Goal: Information Seeking & Learning: Learn about a topic

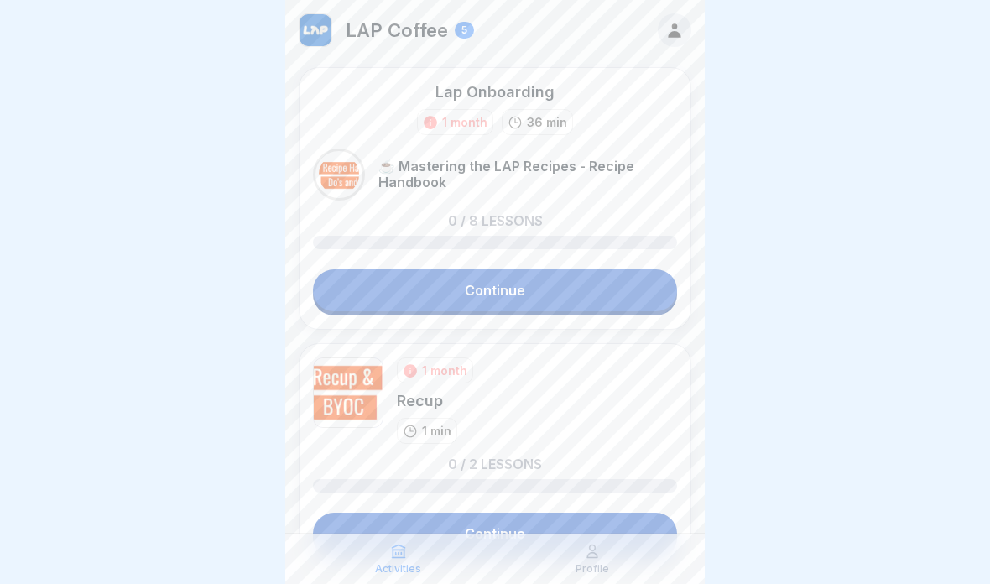
click at [426, 284] on link "Continue" at bounding box center [495, 290] width 364 height 42
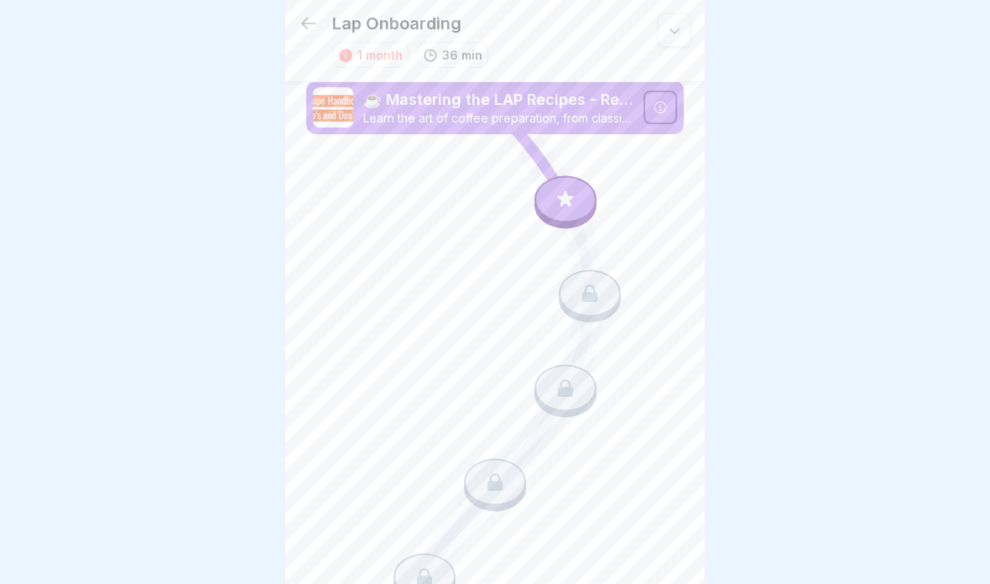
click at [549, 186] on div at bounding box center [565, 198] width 62 height 47
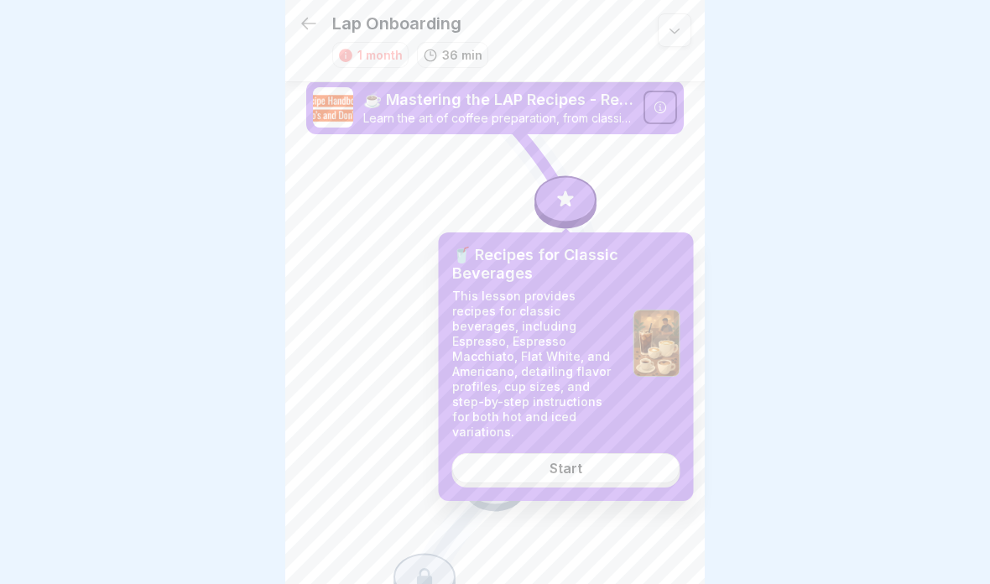
click at [523, 453] on link "Start" at bounding box center [566, 468] width 228 height 30
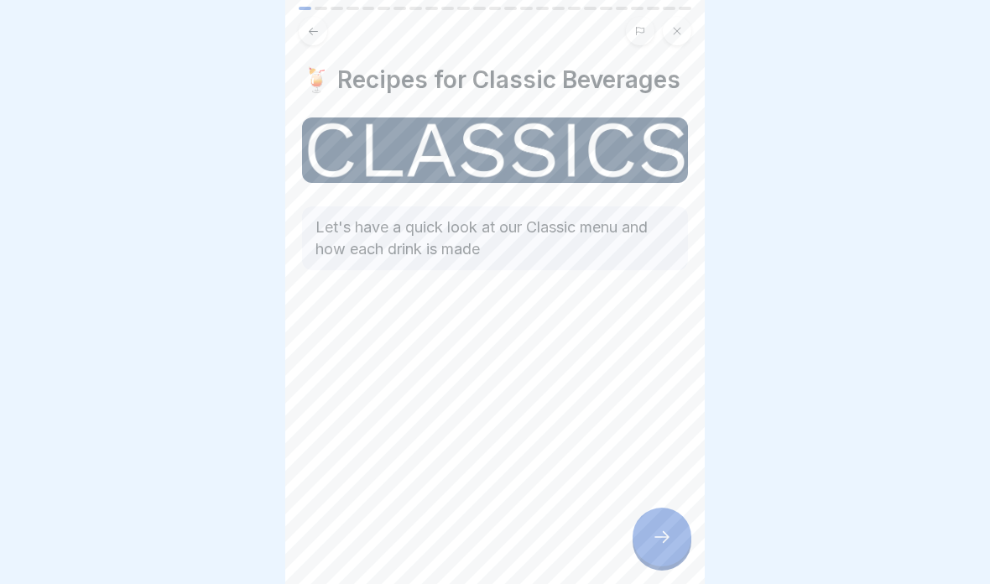
click at [668, 525] on div at bounding box center [661, 536] width 59 height 59
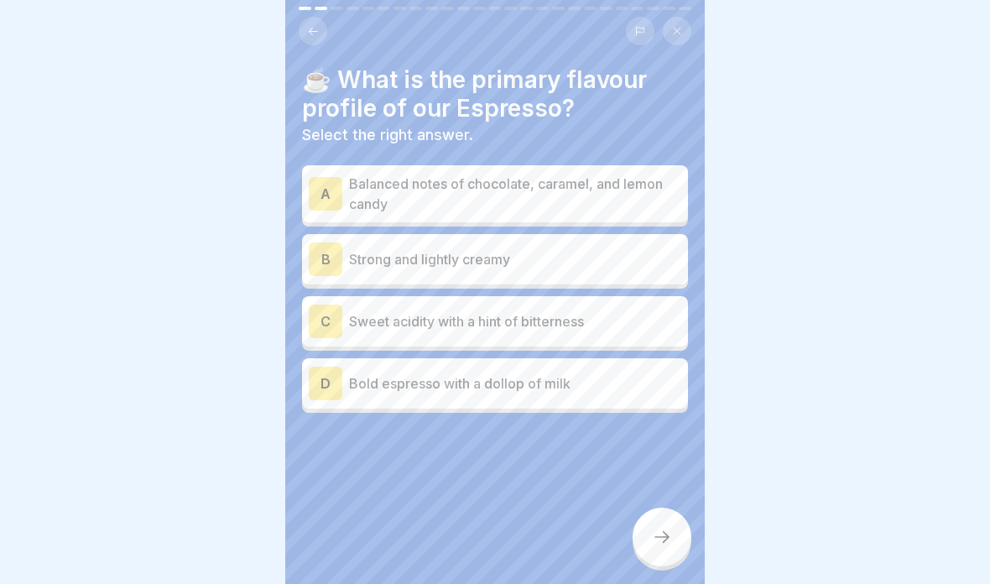
click at [320, 5] on div "☕️ What is the primary flavour profile of our Espresso? Select the right answer…" at bounding box center [494, 292] width 419 height 584
click at [310, 29] on icon at bounding box center [313, 31] width 13 height 13
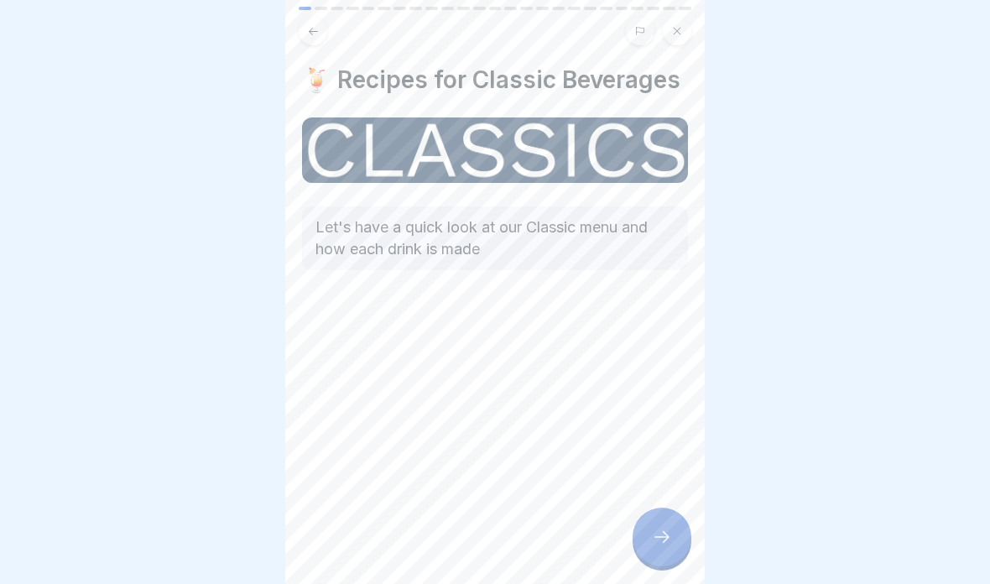
click at [321, 39] on button at bounding box center [313, 31] width 29 height 29
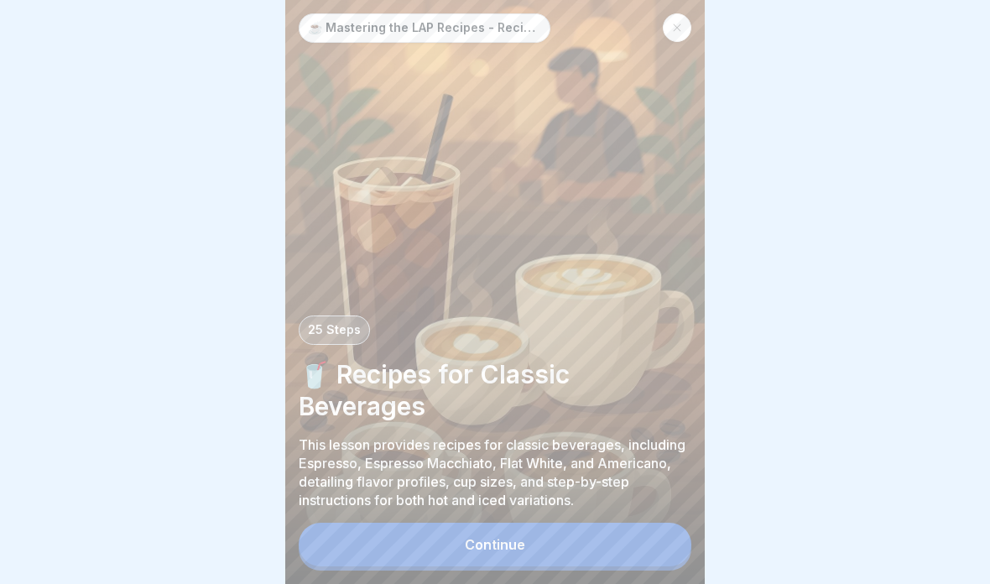
click at [674, 37] on div at bounding box center [677, 27] width 29 height 29
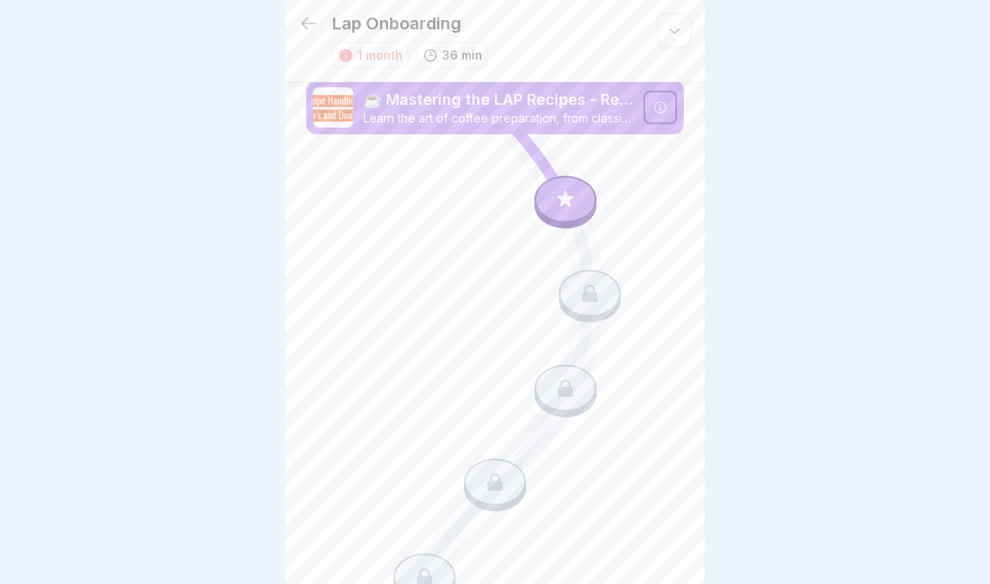
click at [646, 96] on div at bounding box center [660, 108] width 34 height 34
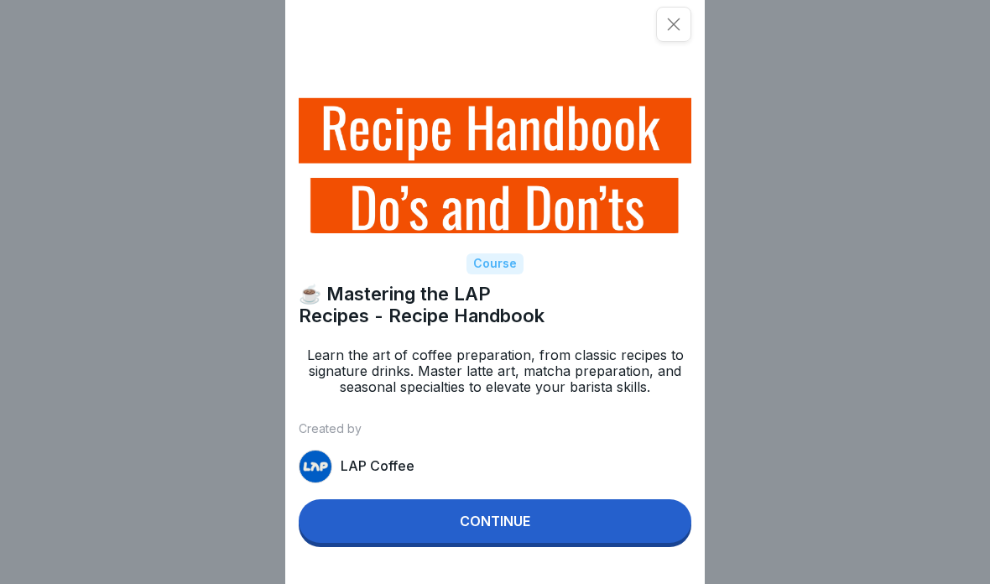
click at [529, 508] on button "Continue" at bounding box center [495, 521] width 393 height 44
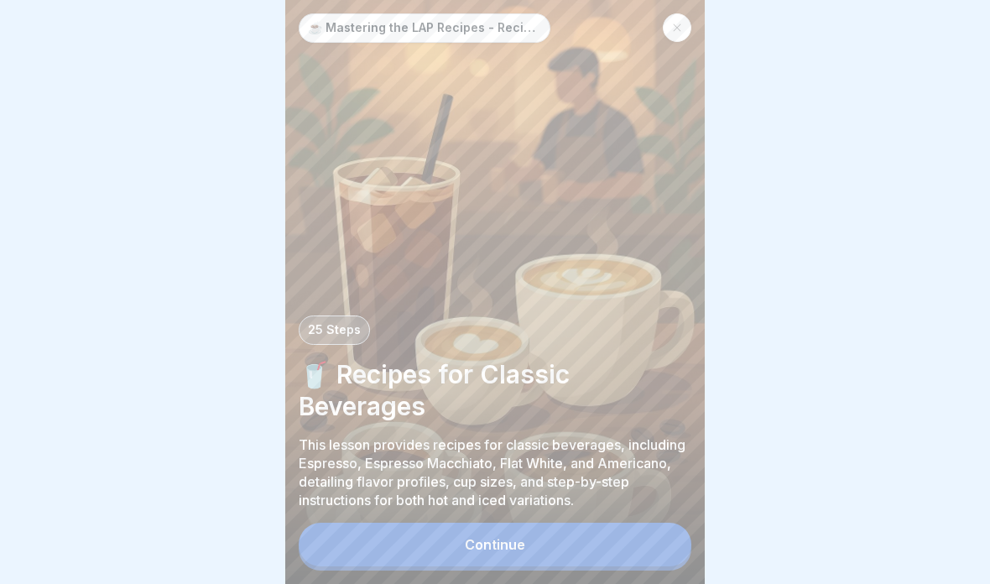
click at [679, 29] on icon at bounding box center [677, 28] width 10 height 10
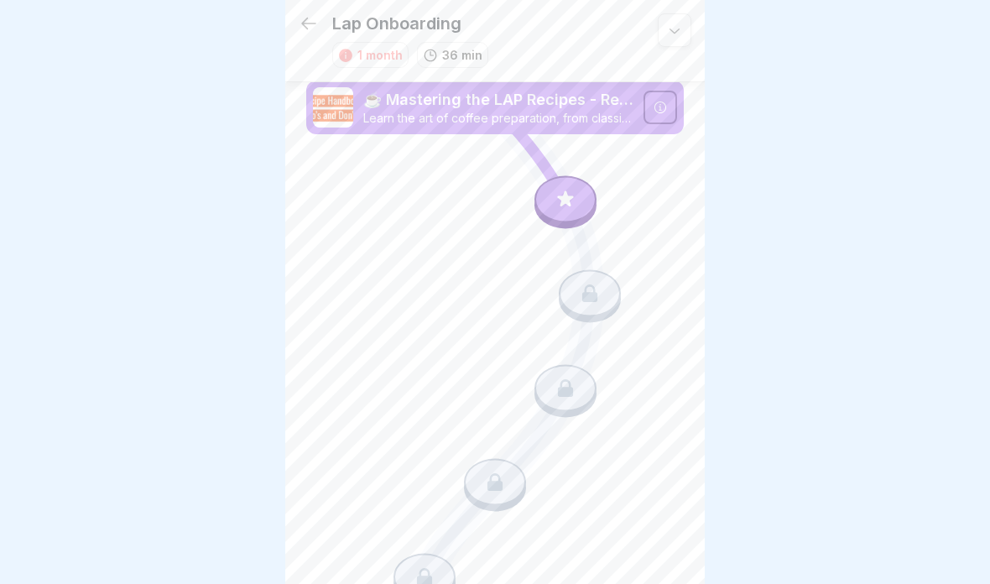
click at [318, 20] on icon at bounding box center [309, 23] width 20 height 20
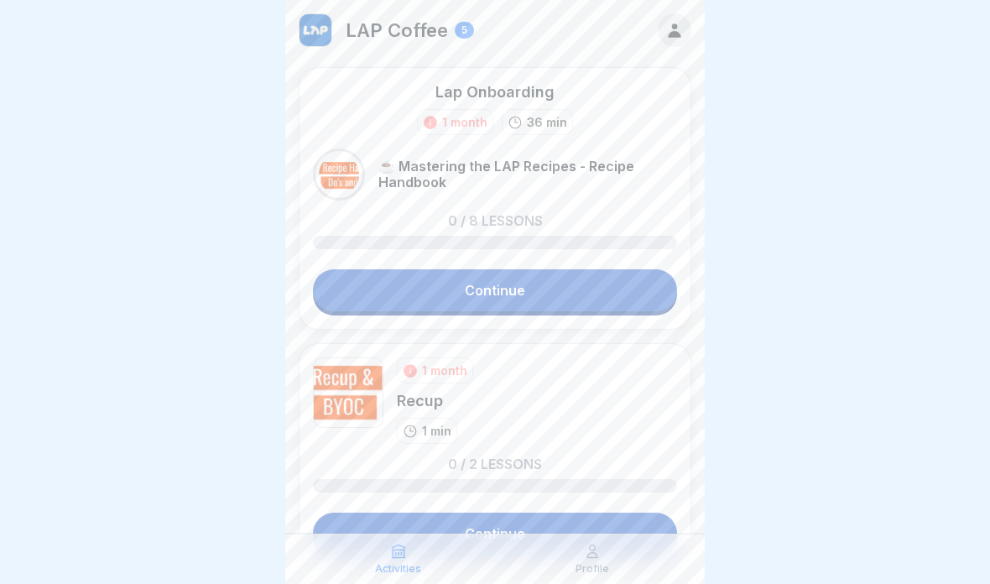
click at [602, 178] on p "☕ Mastering the LAP Recipes - Recipe Handbook" at bounding box center [527, 175] width 299 height 32
click at [593, 188] on p "☕ Mastering the LAP Recipes - Recipe Handbook" at bounding box center [527, 175] width 299 height 32
click at [466, 121] on div "1 month" at bounding box center [464, 122] width 45 height 18
click at [487, 278] on link "Continue" at bounding box center [495, 290] width 364 height 42
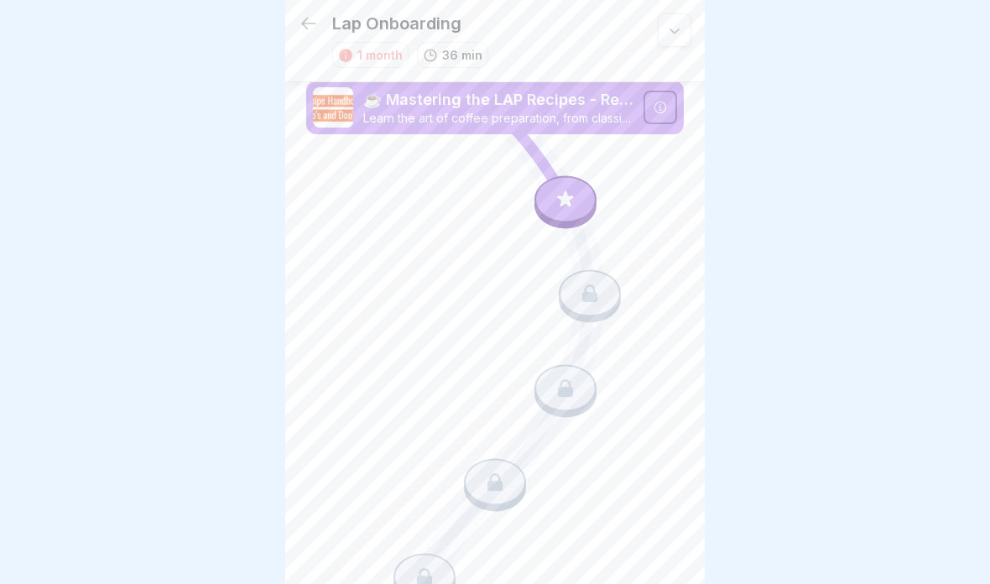
click at [582, 191] on div at bounding box center [565, 198] width 62 height 47
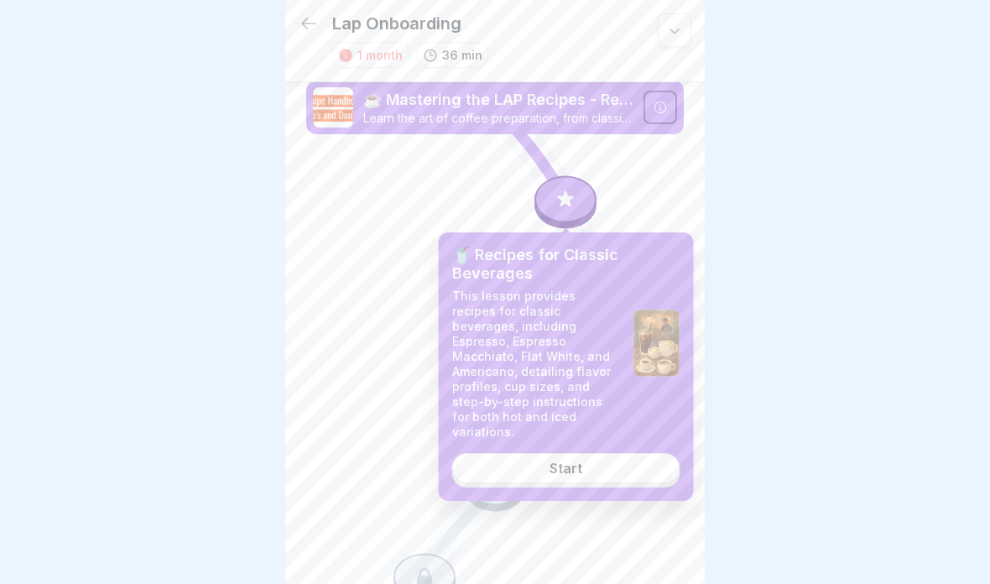
click at [623, 306] on div "🥤 Recipes for Classic Beverages This lesson provides recipes for classic bevera…" at bounding box center [566, 343] width 228 height 194
click at [570, 461] on div "Start" at bounding box center [565, 468] width 33 height 15
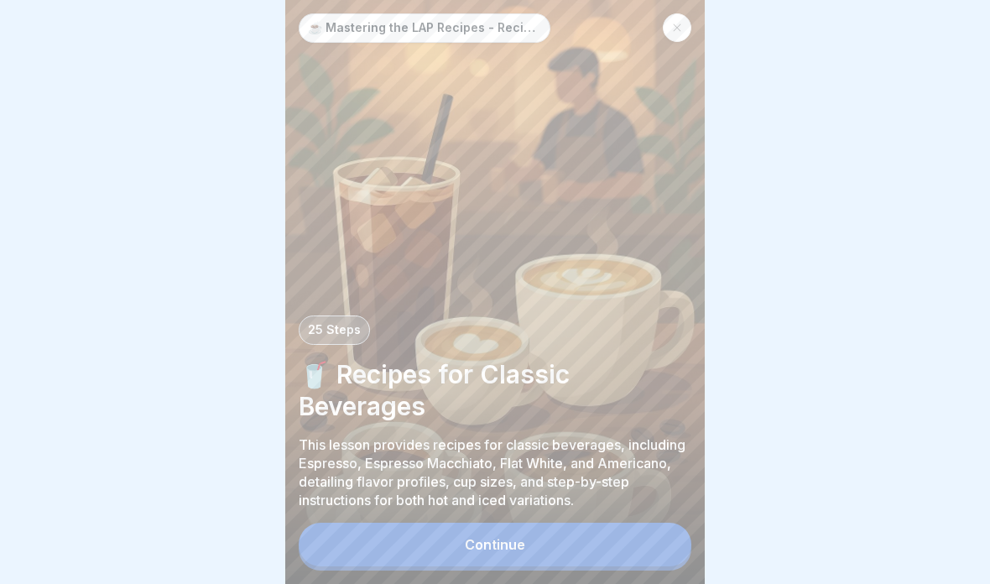
click at [578, 534] on button "Continue" at bounding box center [495, 545] width 393 height 44
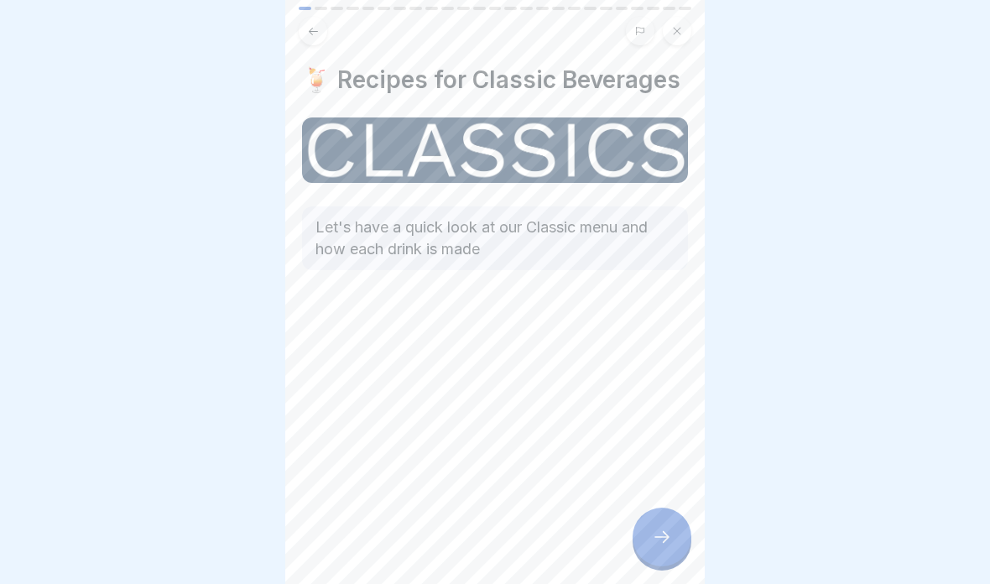
click at [592, 242] on p "Let's have a quick look at our Classic menu and how each drink is made" at bounding box center [494, 238] width 359 height 44
click at [678, 528] on div at bounding box center [661, 536] width 59 height 59
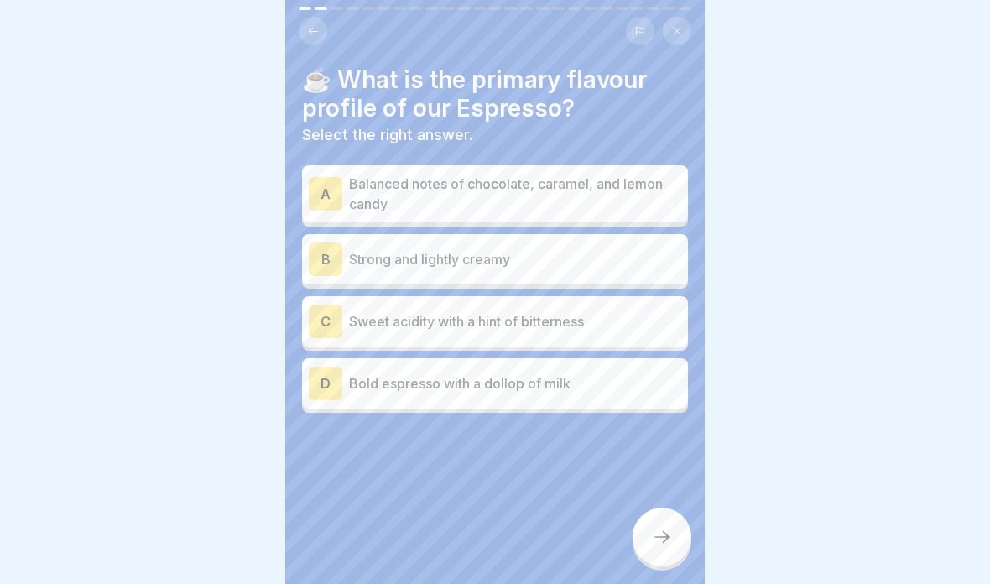
click at [635, 189] on p "Balanced notes of chocolate, caramel, and lemon candy" at bounding box center [515, 194] width 332 height 40
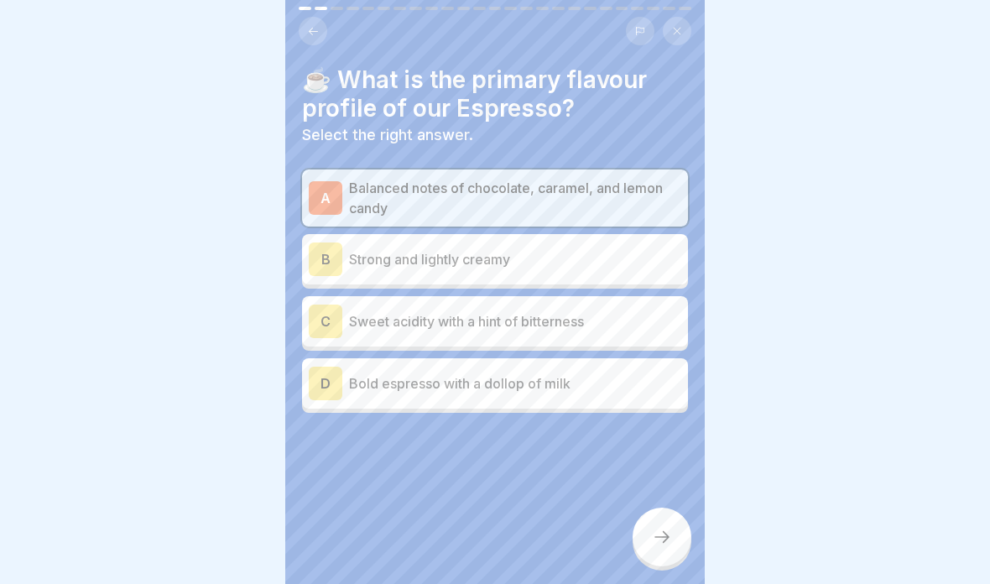
click at [652, 541] on icon at bounding box center [662, 537] width 20 height 20
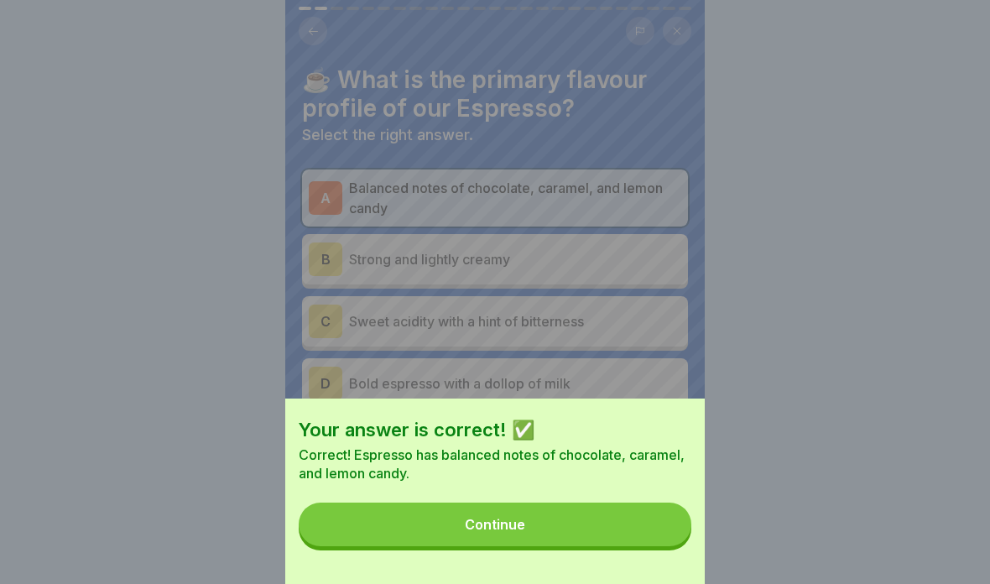
click at [582, 544] on button "Continue" at bounding box center [495, 524] width 393 height 44
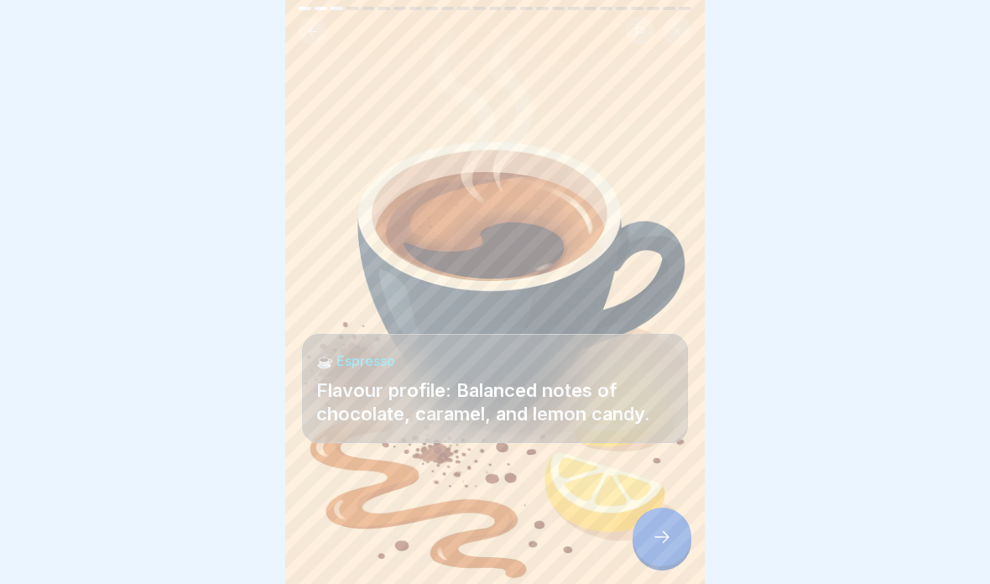
click at [633, 526] on div at bounding box center [495, 533] width 386 height 101
click at [664, 545] on icon at bounding box center [662, 537] width 20 height 20
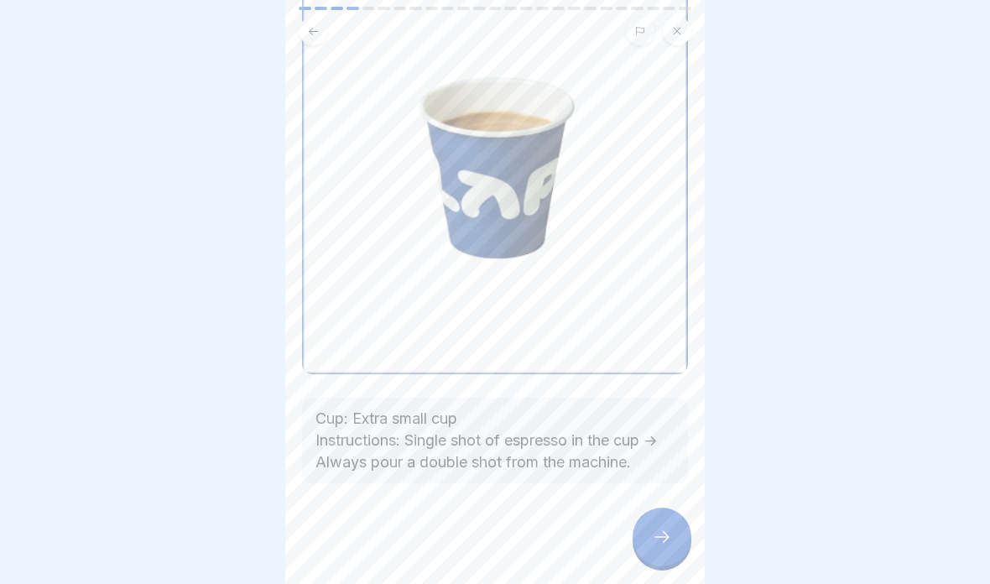
scroll to position [179, 0]
click at [658, 555] on div at bounding box center [661, 536] width 59 height 59
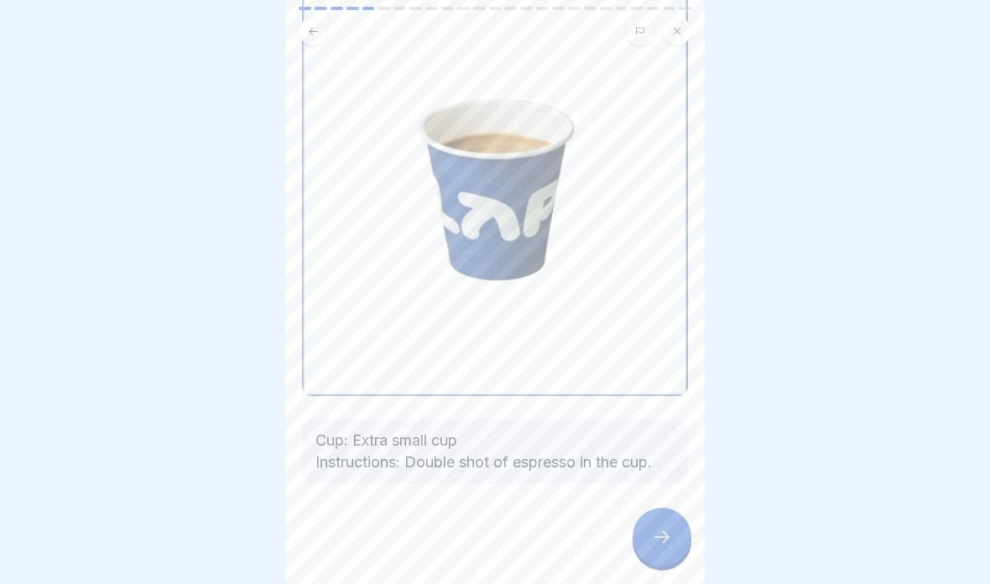
scroll to position [157, 0]
click at [651, 557] on div at bounding box center [661, 536] width 59 height 59
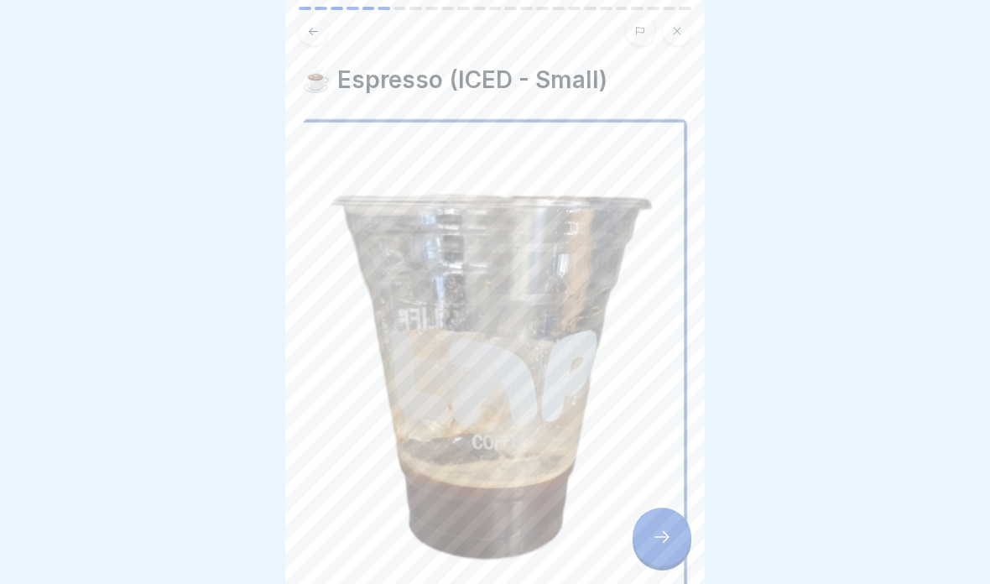
click at [315, 29] on icon at bounding box center [313, 31] width 13 height 13
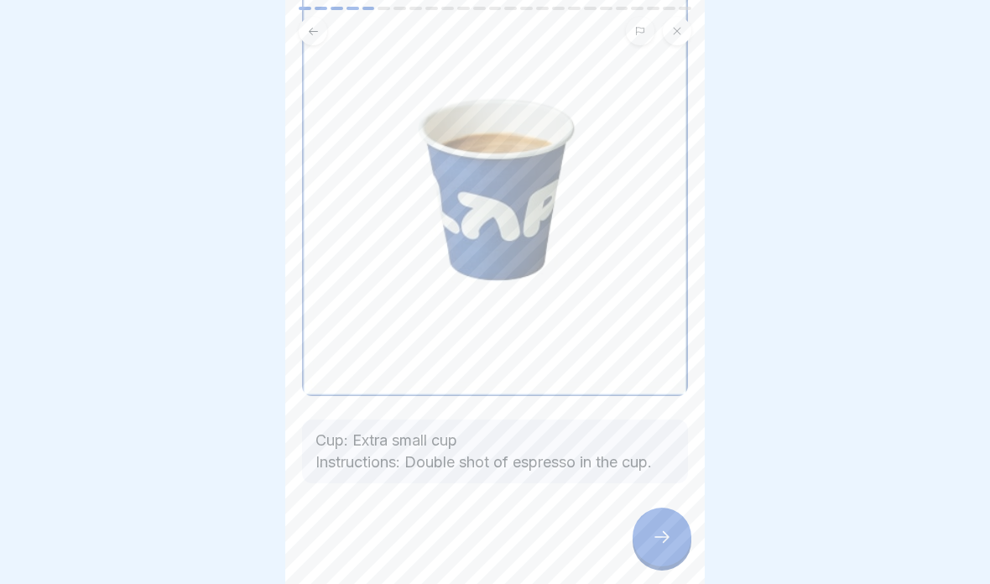
click at [321, 33] on button at bounding box center [313, 31] width 29 height 29
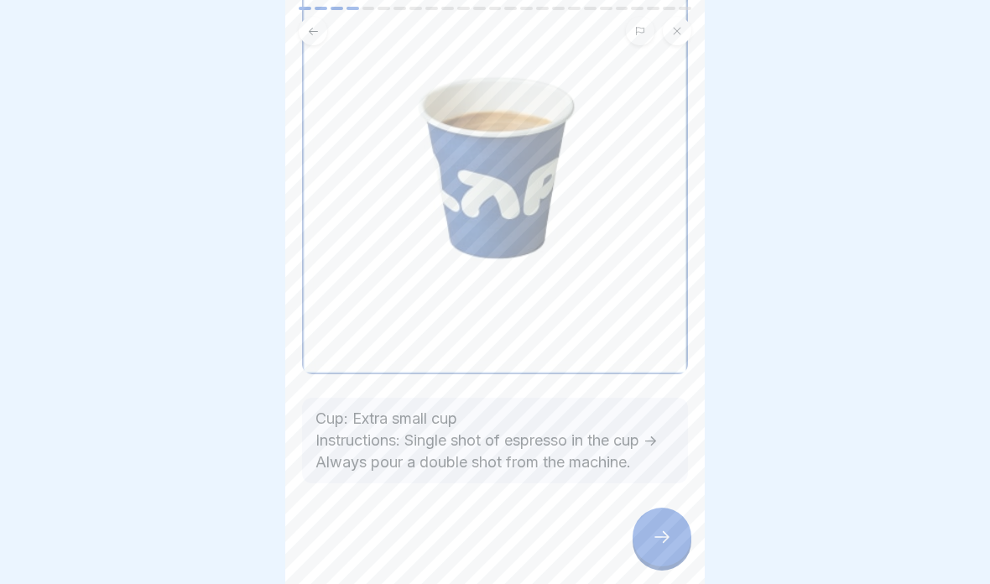
click at [653, 555] on div at bounding box center [661, 536] width 59 height 59
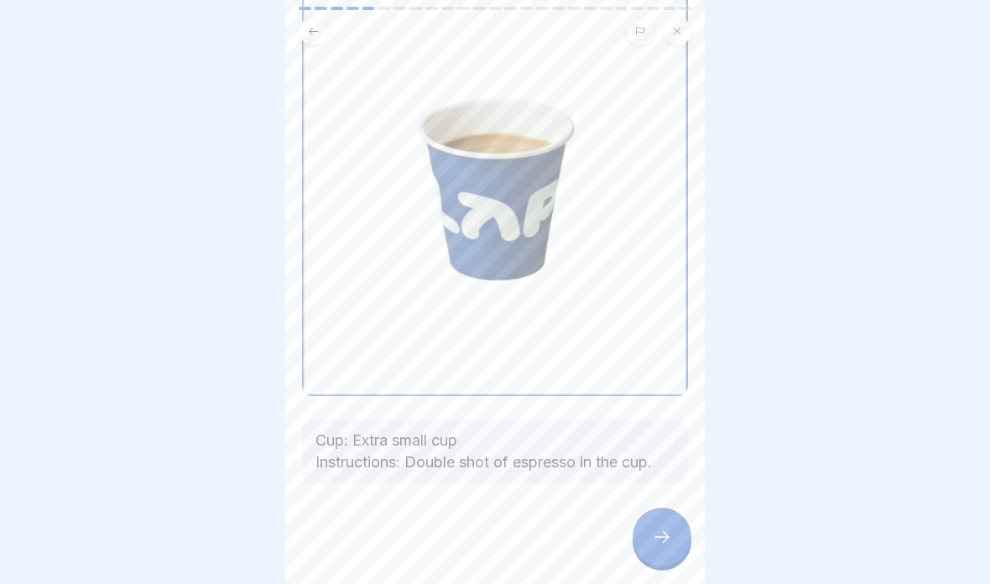
click at [665, 527] on icon at bounding box center [662, 537] width 20 height 20
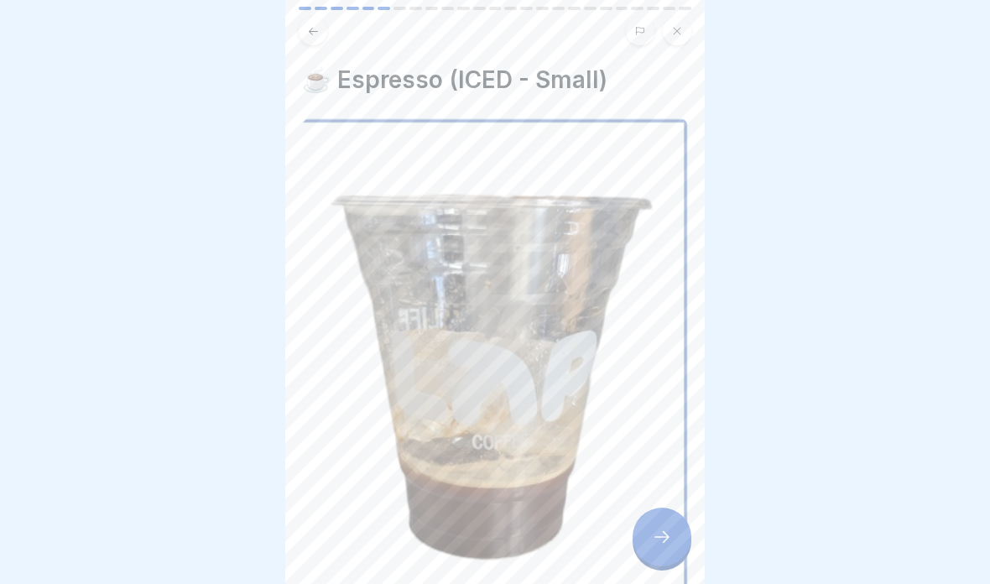
scroll to position [0, 0]
click at [665, 539] on icon at bounding box center [662, 537] width 20 height 20
click at [325, 23] on button at bounding box center [313, 31] width 29 height 29
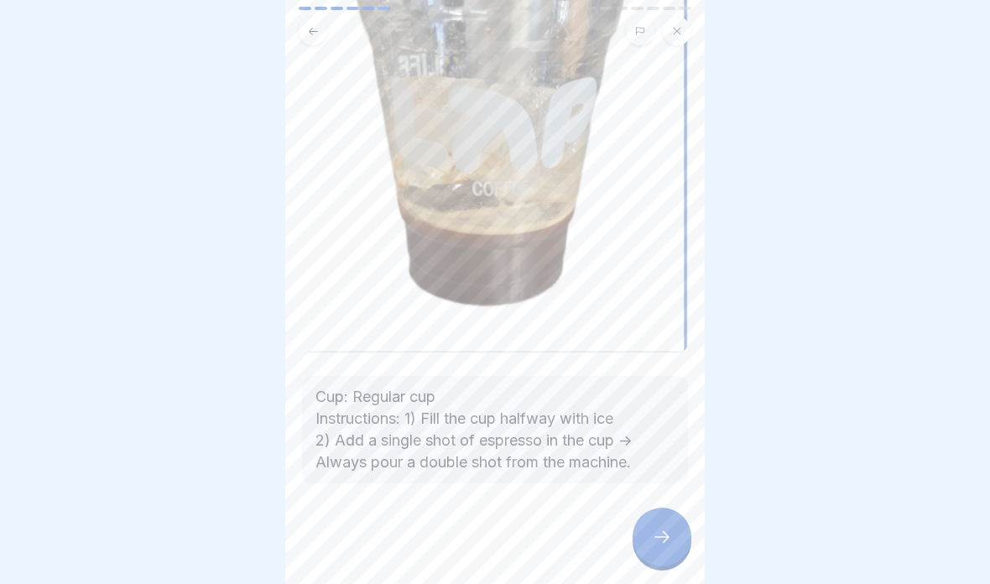
scroll to position [253, 0]
click at [639, 549] on div at bounding box center [661, 536] width 59 height 59
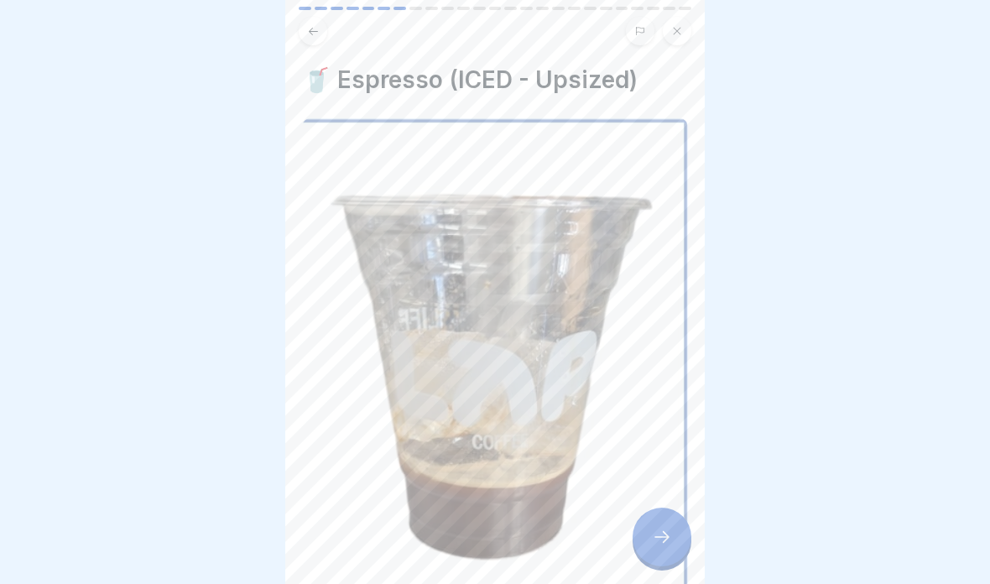
scroll to position [0, 0]
click at [672, 535] on div at bounding box center [661, 536] width 59 height 59
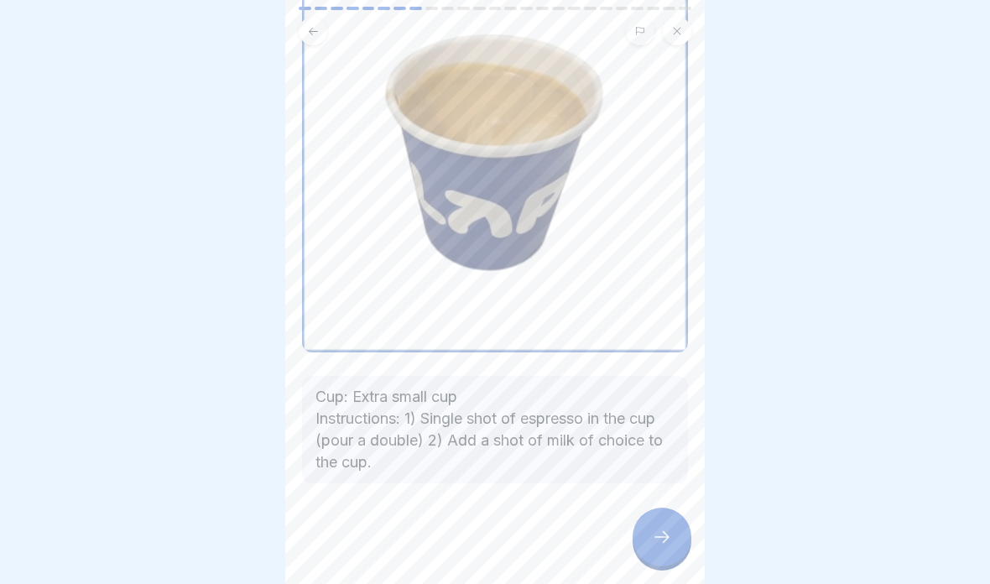
scroll to position [228, 0]
click at [674, 537] on div at bounding box center [661, 536] width 59 height 59
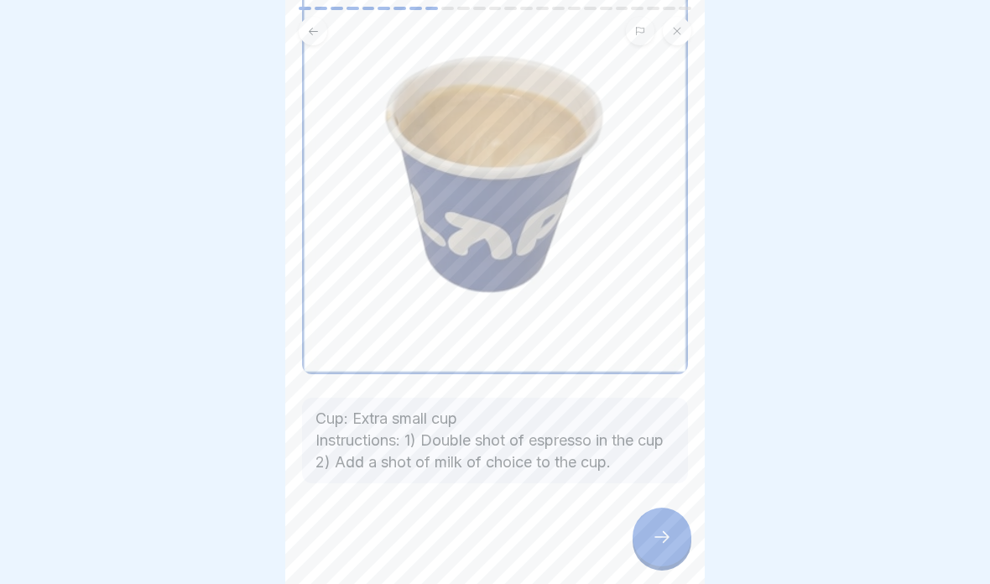
scroll to position [206, 0]
click at [656, 531] on icon at bounding box center [662, 537] width 20 height 20
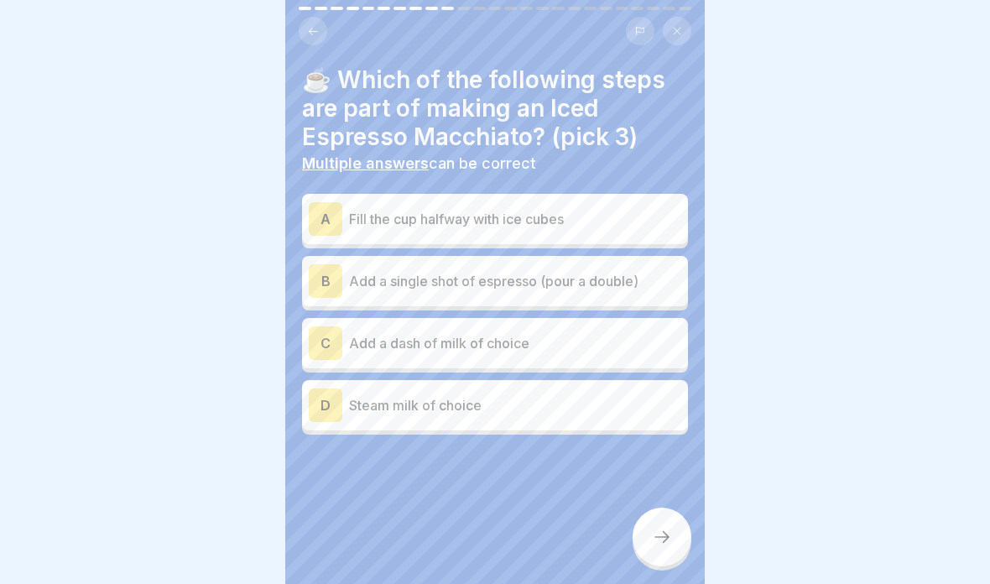
click at [649, 214] on p "Fill the cup halfway with ice cubes" at bounding box center [515, 219] width 332 height 20
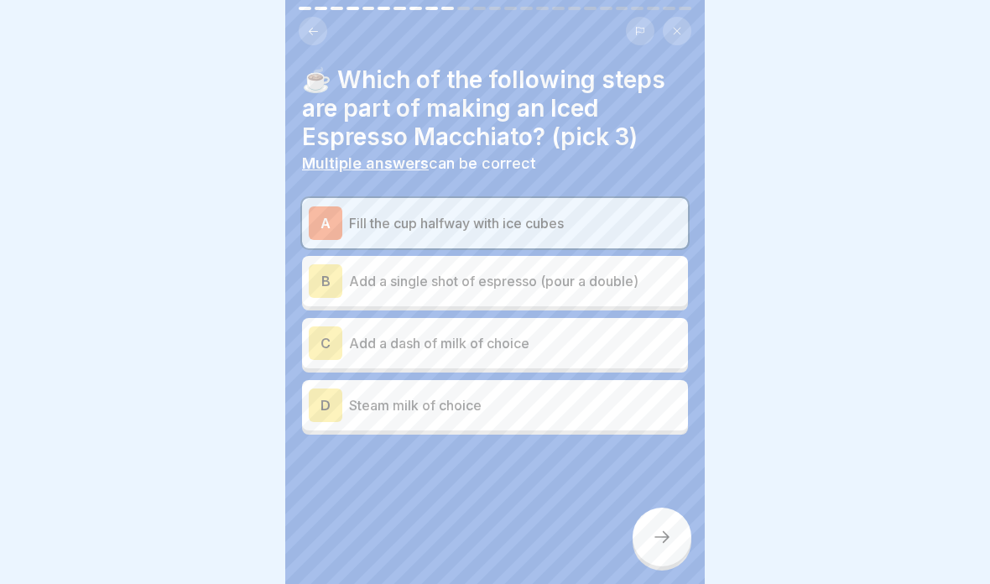
click at [623, 294] on div "B Add a single shot of espresso (pour a double)" at bounding box center [495, 281] width 372 height 34
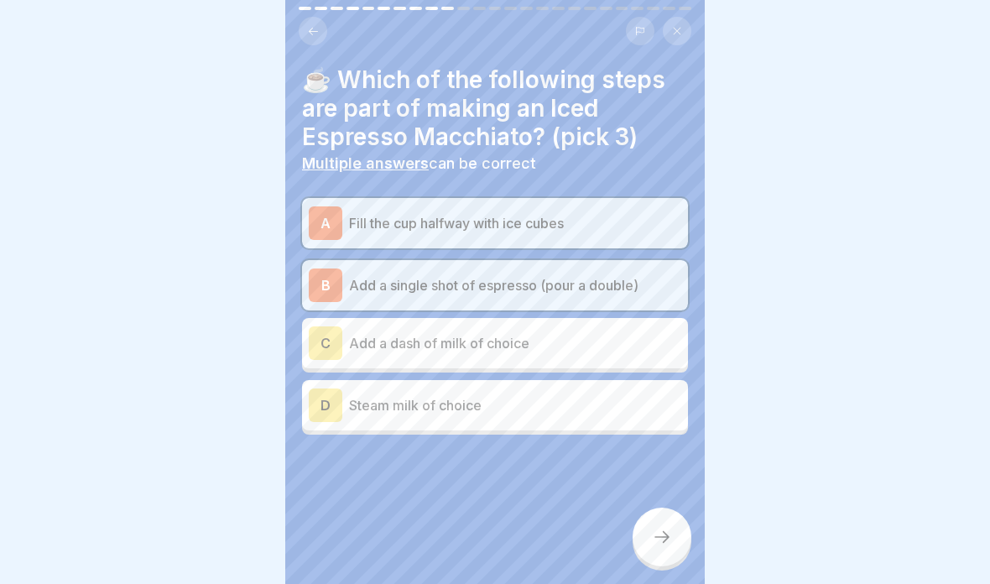
click at [669, 545] on icon at bounding box center [662, 537] width 20 height 20
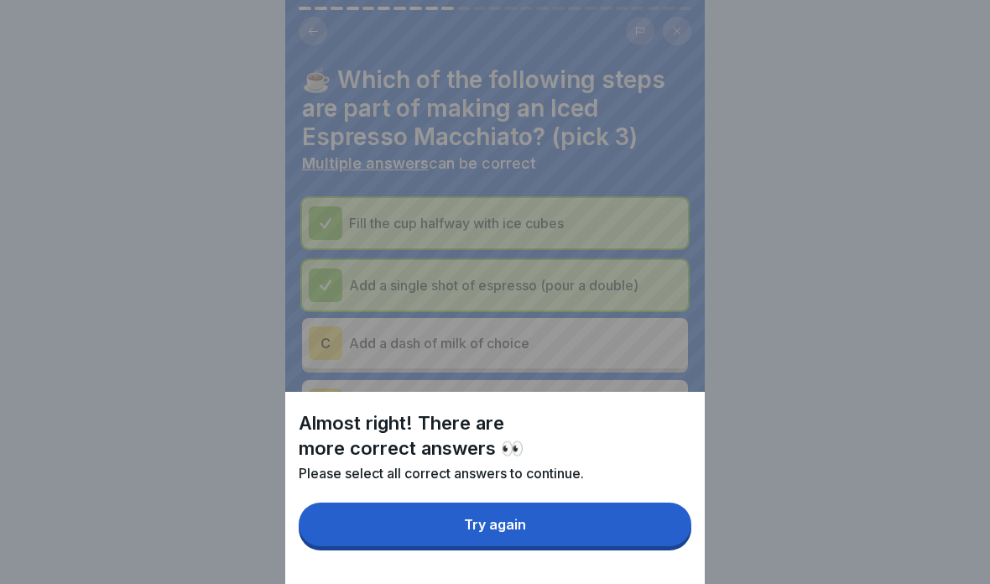
click at [596, 533] on button "Try again" at bounding box center [495, 524] width 393 height 44
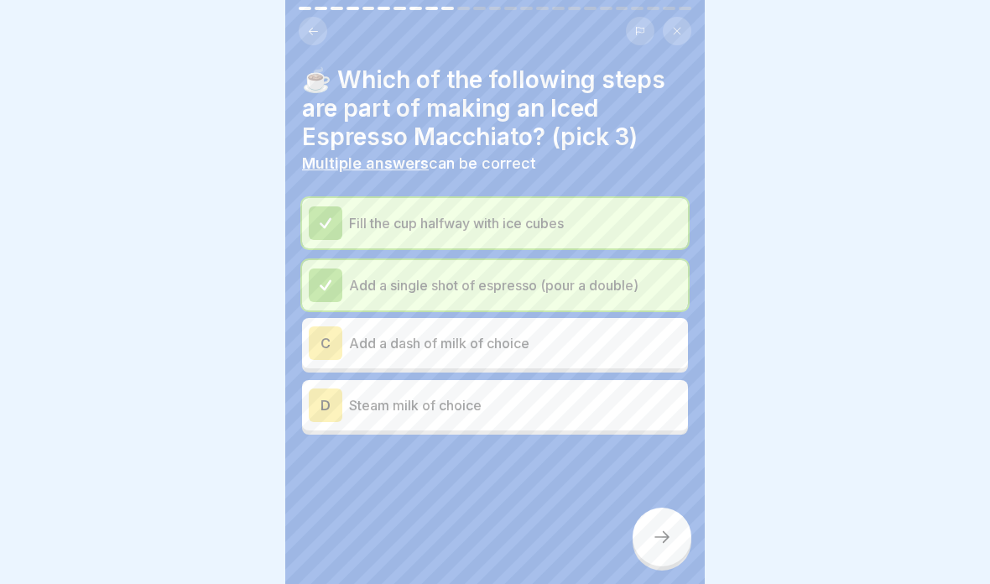
click at [595, 419] on div "D Steam milk of choice" at bounding box center [495, 405] width 372 height 34
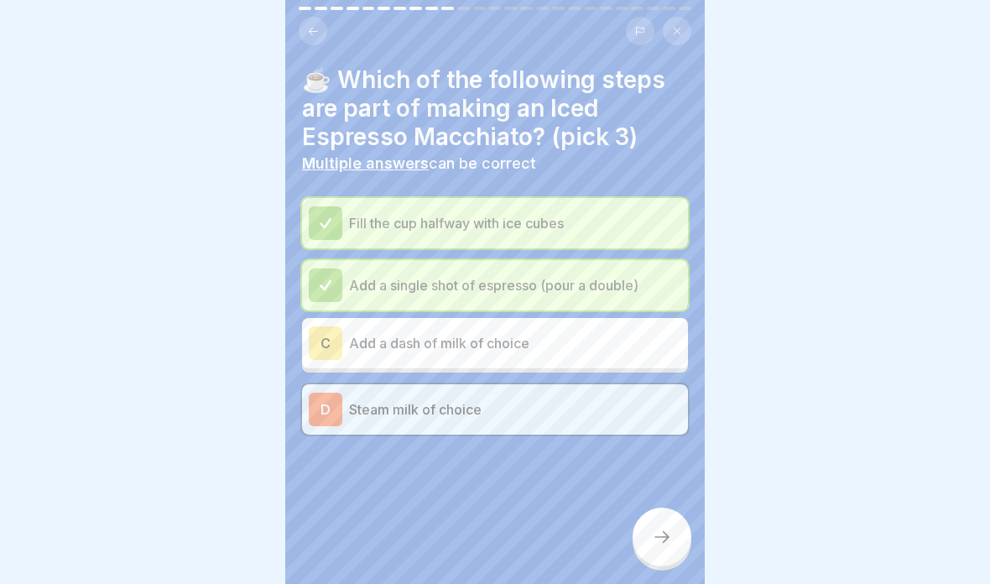
click at [630, 346] on p "Add a dash of milk of choice" at bounding box center [515, 343] width 332 height 20
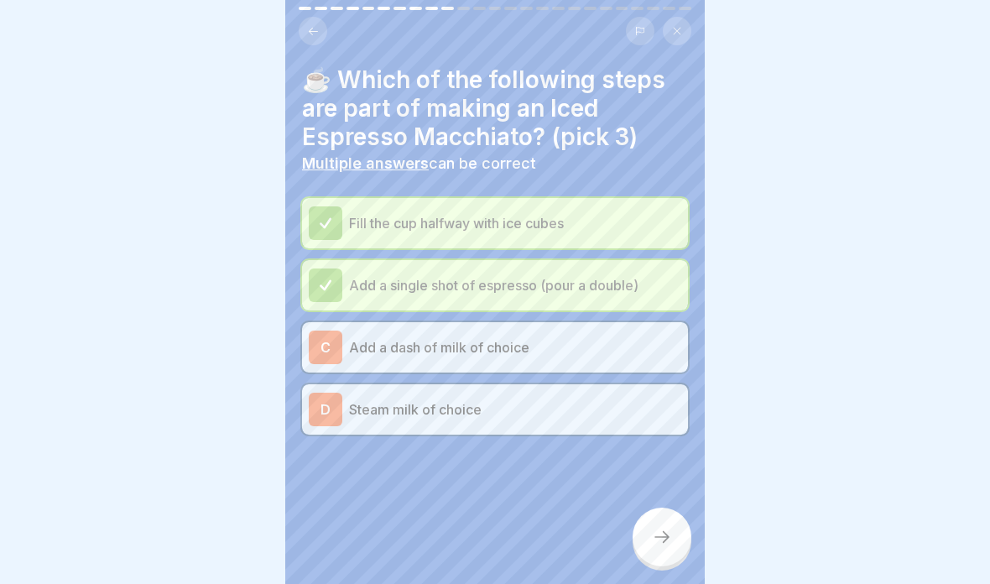
click at [609, 417] on p "Steam milk of choice" at bounding box center [515, 409] width 332 height 20
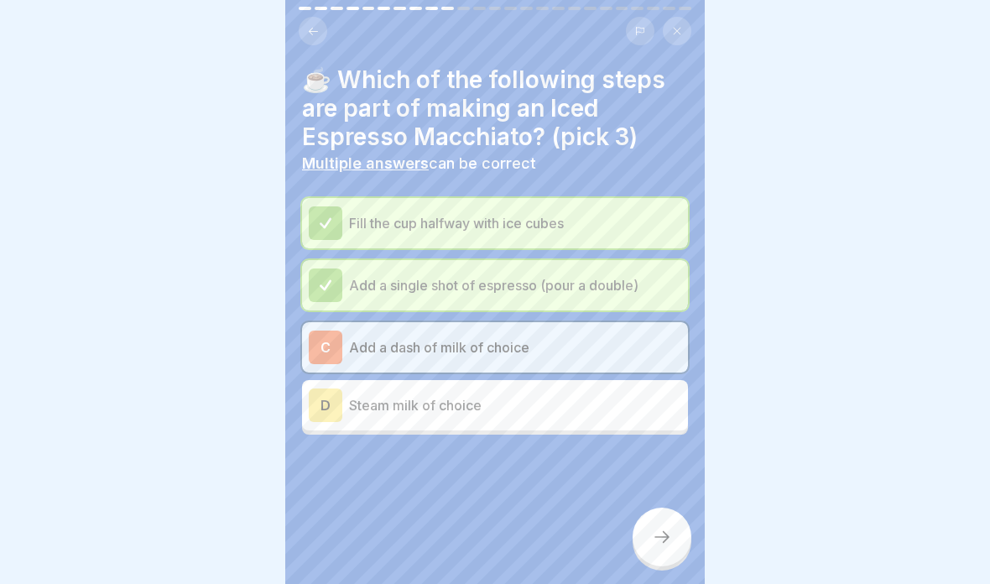
click at [663, 545] on icon at bounding box center [662, 537] width 20 height 20
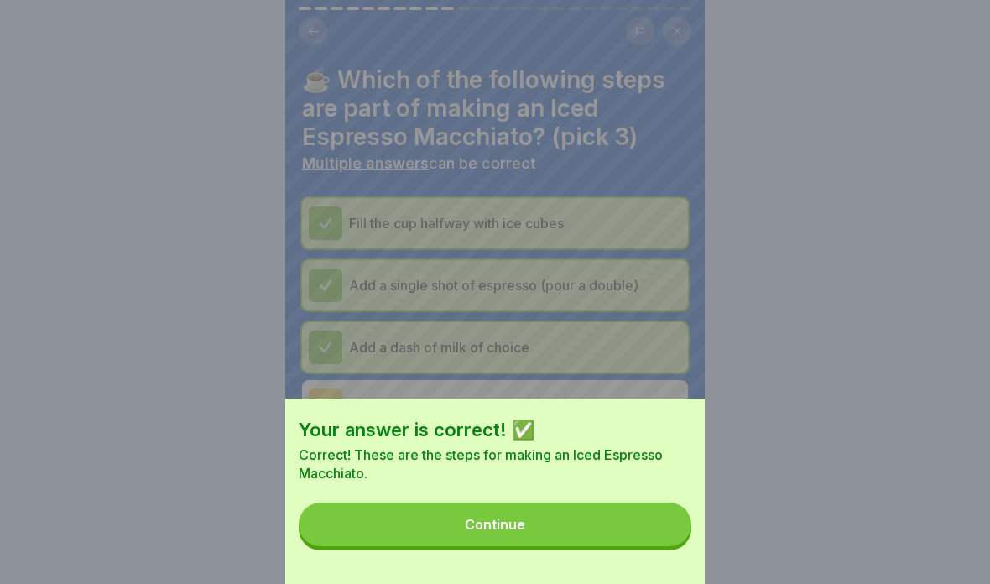
click at [637, 513] on button "Continue" at bounding box center [495, 524] width 393 height 44
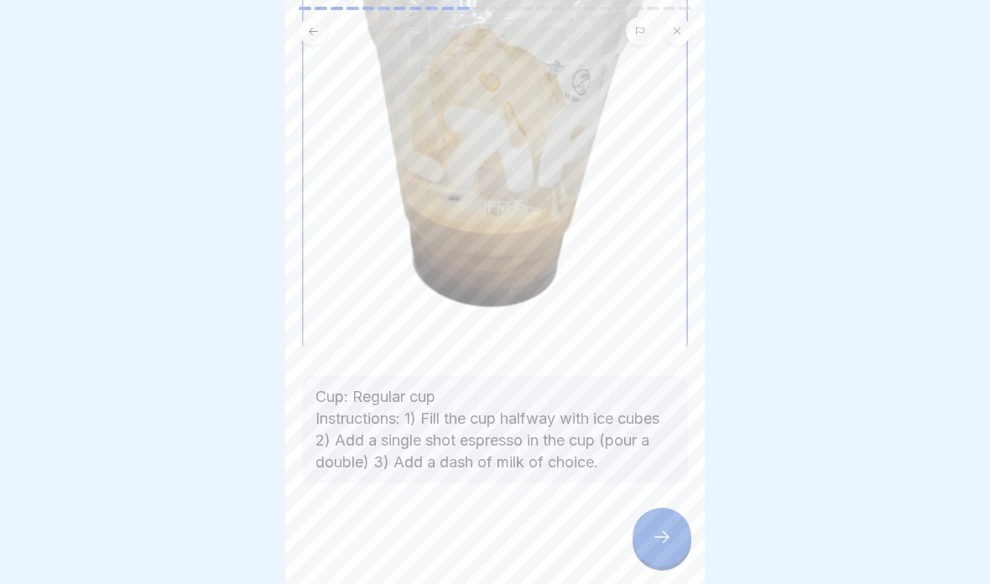
scroll to position [278, 0]
click at [674, 549] on div at bounding box center [661, 536] width 59 height 59
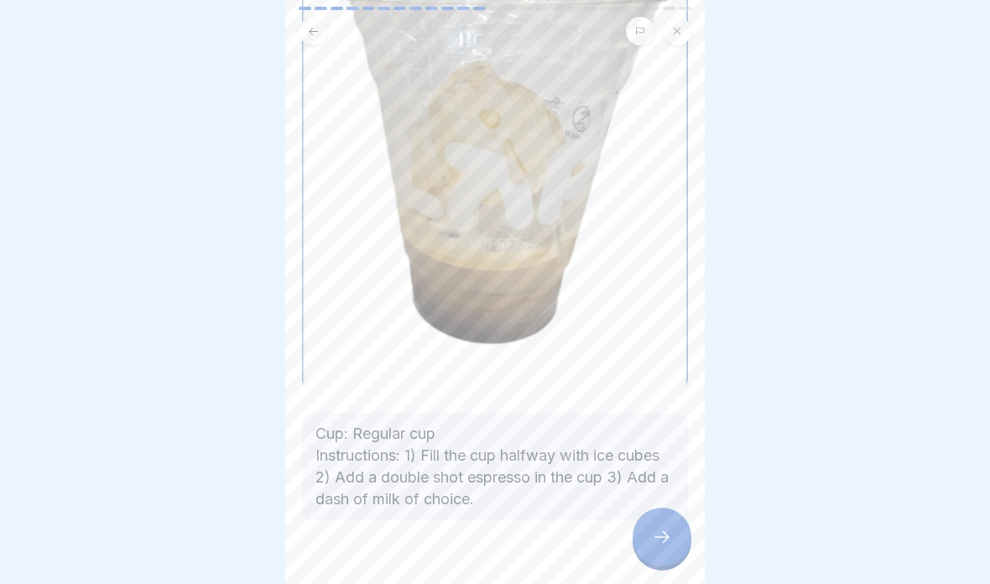
scroll to position [268, 0]
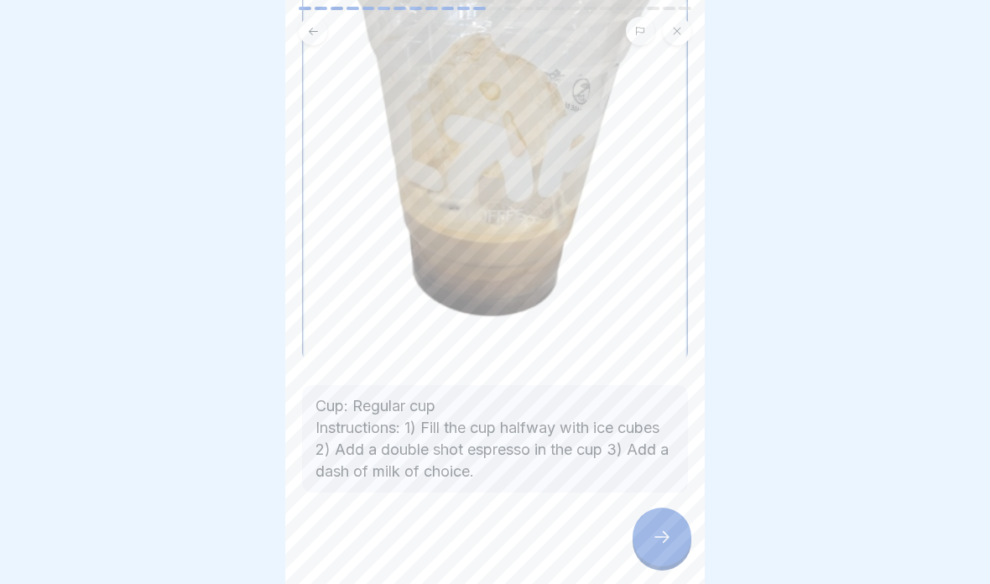
click at [665, 540] on icon at bounding box center [661, 537] width 15 height 12
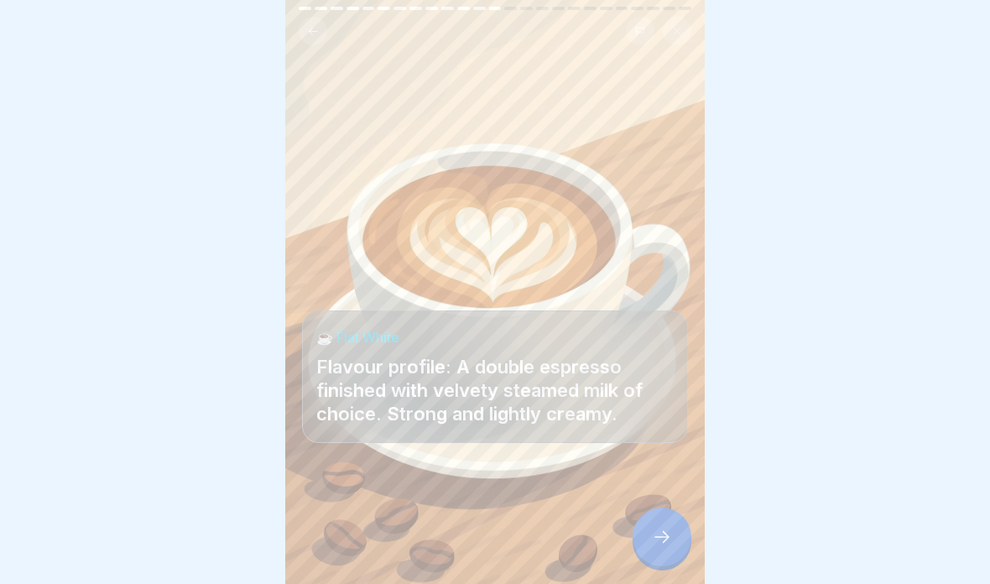
click at [671, 554] on div at bounding box center [661, 536] width 59 height 59
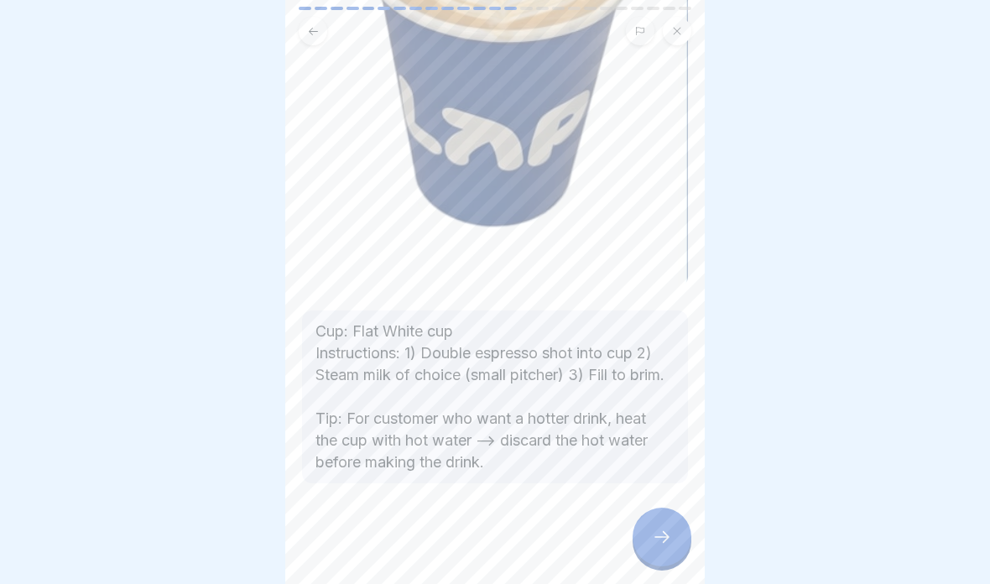
scroll to position [312, 0]
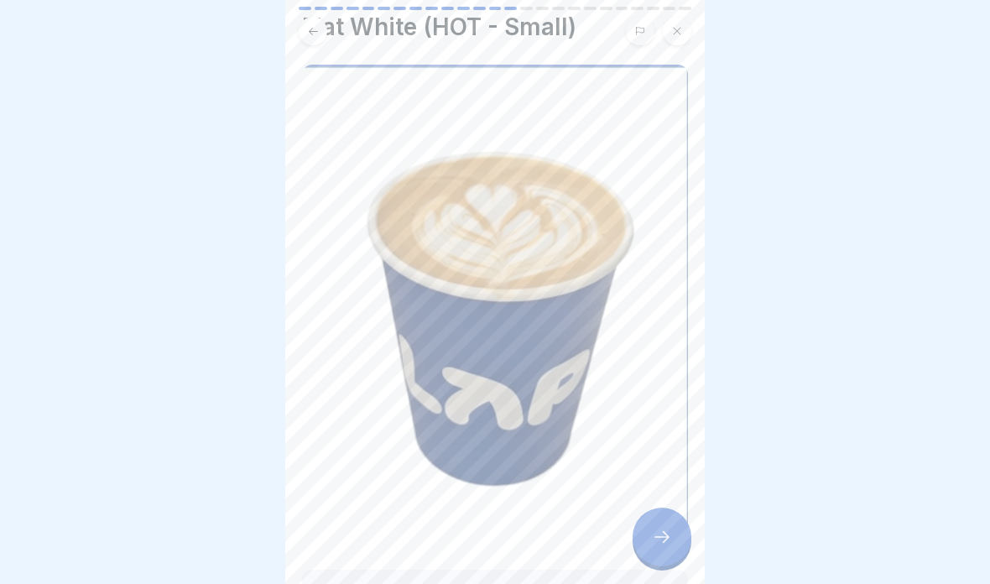
click at [667, 533] on icon at bounding box center [662, 537] width 20 height 20
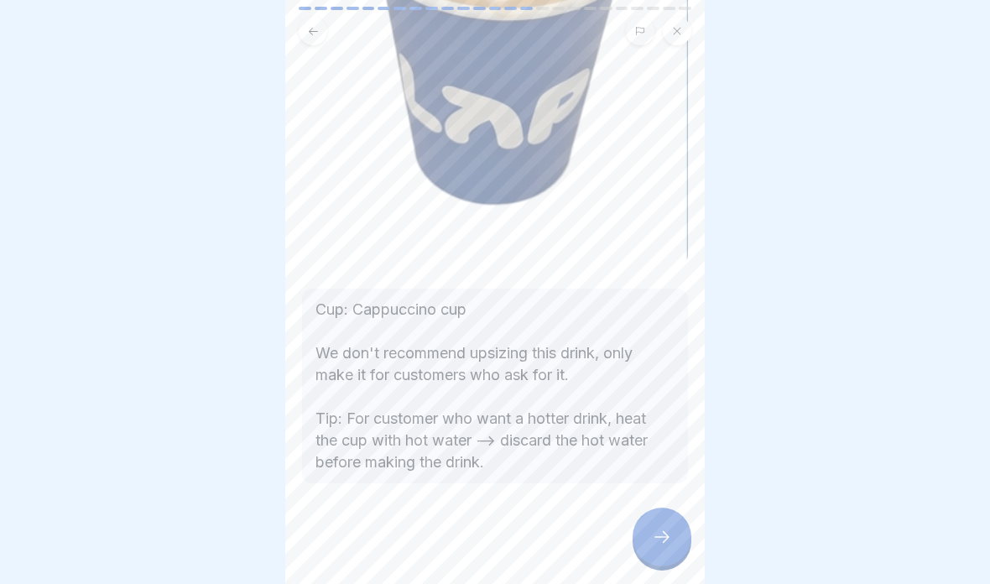
scroll to position [334, 0]
click at [672, 547] on div at bounding box center [661, 536] width 59 height 59
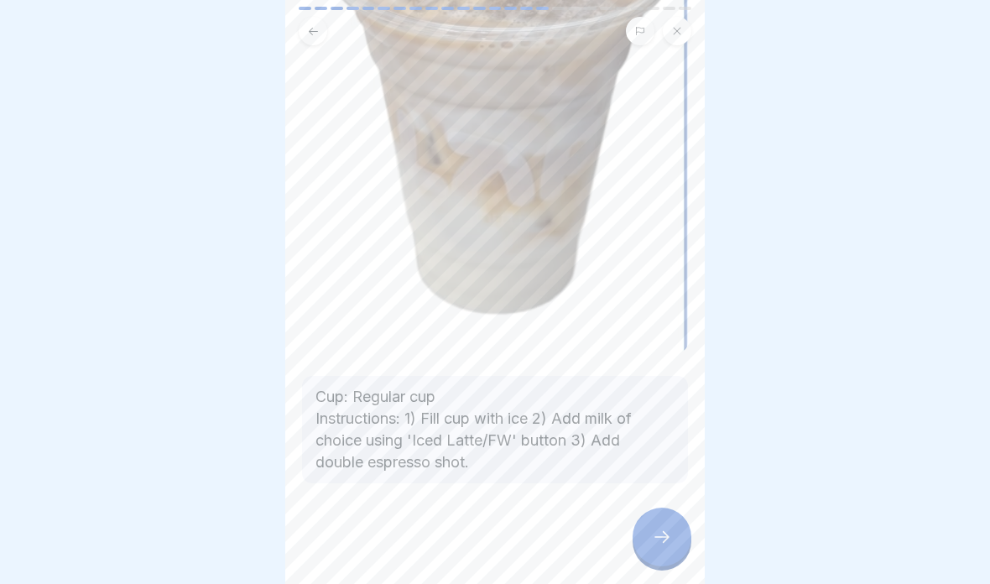
scroll to position [252, 0]
click at [662, 540] on icon at bounding box center [662, 537] width 20 height 20
click at [659, 554] on div at bounding box center [661, 536] width 59 height 59
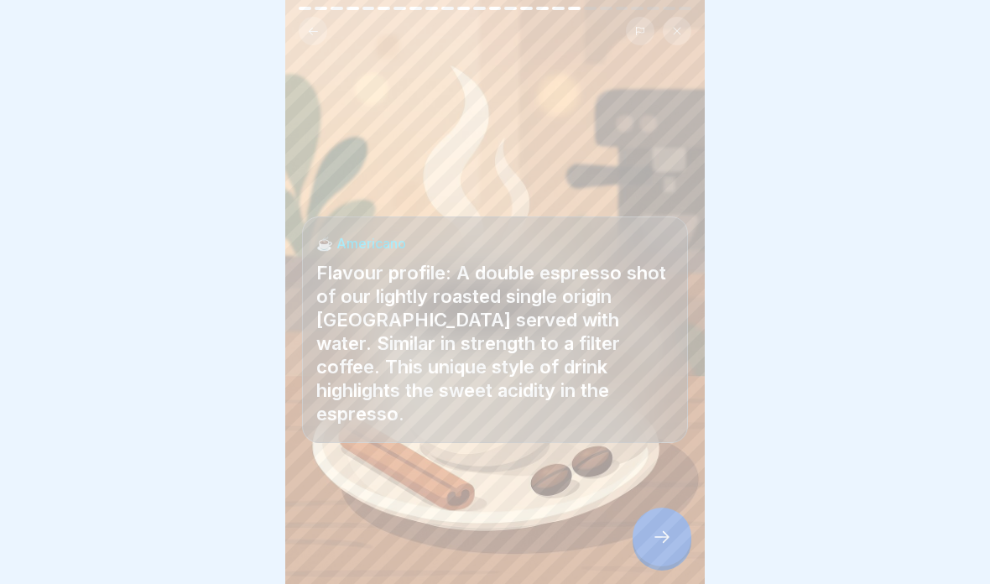
click at [648, 541] on div at bounding box center [661, 536] width 59 height 59
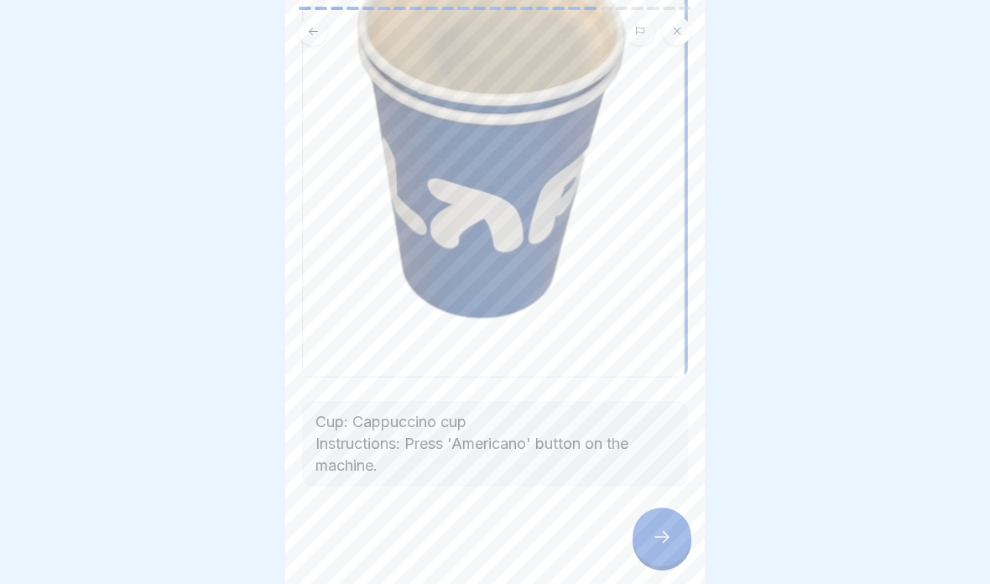
scroll to position [216, 0]
click at [653, 541] on icon at bounding box center [662, 537] width 20 height 20
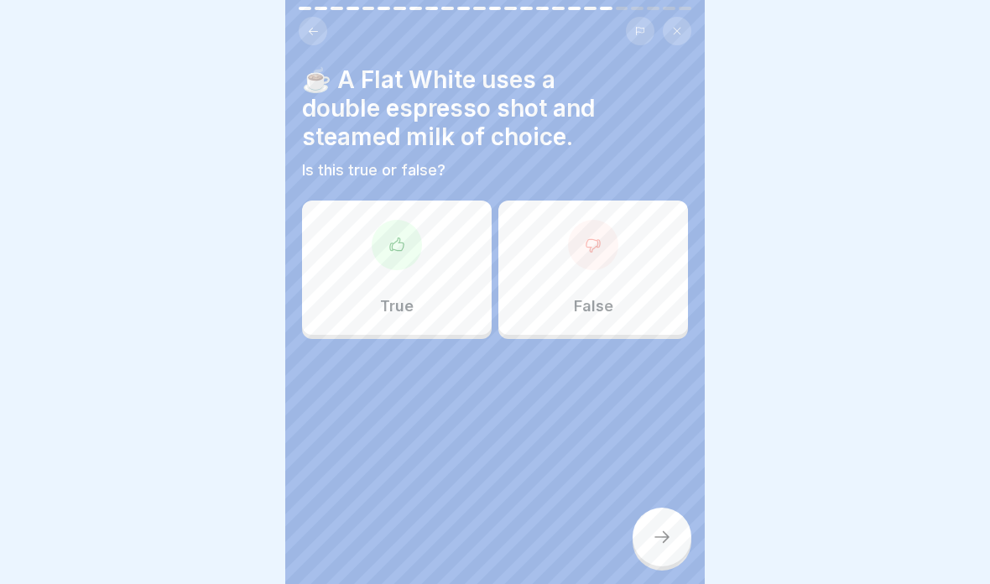
click at [438, 290] on div "True" at bounding box center [397, 267] width 190 height 134
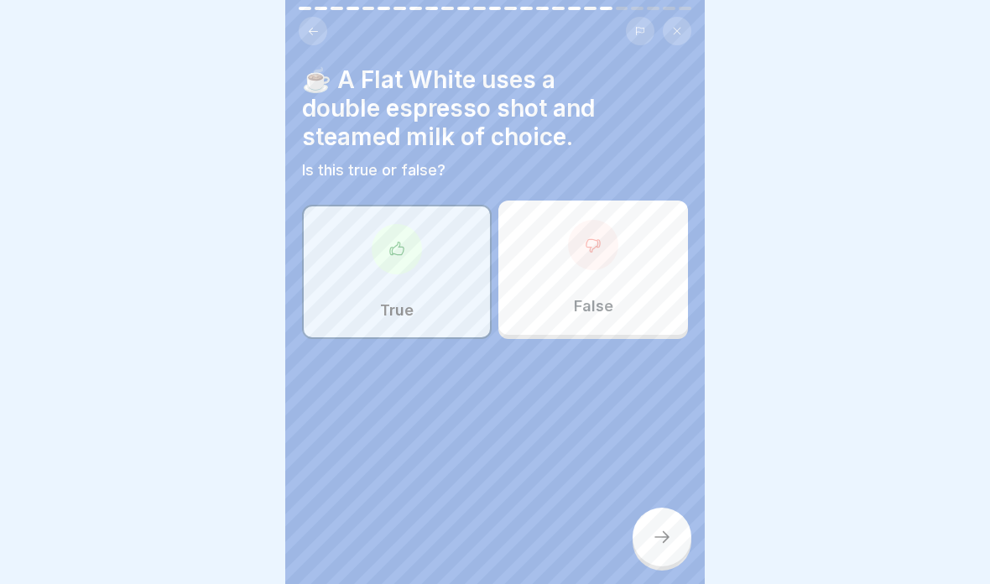
click at [662, 559] on div at bounding box center [661, 536] width 59 height 59
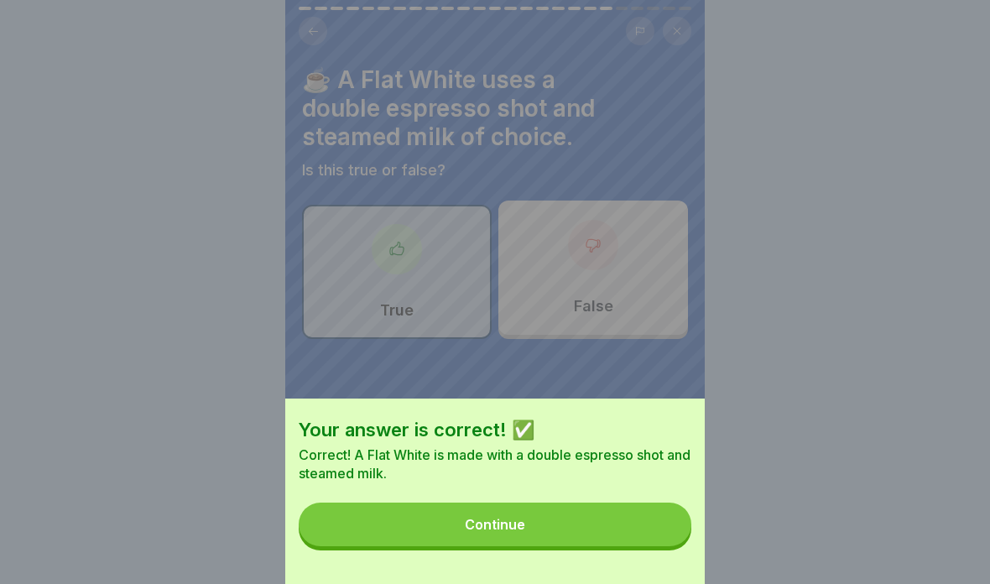
click at [601, 522] on button "Continue" at bounding box center [495, 524] width 393 height 44
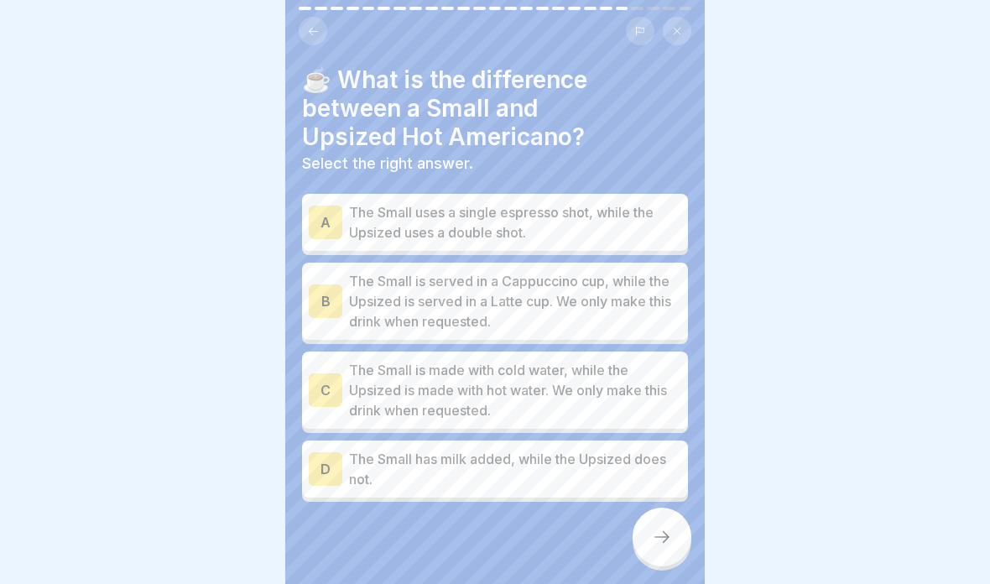
click at [644, 296] on p "The Small is served in a Cappuccino cup, while the Upsized is served in a Latte…" at bounding box center [515, 301] width 332 height 60
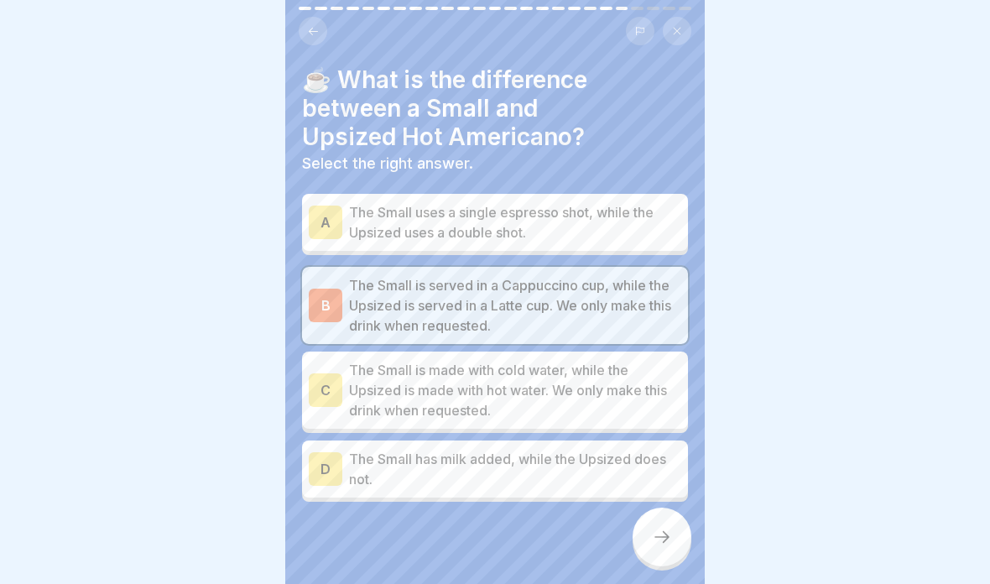
click at [629, 237] on p "The Small uses a single espresso shot, while the Upsized uses a double shot." at bounding box center [515, 222] width 332 height 40
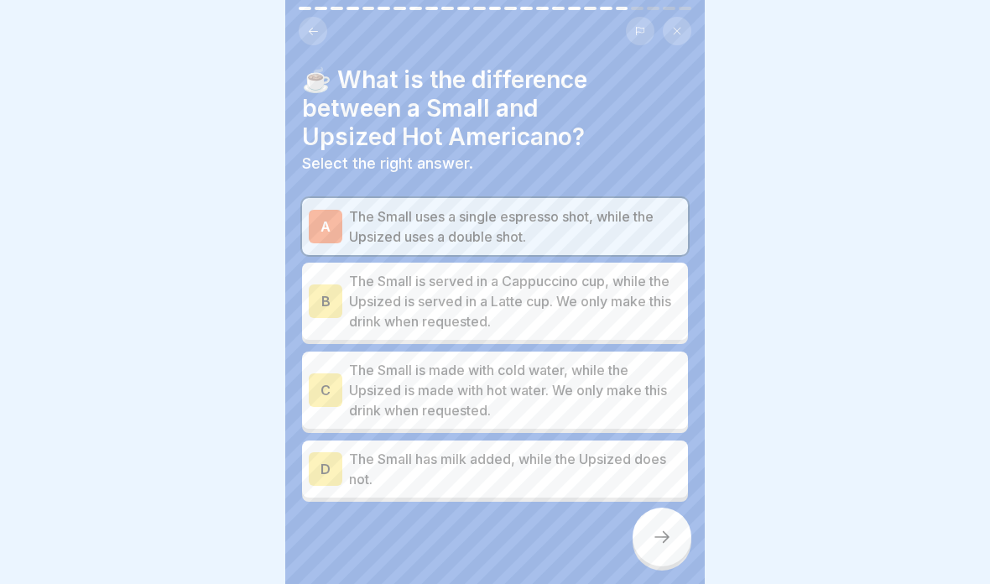
click at [660, 551] on div at bounding box center [661, 536] width 59 height 59
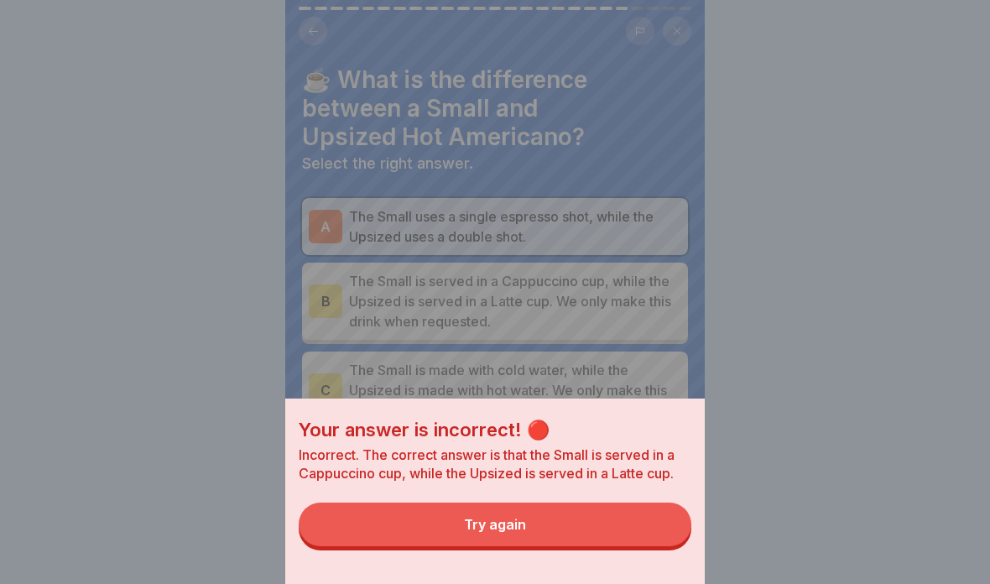
click at [576, 506] on button "Try again" at bounding box center [495, 524] width 393 height 44
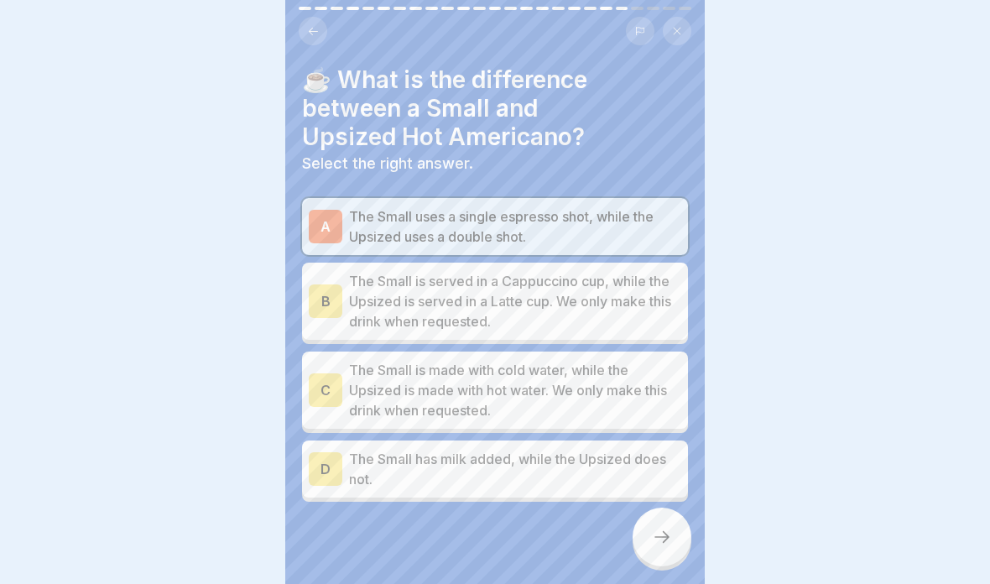
click at [591, 321] on p "The Small is served in a Cappuccino cup, while the Upsized is served in a Latte…" at bounding box center [515, 301] width 332 height 60
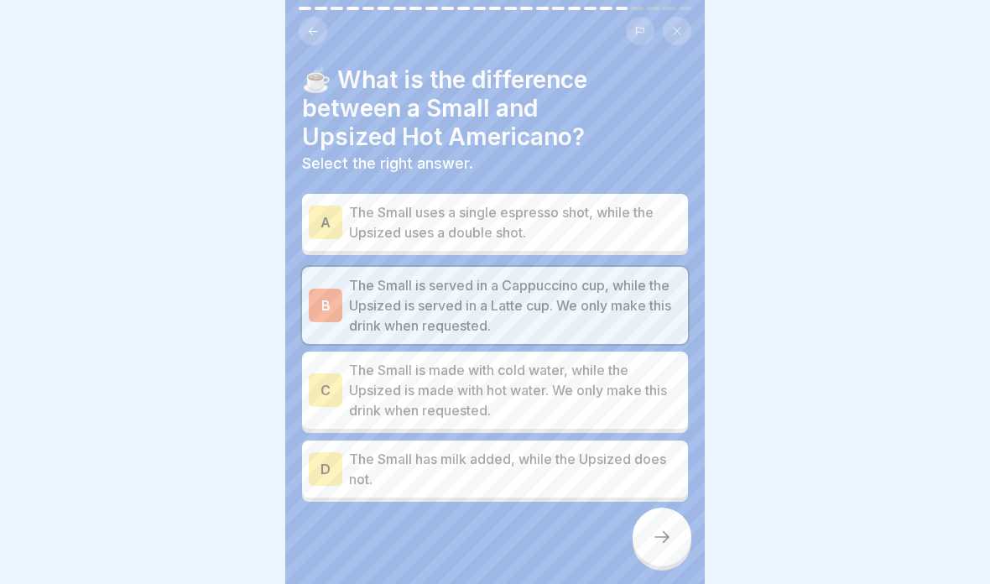
click at [665, 533] on icon at bounding box center [661, 537] width 15 height 12
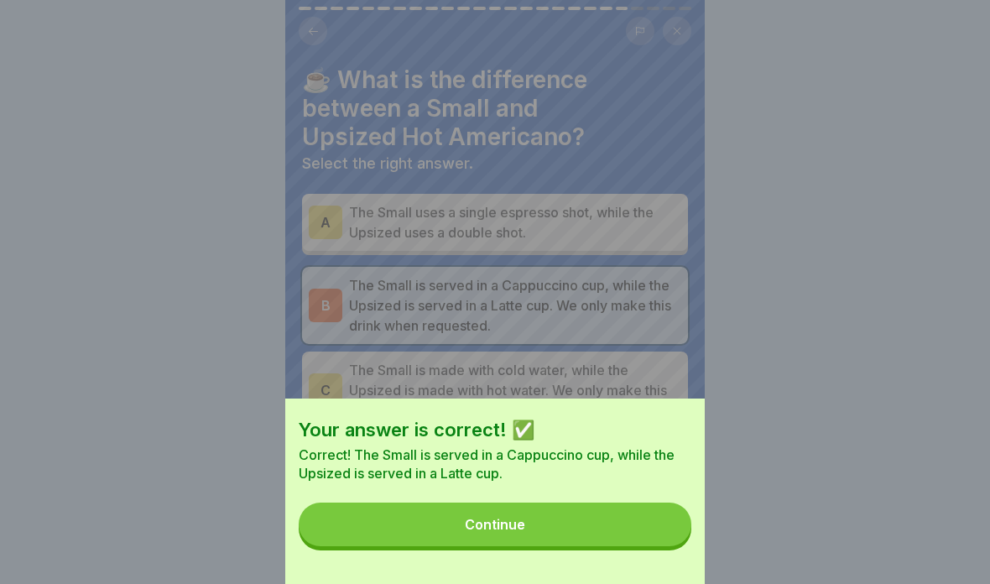
click at [643, 545] on button "Continue" at bounding box center [495, 524] width 393 height 44
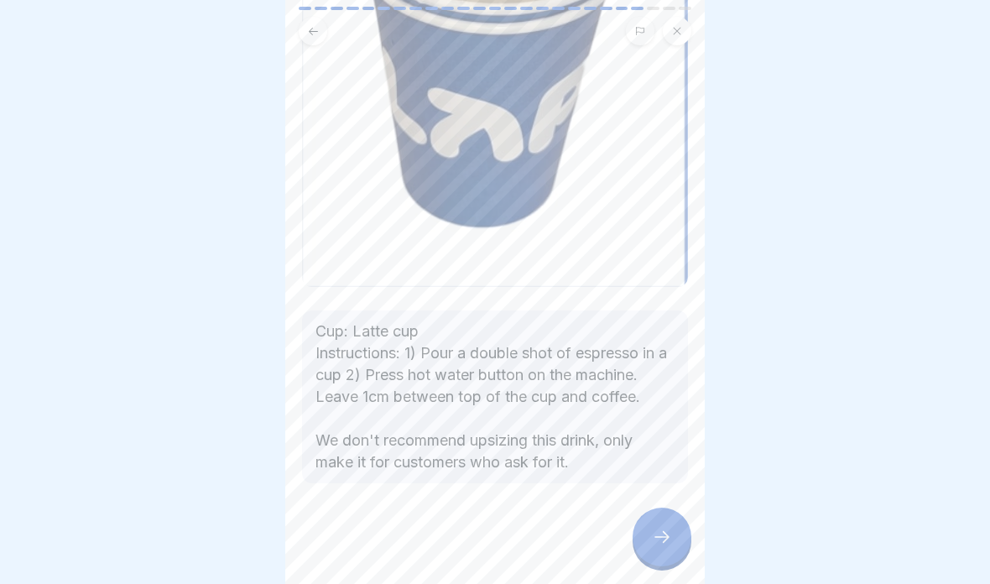
scroll to position [305, 0]
click at [648, 535] on div at bounding box center [661, 536] width 59 height 59
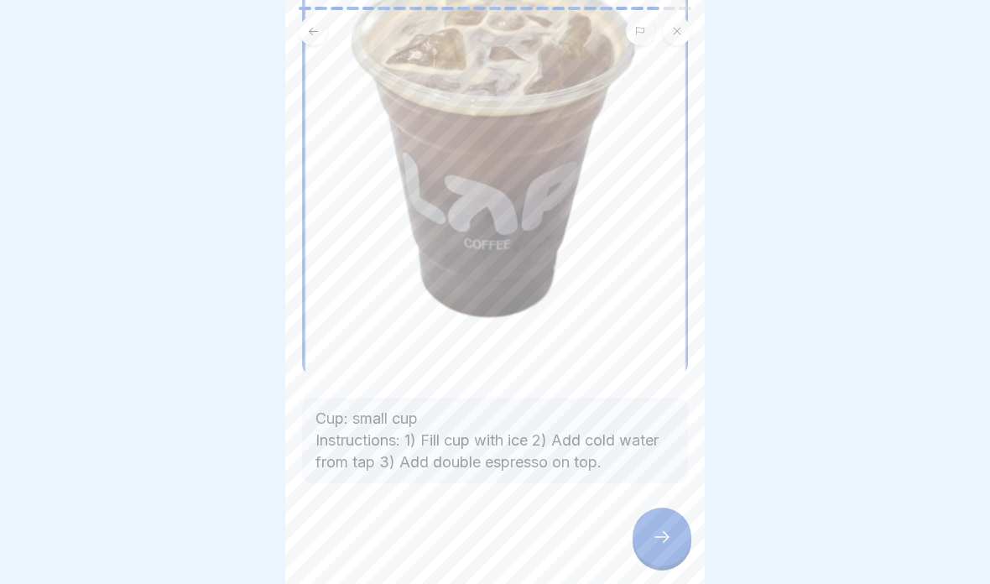
scroll to position [223, 0]
click at [657, 546] on icon at bounding box center [662, 537] width 20 height 20
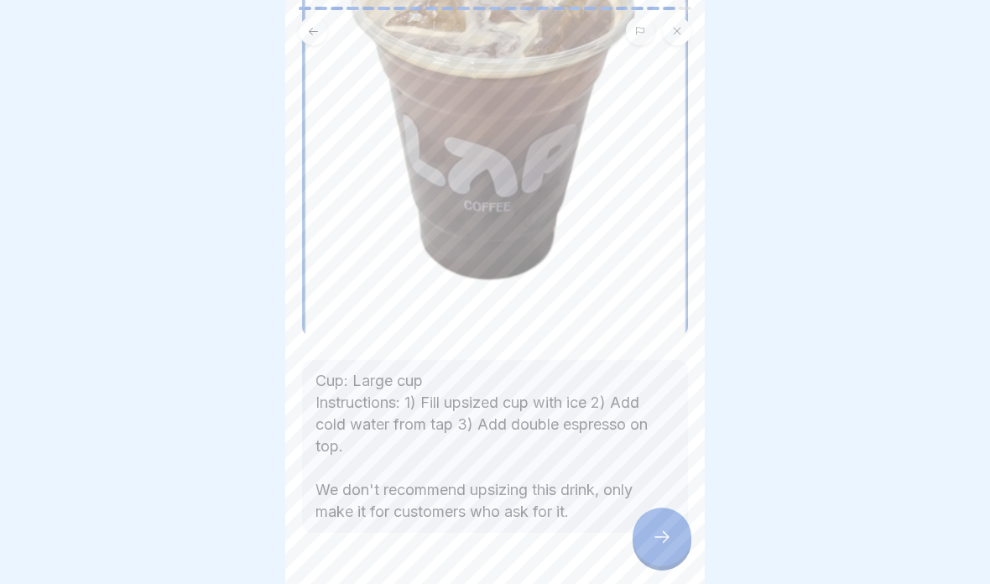
scroll to position [262, 0]
click at [322, 38] on button at bounding box center [313, 31] width 29 height 29
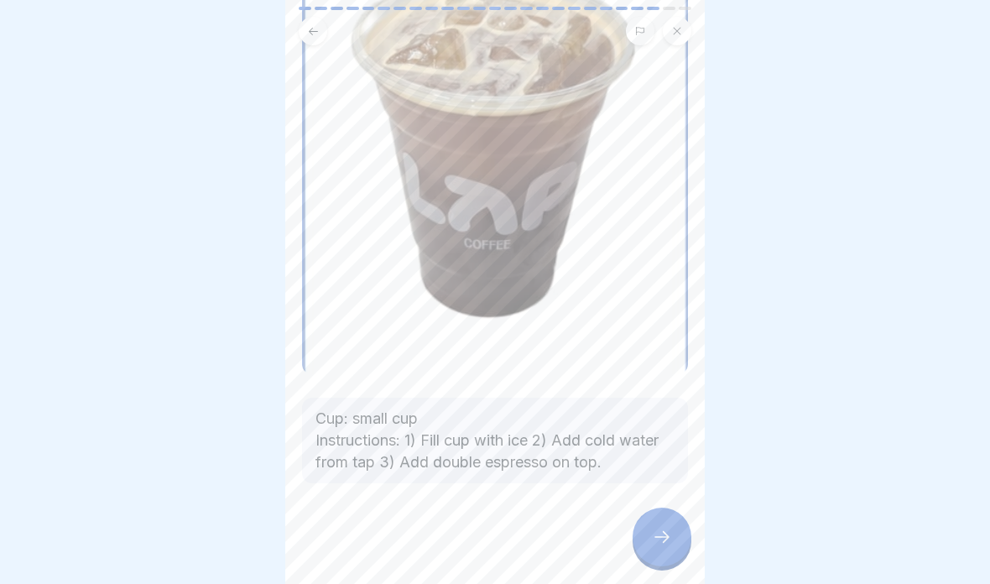
click at [669, 530] on icon at bounding box center [662, 537] width 20 height 20
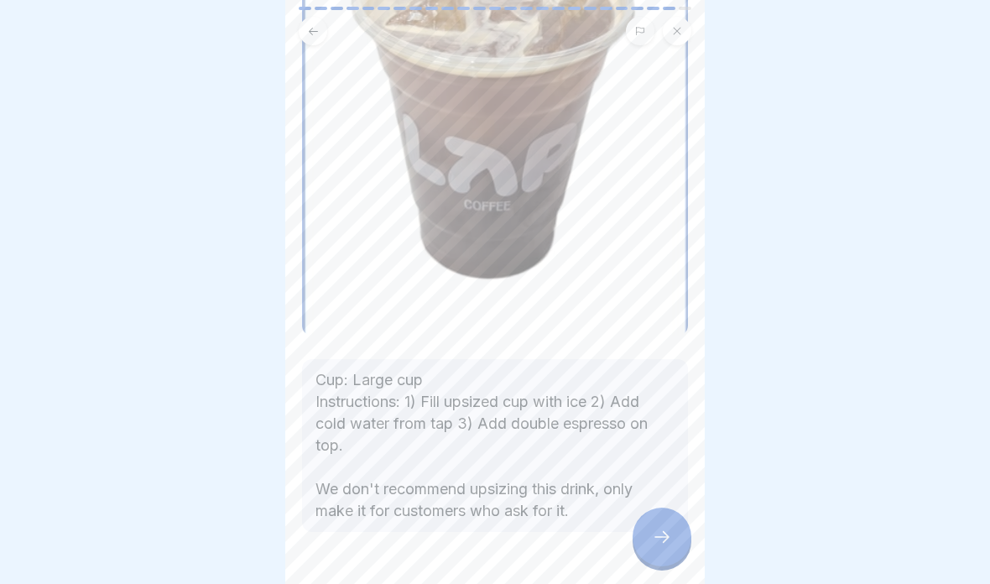
click at [655, 535] on icon at bounding box center [662, 537] width 20 height 20
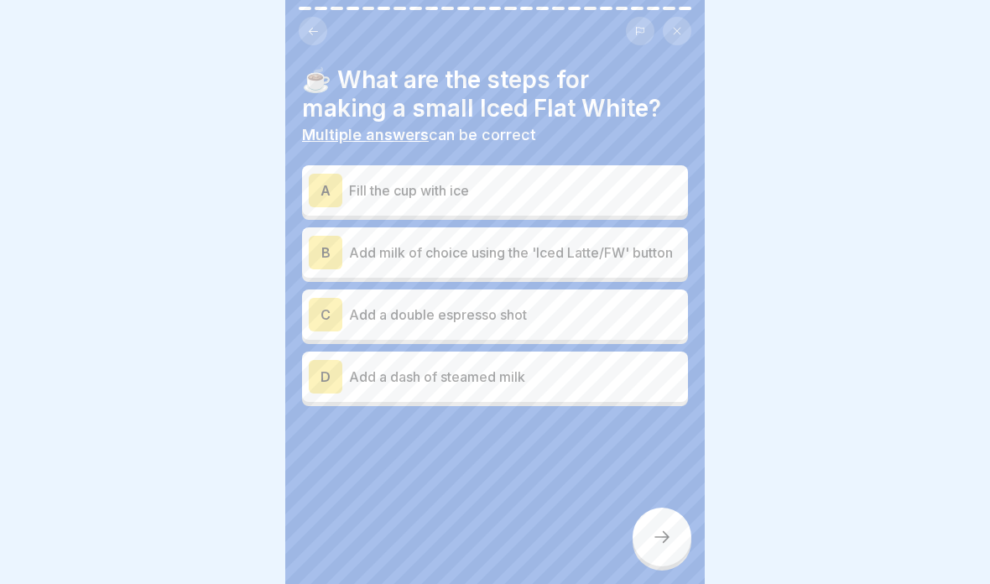
click at [619, 198] on p "Fill the cup with ice" at bounding box center [515, 190] width 332 height 20
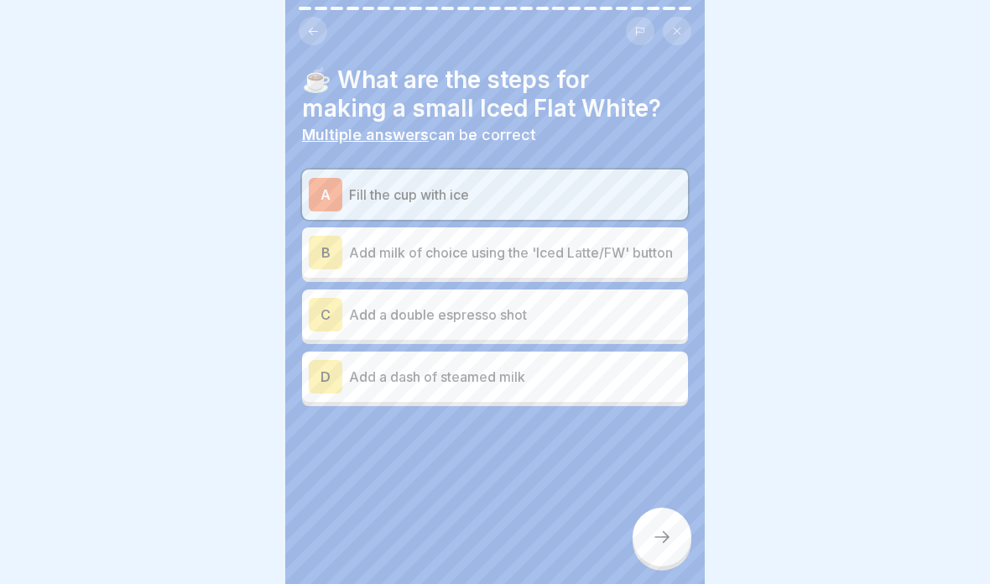
click at [615, 259] on p "Add milk of choice using the 'Iced Latte/FW' button" at bounding box center [515, 252] width 332 height 20
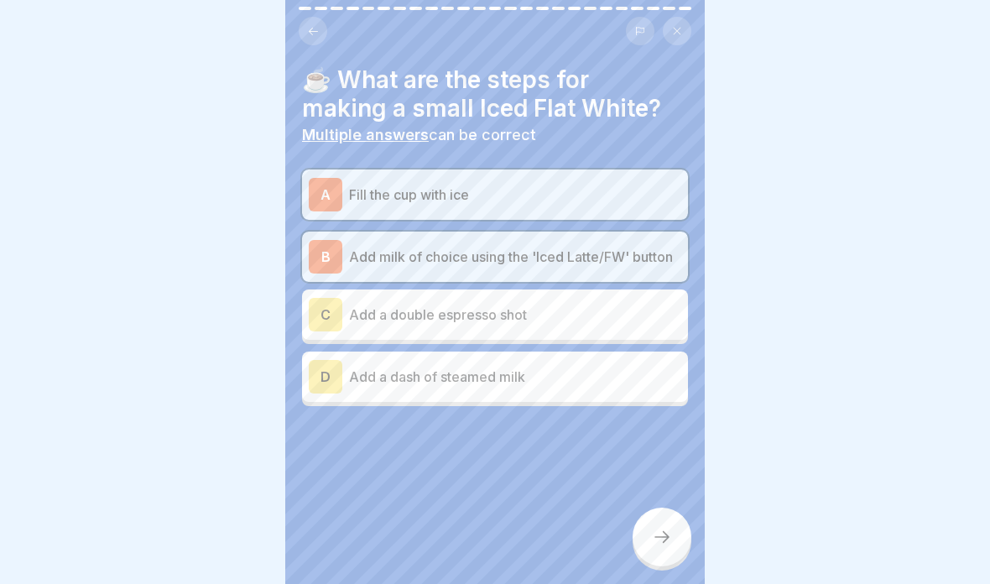
click at [586, 320] on p "Add a double espresso shot" at bounding box center [515, 314] width 332 height 20
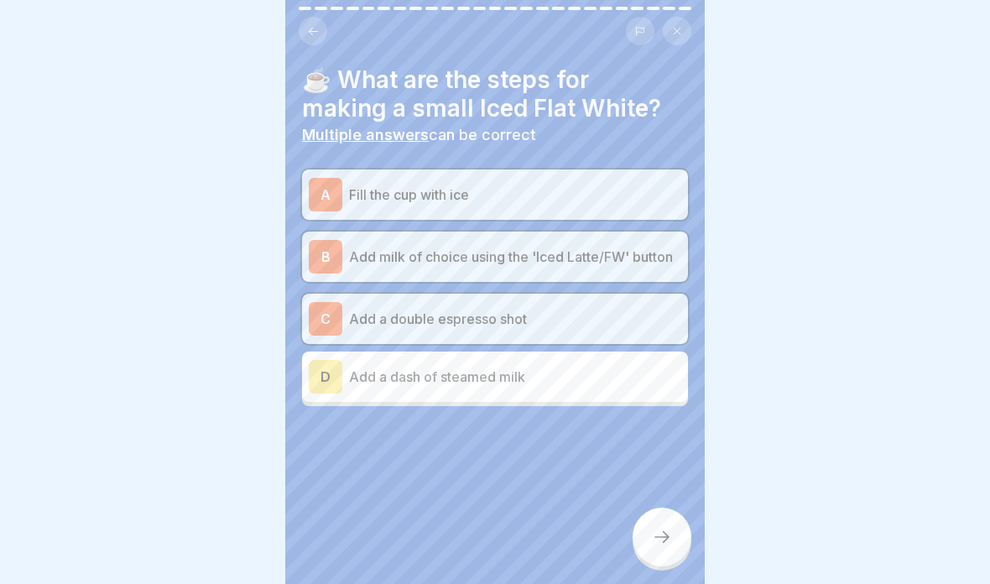
click at [648, 533] on div at bounding box center [661, 536] width 59 height 59
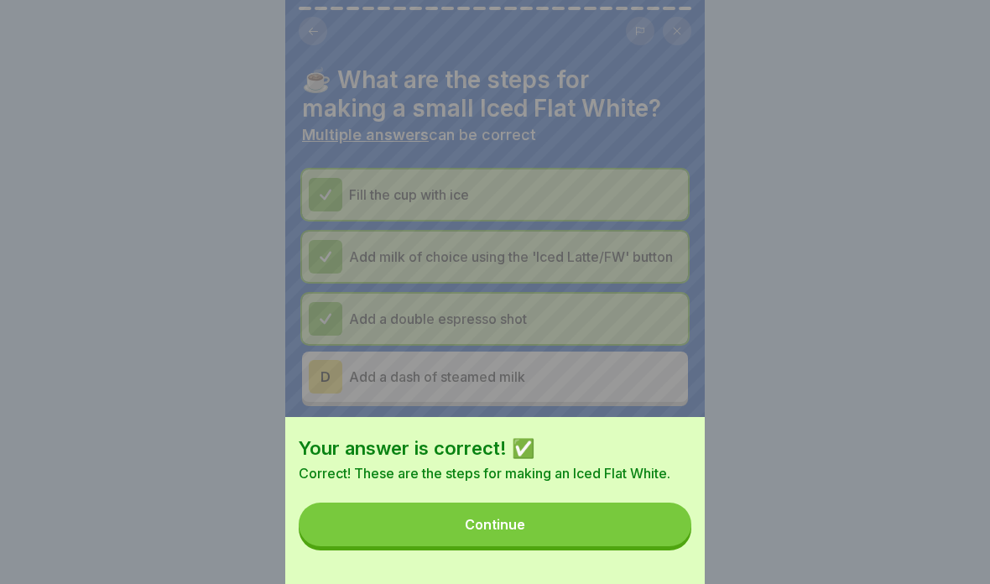
click at [623, 537] on button "Continue" at bounding box center [495, 524] width 393 height 44
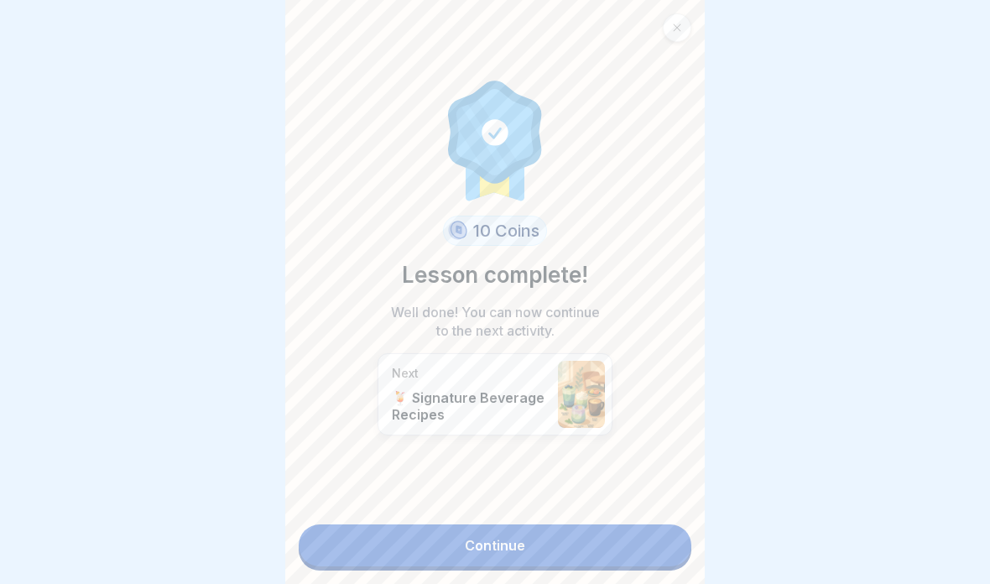
click at [566, 556] on link "Continue" at bounding box center [495, 545] width 393 height 42
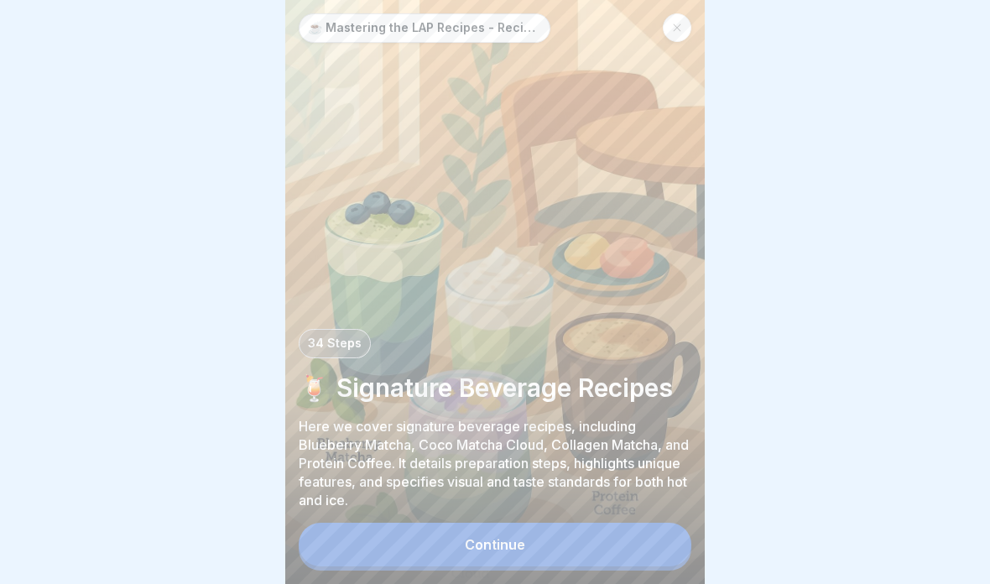
click at [552, 549] on button "Continue" at bounding box center [495, 545] width 393 height 44
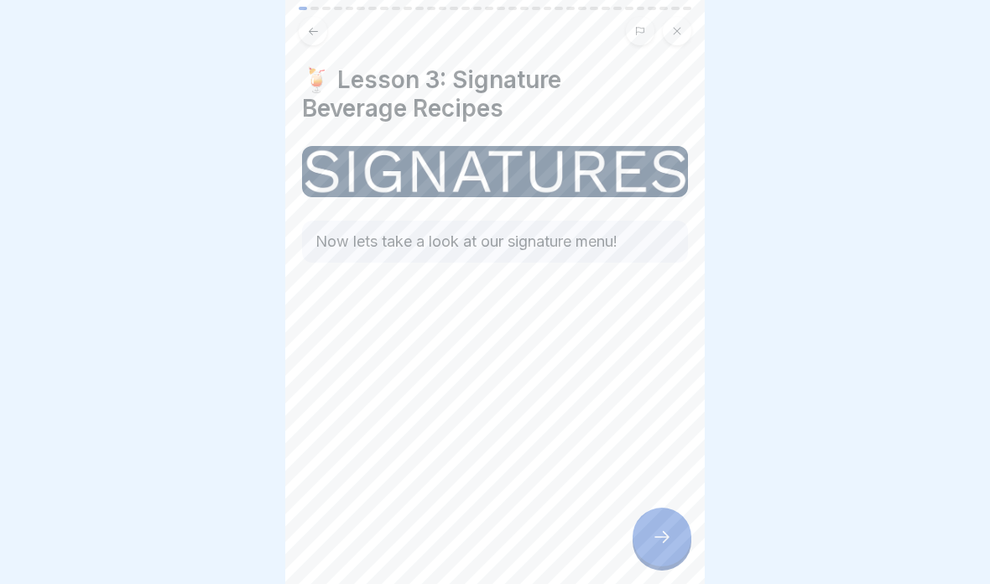
click at [648, 524] on div at bounding box center [661, 536] width 59 height 59
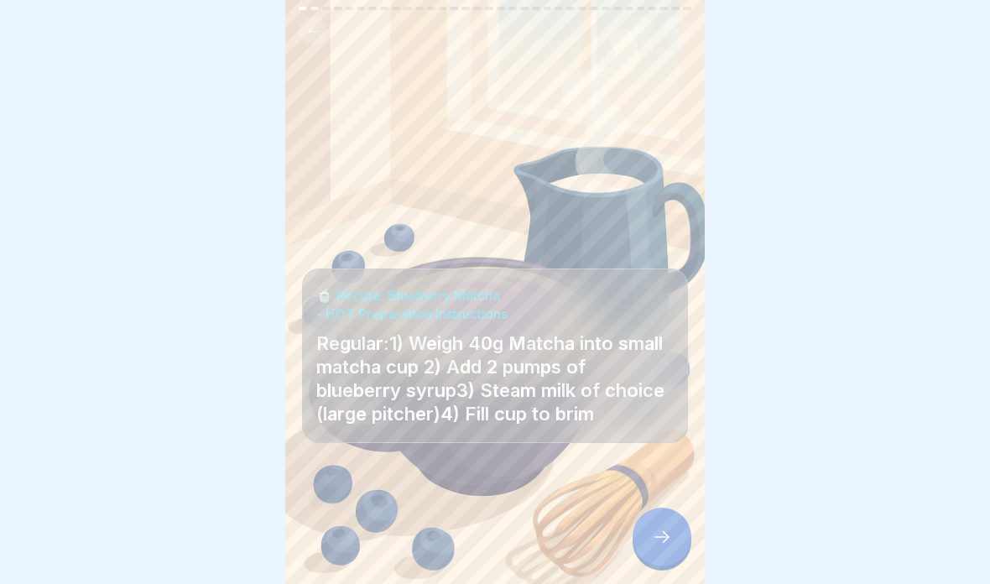
click at [664, 539] on icon at bounding box center [662, 537] width 20 height 20
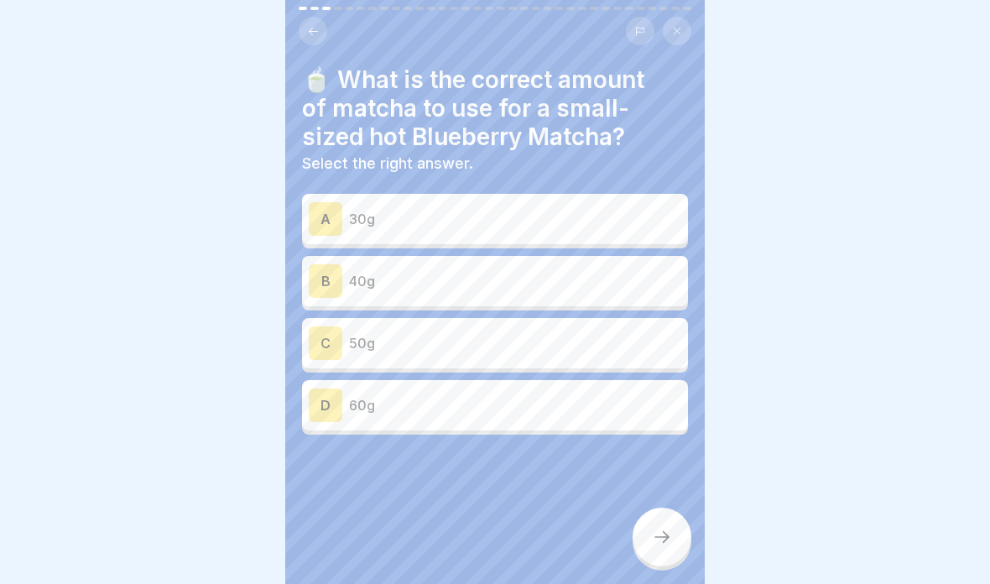
click at [640, 284] on p "40g" at bounding box center [515, 281] width 332 height 20
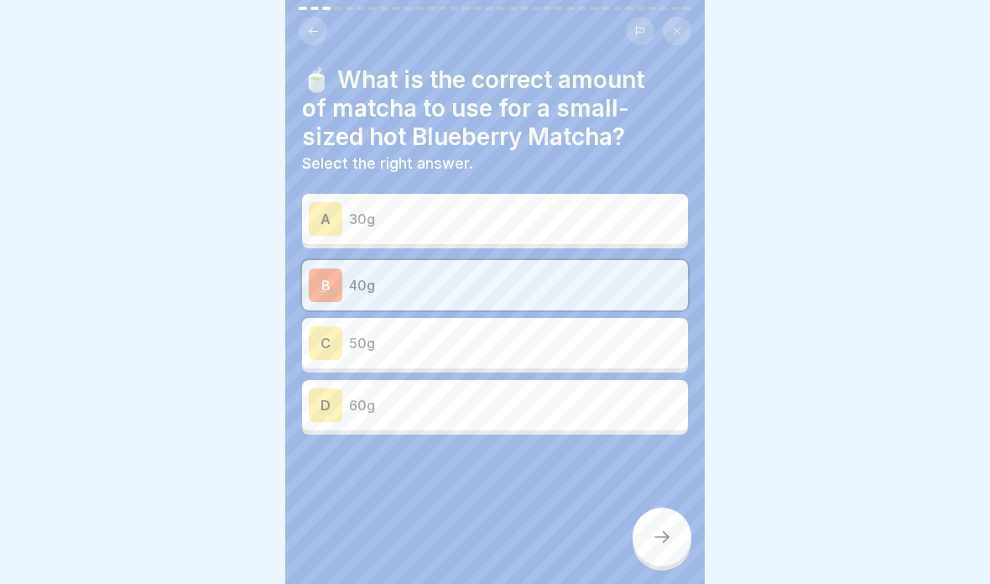
click at [661, 539] on icon at bounding box center [662, 537] width 20 height 20
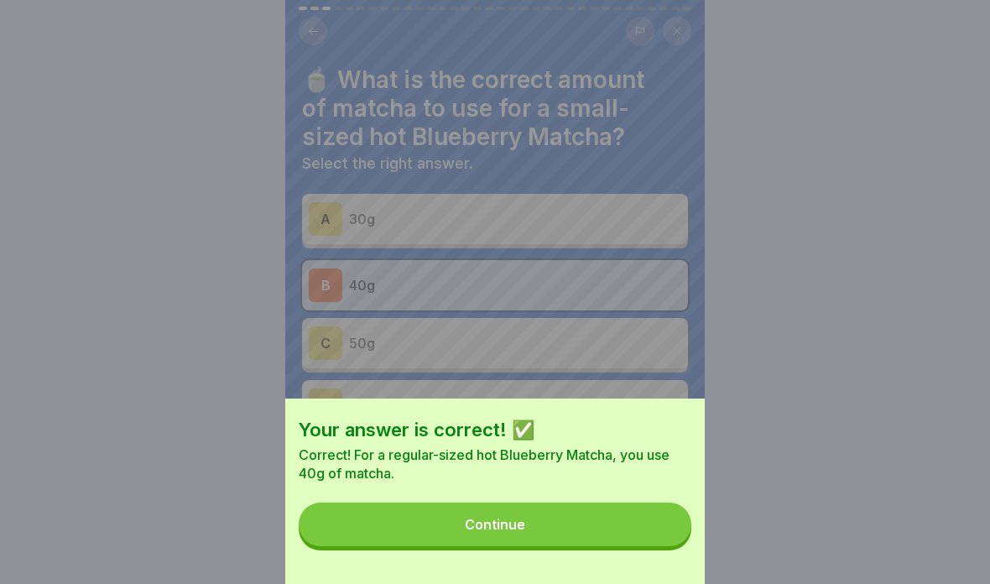
click at [631, 525] on button "Continue" at bounding box center [495, 524] width 393 height 44
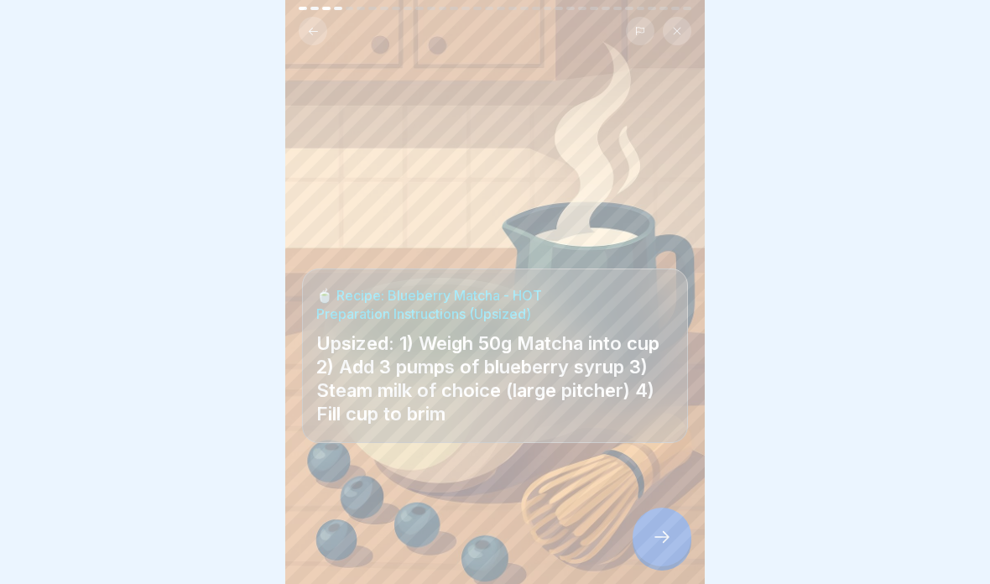
click at [669, 536] on icon at bounding box center [662, 537] width 20 height 20
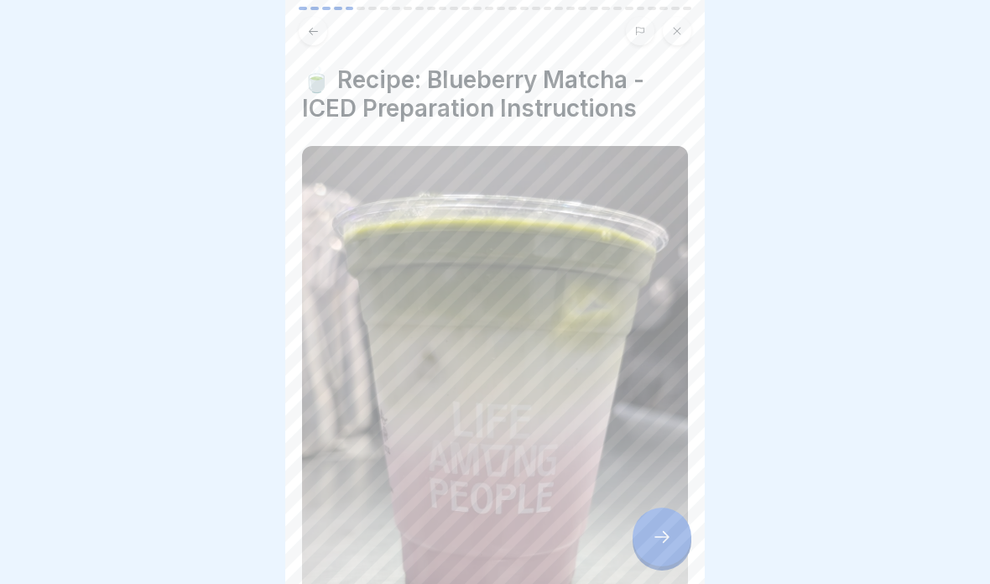
click at [311, 23] on button at bounding box center [313, 31] width 29 height 29
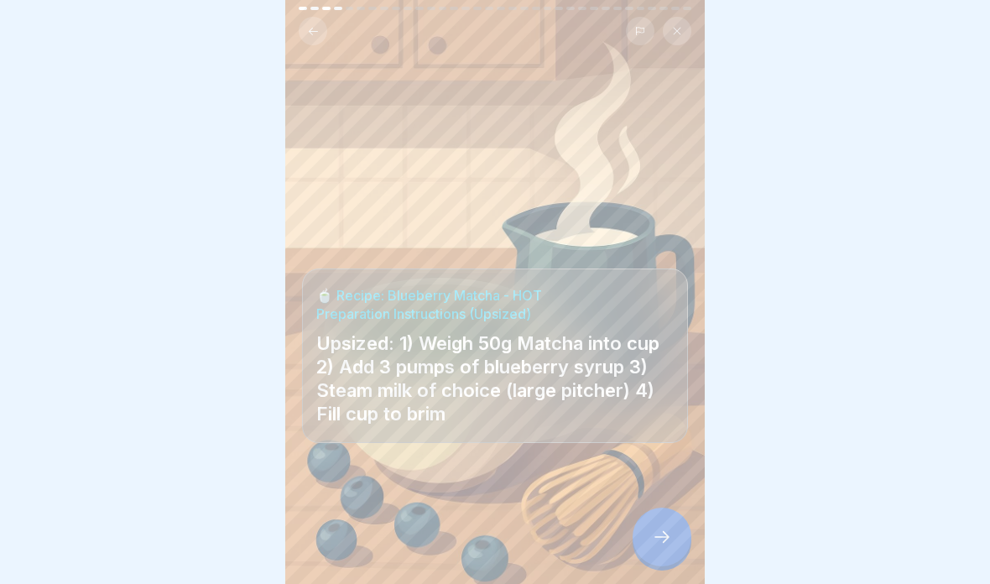
click at [669, 534] on icon at bounding box center [662, 537] width 20 height 20
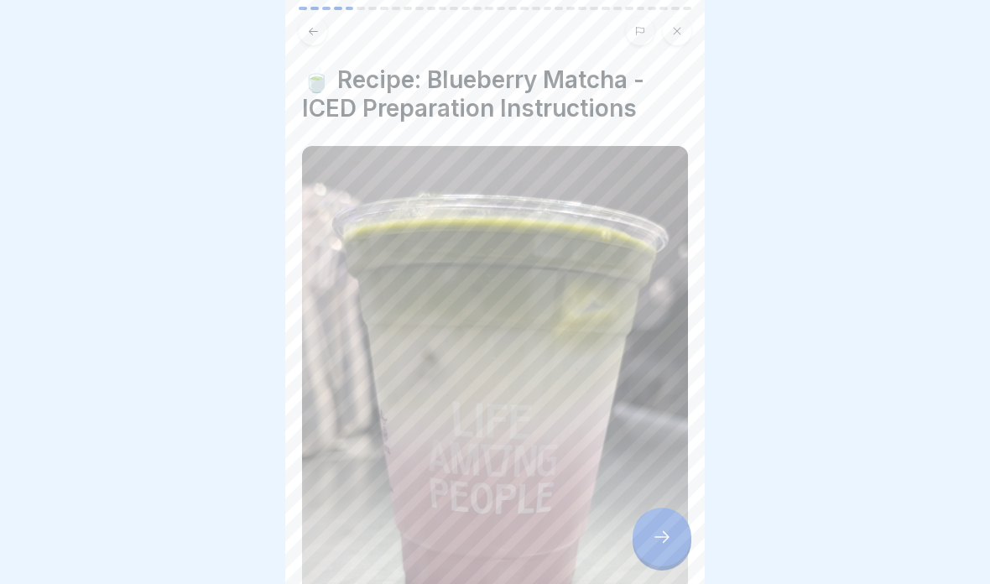
click at [664, 541] on icon at bounding box center [661, 537] width 15 height 12
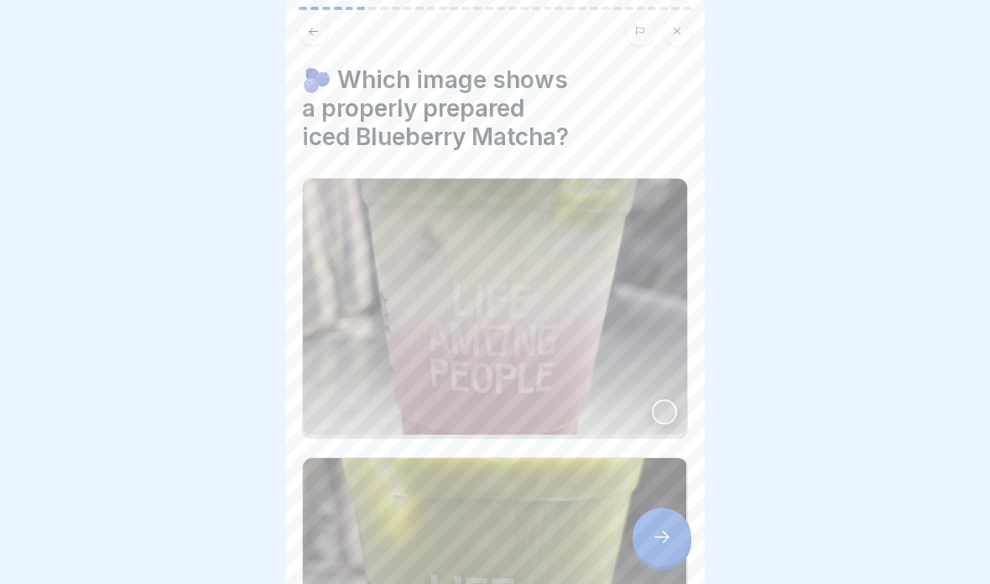
click at [632, 328] on img at bounding box center [495, 307] width 384 height 256
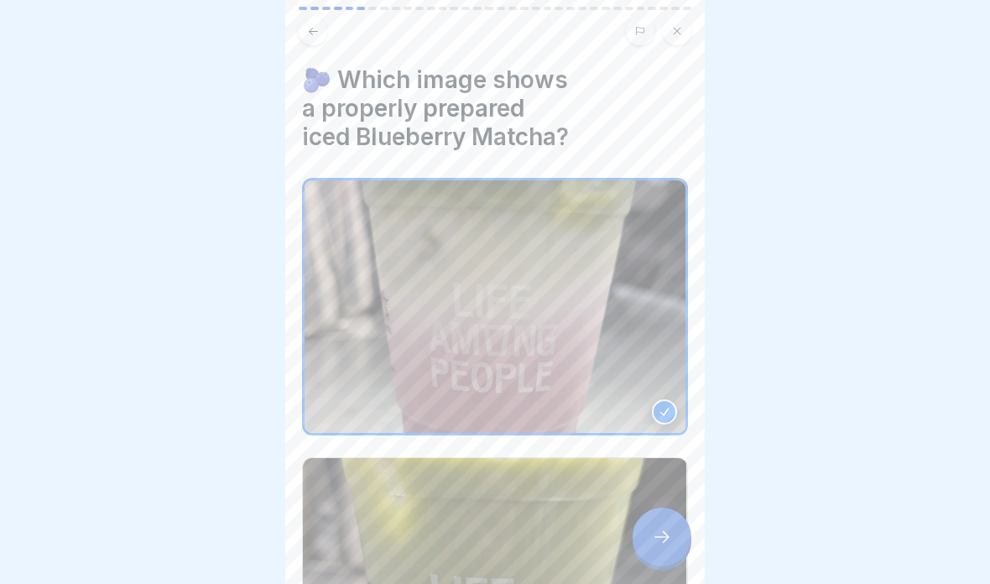
click at [663, 533] on icon at bounding box center [662, 537] width 20 height 20
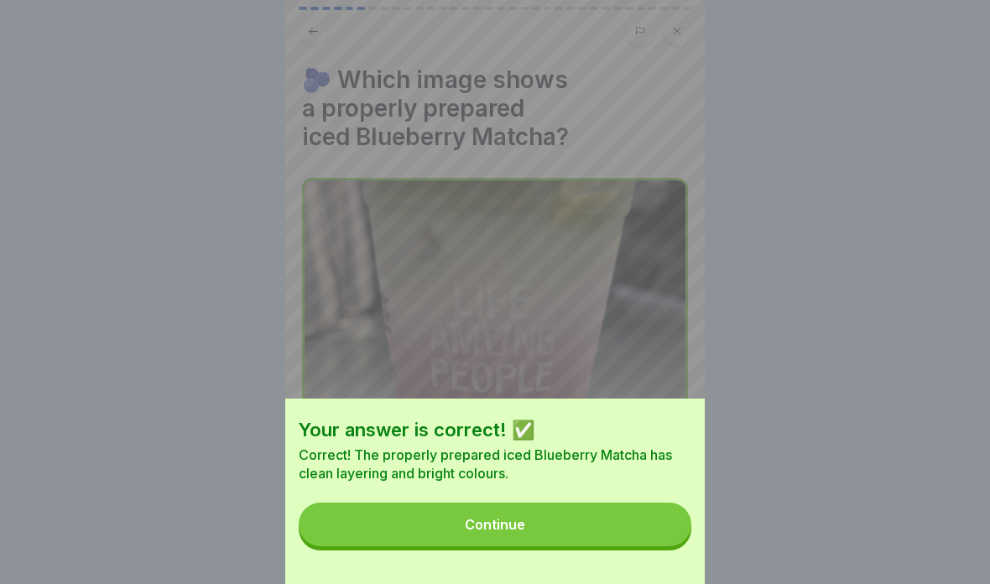
click at [648, 527] on button "Continue" at bounding box center [495, 524] width 393 height 44
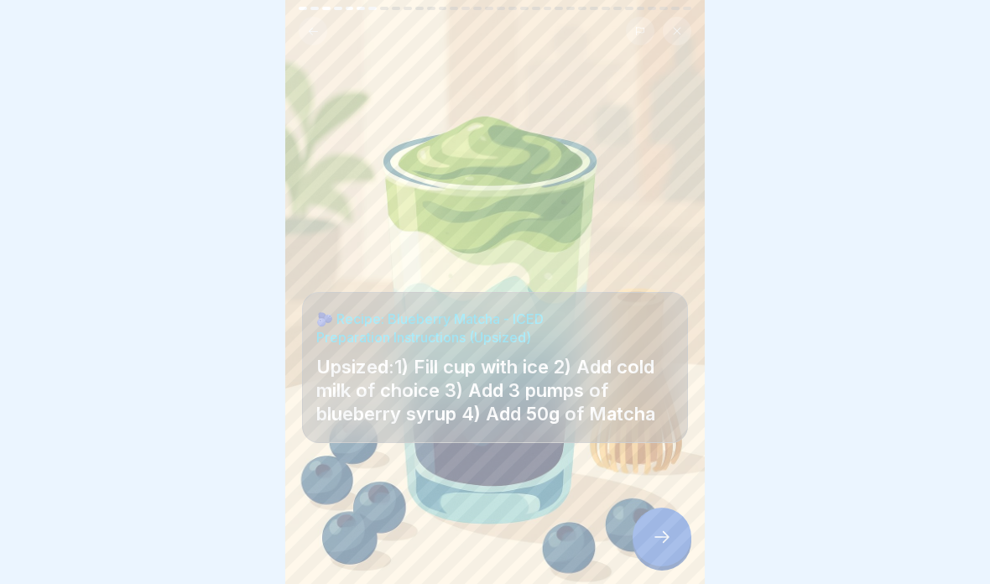
click at [308, 38] on button at bounding box center [313, 31] width 29 height 29
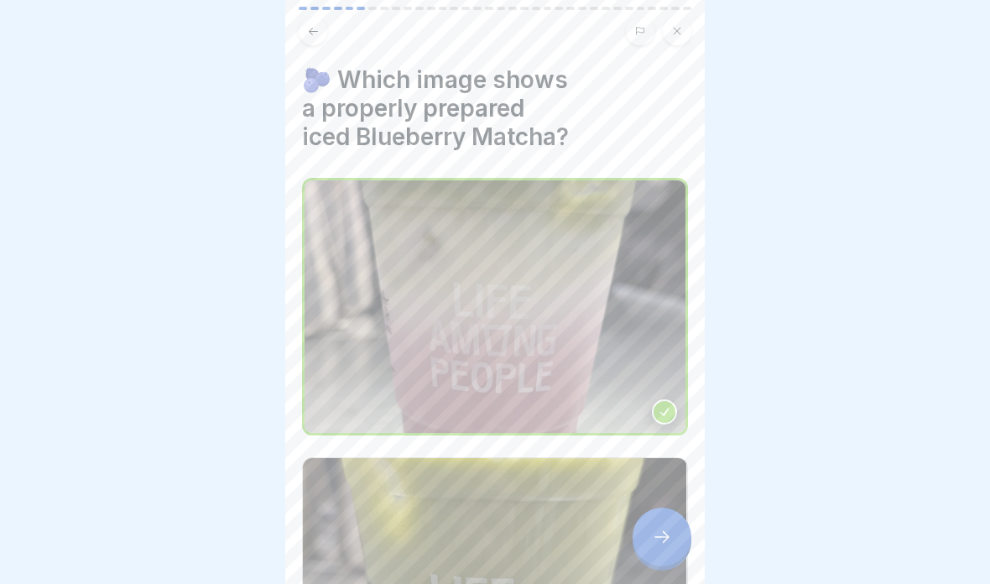
click at [664, 532] on icon at bounding box center [661, 537] width 15 height 12
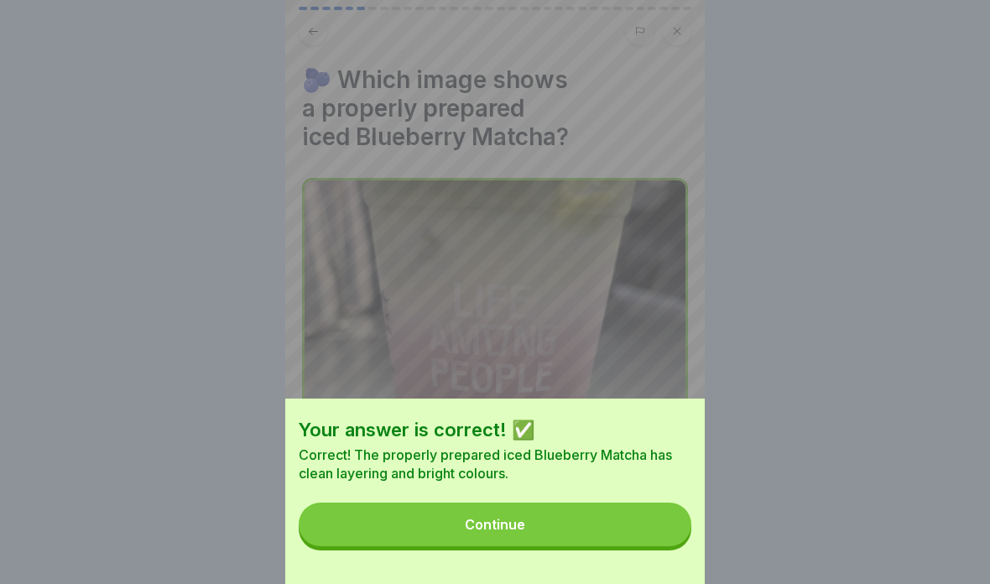
click at [661, 544] on button "Continue" at bounding box center [495, 524] width 393 height 44
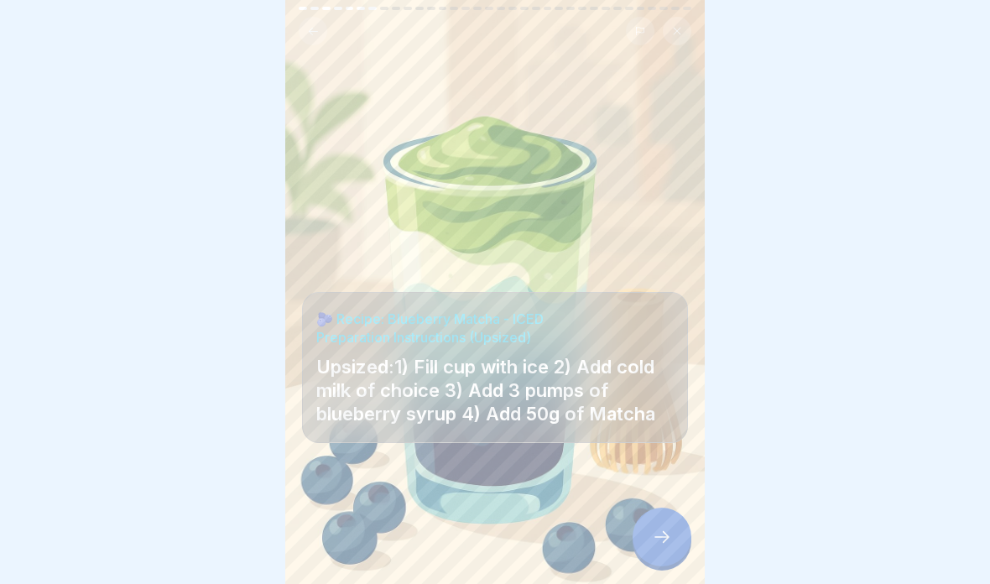
click at [665, 530] on icon at bounding box center [662, 537] width 20 height 20
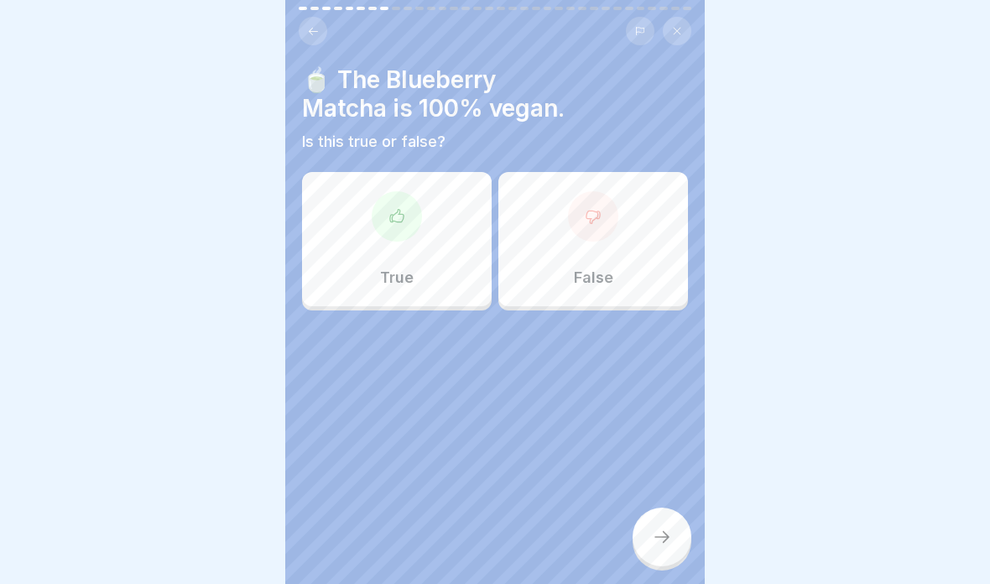
click at [440, 290] on div "True" at bounding box center [397, 239] width 190 height 134
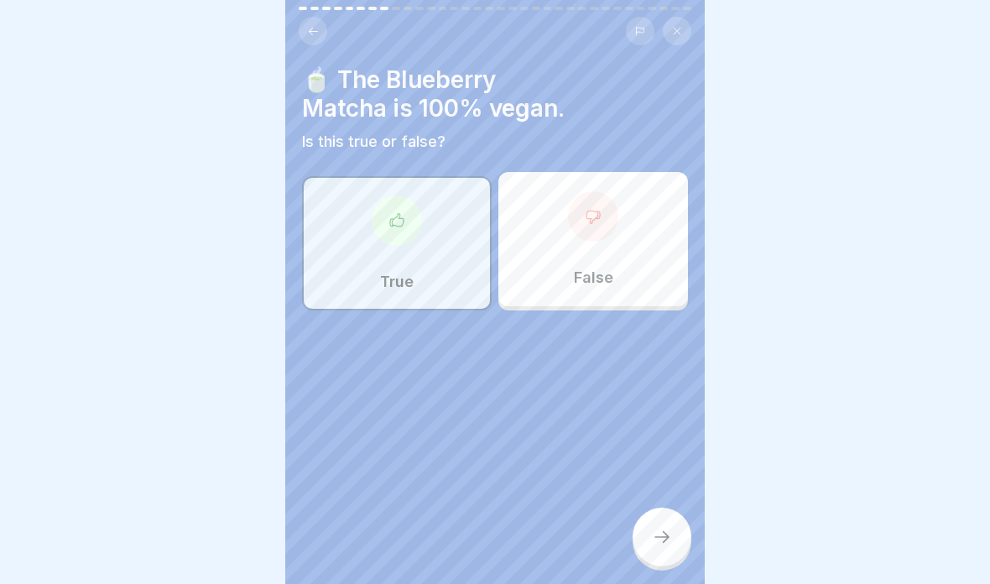
click at [674, 524] on div at bounding box center [661, 536] width 59 height 59
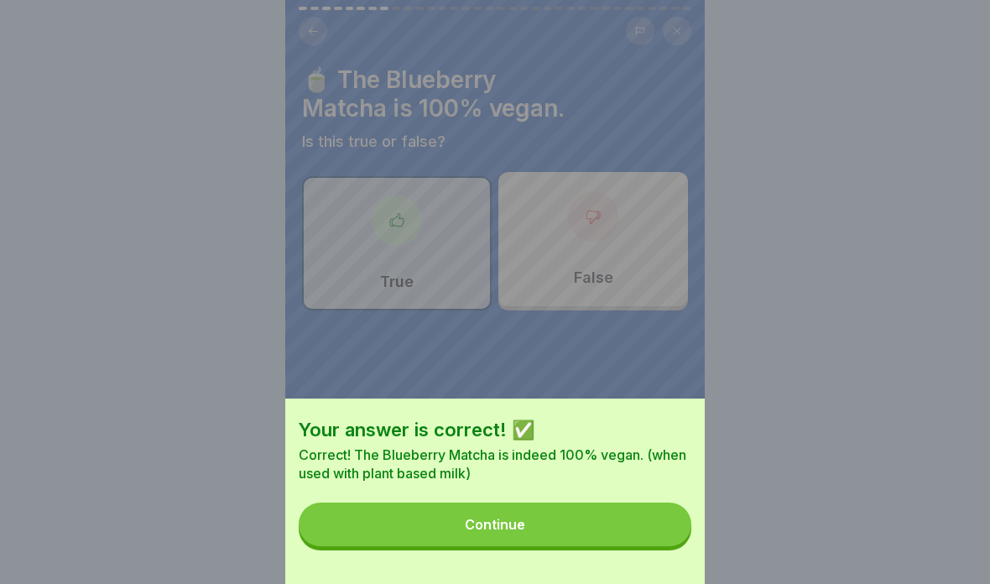
click at [547, 527] on button "Continue" at bounding box center [495, 524] width 393 height 44
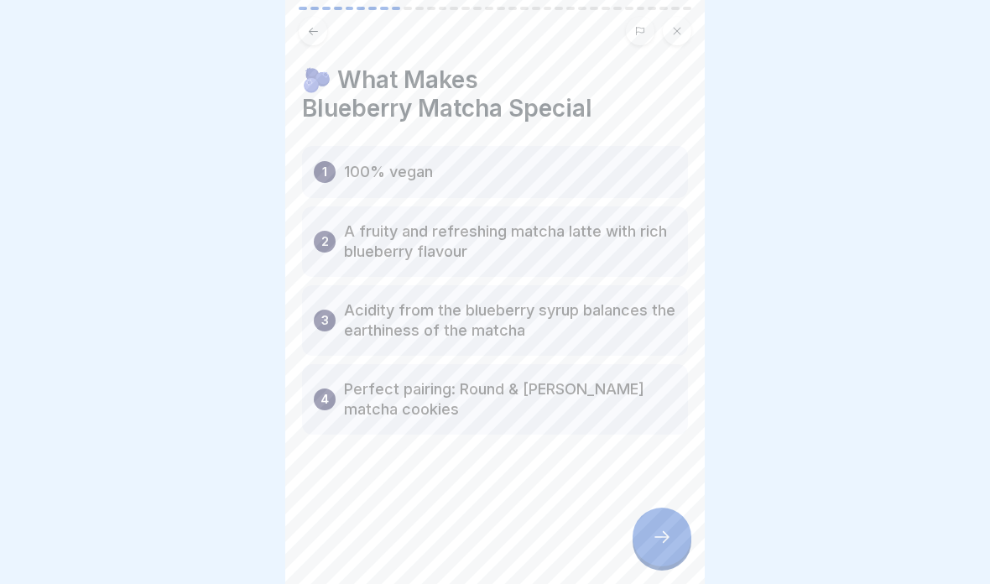
click at [598, 185] on div "1 100% vegan" at bounding box center [495, 172] width 386 height 52
click at [634, 169] on div "1 100% vegan" at bounding box center [495, 172] width 386 height 52
click at [622, 166] on div "1 100% vegan" at bounding box center [495, 172] width 386 height 52
click at [621, 166] on div "1 100% vegan" at bounding box center [495, 172] width 386 height 52
click at [577, 177] on div "1 100% vegan" at bounding box center [495, 172] width 386 height 52
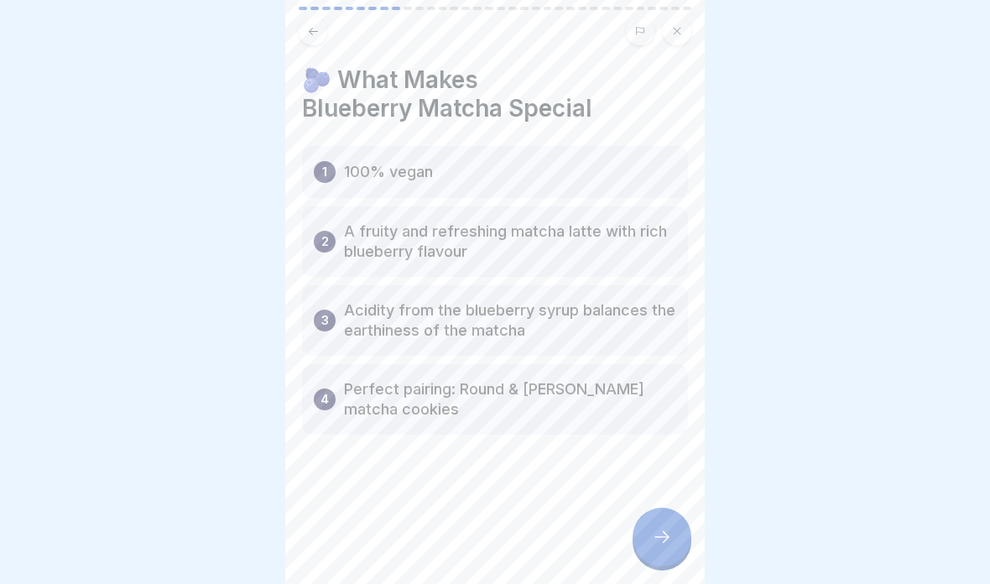
click at [577, 176] on div "1 100% vegan" at bounding box center [495, 172] width 386 height 52
click at [569, 169] on div "1 100% vegan" at bounding box center [495, 172] width 386 height 52
click at [652, 539] on icon at bounding box center [662, 537] width 20 height 20
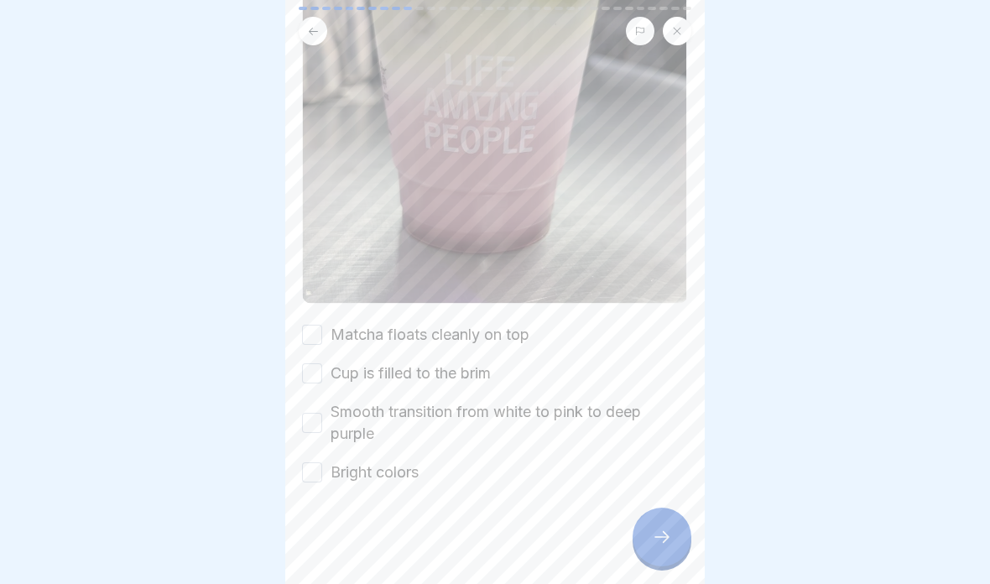
scroll to position [380, 0]
click at [585, 418] on label "Smooth transition from white to pink to deep purple" at bounding box center [508, 423] width 357 height 44
click at [322, 418] on button "Smooth transition from white to pink to deep purple" at bounding box center [312, 423] width 20 height 20
click at [516, 345] on label "Matcha floats cleanly on top" at bounding box center [429, 335] width 199 height 22
click at [322, 345] on button "Matcha floats cleanly on top" at bounding box center [312, 335] width 20 height 20
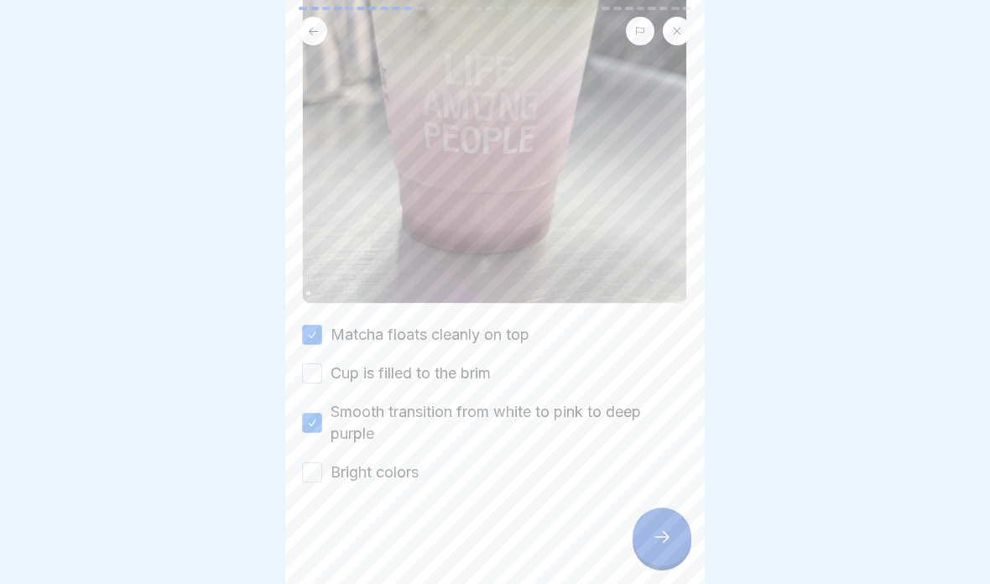
click at [468, 379] on label "Cup is filled to the brim" at bounding box center [410, 373] width 160 height 22
click at [322, 379] on button "Cup is filled to the brim" at bounding box center [312, 373] width 20 height 20
click at [419, 477] on label "Bright colors" at bounding box center [374, 472] width 88 height 22
click at [322, 477] on button "Bright colors" at bounding box center [312, 472] width 20 height 20
click at [665, 528] on icon at bounding box center [662, 537] width 20 height 20
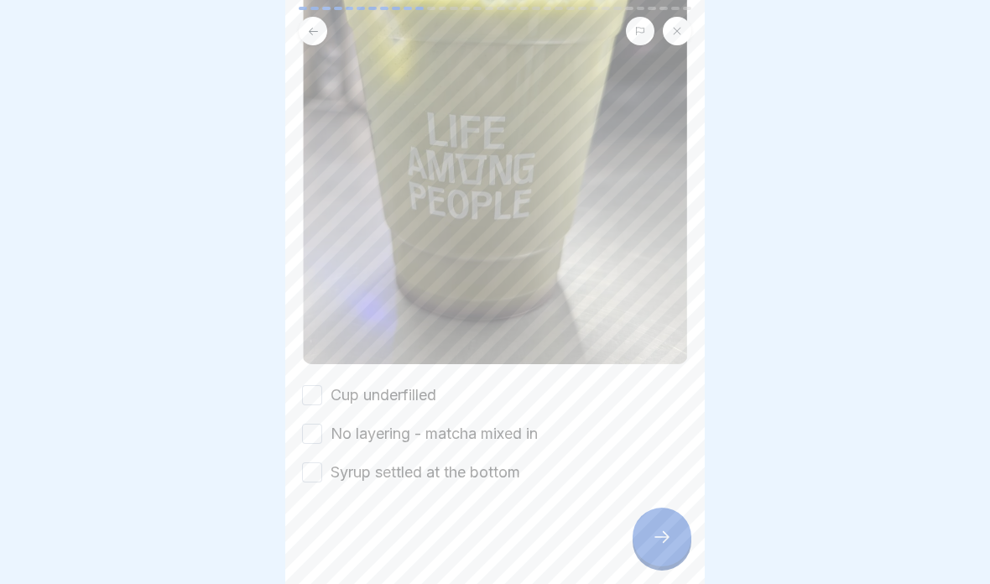
scroll to position [319, 0]
click at [409, 399] on label "Cup underfilled" at bounding box center [383, 395] width 106 height 22
click at [322, 399] on button "Cup underfilled" at bounding box center [312, 395] width 20 height 20
click at [370, 455] on div "Cup underfilled No layering - matcha mixed in Syrup settled at the bottom" at bounding box center [495, 433] width 386 height 99
click at [419, 429] on label "No layering - matcha mixed in" at bounding box center [433, 434] width 207 height 22
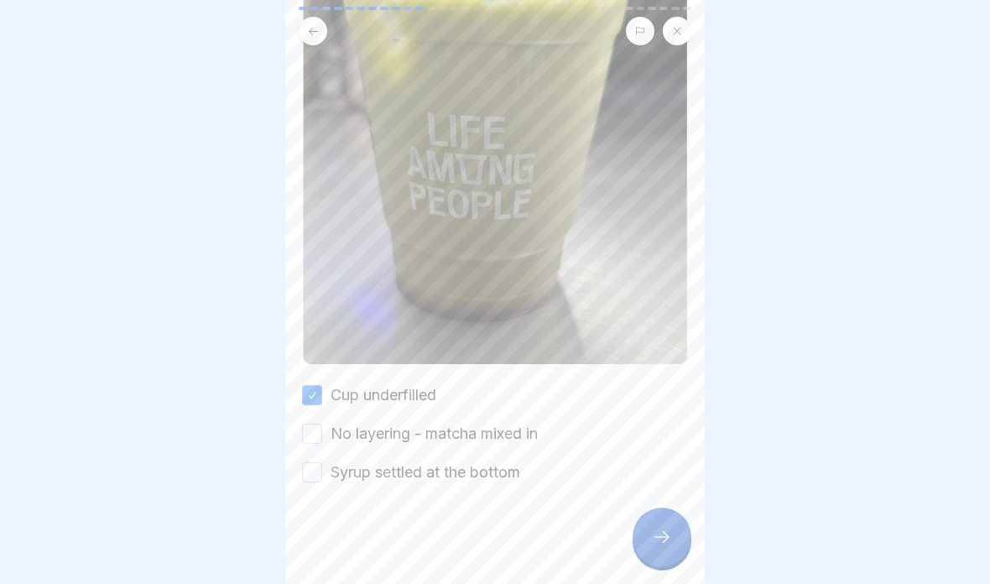
click at [322, 429] on button "No layering - matcha mixed in" at bounding box center [312, 434] width 20 height 20
click at [391, 482] on label "Syrup settled at the bottom" at bounding box center [425, 472] width 190 height 22
click at [322, 482] on button "Syrup settled at the bottom" at bounding box center [312, 472] width 20 height 20
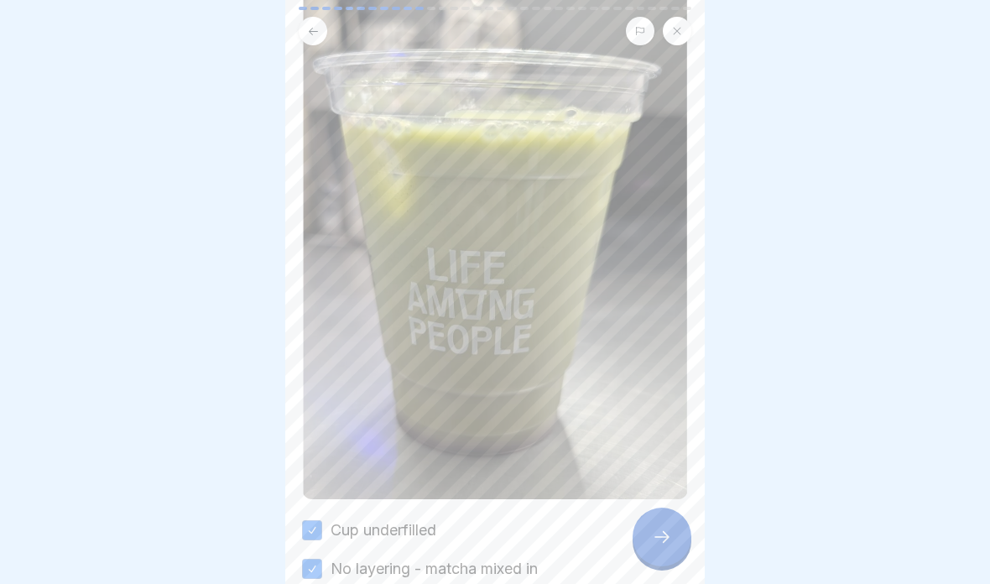
scroll to position [183, 0]
click at [650, 549] on div at bounding box center [661, 536] width 59 height 59
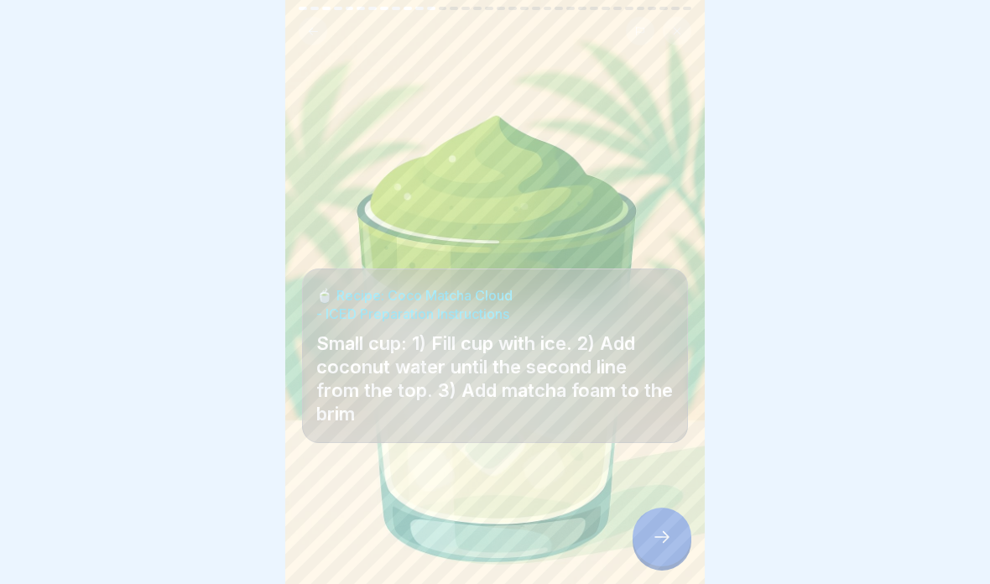
click at [671, 523] on div at bounding box center [661, 536] width 59 height 59
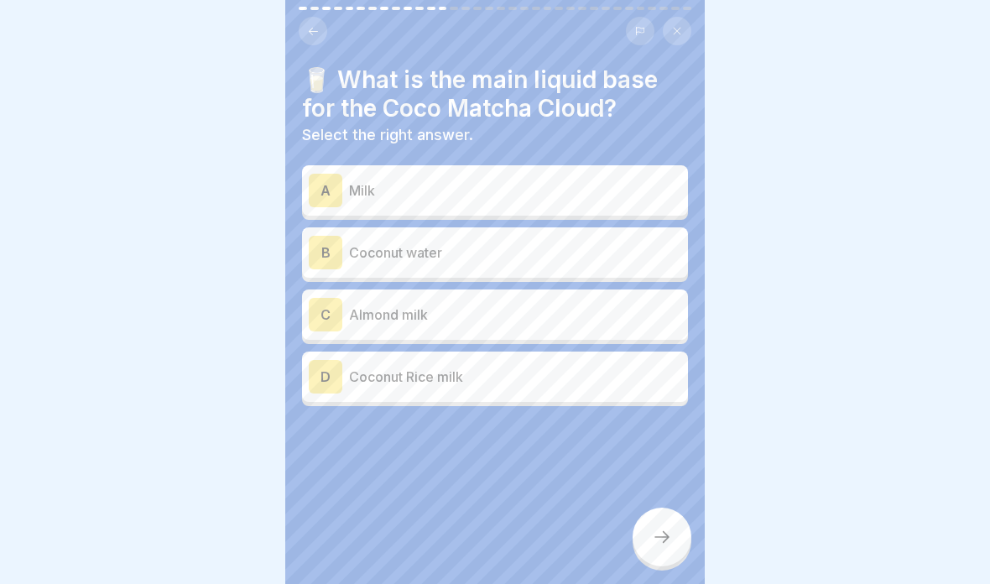
click at [625, 242] on p "Coconut water" at bounding box center [515, 252] width 332 height 20
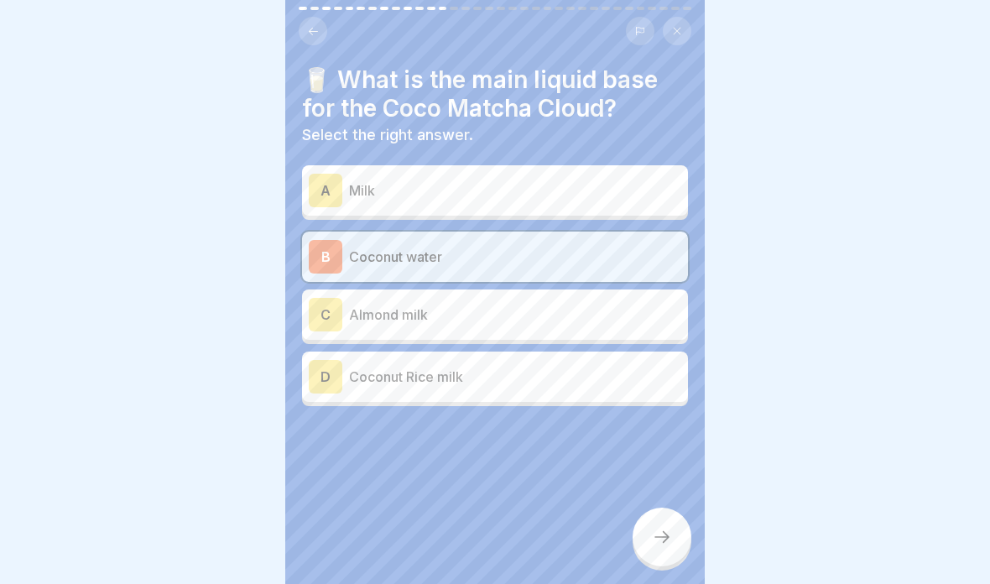
click at [658, 540] on icon at bounding box center [662, 537] width 20 height 20
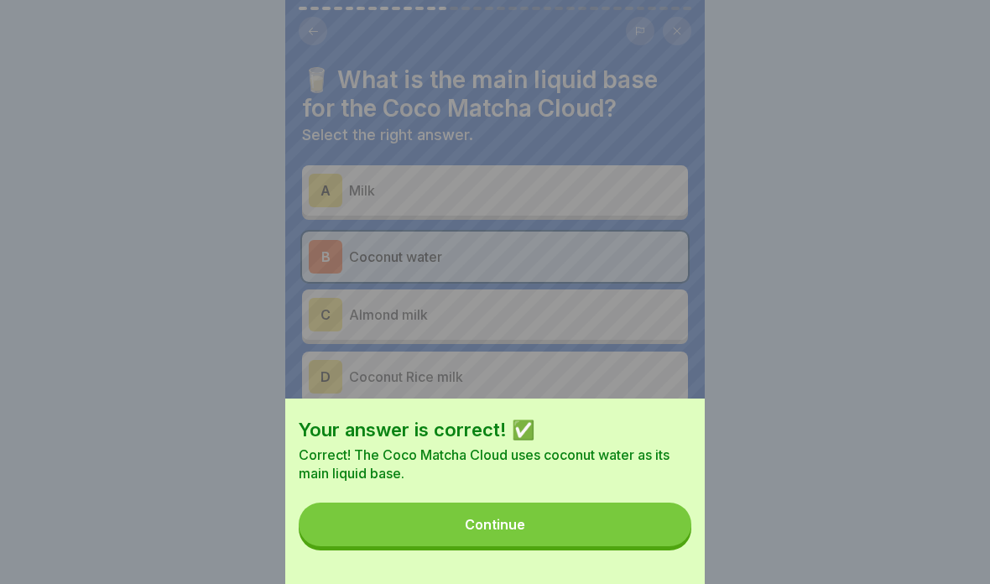
click at [652, 533] on button "Continue" at bounding box center [495, 524] width 393 height 44
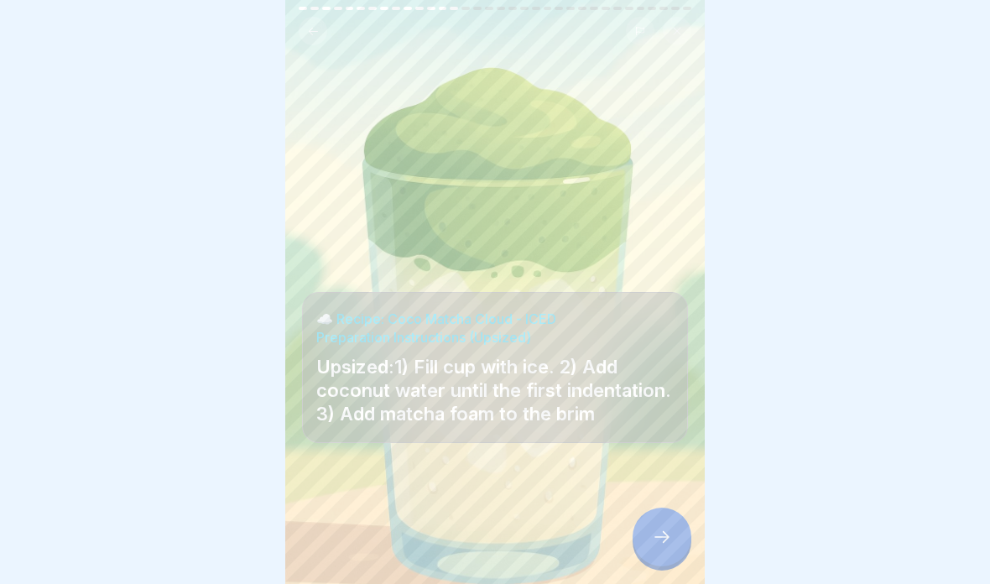
click at [648, 544] on div at bounding box center [661, 536] width 59 height 59
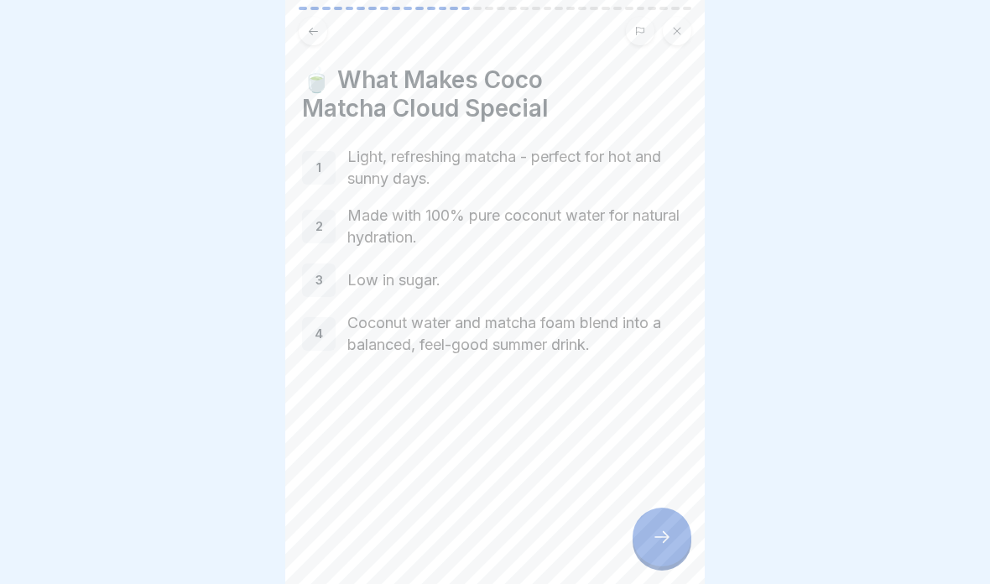
click at [652, 551] on div at bounding box center [661, 536] width 59 height 59
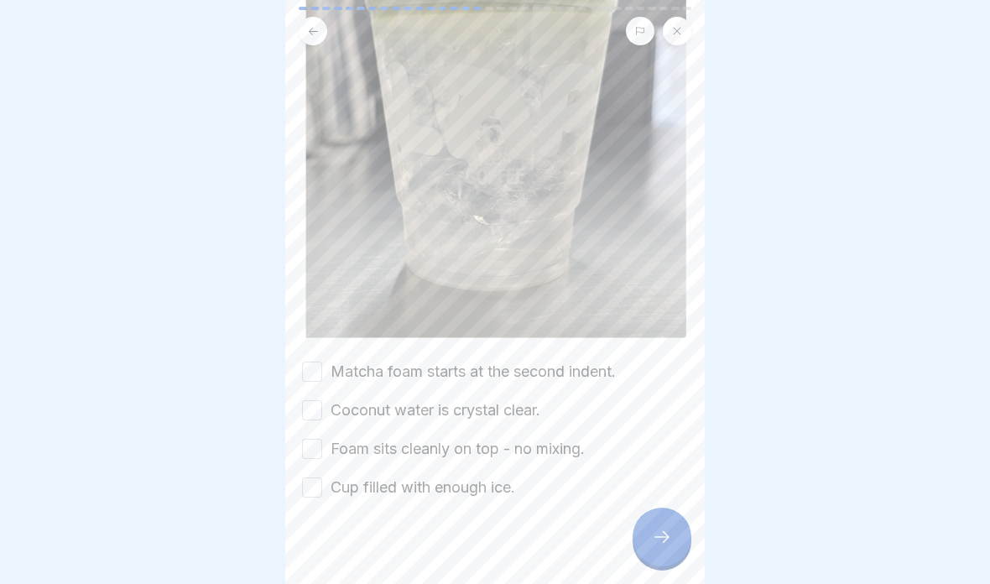
scroll to position [346, 0]
click at [577, 376] on label "Matcha foam starts at the second indent." at bounding box center [472, 374] width 285 height 22
click at [322, 376] on button "Matcha foam starts at the second indent." at bounding box center [312, 374] width 20 height 20
click at [512, 414] on label "Coconut water is crystal clear." at bounding box center [435, 413] width 210 height 22
click at [322, 414] on button "Coconut water is crystal clear." at bounding box center [312, 413] width 20 height 20
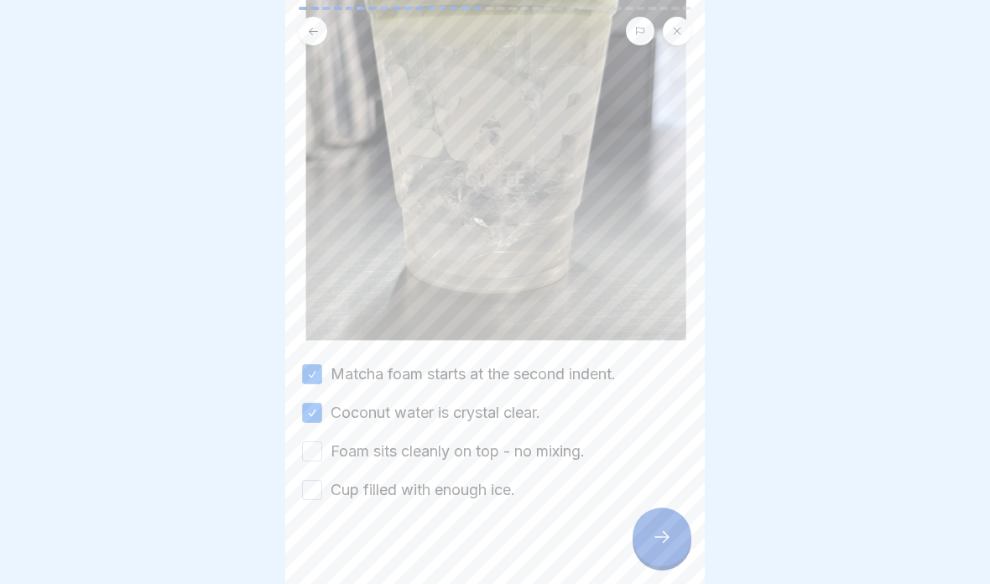
click at [562, 452] on label "Foam sits cleanly on top - no mixing." at bounding box center [457, 451] width 254 height 22
click at [322, 452] on button "Foam sits cleanly on top - no mixing." at bounding box center [312, 451] width 20 height 20
click at [489, 498] on label "Cup filled with enough ice." at bounding box center [422, 490] width 185 height 22
click at [322, 498] on button "Cup filled with enough ice." at bounding box center [312, 490] width 20 height 20
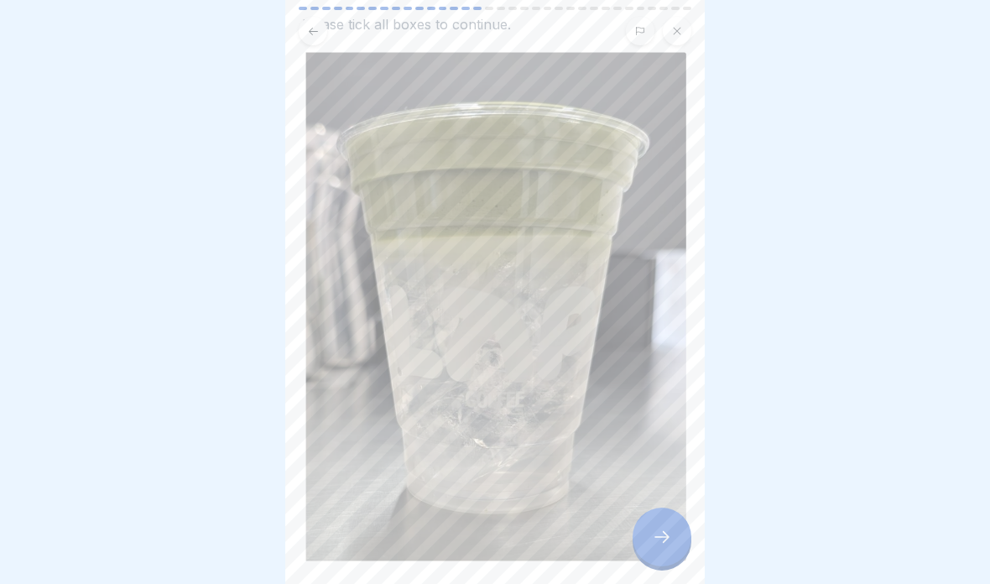
scroll to position [142, 0]
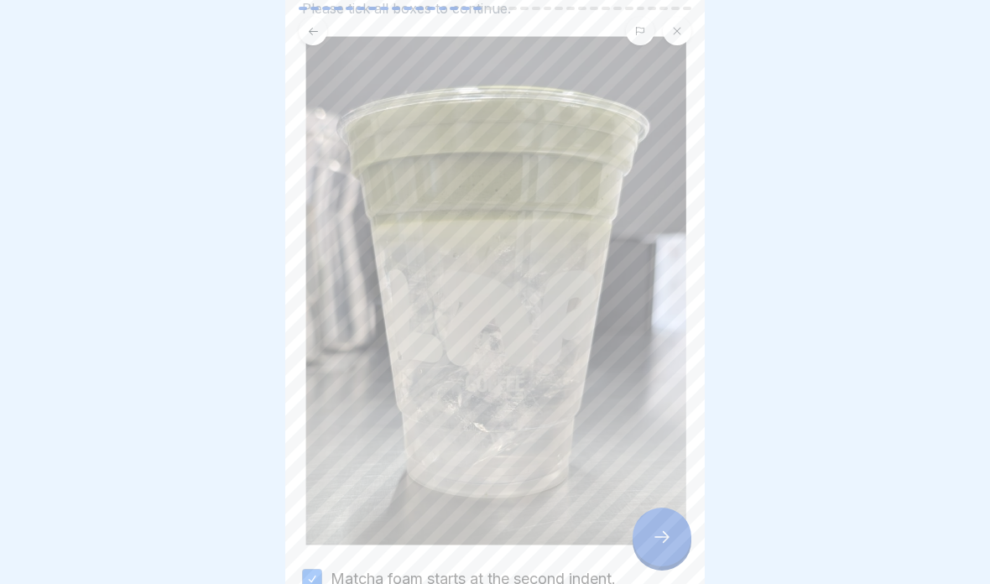
click at [635, 539] on div at bounding box center [661, 536] width 59 height 59
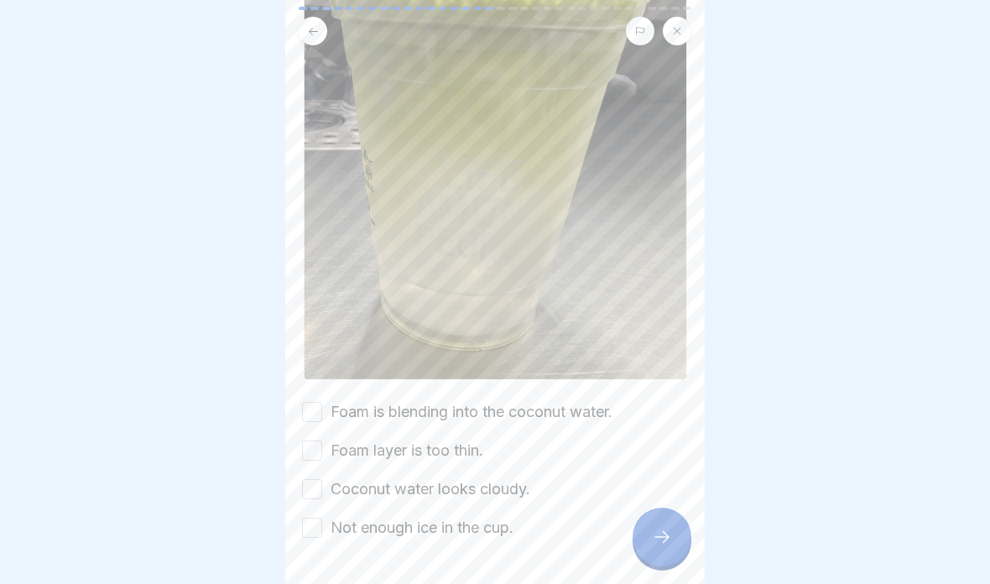
scroll to position [282, 0]
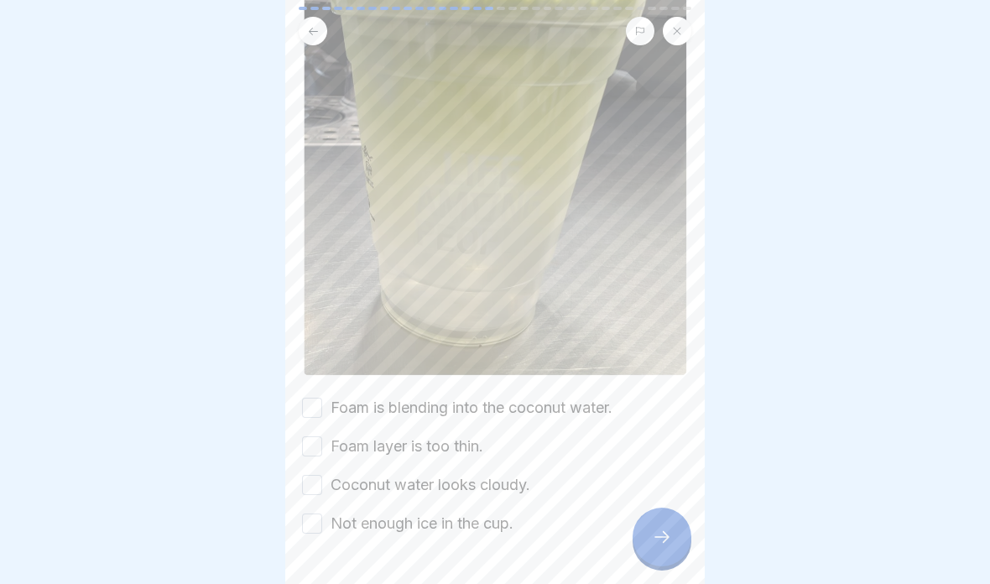
click at [573, 410] on label "Foam is blending into the coconut water." at bounding box center [471, 408] width 282 height 22
click at [322, 410] on button "Foam is blending into the coconut water." at bounding box center [312, 408] width 20 height 20
click at [463, 450] on label "Foam layer is too thin." at bounding box center [406, 446] width 153 height 22
click at [322, 450] on button "Foam layer is too thin." at bounding box center [312, 446] width 20 height 20
click at [475, 491] on label "Coconut water looks cloudy." at bounding box center [430, 485] width 200 height 22
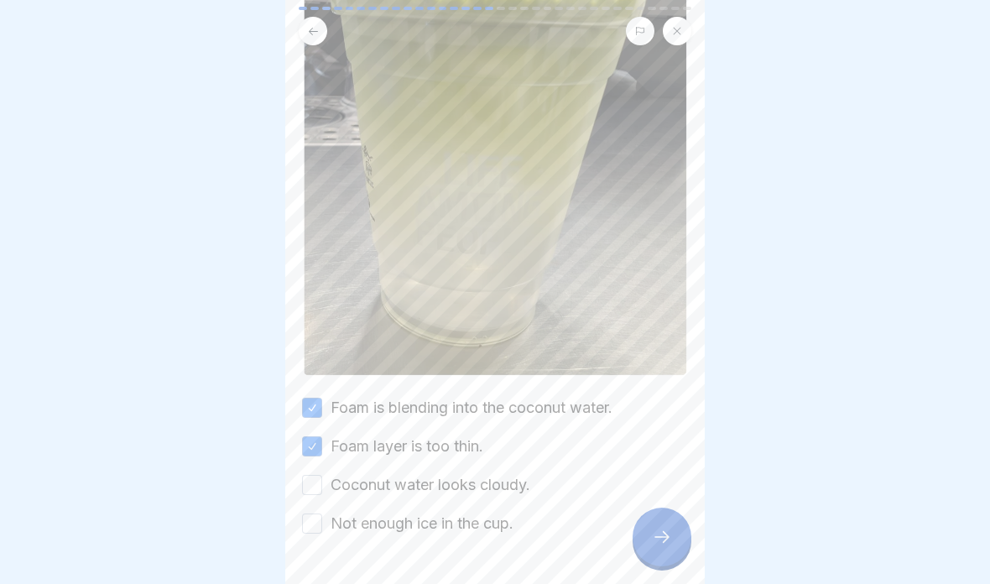
click at [322, 491] on button "Coconut water looks cloudy." at bounding box center [312, 485] width 20 height 20
click at [471, 529] on label "Not enough ice in the cup." at bounding box center [421, 524] width 183 height 22
click at [322, 529] on button "Not enough ice in the cup." at bounding box center [312, 523] width 20 height 20
click at [647, 544] on div at bounding box center [661, 536] width 59 height 59
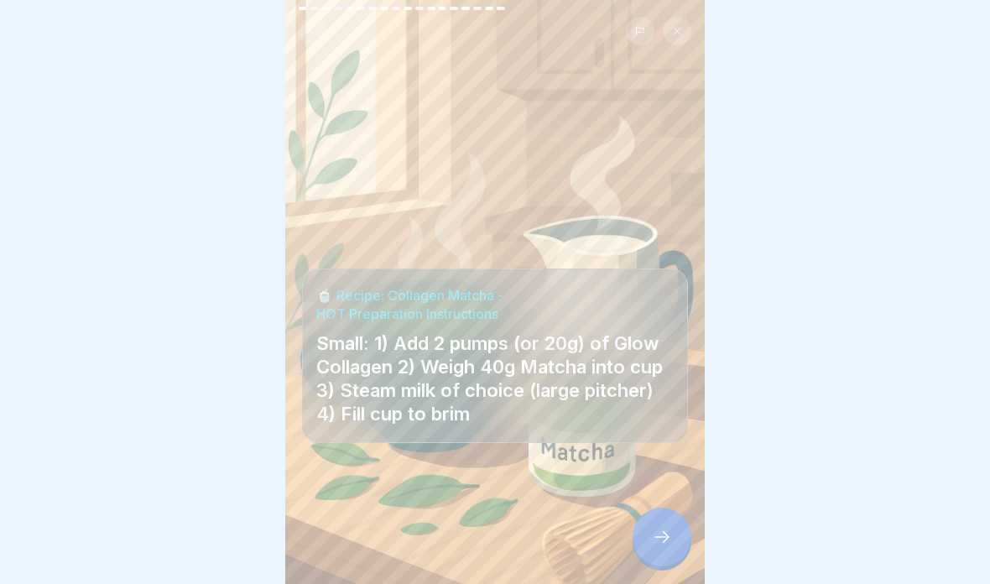
click at [664, 534] on icon at bounding box center [662, 537] width 20 height 20
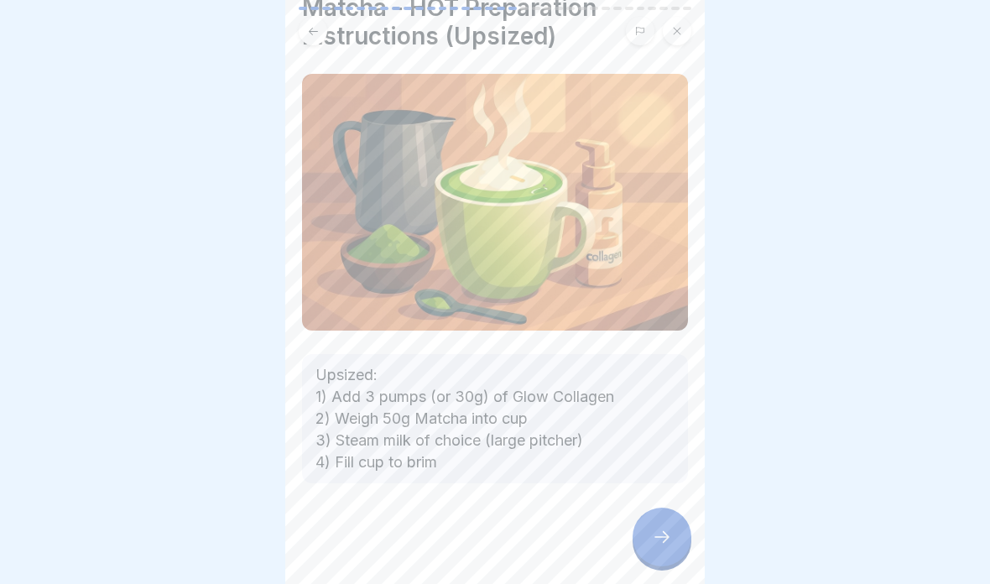
scroll to position [101, 0]
click at [311, 36] on icon at bounding box center [313, 31] width 13 height 13
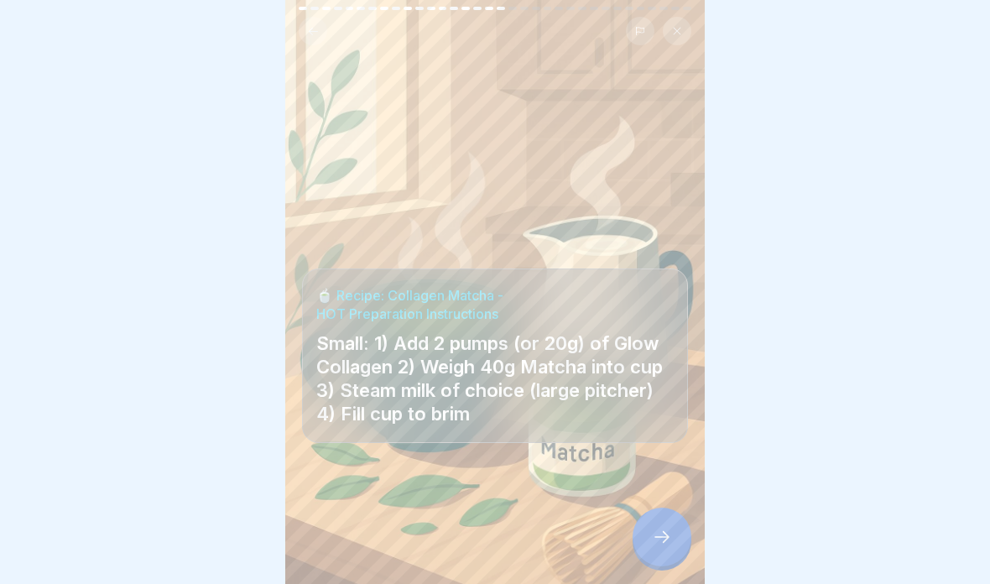
click at [675, 527] on div at bounding box center [661, 536] width 59 height 59
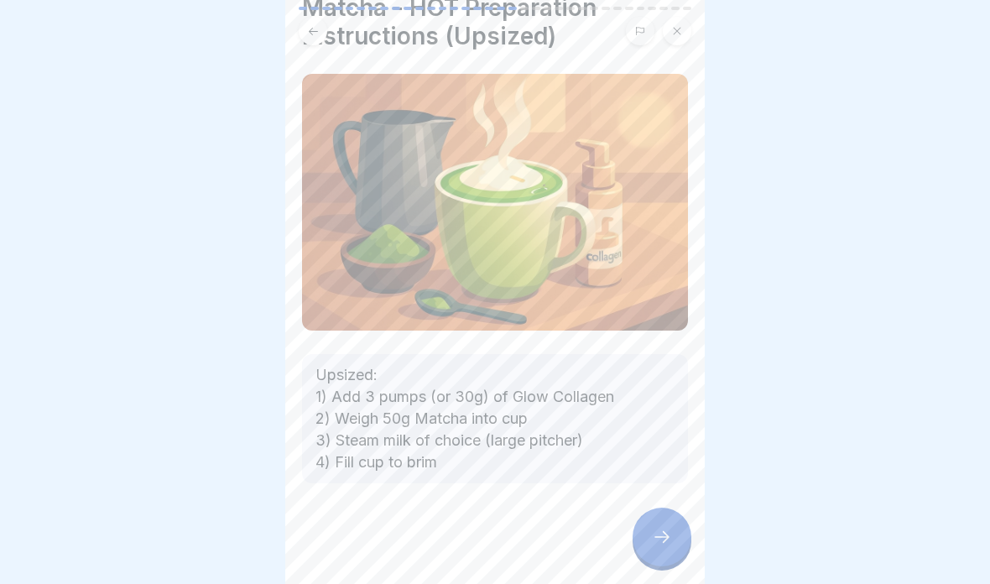
click at [663, 530] on icon at bounding box center [662, 537] width 20 height 20
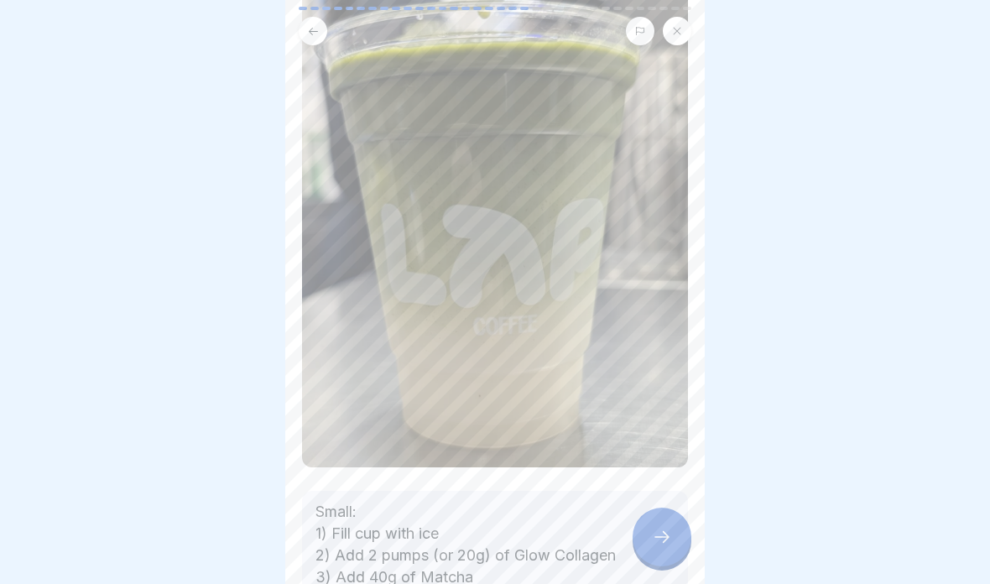
scroll to position [206, 0]
click at [660, 549] on div at bounding box center [661, 536] width 59 height 59
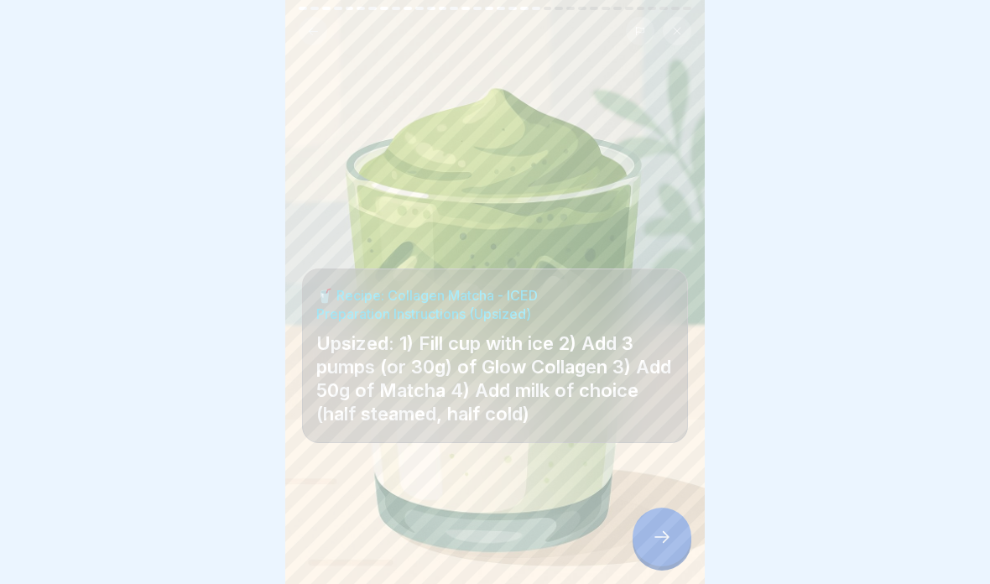
click at [659, 555] on div at bounding box center [661, 536] width 59 height 59
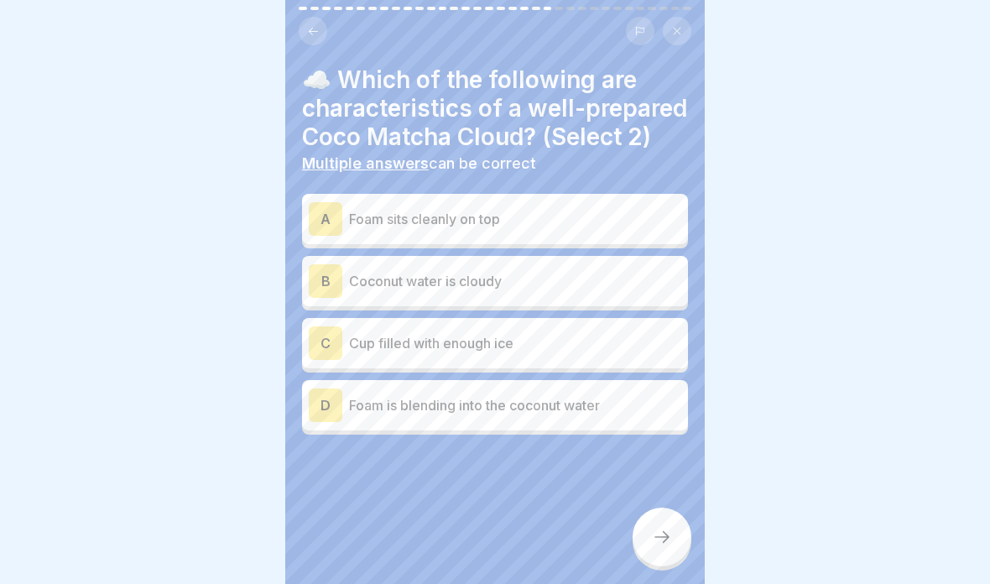
click at [318, 38] on button at bounding box center [313, 31] width 29 height 29
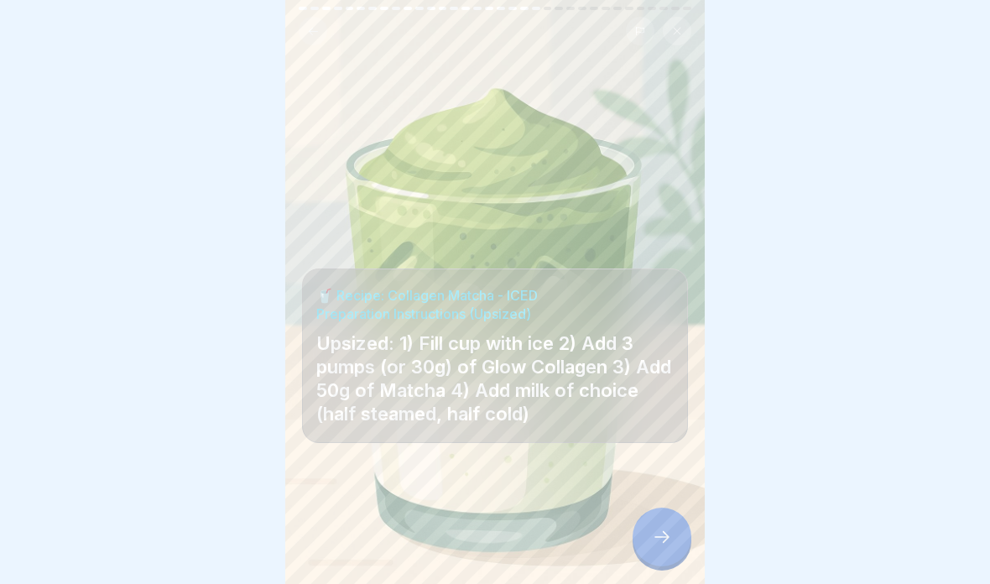
click at [309, 36] on icon at bounding box center [313, 31] width 13 height 13
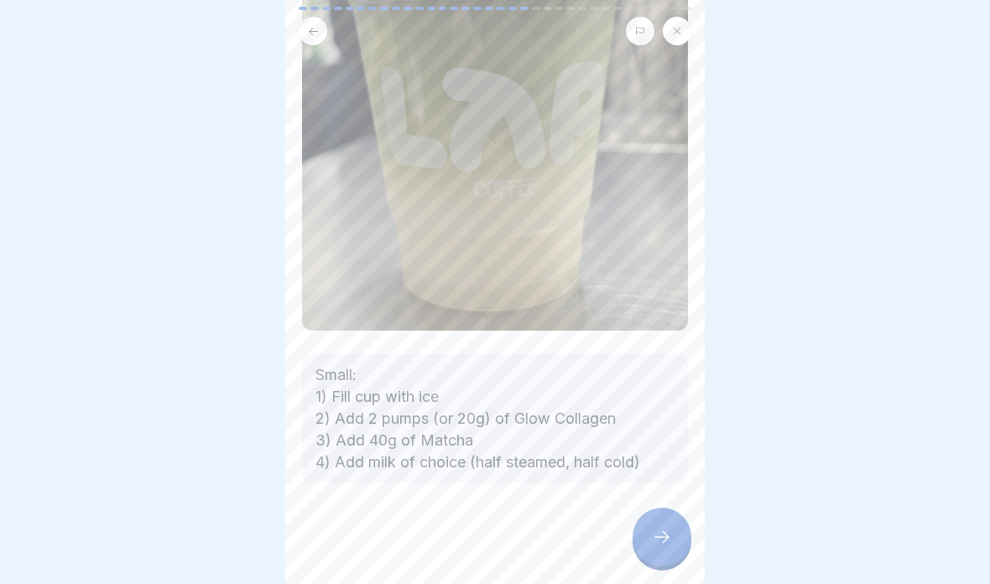
scroll to position [341, 0]
click at [663, 529] on icon at bounding box center [662, 537] width 20 height 20
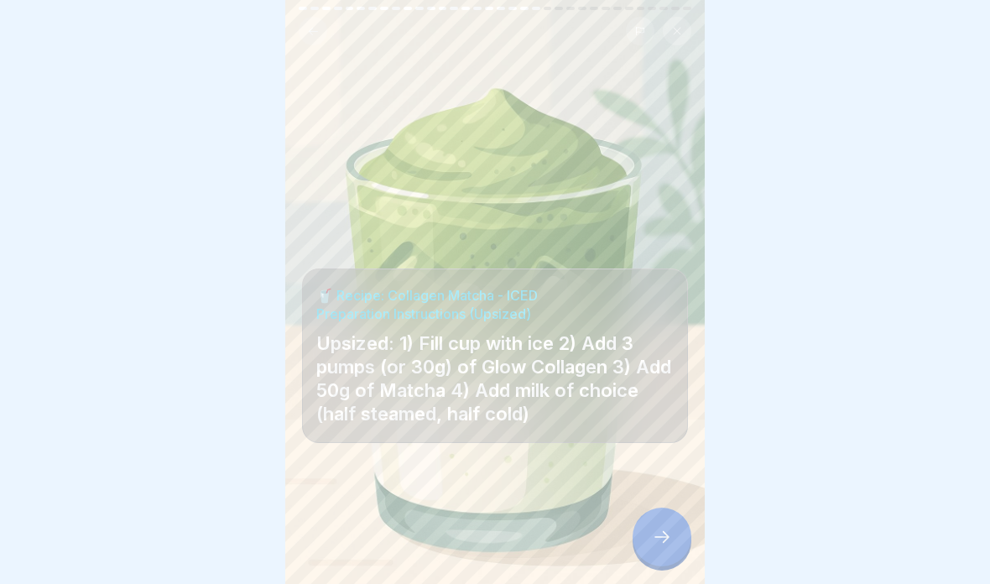
click at [655, 543] on icon at bounding box center [662, 537] width 20 height 20
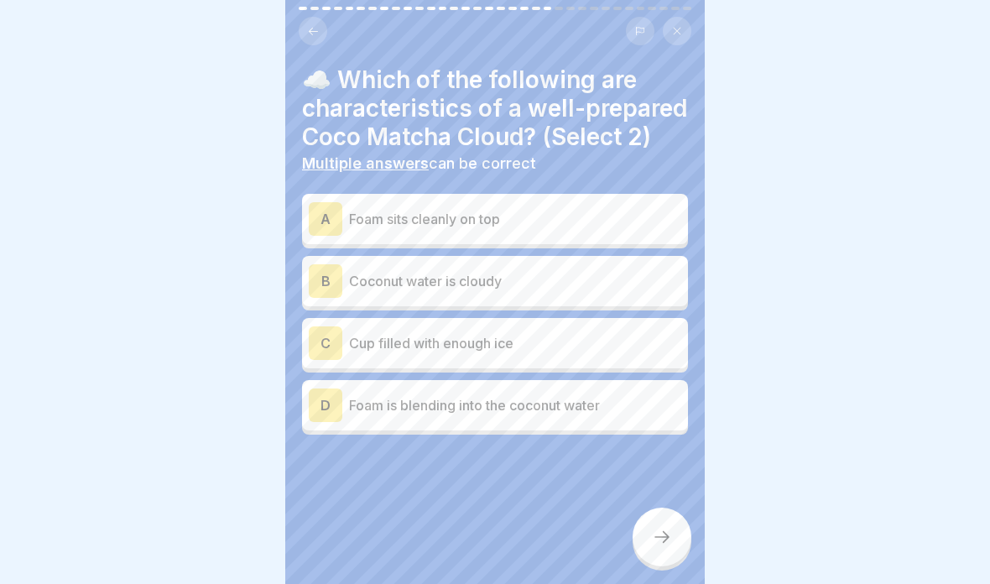
click at [638, 210] on p "Foam sits cleanly on top" at bounding box center [515, 219] width 332 height 20
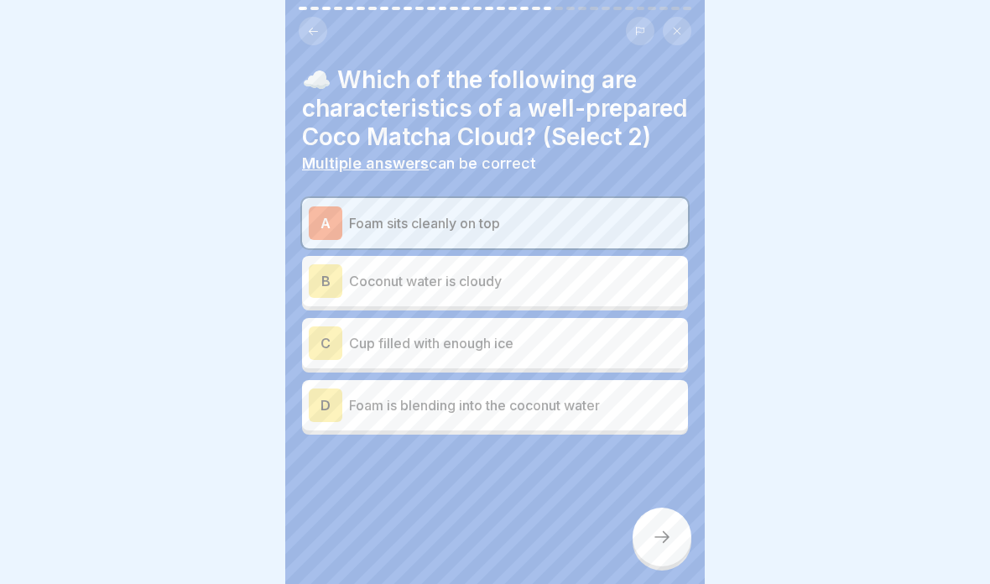
click at [620, 348] on p "Cup filled with enough ice" at bounding box center [515, 343] width 332 height 20
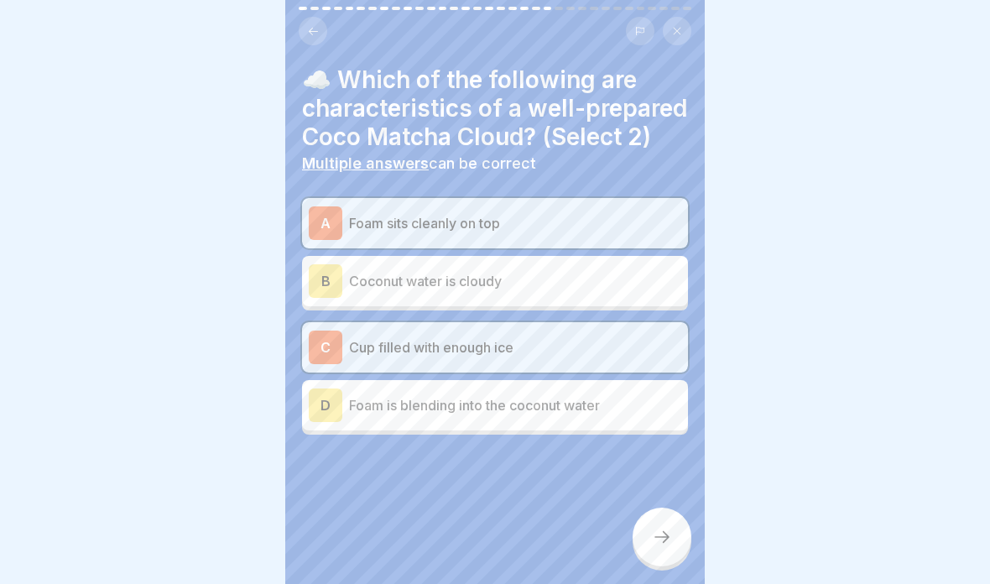
click at [645, 536] on div at bounding box center [661, 536] width 59 height 59
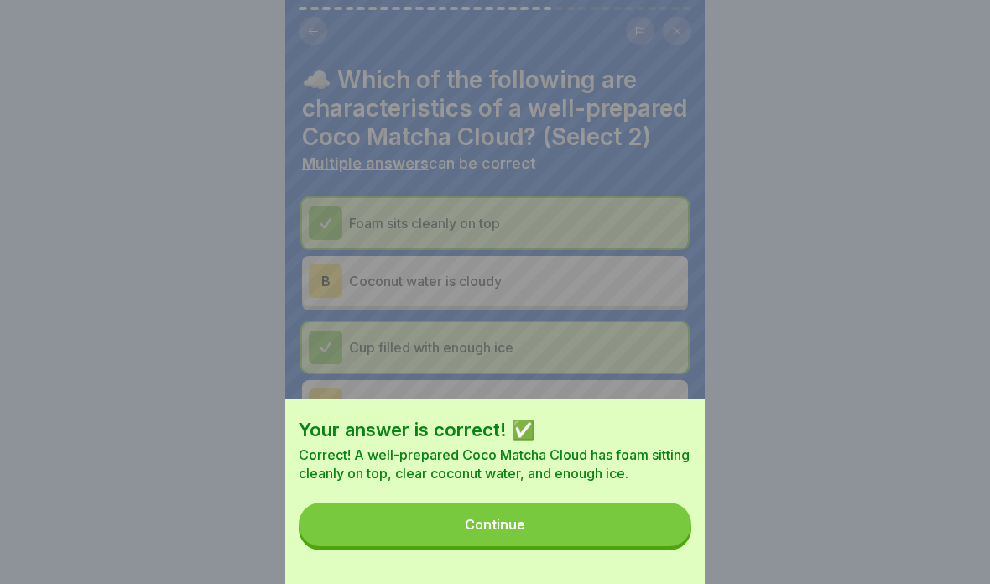
click at [631, 529] on button "Continue" at bounding box center [495, 524] width 393 height 44
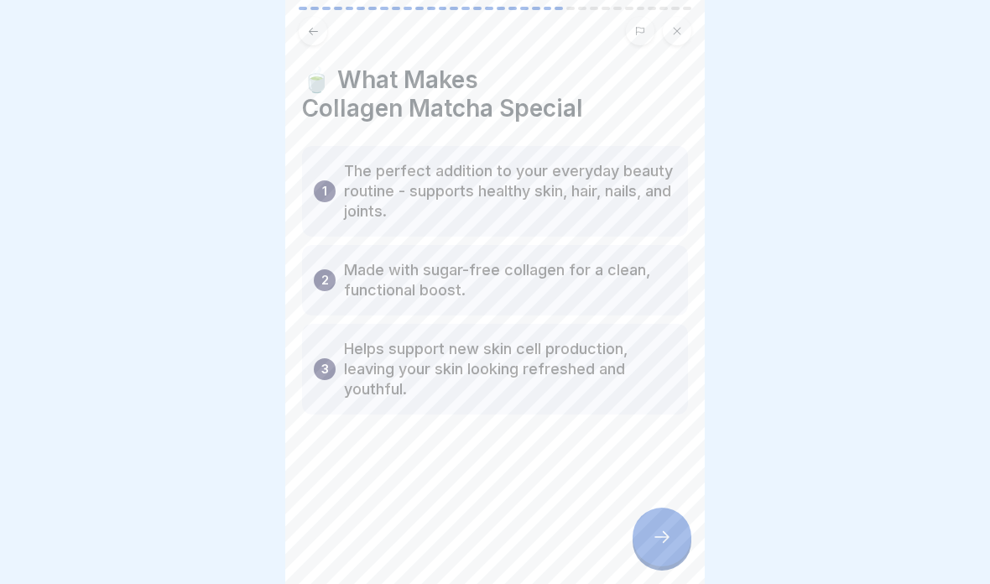
click at [605, 372] on p "Helps support new skin cell production, leaving your skin looking refreshed and…" at bounding box center [510, 369] width 332 height 60
click at [615, 274] on p "Made with sugar-free collagen for a clean, functional boost." at bounding box center [510, 280] width 332 height 40
click at [639, 178] on p "The perfect addition to your everyday beauty routine - supports healthy skin, h…" at bounding box center [510, 191] width 332 height 60
click at [653, 549] on div at bounding box center [661, 536] width 59 height 59
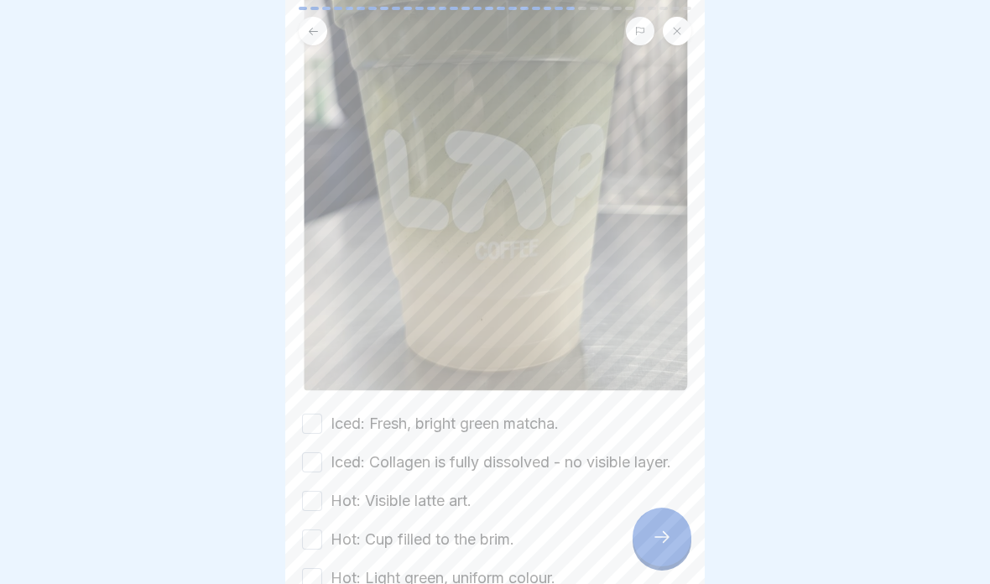
scroll to position [313, 0]
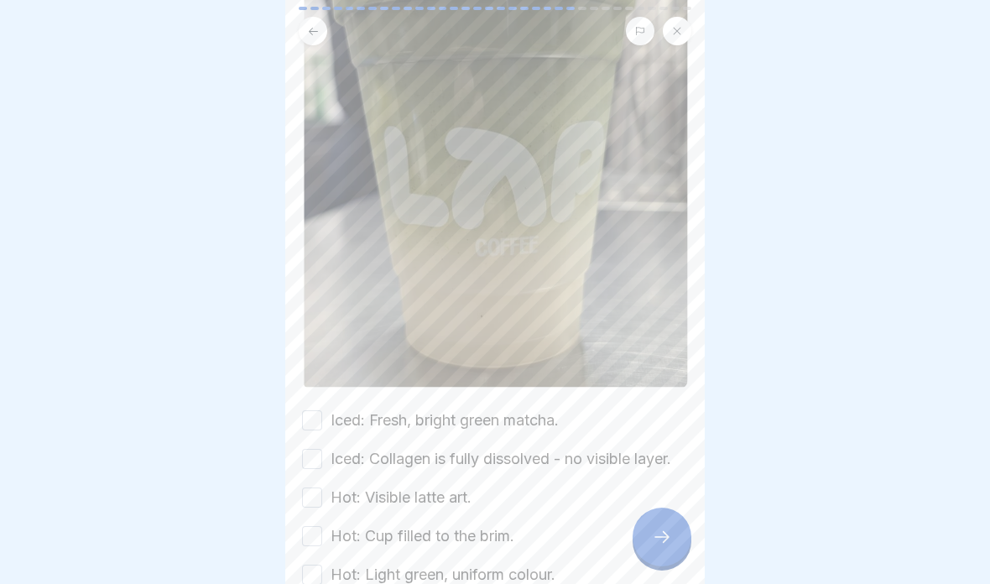
click at [544, 419] on label "Iced: Fresh, bright green matcha." at bounding box center [444, 420] width 228 height 22
click at [322, 419] on button "Iced: Fresh, bright green matcha." at bounding box center [312, 420] width 20 height 20
click at [541, 460] on label "Iced: Collagen is fully dissolved - no visible layer." at bounding box center [500, 459] width 341 height 22
click at [322, 460] on button "Iced: Collagen is fully dissolved - no visible layer." at bounding box center [312, 459] width 20 height 20
click at [454, 505] on label "Hot: Visible latte art." at bounding box center [400, 498] width 141 height 22
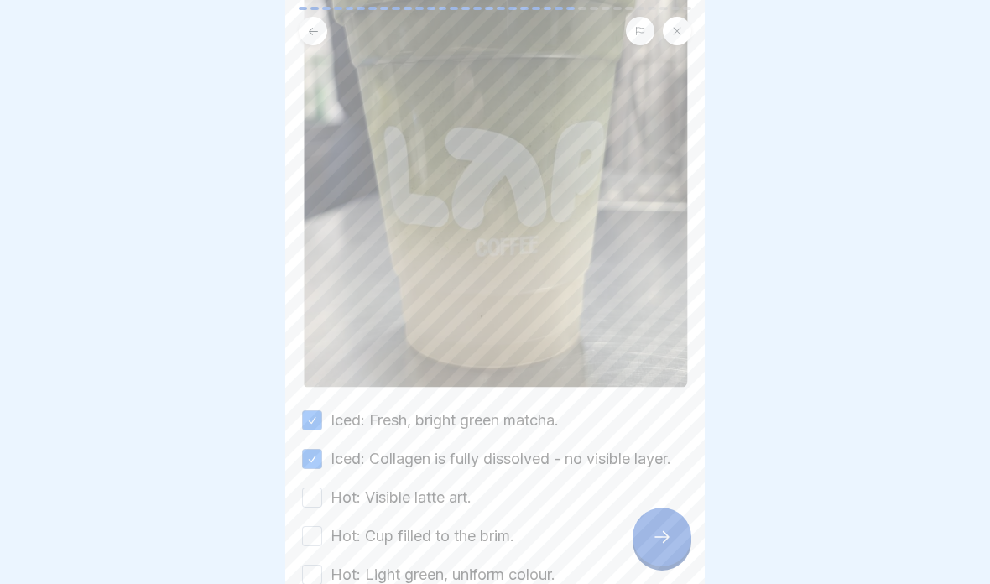
click at [322, 505] on button "Hot: Visible latte art." at bounding box center [312, 497] width 20 height 20
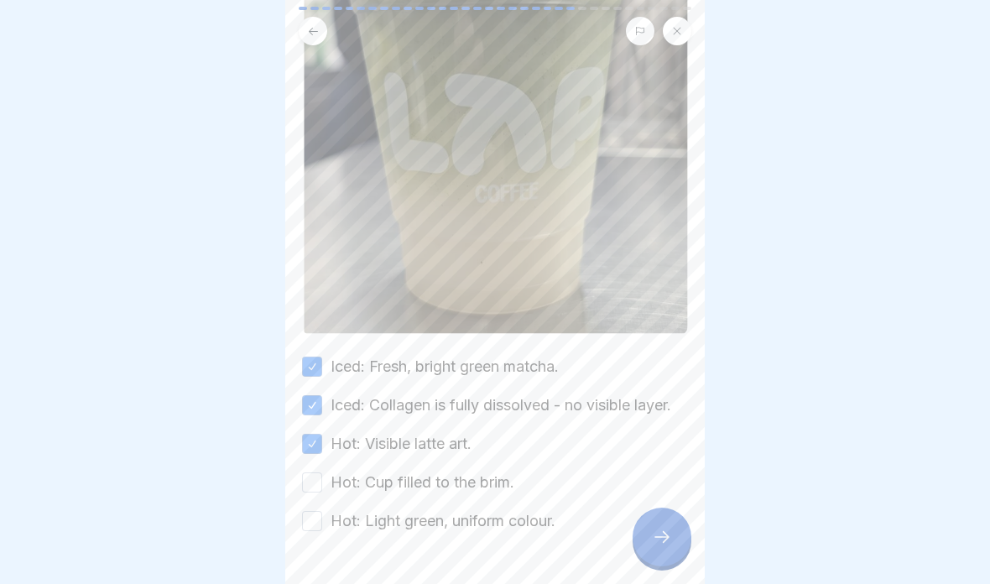
click at [489, 484] on label "Hot: Cup filled to the brim." at bounding box center [422, 482] width 184 height 22
click at [322, 484] on button "Hot: Cup filled to the brim." at bounding box center [312, 482] width 20 height 20
click at [487, 528] on label "Hot: Light green, uniform colour." at bounding box center [442, 521] width 225 height 22
click at [322, 528] on button "Hot: Light green, uniform colour." at bounding box center [312, 521] width 20 height 20
click at [499, 525] on label "Hot: Light green, uniform colour." at bounding box center [442, 521] width 225 height 22
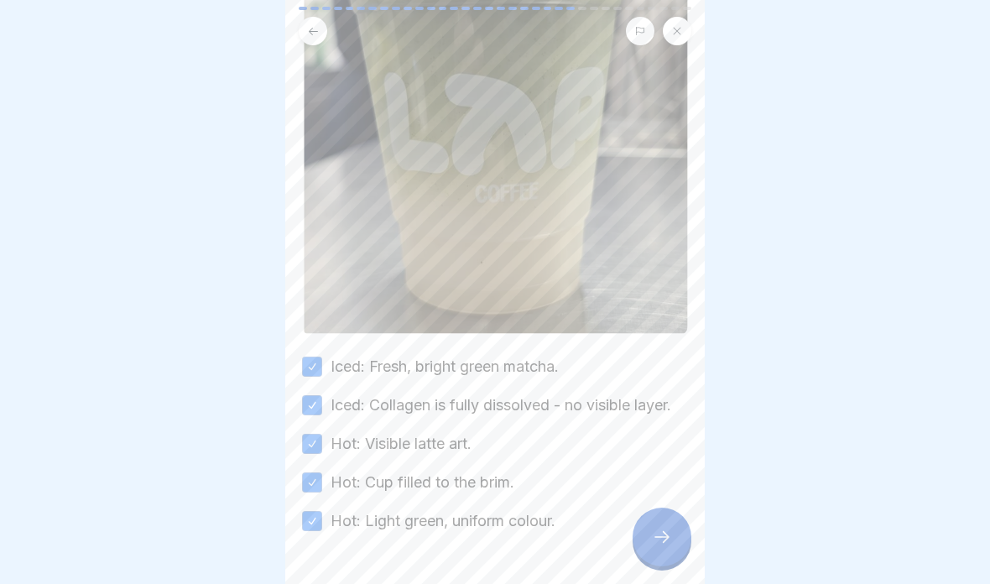
click at [322, 525] on button "Hot: Light green, uniform colour." at bounding box center [312, 521] width 20 height 20
click at [507, 521] on label "Hot: Light green, uniform colour." at bounding box center [442, 521] width 225 height 22
click at [322, 521] on button "Hot: Light green, uniform colour." at bounding box center [312, 521] width 20 height 20
click at [668, 530] on icon at bounding box center [662, 537] width 20 height 20
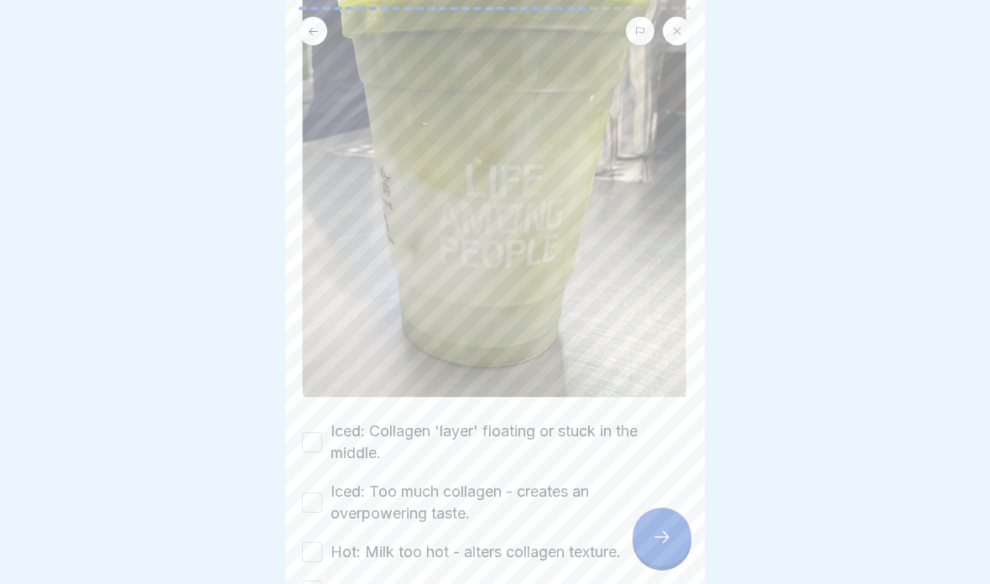
scroll to position [258, 0]
click at [608, 411] on div "🚫 What to Avoid for Collagen Matcha Please tick all boxes to continue. Iced: Co…" at bounding box center [495, 204] width 386 height 794
click at [591, 435] on label "Iced: Collagen 'layer' floating or stuck in the middle." at bounding box center [508, 441] width 357 height 44
click at [322, 435] on button "Iced: Collagen 'layer' floating or stuck in the middle." at bounding box center [312, 441] width 20 height 20
click at [570, 493] on label "Iced: Too much collagen - creates an overpowering taste." at bounding box center [508, 502] width 357 height 44
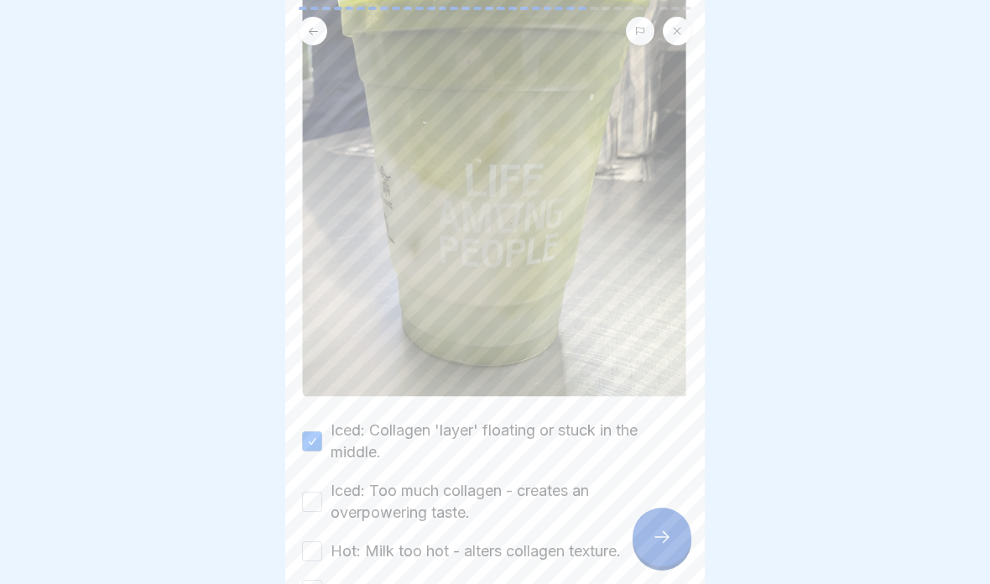
click at [322, 493] on button "Iced: Too much collagen - creates an overpowering taste." at bounding box center [312, 502] width 20 height 20
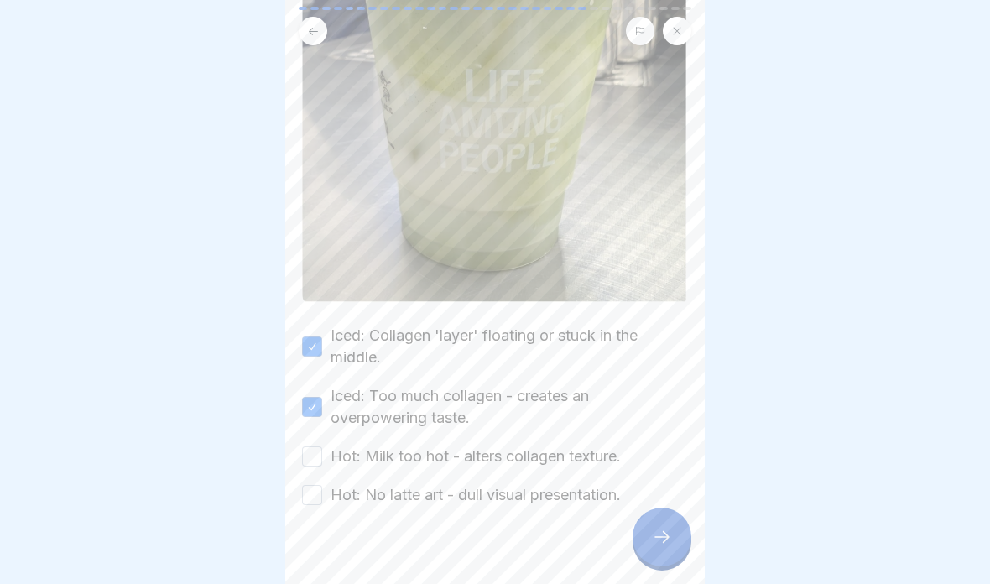
scroll to position [357, 0]
click at [588, 453] on label "Hot: Milk too hot - alters collagen texture." at bounding box center [475, 453] width 290 height 22
click at [322, 453] on button "Hot: Milk too hot - alters collagen texture." at bounding box center [312, 453] width 20 height 20
click at [575, 495] on label "Hot: No latte art - dull visual presentation." at bounding box center [475, 492] width 290 height 22
click at [322, 495] on button "Hot: No latte art - dull visual presentation." at bounding box center [312, 491] width 20 height 20
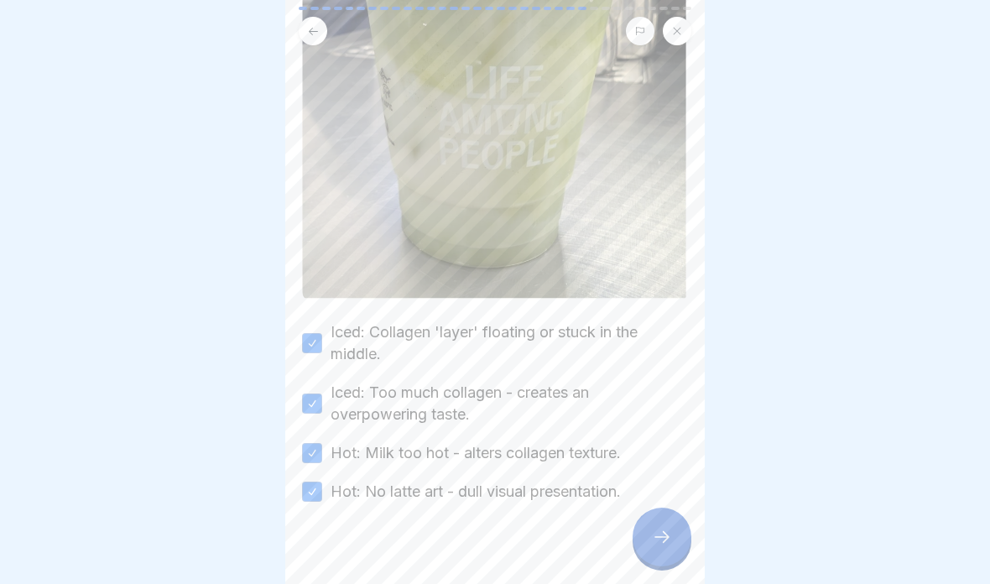
click at [650, 537] on div at bounding box center [661, 536] width 59 height 59
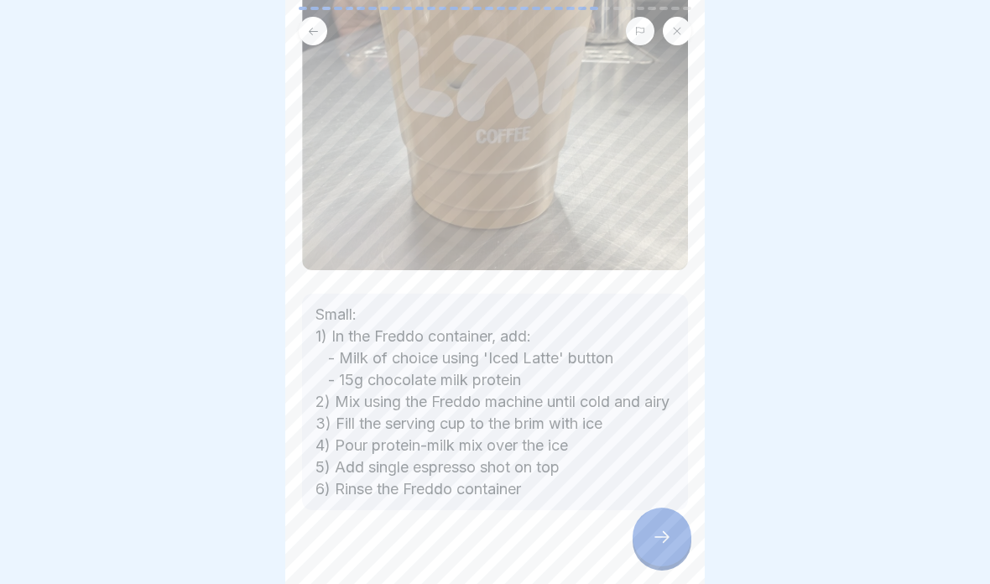
scroll to position [336, 0]
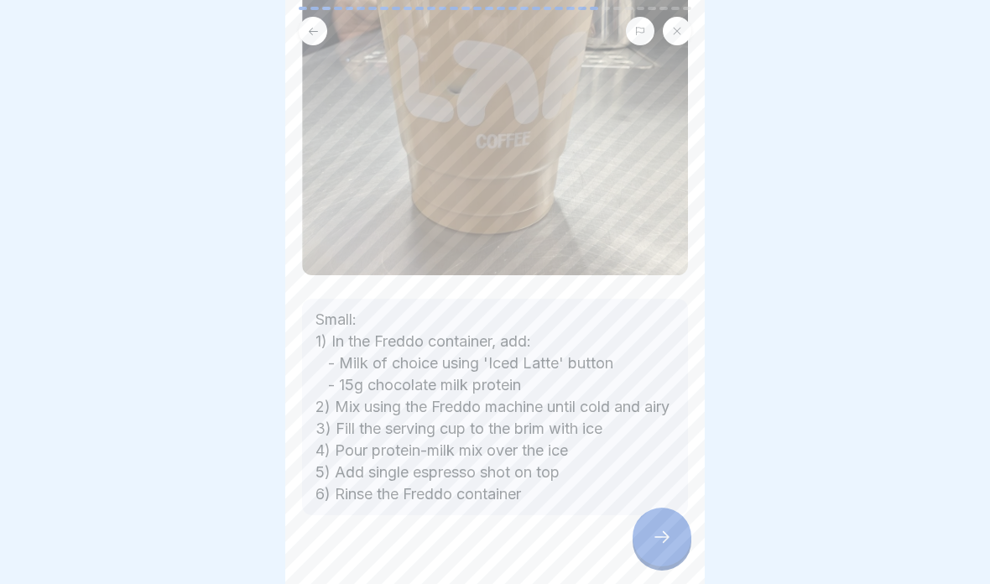
click at [648, 532] on div at bounding box center [661, 536] width 59 height 59
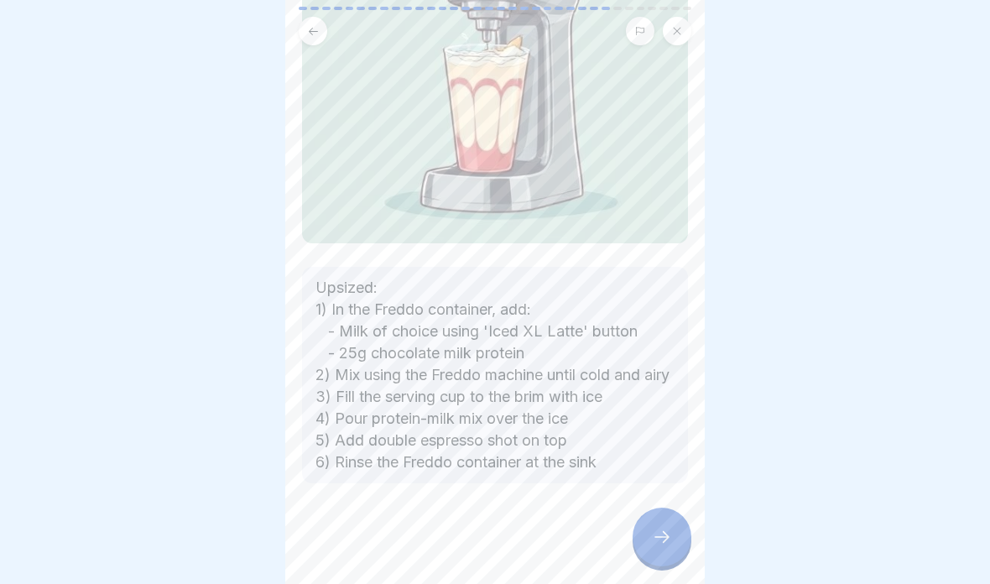
scroll to position [339, 0]
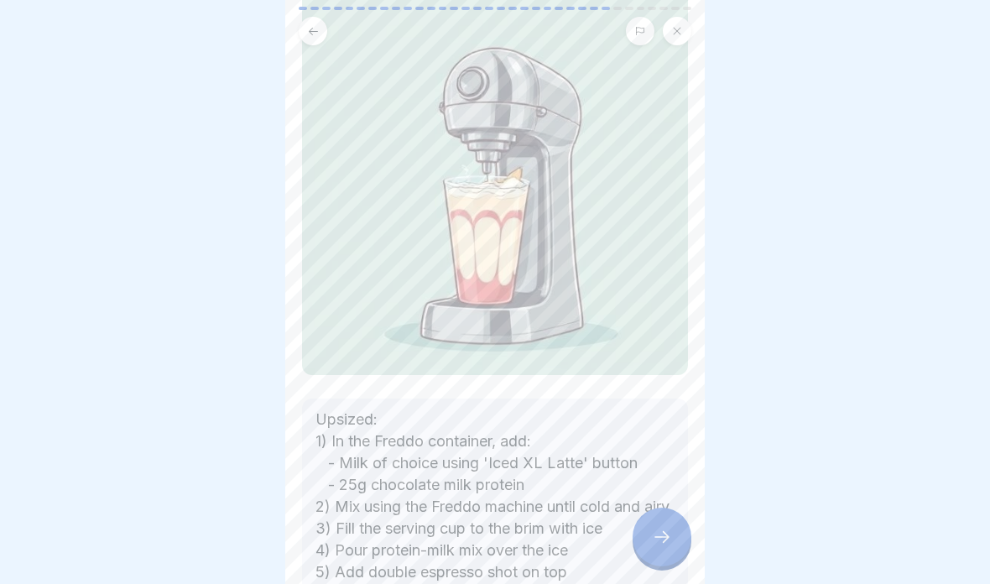
click at [658, 539] on icon at bounding box center [662, 537] width 20 height 20
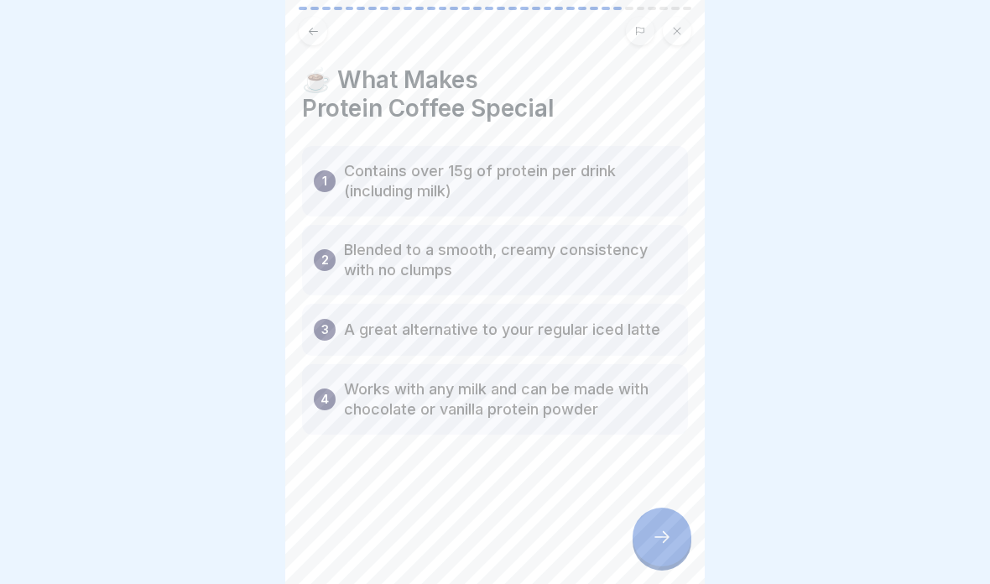
scroll to position [159, 0]
click at [659, 539] on icon at bounding box center [662, 537] width 20 height 20
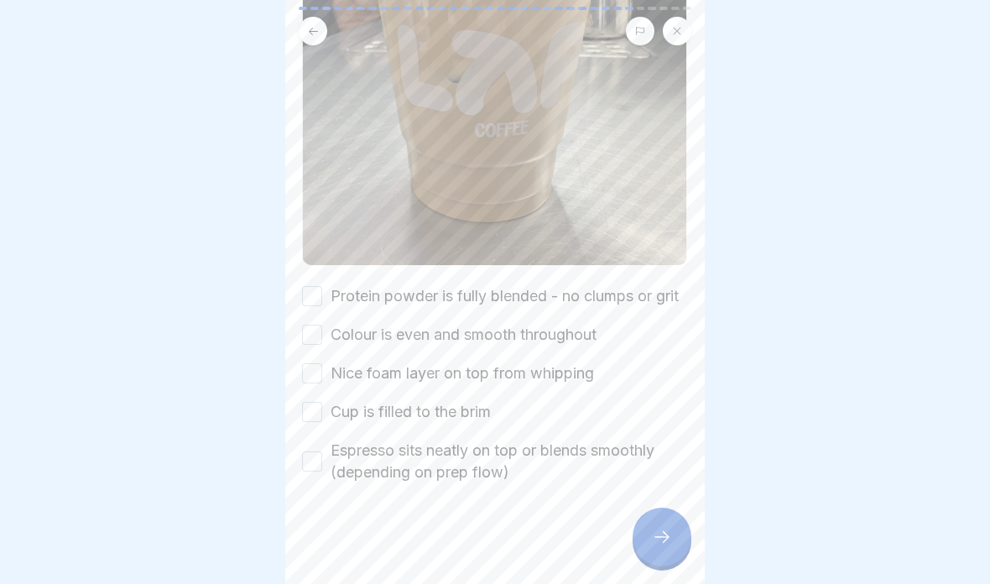
scroll to position [377, 0]
click at [609, 297] on label "Protein powder is fully blended - no clumps or grit" at bounding box center [504, 296] width 348 height 22
click at [322, 297] on button "Protein powder is fully blended - no clumps or grit" at bounding box center [312, 296] width 20 height 20
click at [593, 341] on label "Colour is even and smooth throughout" at bounding box center [463, 335] width 266 height 22
click at [322, 341] on button "Colour is even and smooth throughout" at bounding box center [312, 335] width 20 height 20
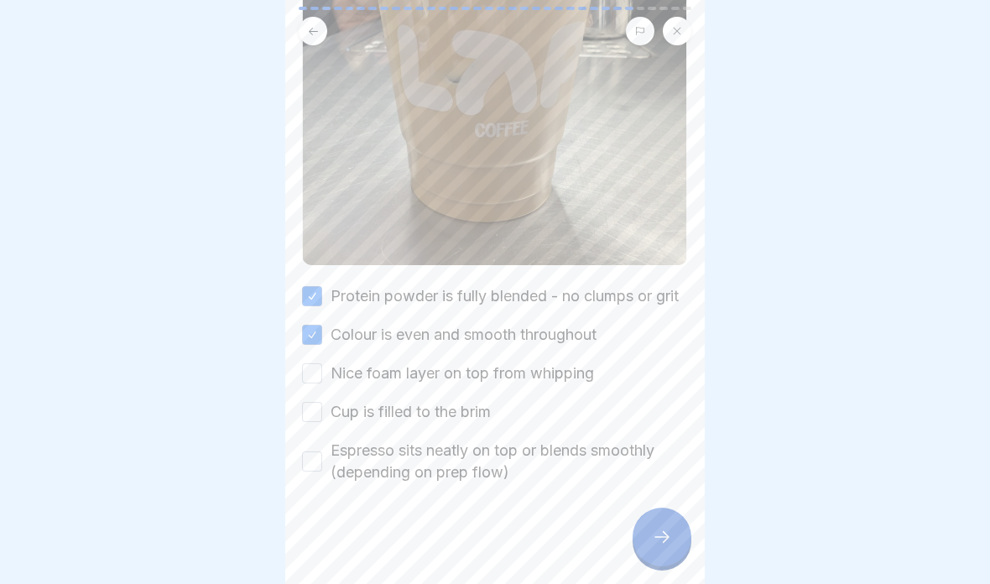
click at [580, 384] on label "Nice foam layer on top from whipping" at bounding box center [461, 373] width 263 height 22
click at [322, 383] on button "Nice foam layer on top from whipping" at bounding box center [312, 373] width 20 height 20
click at [571, 418] on div "Protein powder is fully blended - no clumps or grit Colour is even and smooth t…" at bounding box center [495, 384] width 386 height 198
click at [569, 452] on label "Espresso sits neatly on top or blends smoothly (depending on prep flow)" at bounding box center [508, 462] width 357 height 44
click at [322, 452] on button "Espresso sits neatly on top or blends smoothly (depending on prep flow)" at bounding box center [312, 461] width 20 height 20
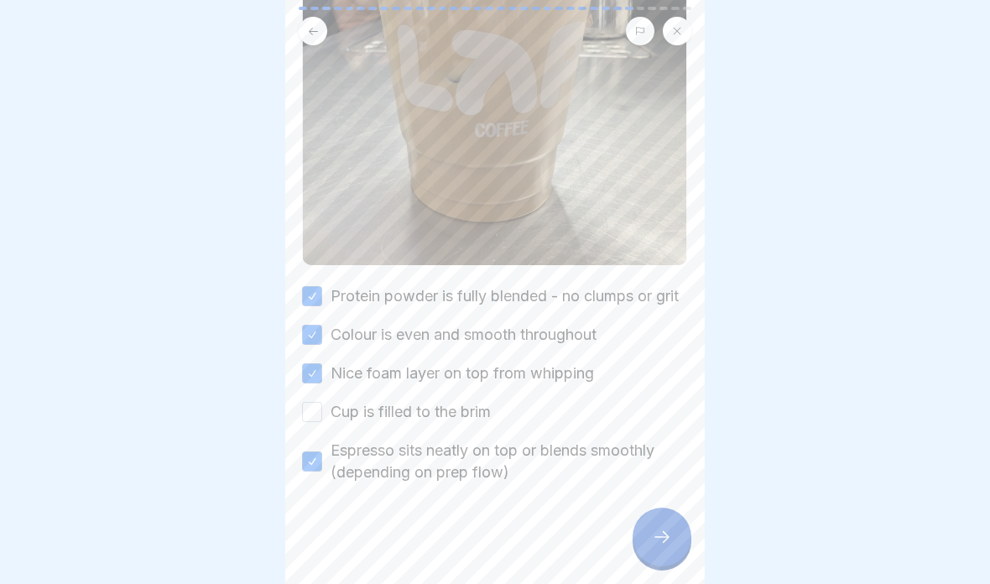
click at [468, 383] on label "Nice foam layer on top from whipping" at bounding box center [461, 373] width 263 height 22
click at [322, 383] on button "Nice foam layer on top from whipping" at bounding box center [312, 373] width 20 height 20
click at [471, 482] on label "Espresso sits neatly on top or blends smoothly (depending on prep flow)" at bounding box center [508, 462] width 357 height 44
click at [322, 471] on button "Espresso sits neatly on top or blends smoothly (depending on prep flow)" at bounding box center [312, 461] width 20 height 20
click at [457, 415] on label "Cup is filled to the brim" at bounding box center [410, 412] width 160 height 22
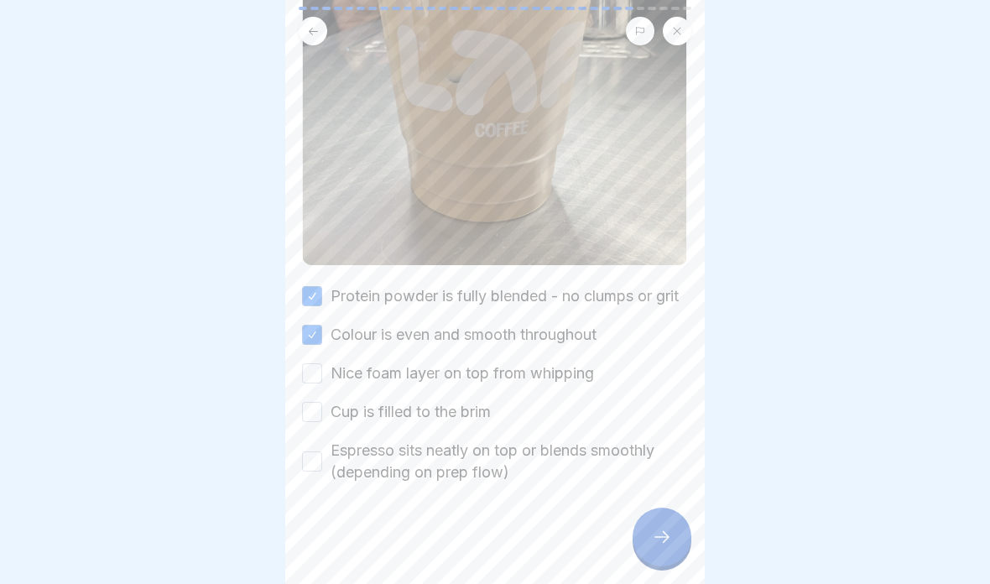
click at [322, 415] on button "Cup is filled to the brim" at bounding box center [312, 412] width 20 height 20
click at [476, 375] on label "Nice foam layer on top from whipping" at bounding box center [461, 373] width 263 height 22
click at [322, 375] on button "Nice foam layer on top from whipping" at bounding box center [312, 373] width 20 height 20
click at [461, 456] on label "Espresso sits neatly on top or blends smoothly (depending on prep flow)" at bounding box center [508, 462] width 357 height 44
click at [322, 456] on button "Espresso sits neatly on top or blends smoothly (depending on prep flow)" at bounding box center [312, 461] width 20 height 20
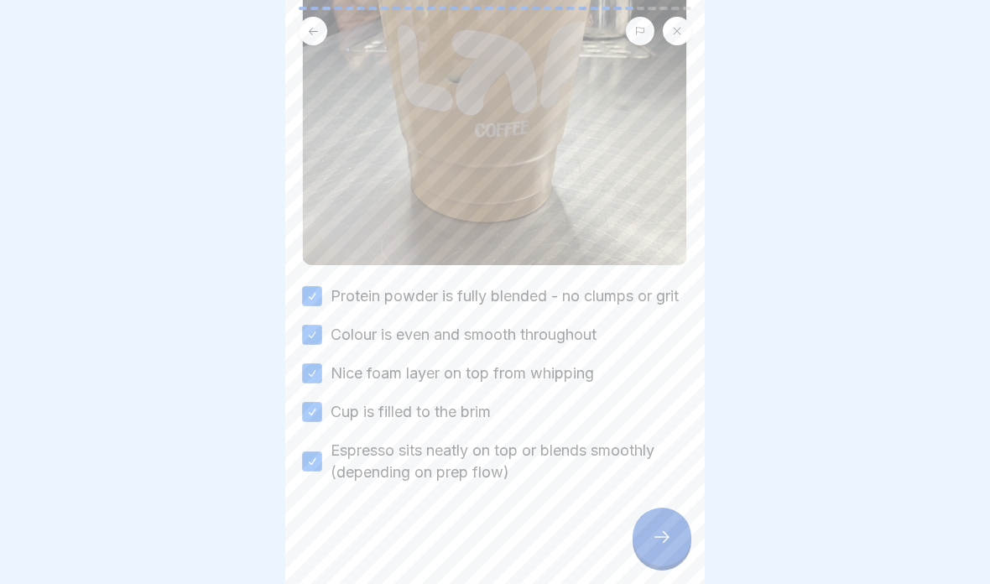
click at [666, 541] on icon at bounding box center [662, 537] width 20 height 20
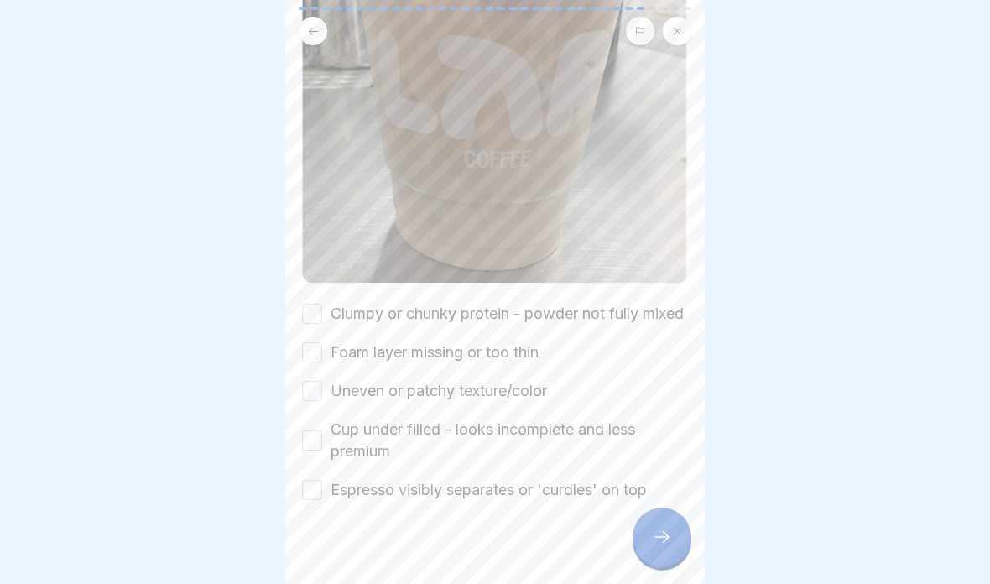
scroll to position [365, 0]
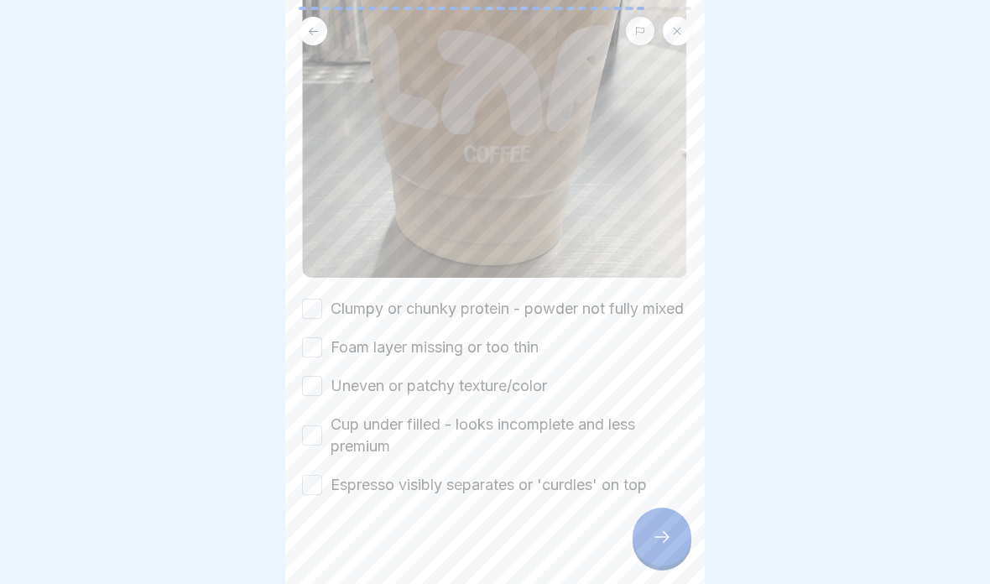
click at [497, 298] on label "Clumpy or chunky protein - powder not fully mixed" at bounding box center [506, 309] width 353 height 22
click at [322, 299] on button "Clumpy or chunky protein - powder not fully mixed" at bounding box center [312, 309] width 20 height 20
click at [498, 358] on label "Foam layer missing or too thin" at bounding box center [434, 347] width 208 height 22
click at [322, 357] on button "Foam layer missing or too thin" at bounding box center [312, 347] width 20 height 20
click at [487, 397] on label "Uneven or patchy texture/color" at bounding box center [438, 386] width 216 height 22
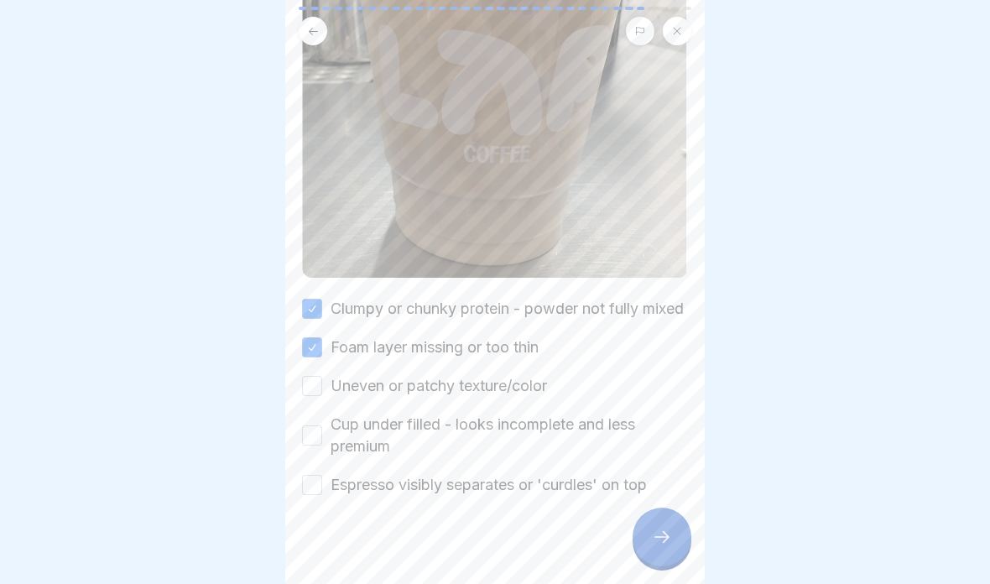
click at [322, 396] on button "Uneven or patchy texture/color" at bounding box center [312, 386] width 20 height 20
click at [479, 447] on label "Cup under filled - looks incomplete and less premium" at bounding box center [508, 436] width 357 height 44
click at [322, 445] on button "Cup under filled - looks incomplete and less premium" at bounding box center [312, 435] width 20 height 20
click at [466, 496] on label "Espresso visibly separates or 'curdles' on top" at bounding box center [488, 485] width 316 height 22
click at [322, 495] on button "Espresso visibly separates or 'curdles' on top" at bounding box center [312, 485] width 20 height 20
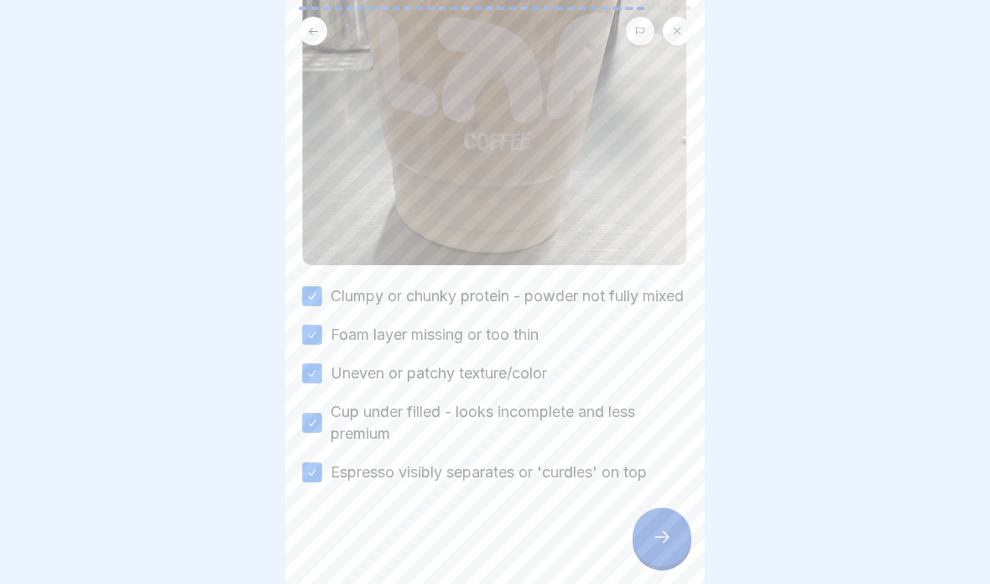
scroll to position [399, 0]
click at [670, 532] on icon at bounding box center [662, 537] width 20 height 20
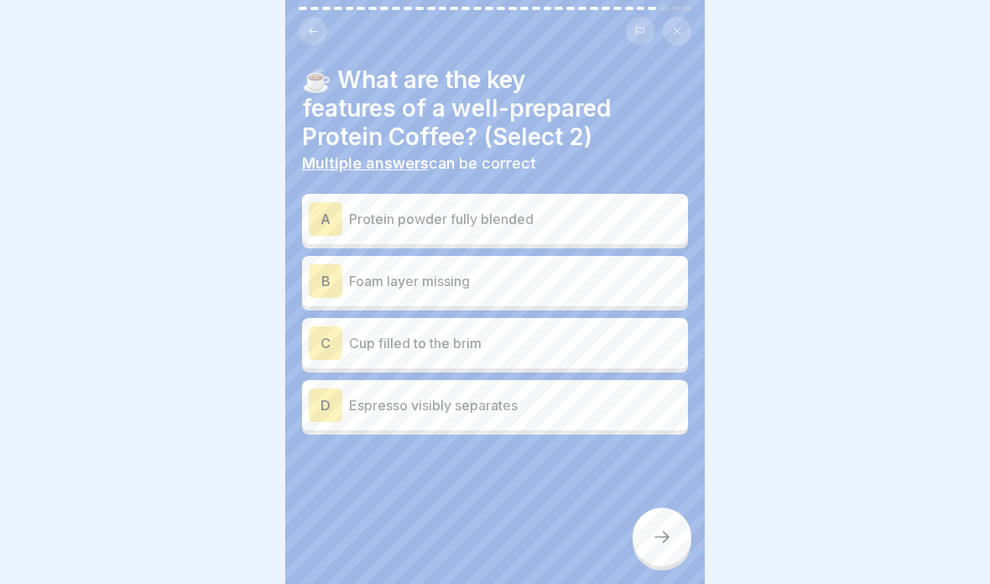
click at [582, 225] on p "Protein powder fully blended" at bounding box center [515, 219] width 332 height 20
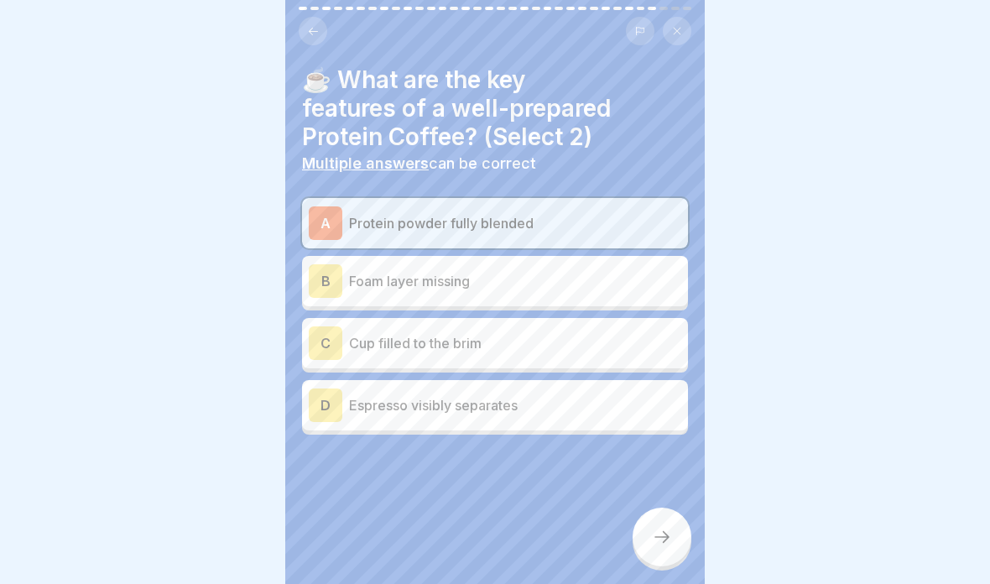
click at [538, 348] on p "Cup filled to the brim" at bounding box center [515, 343] width 332 height 20
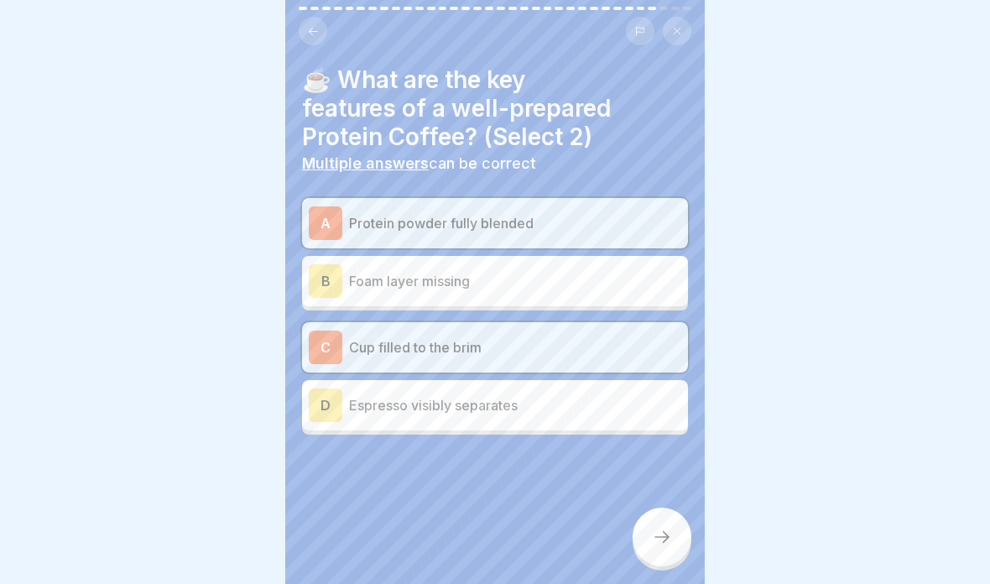
click at [523, 404] on p "Espresso visibly separates" at bounding box center [515, 405] width 332 height 20
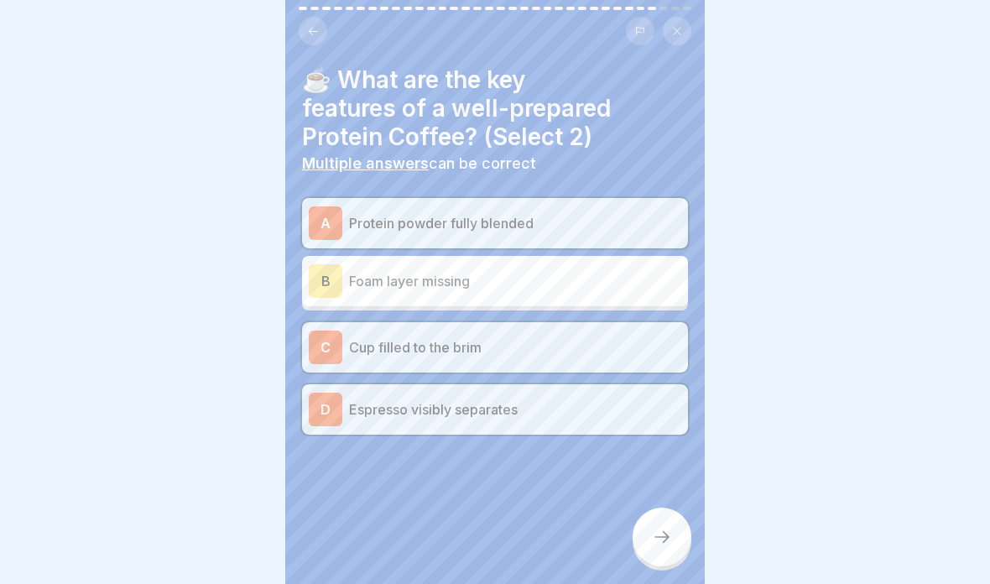
click at [508, 402] on p "Espresso visibly separates" at bounding box center [515, 409] width 332 height 20
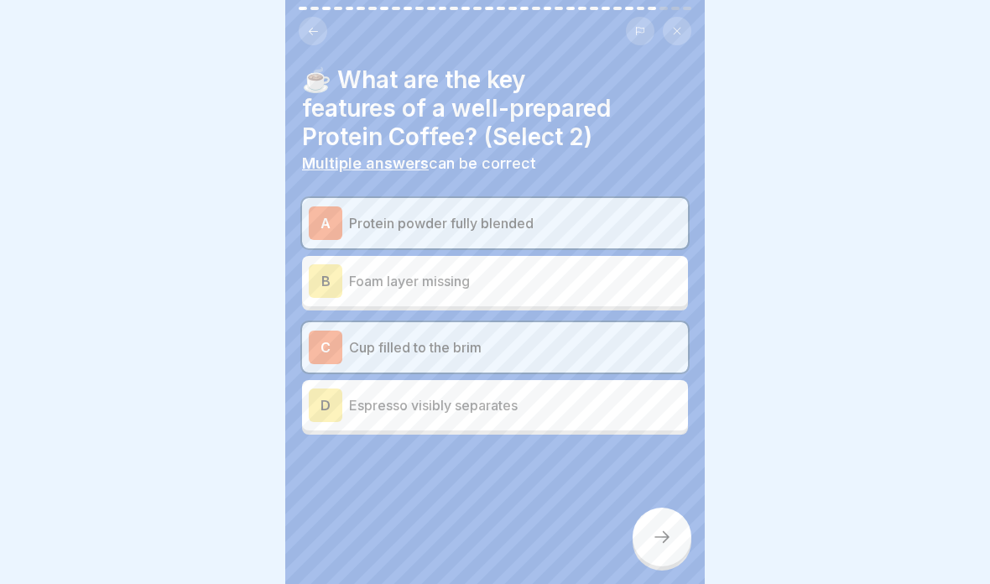
click at [665, 529] on icon at bounding box center [662, 537] width 20 height 20
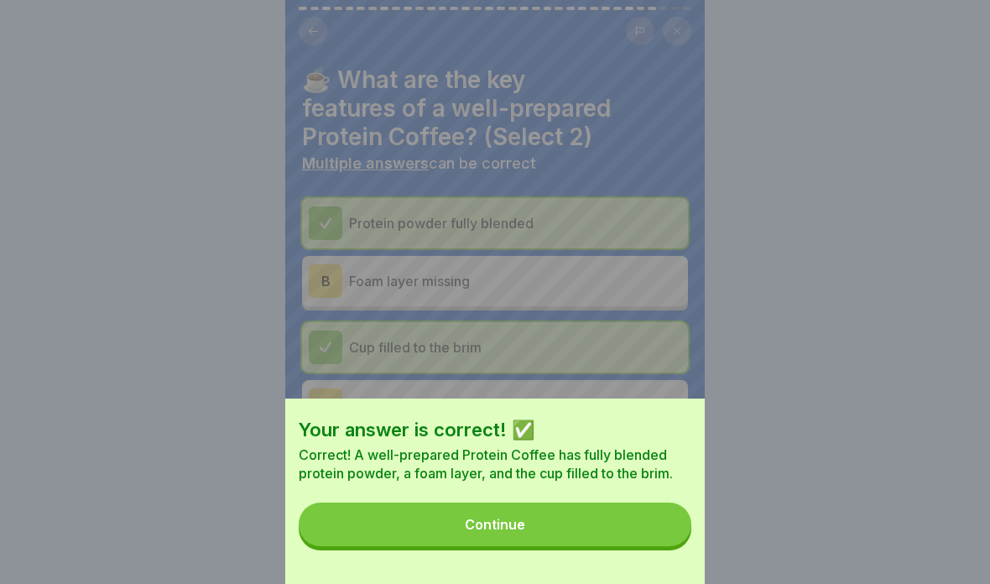
click at [506, 527] on div "Continue" at bounding box center [495, 524] width 60 height 15
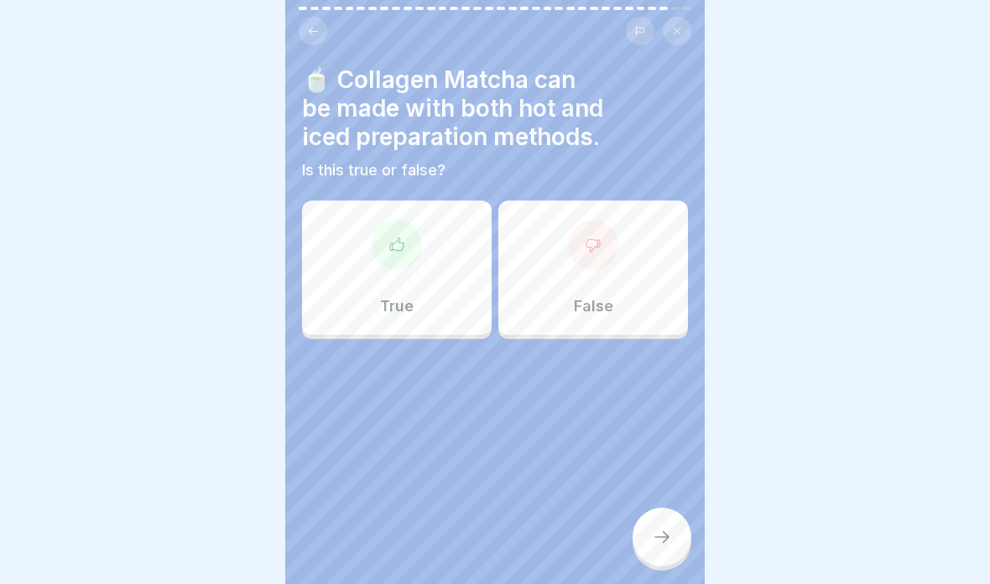
click at [452, 304] on div "True" at bounding box center [397, 267] width 190 height 134
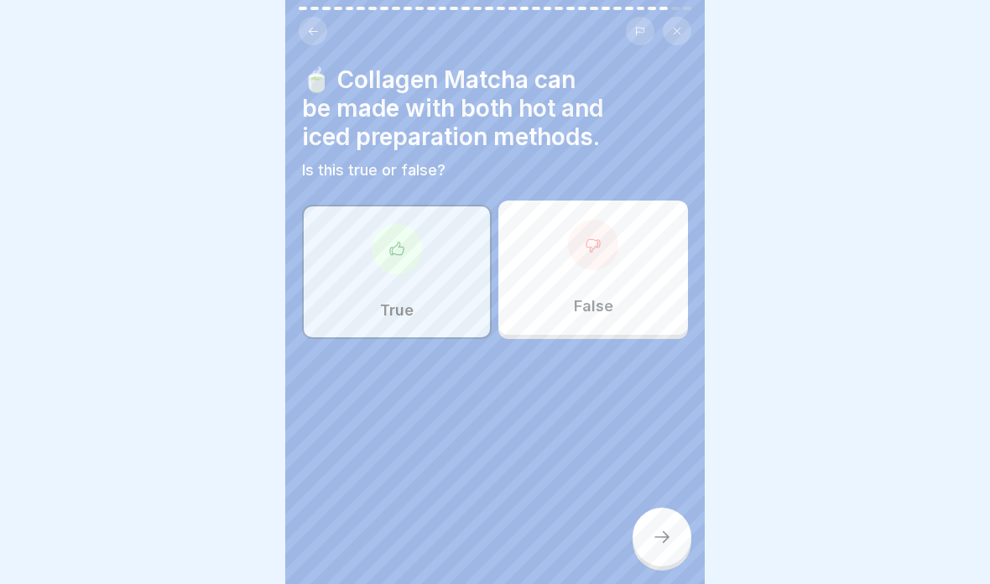
click at [667, 534] on icon at bounding box center [661, 537] width 15 height 12
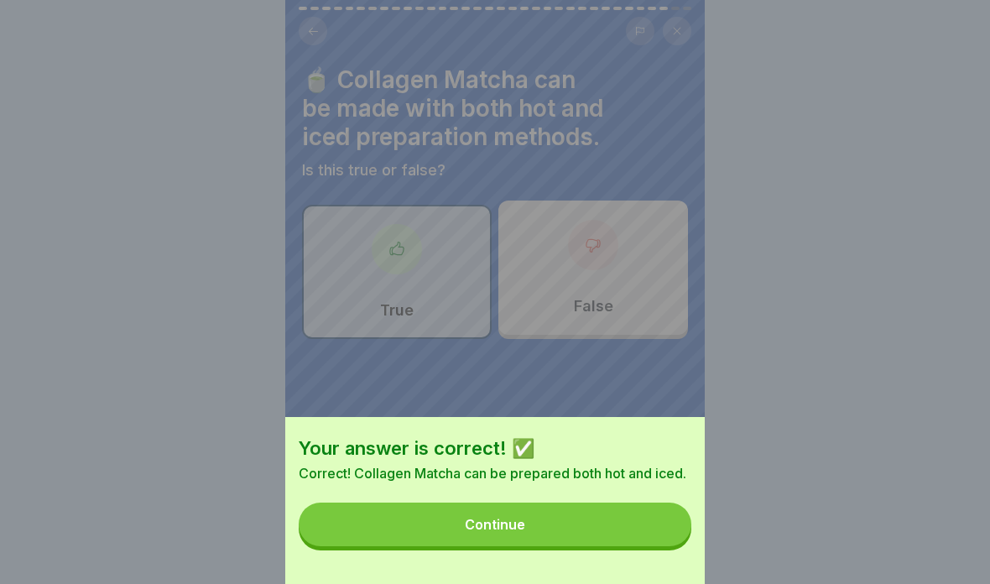
click at [635, 528] on button "Continue" at bounding box center [495, 524] width 393 height 44
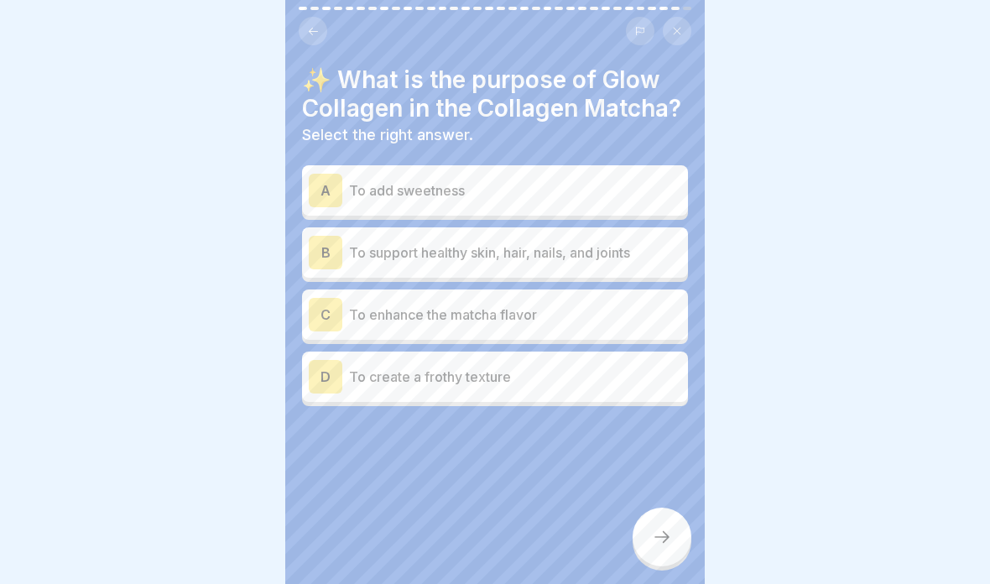
click at [597, 253] on p "To support healthy skin, hair, nails, and joints" at bounding box center [515, 252] width 332 height 20
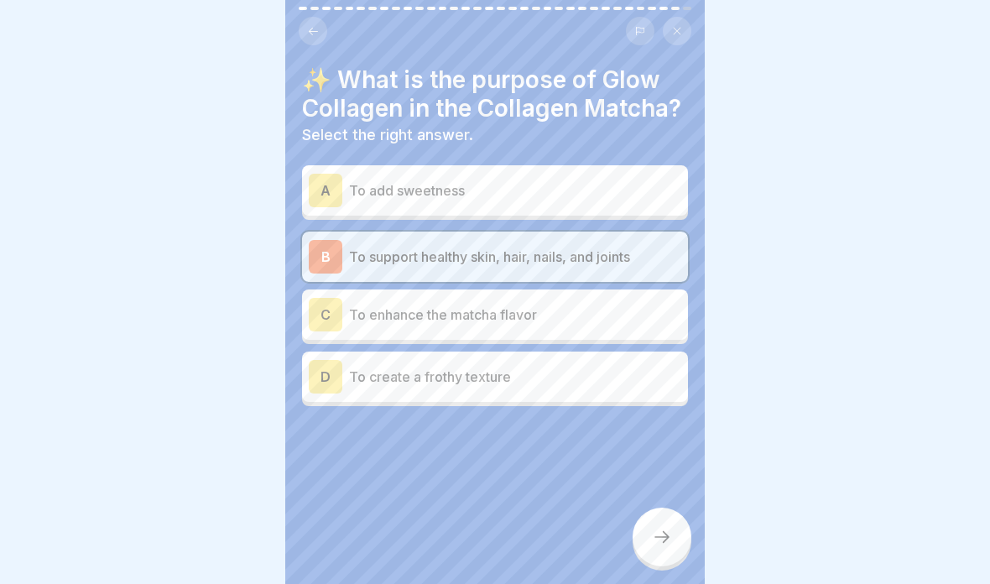
click at [648, 553] on div at bounding box center [661, 536] width 59 height 59
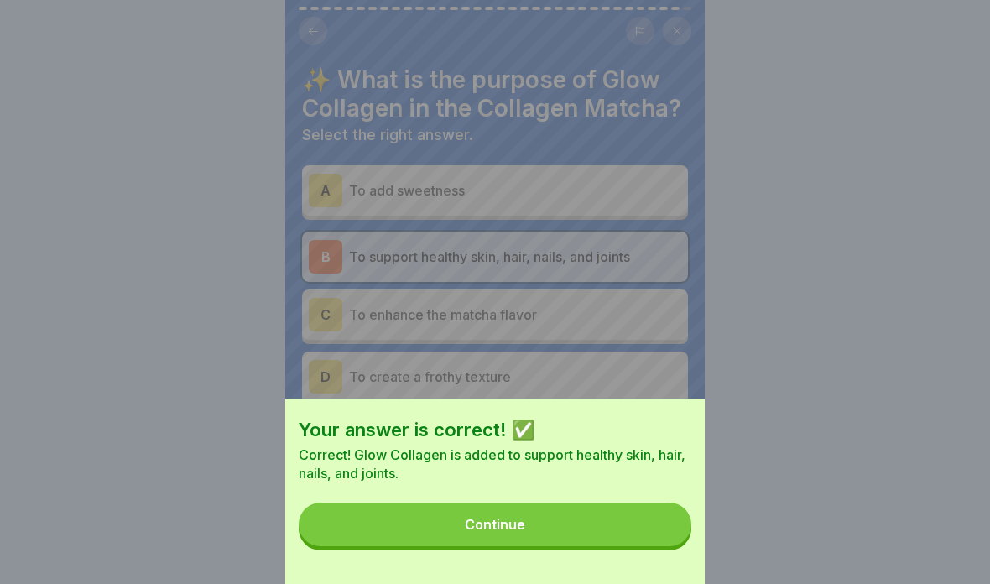
click at [643, 530] on button "Continue" at bounding box center [495, 524] width 393 height 44
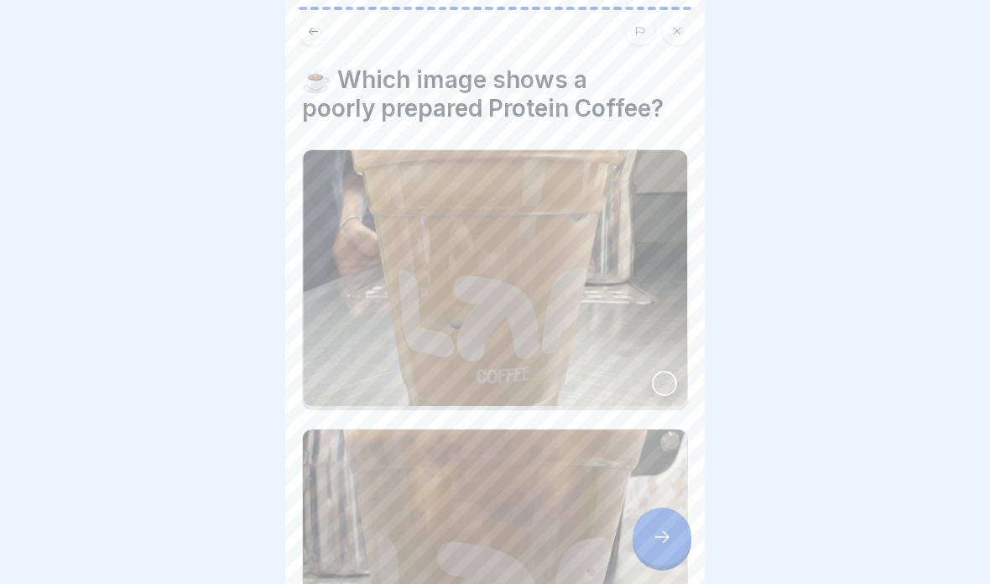
click at [576, 302] on img at bounding box center [495, 278] width 384 height 256
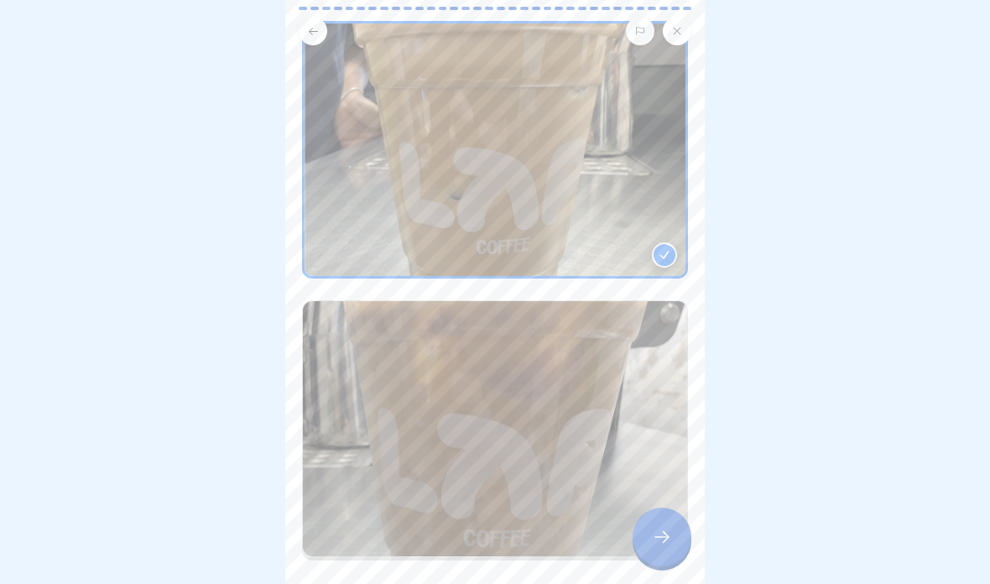
scroll to position [39, 0]
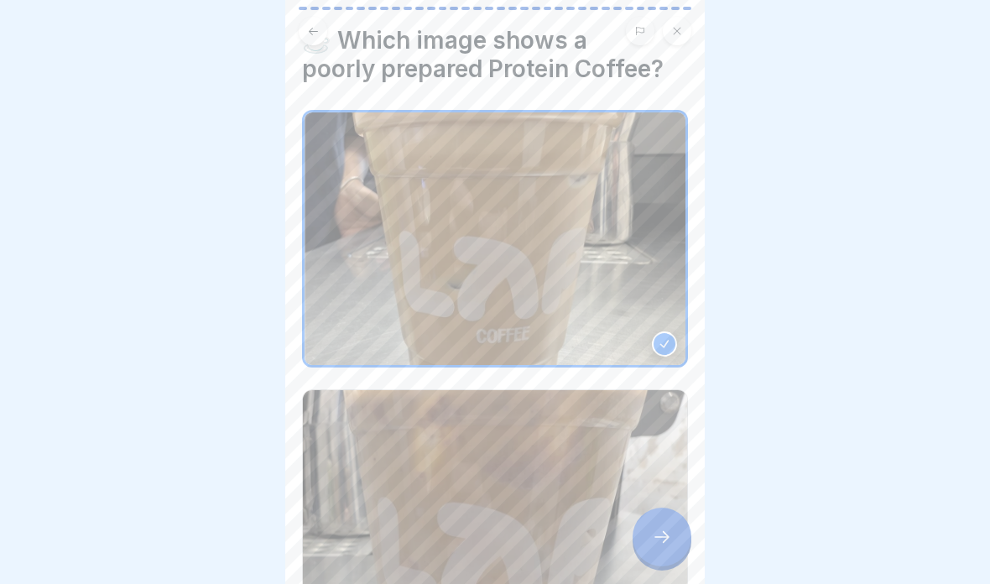
click at [505, 472] on img at bounding box center [495, 518] width 384 height 256
click at [528, 508] on img at bounding box center [494, 518] width 381 height 252
click at [579, 297] on img at bounding box center [494, 238] width 381 height 252
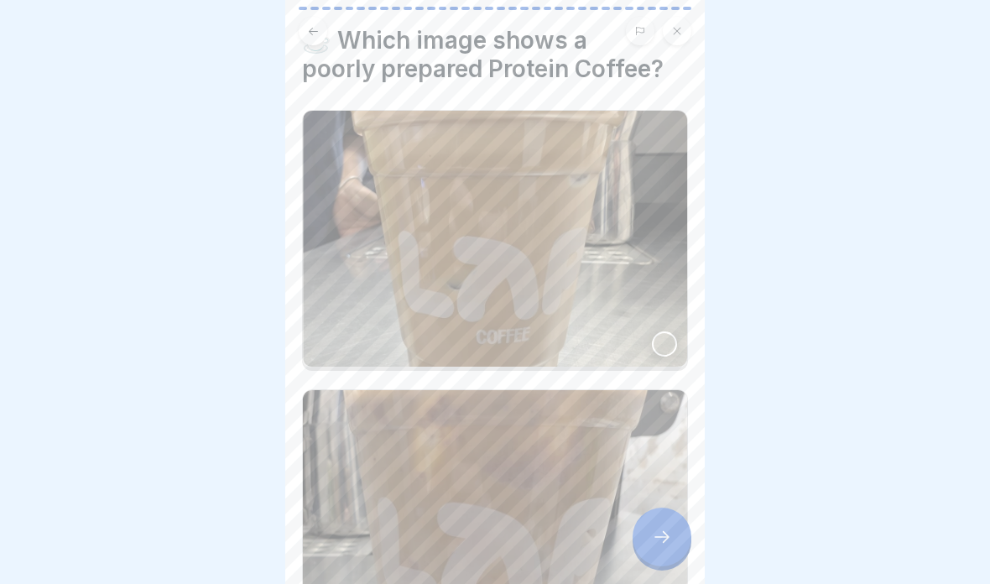
click at [531, 471] on img at bounding box center [495, 518] width 384 height 256
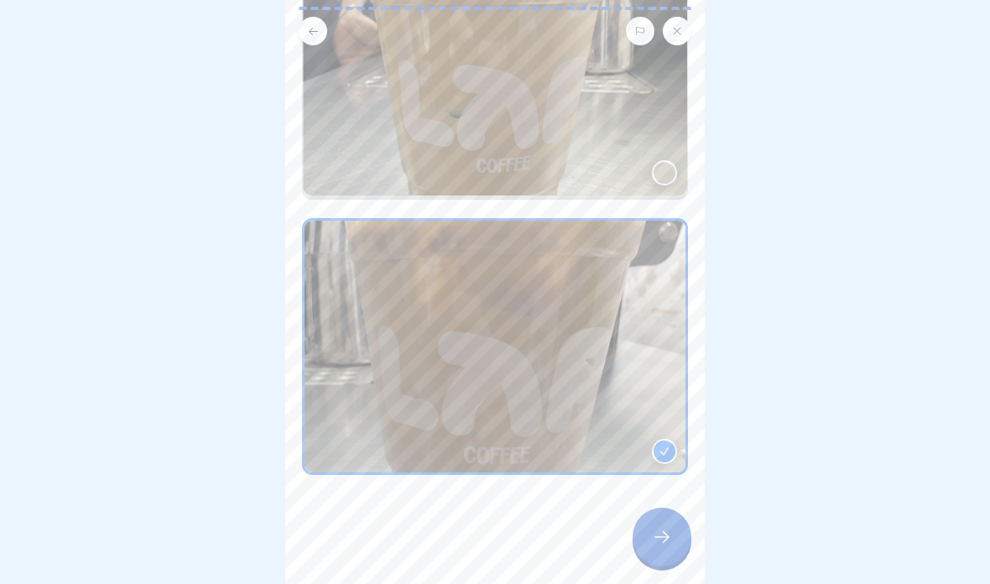
scroll to position [211, 0]
click at [682, 544] on div at bounding box center [661, 536] width 59 height 59
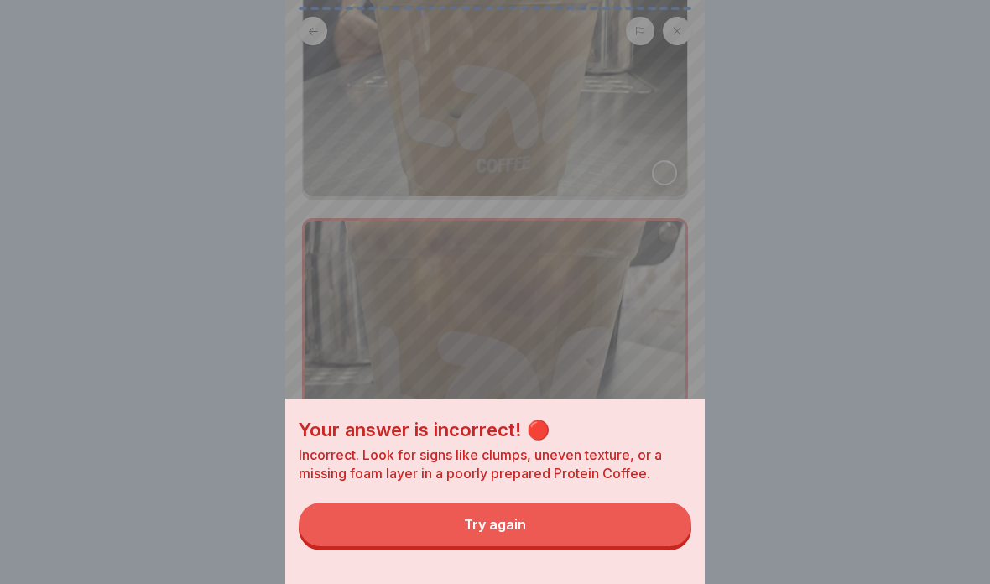
click at [523, 523] on div "Try again" at bounding box center [495, 524] width 62 height 15
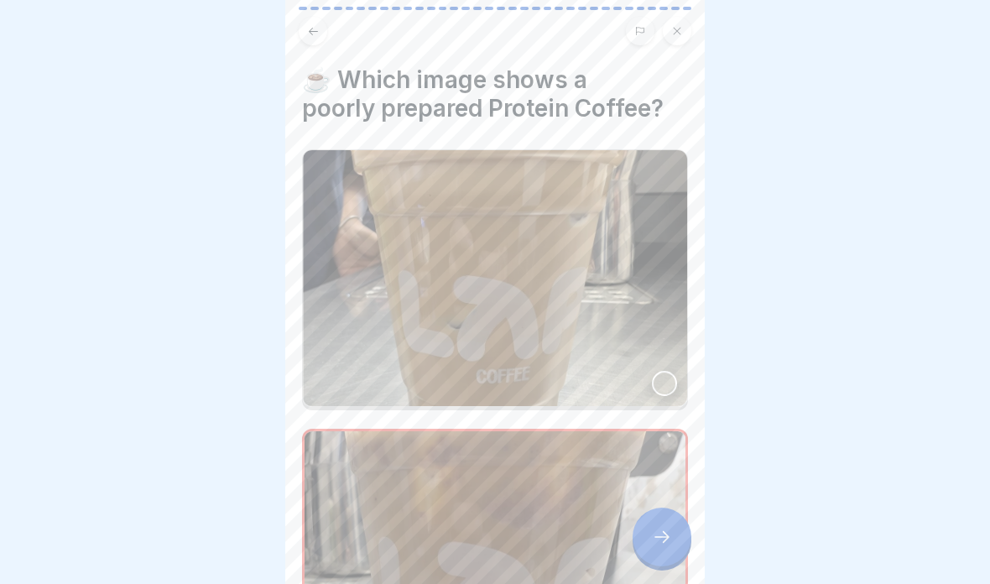
scroll to position [0, 0]
click at [513, 507] on img at bounding box center [494, 557] width 381 height 252
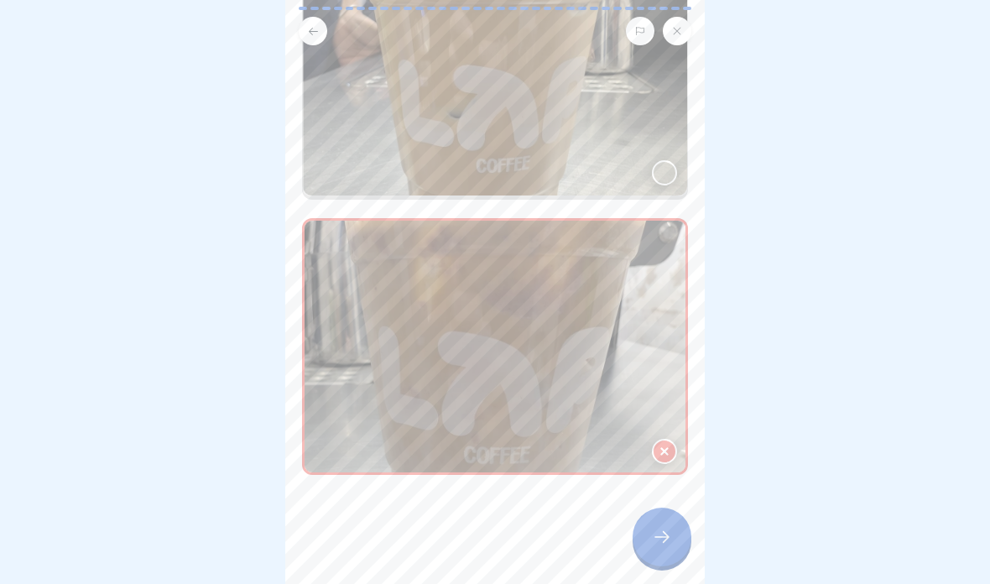
scroll to position [211, 0]
click at [672, 540] on div at bounding box center [661, 536] width 59 height 59
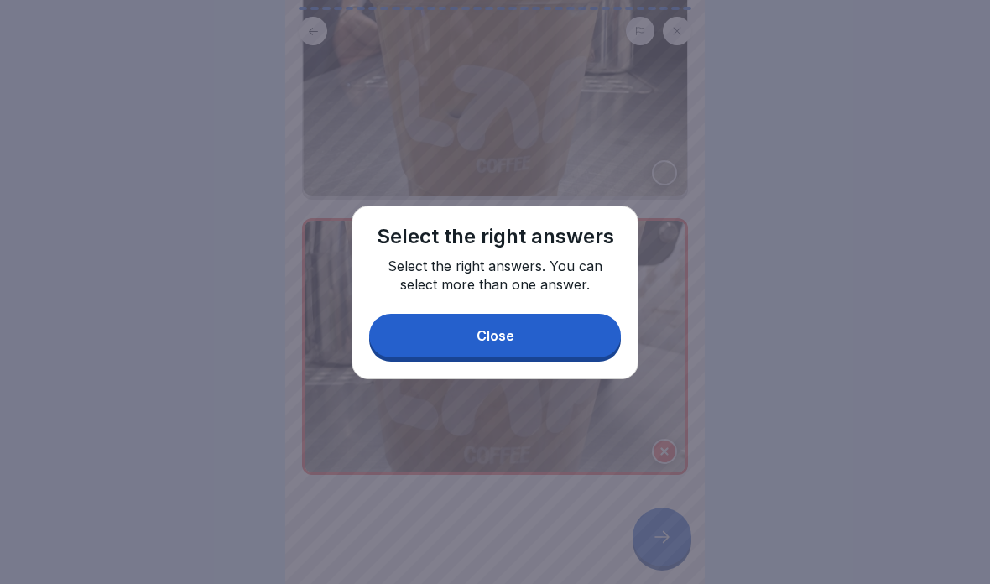
click at [570, 324] on button "Close" at bounding box center [495, 336] width 252 height 44
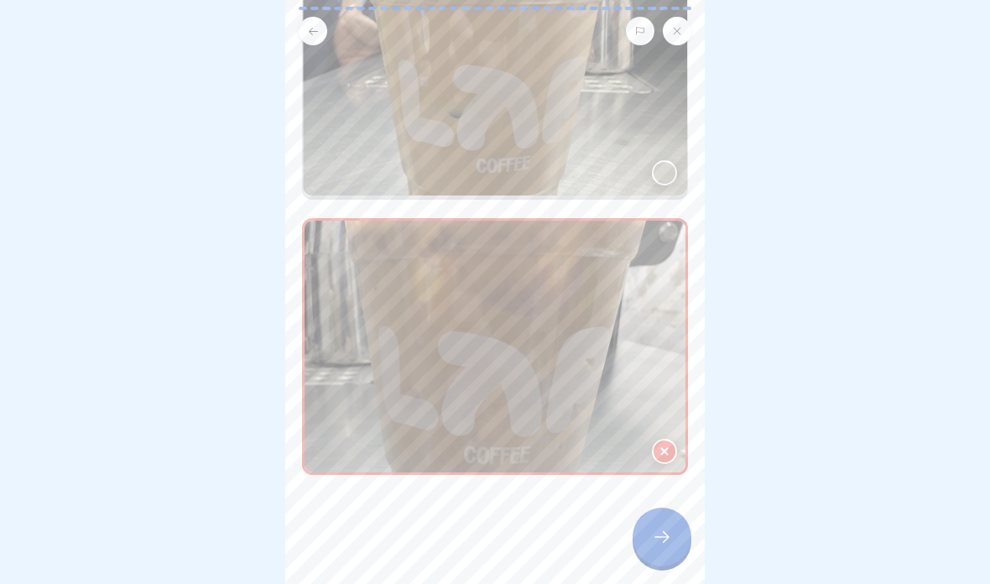
click at [648, 107] on img at bounding box center [495, 68] width 384 height 256
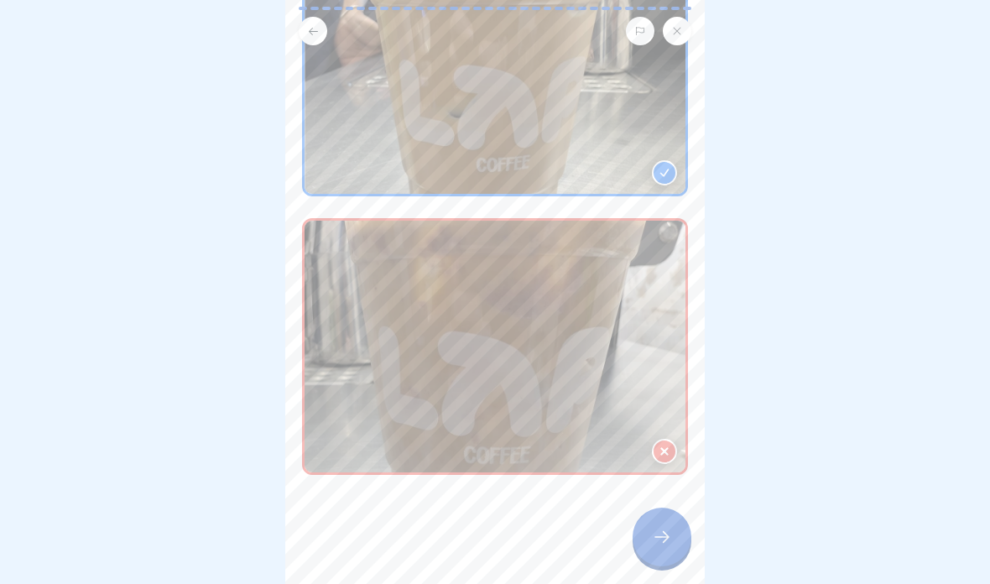
click at [644, 541] on div at bounding box center [661, 536] width 59 height 59
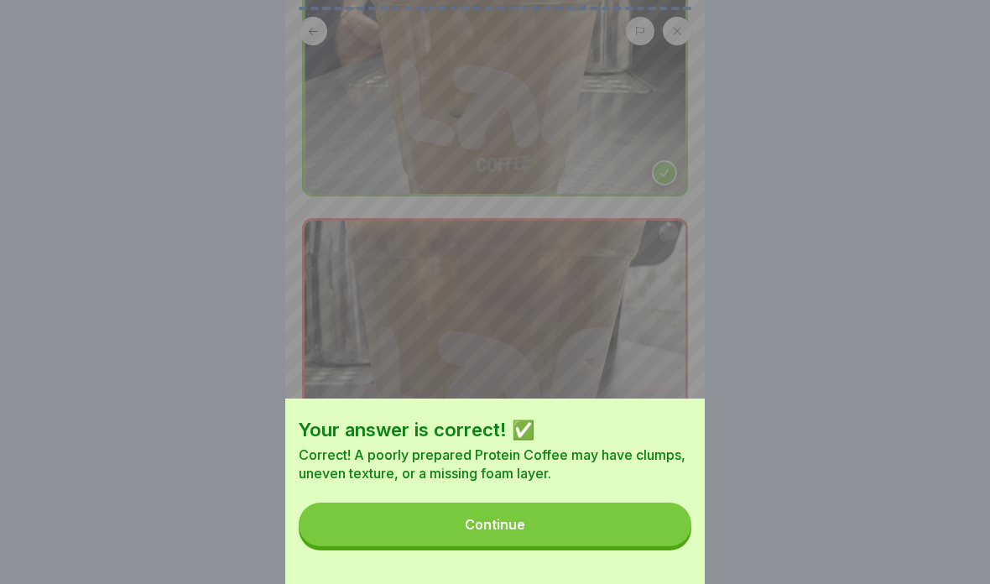
click at [617, 535] on button "Continue" at bounding box center [495, 524] width 393 height 44
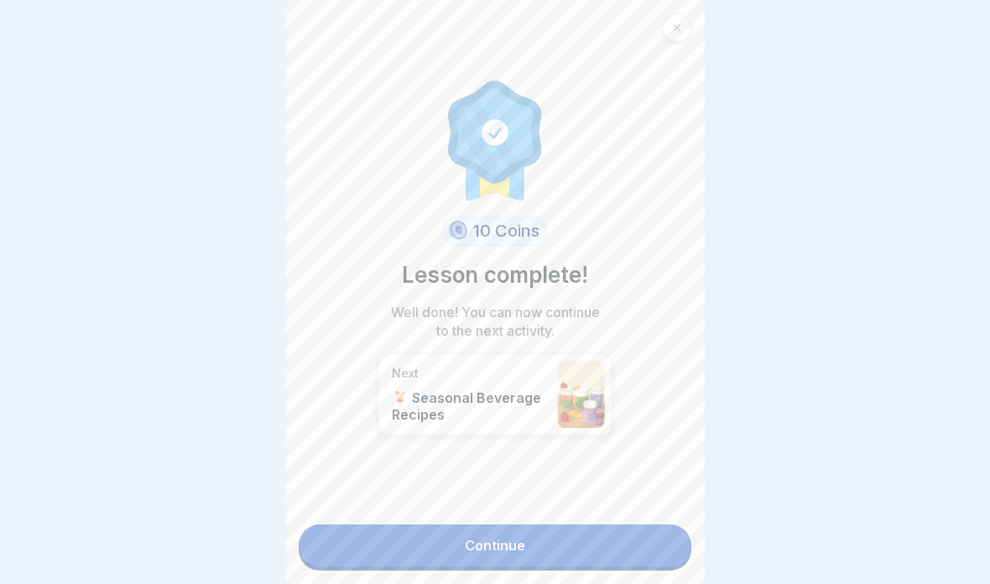
click at [617, 529] on link "Continue" at bounding box center [495, 545] width 393 height 42
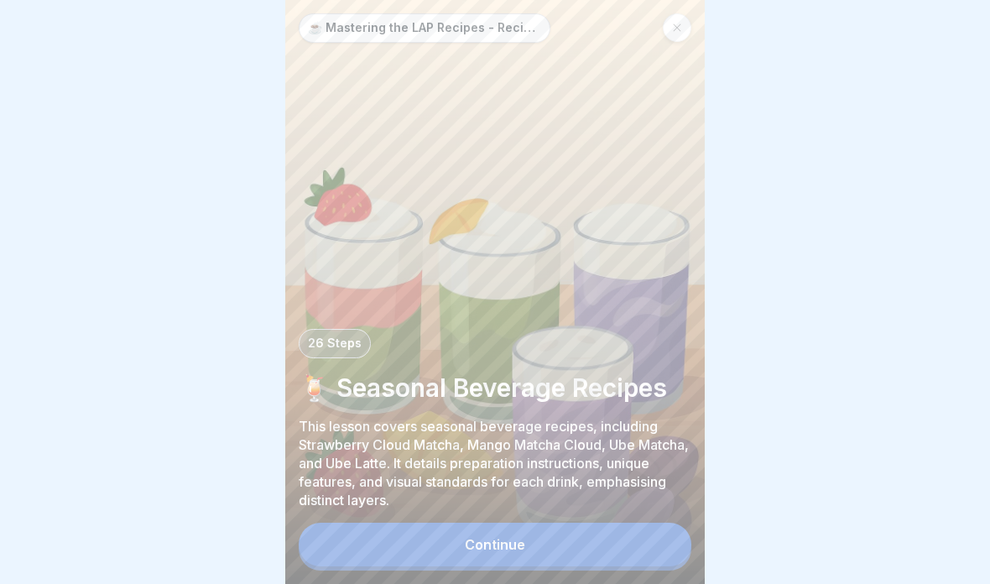
click at [606, 544] on button "Continue" at bounding box center [495, 545] width 393 height 44
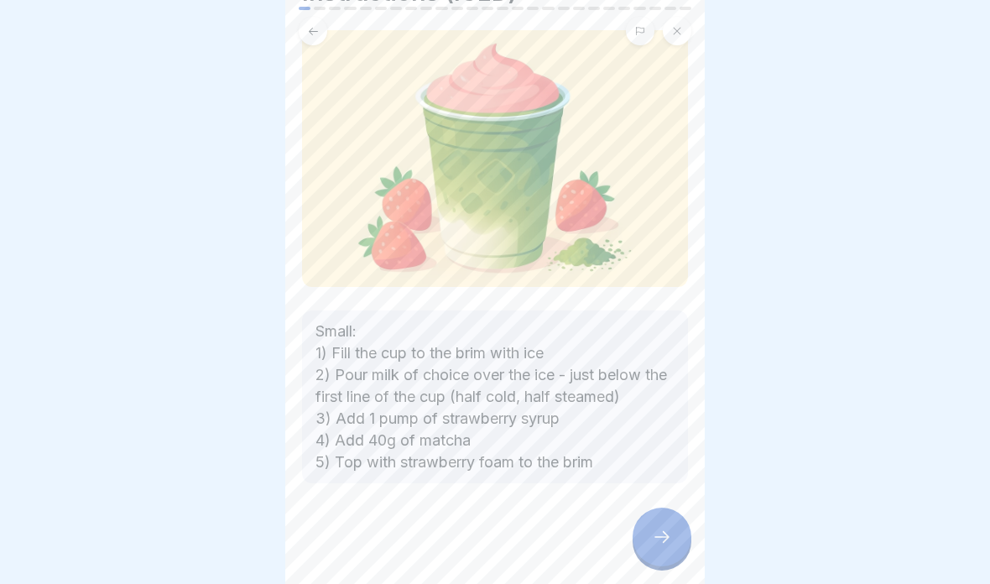
scroll to position [144, 0]
click at [682, 530] on div at bounding box center [661, 536] width 59 height 59
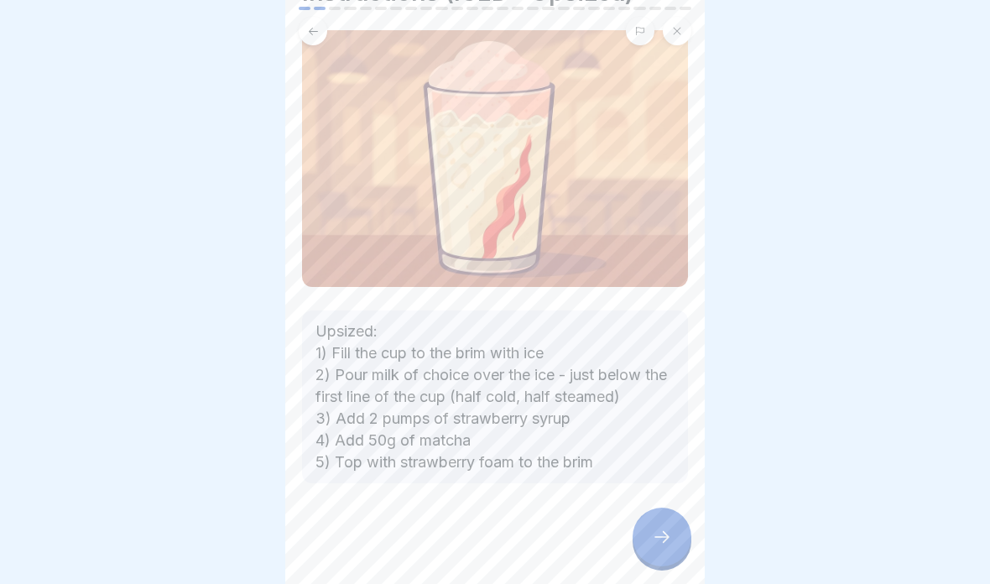
click at [652, 549] on div at bounding box center [661, 536] width 59 height 59
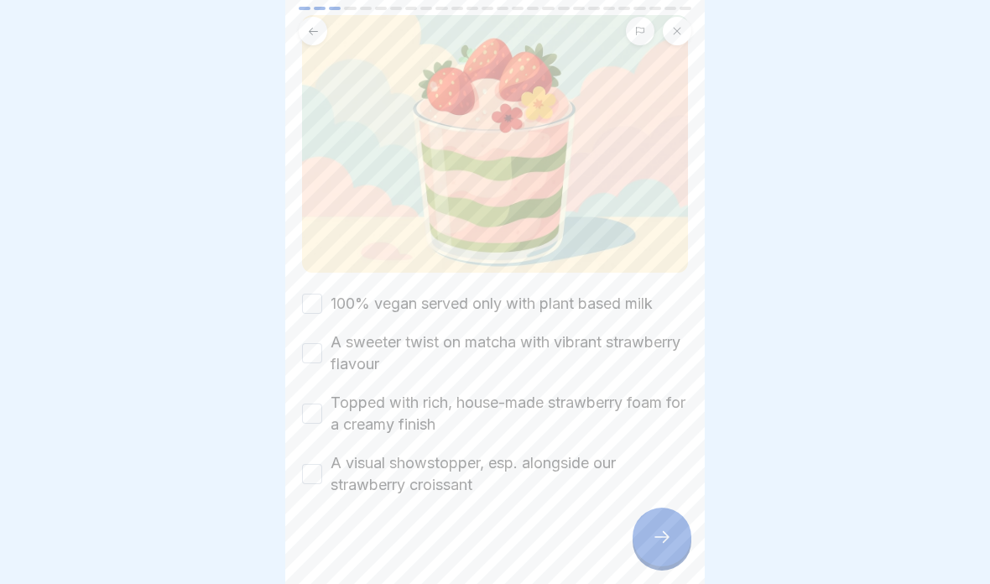
scroll to position [161, 0]
click at [635, 304] on label "100% vegan served only with plant based milk" at bounding box center [491, 303] width 322 height 22
click at [322, 304] on button "100% vegan served only with plant based milk" at bounding box center [312, 303] width 20 height 20
click at [600, 354] on label "A sweeter twist on matcha with vibrant strawberry flavour" at bounding box center [508, 352] width 357 height 44
click at [322, 354] on button "A sweeter twist on matcha with vibrant strawberry flavour" at bounding box center [312, 352] width 20 height 20
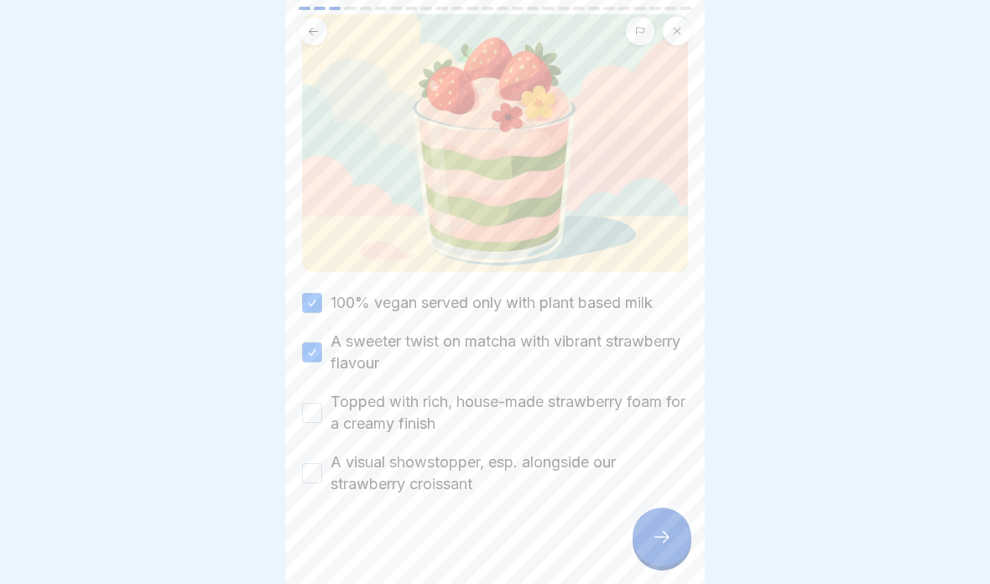
click at [578, 417] on label "Topped with rich, house-made strawberry foam for a creamy finish" at bounding box center [508, 413] width 357 height 44
click at [322, 417] on button "Topped with rich, house-made strawberry foam for a creamy finish" at bounding box center [312, 413] width 20 height 20
click at [559, 471] on label "A visual showstopper, esp. alongside our strawberry croissant" at bounding box center [508, 473] width 357 height 44
click at [322, 471] on button "A visual showstopper, esp. alongside our strawberry croissant" at bounding box center [312, 473] width 20 height 20
click at [671, 543] on icon at bounding box center [662, 537] width 20 height 20
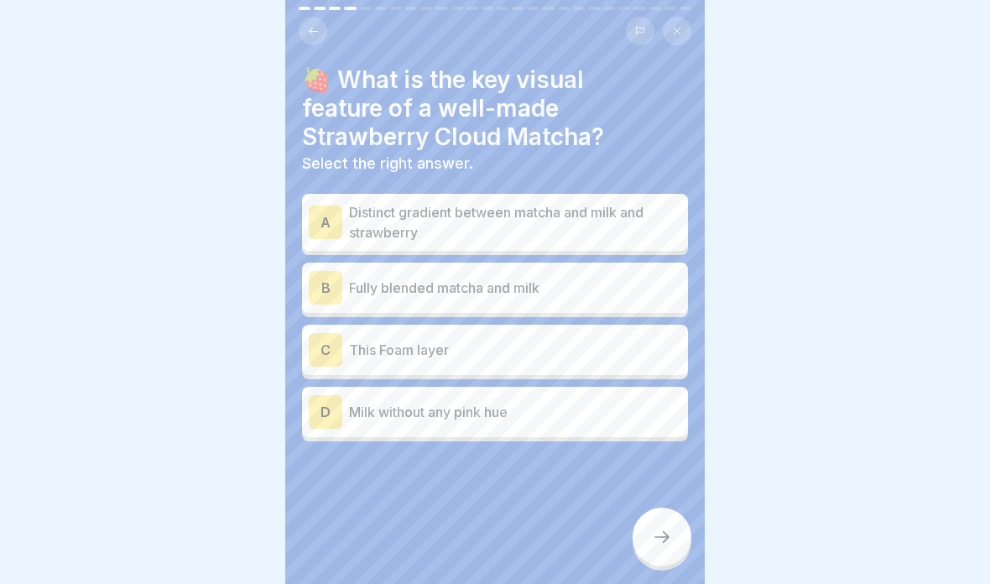
click at [865, 414] on div at bounding box center [495, 292] width 990 height 584
click at [637, 233] on p "Distinct gradient between matcha and milk and strawberry" at bounding box center [515, 222] width 332 height 40
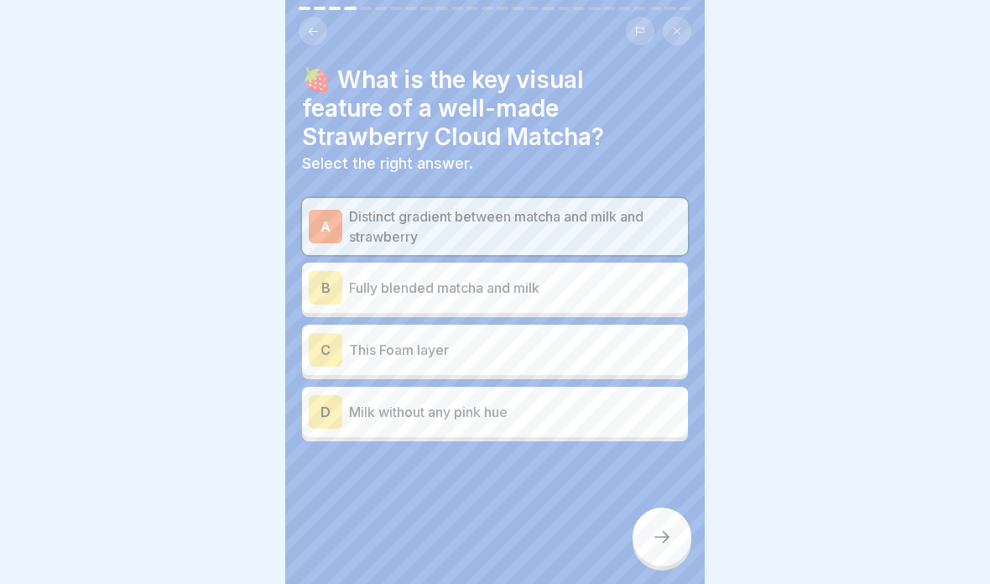
click at [625, 287] on p "Fully blended matcha and milk" at bounding box center [515, 288] width 332 height 20
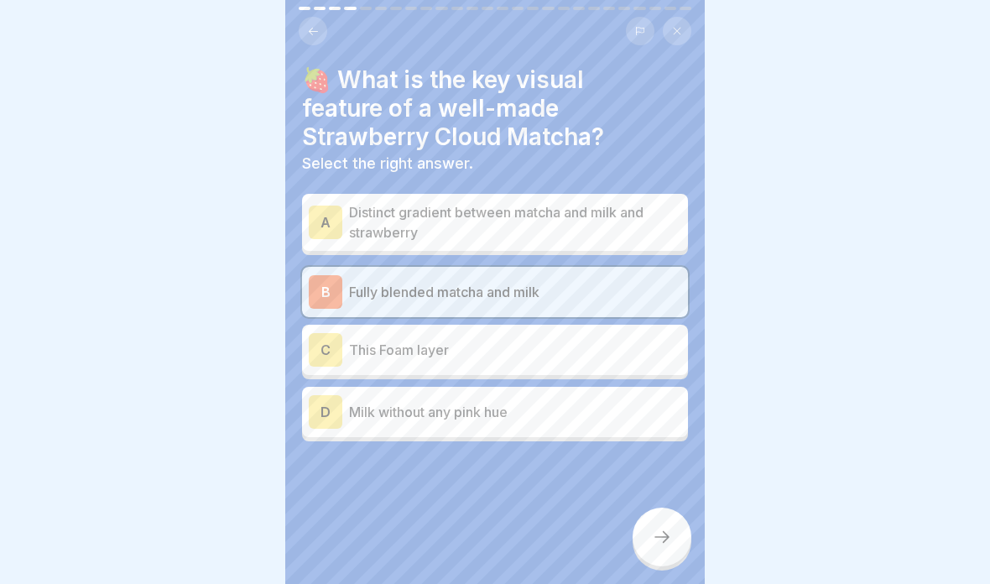
click at [641, 220] on p "Distinct gradient between matcha and milk and strawberry" at bounding box center [515, 222] width 332 height 40
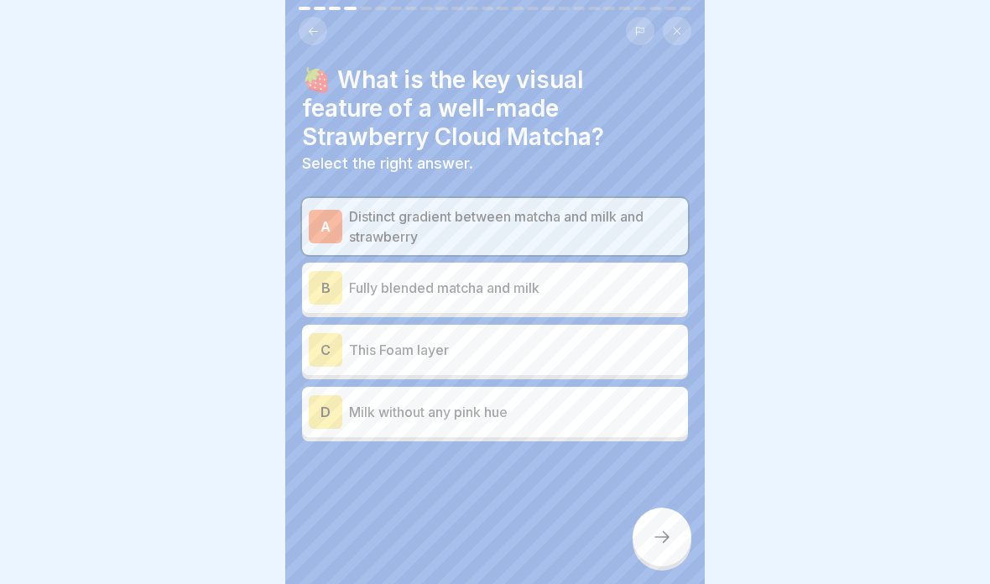
click at [659, 550] on div at bounding box center [661, 536] width 59 height 59
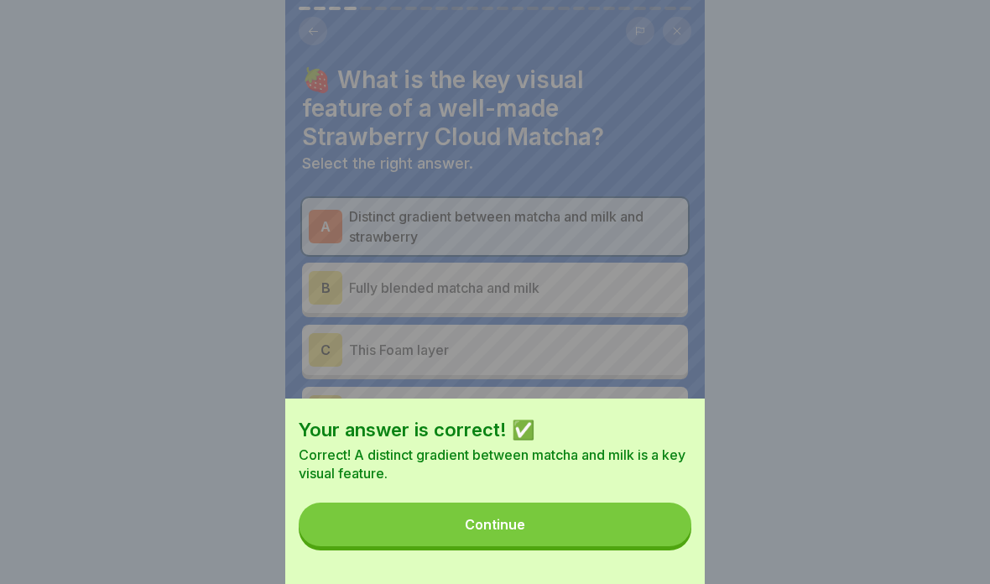
click at [628, 537] on button "Continue" at bounding box center [495, 524] width 393 height 44
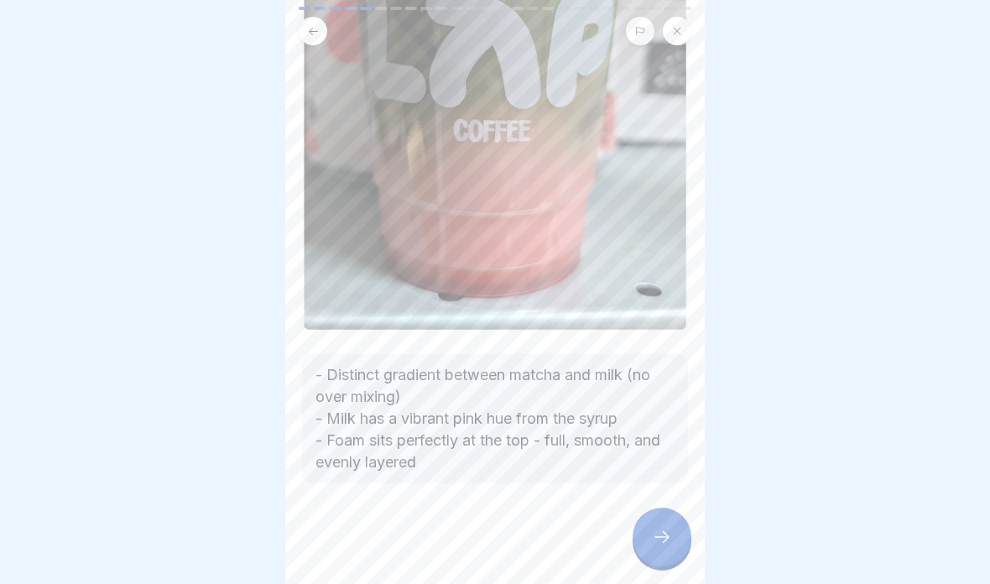
scroll to position [442, 0]
click at [664, 537] on icon at bounding box center [661, 537] width 15 height 12
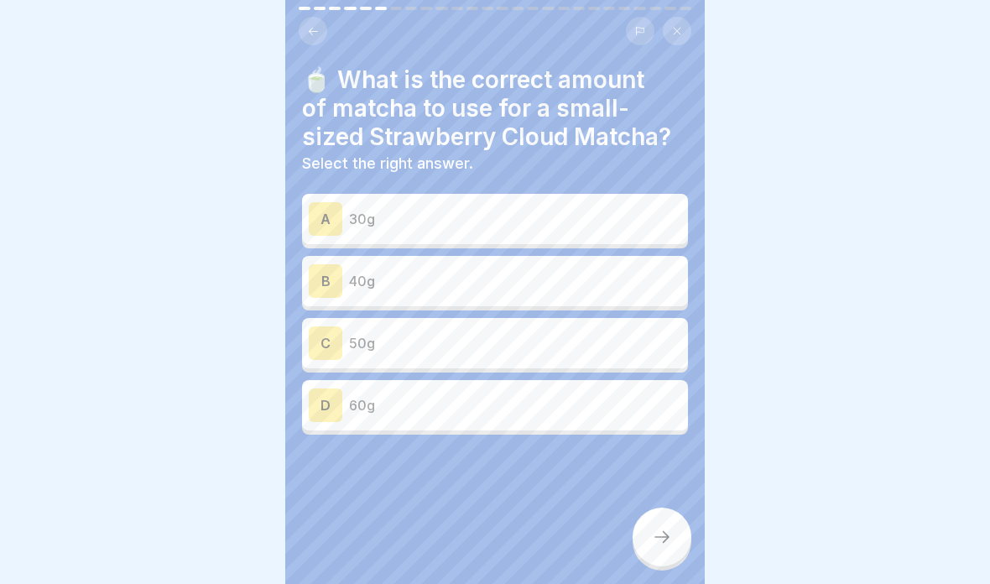
click at [594, 281] on p "40g" at bounding box center [515, 281] width 332 height 20
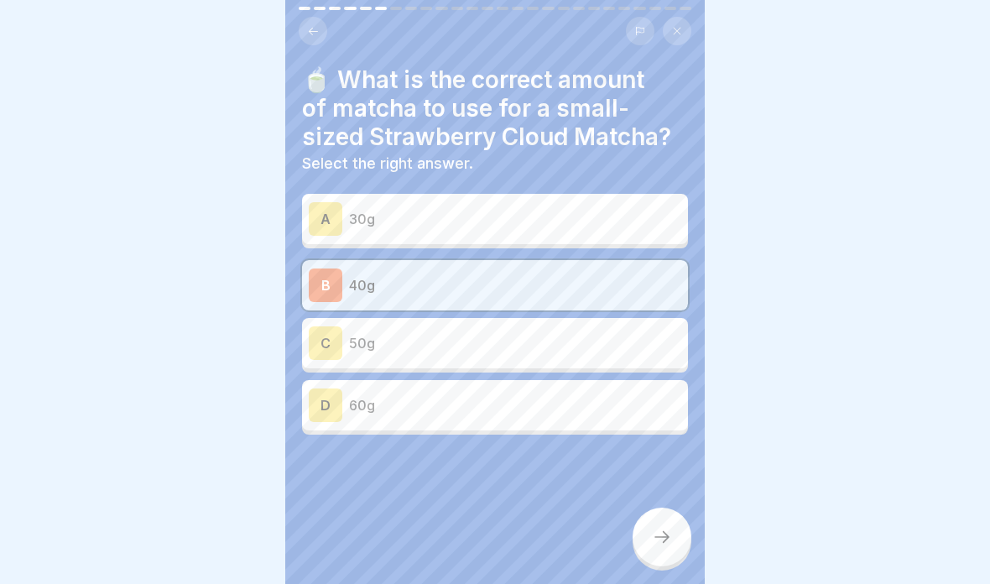
click at [666, 556] on div at bounding box center [661, 536] width 59 height 59
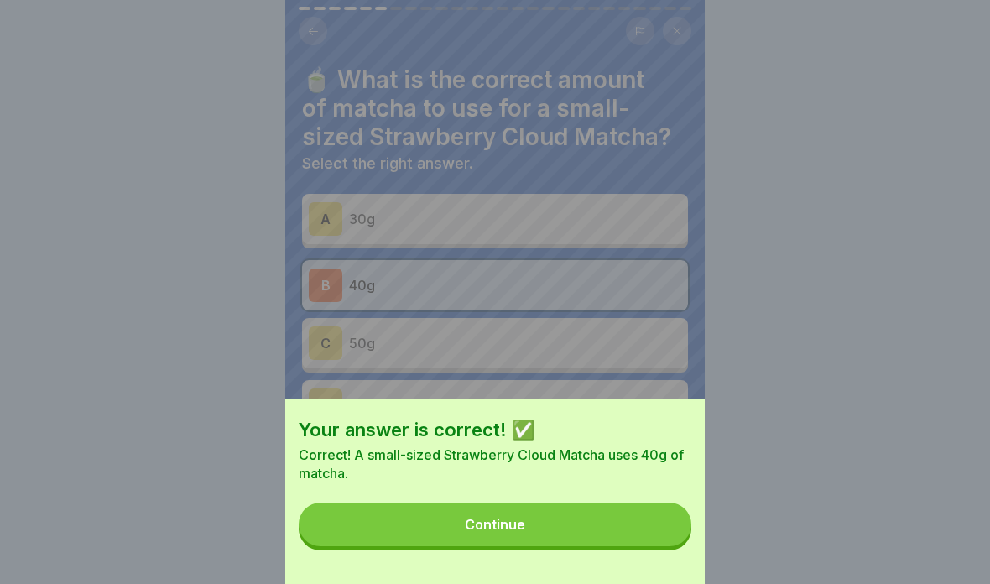
click at [651, 520] on button "Continue" at bounding box center [495, 524] width 393 height 44
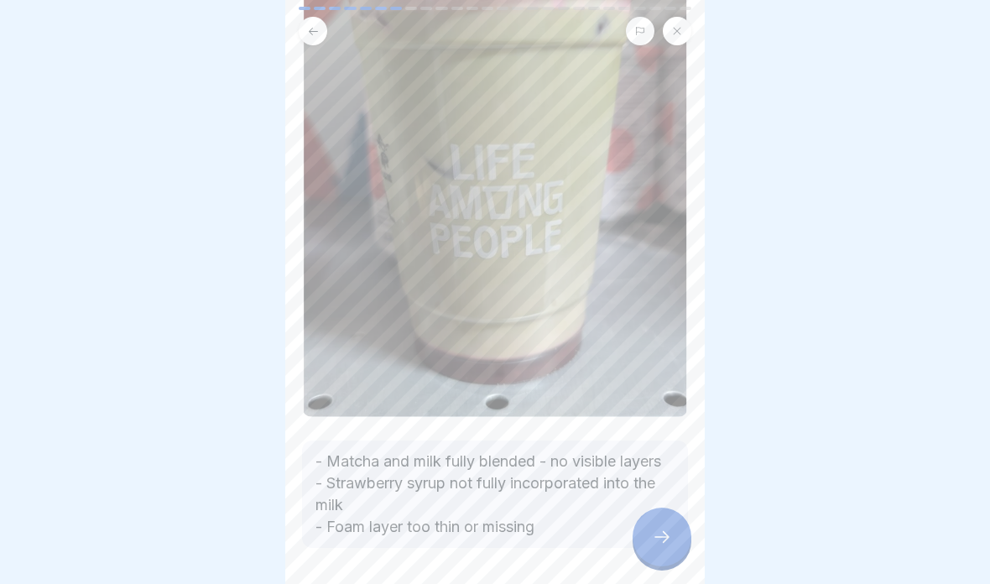
scroll to position [282, 0]
click at [658, 549] on div at bounding box center [661, 536] width 59 height 59
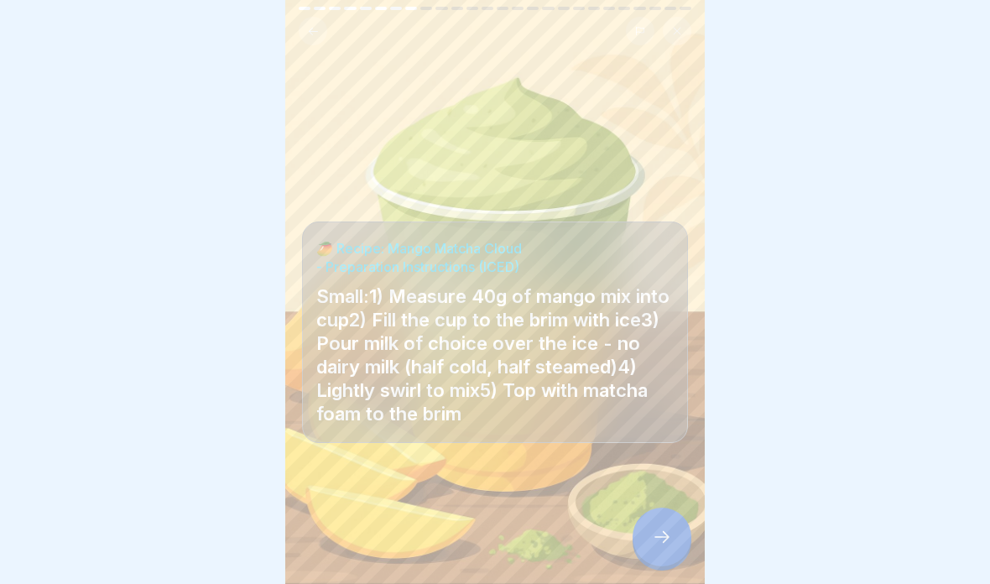
click at [670, 523] on div at bounding box center [661, 536] width 59 height 59
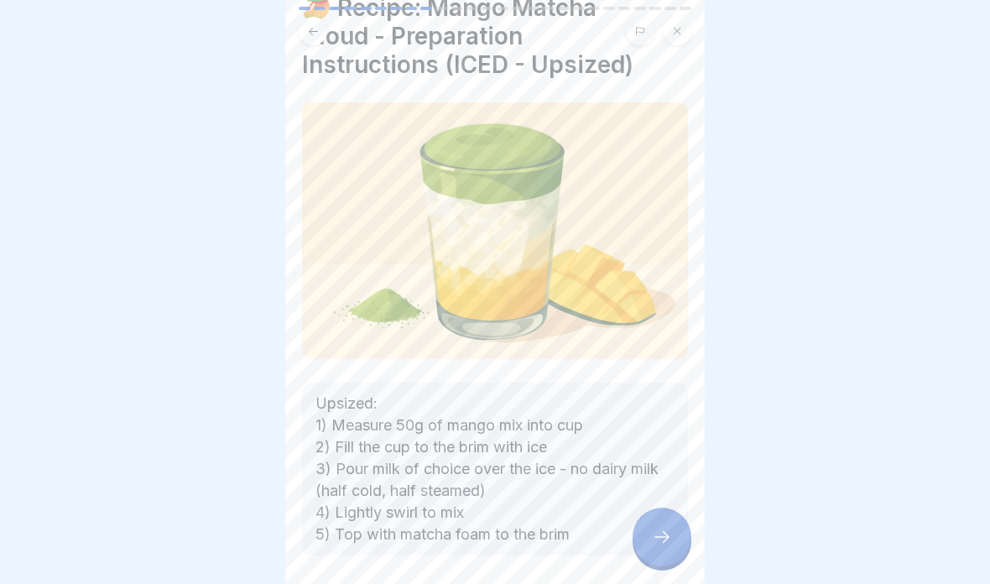
scroll to position [75, 0]
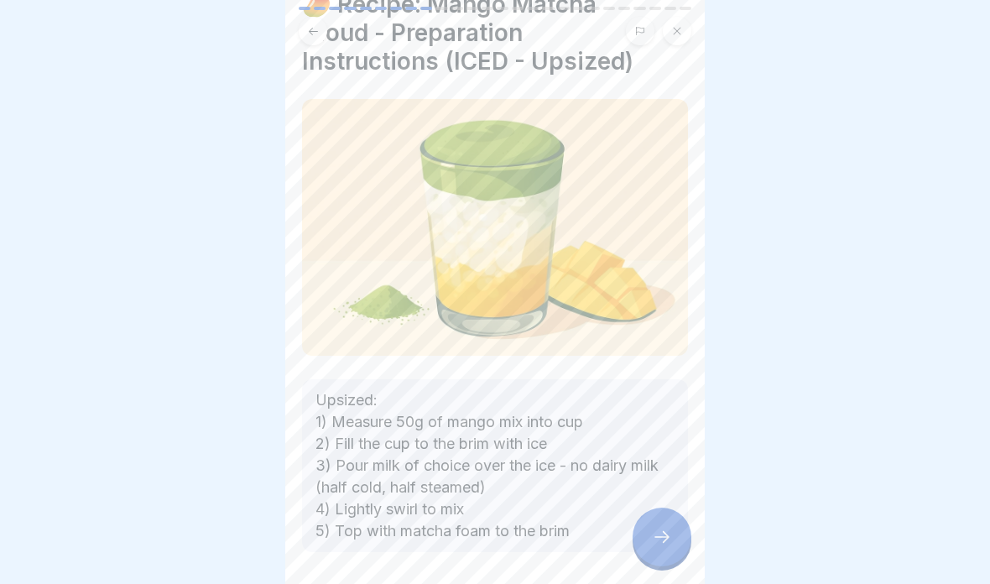
click at [640, 518] on div at bounding box center [661, 536] width 59 height 59
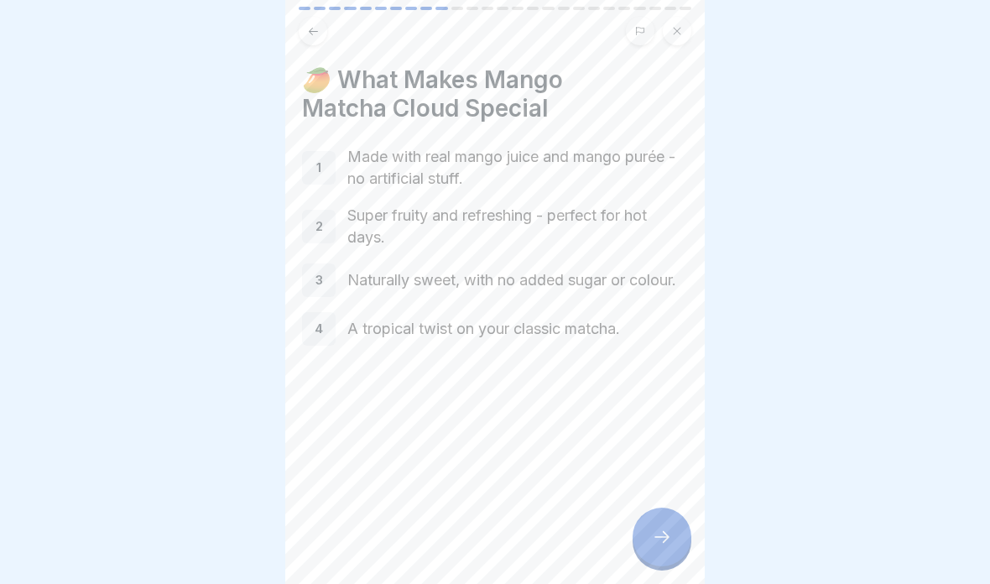
click at [648, 536] on div at bounding box center [661, 536] width 59 height 59
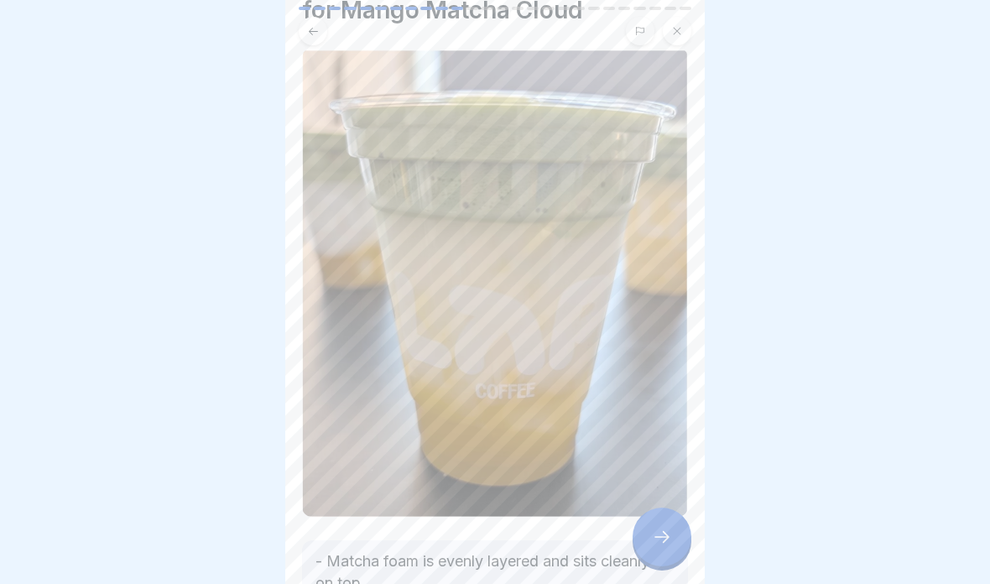
scroll to position [99, 0]
click at [653, 543] on icon at bounding box center [662, 537] width 20 height 20
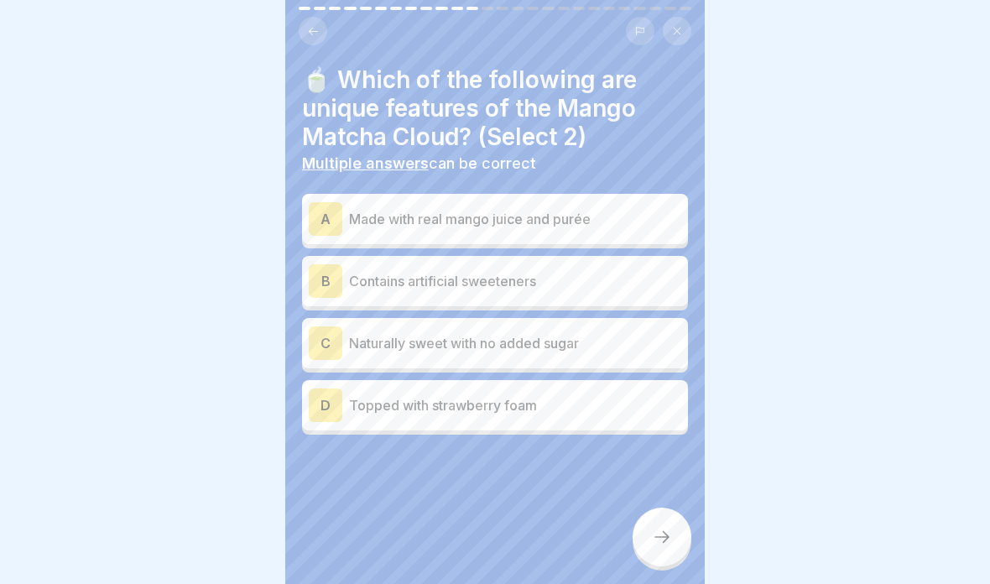
click at [619, 213] on p "Made with real mango juice and purée" at bounding box center [515, 219] width 332 height 20
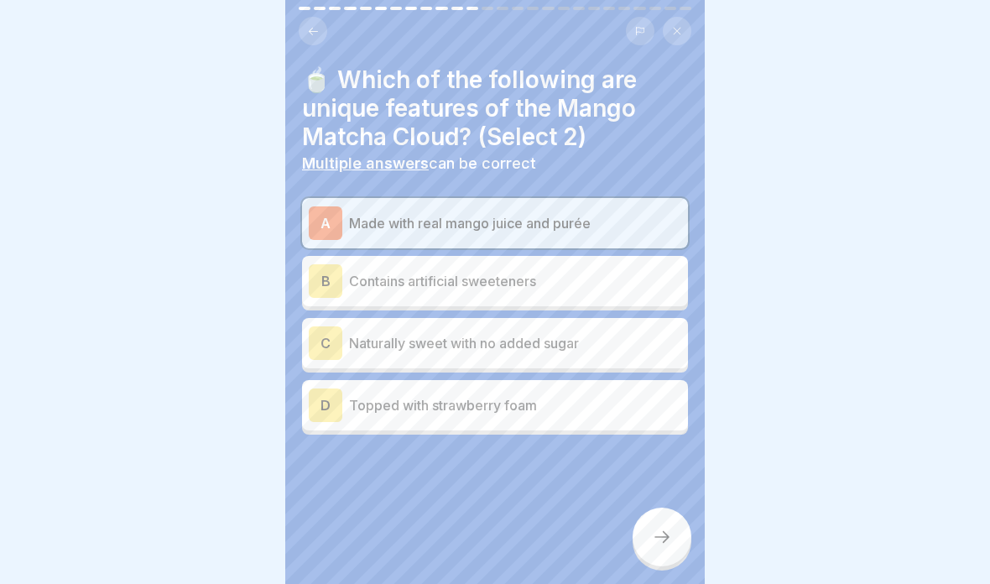
click at [620, 360] on div "C Naturally sweet with no added sugar" at bounding box center [495, 343] width 386 height 50
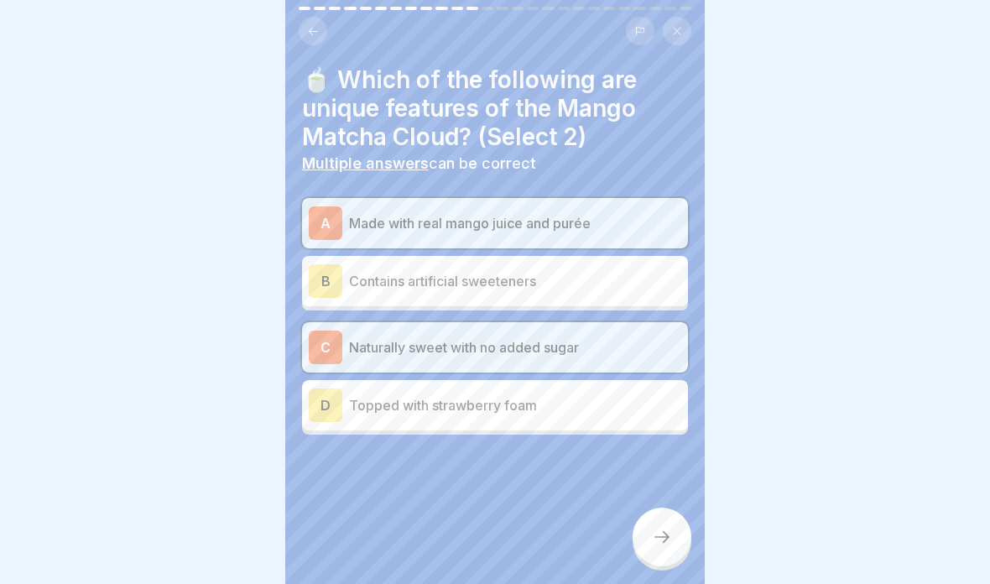
click at [664, 559] on div at bounding box center [661, 536] width 59 height 59
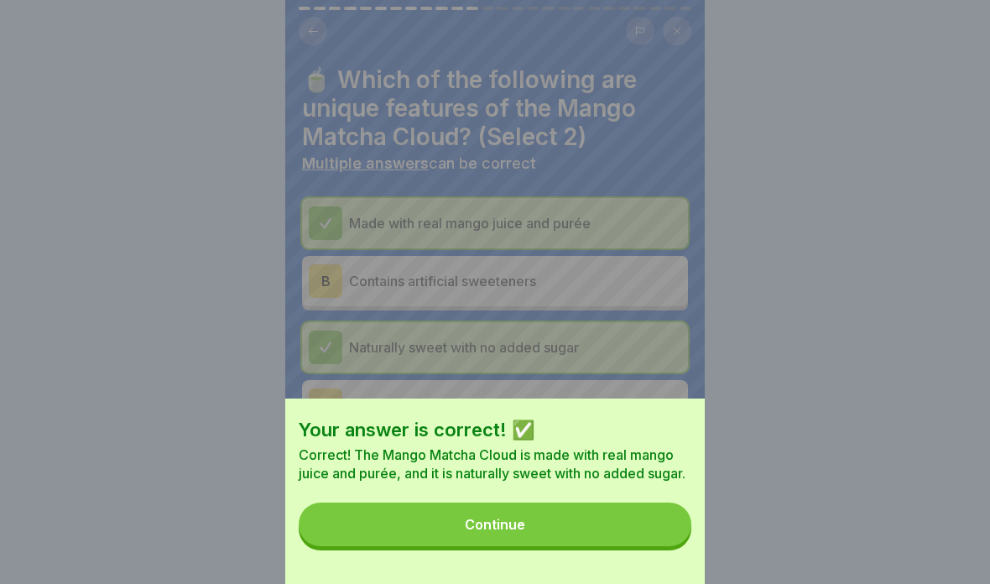
click at [621, 544] on button "Continue" at bounding box center [495, 524] width 393 height 44
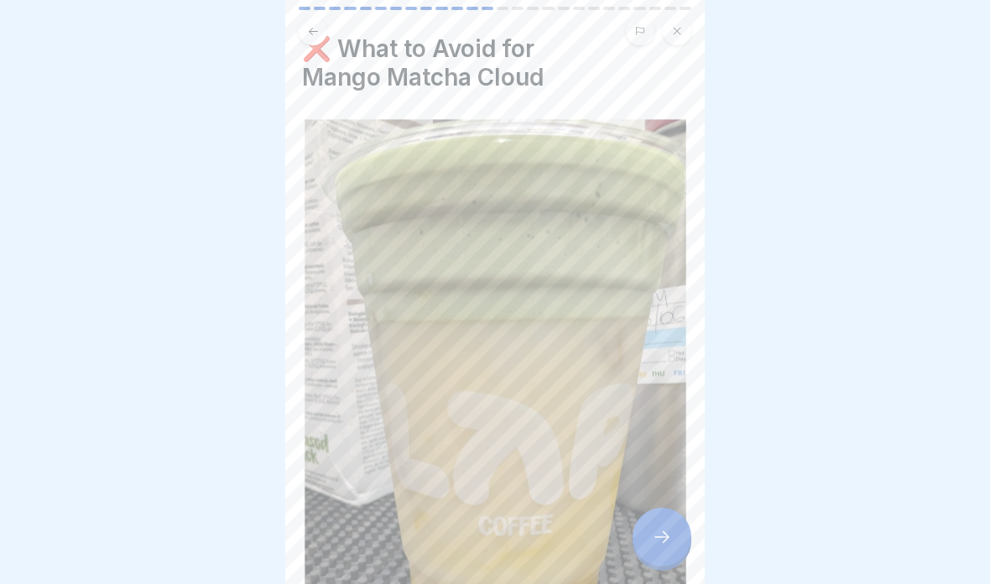
scroll to position [22, 0]
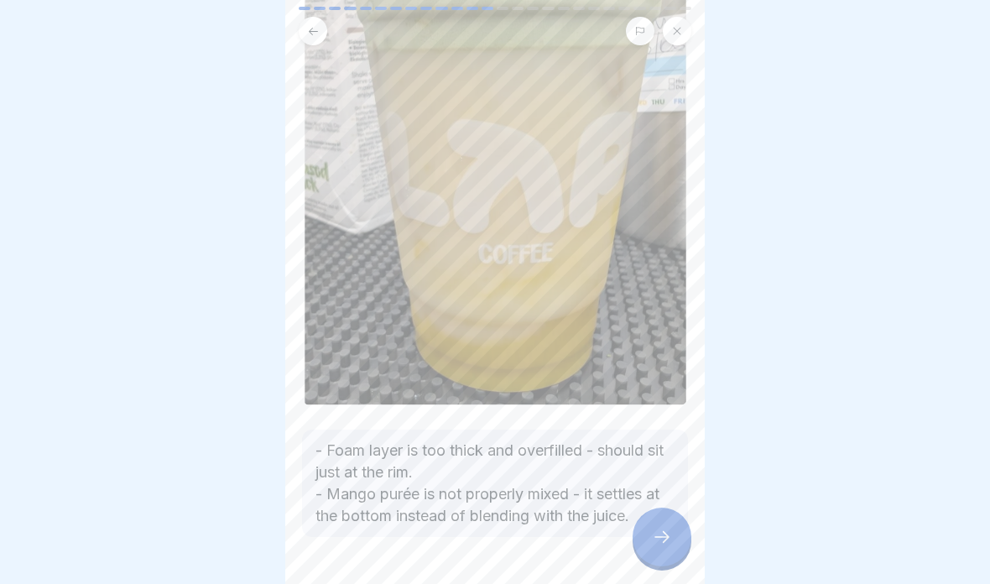
click at [316, 30] on icon at bounding box center [313, 31] width 13 height 13
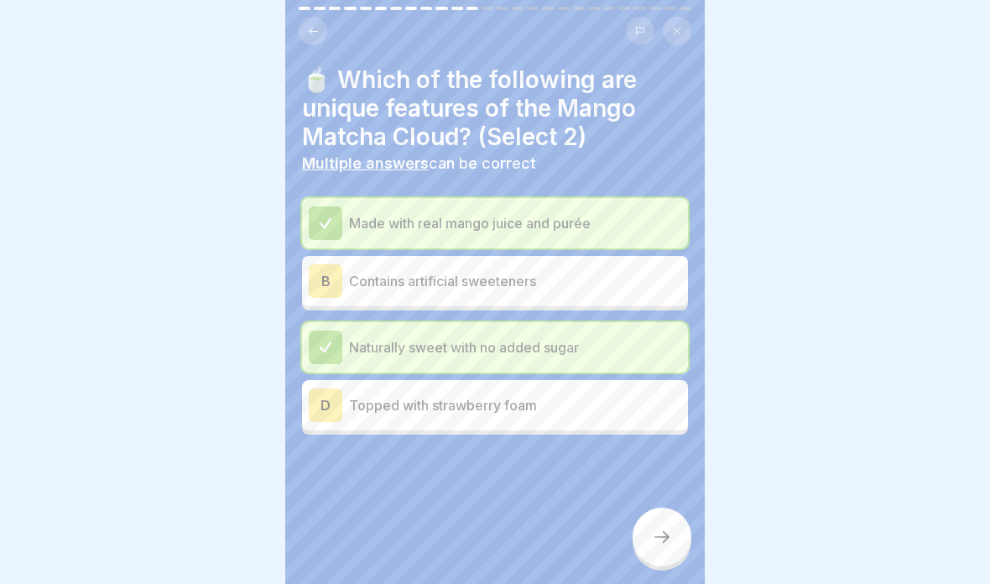
scroll to position [348, 0]
click at [324, 39] on button at bounding box center [313, 31] width 29 height 29
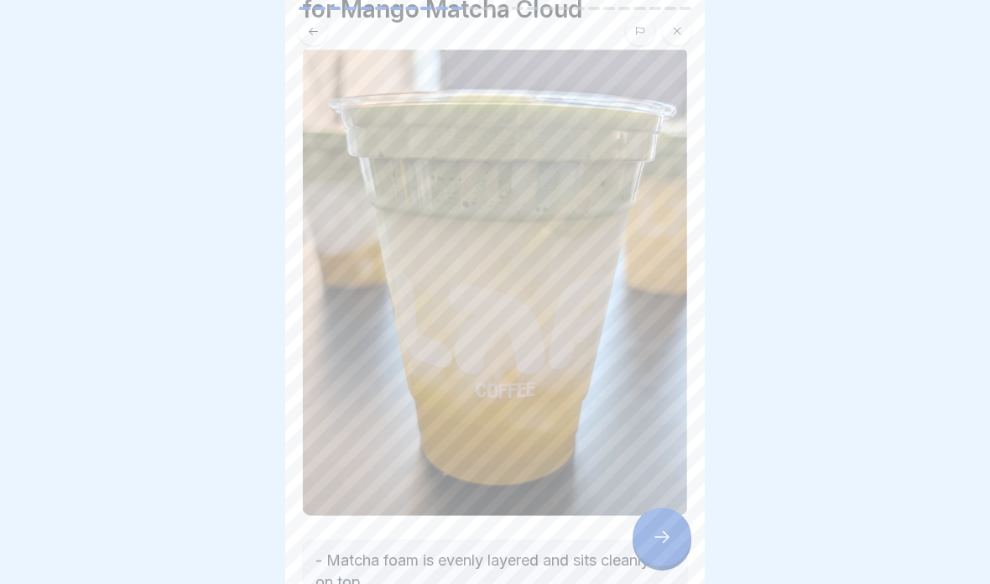
click at [658, 552] on div at bounding box center [661, 536] width 59 height 59
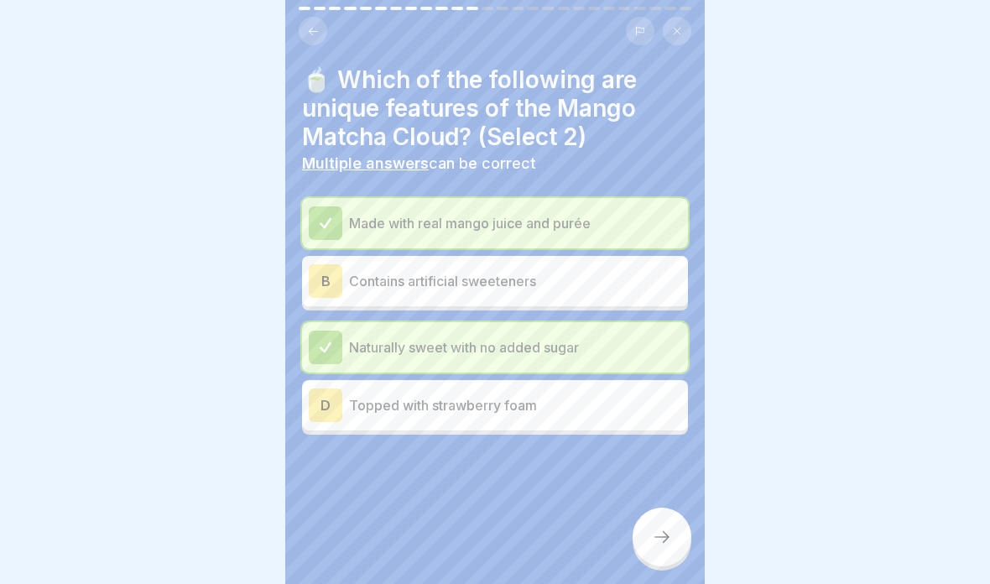
click at [649, 552] on div at bounding box center [661, 536] width 59 height 59
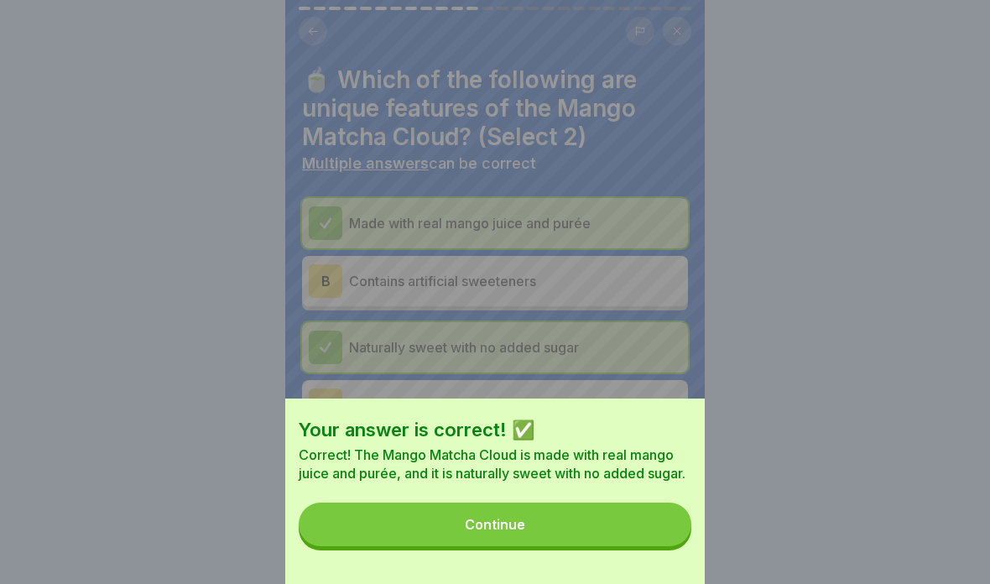
click at [575, 544] on button "Continue" at bounding box center [495, 524] width 393 height 44
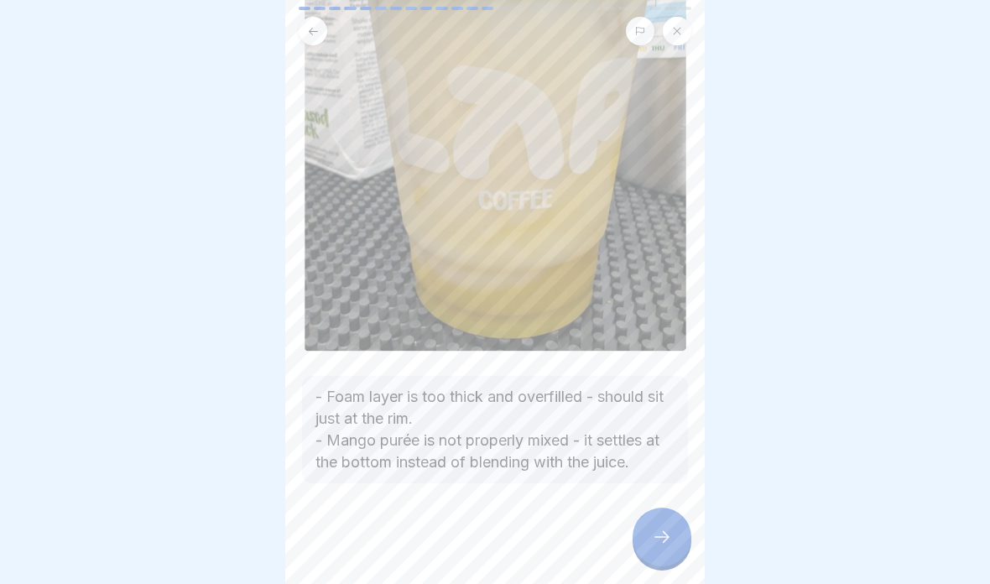
scroll to position [357, 0]
click at [645, 539] on div at bounding box center [661, 536] width 59 height 59
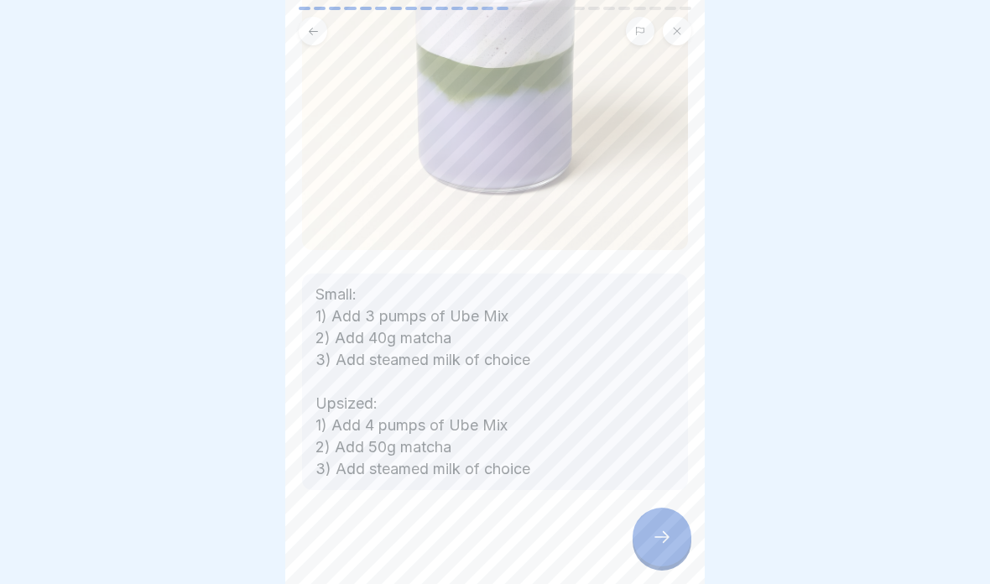
scroll to position [286, 0]
click at [664, 536] on icon at bounding box center [662, 537] width 20 height 20
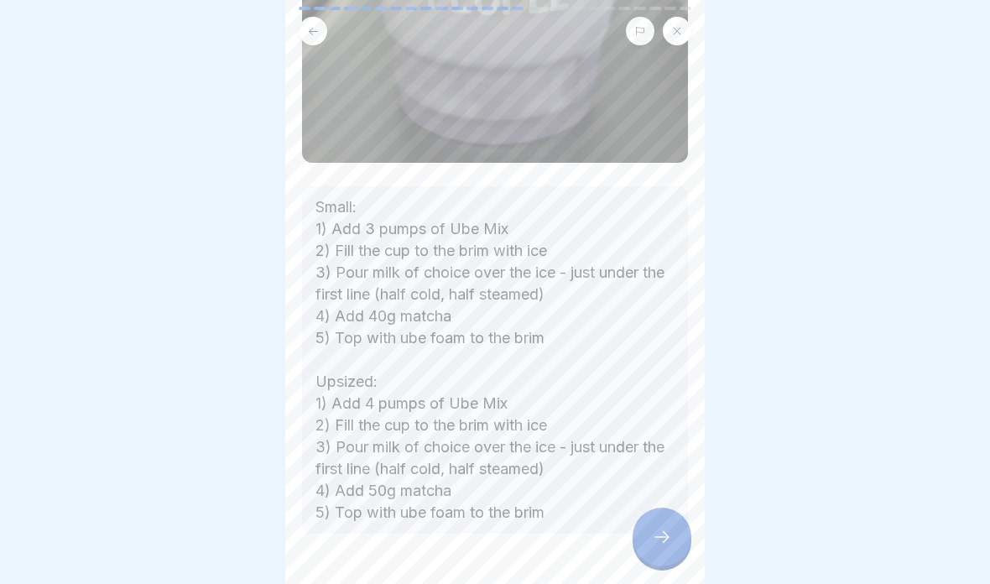
scroll to position [519, 0]
click at [661, 546] on icon at bounding box center [662, 537] width 20 height 20
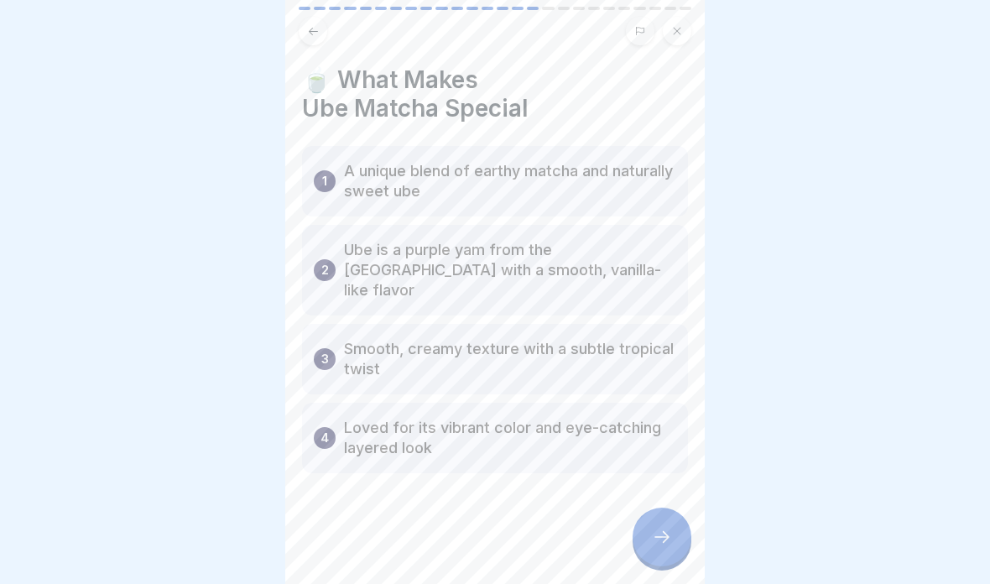
click at [664, 559] on div at bounding box center [661, 536] width 59 height 59
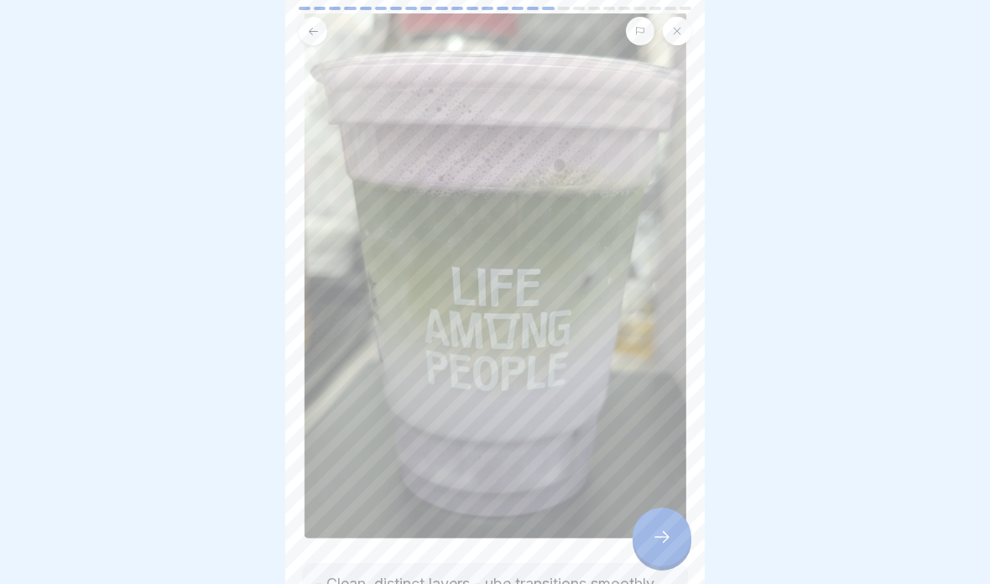
scroll to position [165, 0]
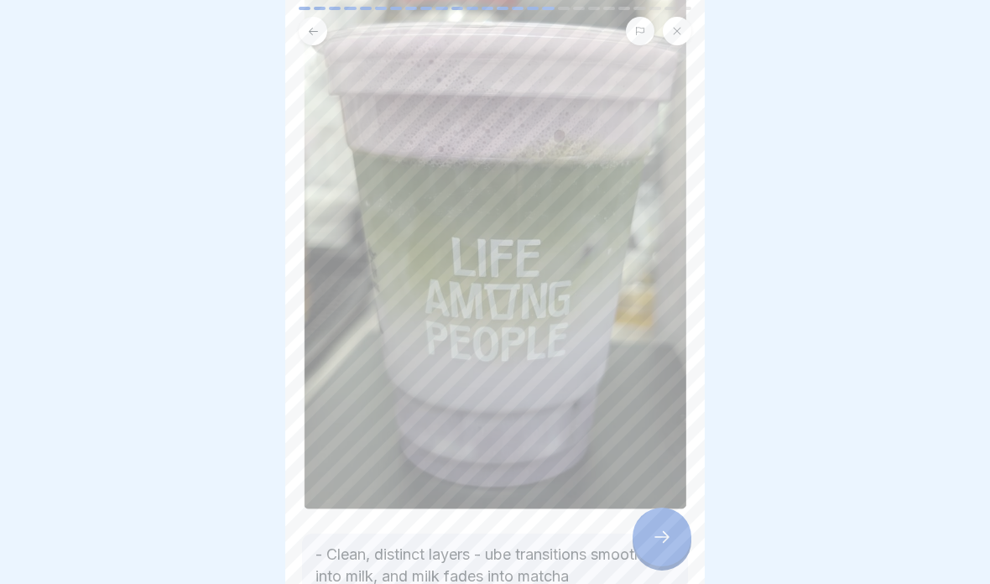
click at [659, 564] on div at bounding box center [661, 536] width 59 height 59
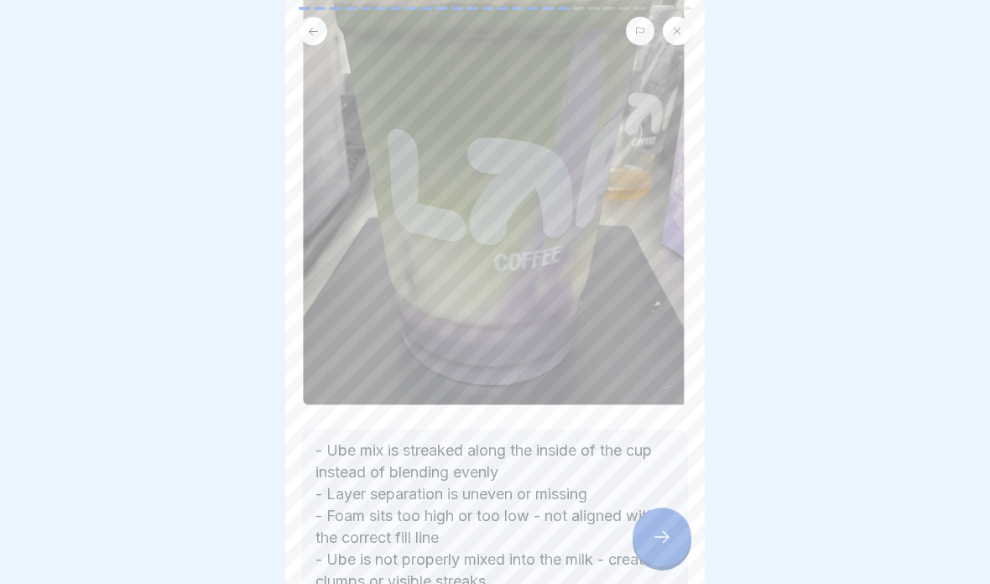
scroll to position [291, 0]
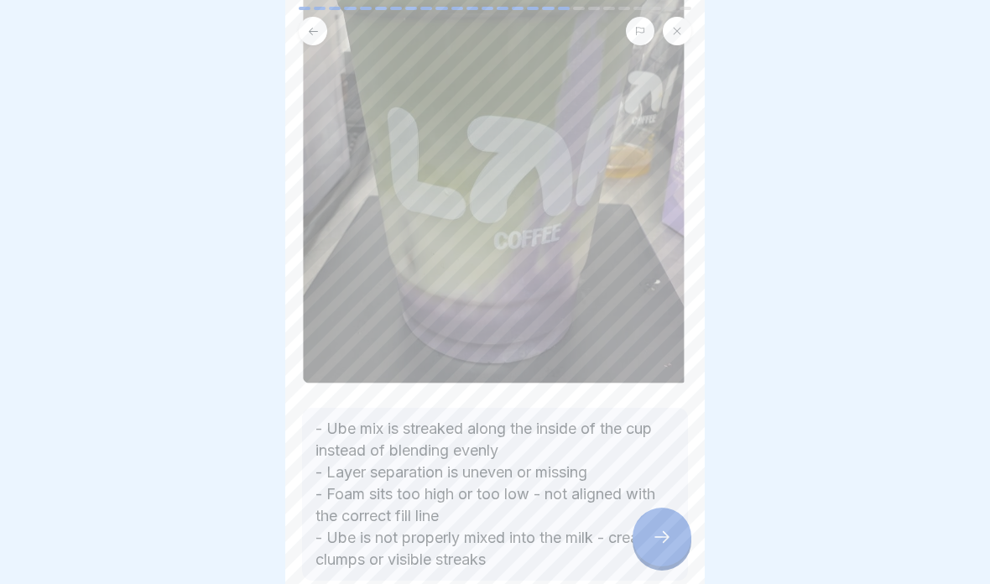
click at [648, 527] on div at bounding box center [661, 536] width 59 height 59
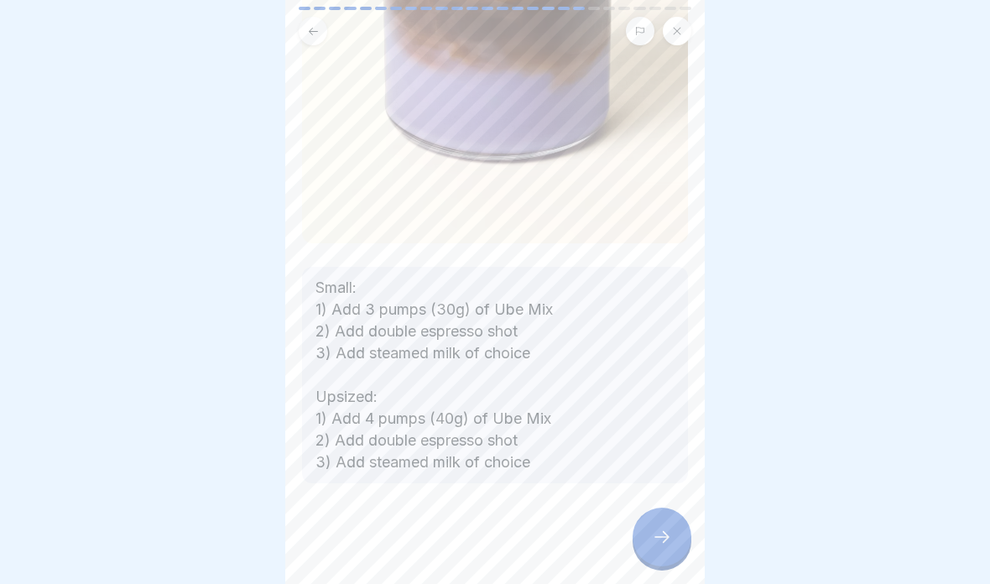
scroll to position [461, 0]
click at [650, 549] on div at bounding box center [661, 536] width 59 height 59
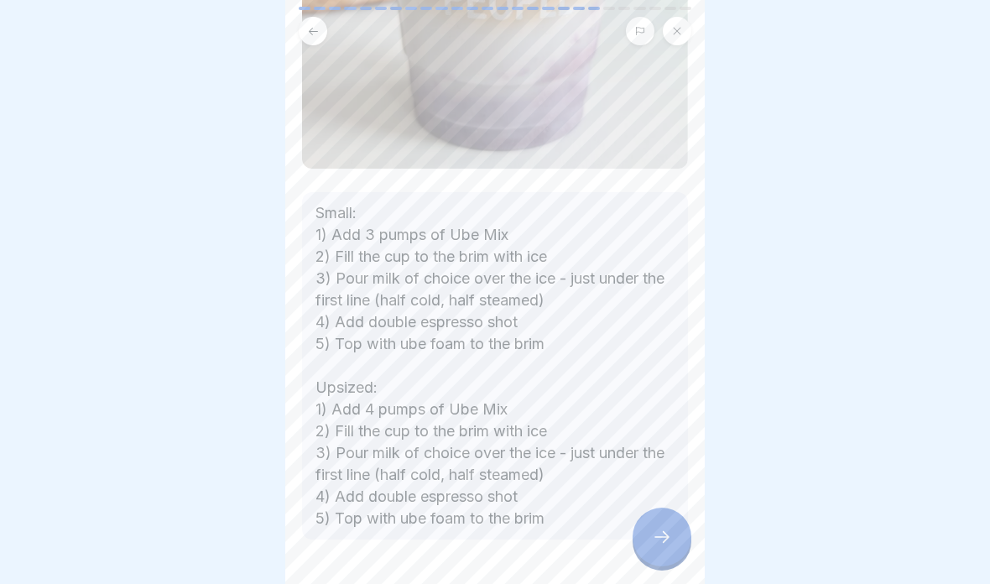
scroll to position [487, 0]
click at [668, 542] on icon at bounding box center [662, 537] width 20 height 20
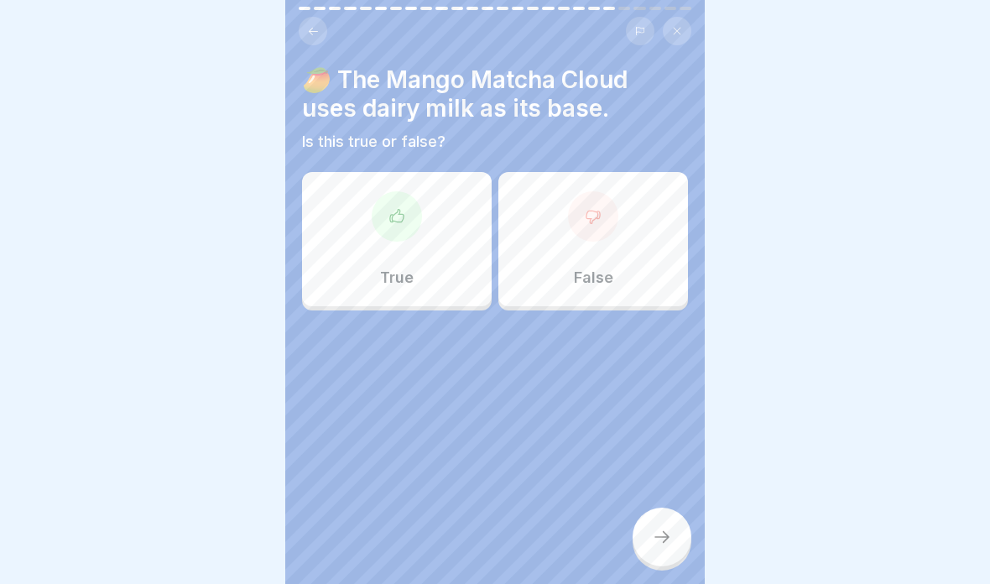
click at [649, 228] on div "False" at bounding box center [593, 239] width 190 height 134
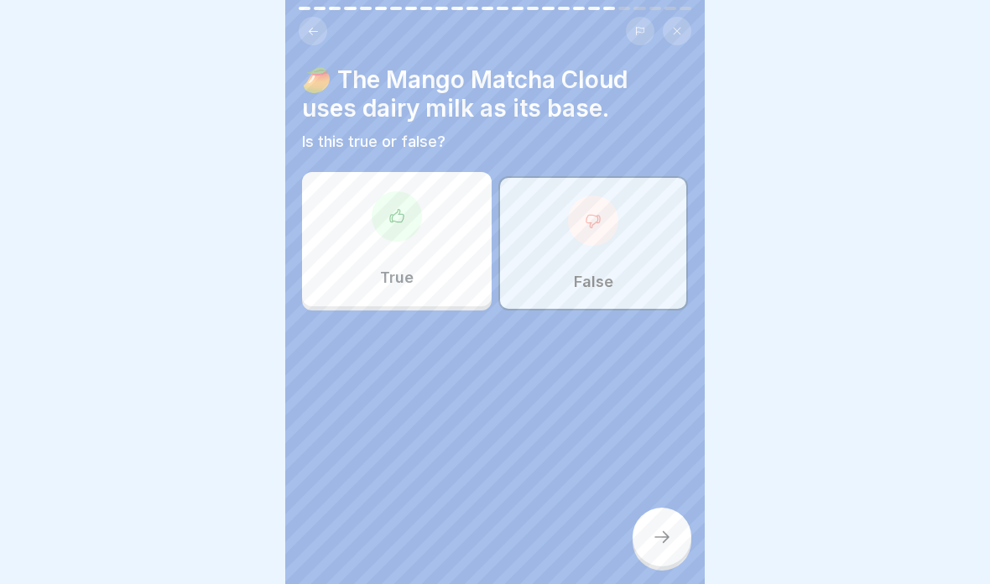
click at [668, 546] on icon at bounding box center [662, 537] width 20 height 20
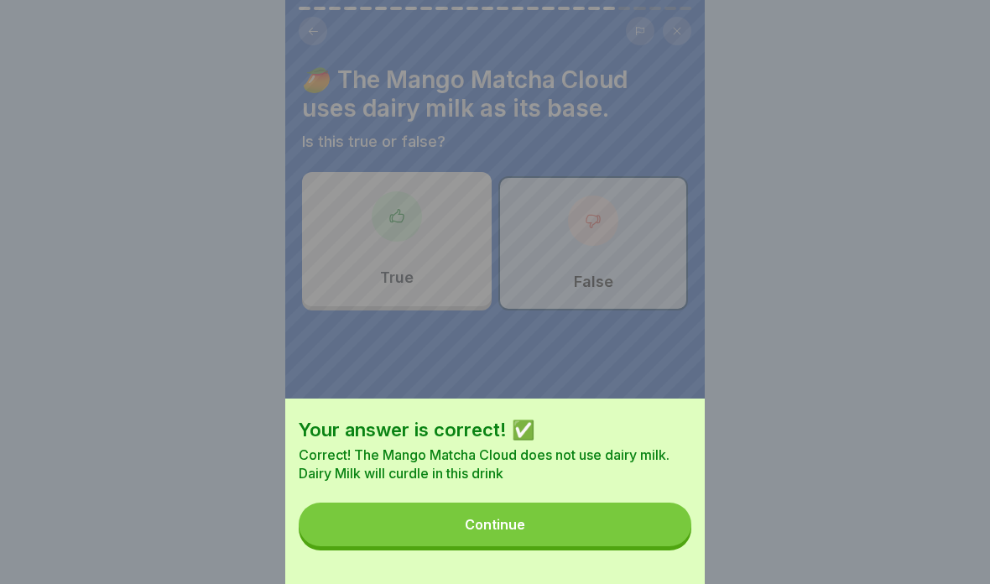
click at [645, 513] on button "Continue" at bounding box center [495, 524] width 393 height 44
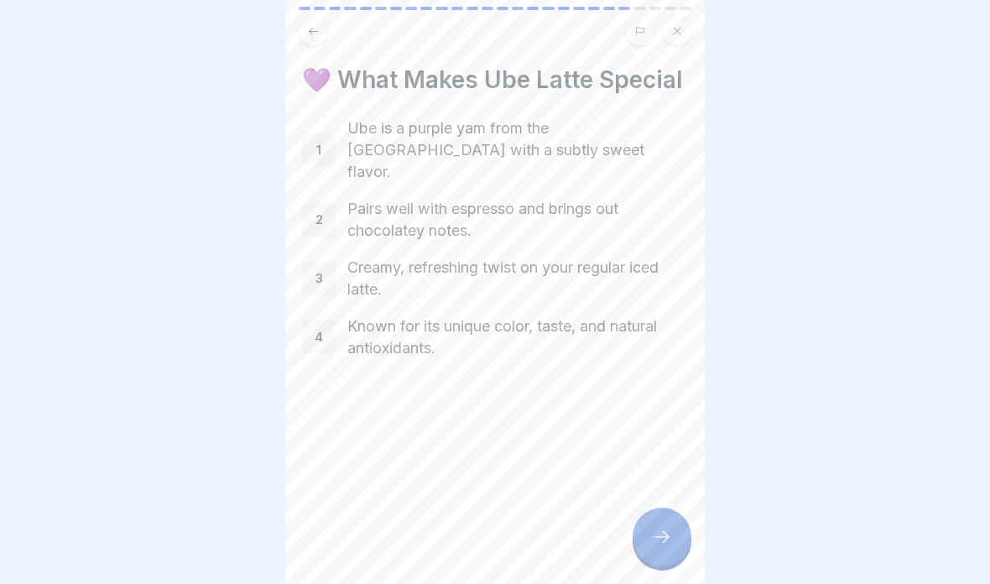
click at [668, 570] on div "💜 What Makes Ube Latte Special 1 Ube is a purple yam from the [GEOGRAPHIC_DATA]…" at bounding box center [494, 292] width 419 height 584
click at [679, 553] on div at bounding box center [661, 536] width 59 height 59
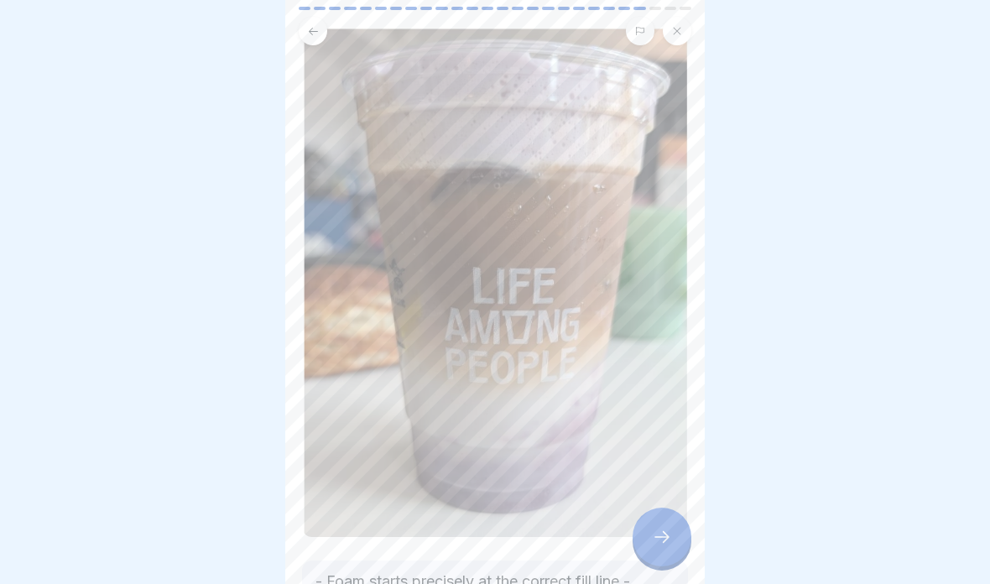
scroll to position [142, 0]
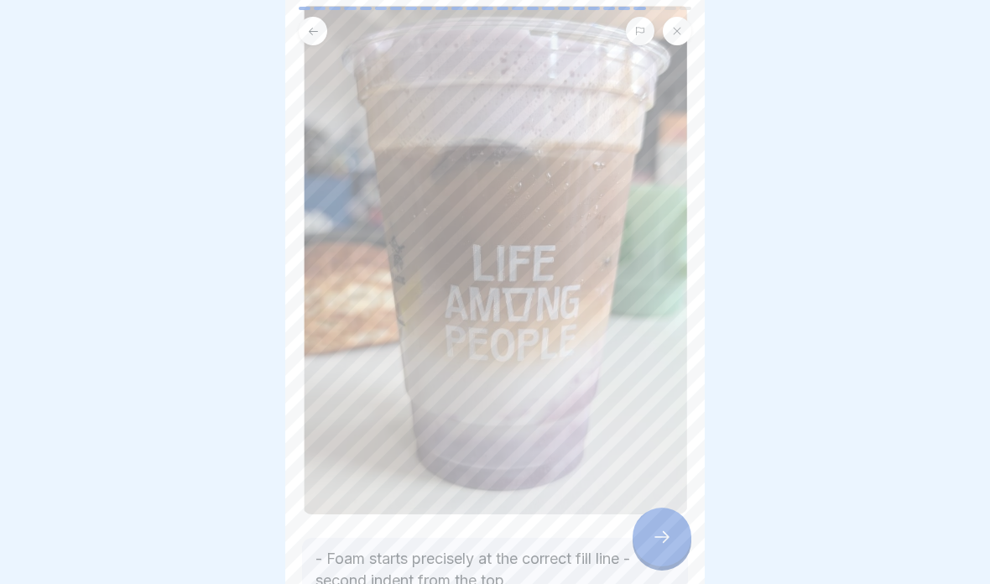
click at [649, 536] on div at bounding box center [661, 536] width 59 height 59
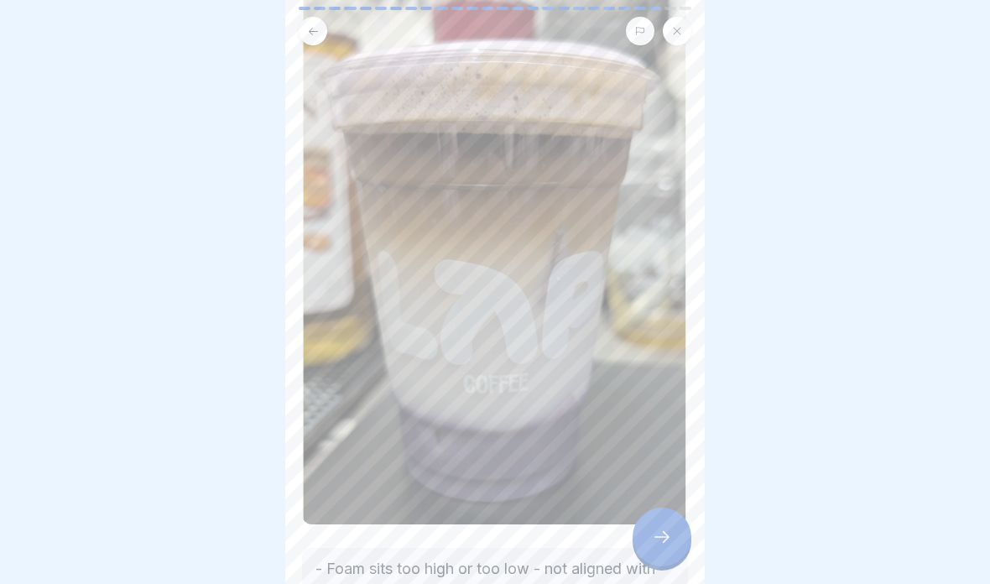
scroll to position [174, 0]
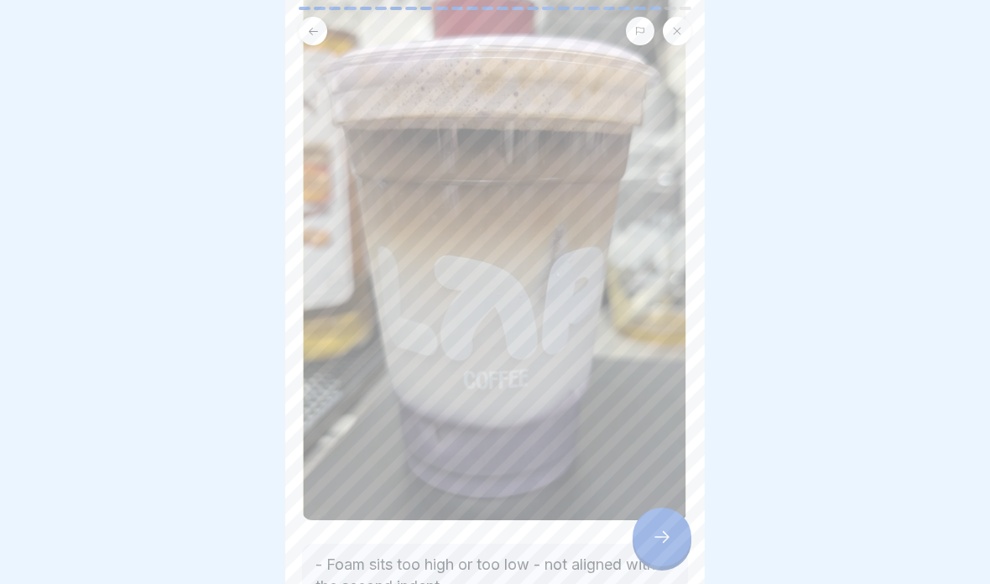
click at [659, 549] on div at bounding box center [661, 536] width 59 height 59
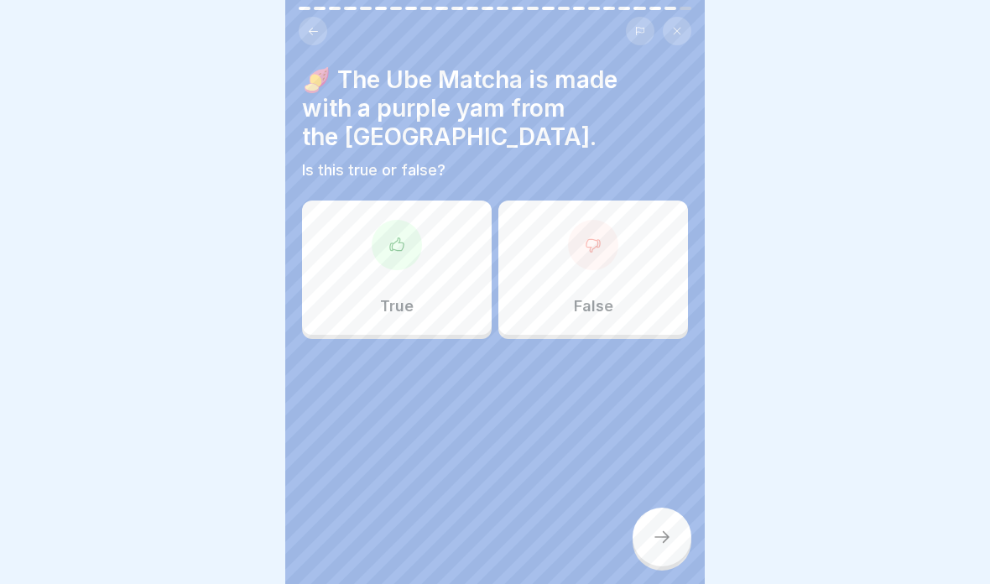
click at [449, 260] on div "True" at bounding box center [397, 267] width 190 height 134
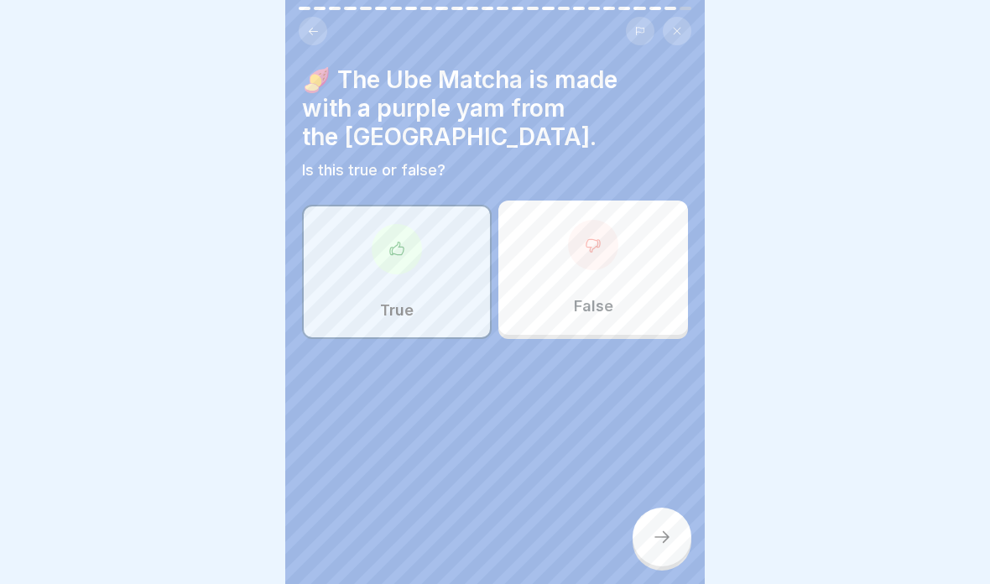
click at [674, 532] on div at bounding box center [661, 536] width 59 height 59
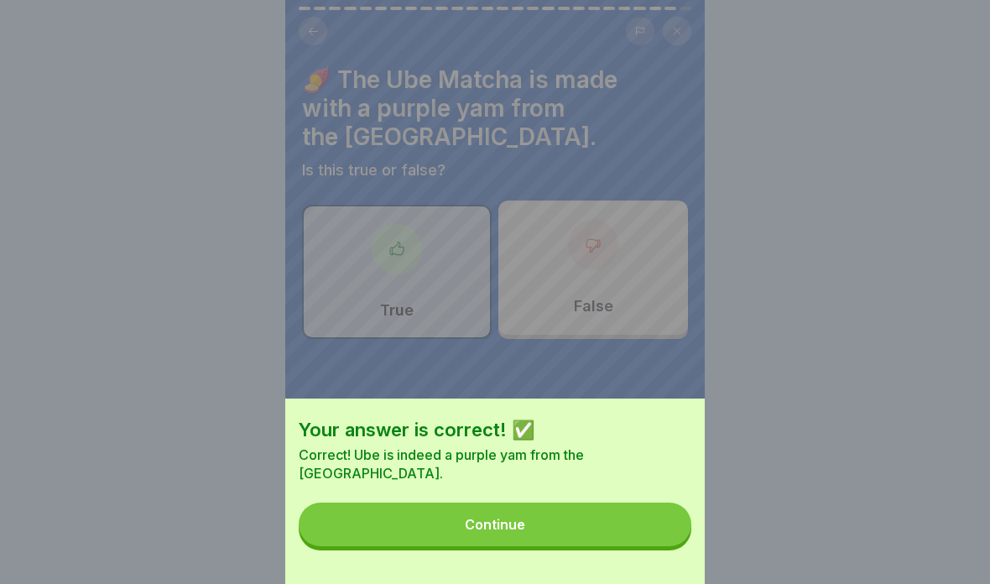
click at [667, 520] on button "Continue" at bounding box center [495, 524] width 393 height 44
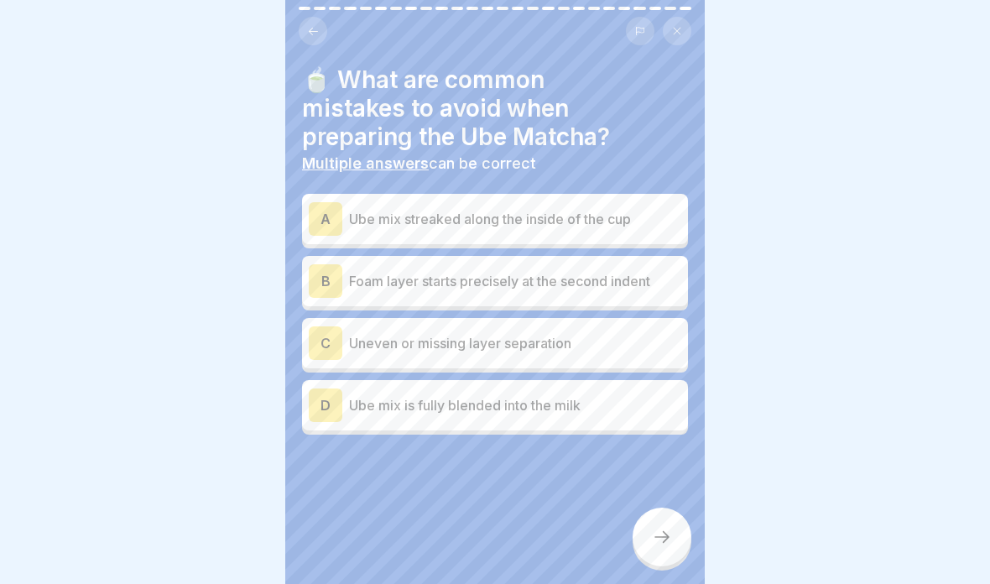
click at [624, 221] on p "Ube mix streaked along the inside of the cup" at bounding box center [515, 219] width 332 height 20
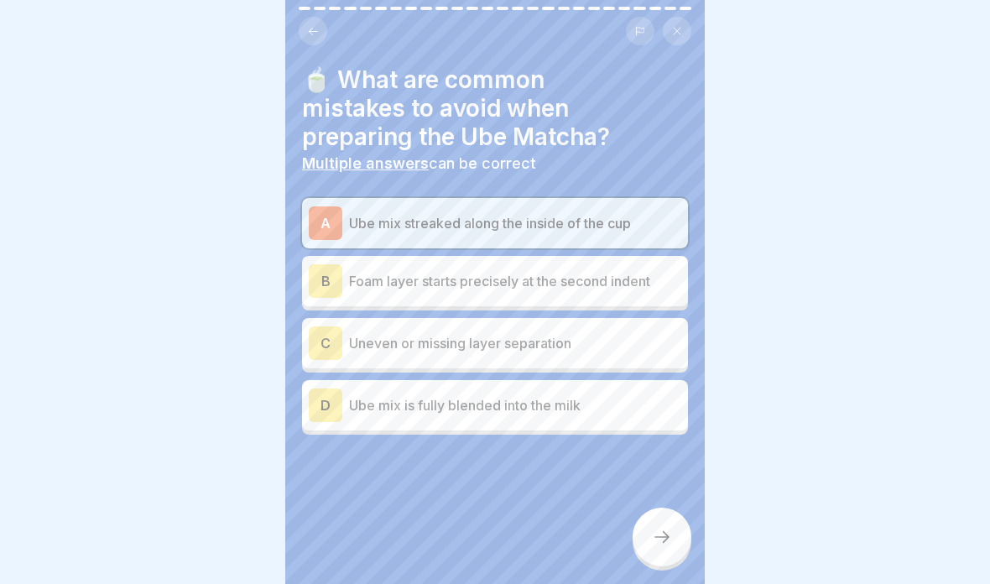
click at [617, 282] on p "Foam layer starts precisely at the second indent" at bounding box center [515, 281] width 332 height 20
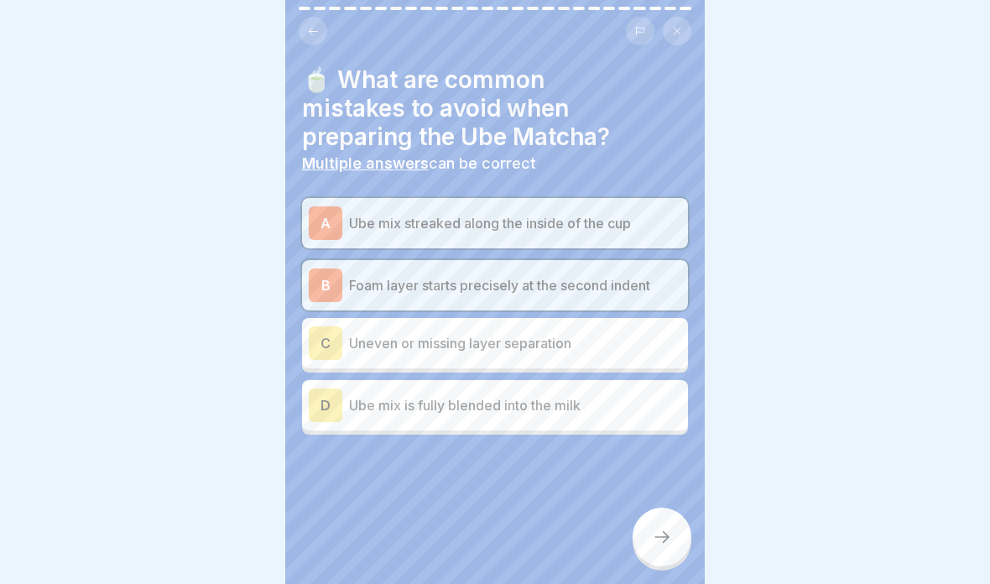
click at [607, 296] on div "B Foam layer starts precisely at the second indent" at bounding box center [495, 285] width 372 height 34
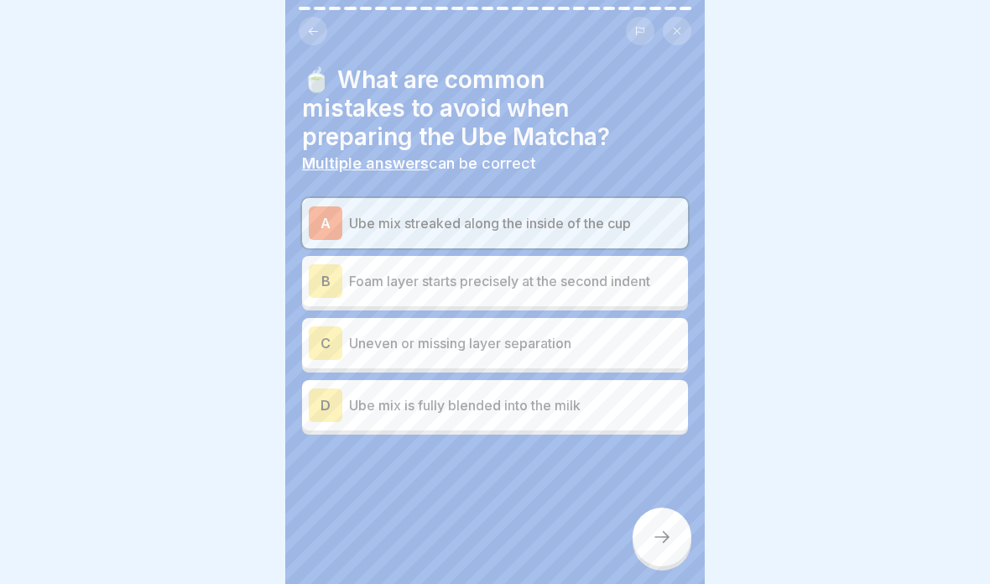
click at [581, 366] on div "C Uneven or missing layer separation" at bounding box center [495, 343] width 386 height 50
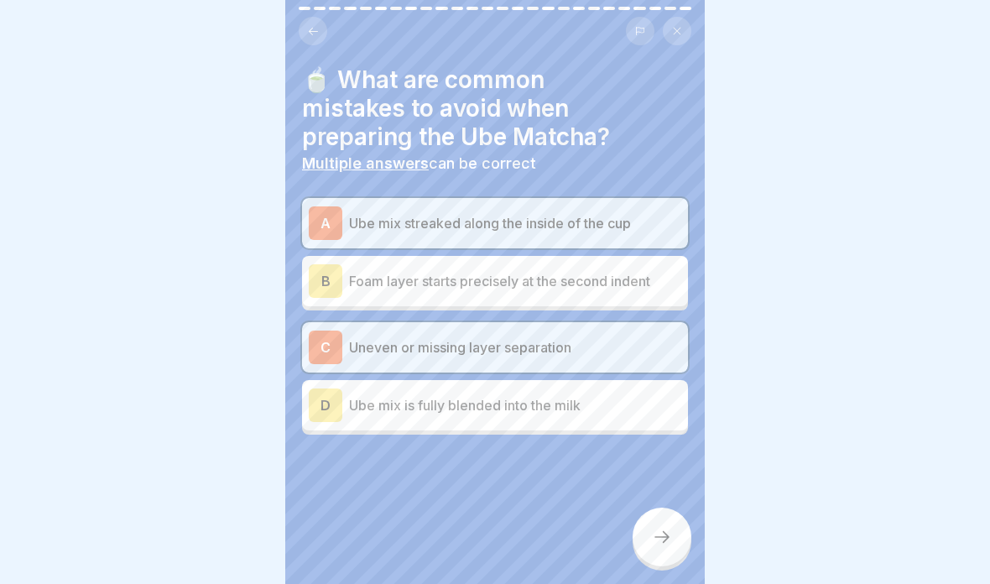
click at [647, 541] on div at bounding box center [661, 536] width 59 height 59
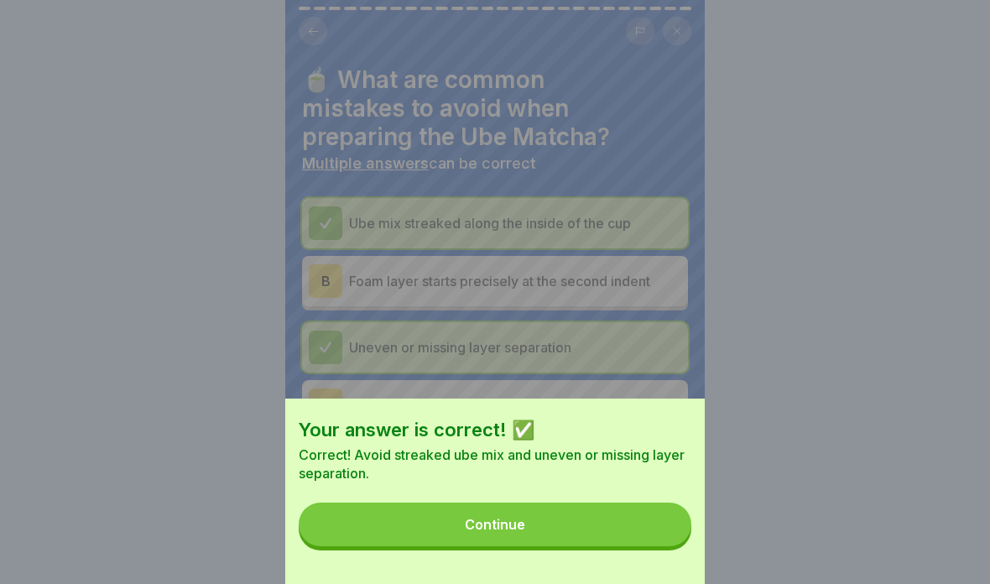
click at [644, 514] on button "Continue" at bounding box center [495, 524] width 393 height 44
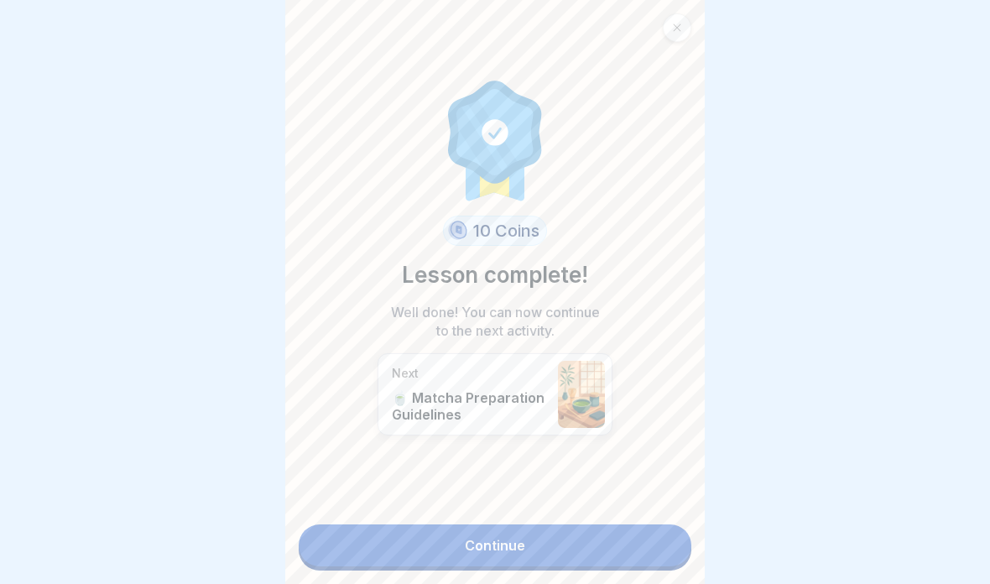
click at [638, 544] on link "Continue" at bounding box center [495, 545] width 393 height 42
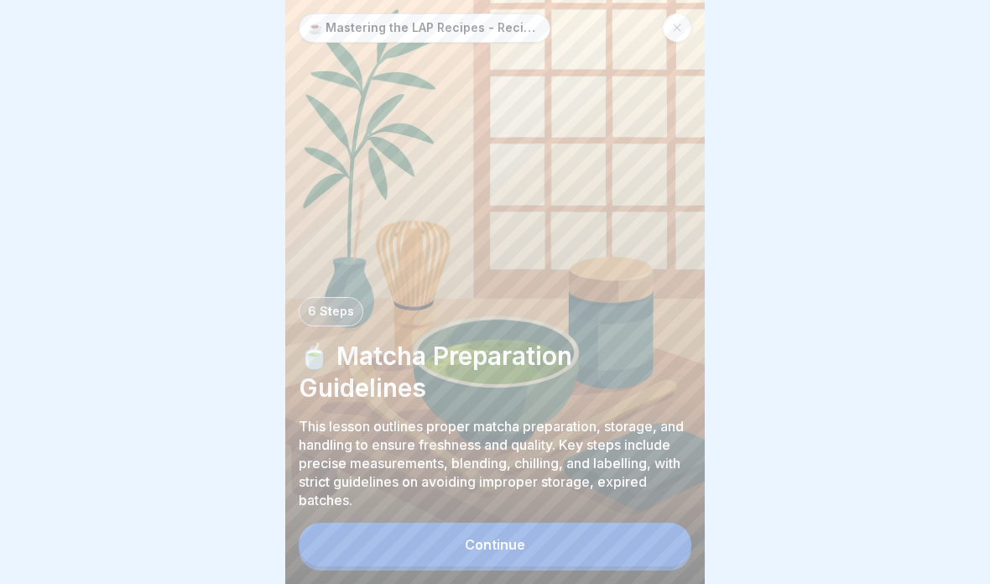
click at [612, 549] on button "Continue" at bounding box center [495, 545] width 393 height 44
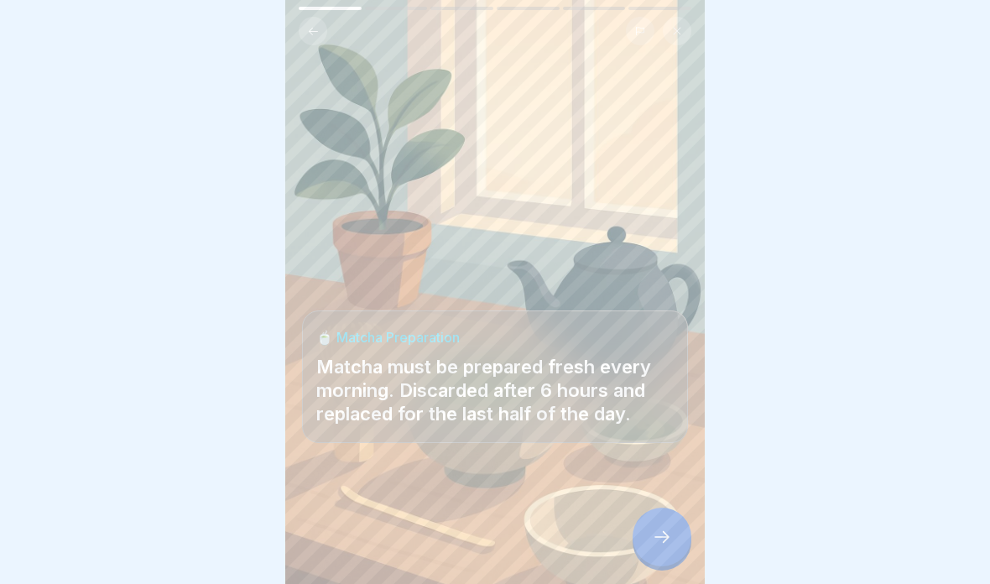
click at [658, 551] on div at bounding box center [661, 536] width 59 height 59
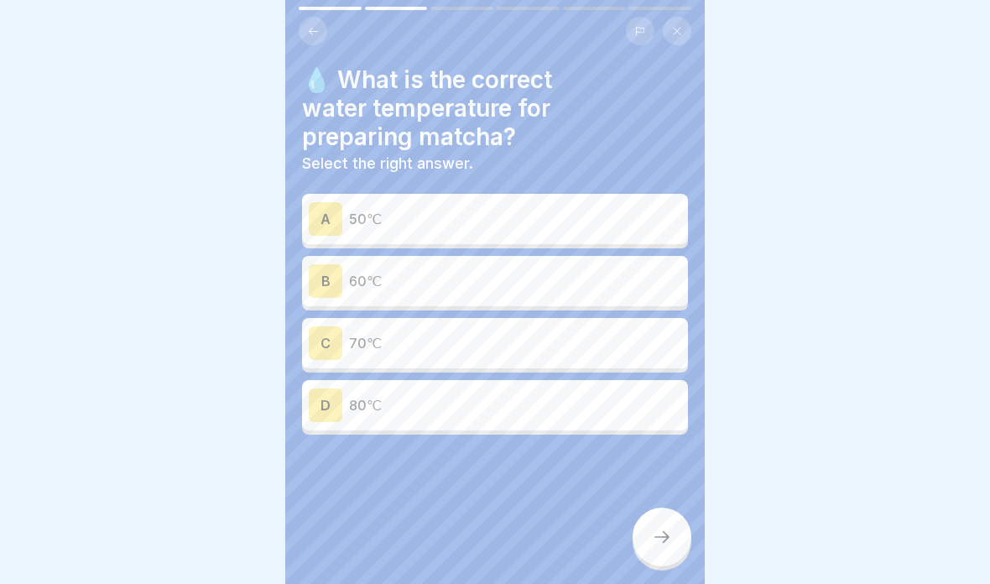
click at [632, 285] on p "60℃" at bounding box center [515, 281] width 332 height 20
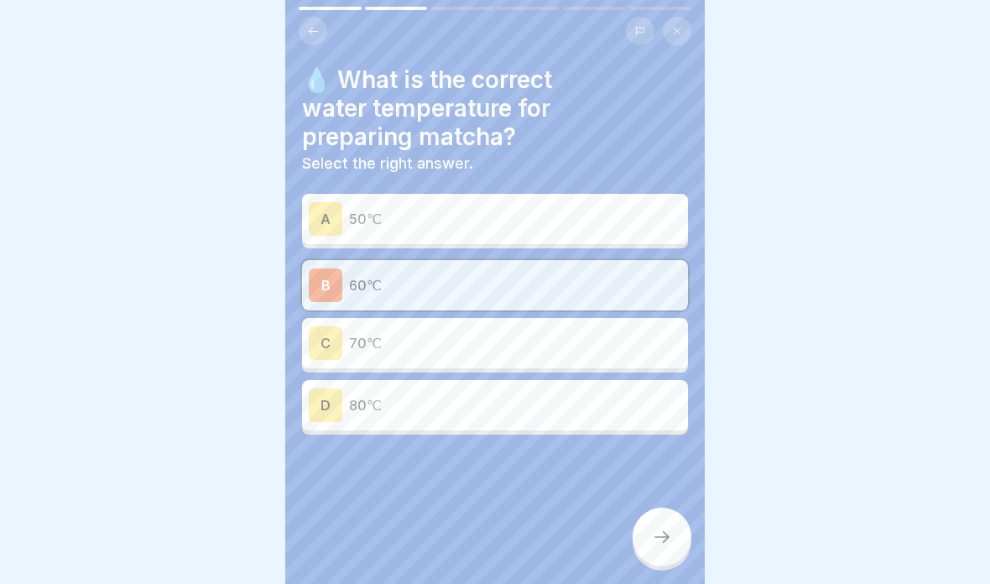
click at [645, 539] on div at bounding box center [661, 536] width 59 height 59
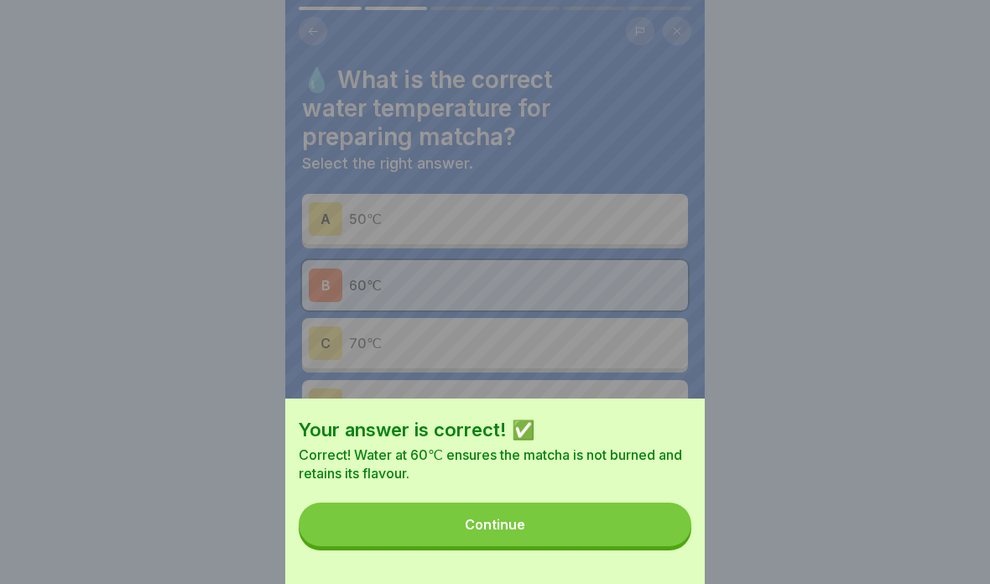
click at [635, 530] on button "Continue" at bounding box center [495, 524] width 393 height 44
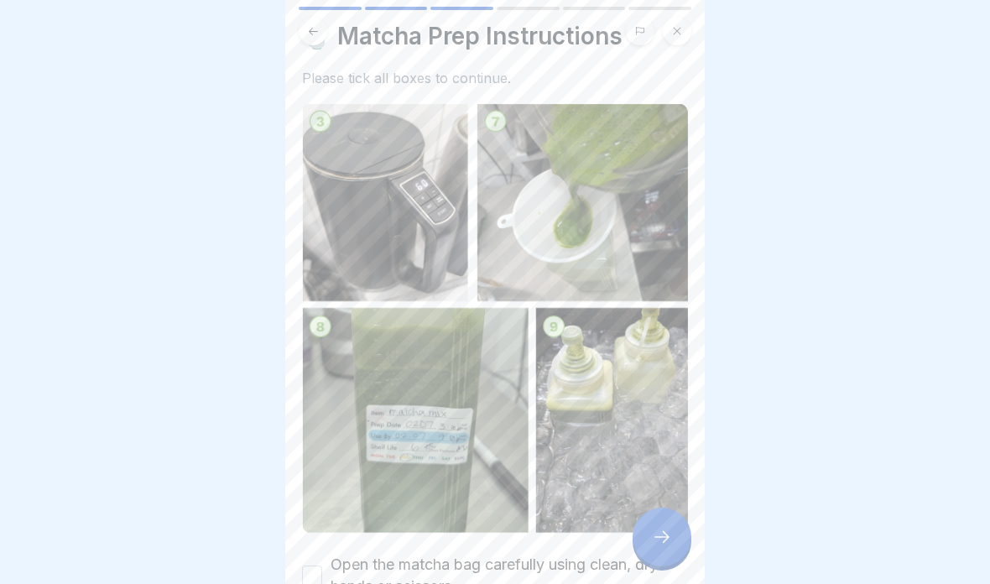
scroll to position [46, 0]
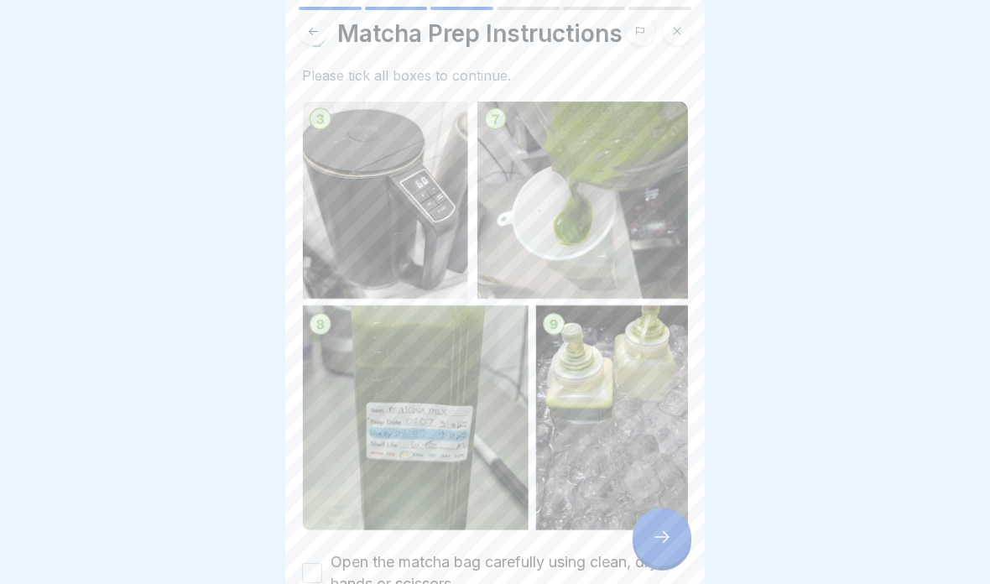
click at [653, 544] on icon at bounding box center [662, 537] width 20 height 20
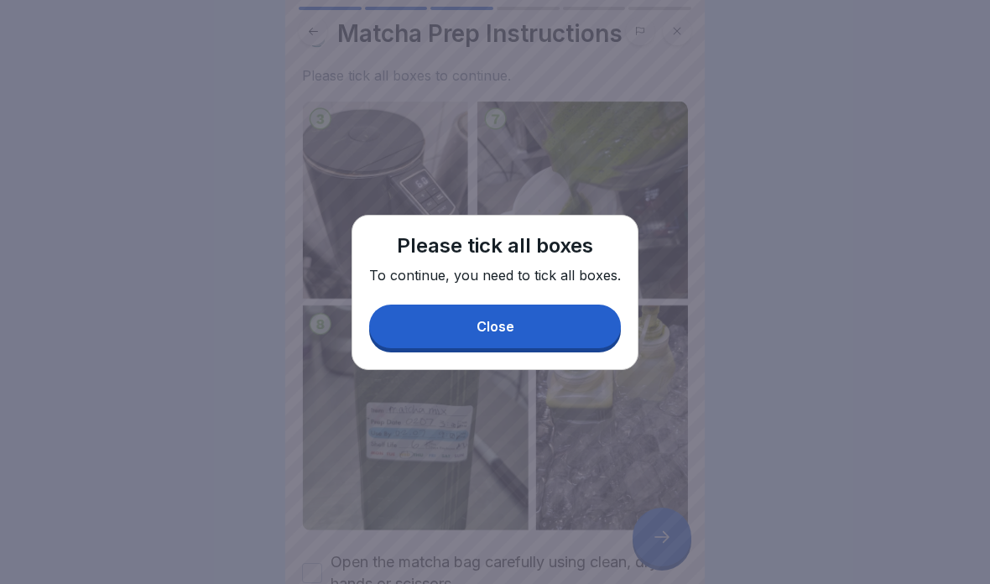
click at [570, 320] on button "Close" at bounding box center [495, 326] width 252 height 44
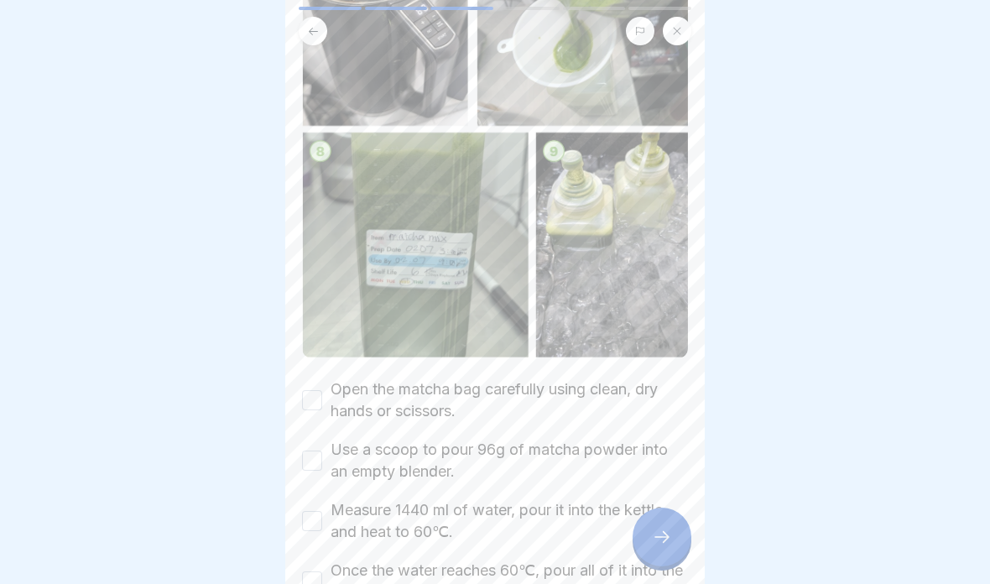
scroll to position [223, 0]
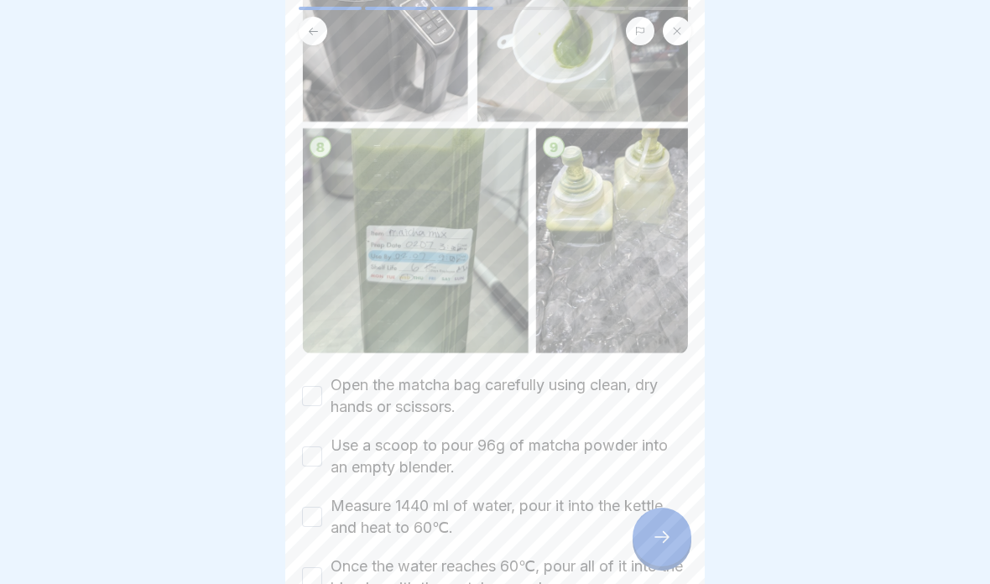
click at [599, 385] on label "Open the matcha bag carefully using clean, dry hands or scissors." at bounding box center [508, 396] width 357 height 44
click at [322, 386] on button "Open the matcha bag carefully using clean, dry hands or scissors." at bounding box center [312, 396] width 20 height 20
click at [580, 443] on label "Use a scoop to pour 96g of matcha powder into an empty blender." at bounding box center [508, 457] width 357 height 44
click at [322, 446] on button "Use a scoop to pour 96g of matcha powder into an empty blender." at bounding box center [312, 456] width 20 height 20
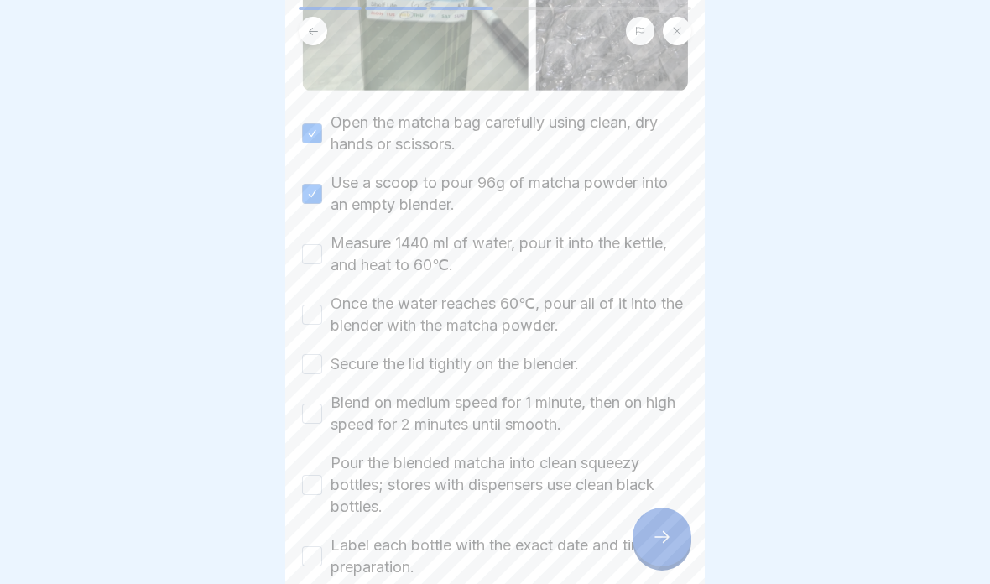
scroll to position [487, 0]
click at [627, 251] on label "Measure 1440 ml of water, pour it into the kettle, and heat to 60℃." at bounding box center [508, 254] width 357 height 44
click at [322, 251] on button "Measure 1440 ml of water, pour it into the kettle, and heat to 60℃." at bounding box center [312, 253] width 20 height 20
click at [606, 323] on label "Once the water reaches 60℃, pour all of it into the blender with the matcha pow…" at bounding box center [508, 314] width 357 height 44
click at [322, 323] on button "Once the water reaches 60℃, pour all of it into the blender with the matcha pow…" at bounding box center [312, 314] width 20 height 20
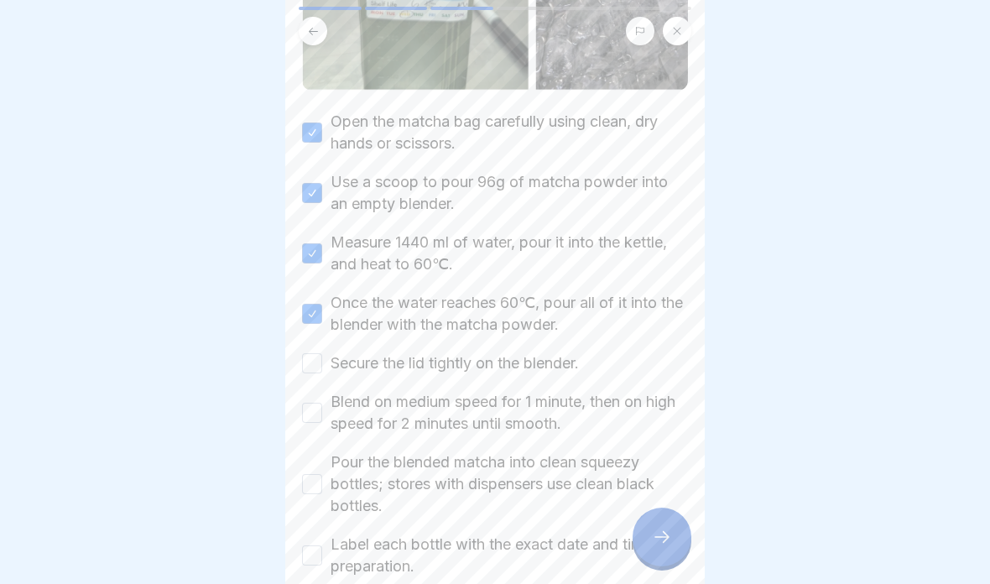
click at [572, 362] on label "Secure the lid tightly on the blender." at bounding box center [454, 363] width 248 height 22
click at [322, 362] on button "Secure the lid tightly on the blender." at bounding box center [312, 363] width 20 height 20
click at [569, 401] on label "Blend on medium speed for 1 minute, then on high speed for 2 minutes until smoo…" at bounding box center [508, 413] width 357 height 44
click at [322, 403] on button "Blend on medium speed for 1 minute, then on high speed for 2 minutes until smoo…" at bounding box center [312, 413] width 20 height 20
click at [522, 481] on label "Pour the blended matcha into clean squeezy bottles; stores with dispensers use …" at bounding box center [508, 483] width 357 height 65
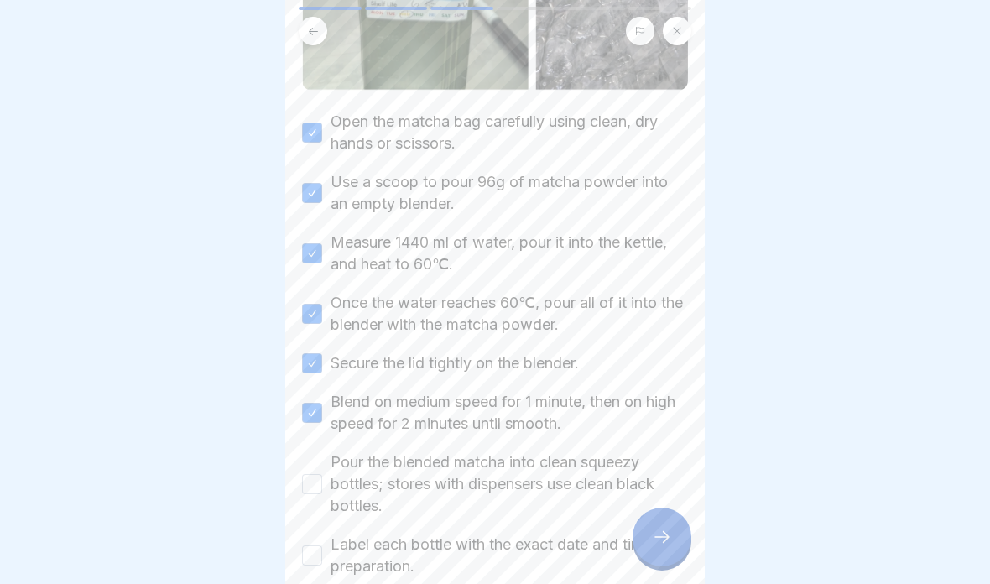
click at [322, 481] on button "Pour the blended matcha into clean squeezy bottles; stores with dispensers use …" at bounding box center [312, 484] width 20 height 20
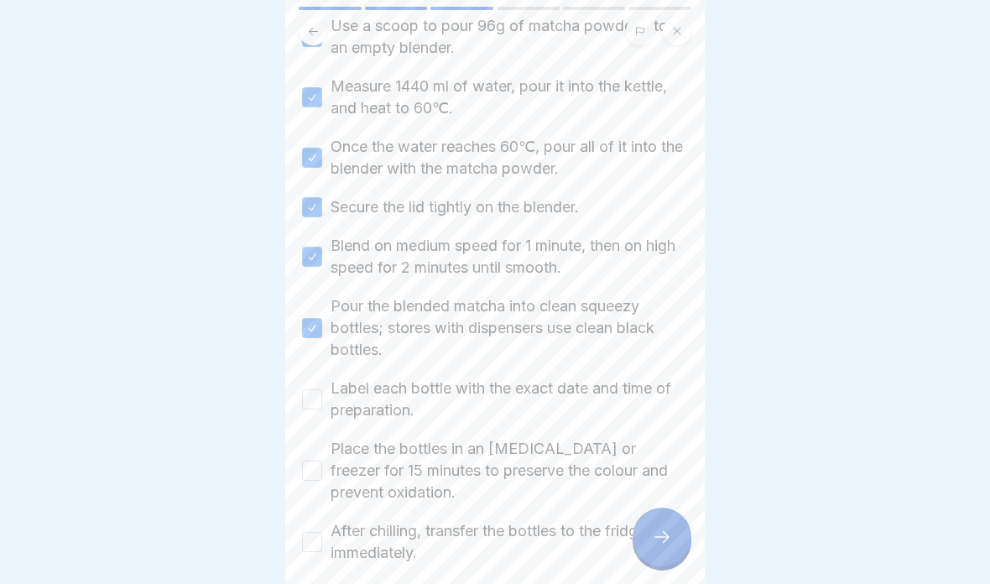
scroll to position [648, 0]
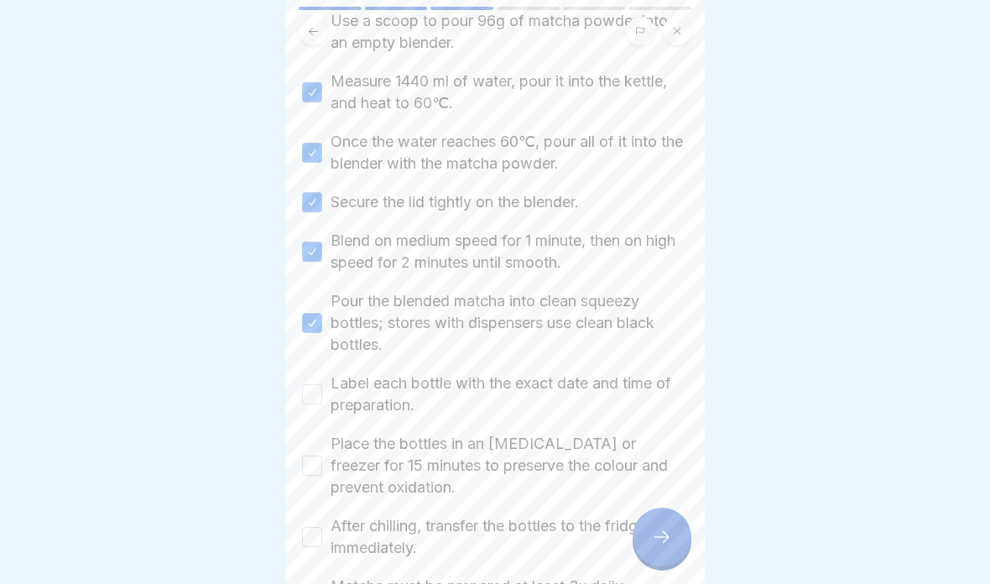
click at [570, 391] on label "Label each bottle with the exact date and time of preparation." at bounding box center [508, 394] width 357 height 44
click at [322, 391] on button "Label each bottle with the exact date and time of preparation." at bounding box center [312, 394] width 20 height 20
click at [559, 451] on label "Place the bottles in an [MEDICAL_DATA] or freezer for 15 minutes to preserve th…" at bounding box center [508, 465] width 357 height 65
click at [322, 455] on button "Place the bottles in an [MEDICAL_DATA] or freezer for 15 minutes to preserve th…" at bounding box center [312, 465] width 20 height 20
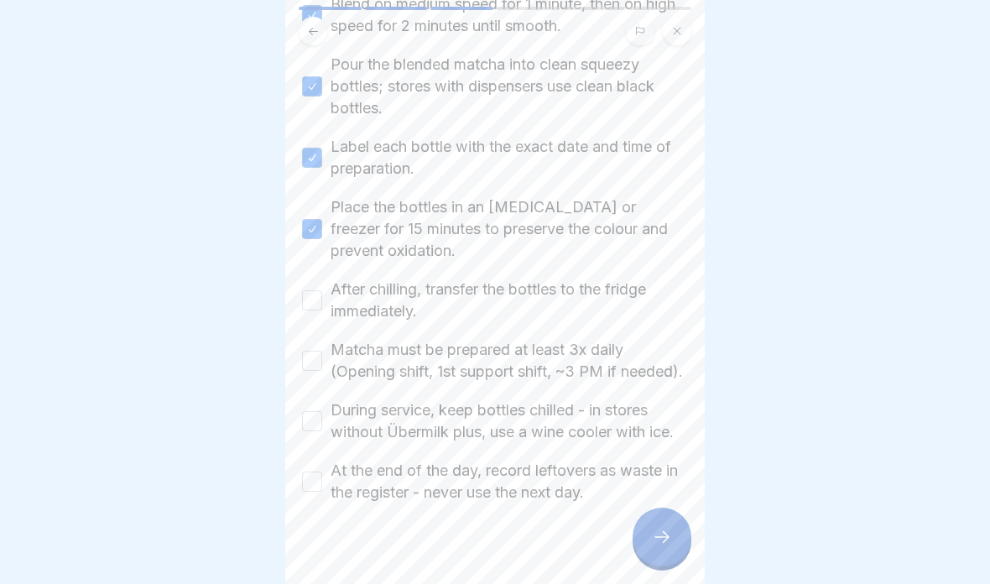
scroll to position [886, 0]
click at [596, 297] on label "After chilling, transfer the bottles to the fridge immediately." at bounding box center [508, 299] width 357 height 44
click at [322, 297] on button "After chilling, transfer the bottles to the fridge immediately." at bounding box center [312, 299] width 20 height 20
click at [578, 362] on label "Matcha must be prepared at least 3x daily (Opening shift, 1st support shift, ~3…" at bounding box center [508, 359] width 357 height 44
click at [322, 362] on button "Matcha must be prepared at least 3x daily (Opening shift, 1st support shift, ~3…" at bounding box center [312, 359] width 20 height 20
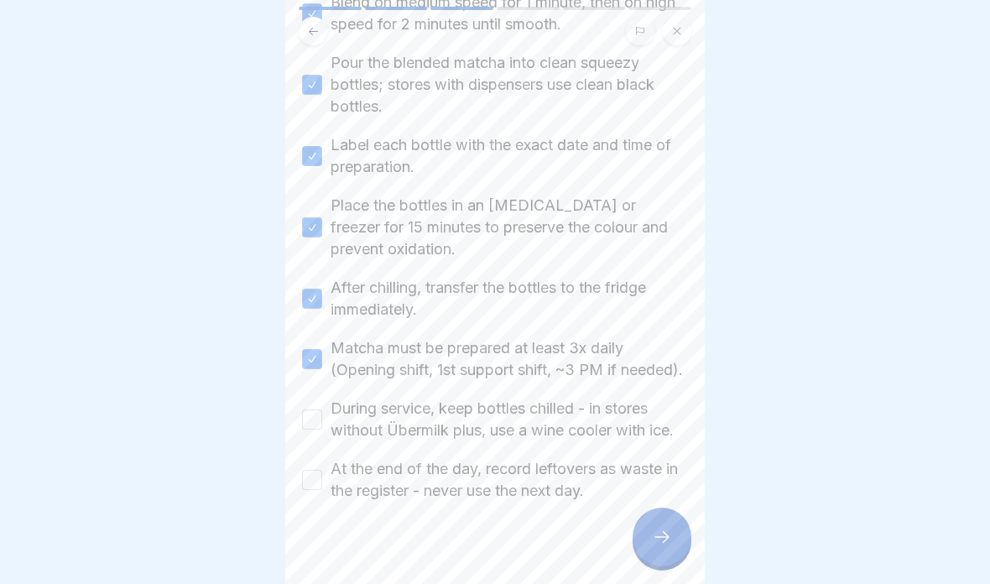
click at [554, 437] on label "During service, keep bottles chilled - in stores without Übermilk plus, use a w…" at bounding box center [508, 420] width 357 height 44
click at [322, 429] on button "During service, keep bottles chilled - in stores without Übermilk plus, use a w…" at bounding box center [312, 419] width 20 height 20
click at [550, 497] on label "At the end of the day, record leftovers as waste in the register - never use th…" at bounding box center [508, 480] width 357 height 44
click at [322, 490] on button "At the end of the day, record leftovers as waste in the register - never use th…" at bounding box center [312, 480] width 20 height 20
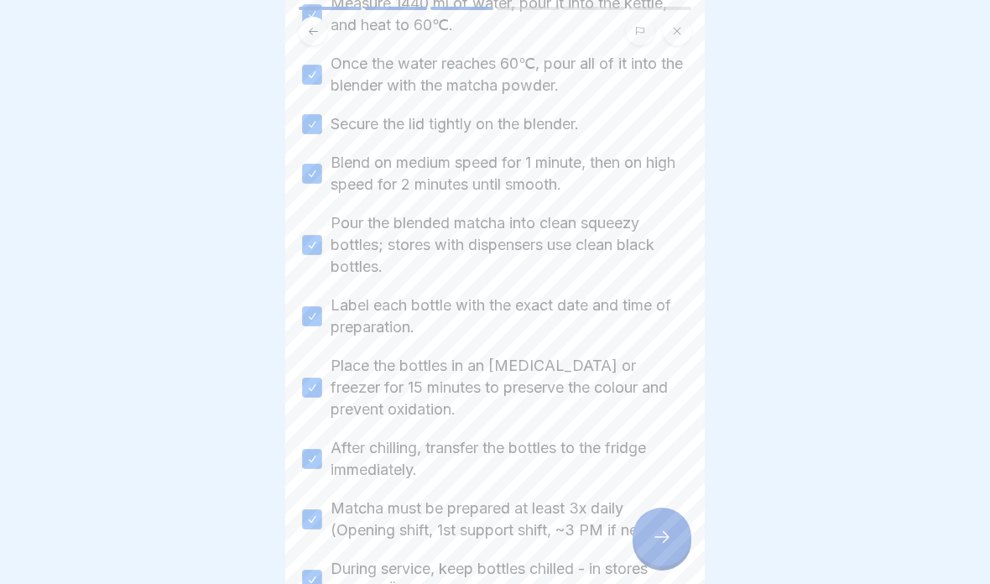
scroll to position [709, 0]
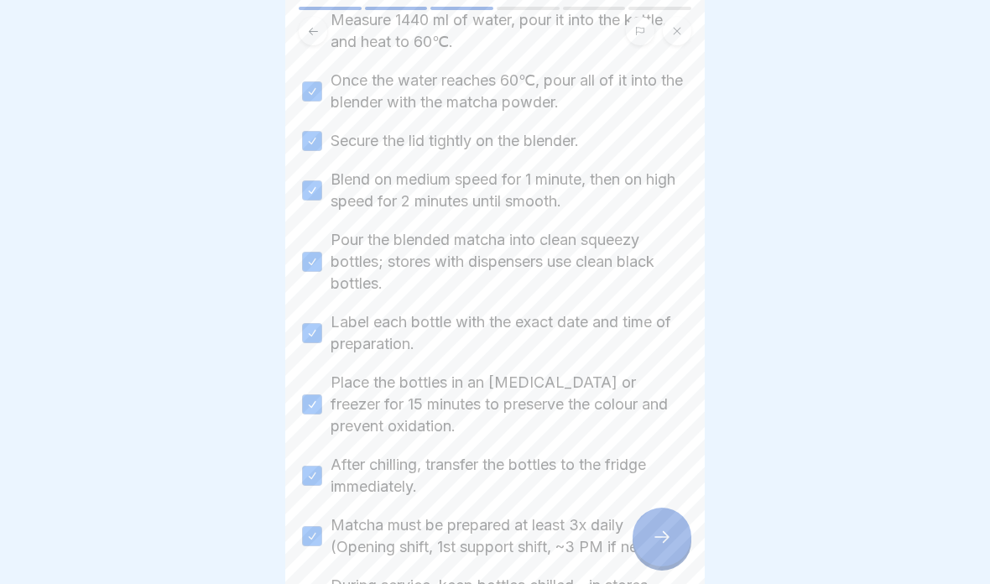
click at [674, 539] on div at bounding box center [661, 536] width 59 height 59
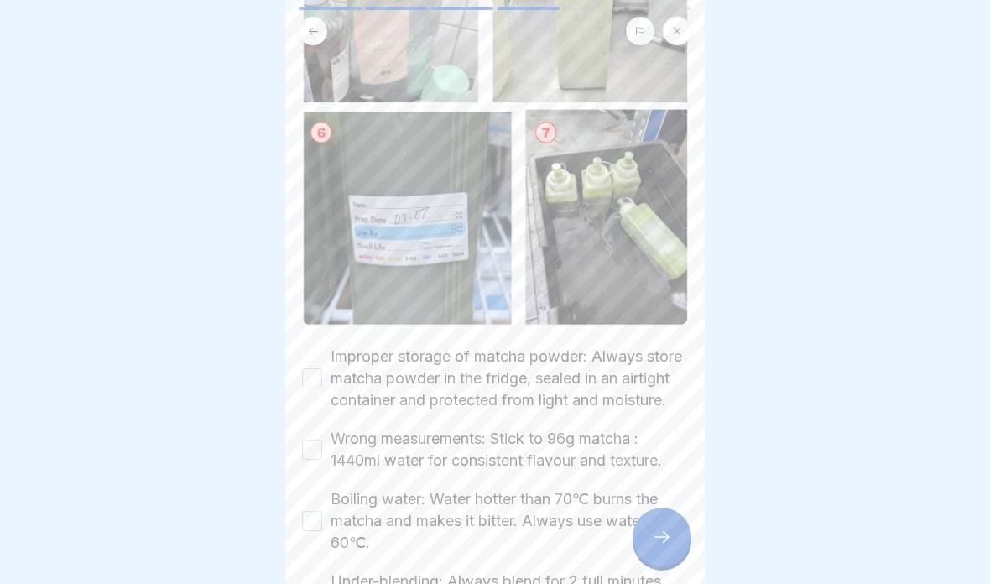
scroll to position [276, 0]
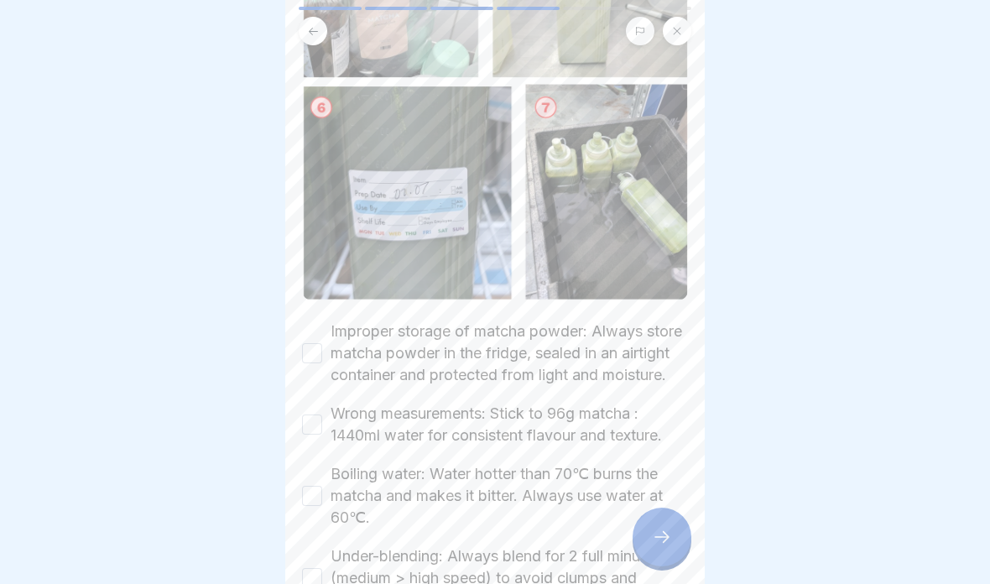
click at [635, 366] on label "Improper storage of matcha powder: Always store matcha powder in the fridge, se…" at bounding box center [508, 352] width 357 height 65
click at [322, 363] on button "Improper storage of matcha powder: Always store matcha powder in the fridge, se…" at bounding box center [312, 353] width 20 height 20
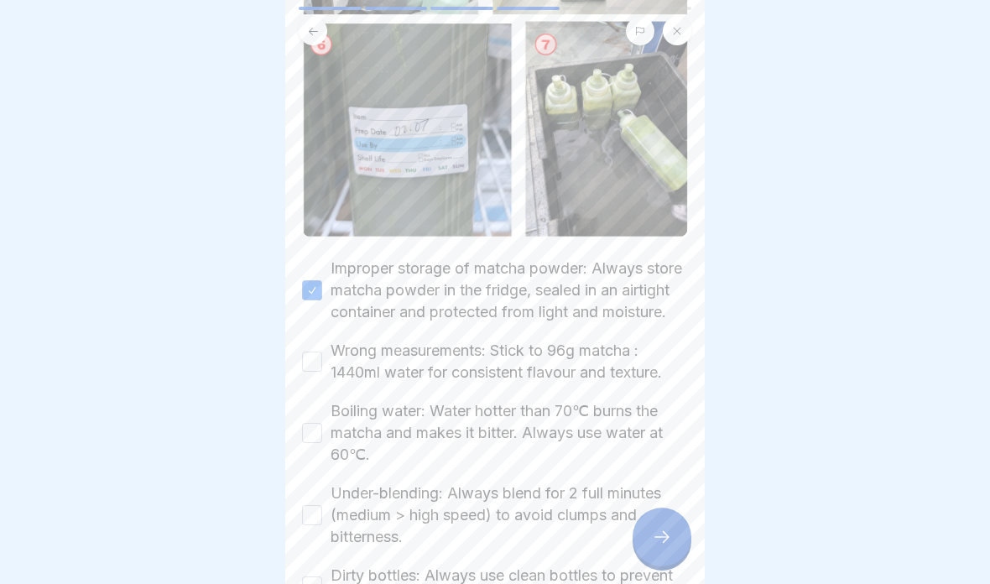
scroll to position [340, 0]
click at [622, 382] on label "Wrong measurements: Stick to 96g matcha : 1440ml water for consistent flavour a…" at bounding box center [508, 361] width 357 height 44
click at [322, 371] on button "Wrong measurements: Stick to 96g matcha : 1440ml water for consistent flavour a…" at bounding box center [312, 361] width 20 height 20
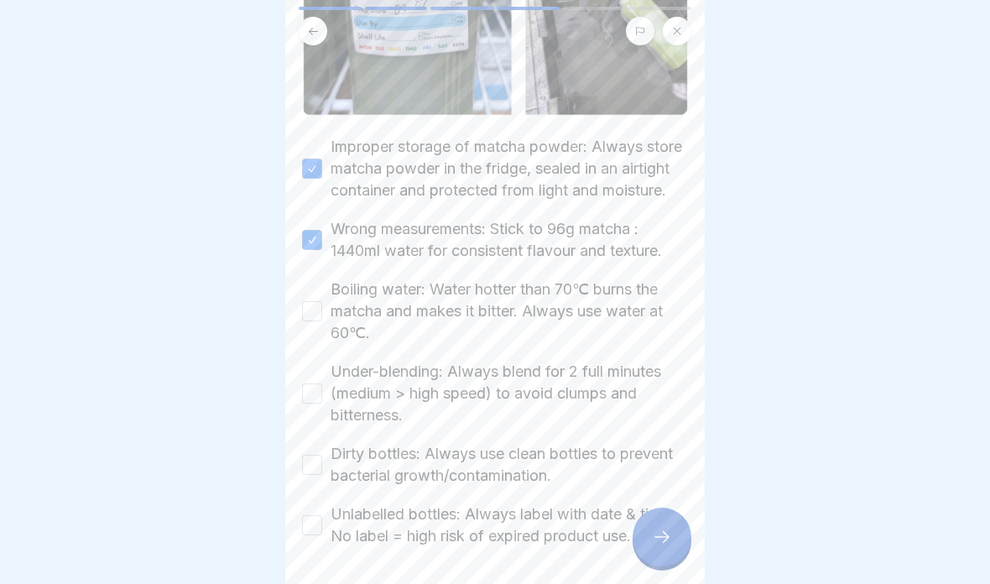
scroll to position [462, 0]
click at [640, 315] on label "Boiling water: Water hotter than 70℃ burns the matcha and makes it bitter. Alwa…" at bounding box center [508, 309] width 357 height 65
click at [322, 315] on button "Boiling water: Water hotter than 70℃ burns the matcha and makes it bitter. Alwa…" at bounding box center [312, 309] width 20 height 20
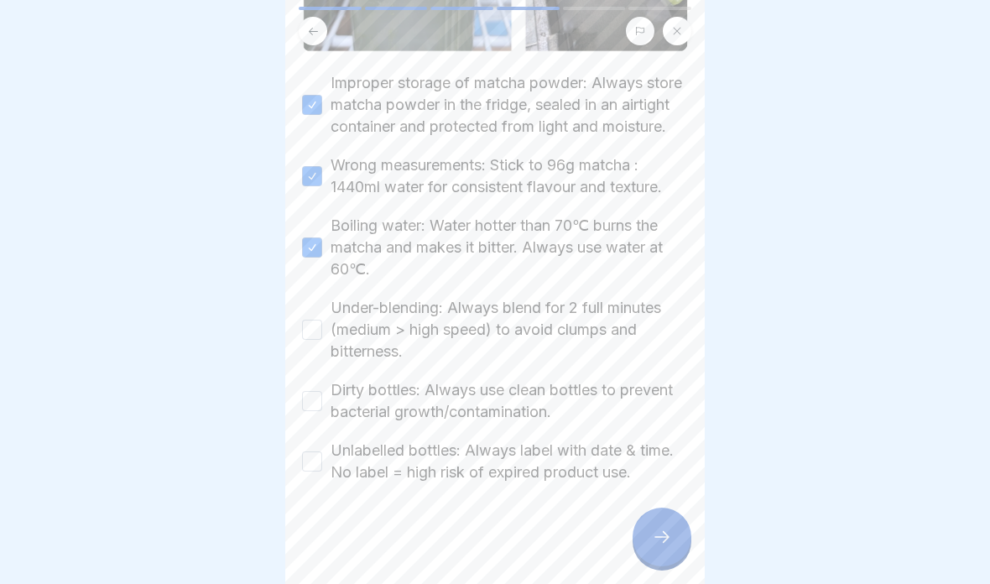
scroll to position [524, 0]
click at [625, 336] on label "Under-blending: Always blend for 2 full minutes (medium > high speed) to avoid …" at bounding box center [508, 329] width 357 height 65
click at [322, 336] on button "Under-blending: Always blend for 2 full minutes (medium > high speed) to avoid …" at bounding box center [312, 330] width 20 height 20
click at [620, 413] on label "Dirty bottles: Always use clean bottles to prevent bacterial growth/contaminati…" at bounding box center [508, 401] width 357 height 44
click at [322, 411] on button "Dirty bottles: Always use clean bottles to prevent bacterial growth/contaminati…" at bounding box center [312, 401] width 20 height 20
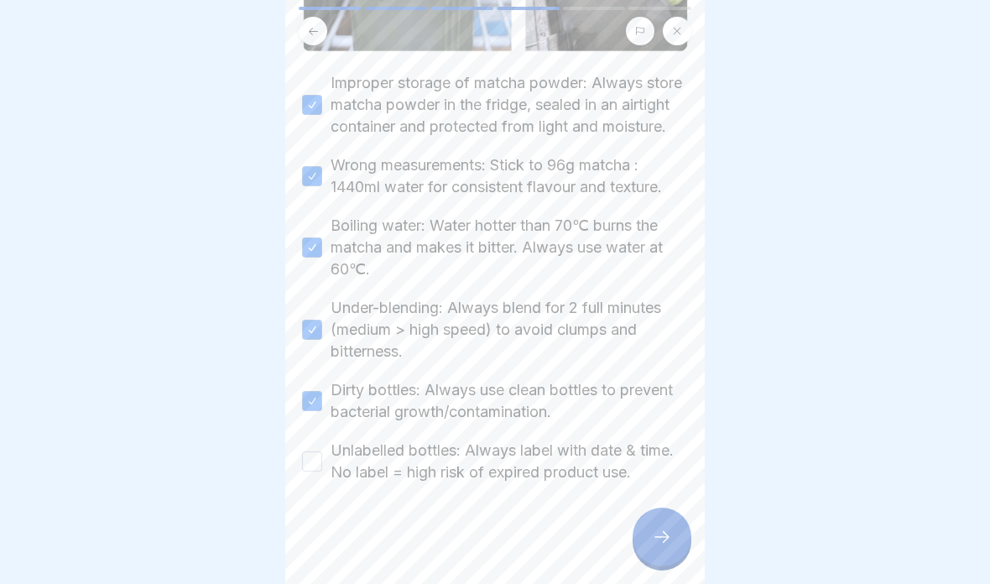
click at [618, 467] on label "Unlabelled bottles: Always label with date & time. No label = high risk of expi…" at bounding box center [508, 462] width 357 height 44
click at [322, 467] on button "Unlabelled bottles: Always label with date & time. No label = high risk of expi…" at bounding box center [312, 461] width 20 height 20
click at [654, 549] on div at bounding box center [661, 536] width 59 height 59
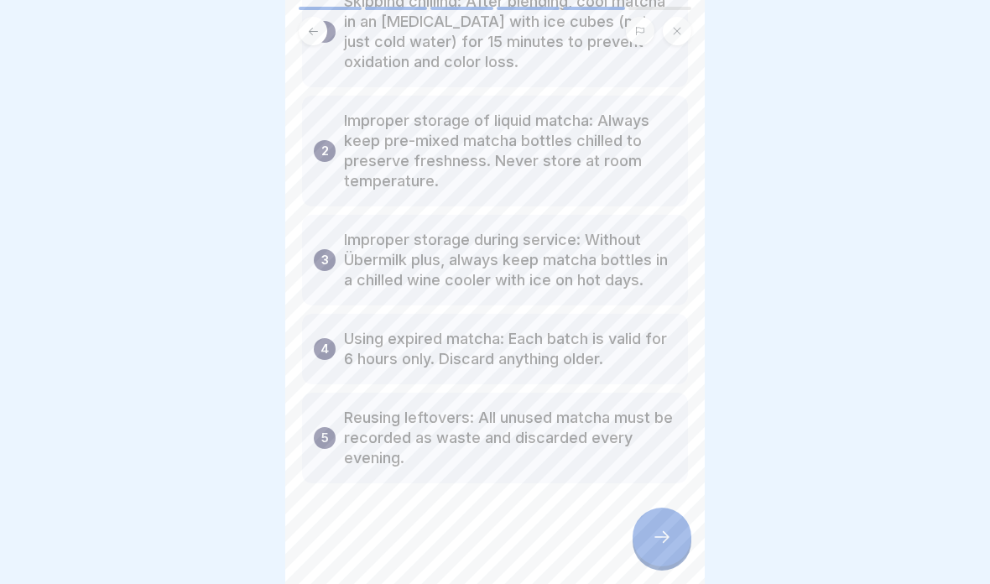
scroll to position [141, 0]
click at [652, 544] on icon at bounding box center [662, 537] width 20 height 20
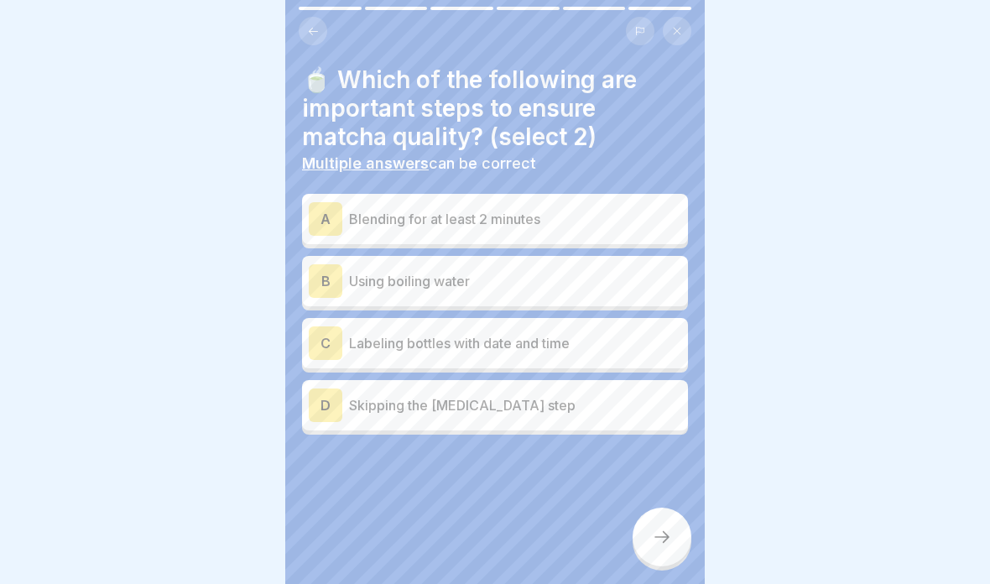
click at [613, 217] on p "Blending for at least 2 minutes" at bounding box center [515, 219] width 332 height 20
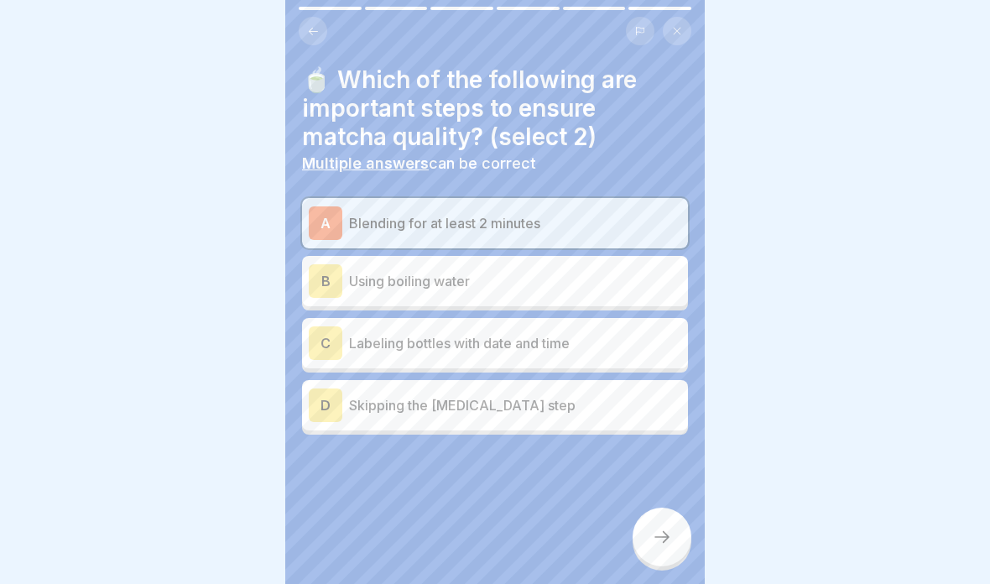
click at [601, 343] on p "Labeling bottles with date and time" at bounding box center [515, 343] width 332 height 20
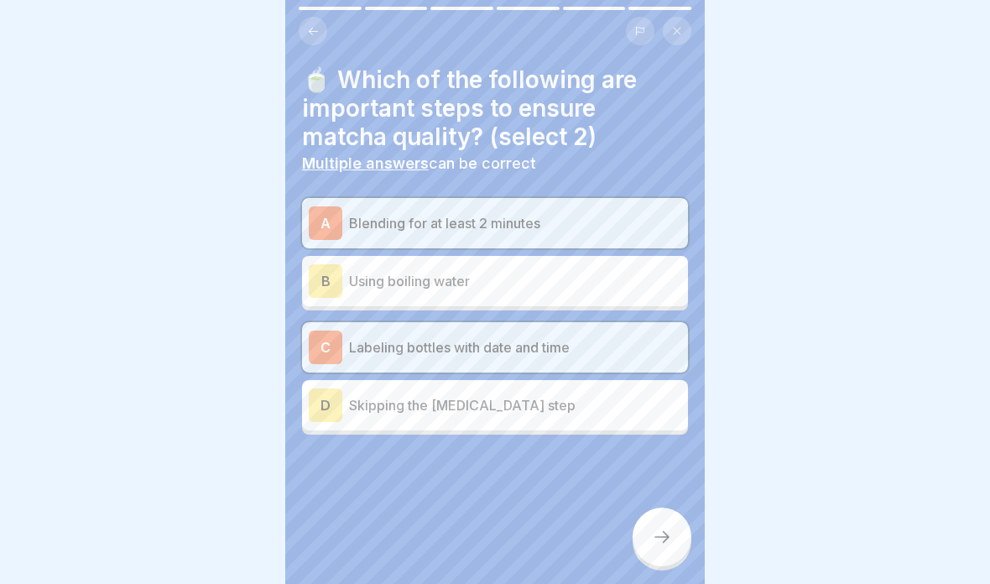
click at [638, 559] on div "🍵 Which of the following are important steps to ensure matcha quality? (select …" at bounding box center [494, 292] width 419 height 584
click at [655, 545] on icon at bounding box center [662, 537] width 20 height 20
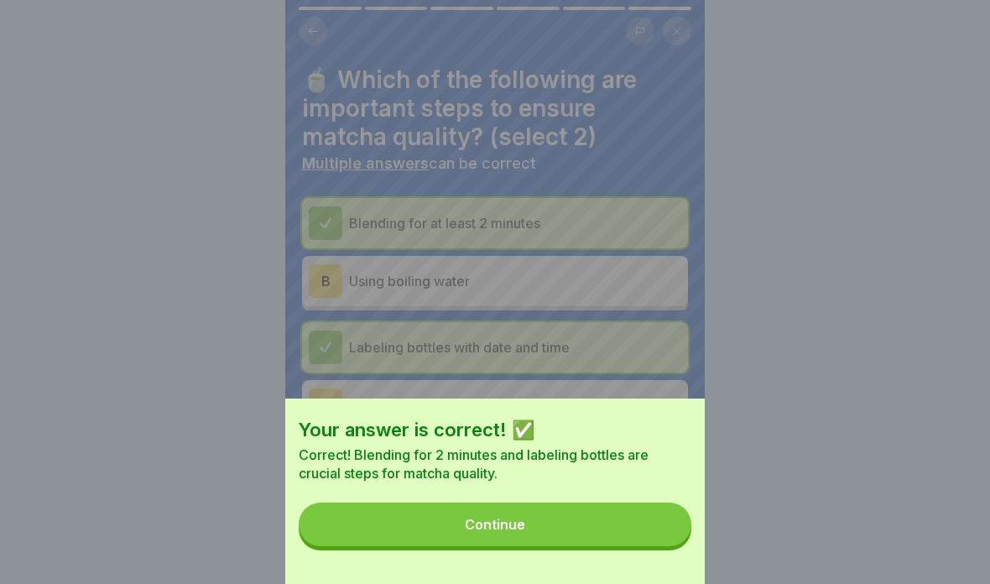
click at [637, 528] on button "Continue" at bounding box center [495, 524] width 393 height 44
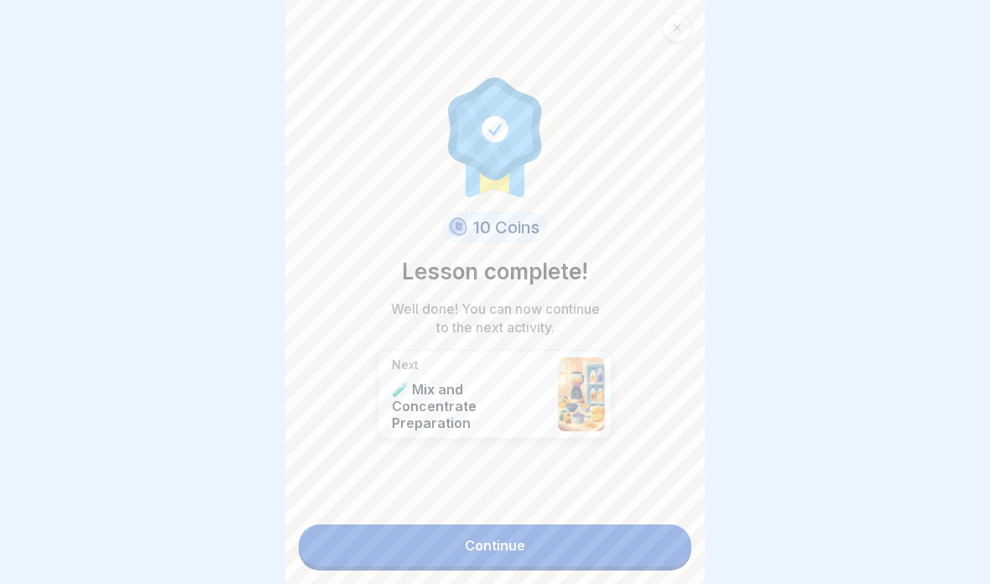
click at [636, 544] on link "Continue" at bounding box center [495, 545] width 393 height 42
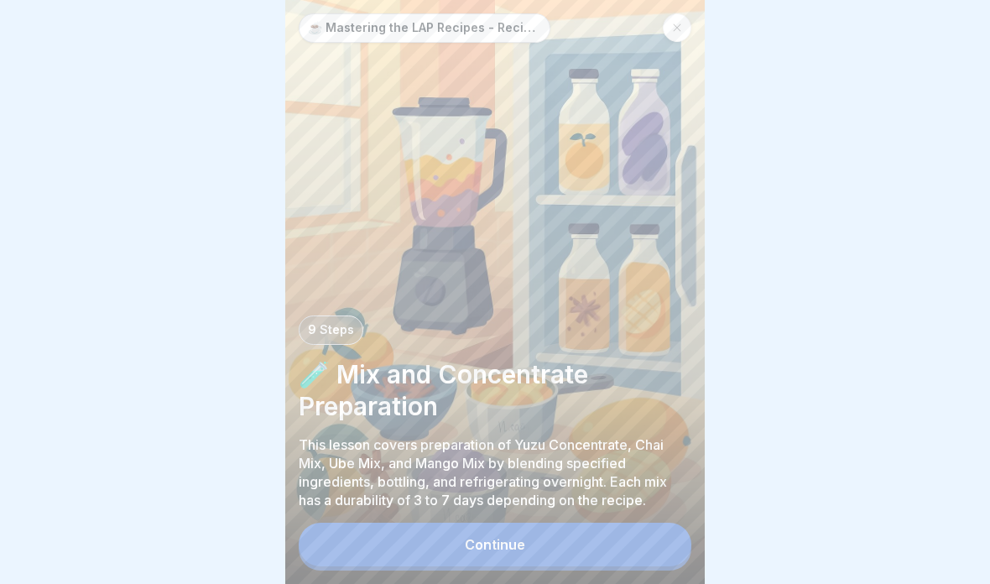
click at [627, 550] on button "Continue" at bounding box center [495, 545] width 393 height 44
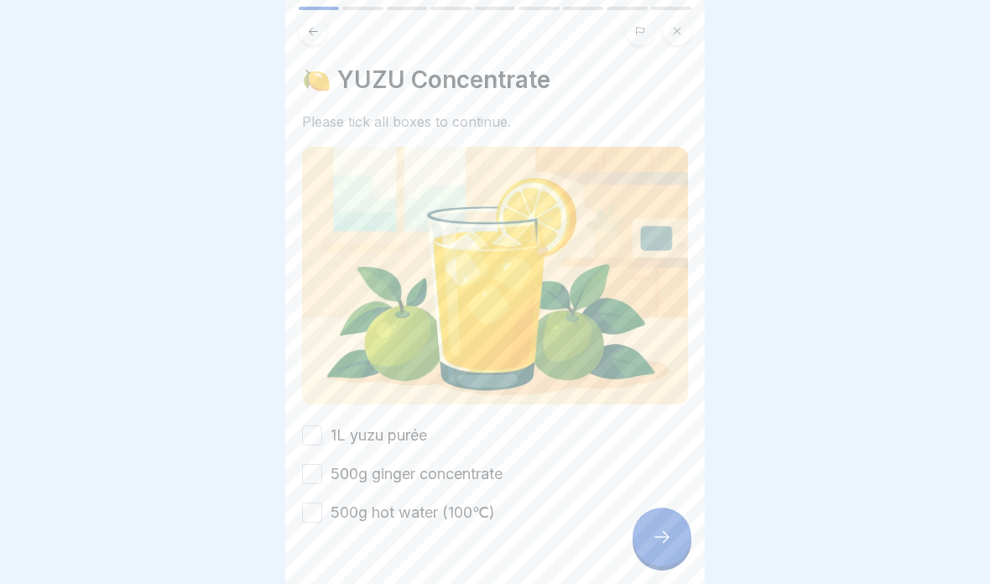
click at [403, 445] on label "1L yuzu purée" at bounding box center [378, 435] width 96 height 22
click at [322, 445] on button "1L yuzu purée" at bounding box center [312, 435] width 20 height 20
click at [481, 493] on div "1L yuzu purée 500g ginger concentrate 500g hot water (100℃)" at bounding box center [495, 473] width 386 height 99
click at [487, 482] on label "500g ginger concentrate" at bounding box center [416, 474] width 172 height 22
click at [322, 482] on button "500g ginger concentrate" at bounding box center [312, 474] width 20 height 20
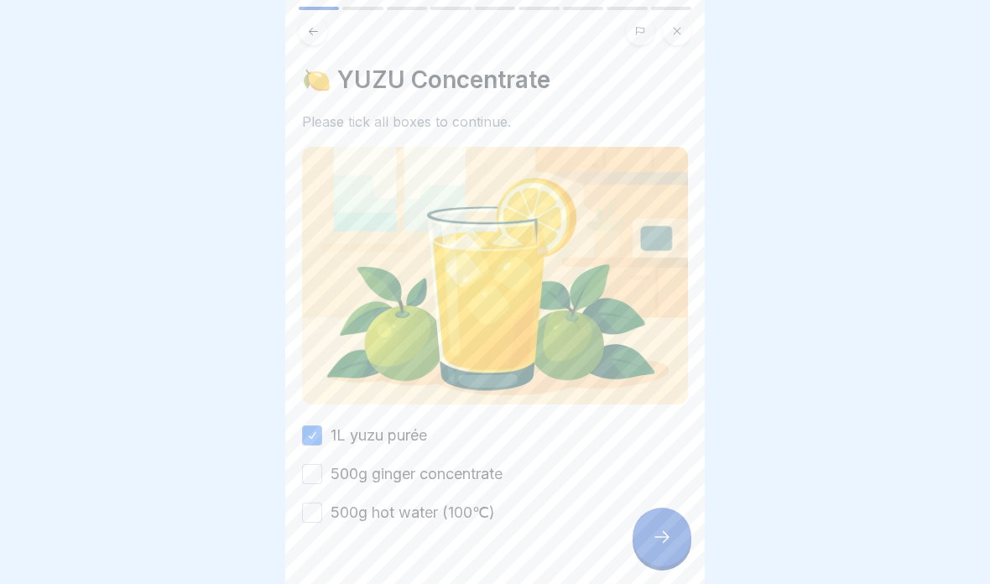
click at [470, 534] on div at bounding box center [495, 573] width 386 height 101
click at [472, 534] on div at bounding box center [495, 573] width 386 height 101
click at [476, 521] on label "500g hot water (100℃)" at bounding box center [412, 513] width 164 height 22
click at [322, 521] on button "500g hot water (100℃)" at bounding box center [312, 512] width 20 height 20
click at [665, 550] on div at bounding box center [661, 536] width 59 height 59
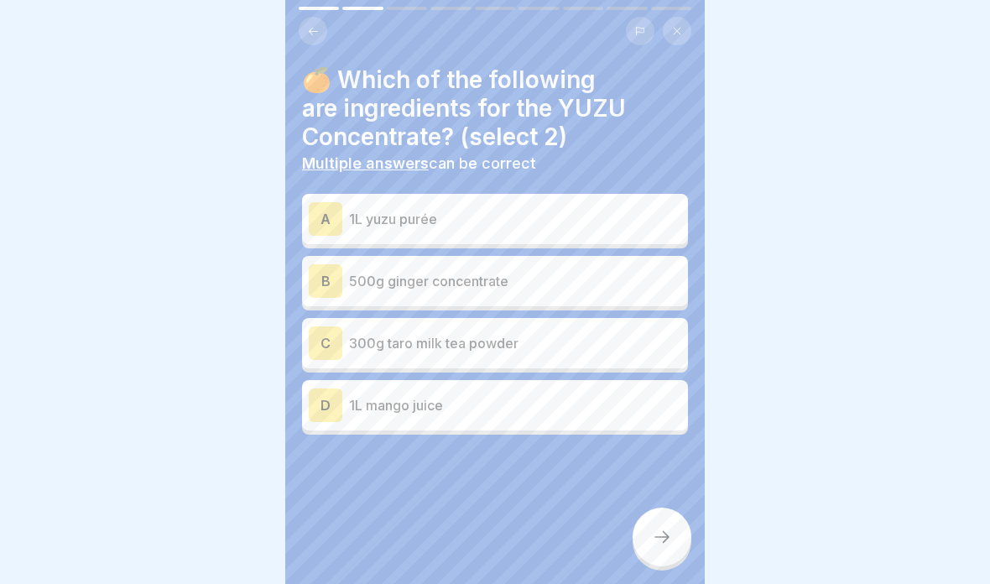
click at [591, 215] on p "1L yuzu purée" at bounding box center [515, 219] width 332 height 20
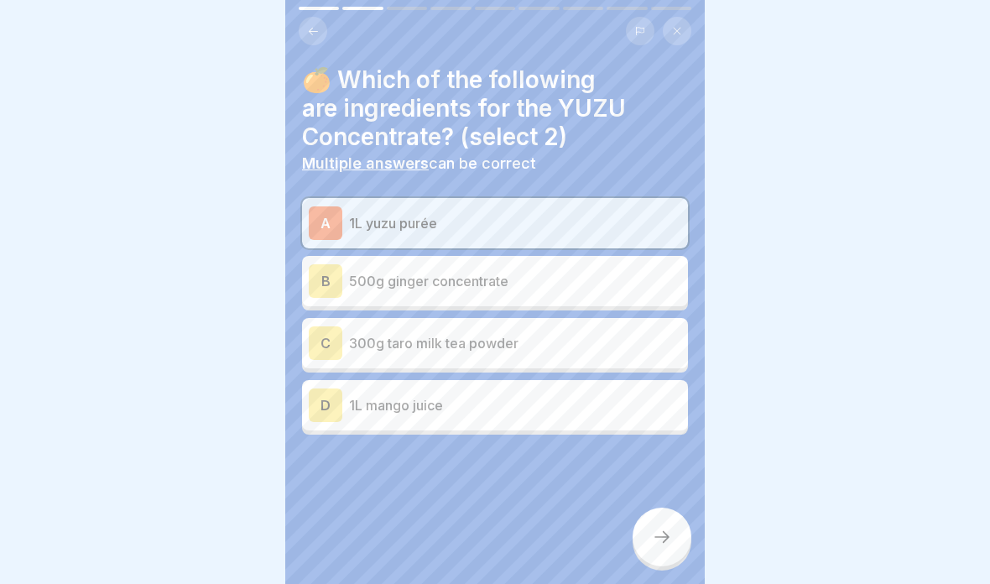
click at [579, 300] on div "B 500g ginger concentrate" at bounding box center [495, 281] width 386 height 50
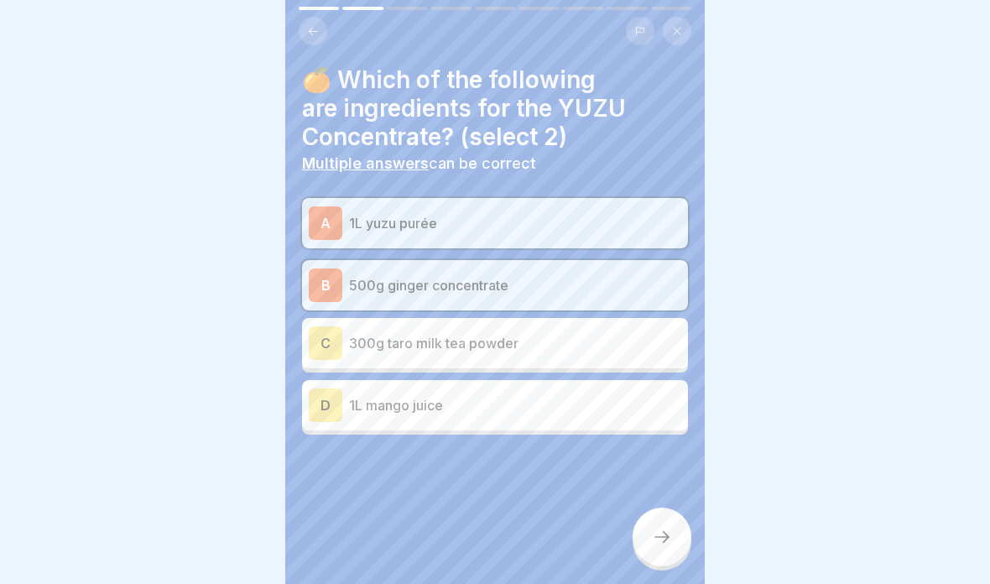
click at [668, 554] on div at bounding box center [661, 536] width 59 height 59
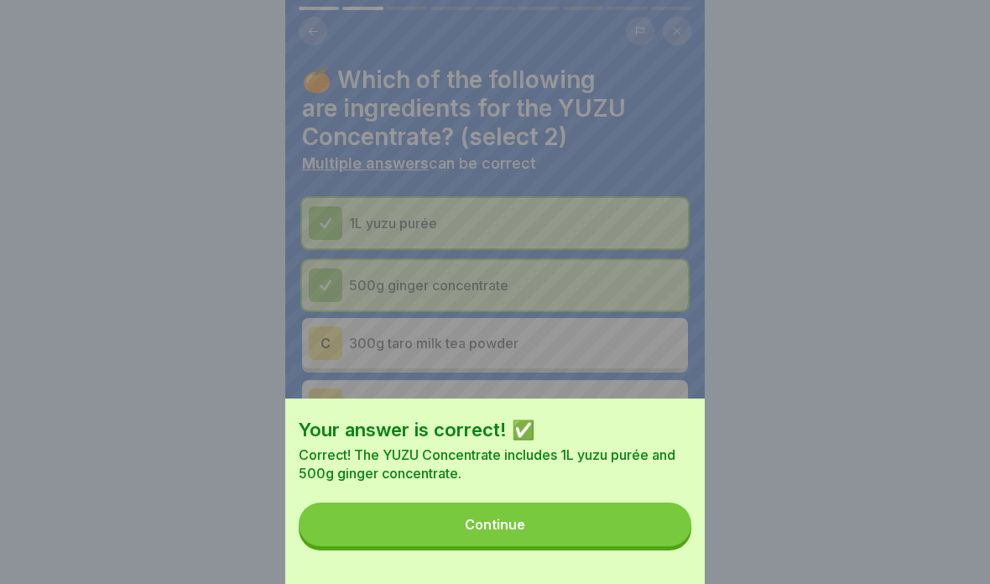
click at [643, 531] on button "Continue" at bounding box center [495, 524] width 393 height 44
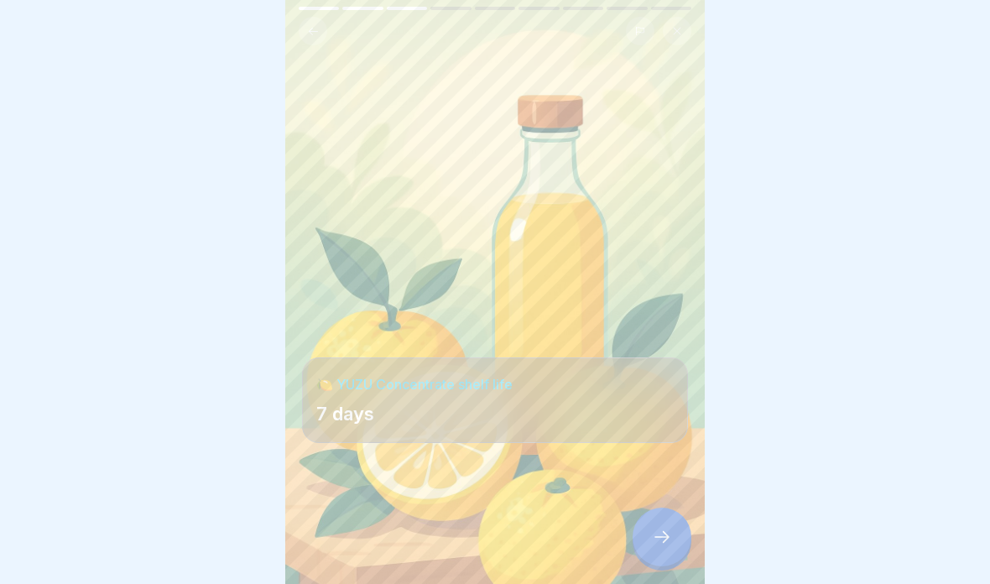
click at [644, 533] on div at bounding box center [661, 536] width 59 height 59
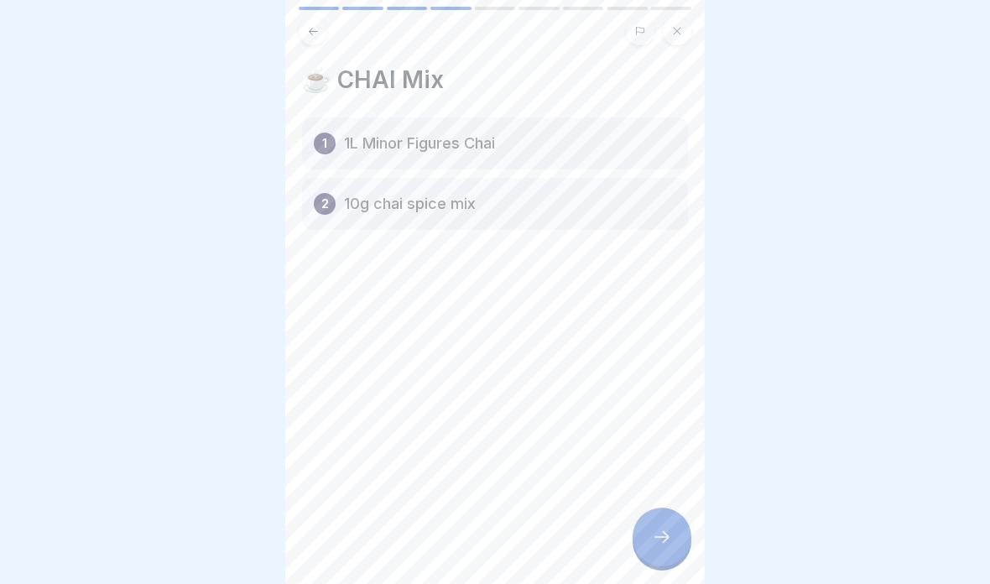
click at [663, 526] on div at bounding box center [661, 536] width 59 height 59
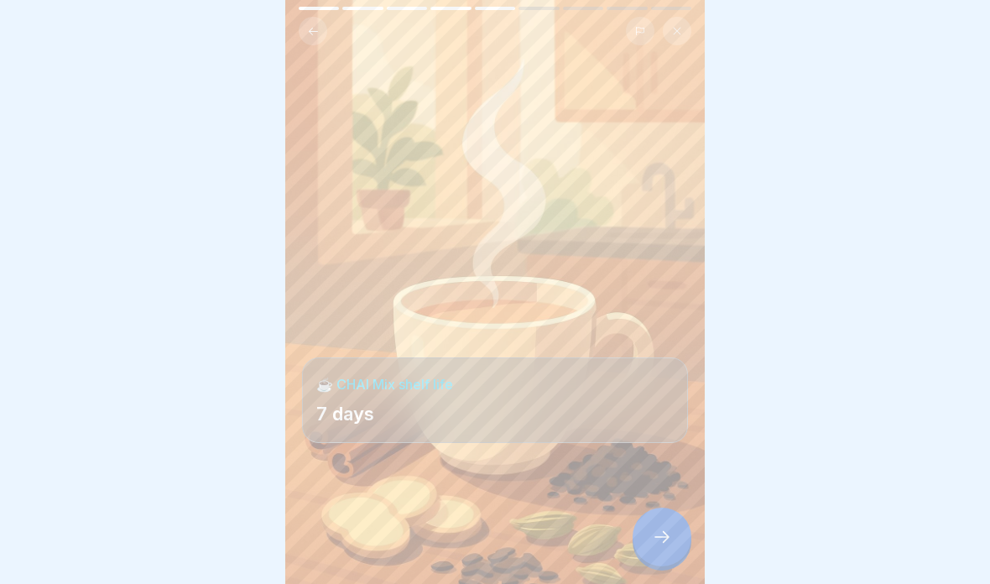
click at [656, 548] on div at bounding box center [661, 536] width 59 height 59
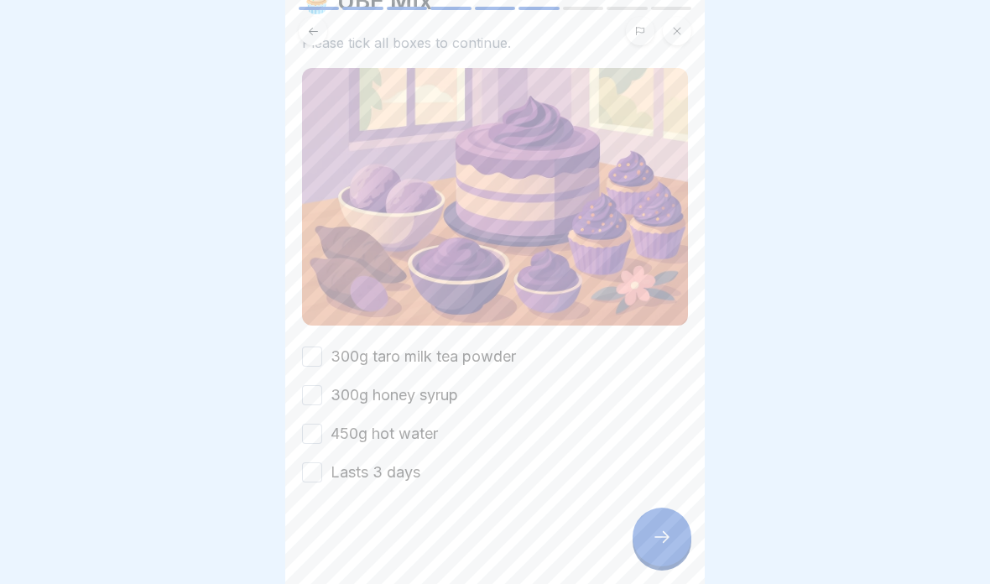
scroll to position [78, 0]
click at [496, 348] on label "300g taro milk tea powder" at bounding box center [422, 357] width 185 height 22
click at [322, 348] on button "300g taro milk tea powder" at bounding box center [312, 357] width 20 height 20
click at [458, 399] on label "300g honey syrup" at bounding box center [394, 396] width 128 height 22
click at [322, 399] on button "300g honey syrup" at bounding box center [312, 396] width 20 height 20
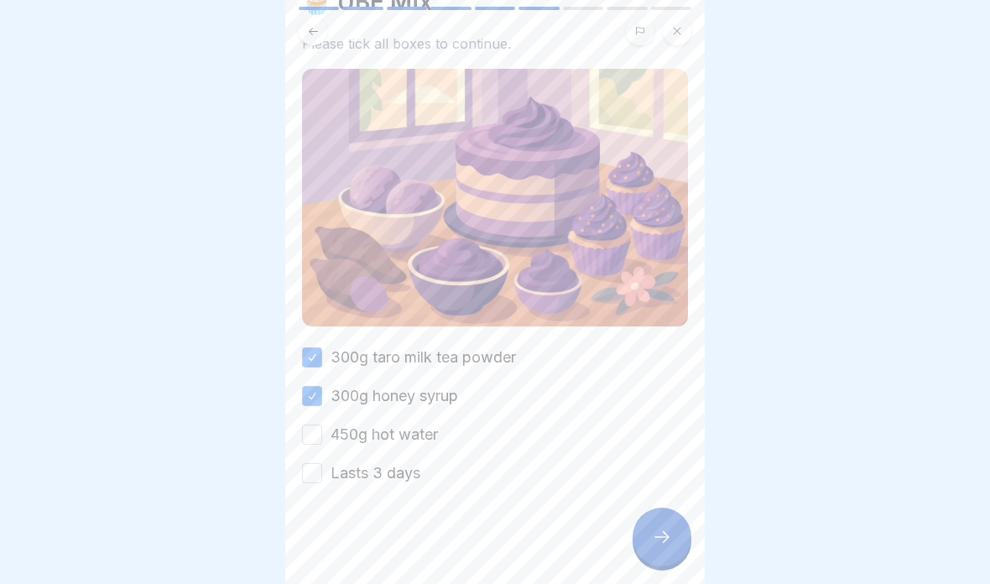
click at [435, 441] on label "450g hot water" at bounding box center [383, 435] width 107 height 22
click at [322, 441] on button "450g hot water" at bounding box center [312, 434] width 20 height 20
click at [429, 481] on div "300g taro milk tea powder 300g honey syrup 450g hot water Lasts 3 days" at bounding box center [495, 415] width 386 height 138
click at [392, 466] on label "Lasts 3 days" at bounding box center [375, 473] width 90 height 22
click at [322, 466] on button "Lasts 3 days" at bounding box center [312, 473] width 20 height 20
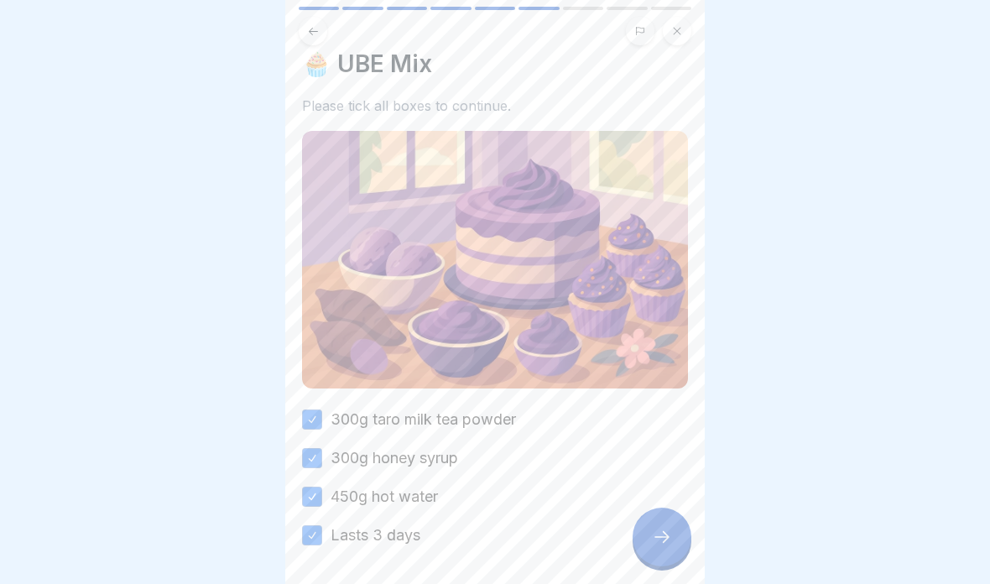
scroll to position [17, 0]
click at [668, 527] on icon at bounding box center [662, 537] width 20 height 20
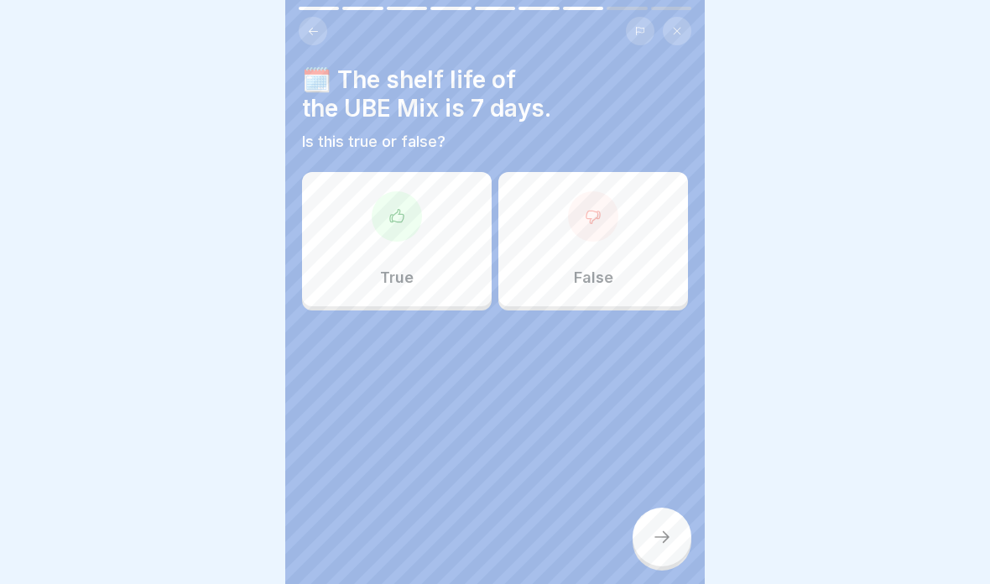
click at [437, 284] on div "True" at bounding box center [397, 239] width 190 height 134
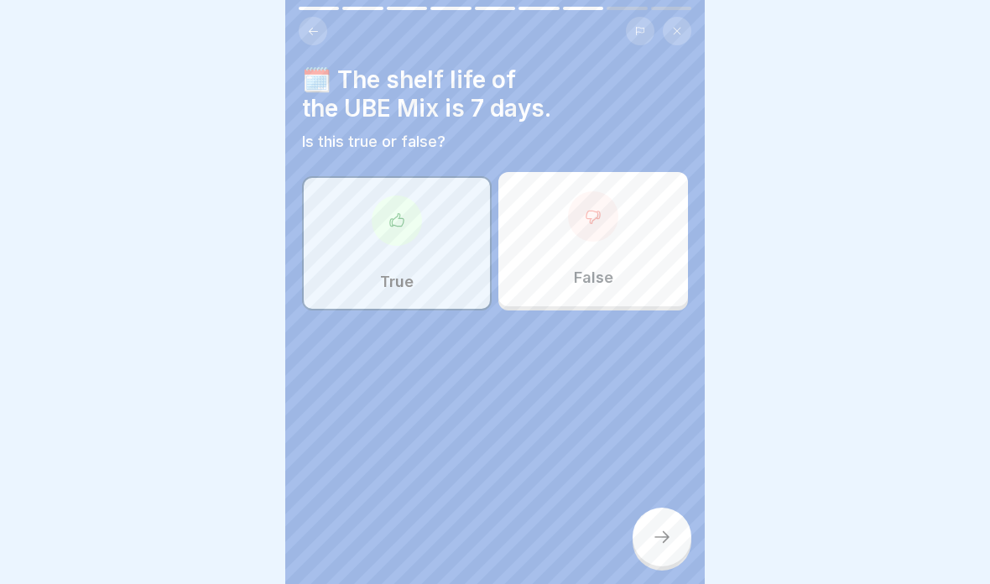
click at [644, 531] on div at bounding box center [661, 536] width 59 height 59
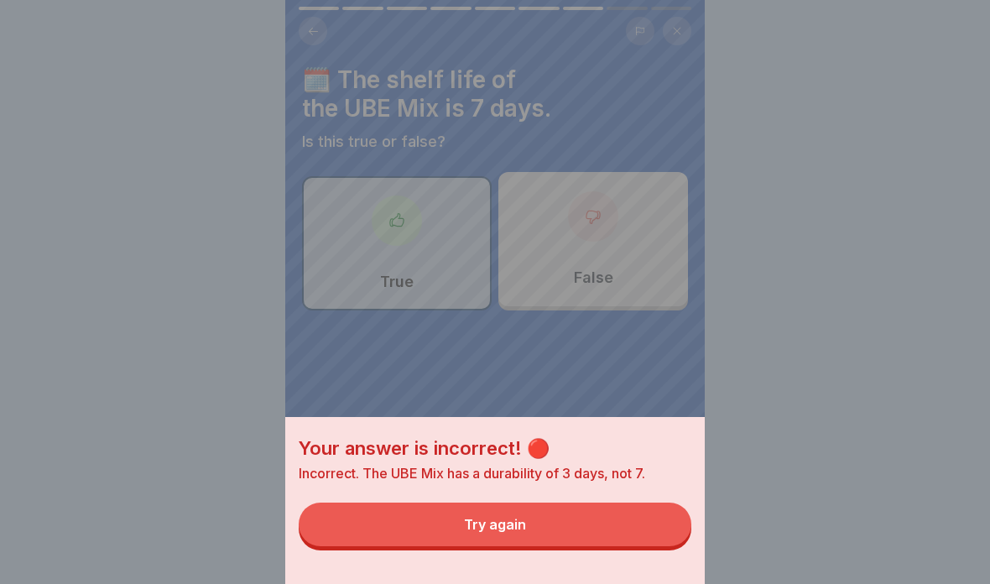
click at [649, 518] on button "Try again" at bounding box center [495, 524] width 393 height 44
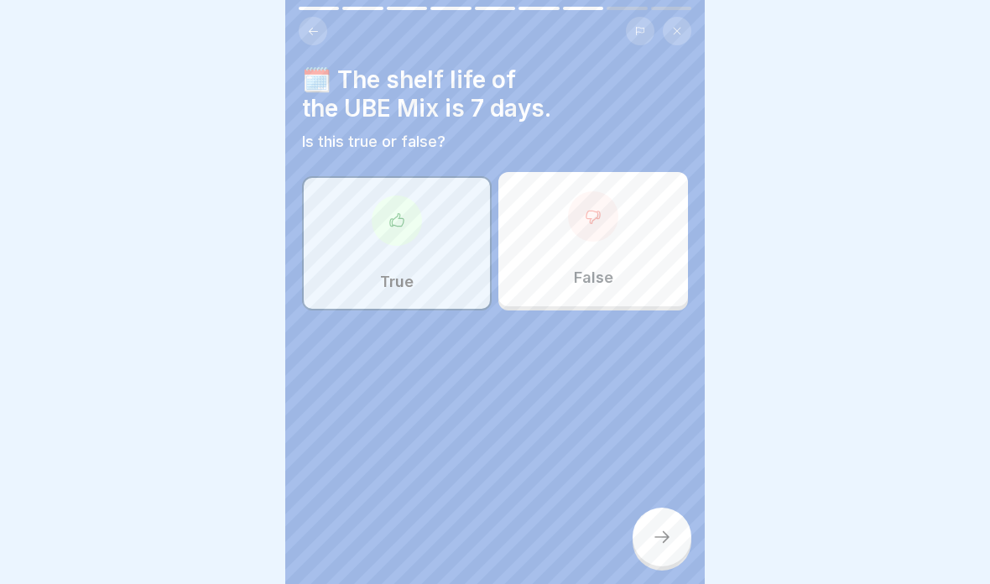
click at [635, 237] on div "False" at bounding box center [593, 239] width 190 height 134
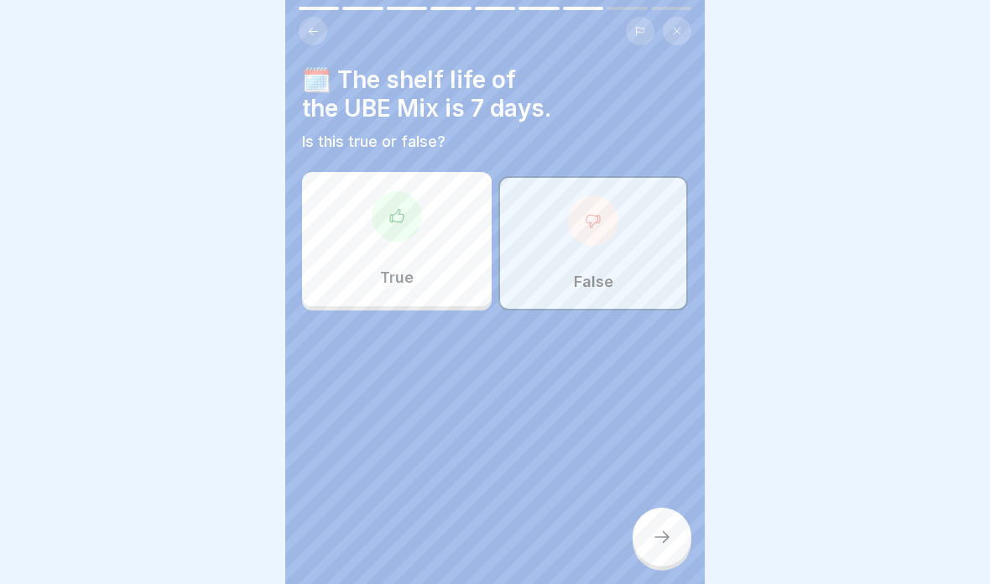
click at [688, 563] on div "🗓️ The shelf life of the UBE Mix is 7 days. Is this true or false? True False" at bounding box center [494, 292] width 419 height 584
click at [310, 47] on div "🗓️ The shelf life of the UBE Mix is 7 days. Is this true or false? True False" at bounding box center [494, 292] width 419 height 584
click at [322, 28] on button at bounding box center [313, 31] width 29 height 29
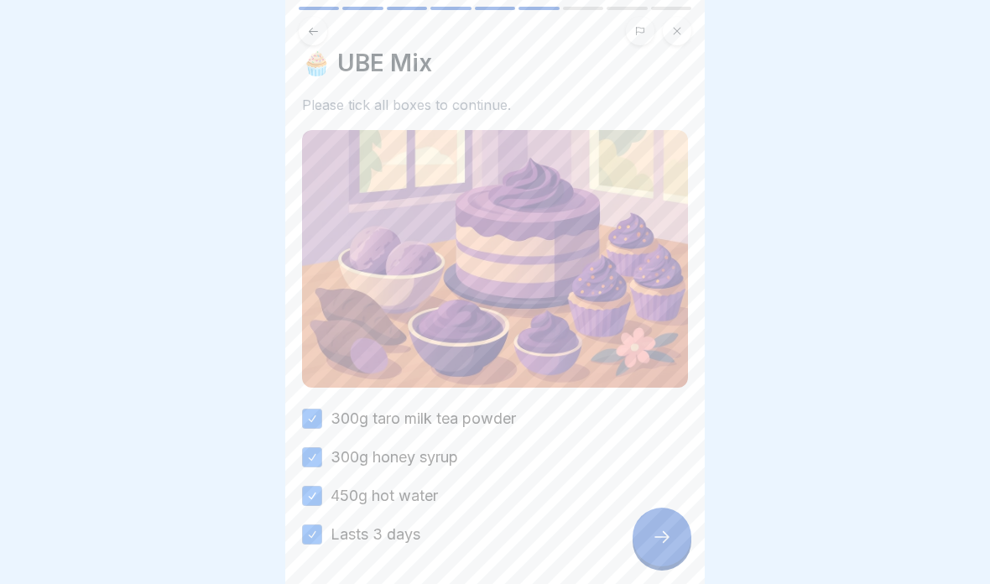
click at [308, 36] on icon at bounding box center [313, 31] width 13 height 13
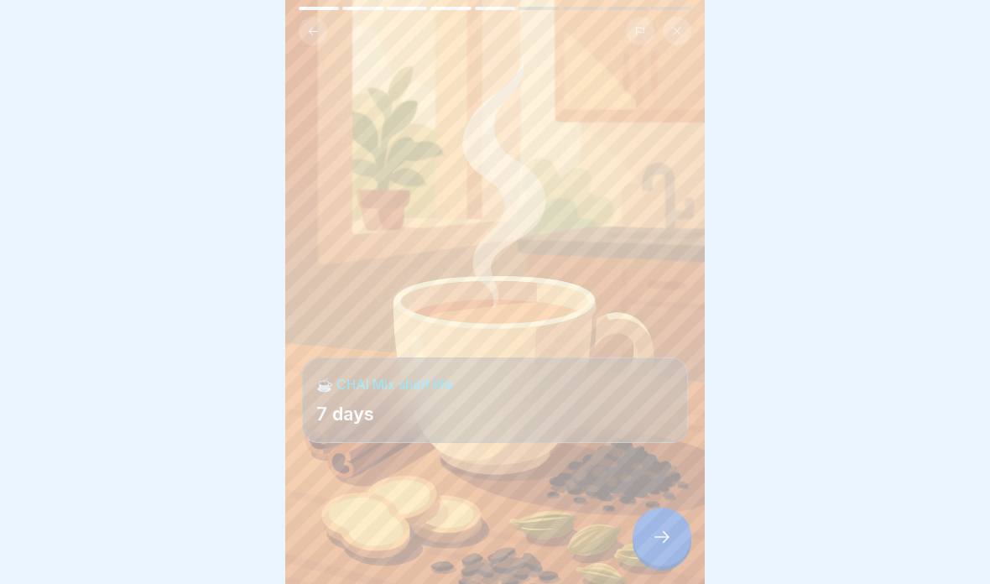
click at [653, 534] on icon at bounding box center [662, 537] width 20 height 20
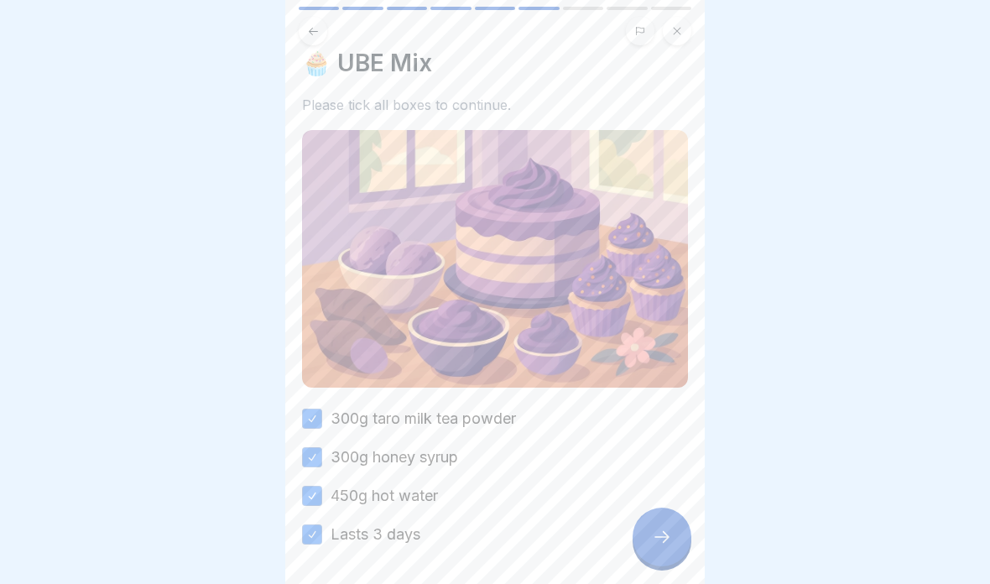
click at [667, 549] on div at bounding box center [661, 536] width 59 height 59
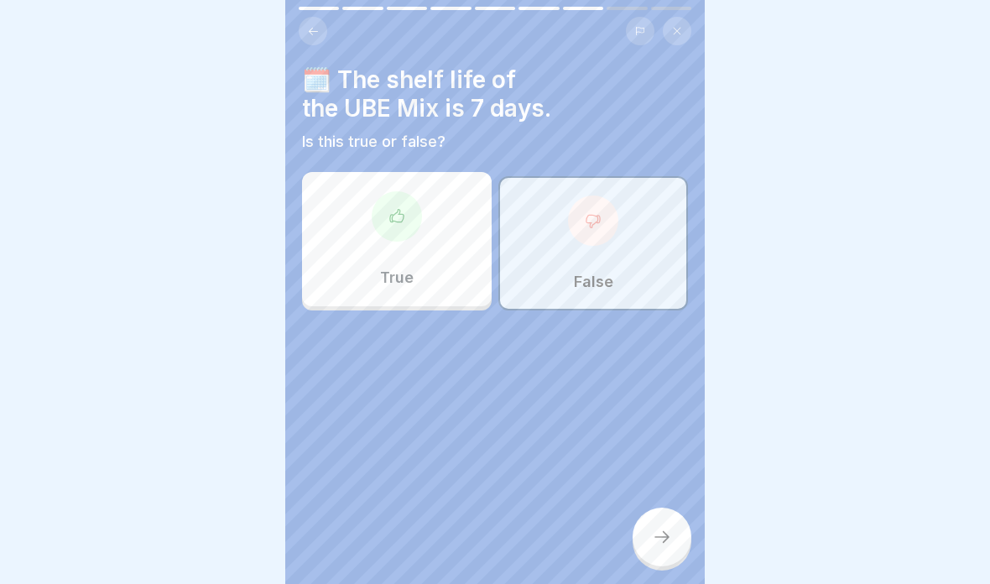
click at [620, 253] on div "False" at bounding box center [593, 243] width 190 height 134
click at [650, 539] on div at bounding box center [661, 536] width 59 height 59
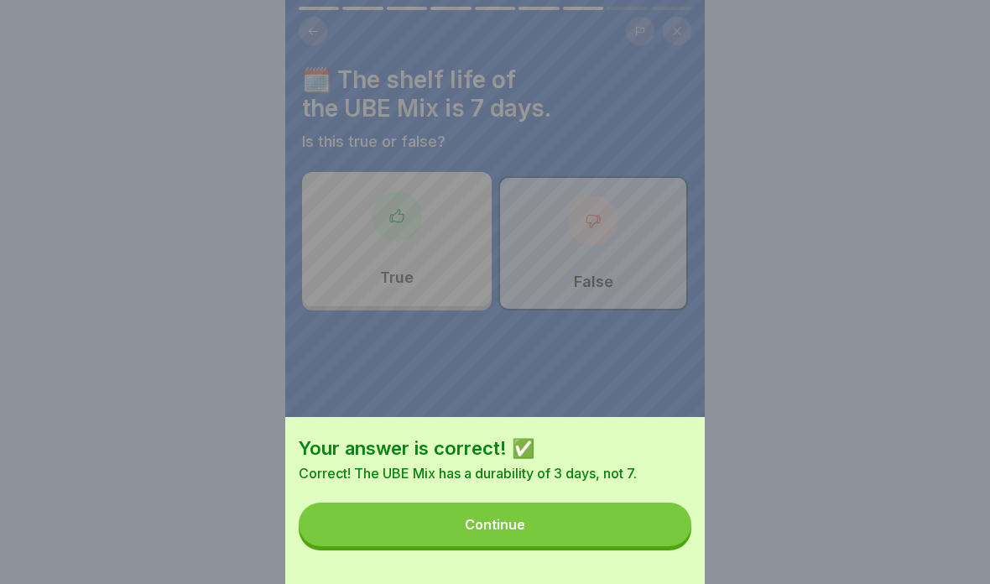
click at [648, 527] on button "Continue" at bounding box center [495, 524] width 393 height 44
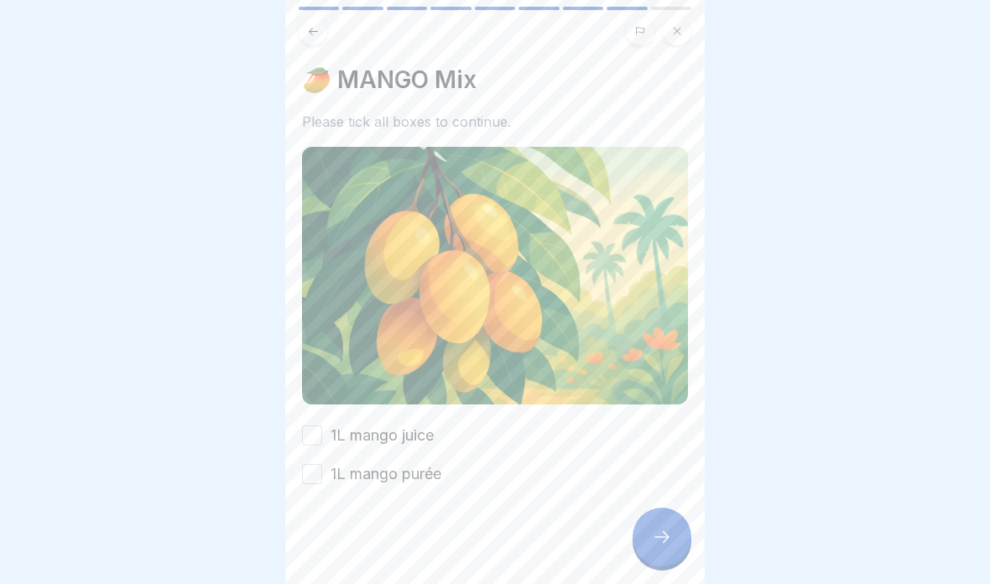
click at [414, 427] on label "1L mango juice" at bounding box center [381, 435] width 103 height 22
click at [322, 427] on button "1L mango juice" at bounding box center [312, 435] width 20 height 20
click at [409, 472] on label "1L mango purée" at bounding box center [385, 474] width 111 height 22
click at [322, 472] on button "1L mango purée" at bounding box center [312, 474] width 20 height 20
click at [677, 541] on div at bounding box center [661, 536] width 59 height 59
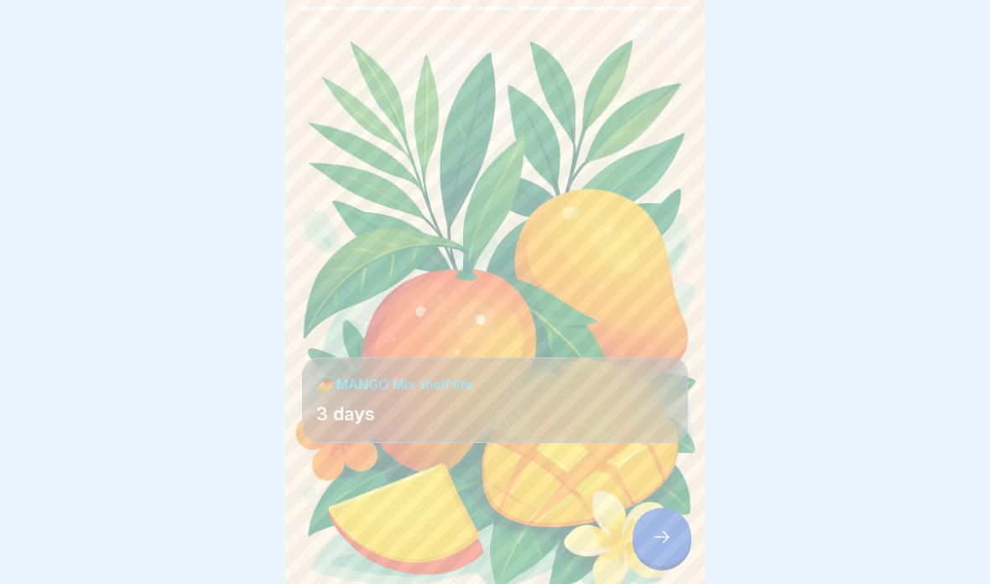
click at [665, 530] on icon at bounding box center [662, 537] width 20 height 20
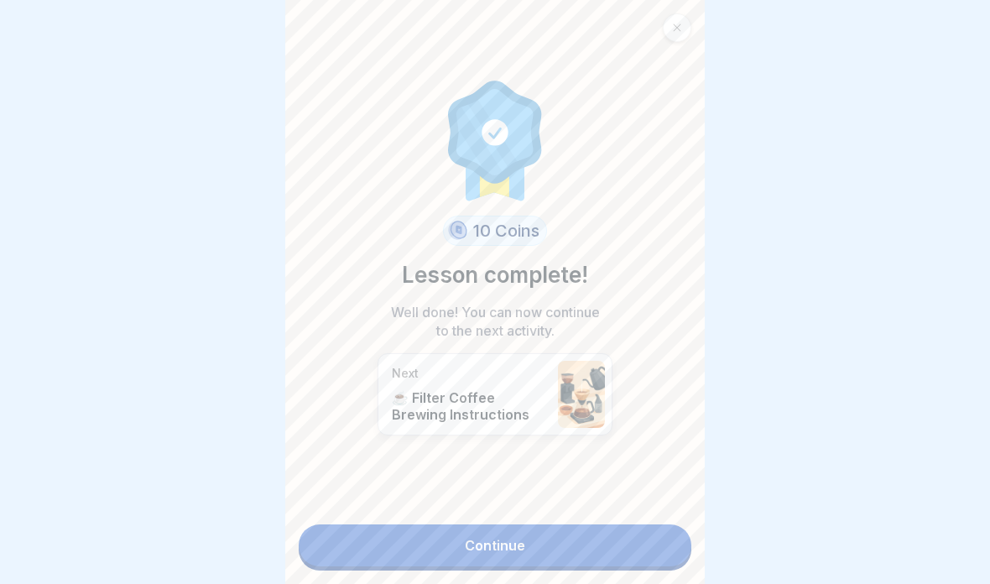
click at [643, 541] on link "Continue" at bounding box center [495, 545] width 393 height 42
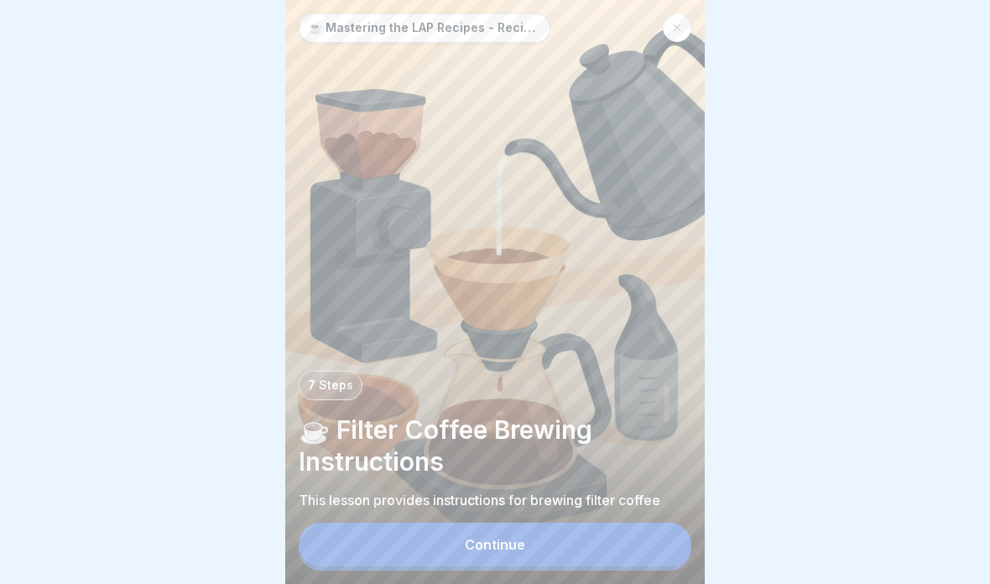
click at [623, 534] on button "Continue" at bounding box center [495, 545] width 393 height 44
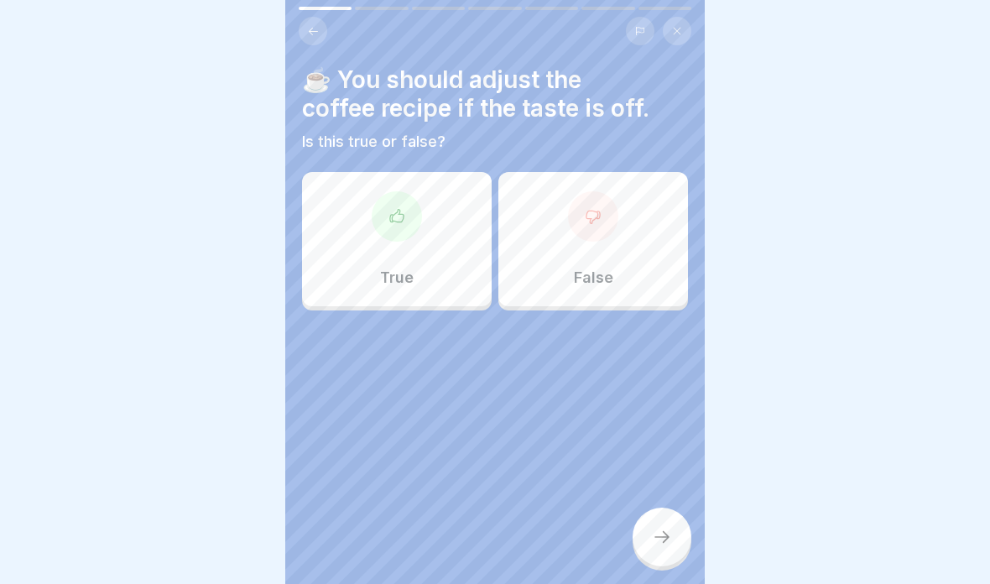
click at [418, 283] on div "True" at bounding box center [397, 239] width 190 height 134
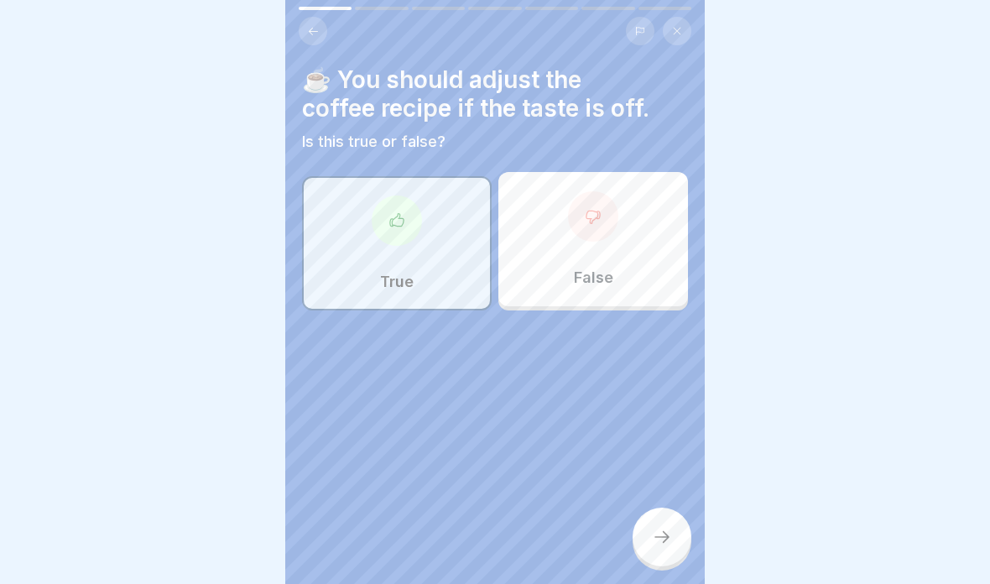
click at [653, 556] on div at bounding box center [661, 536] width 59 height 59
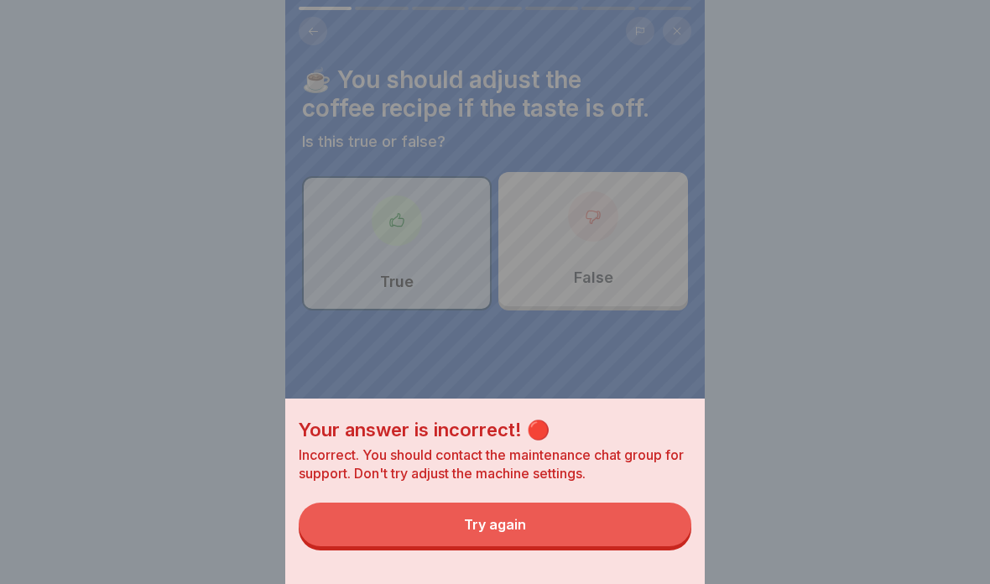
click at [634, 535] on button "Try again" at bounding box center [495, 524] width 393 height 44
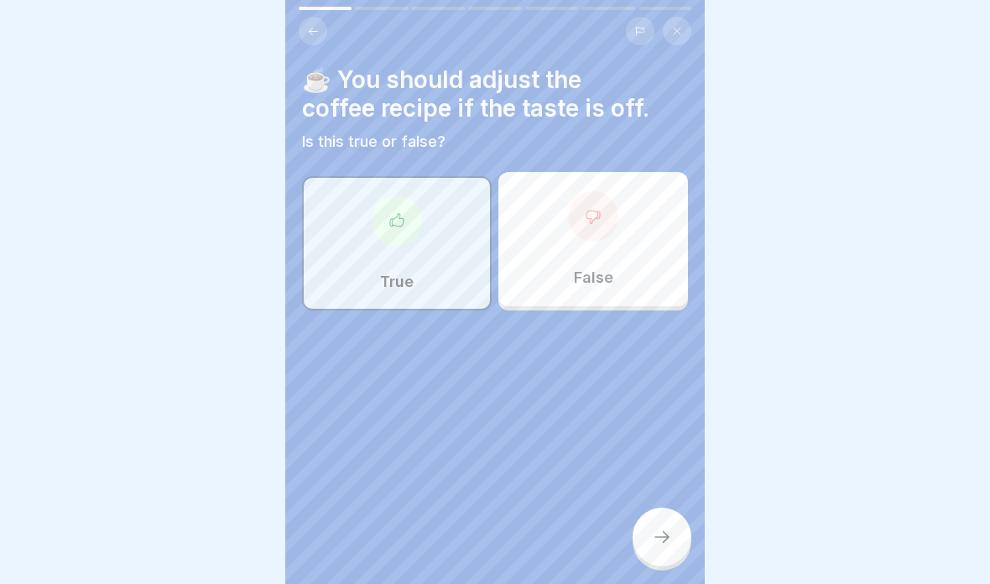
click at [627, 232] on div "False" at bounding box center [593, 239] width 190 height 134
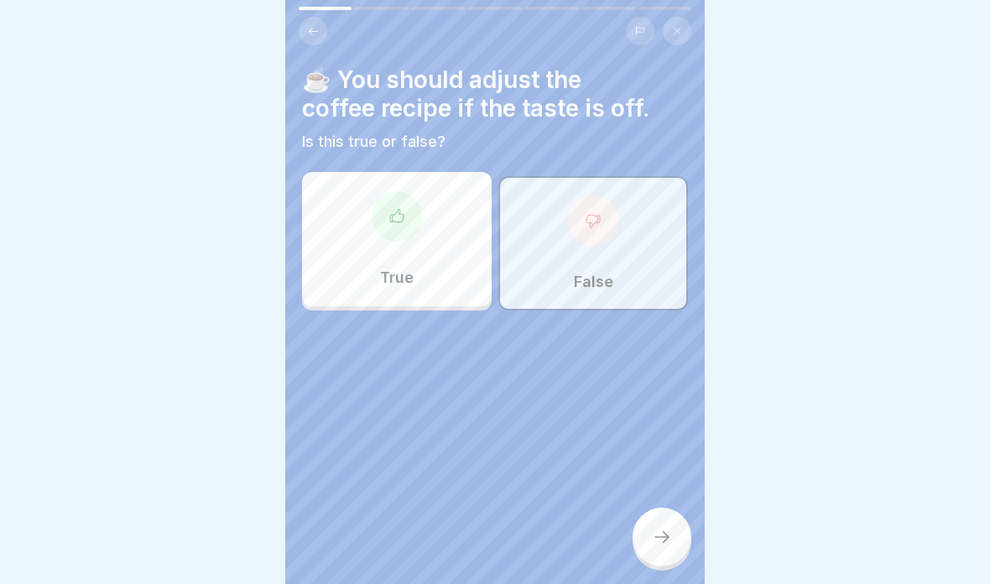
click at [671, 534] on icon at bounding box center [662, 537] width 20 height 20
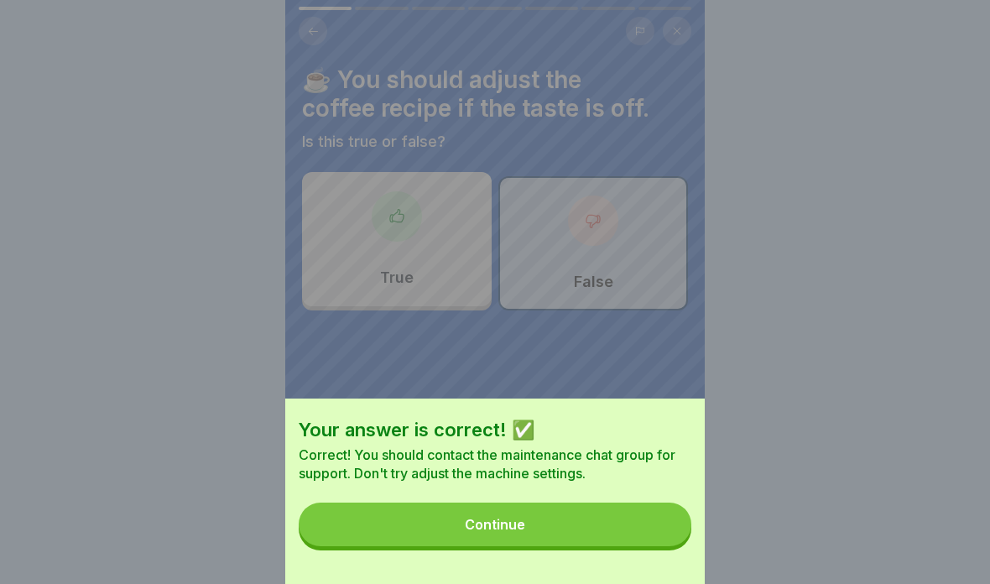
click at [664, 536] on button "Continue" at bounding box center [495, 524] width 393 height 44
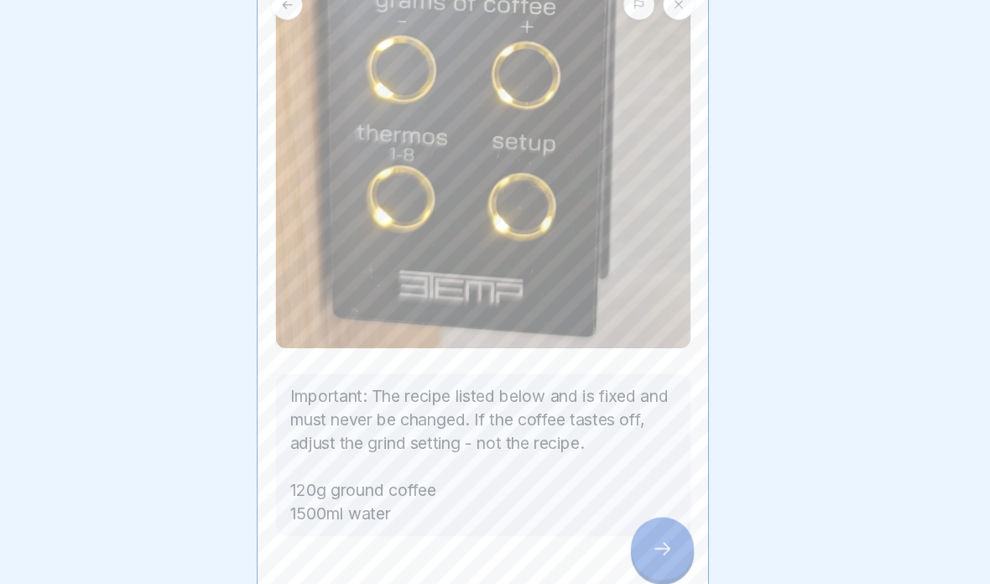
scroll to position [484, 0]
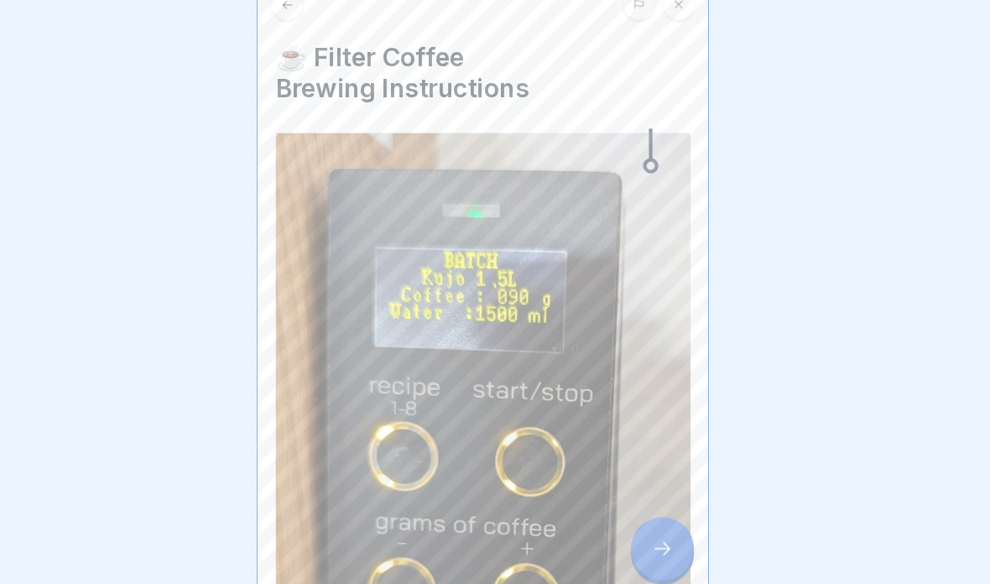
click at [632, 507] on div at bounding box center [661, 536] width 59 height 59
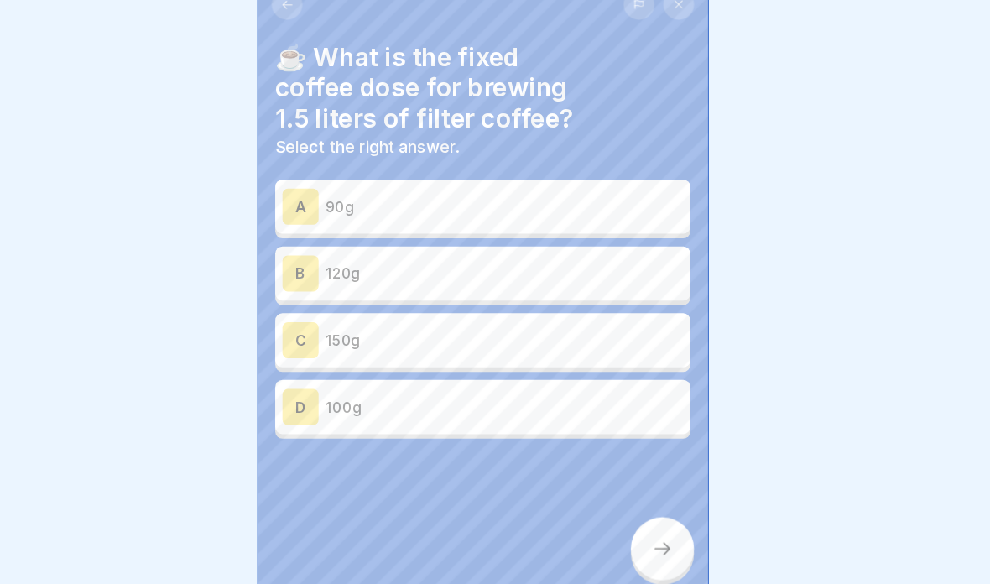
scroll to position [0, 0]
click at [561, 271] on p "120g" at bounding box center [515, 281] width 332 height 20
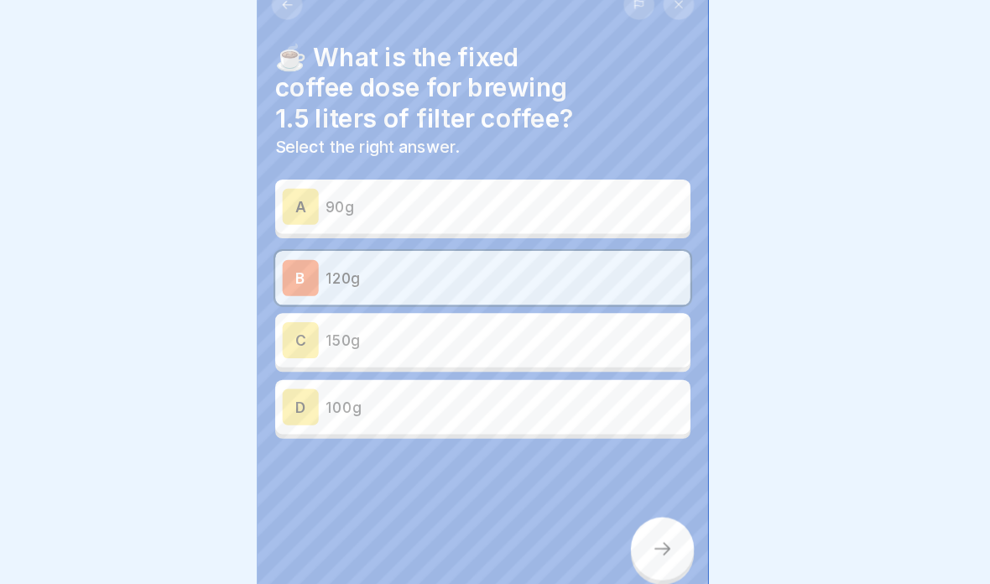
click at [632, 534] on div at bounding box center [661, 536] width 59 height 59
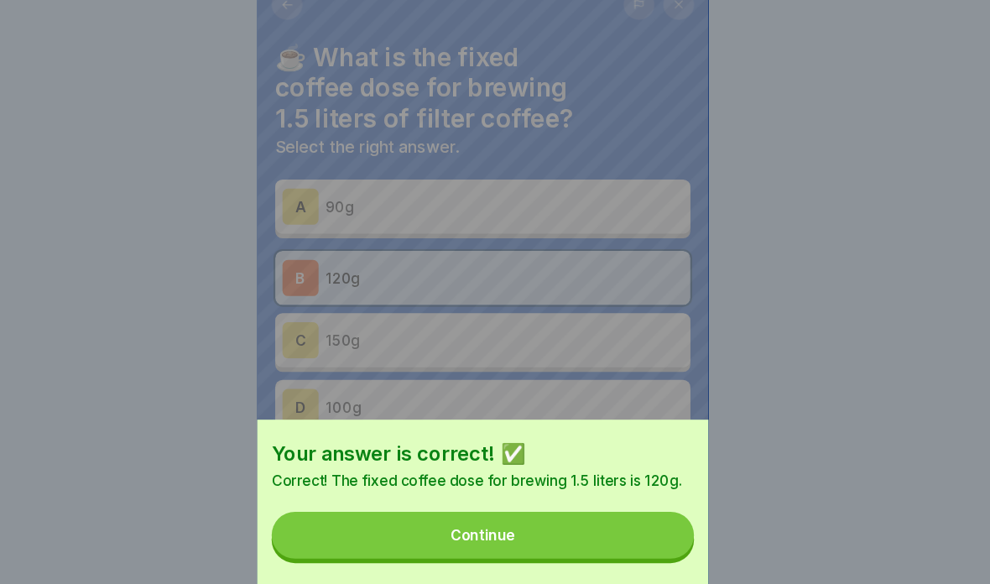
click at [597, 502] on button "Continue" at bounding box center [495, 524] width 393 height 44
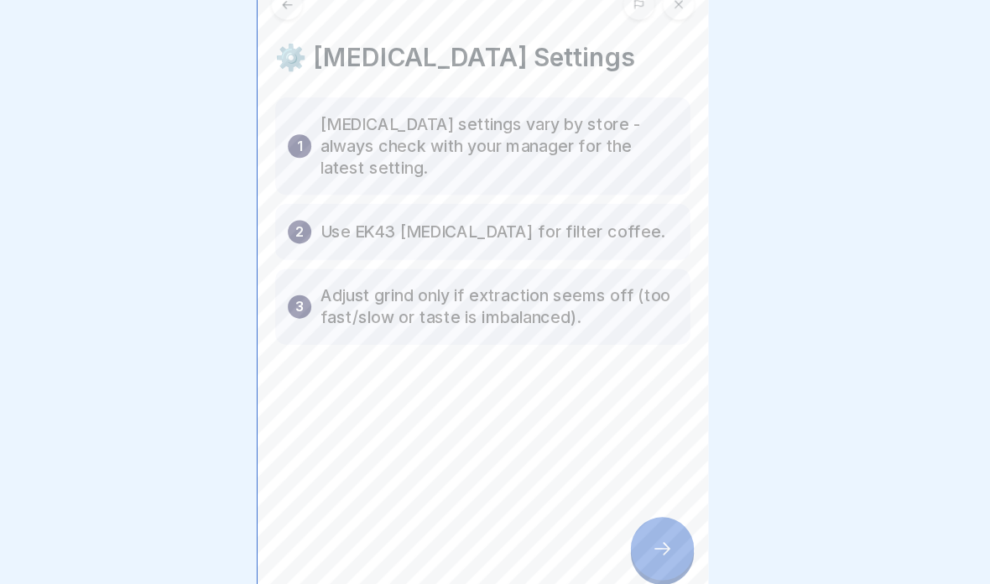
click at [632, 530] on div at bounding box center [661, 536] width 59 height 59
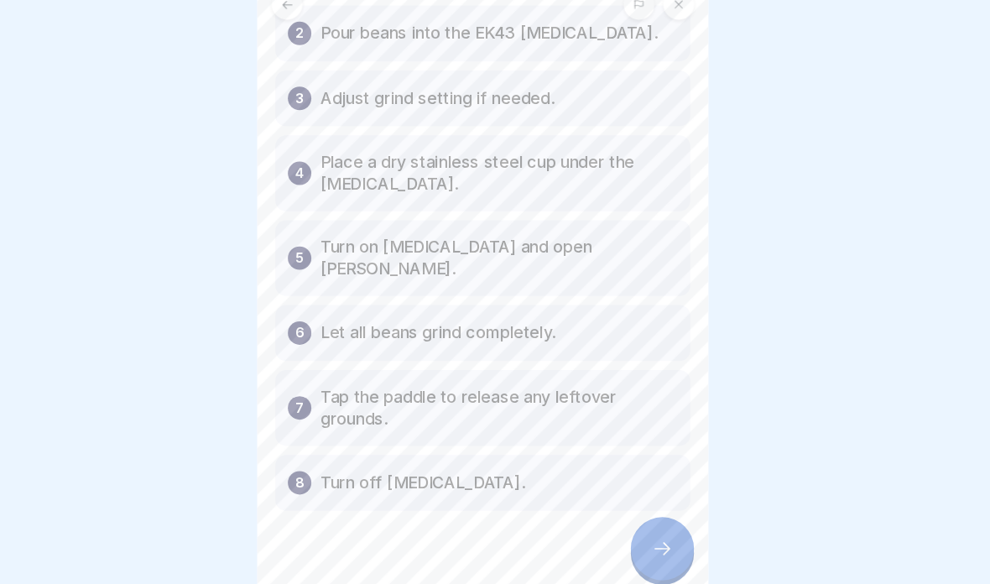
scroll to position [146, 0]
click at [632, 507] on div at bounding box center [661, 536] width 59 height 59
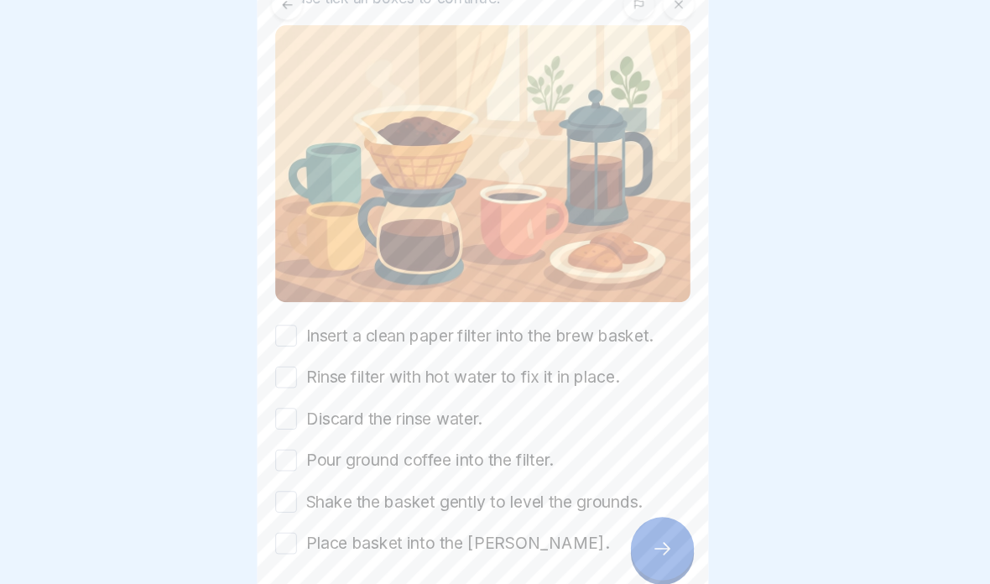
scroll to position [97, 0]
click at [580, 327] on label "Insert a clean paper filter into the brew basket." at bounding box center [491, 338] width 323 height 22
click at [322, 328] on button "Insert a clean paper filter into the brew basket." at bounding box center [312, 338] width 20 height 20
click at [554, 366] on label "Rinse filter with hot water to fix it in place." at bounding box center [475, 377] width 291 height 22
click at [322, 367] on button "Rinse filter with hot water to fix it in place." at bounding box center [312, 377] width 20 height 20
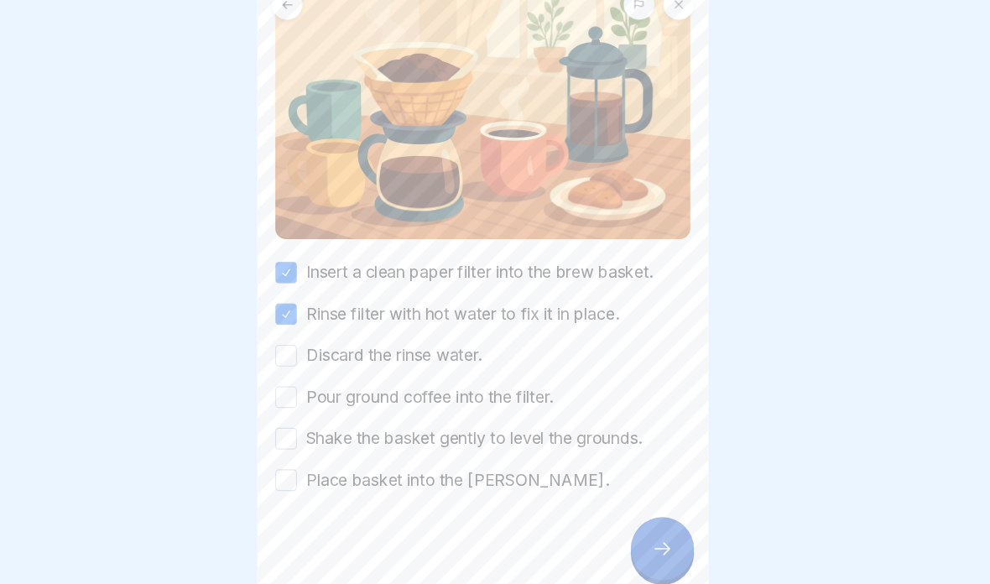
scroll to position [155, 0]
click at [420, 346] on label "Discard the rinse water." at bounding box center [412, 357] width 164 height 22
click at [322, 347] on button "Discard the rinse water." at bounding box center [312, 357] width 20 height 20
click at [508, 385] on label "Pour ground coffee into the filter." at bounding box center [445, 396] width 230 height 22
click at [322, 386] on button "Pour ground coffee into the filter." at bounding box center [312, 396] width 20 height 20
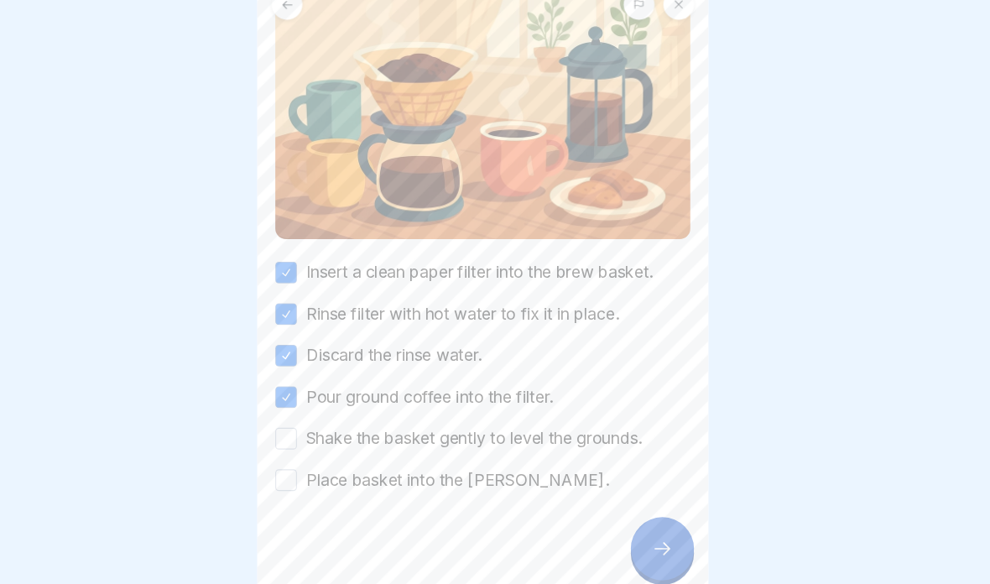
click at [522, 424] on label "Shake the basket gently to level the grounds." at bounding box center [486, 435] width 313 height 22
click at [322, 424] on button "Shake the basket gently to level the grounds." at bounding box center [312, 434] width 20 height 20
click at [456, 462] on label "Place basket into the [PERSON_NAME]." at bounding box center [471, 473] width 282 height 22
click at [322, 463] on button "Place basket into the [PERSON_NAME]." at bounding box center [312, 473] width 20 height 20
click at [632, 523] on div at bounding box center [661, 536] width 59 height 59
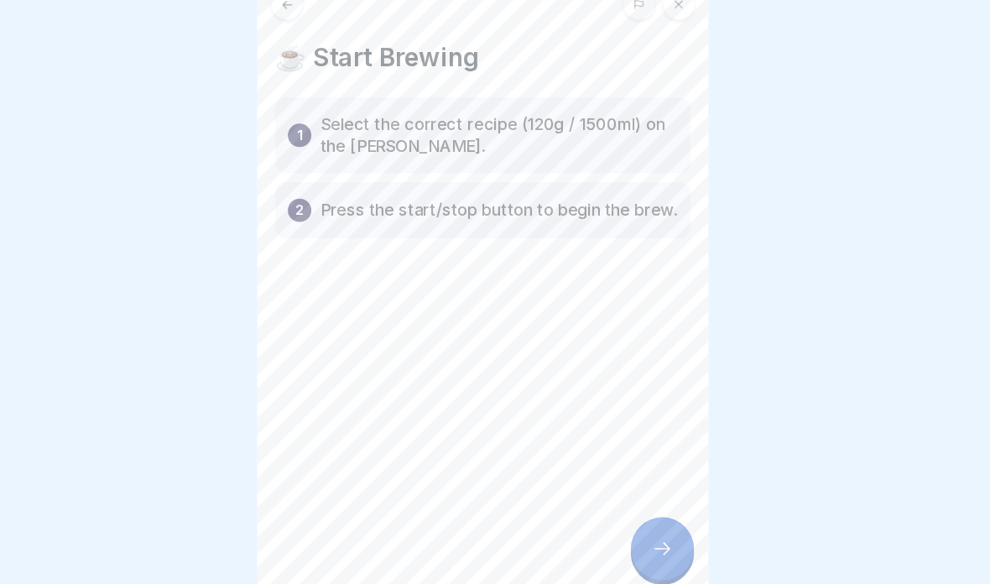
click at [568, 212] on p "Press the start/stop button to begin the brew." at bounding box center [510, 222] width 332 height 20
click at [632, 518] on div at bounding box center [661, 536] width 59 height 59
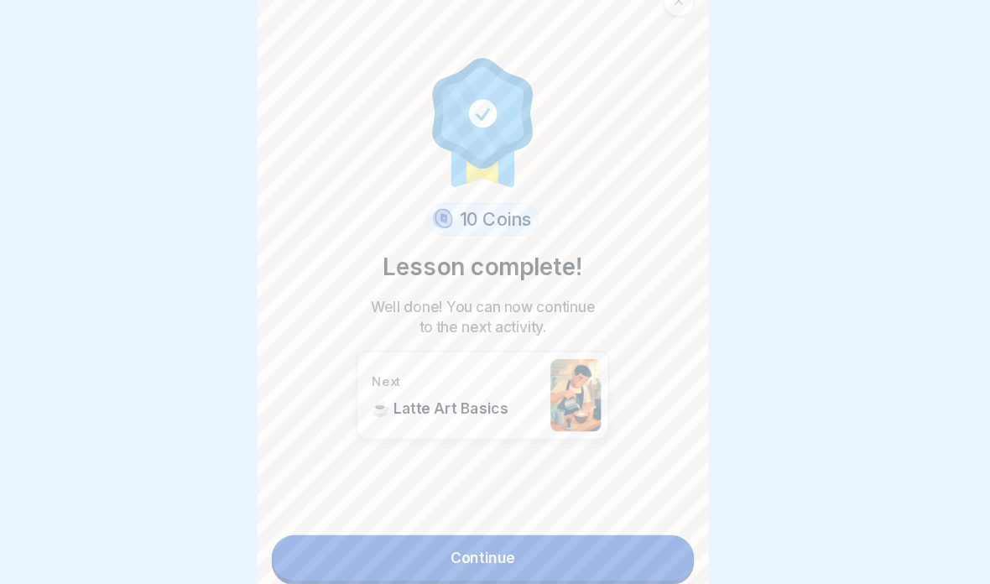
click at [580, 524] on link "Continue" at bounding box center [495, 545] width 393 height 42
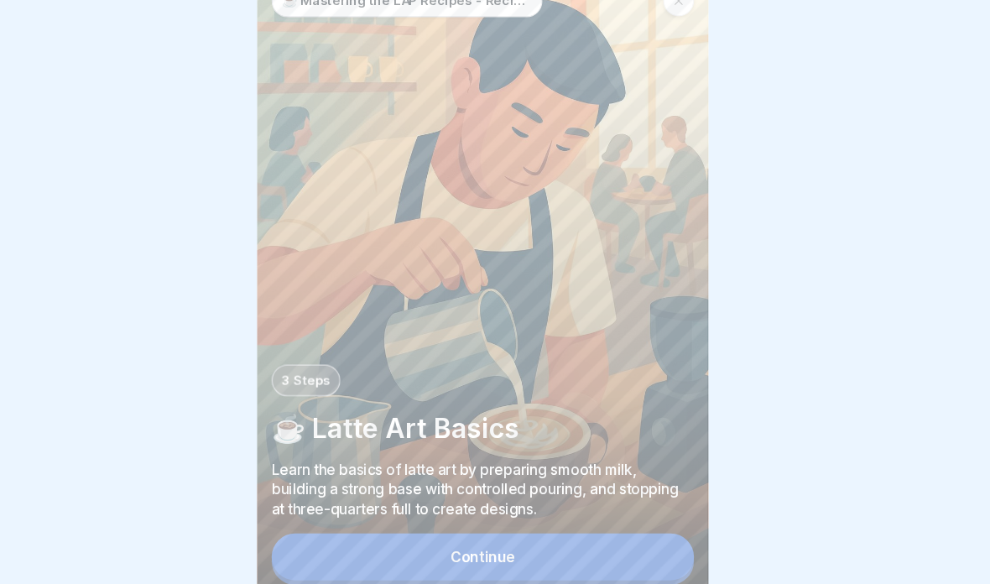
click at [602, 525] on button "Continue" at bounding box center [495, 545] width 393 height 44
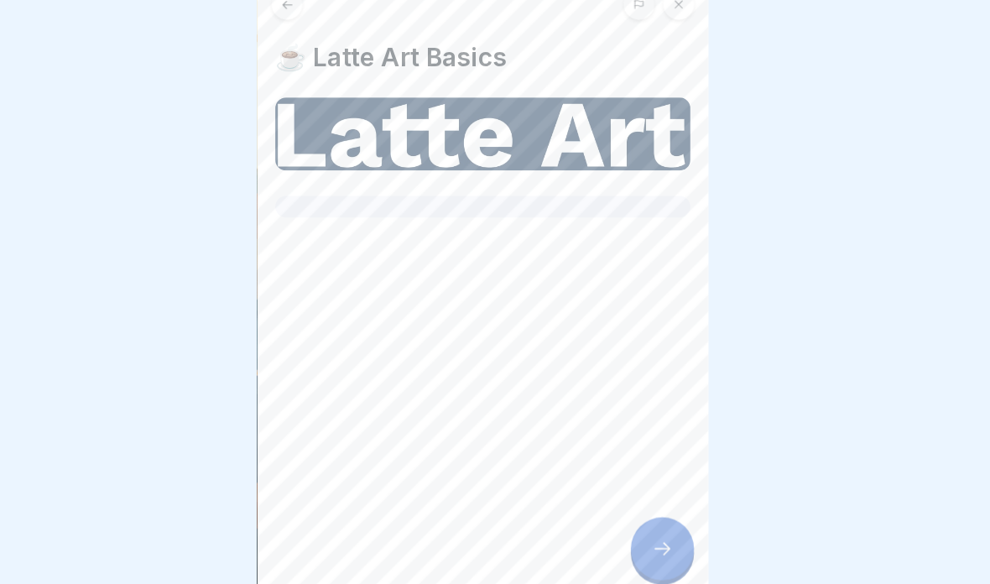
click at [632, 508] on div at bounding box center [661, 536] width 59 height 59
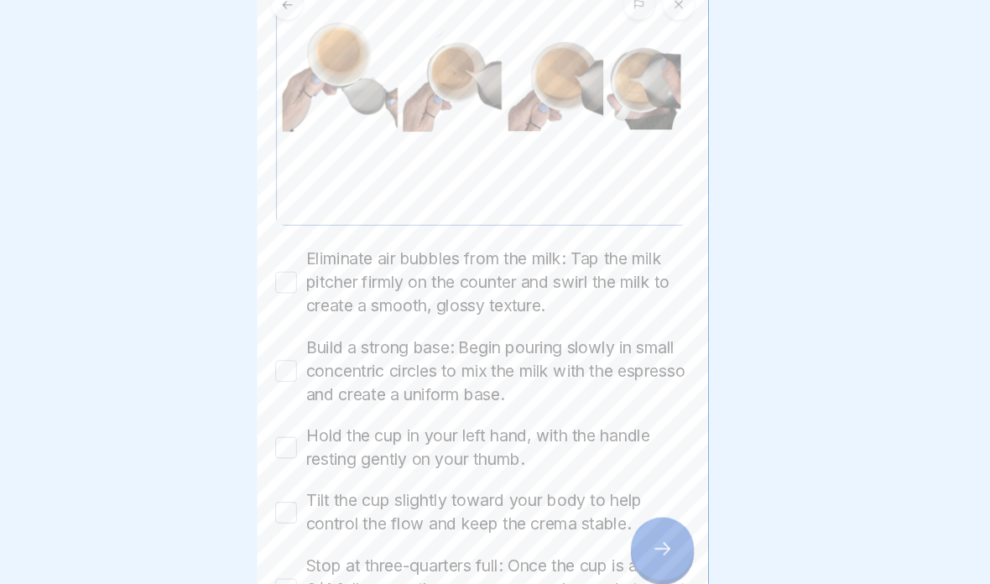
scroll to position [204, 0]
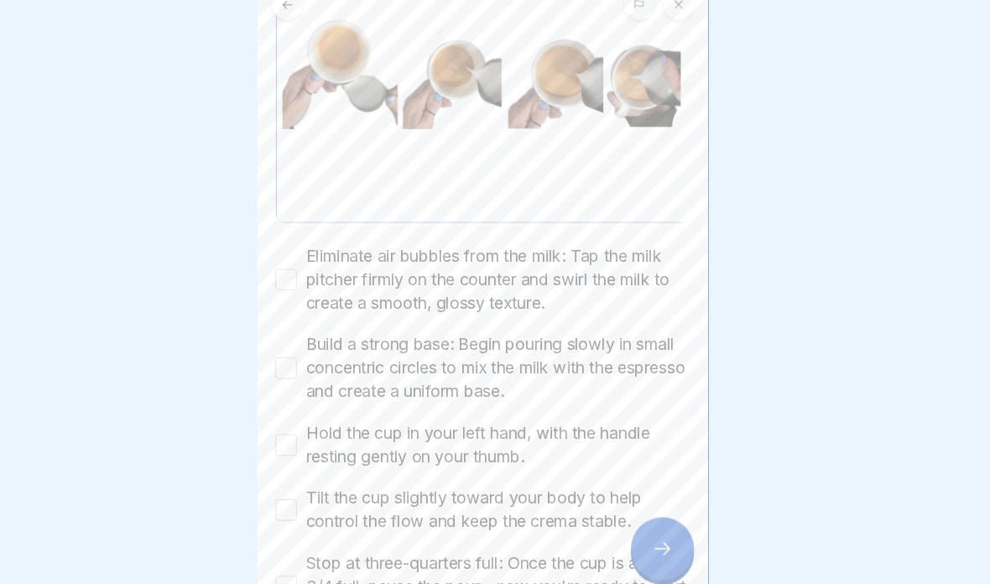
click at [302, 277] on button "Eliminate air bubbles from the milk: Tap the milk pitcher firmly on the counter…" at bounding box center [312, 287] width 20 height 20
click at [330, 336] on label "Build a strong base: Begin pouring slowly in small concentric circles to mix th…" at bounding box center [508, 368] width 357 height 65
click at [302, 359] on button "Build a strong base: Begin pouring slowly in small concentric circles to mix th…" at bounding box center [312, 369] width 20 height 20
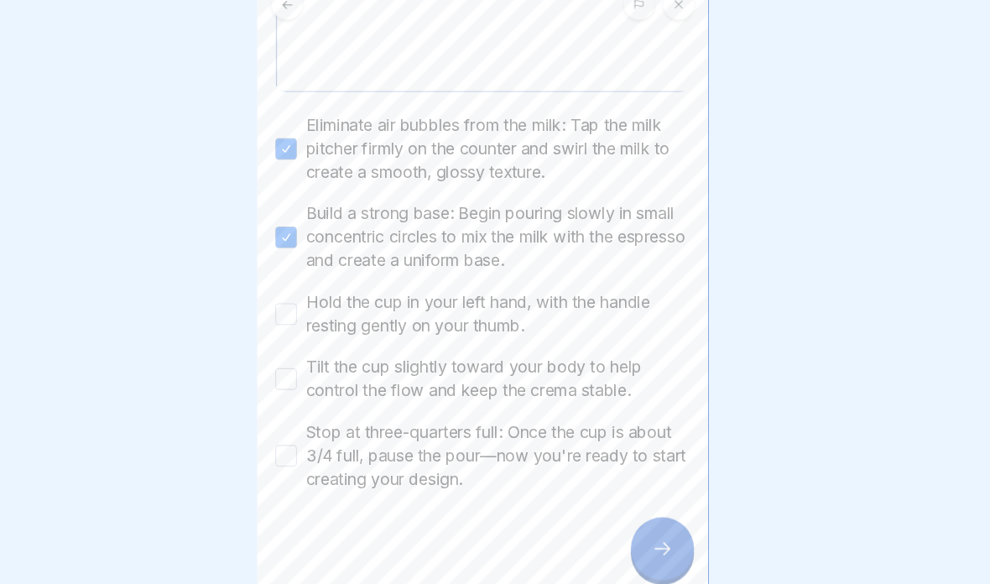
scroll to position [325, 0]
click at [302, 309] on button "Hold the cup in your left hand, with the handle resting gently on your thumb." at bounding box center [312, 319] width 20 height 20
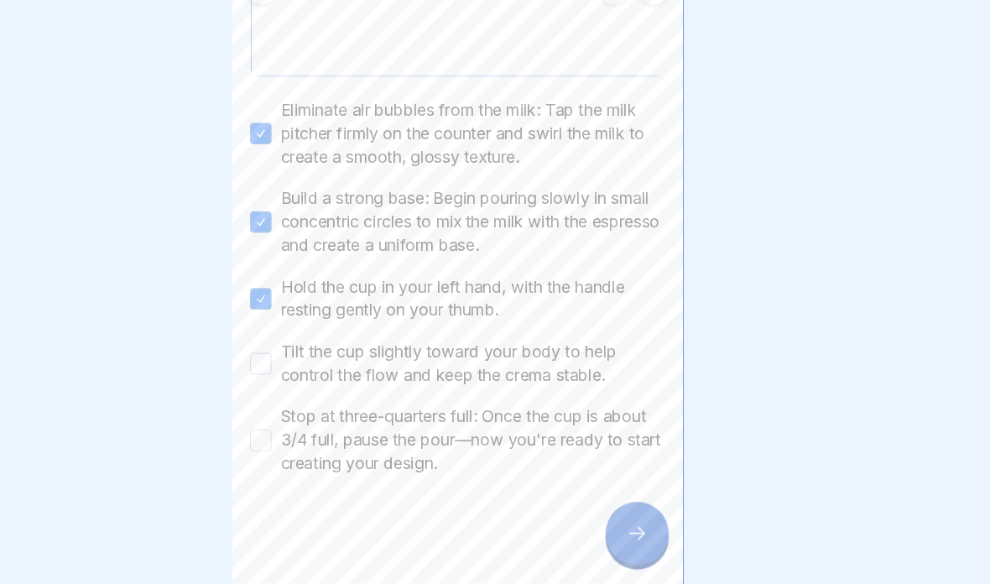
click at [302, 369] on button "Tilt the cup slightly toward your body to help control the flow and keep the cr…" at bounding box center [312, 379] width 20 height 20
click at [330, 419] on label "Stop at three-quarters full: Once the cup is about 3/4 full, pause the pour—now…" at bounding box center [508, 450] width 357 height 65
click at [302, 440] on button "Stop at three-quarters full: Once the cup is about 3/4 full, pause the pour—now…" at bounding box center [312, 450] width 20 height 20
click at [632, 507] on div at bounding box center [661, 536] width 59 height 59
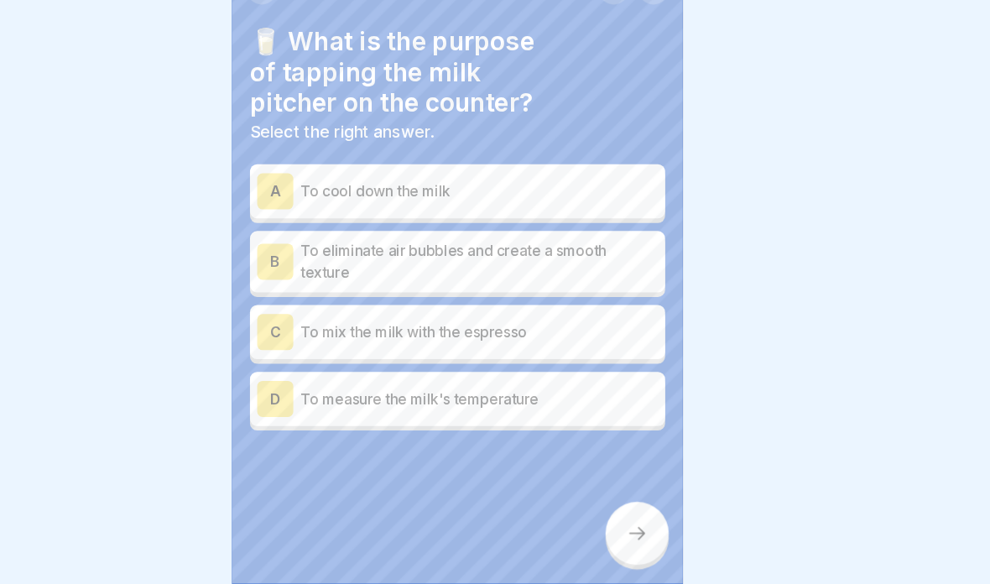
click at [554, 264] on p "To eliminate air bubbles and create a smooth texture" at bounding box center [515, 284] width 332 height 40
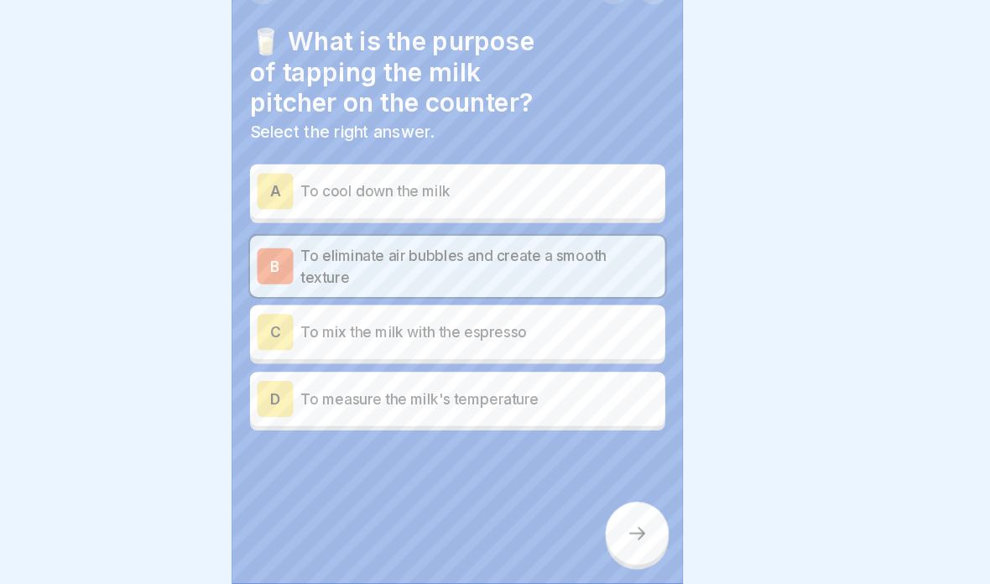
click at [632, 507] on div at bounding box center [661, 536] width 59 height 59
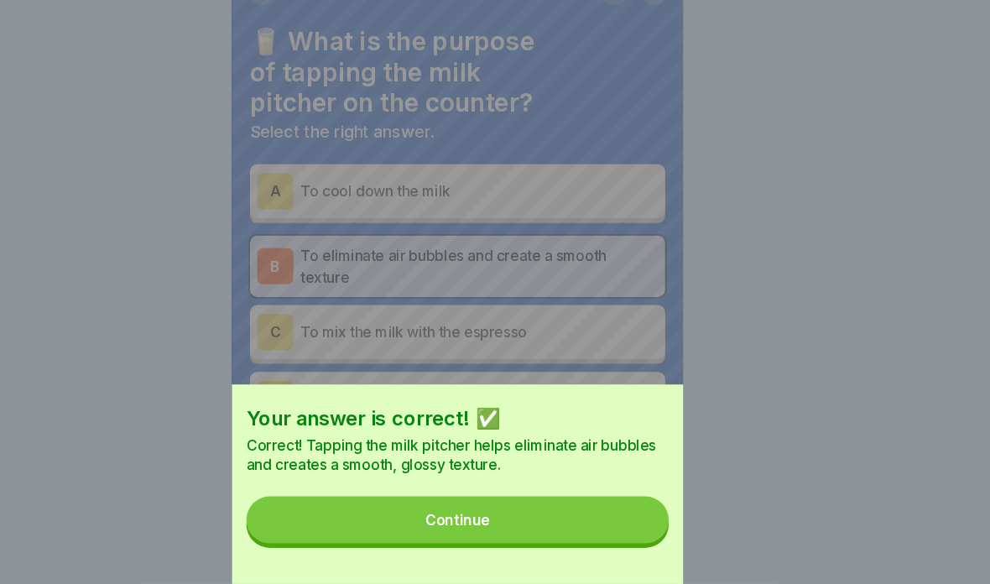
click at [575, 502] on button "Continue" at bounding box center [495, 524] width 393 height 44
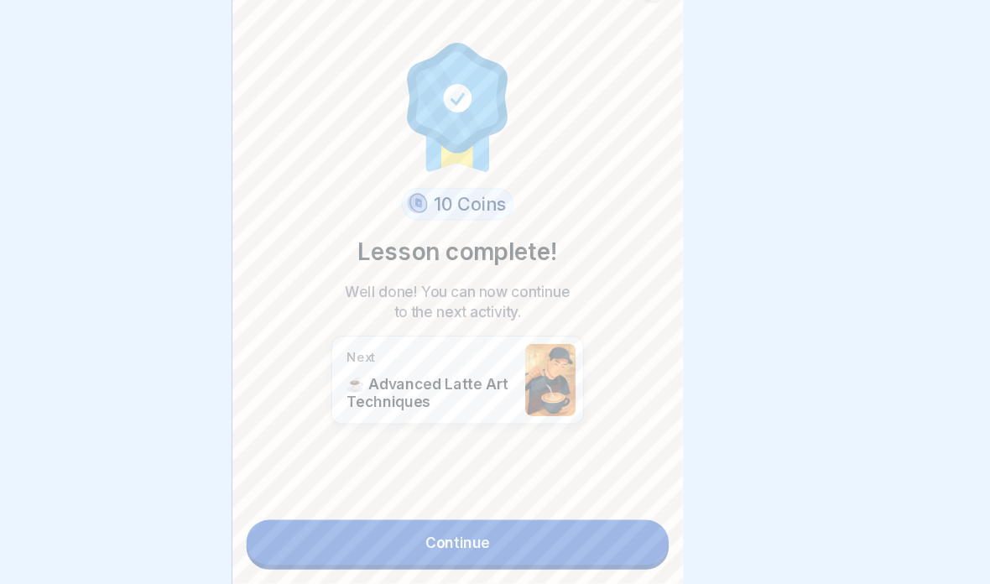
click at [562, 524] on link "Continue" at bounding box center [495, 545] width 393 height 42
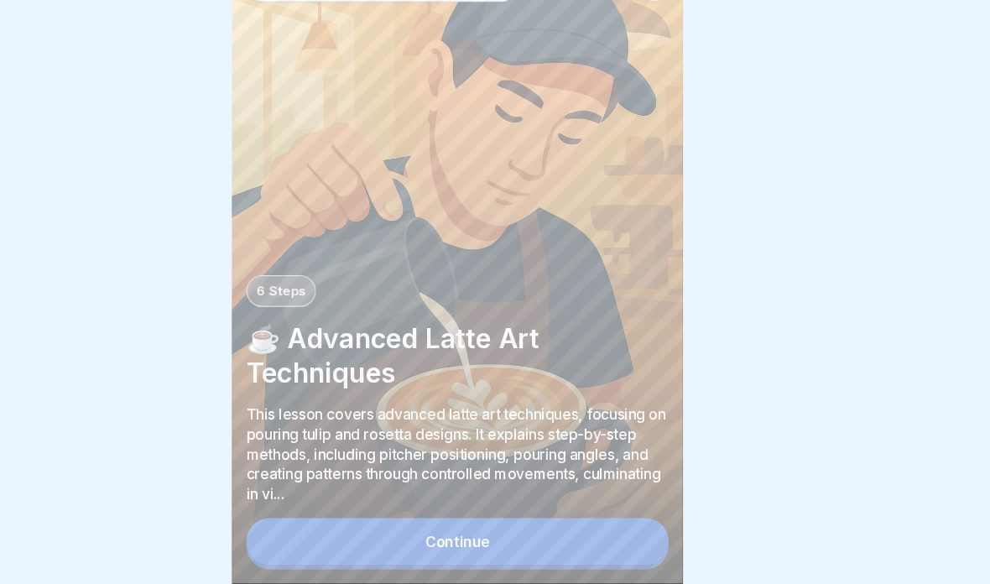
click at [562, 523] on button "Continue" at bounding box center [495, 545] width 393 height 44
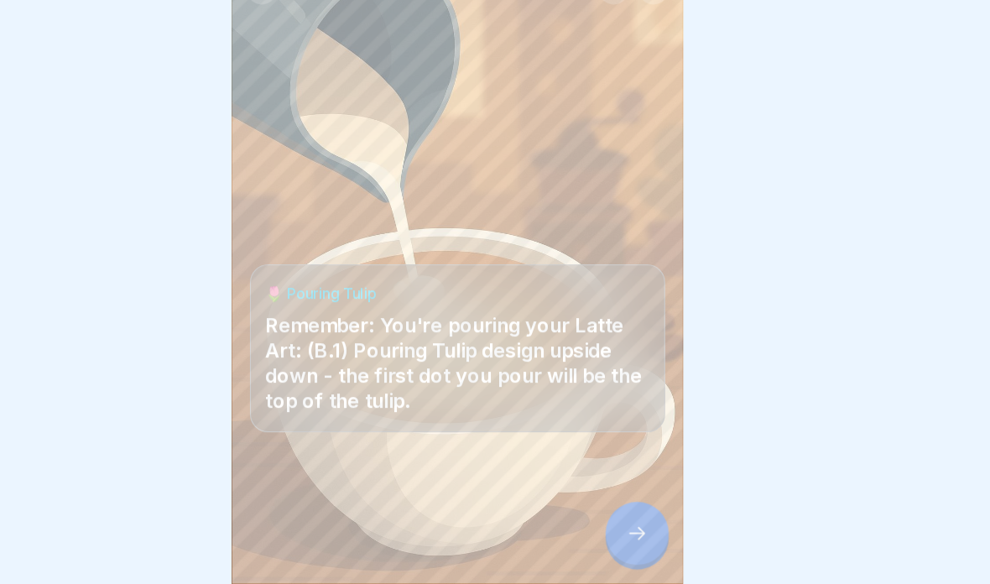
click at [652, 527] on icon at bounding box center [662, 537] width 20 height 20
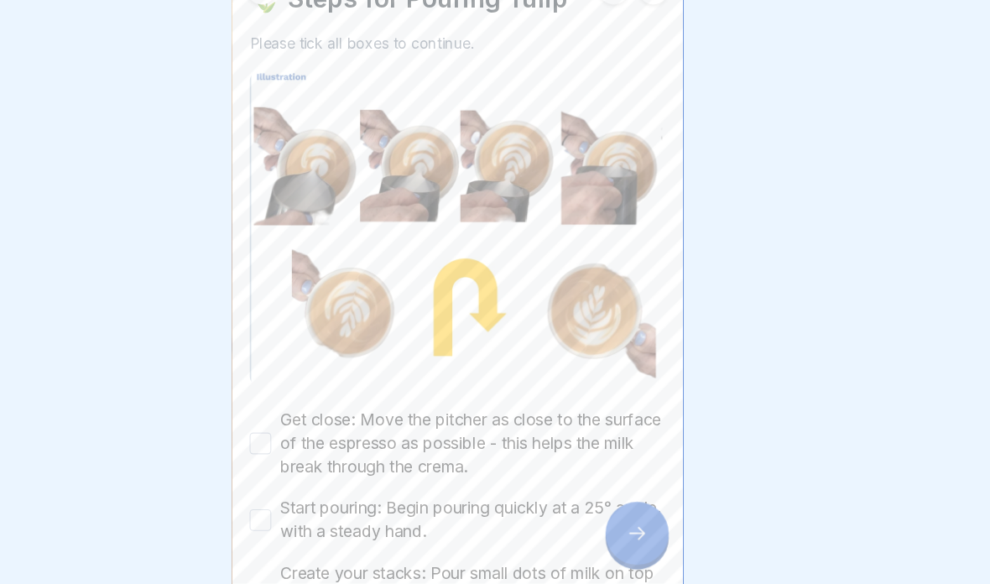
scroll to position [42, 0]
click at [492, 419] on label "Get close: Move the pitcher as close to the surface of the espresso as possible…" at bounding box center [508, 451] width 357 height 65
click at [322, 441] on button "Get close: Move the pitcher as close to the surface of the espresso as possible…" at bounding box center [312, 451] width 20 height 20
click at [469, 501] on label "Start pouring: Begin pouring quickly at a 25° angle, with a steady hand." at bounding box center [508, 523] width 357 height 44
click at [322, 513] on button "Start pouring: Begin pouring quickly at a 25° angle, with a steady hand." at bounding box center [312, 523] width 20 height 20
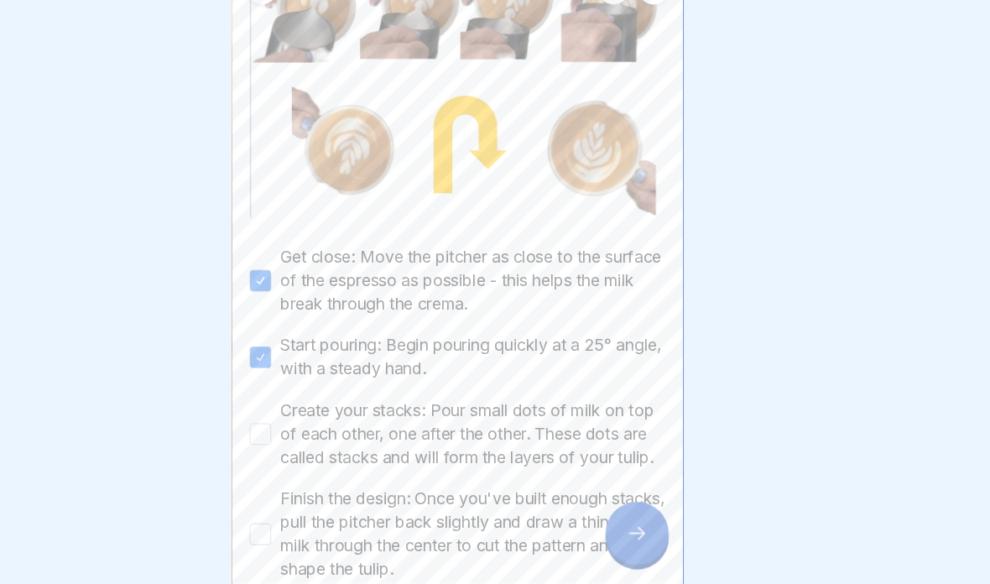
scroll to position [193, 0]
click at [500, 419] on label "Create your stacks: Pour small dots of milk on top of each other, one after the…" at bounding box center [508, 442] width 357 height 65
click at [322, 433] on button "Create your stacks: Pour small dots of milk on top of each other, one after the…" at bounding box center [312, 443] width 20 height 20
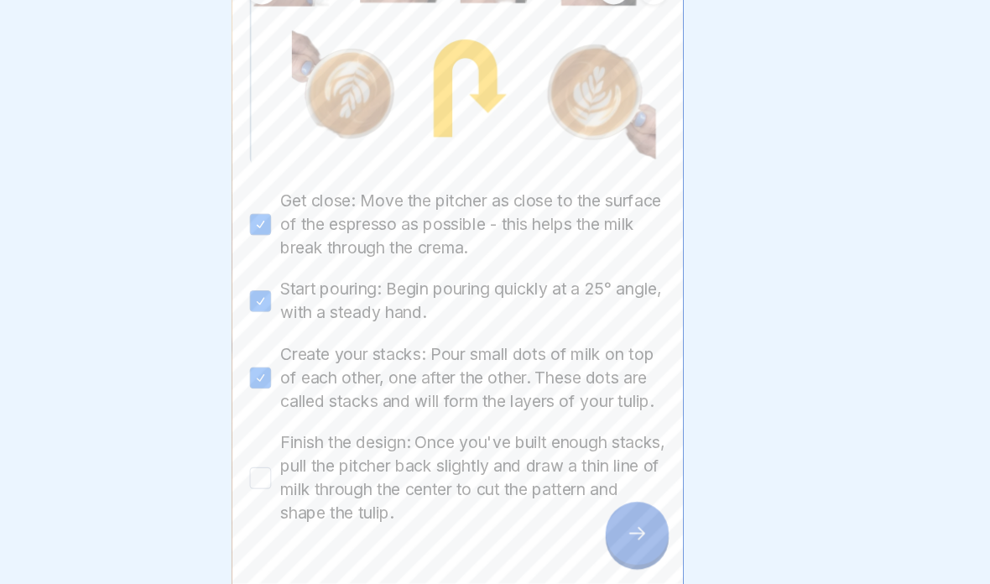
scroll to position [244, 0]
click at [486, 461] on label "Finish the design: Once you've built enough stacks, pull the pitcher back sligh…" at bounding box center [508, 484] width 357 height 87
click at [322, 475] on button "Finish the design: Once you've built enough stacks, pull the pitcher back sligh…" at bounding box center [312, 485] width 20 height 20
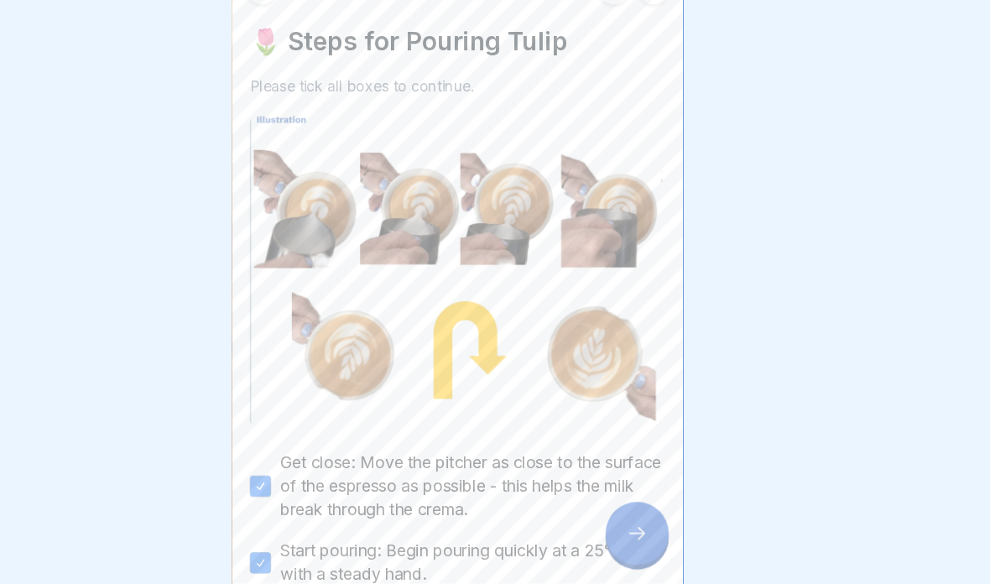
scroll to position [0, 0]
click at [632, 507] on div at bounding box center [661, 536] width 59 height 59
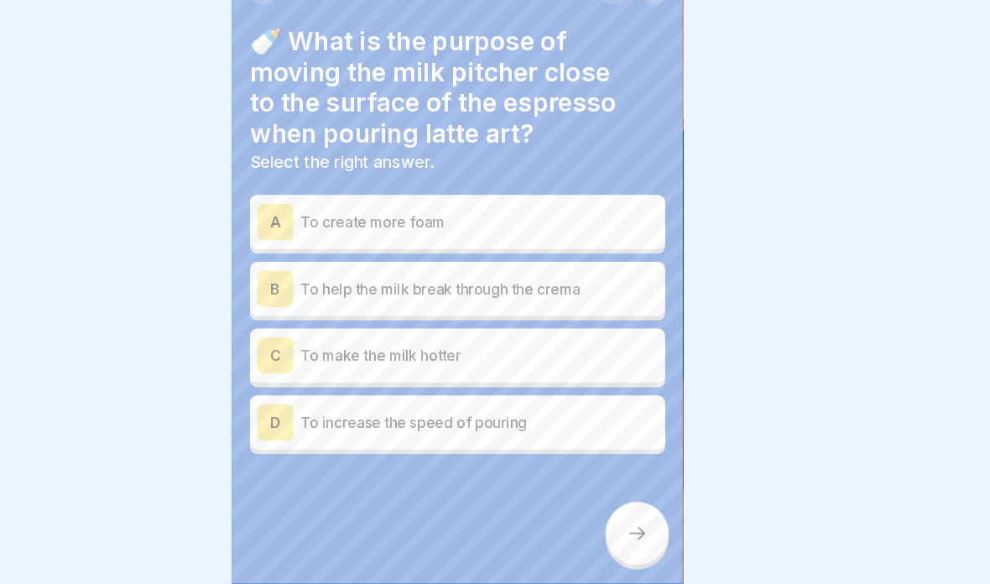
click at [547, 299] on p "To help the milk break through the crema" at bounding box center [515, 309] width 332 height 20
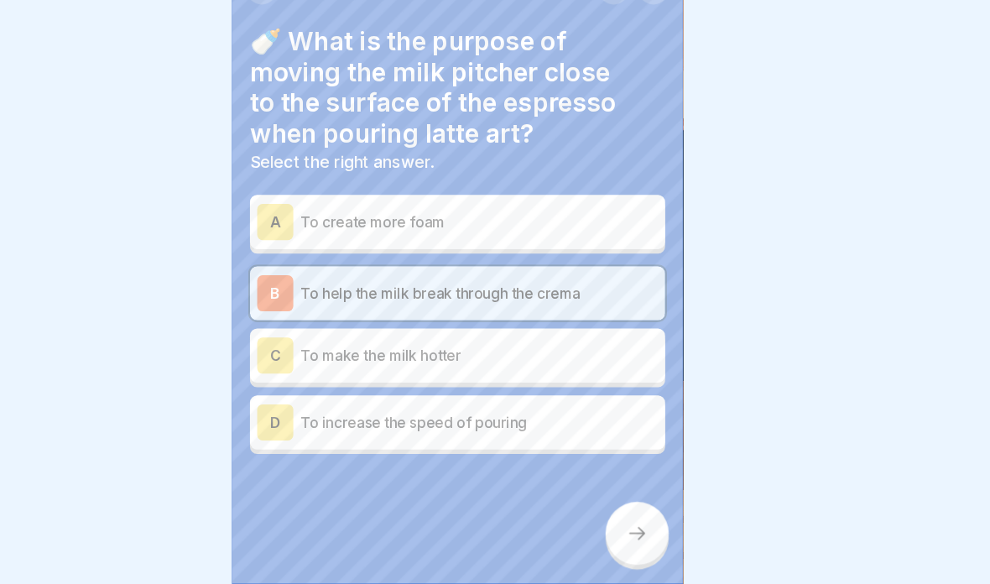
click at [632, 509] on div at bounding box center [661, 536] width 59 height 59
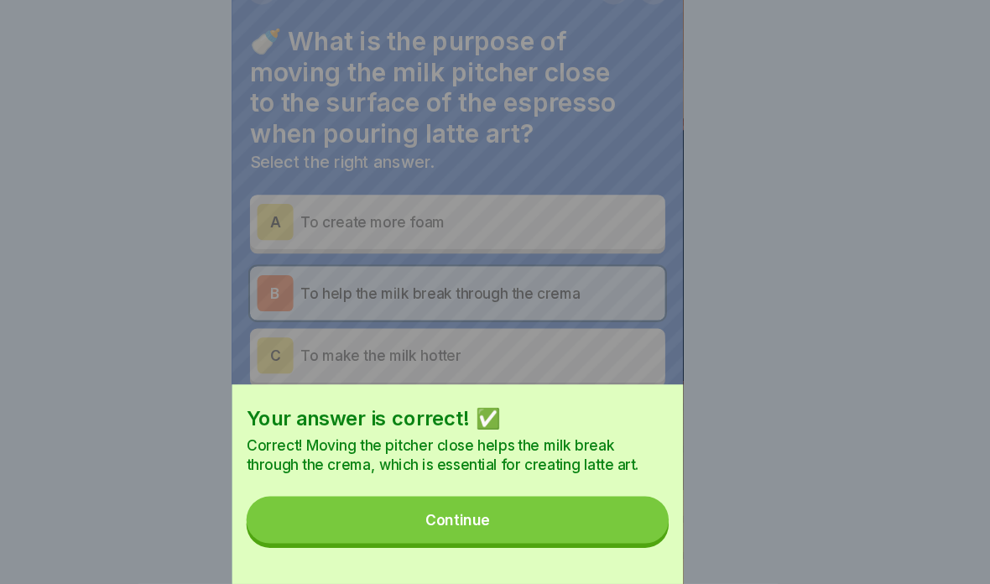
click at [575, 502] on button "Continue" at bounding box center [495, 524] width 393 height 44
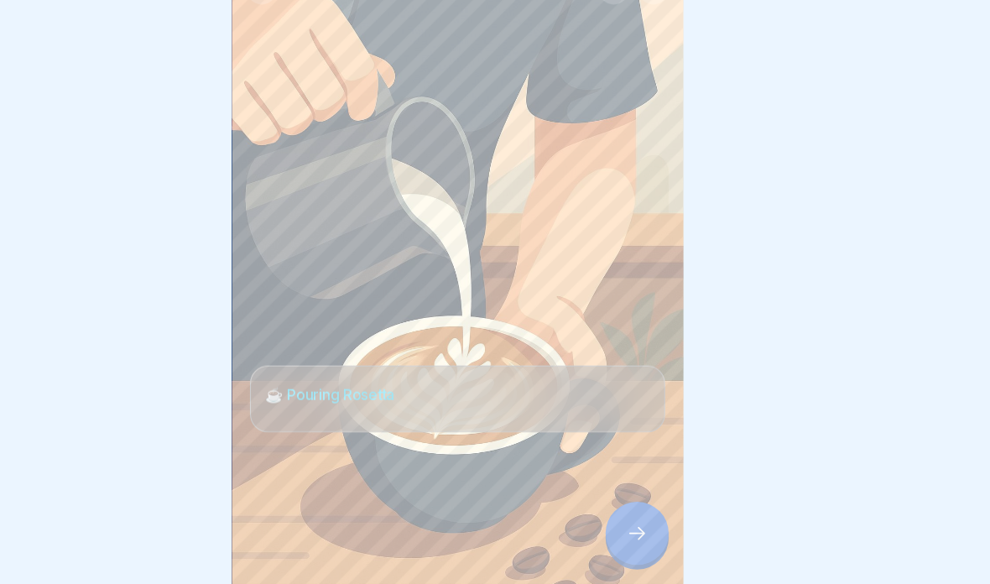
click at [652, 527] on icon at bounding box center [662, 537] width 20 height 20
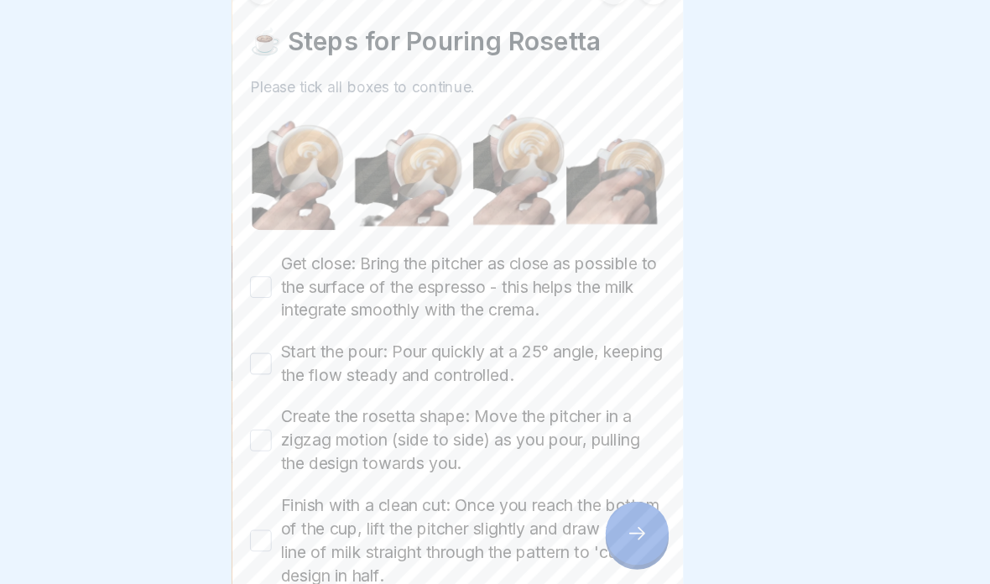
click at [554, 275] on label "Get close: Bring the pitcher as close as possible to the surface of the espress…" at bounding box center [508, 307] width 357 height 65
click at [322, 298] on button "Get close: Bring the pitcher as close as possible to the surface of the espress…" at bounding box center [312, 308] width 20 height 20
click at [531, 357] on label "Start the pour: Pour quickly at a 25° angle, keeping the flow steady and contro…" at bounding box center [508, 379] width 357 height 44
click at [322, 369] on button "Start the pour: Pour quickly at a 25° angle, keeping the flow steady and contro…" at bounding box center [312, 379] width 20 height 20
click at [531, 418] on label "Create the rosetta shape: Move the pitcher in a zigzag motion (side to side) as…" at bounding box center [508, 450] width 357 height 65
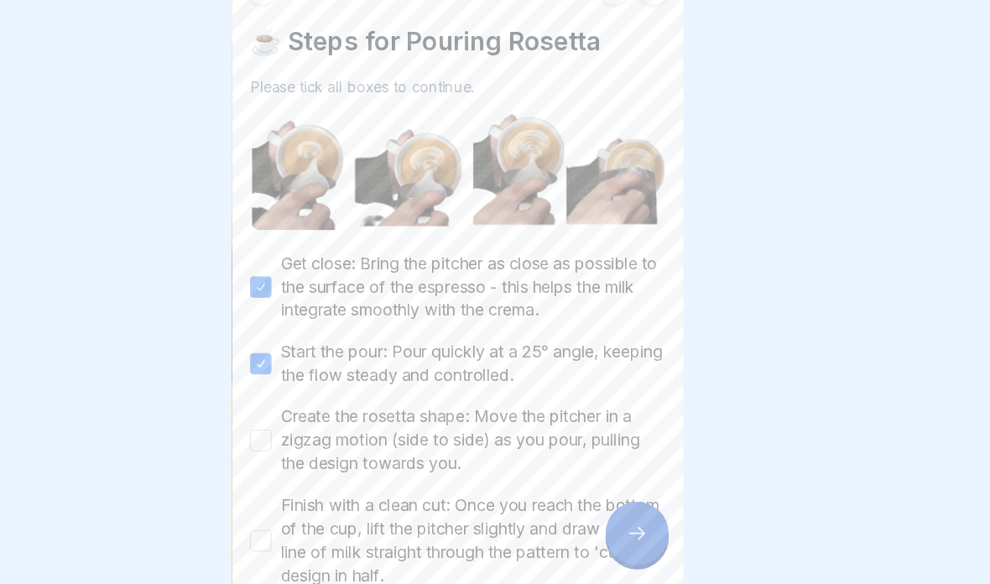
click at [322, 440] on button "Create the rosetta shape: Move the pitcher in a zigzag motion (side to side) as…" at bounding box center [312, 450] width 20 height 20
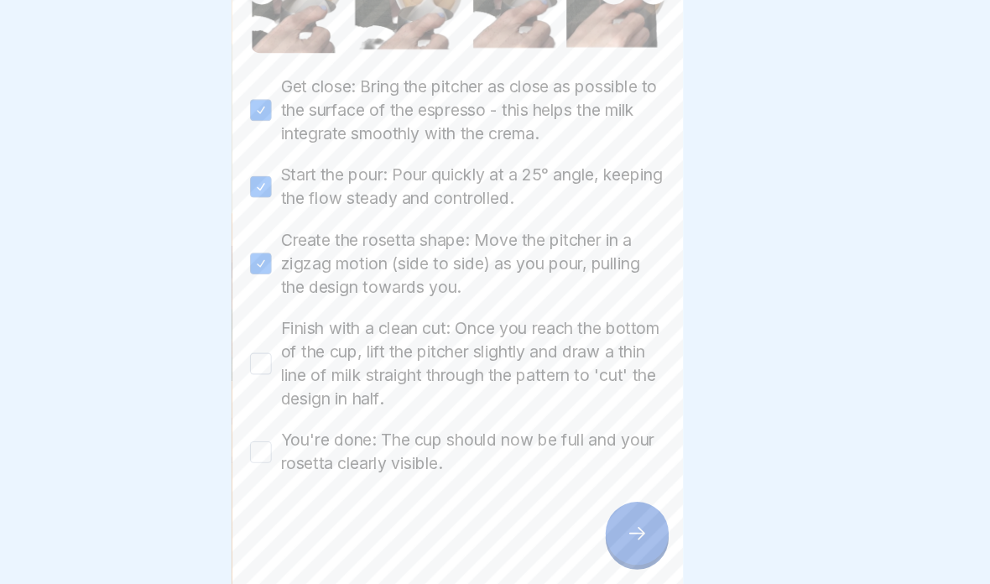
scroll to position [164, 0]
click at [533, 341] on label "Finish with a clean cut: Once you reach the bottom of the cup, lift the pitcher…" at bounding box center [508, 379] width 357 height 87
click at [322, 369] on button "Finish with a clean cut: Once you reach the bottom of the cup, lift the pitcher…" at bounding box center [312, 379] width 20 height 20
click at [527, 440] on label "You're done: The cup should now be full and your rosetta clearly visible." at bounding box center [508, 462] width 357 height 44
click at [322, 451] on button "You're done: The cup should now be full and your rosetta clearly visible." at bounding box center [312, 461] width 20 height 20
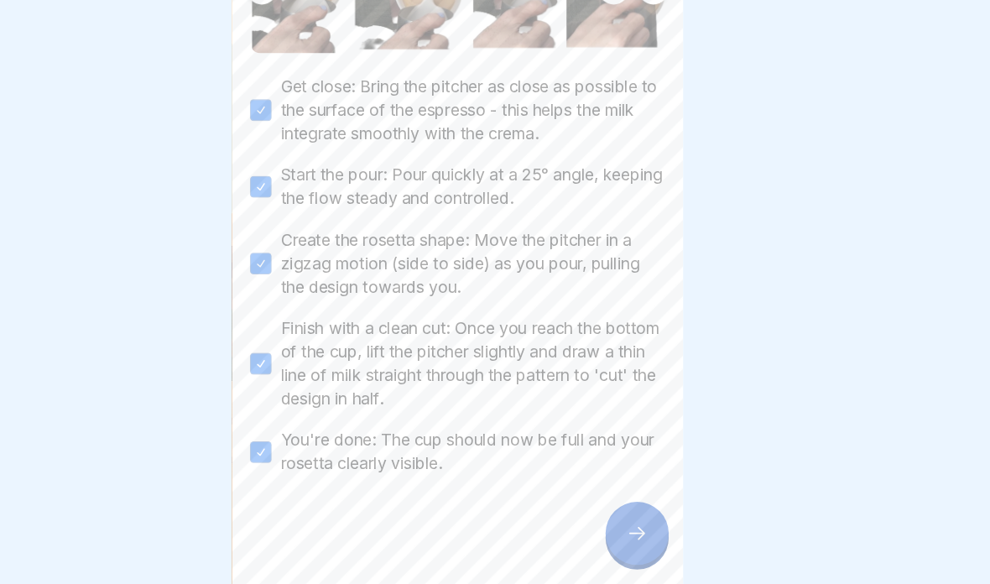
click at [652, 527] on icon at bounding box center [662, 537] width 20 height 20
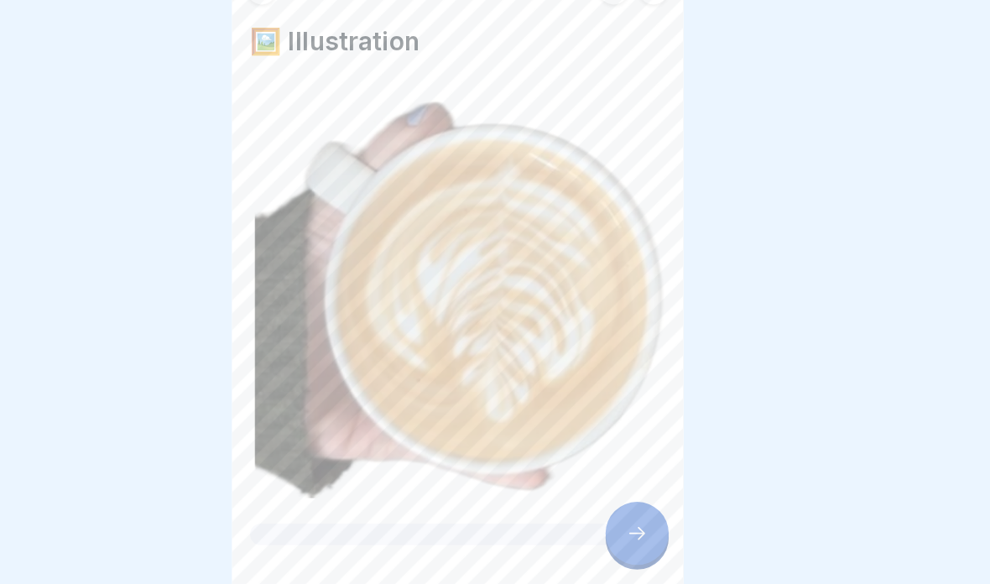
click at [632, 507] on div at bounding box center [661, 536] width 59 height 59
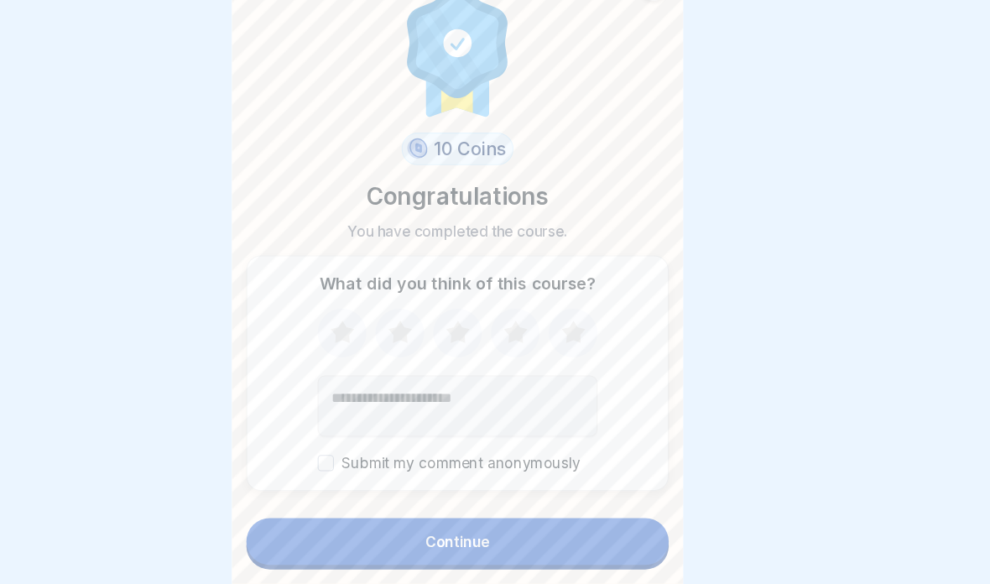
click at [580, 329] on icon at bounding box center [602, 351] width 44 height 44
click at [473, 329] on icon at bounding box center [495, 351] width 44 height 44
click at [538, 339] on icon at bounding box center [549, 349] width 22 height 21
click at [549, 523] on button "Continue" at bounding box center [495, 545] width 393 height 44
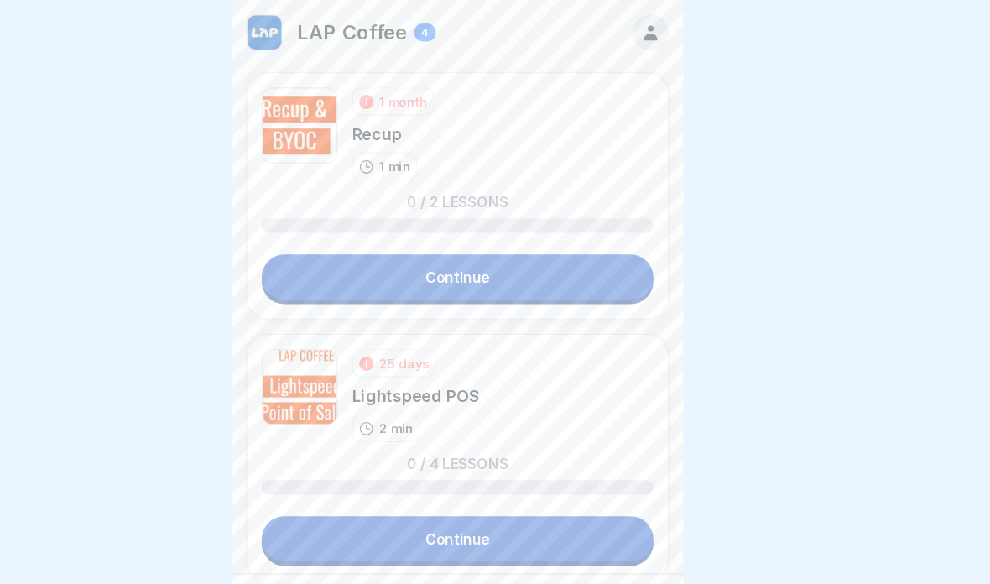
click at [536, 261] on link "Continue" at bounding box center [495, 258] width 364 height 42
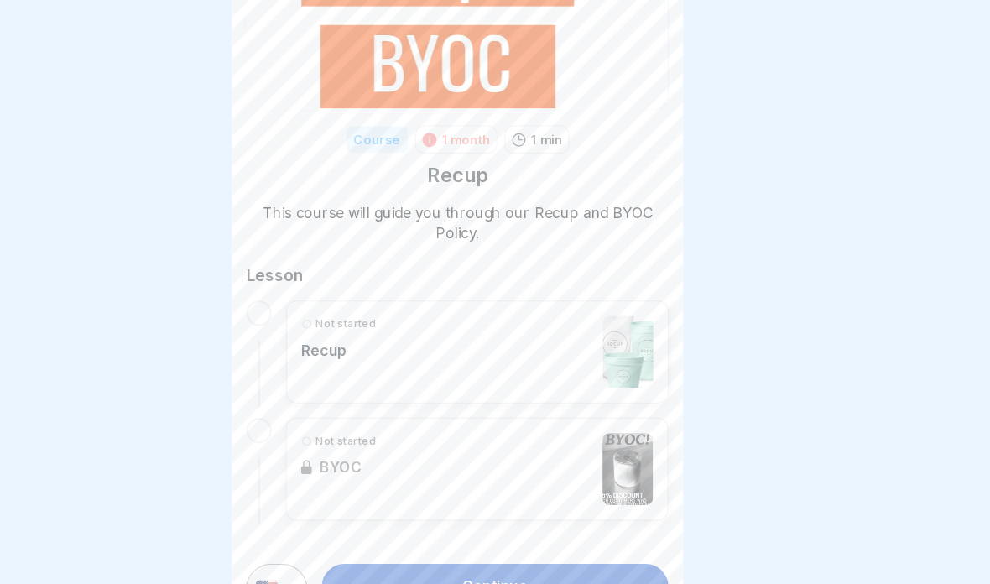
scroll to position [129, 0]
click at [552, 341] on div "Not started Recup" at bounding box center [513, 327] width 327 height 67
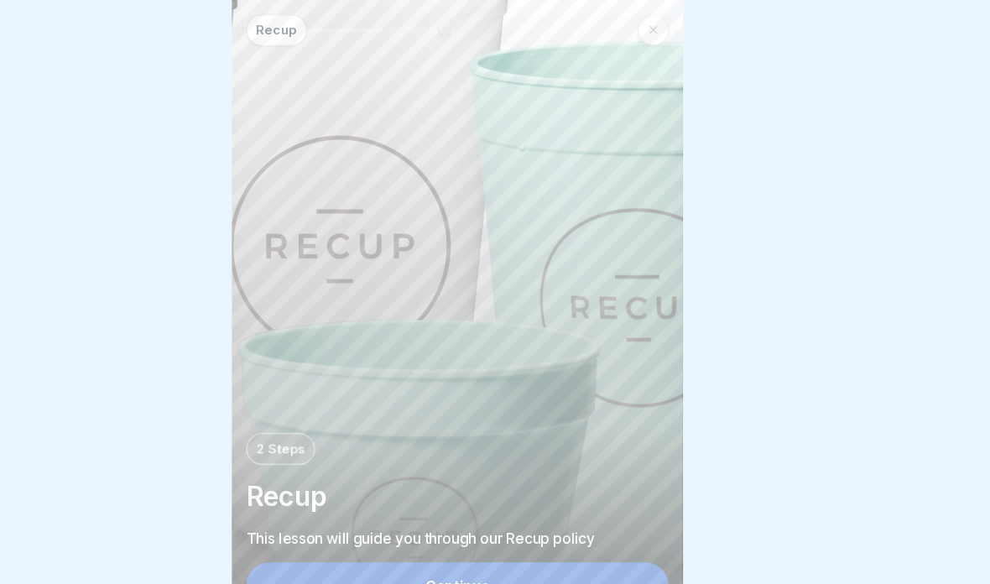
click at [549, 540] on button "Continue" at bounding box center [495, 545] width 393 height 44
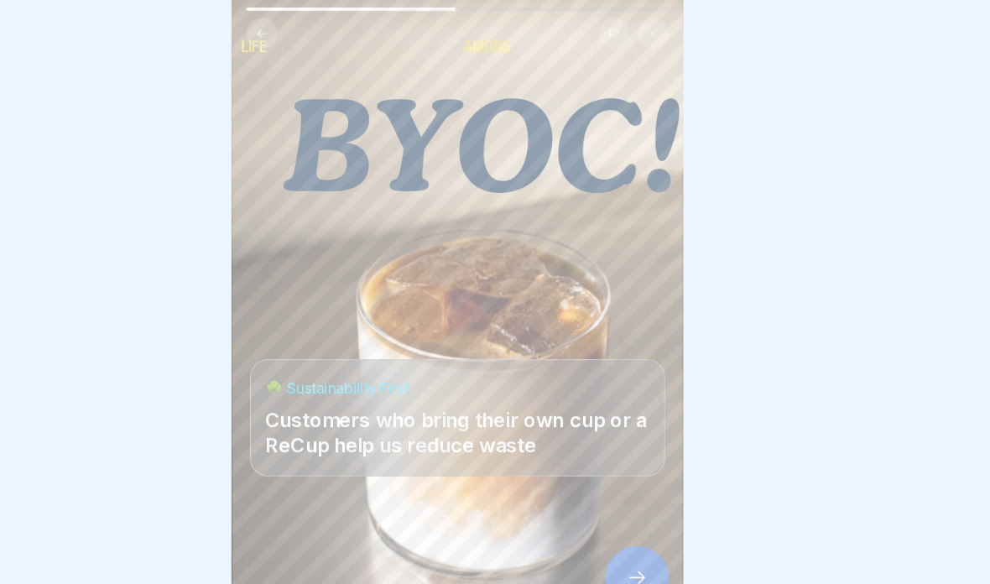
click at [589, 552] on html "Recup 2 Steps Recup This lesson will guide you through our Recup policy Continu…" at bounding box center [495, 292] width 990 height 584
click at [652, 535] on icon at bounding box center [662, 537] width 20 height 20
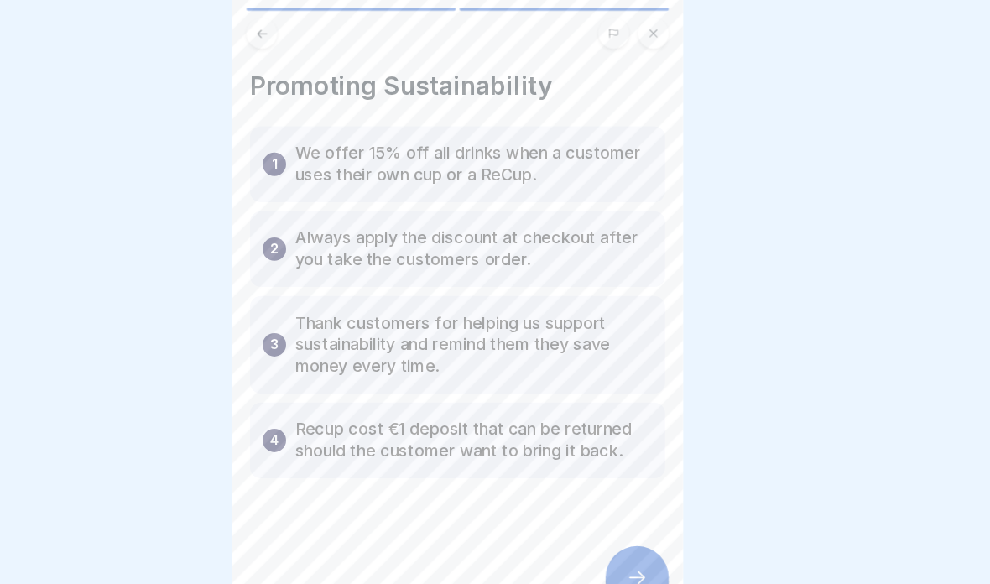
click at [652, 540] on icon at bounding box center [662, 537] width 20 height 20
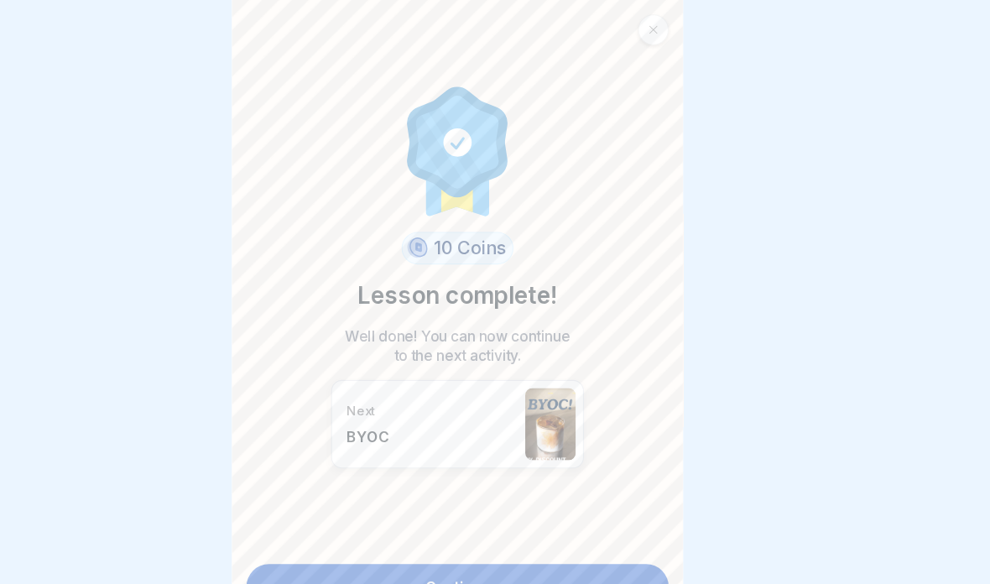
click at [556, 541] on link "Continue" at bounding box center [495, 545] width 393 height 42
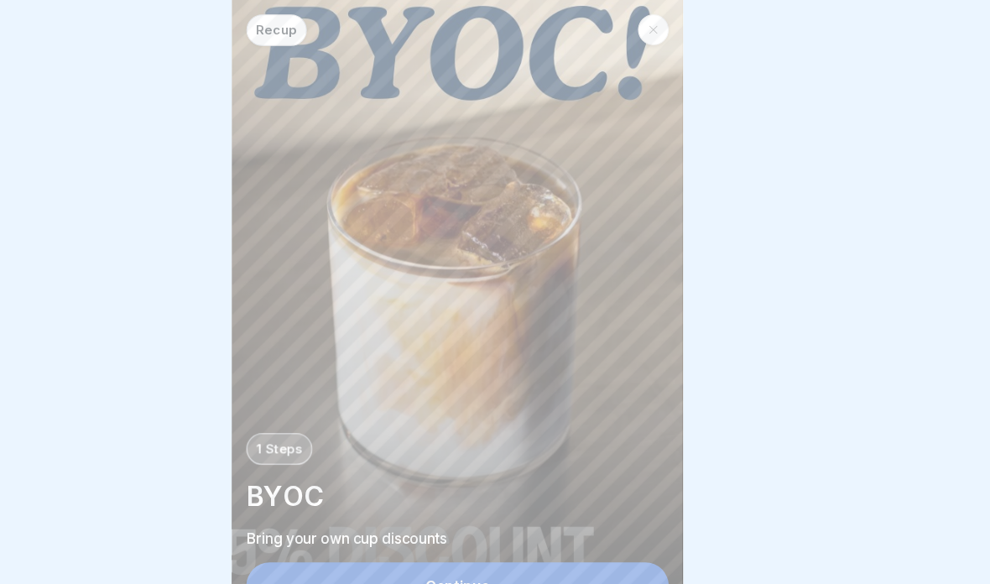
click at [559, 550] on html "Recup 1 Steps BYOC Bring your own cup discounts Continue Bring your own Cup Why…" at bounding box center [495, 292] width 990 height 584
click at [533, 536] on button "Continue" at bounding box center [495, 545] width 393 height 44
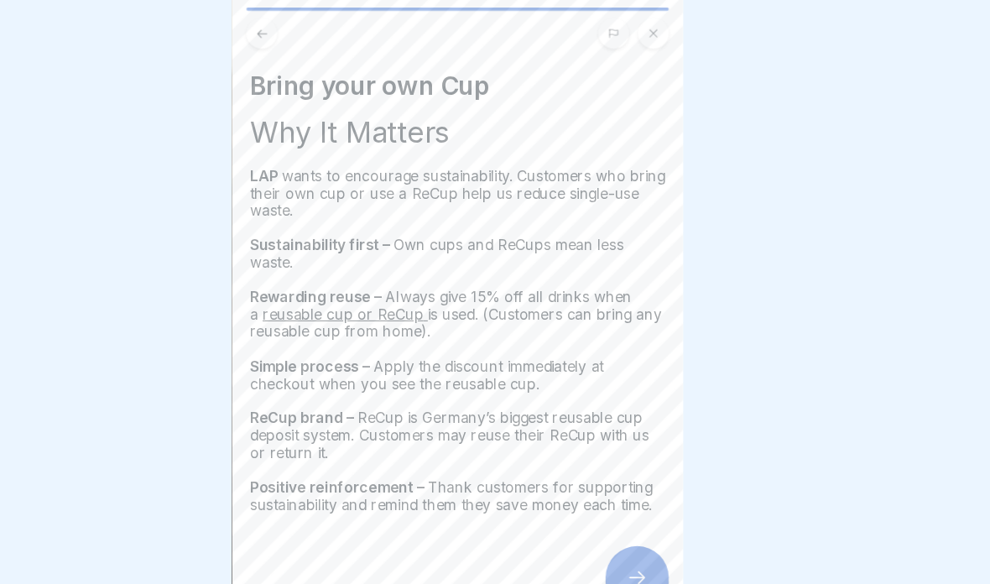
click at [632, 542] on div at bounding box center [661, 536] width 59 height 59
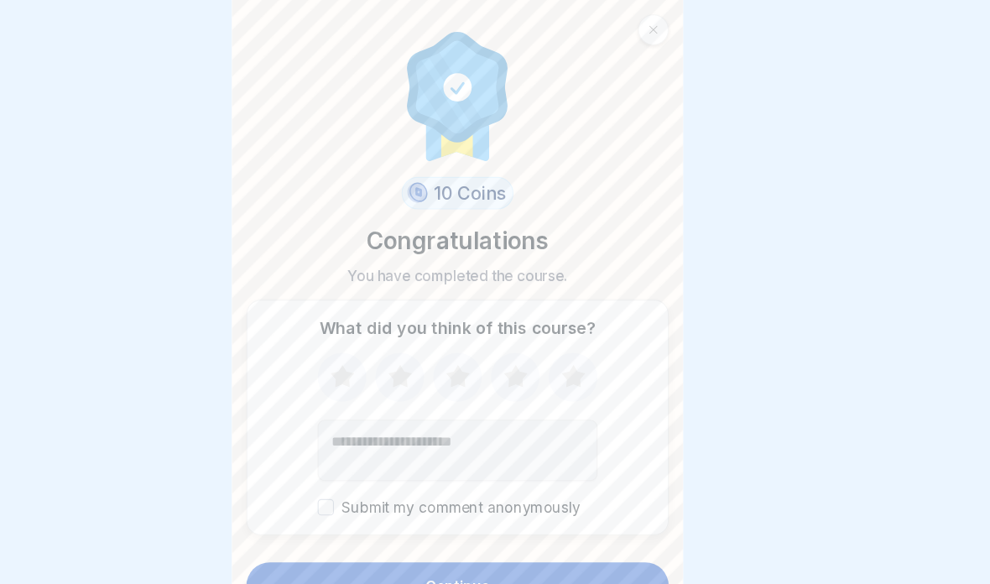
click at [564, 542] on button "Continue" at bounding box center [495, 545] width 393 height 44
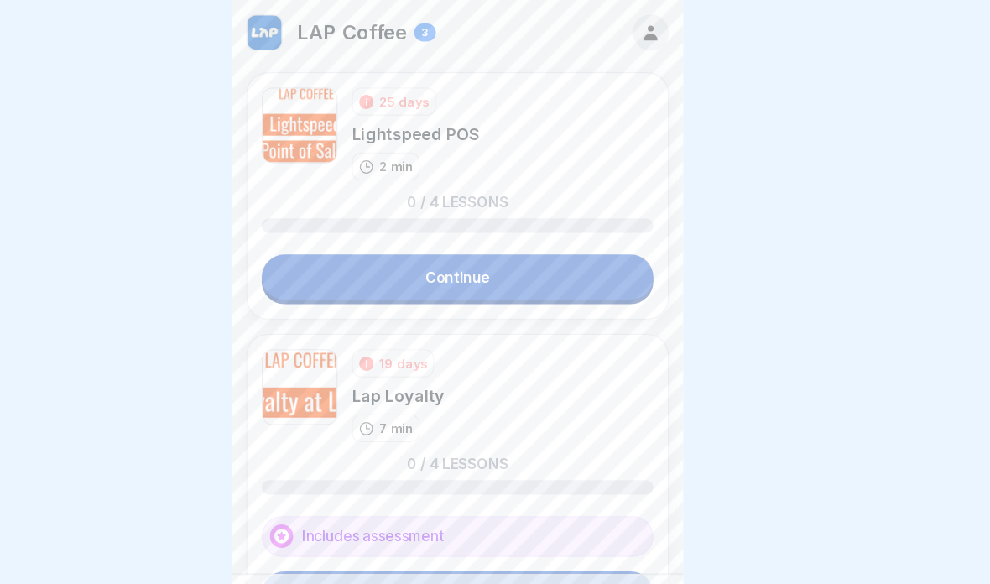
click at [519, 247] on link "Continue" at bounding box center [495, 258] width 364 height 42
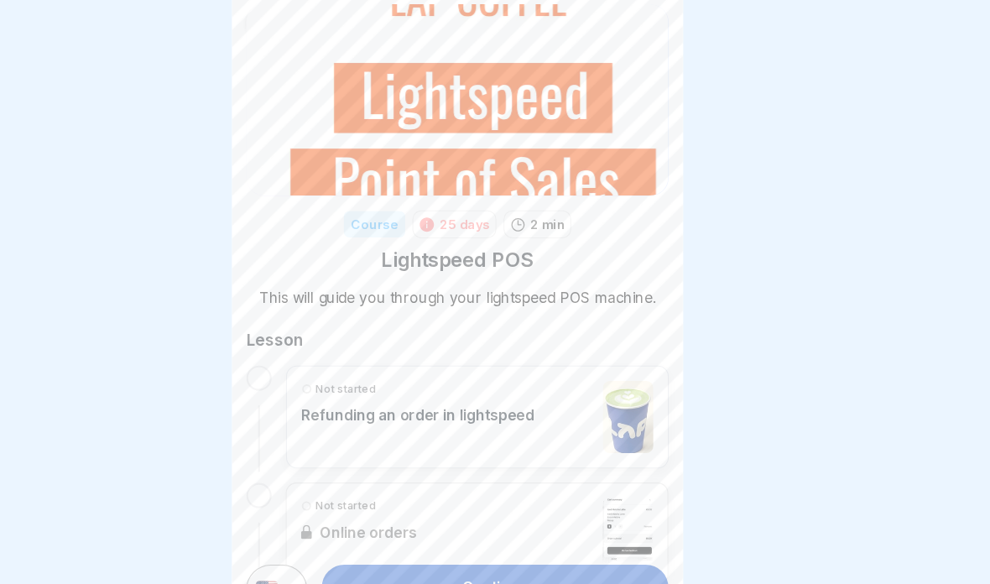
scroll to position [50, 0]
click at [525, 386] on div "Not started Refunding an order in lightspeed" at bounding box center [513, 388] width 327 height 67
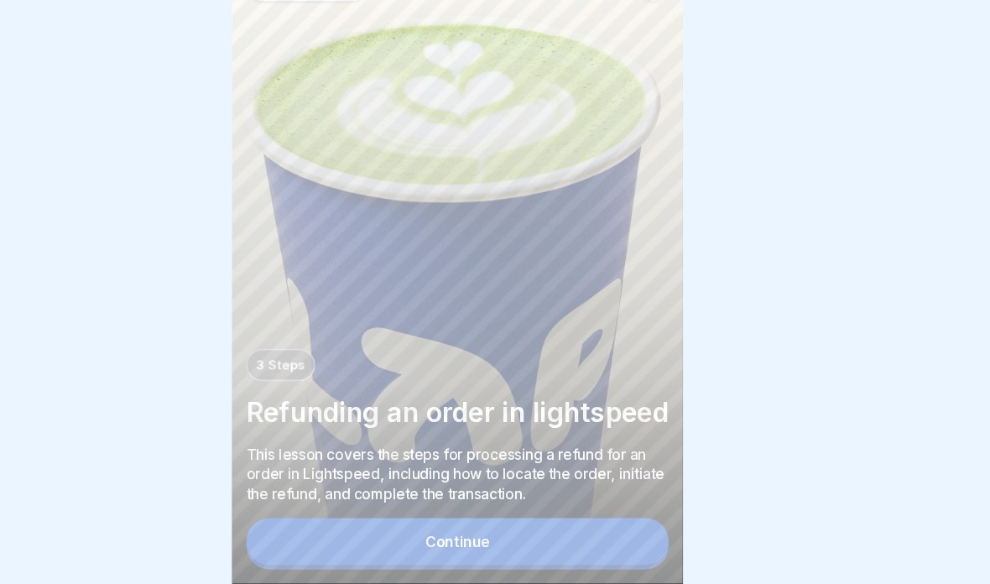
click at [537, 523] on button "Continue" at bounding box center [495, 545] width 393 height 44
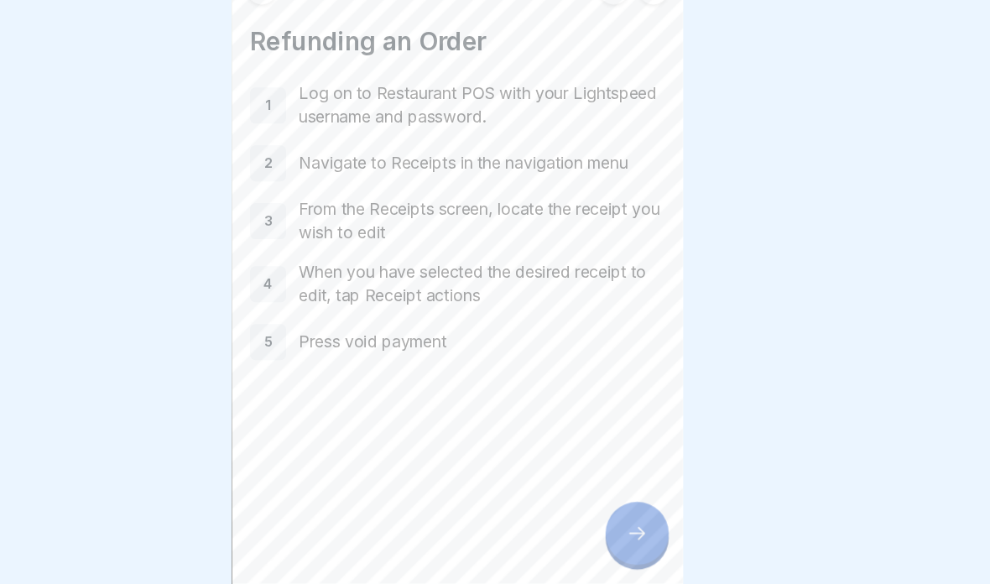
click at [632, 507] on div at bounding box center [661, 536] width 59 height 59
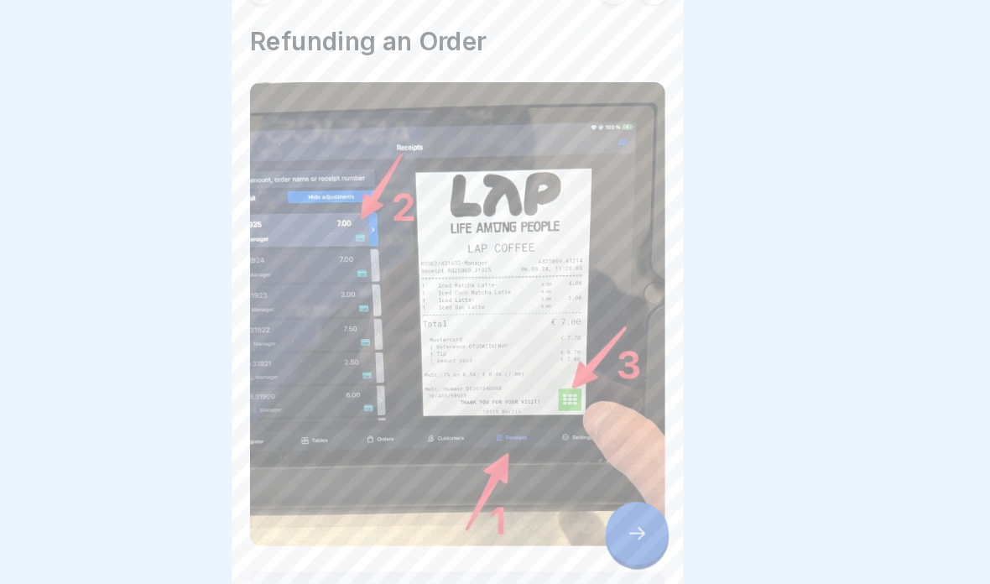
click at [590, 528] on div "Select Receipts > Find and select the receipts > Select menu icon" at bounding box center [495, 376] width 386 height 518
click at [632, 508] on div at bounding box center [661, 536] width 59 height 59
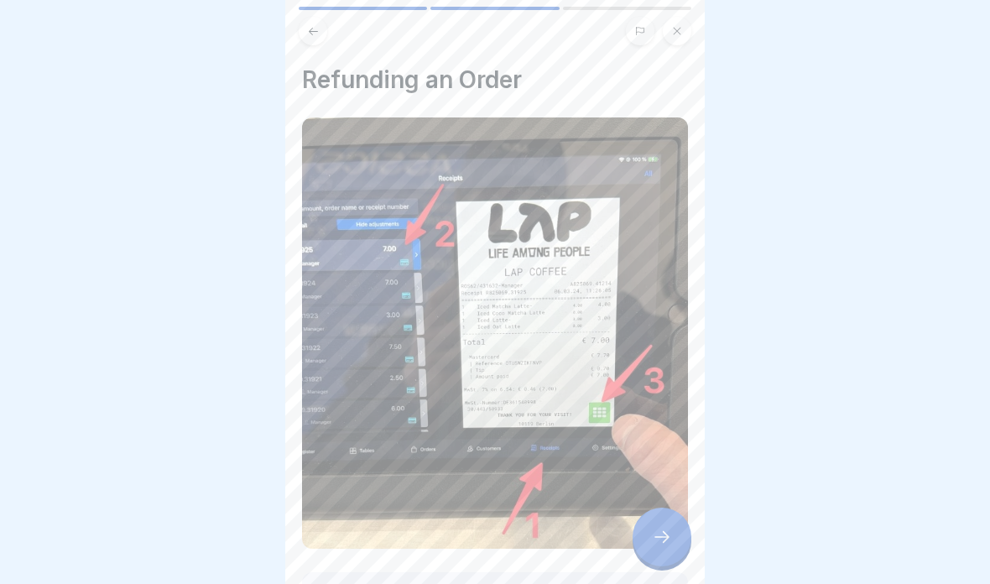
click at [668, 531] on icon at bounding box center [662, 537] width 20 height 20
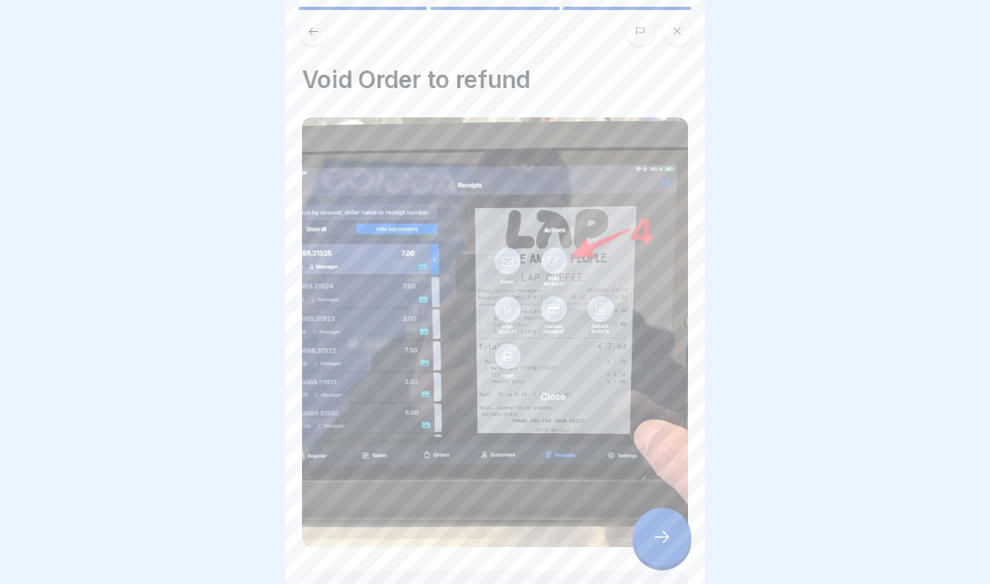
click at [669, 543] on icon at bounding box center [662, 537] width 20 height 20
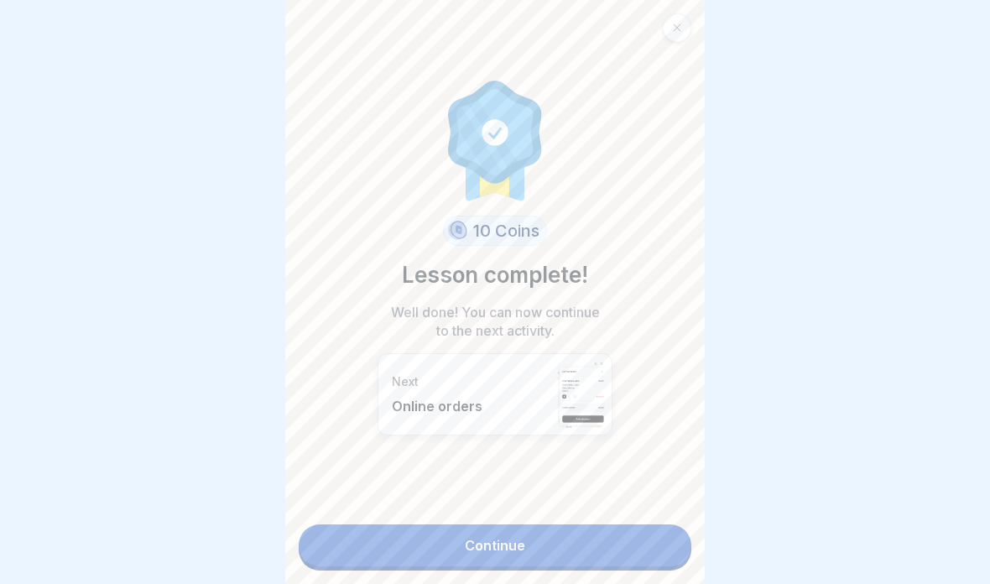
click at [656, 544] on link "Continue" at bounding box center [495, 545] width 393 height 42
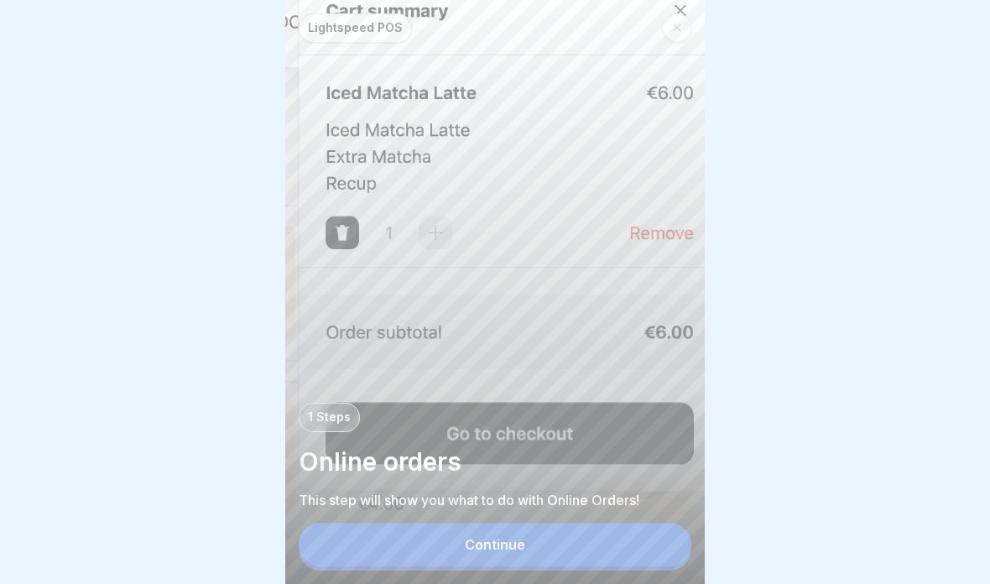
click at [632, 549] on button "Continue" at bounding box center [495, 545] width 393 height 44
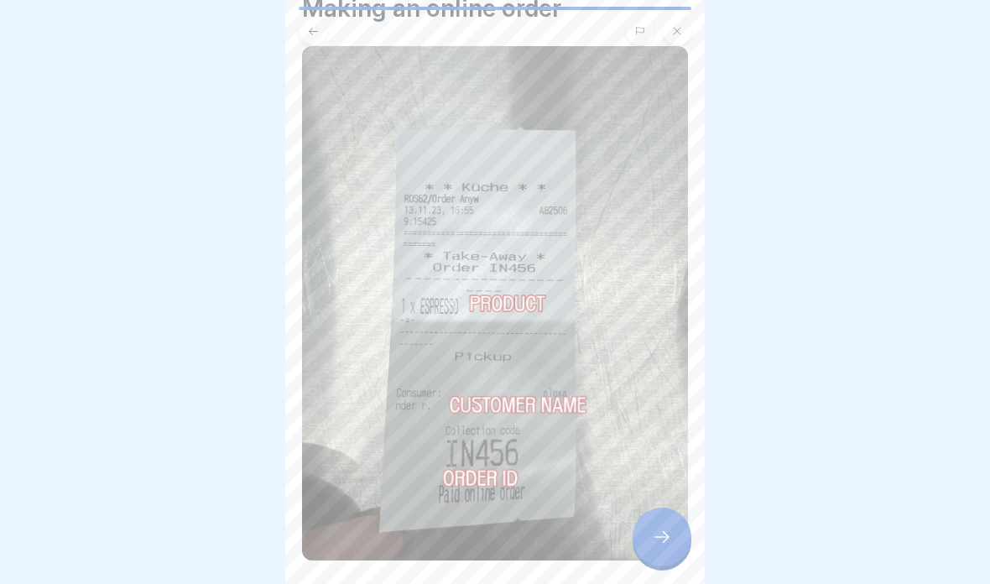
scroll to position [73, 0]
click at [665, 537] on icon at bounding box center [661, 537] width 15 height 12
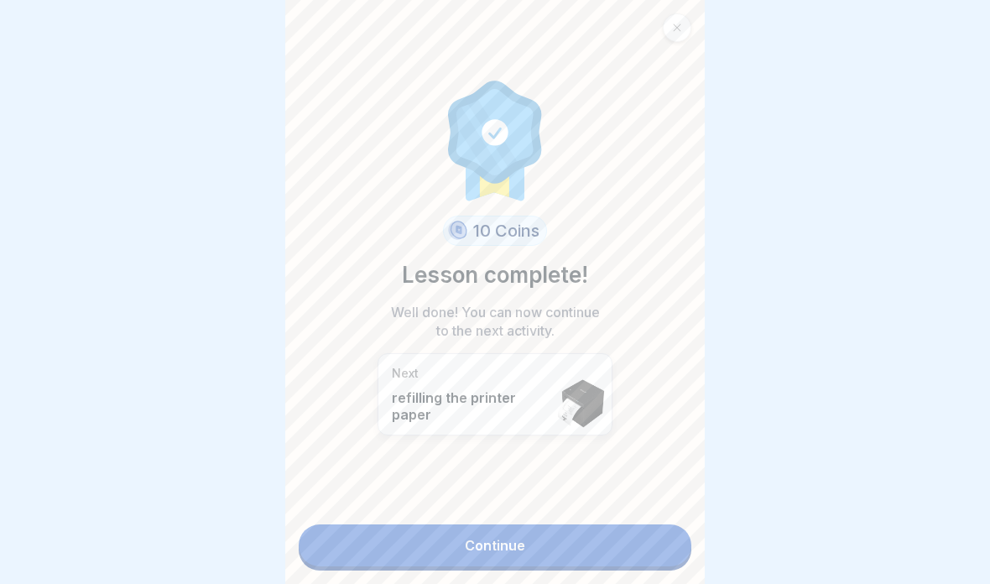
click at [629, 551] on link "Continue" at bounding box center [495, 545] width 393 height 42
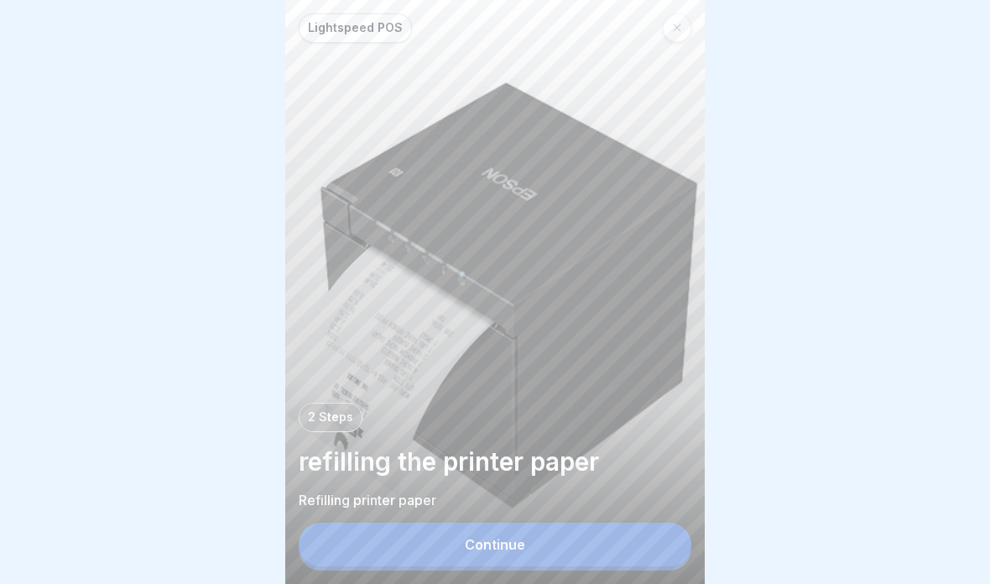
click at [627, 565] on button "Continue" at bounding box center [495, 545] width 393 height 44
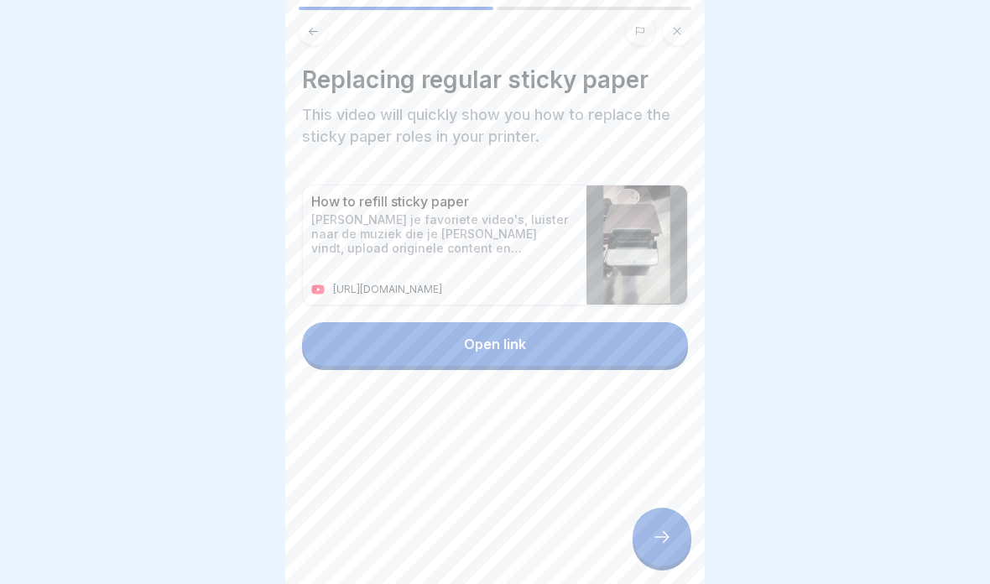
click at [586, 263] on img at bounding box center [636, 244] width 101 height 119
click at [584, 317] on div "How to refill sticky paper [PERSON_NAME] je favoriete video's, luister naar de …" at bounding box center [495, 277] width 386 height 185
click at [584, 316] on div "How to refill sticky paper [PERSON_NAME] je favoriete video's, luister naar de …" at bounding box center [495, 277] width 386 height 185
click at [604, 343] on button "Open link" at bounding box center [495, 344] width 386 height 44
click at [678, 533] on div at bounding box center [661, 536] width 59 height 59
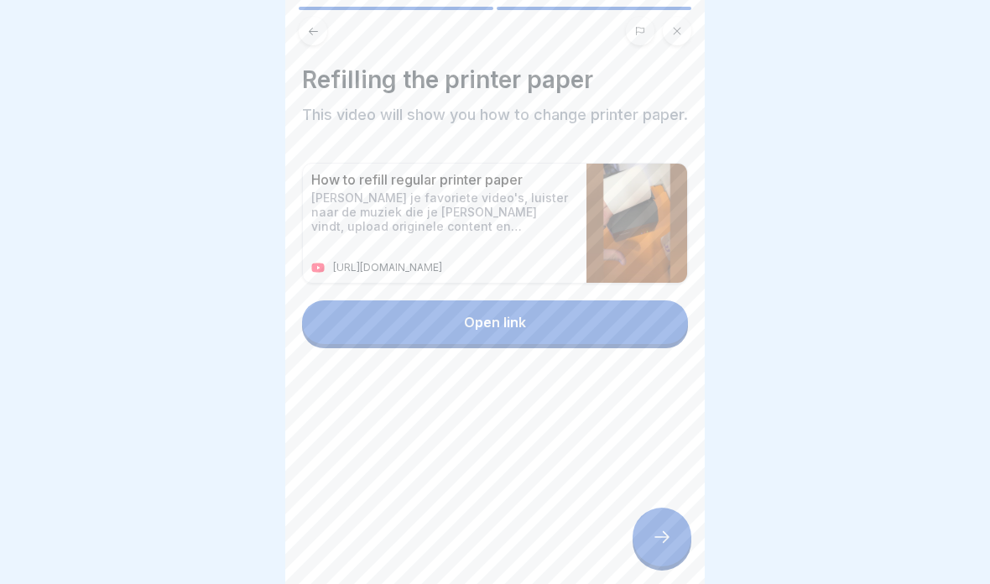
click at [643, 338] on button "Open link" at bounding box center [495, 322] width 386 height 44
click at [682, 556] on div at bounding box center [661, 536] width 59 height 59
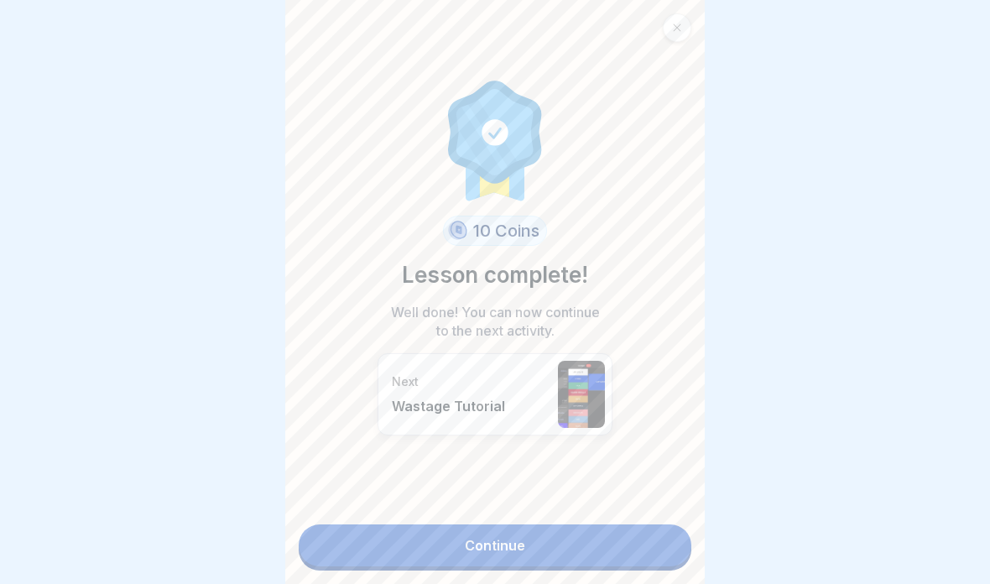
click at [623, 563] on link "Continue" at bounding box center [495, 545] width 393 height 42
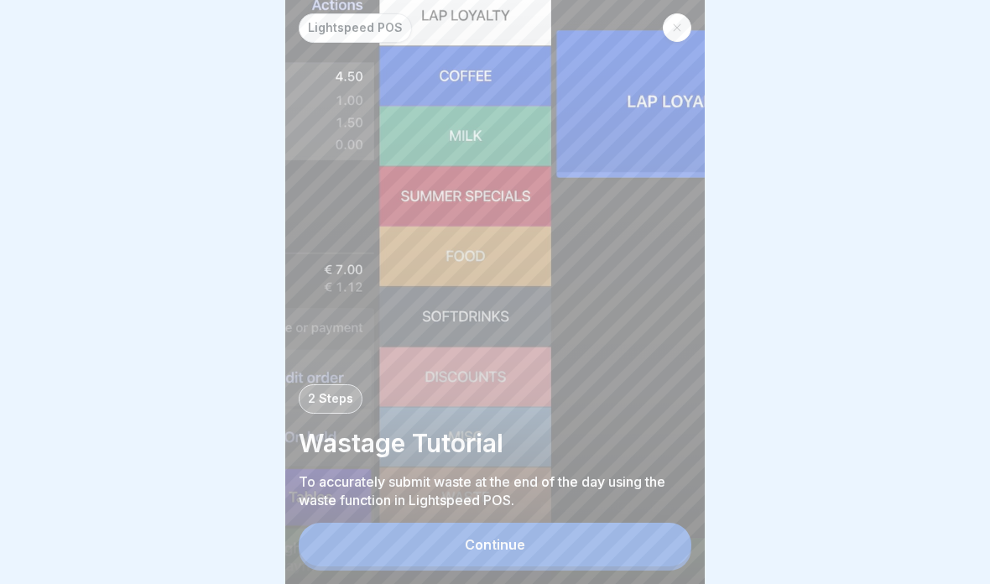
click at [648, 534] on button "Continue" at bounding box center [495, 545] width 393 height 44
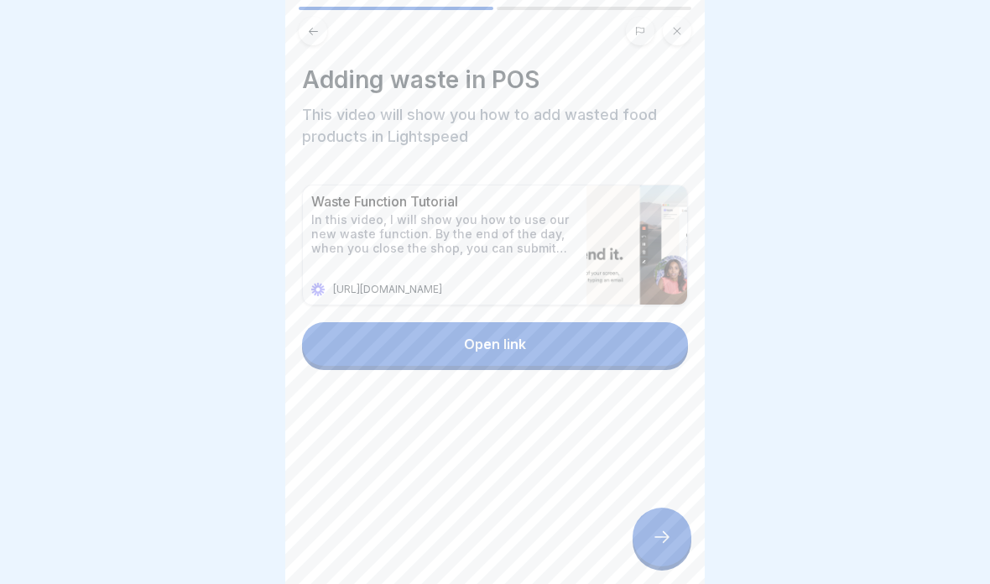
click at [624, 258] on img at bounding box center [636, 244] width 101 height 119
click at [591, 340] on button "Open link" at bounding box center [495, 344] width 386 height 44
click at [656, 541] on icon at bounding box center [662, 537] width 20 height 20
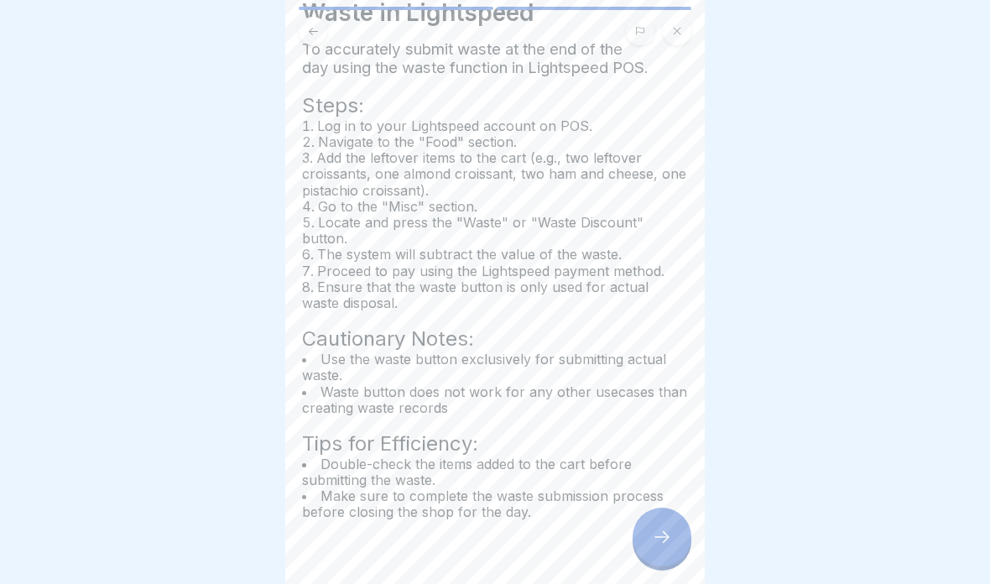
scroll to position [69, 0]
click at [670, 544] on icon at bounding box center [662, 537] width 20 height 20
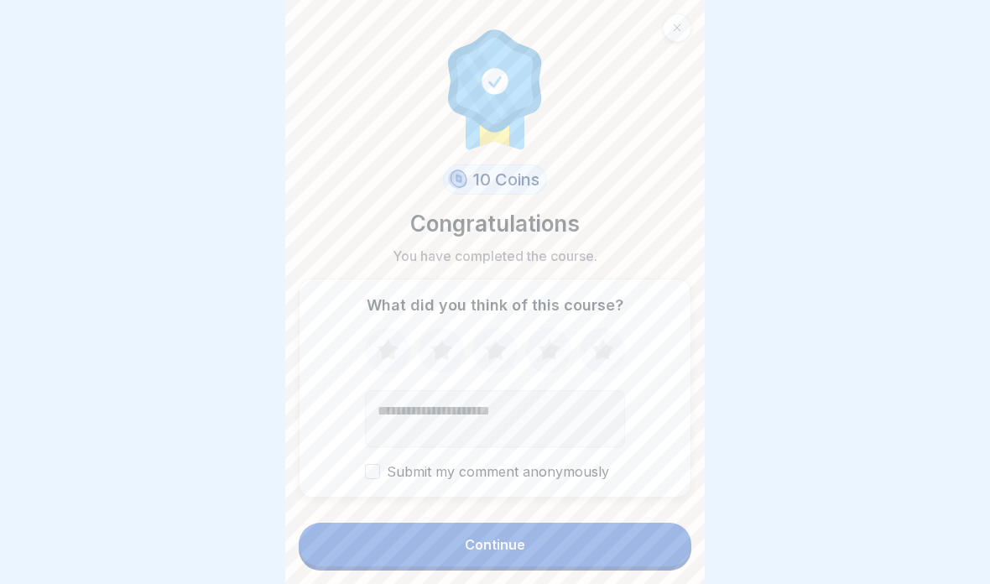
click at [638, 555] on button "Continue" at bounding box center [495, 545] width 393 height 44
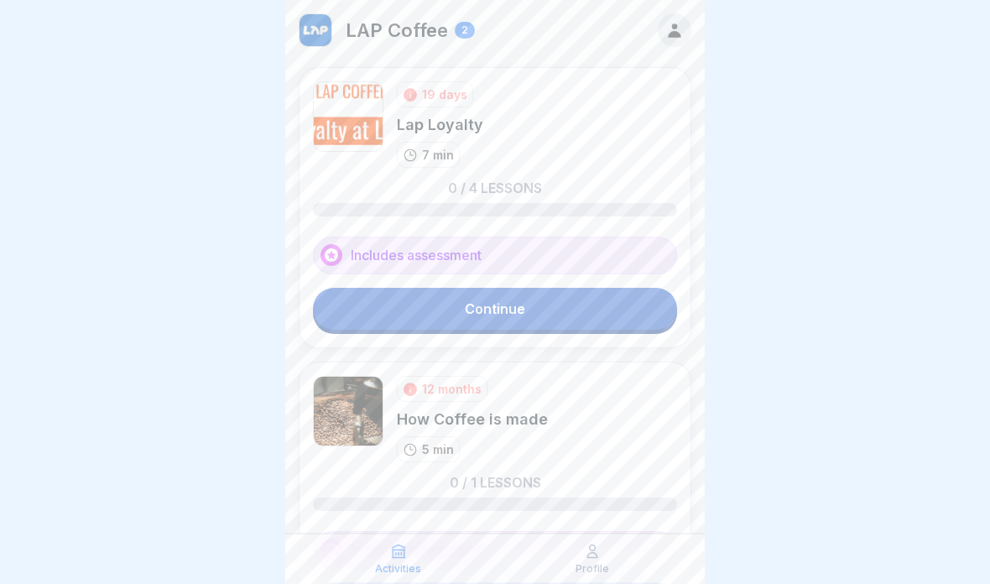
click at [587, 315] on link "Continue" at bounding box center [495, 309] width 364 height 42
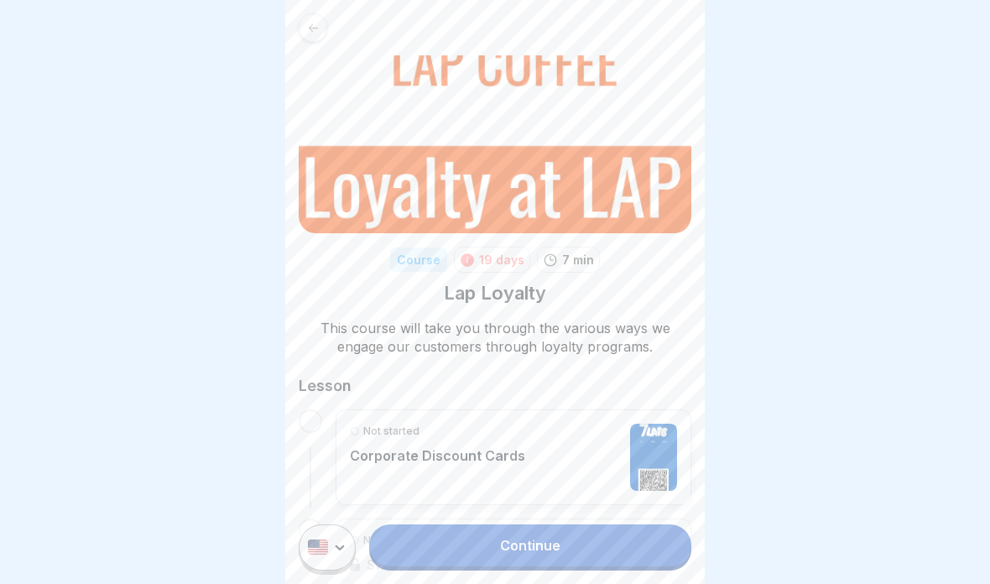
click at [541, 545] on link "Continue" at bounding box center [530, 545] width 322 height 42
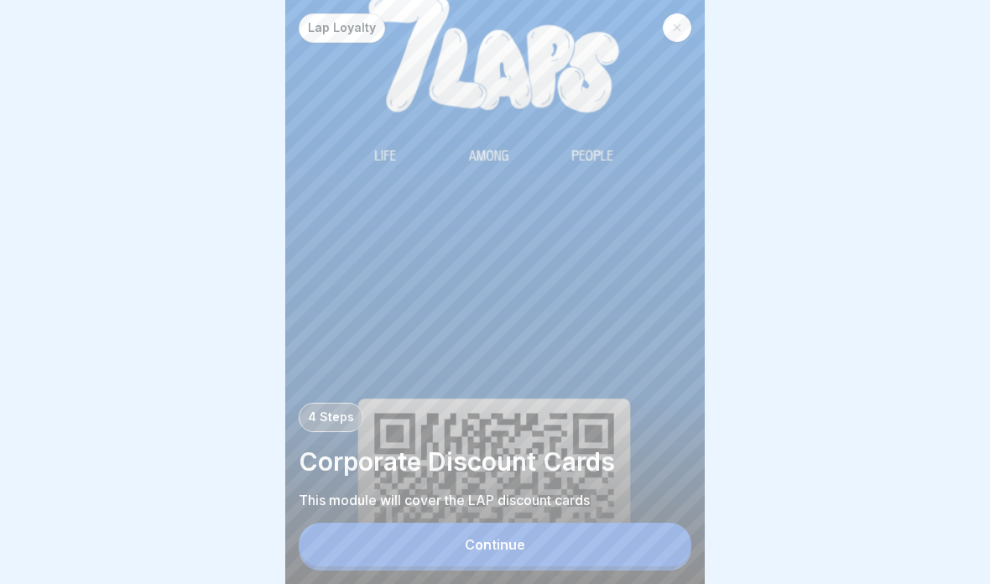
click at [556, 552] on button "Continue" at bounding box center [495, 545] width 393 height 44
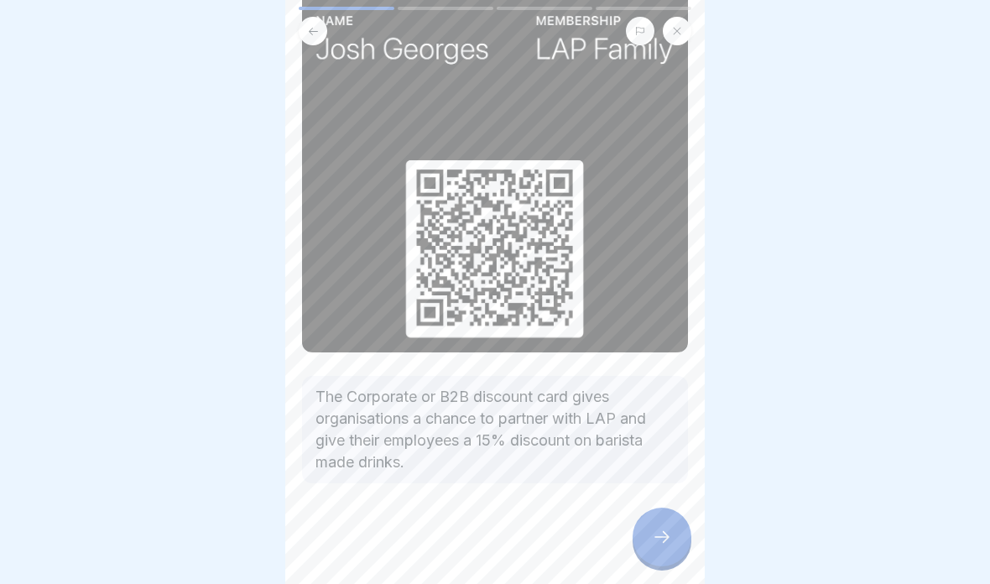
scroll to position [361, 0]
click at [658, 518] on div at bounding box center [661, 536] width 59 height 59
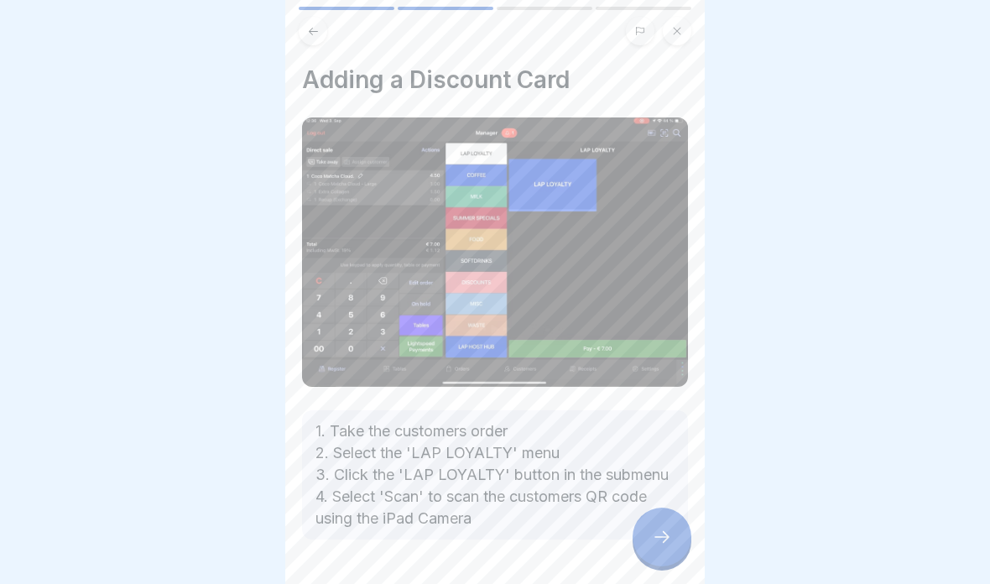
click at [639, 548] on div at bounding box center [661, 536] width 59 height 59
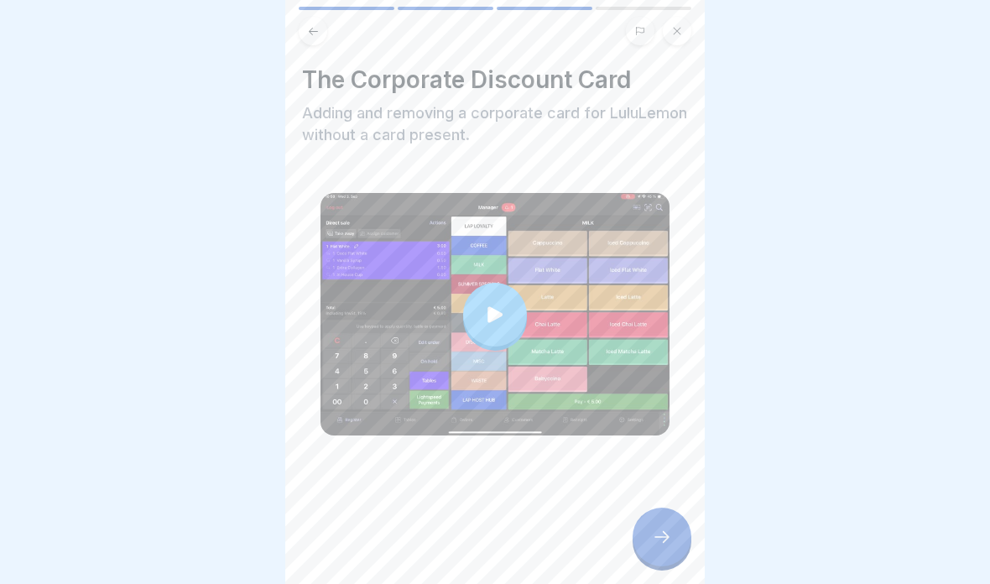
click at [491, 310] on icon at bounding box center [494, 314] width 15 height 16
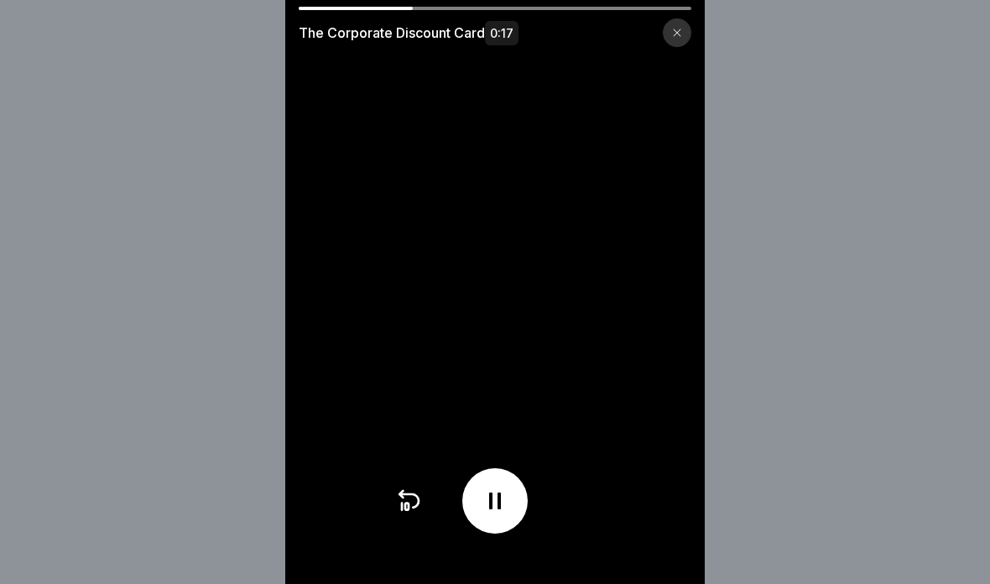
click at [409, 507] on icon at bounding box center [406, 506] width 3 height 7
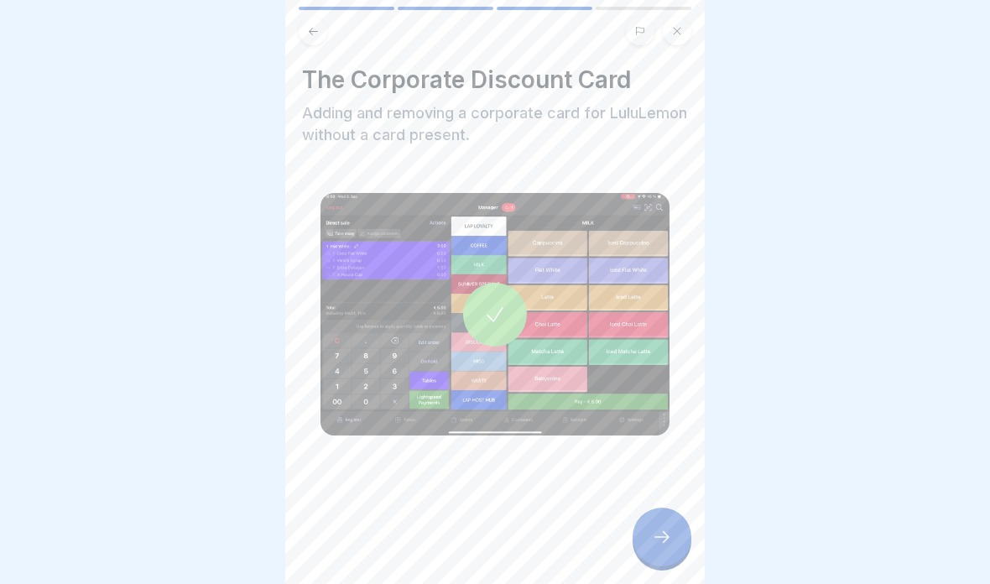
click at [651, 545] on div at bounding box center [661, 536] width 59 height 59
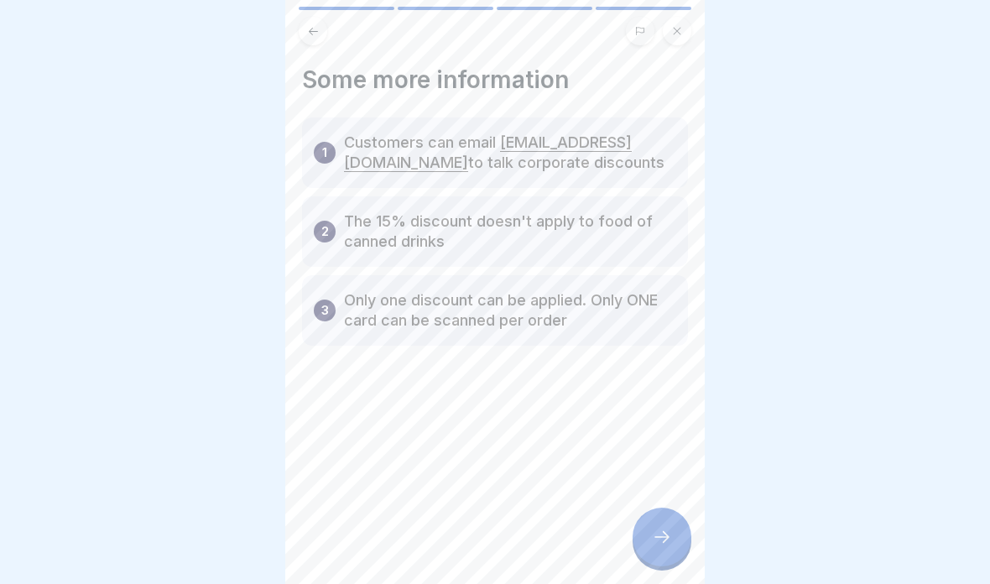
click at [641, 538] on div at bounding box center [661, 536] width 59 height 59
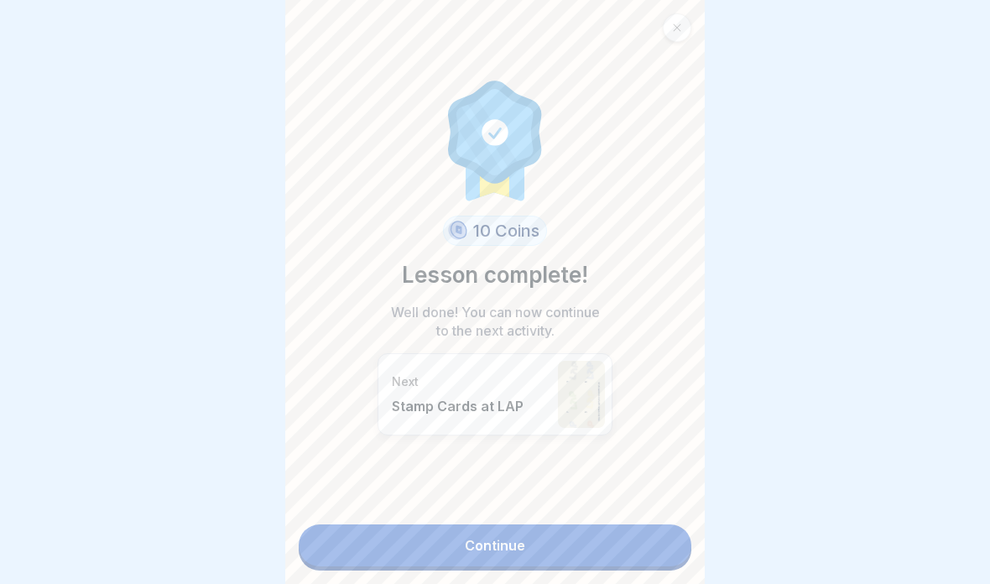
click at [611, 544] on link "Continue" at bounding box center [495, 545] width 393 height 42
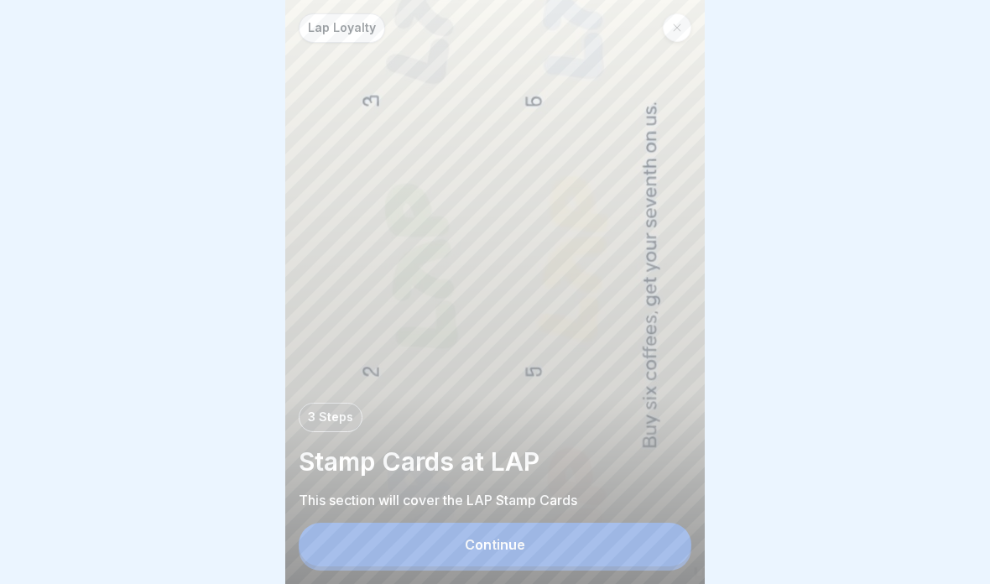
click at [627, 533] on button "Continue" at bounding box center [495, 545] width 393 height 44
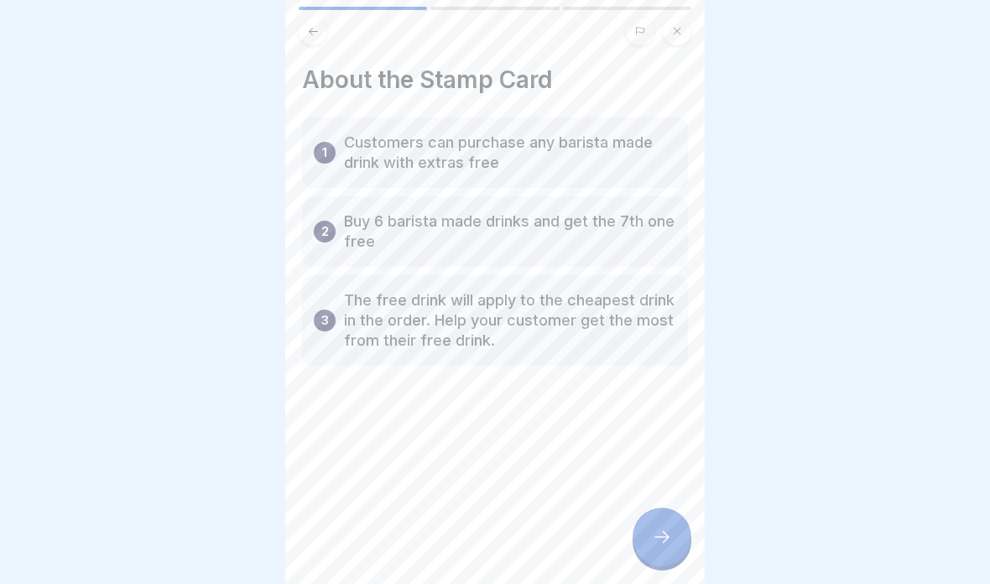
click at [659, 539] on icon at bounding box center [662, 537] width 20 height 20
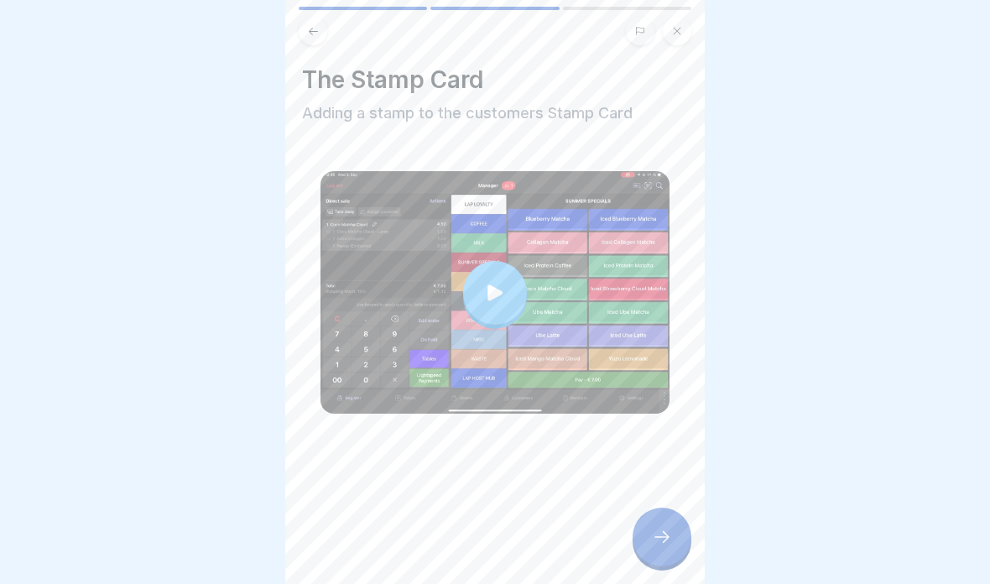
click at [508, 299] on div at bounding box center [495, 293] width 64 height 64
click at [649, 541] on div at bounding box center [661, 536] width 59 height 59
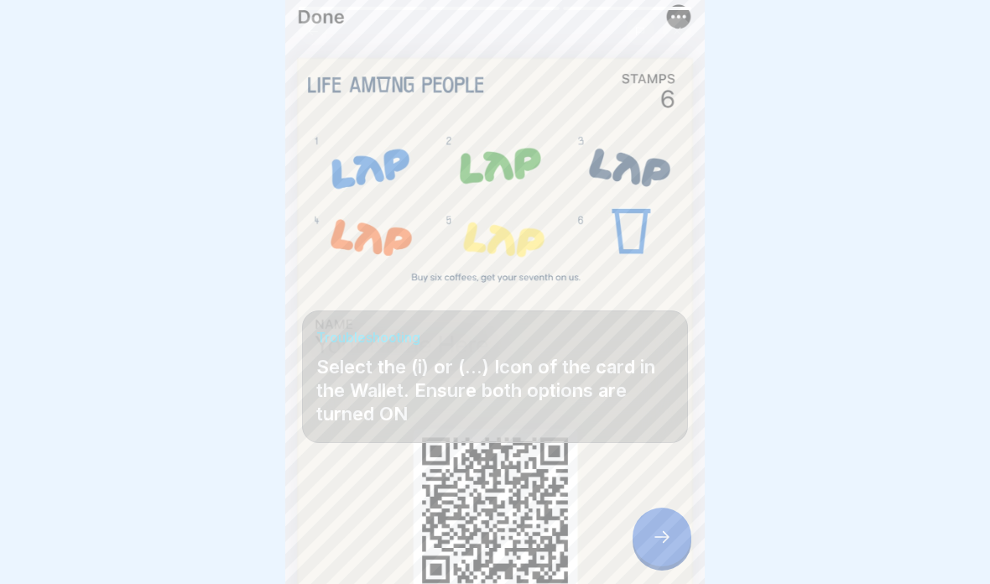
click at [655, 525] on div at bounding box center [661, 536] width 59 height 59
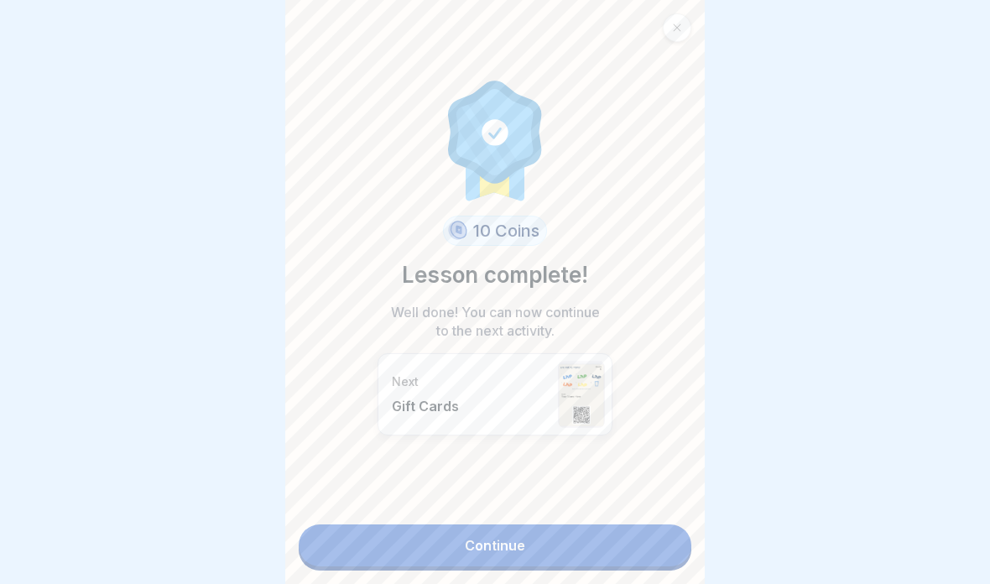
click at [608, 545] on link "Continue" at bounding box center [495, 545] width 393 height 42
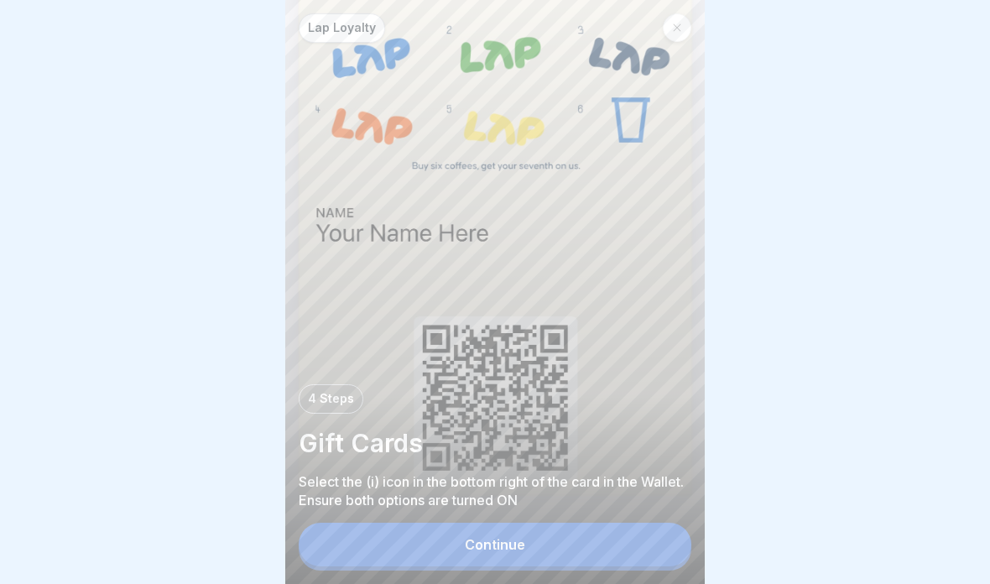
click at [609, 558] on button "Continue" at bounding box center [495, 545] width 393 height 44
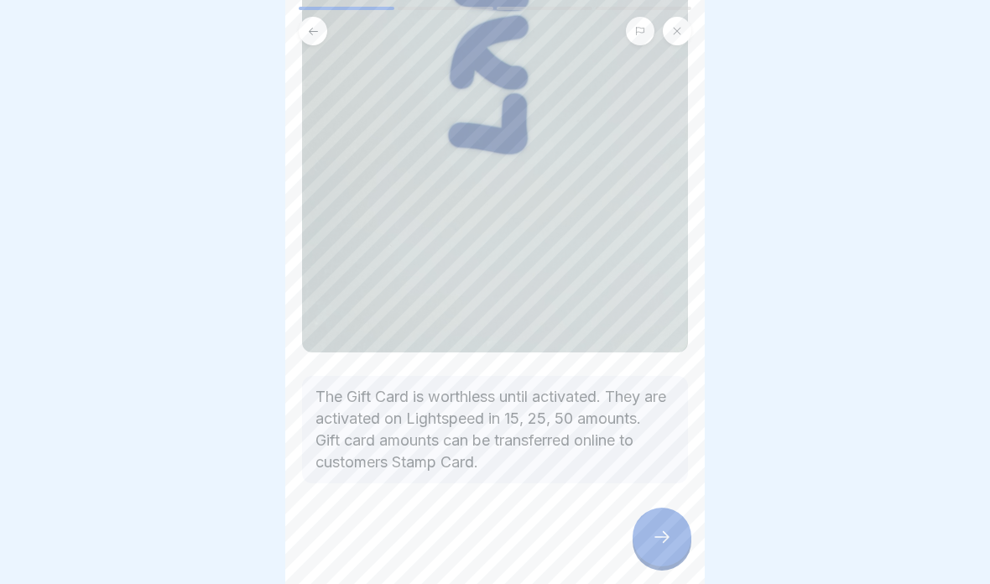
scroll to position [402, 0]
click at [643, 554] on div at bounding box center [661, 536] width 59 height 59
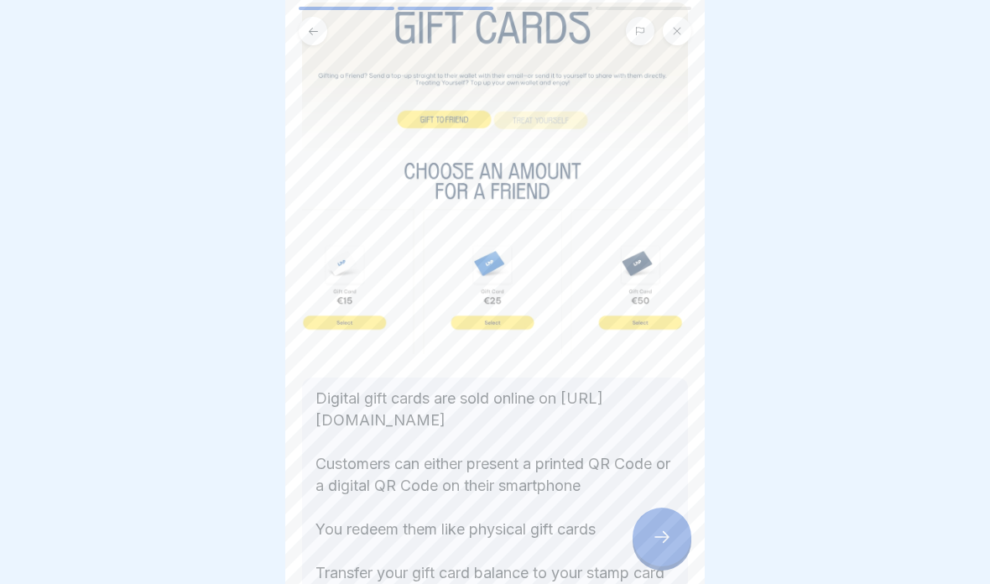
scroll to position [195, 0]
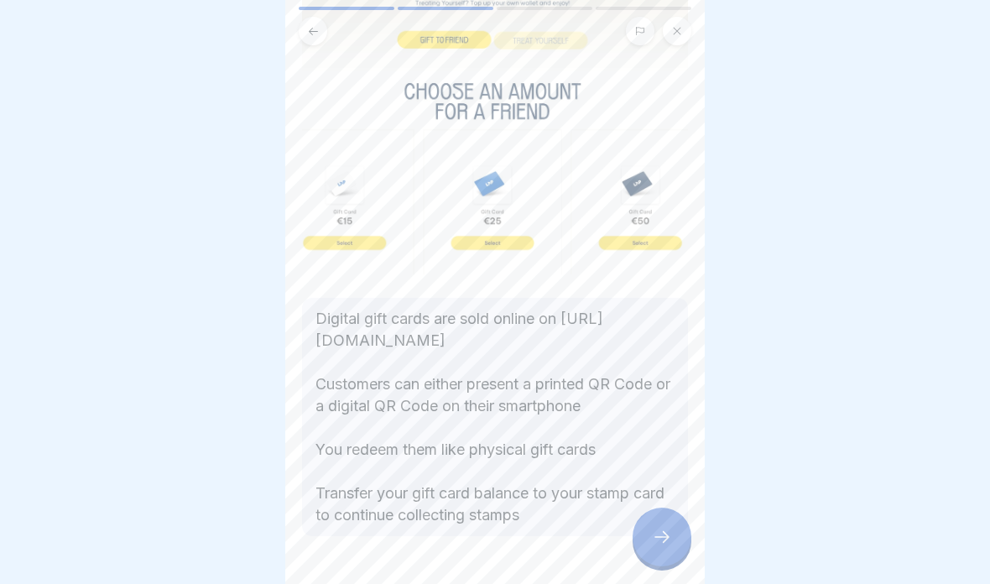
click at [651, 533] on div at bounding box center [661, 536] width 59 height 59
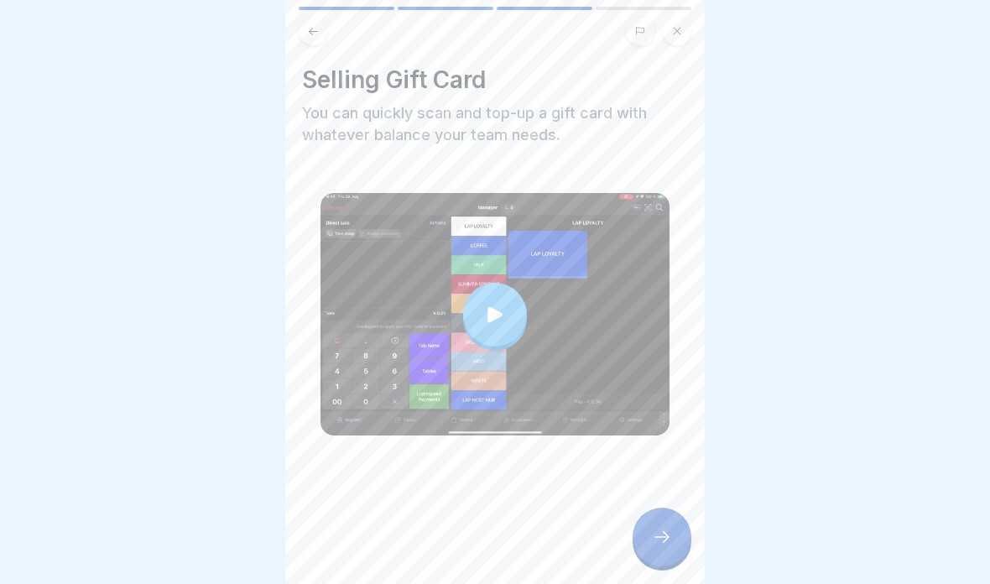
click at [502, 304] on div at bounding box center [495, 315] width 64 height 64
click at [495, 342] on div at bounding box center [495, 315] width 64 height 64
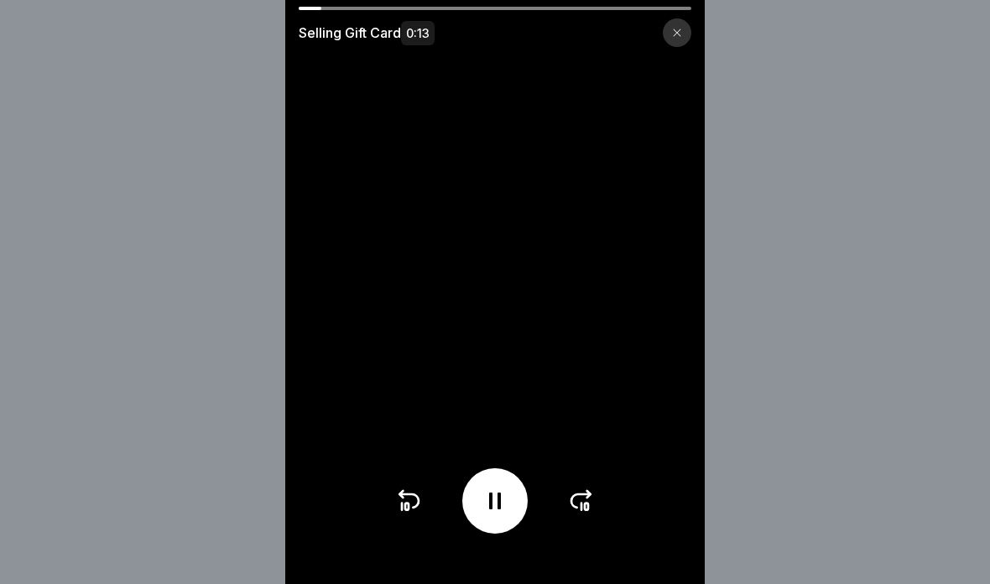
click at [496, 498] on icon at bounding box center [494, 500] width 27 height 27
click at [509, 507] on div at bounding box center [494, 500] width 65 height 65
click at [590, 498] on icon at bounding box center [581, 500] width 27 height 27
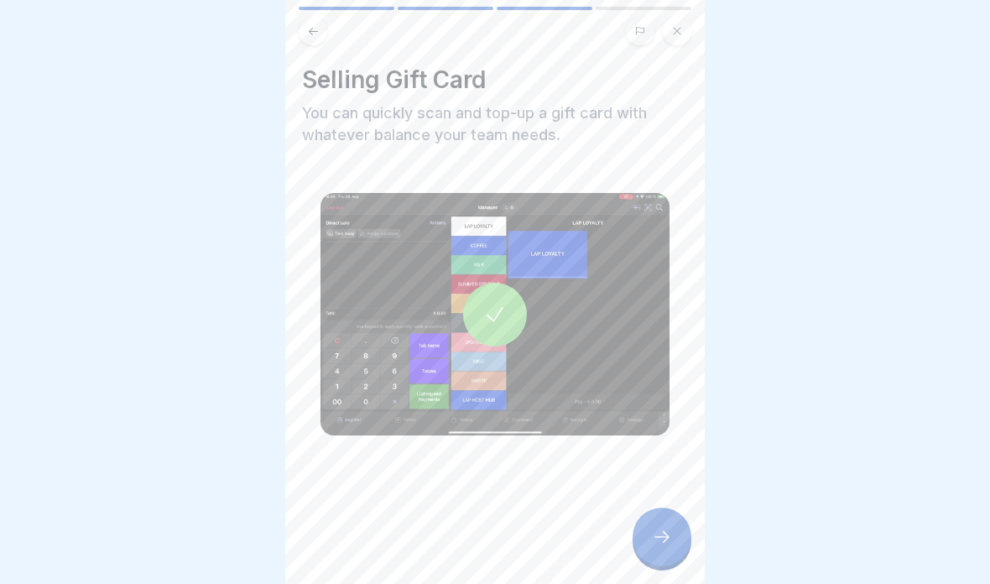
click at [664, 520] on div at bounding box center [661, 536] width 59 height 59
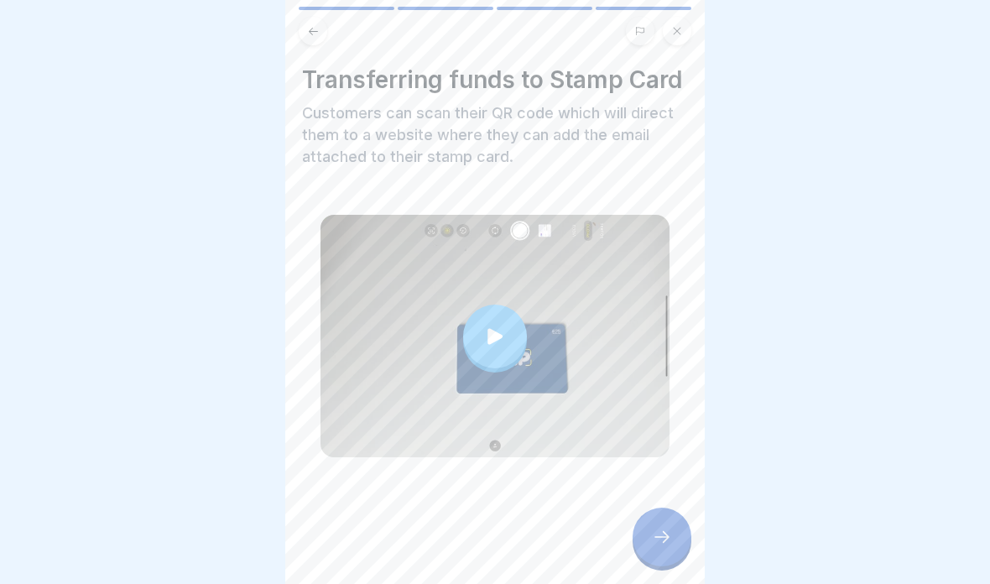
click at [505, 362] on div at bounding box center [495, 336] width 64 height 64
click at [675, 544] on div at bounding box center [661, 536] width 59 height 59
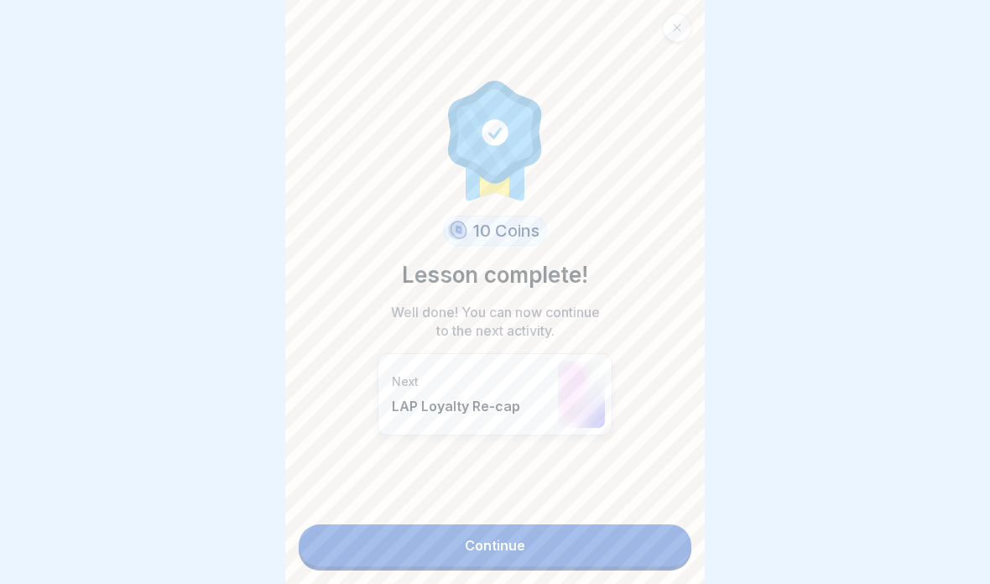
click at [596, 564] on link "Continue" at bounding box center [495, 545] width 393 height 42
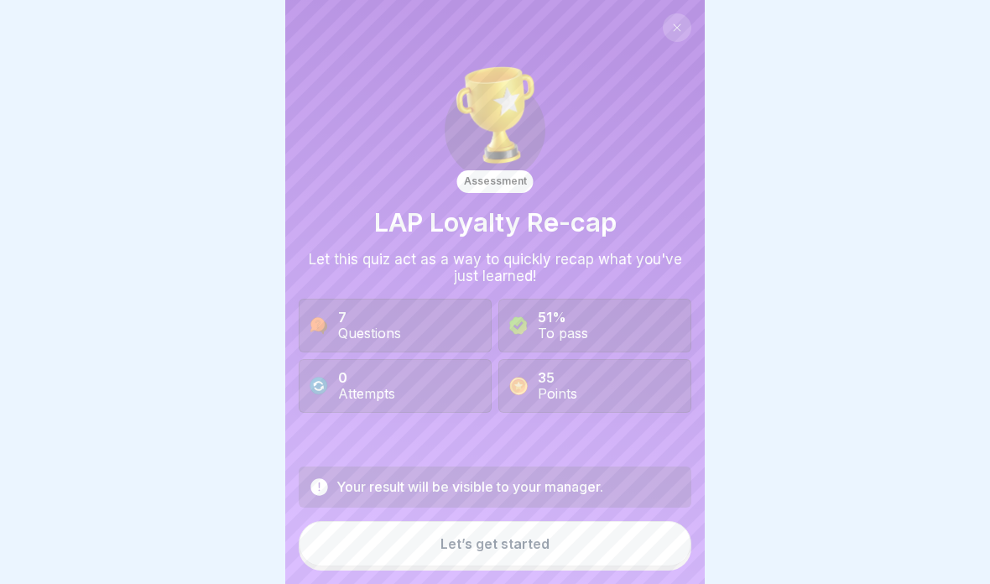
click at [612, 544] on button "Let’s get started" at bounding box center [495, 543] width 393 height 45
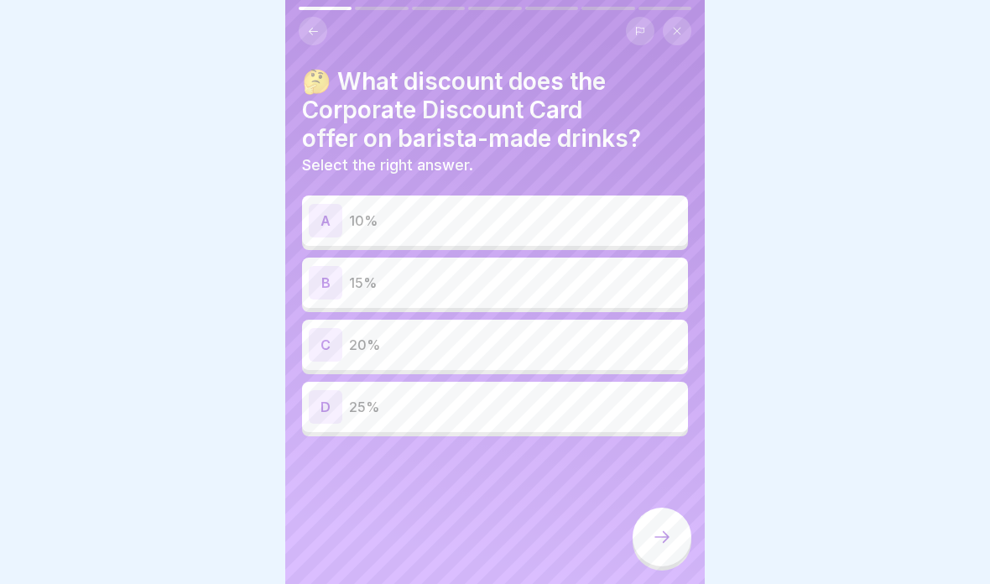
click at [542, 271] on div "B 15%" at bounding box center [495, 283] width 372 height 34
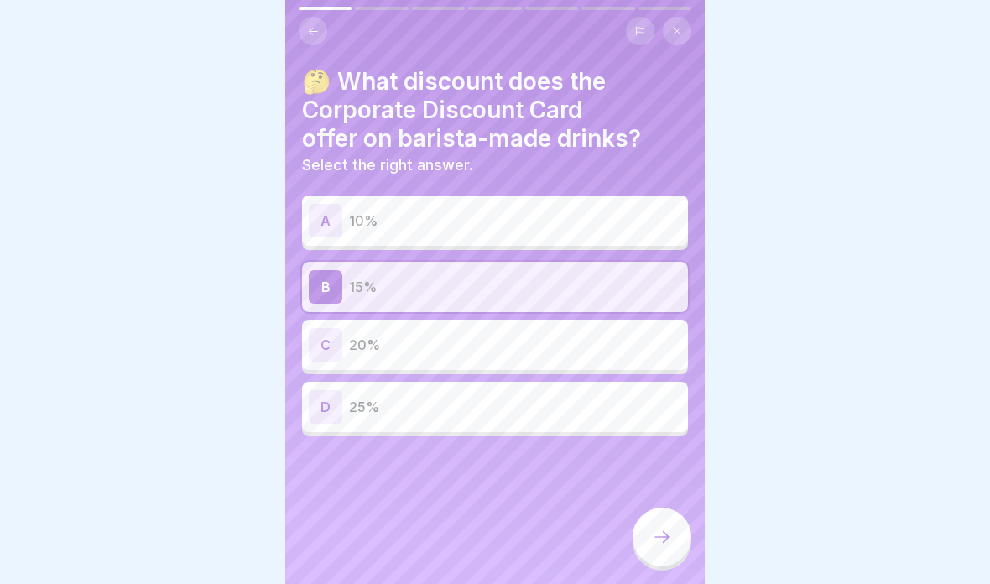
click at [667, 535] on icon at bounding box center [661, 537] width 15 height 12
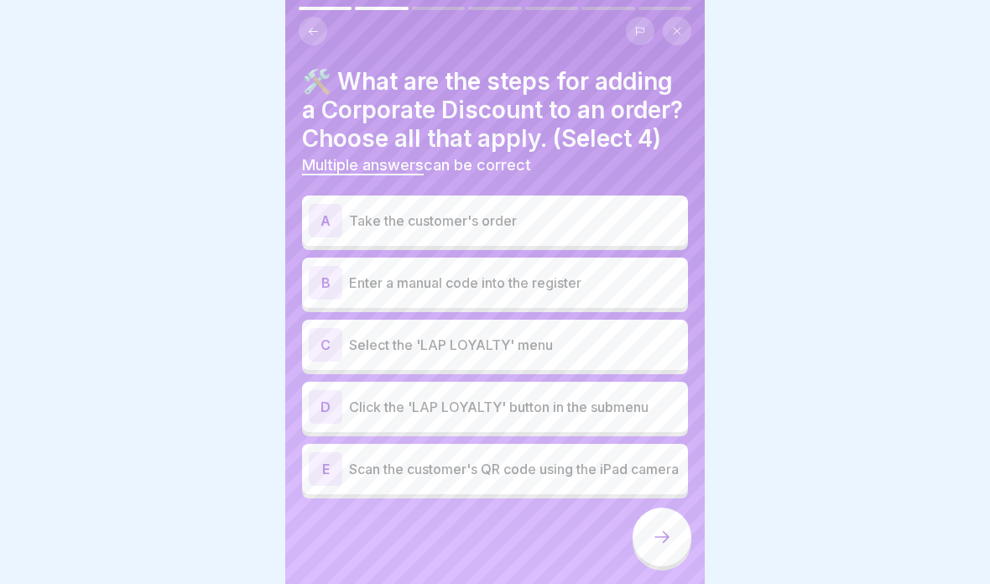
click at [596, 220] on p "Take the customer's order" at bounding box center [515, 221] width 332 height 20
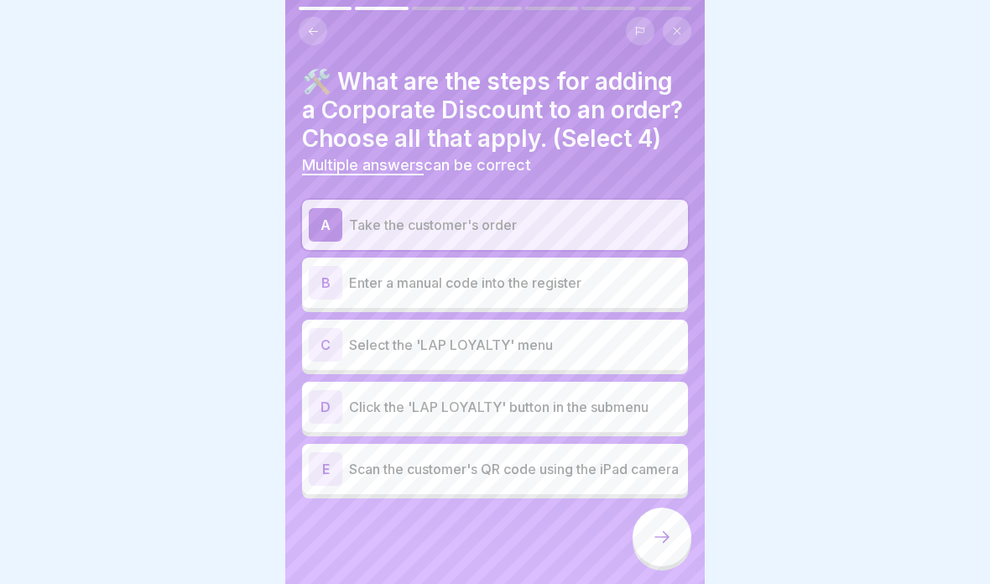
click at [612, 354] on div "C Select the 'LAP LOYALTY' menu" at bounding box center [495, 345] width 372 height 34
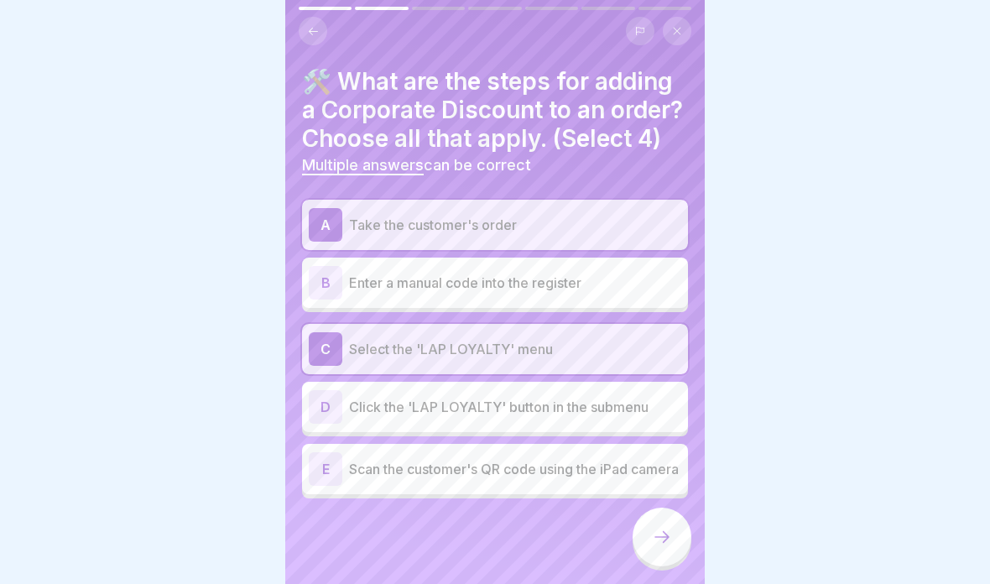
click at [606, 403] on p "Click the 'LAP LOYALTY' button in the submenu" at bounding box center [515, 407] width 332 height 20
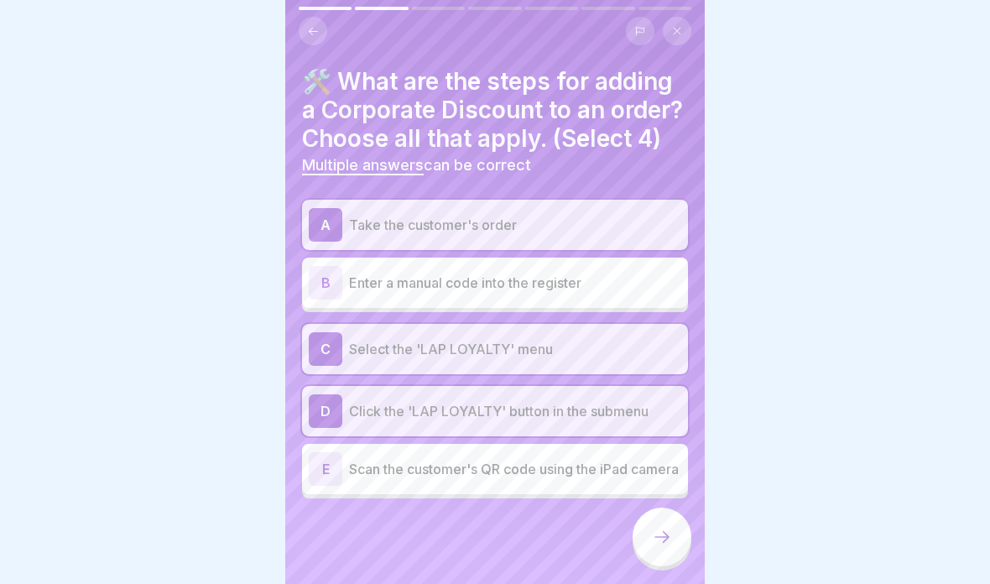
click at [557, 472] on p "Scan the customer's QR code using the iPad camera" at bounding box center [515, 469] width 332 height 20
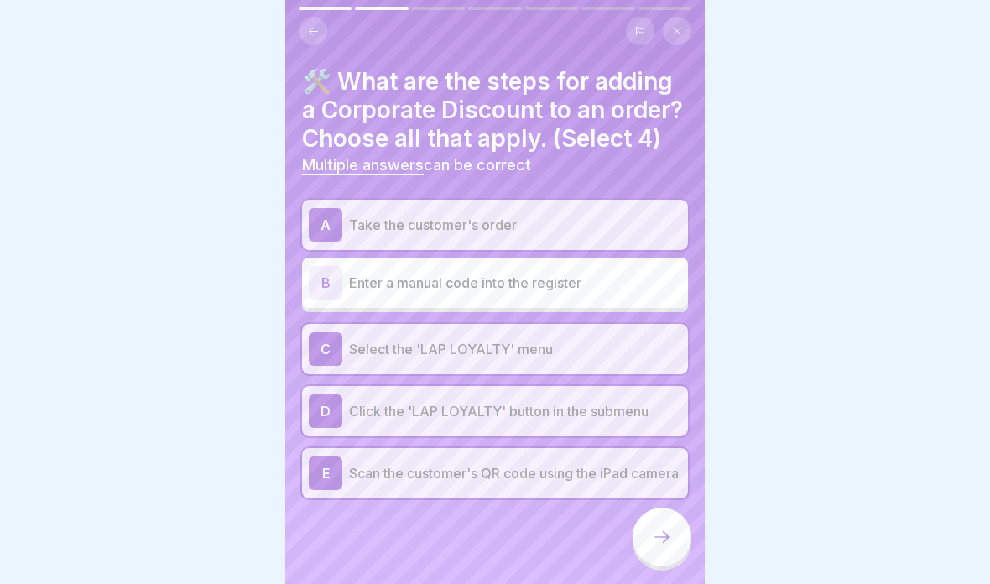
click at [664, 541] on icon at bounding box center [661, 537] width 15 height 12
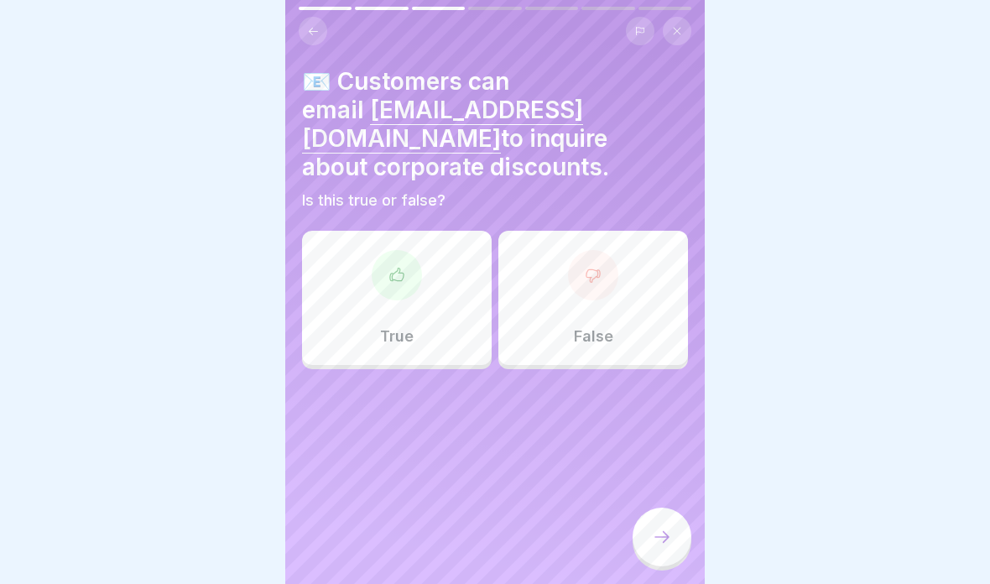
click at [436, 305] on div "True" at bounding box center [397, 298] width 190 height 134
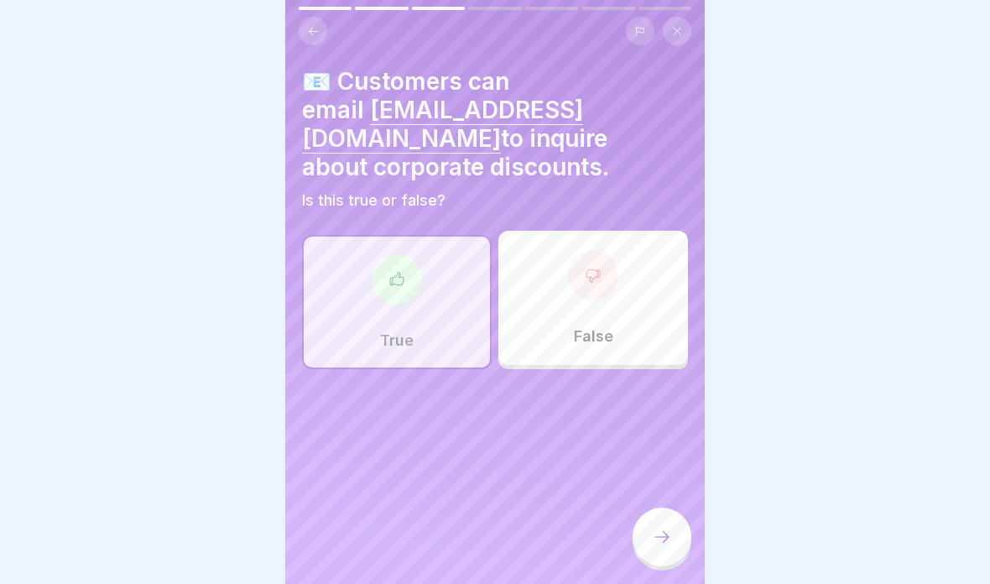
click at [663, 539] on icon at bounding box center [662, 537] width 20 height 20
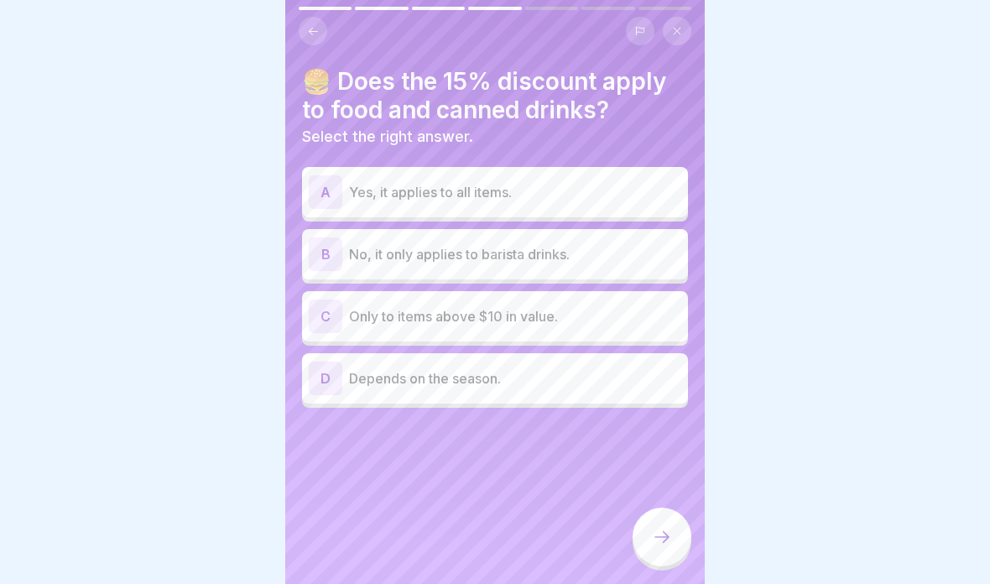
click at [589, 250] on p "No, it only applies to barista drinks." at bounding box center [515, 254] width 332 height 20
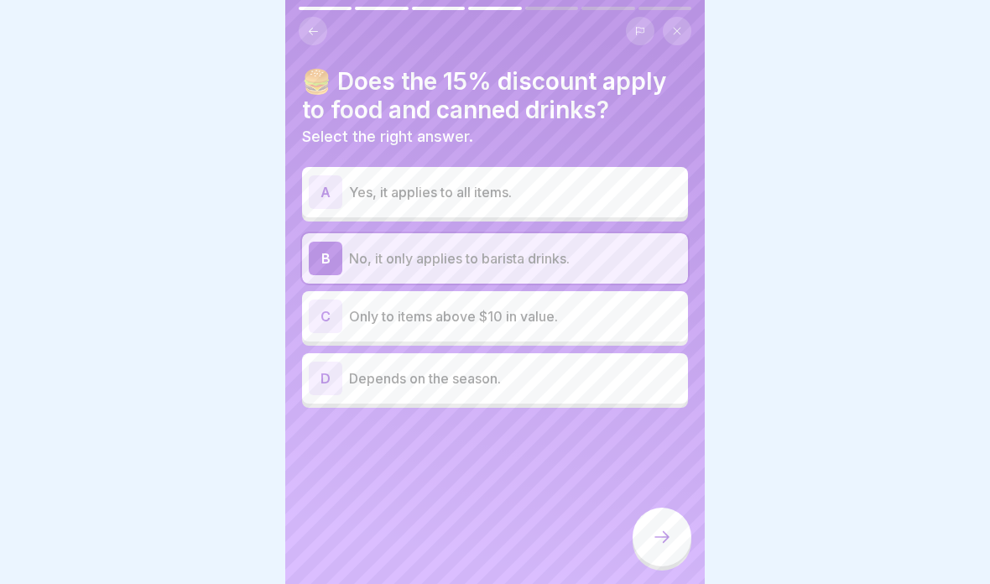
click at [653, 537] on icon at bounding box center [662, 537] width 20 height 20
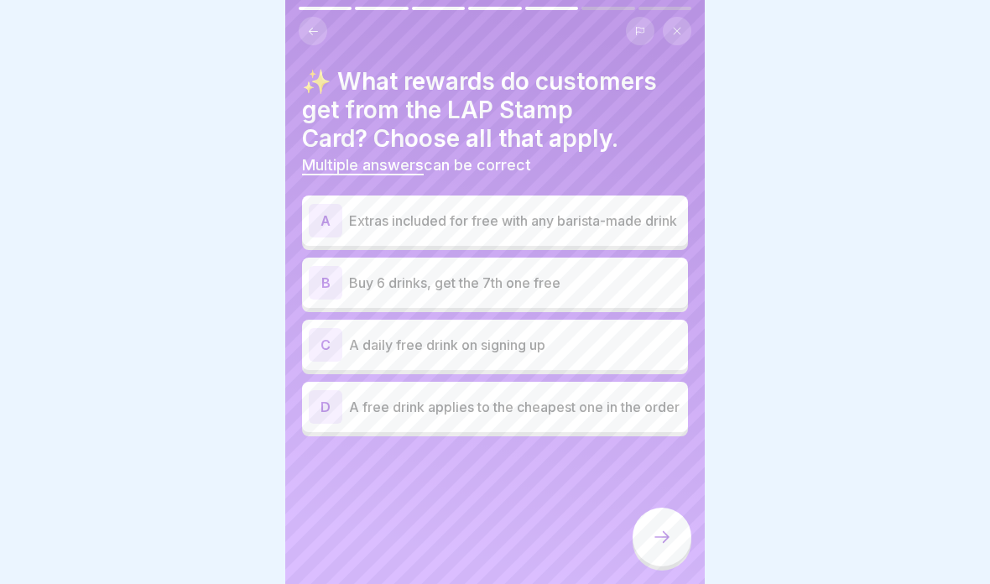
click at [629, 211] on p "Extras included for free with any barista-made drink" at bounding box center [515, 221] width 332 height 20
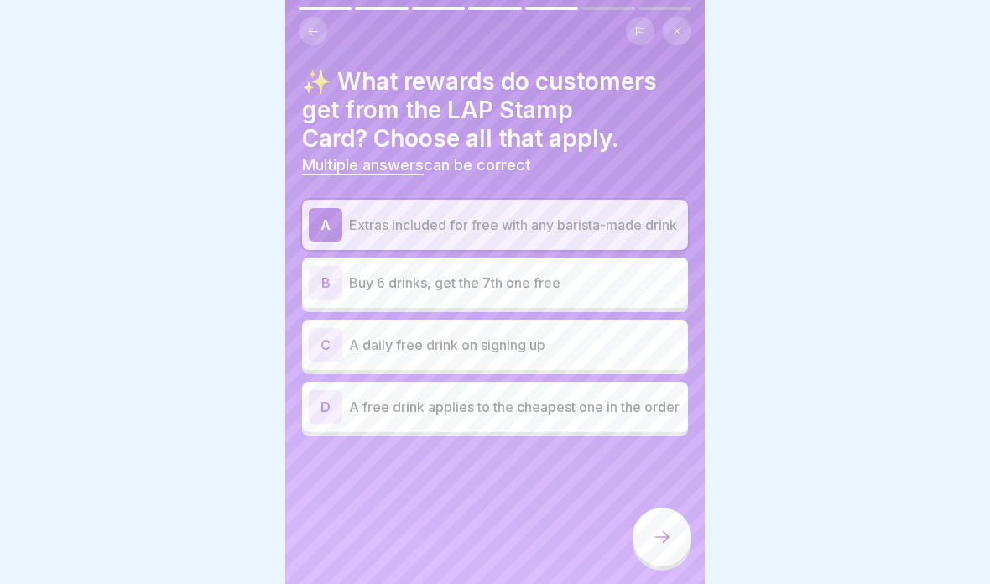
click at [623, 285] on p "Buy 6 drinks, get the 7th one free" at bounding box center [515, 283] width 332 height 20
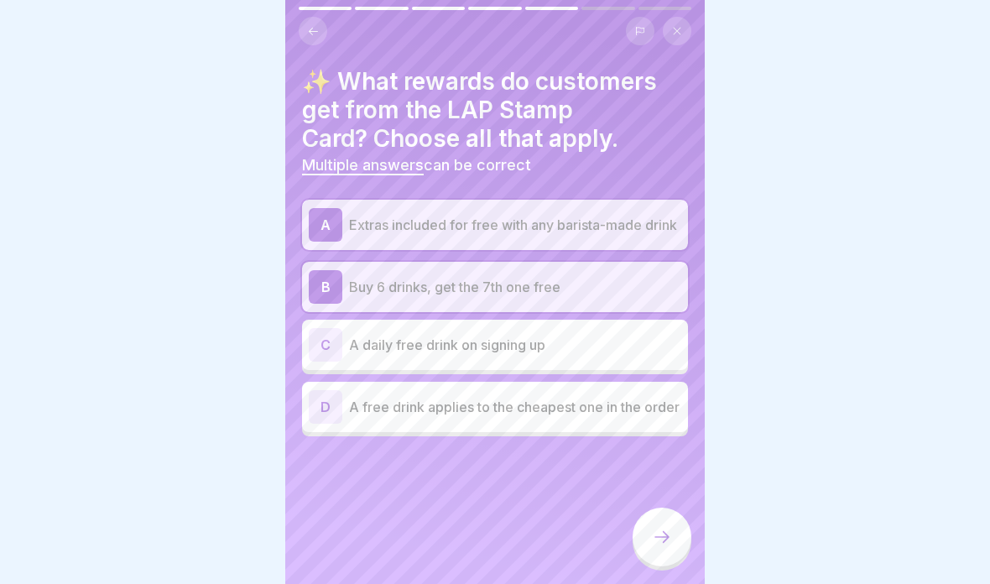
click at [565, 432] on div "D A free drink applies to the cheapest one in the order" at bounding box center [495, 407] width 386 height 50
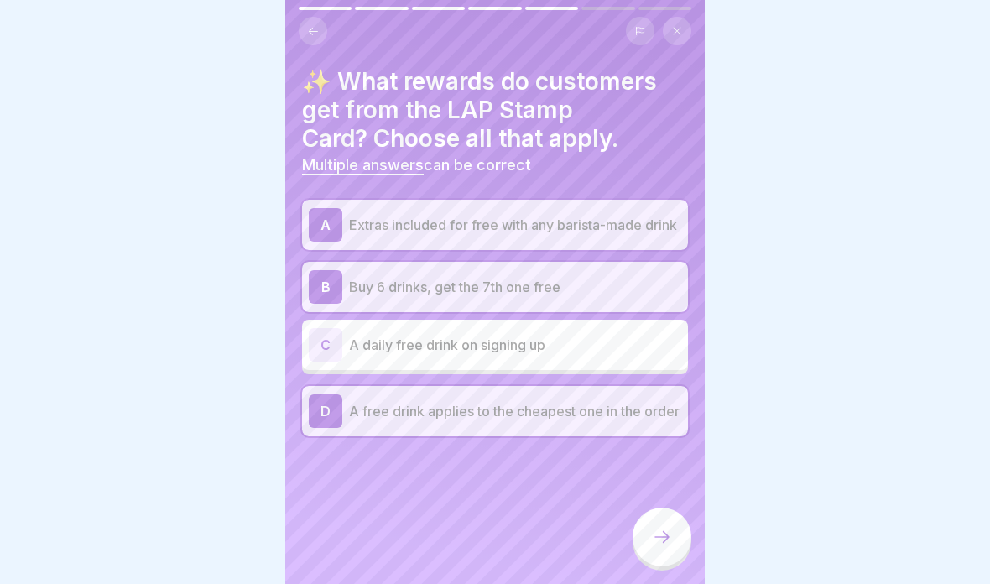
click at [631, 232] on p "Extras included for free with any barista-made drink" at bounding box center [515, 225] width 332 height 20
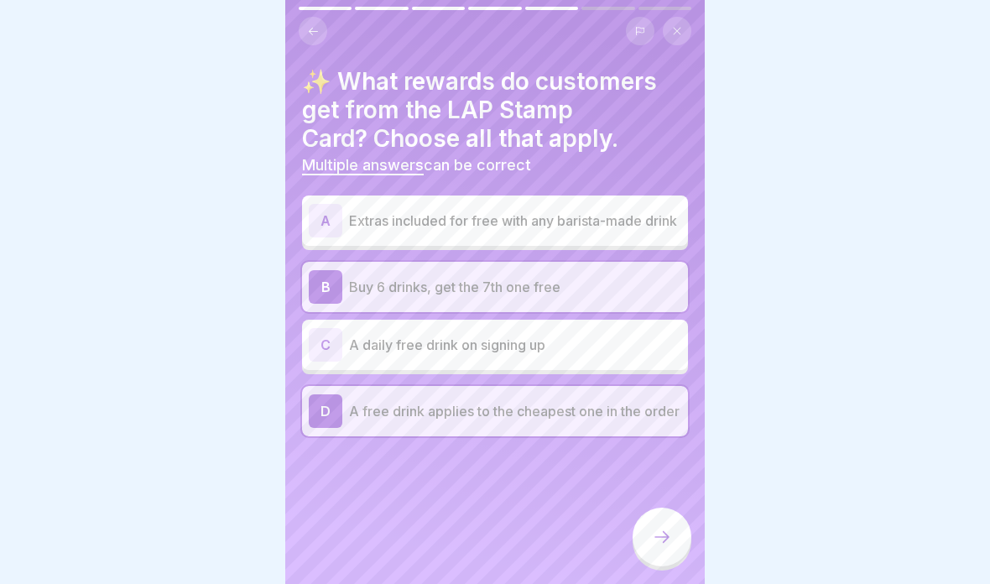
click at [666, 539] on icon at bounding box center [661, 537] width 15 height 12
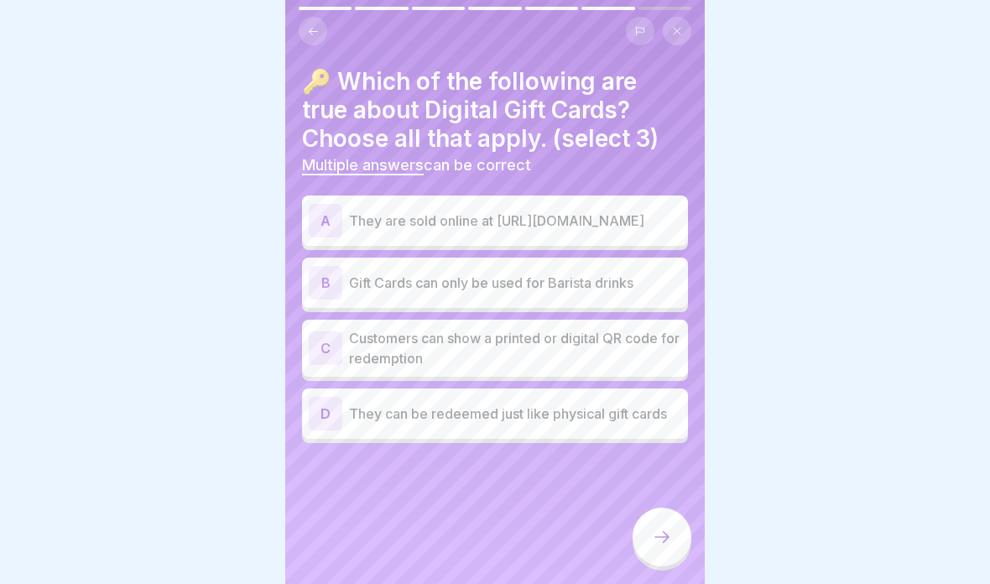
click at [639, 215] on p "They are sold online at [URL][DOMAIN_NAME]" at bounding box center [515, 221] width 332 height 20
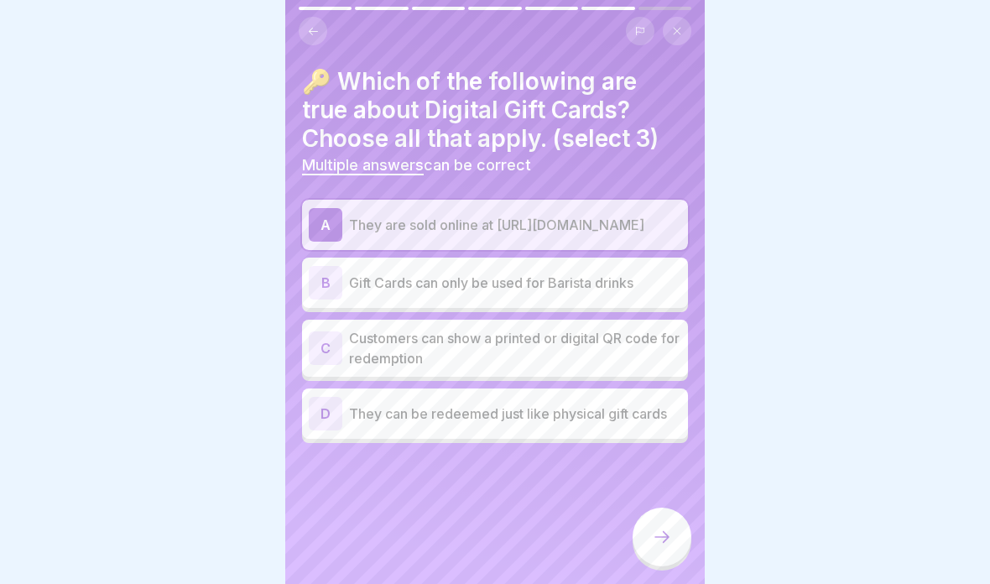
click at [637, 415] on p "They can be redeemed just like physical gift cards" at bounding box center [515, 413] width 332 height 20
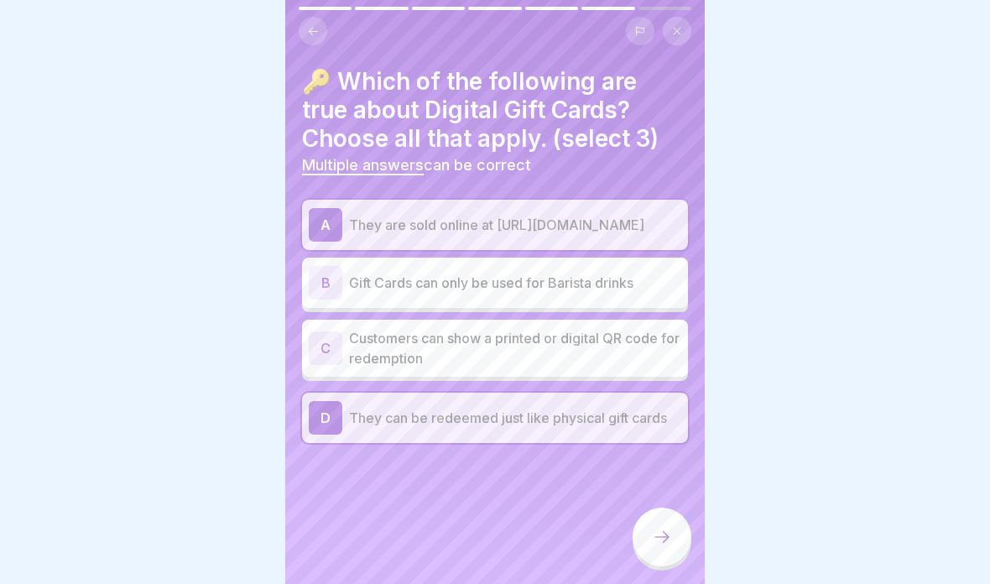
click at [657, 538] on icon at bounding box center [662, 537] width 20 height 20
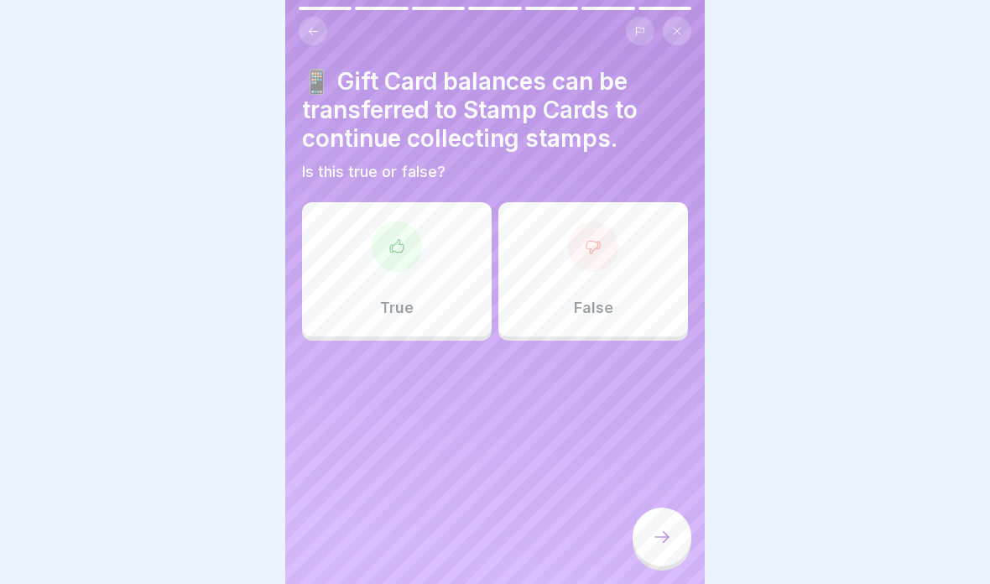
click at [415, 318] on div "True" at bounding box center [397, 269] width 190 height 134
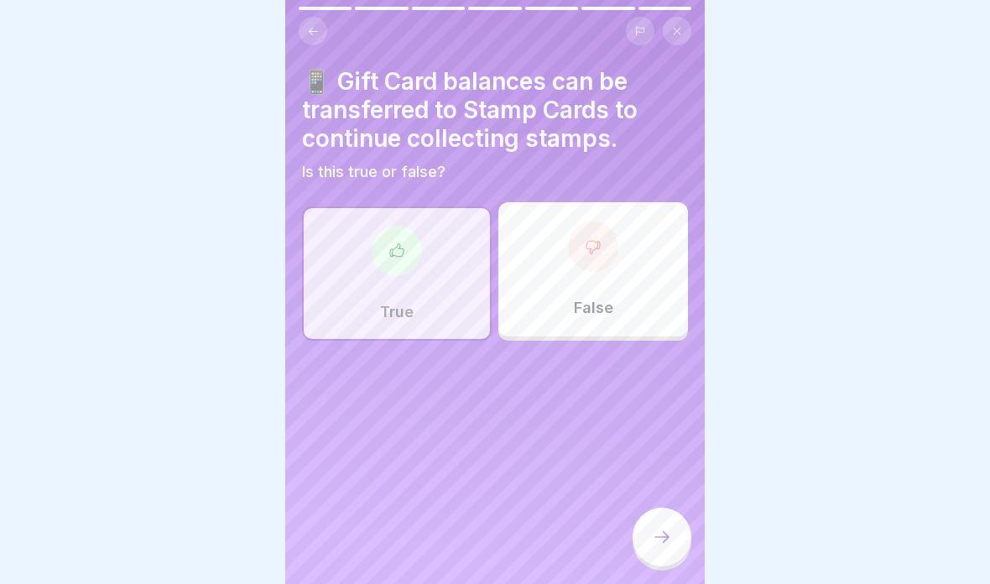
click at [666, 533] on icon at bounding box center [662, 537] width 20 height 20
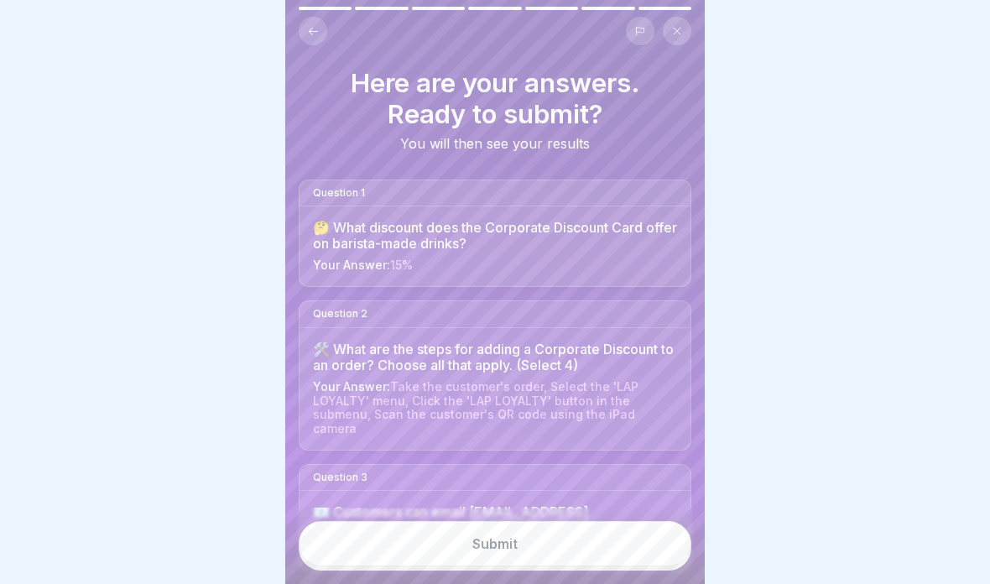
click at [642, 550] on button "Submit" at bounding box center [495, 543] width 393 height 45
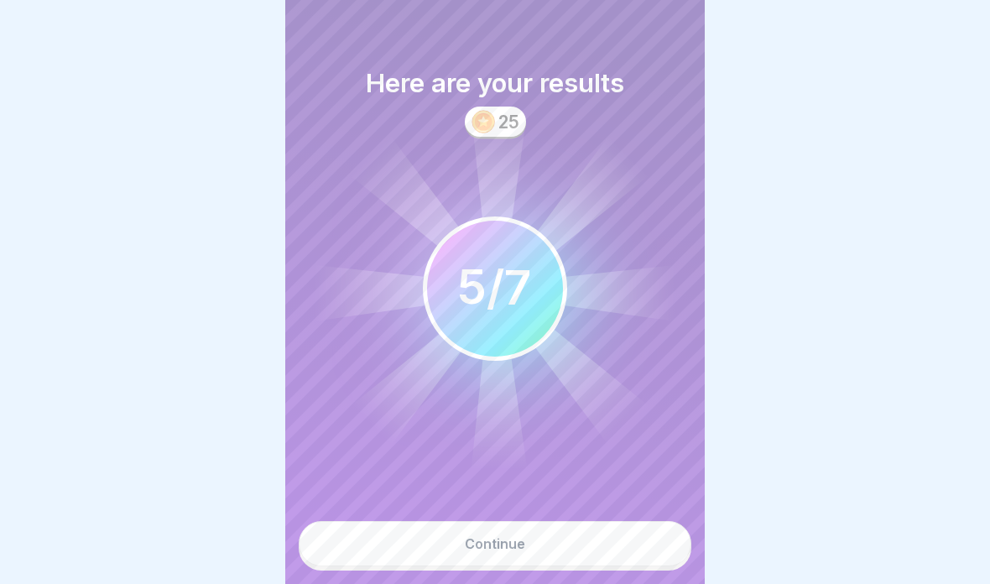
click at [642, 534] on button "Continue" at bounding box center [495, 543] width 393 height 45
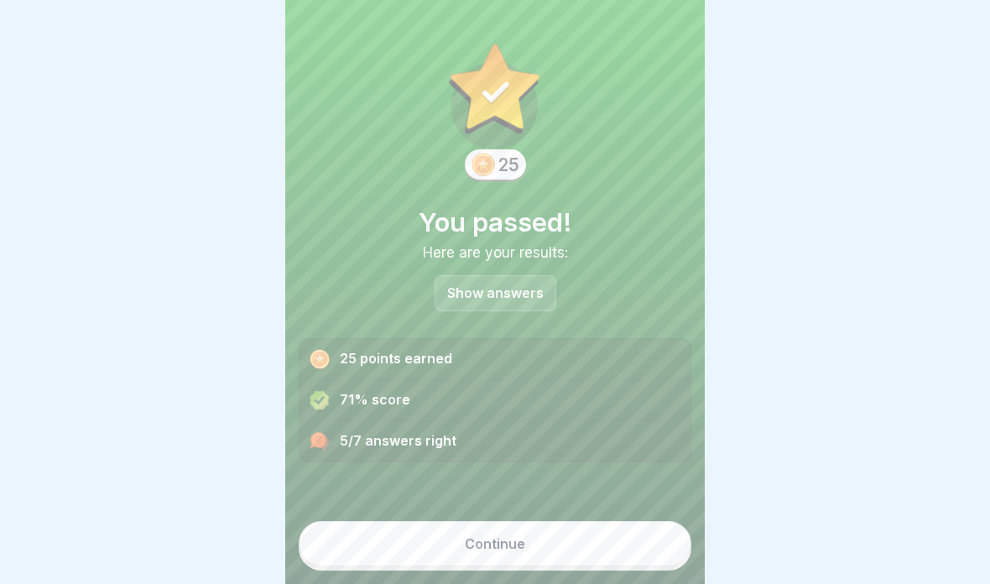
click at [636, 429] on div "5/7 answers right" at bounding box center [494, 441] width 391 height 40
click at [627, 424] on div "5/7 answers right" at bounding box center [494, 441] width 391 height 40
click at [519, 304] on div "Show answers" at bounding box center [496, 293] width 122 height 36
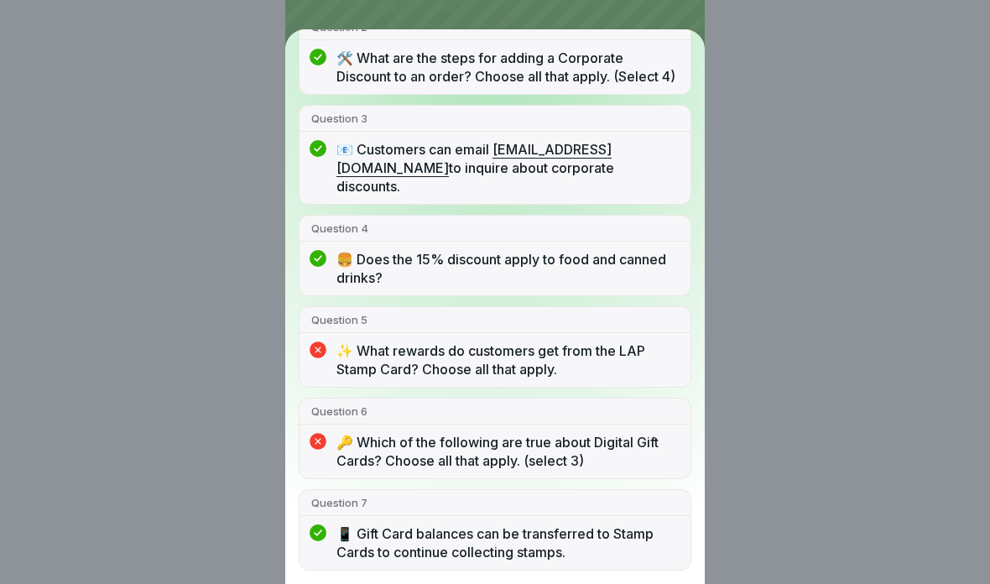
scroll to position [295, 0]
click at [606, 356] on p "✨ What rewards do customers get from the LAP Stamp Card? Choose all that apply." at bounding box center [507, 359] width 342 height 37
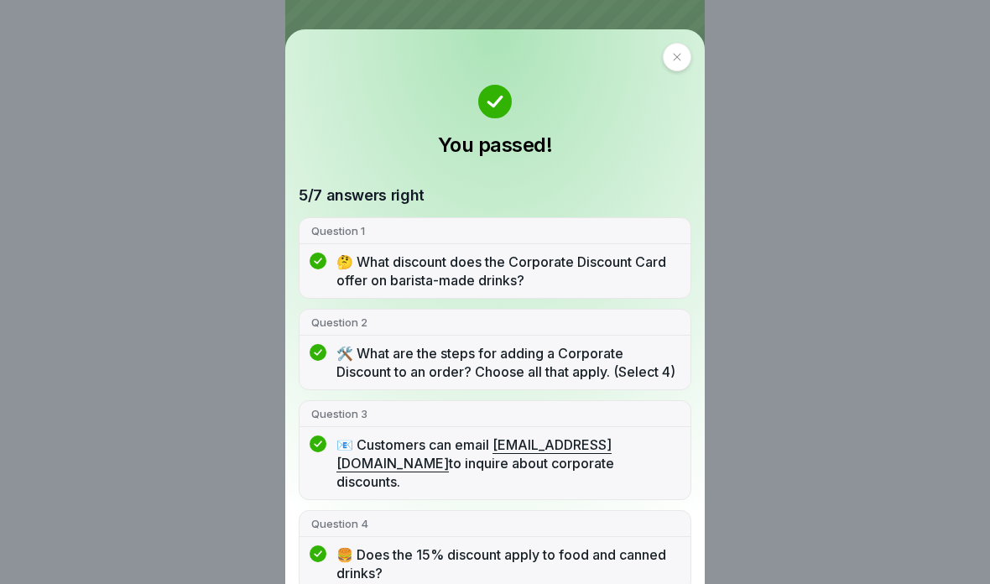
scroll to position [0, 0]
click at [663, 64] on div at bounding box center [677, 57] width 29 height 29
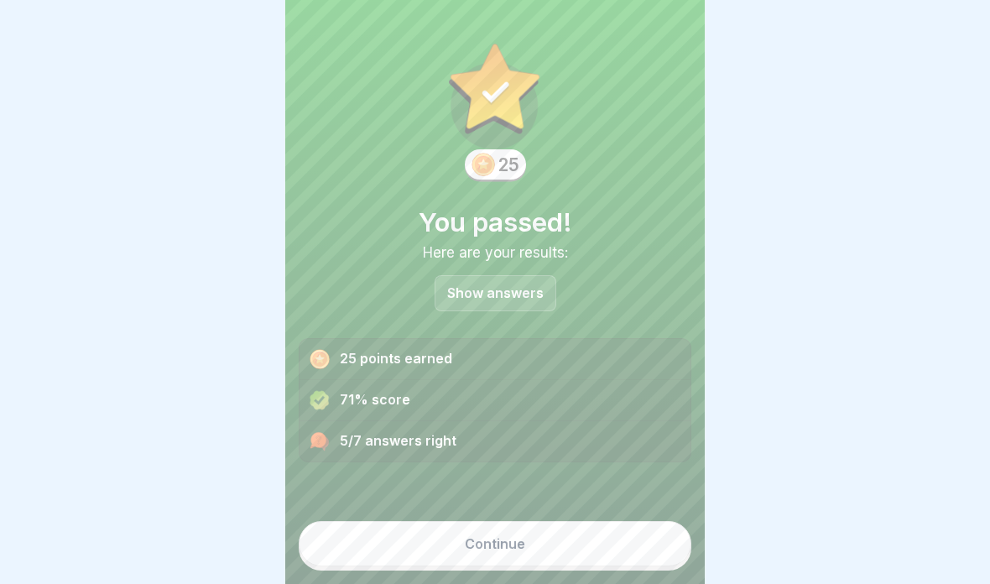
click at [616, 544] on button "Continue" at bounding box center [495, 543] width 393 height 45
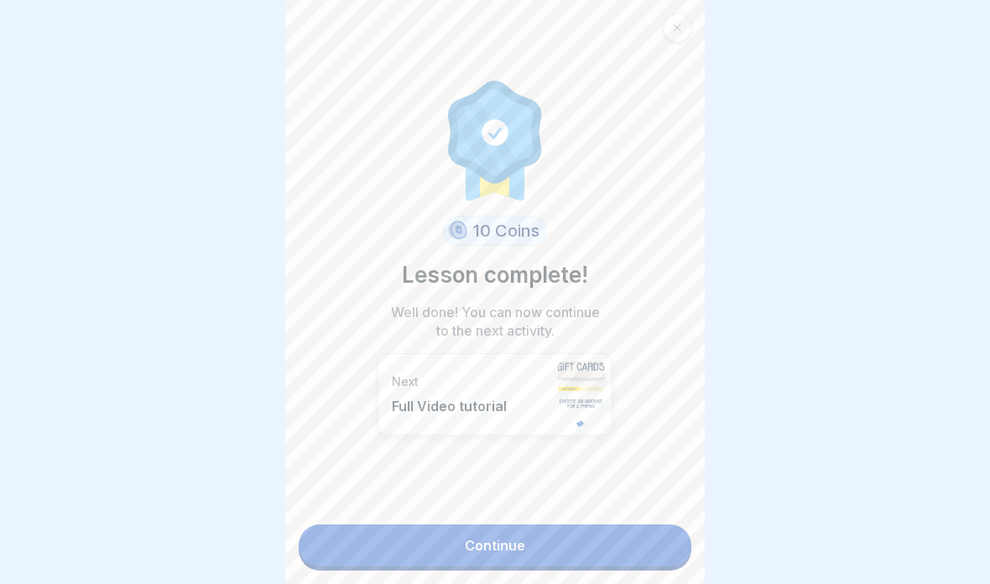
click at [635, 542] on link "Continue" at bounding box center [495, 545] width 393 height 42
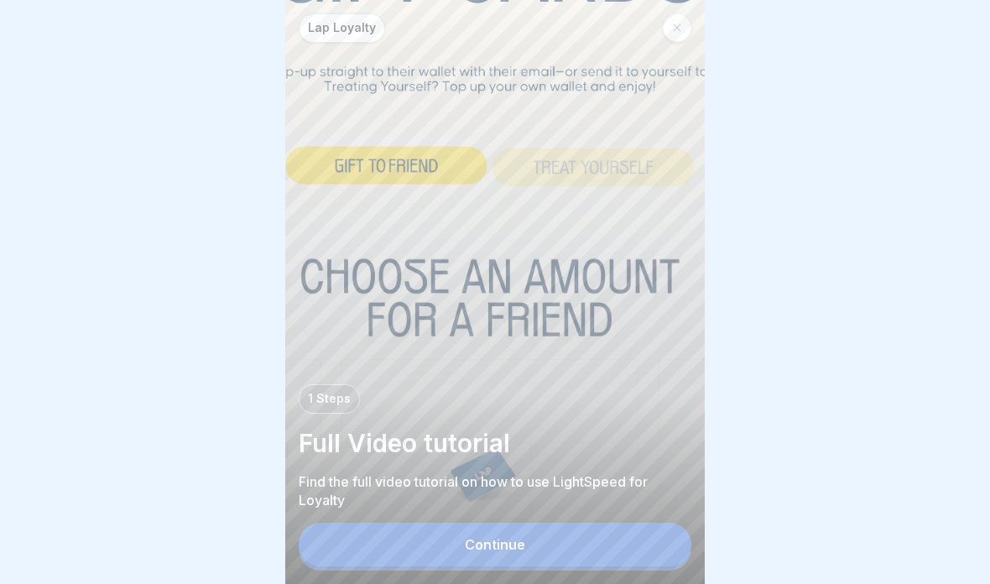
click at [599, 531] on button "Continue" at bounding box center [495, 545] width 393 height 44
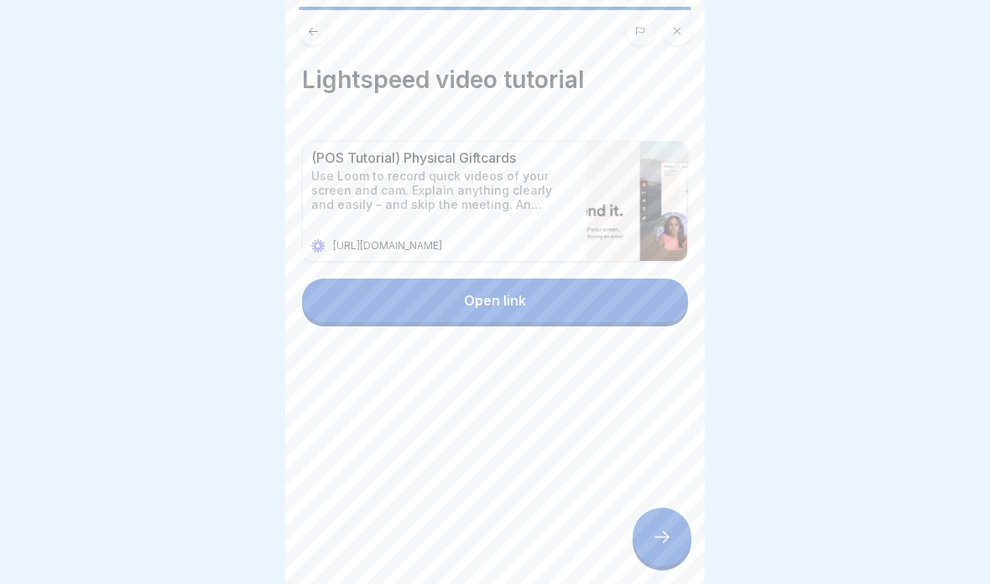
click at [575, 300] on button "Open link" at bounding box center [495, 300] width 386 height 44
click at [662, 539] on icon at bounding box center [662, 537] width 20 height 20
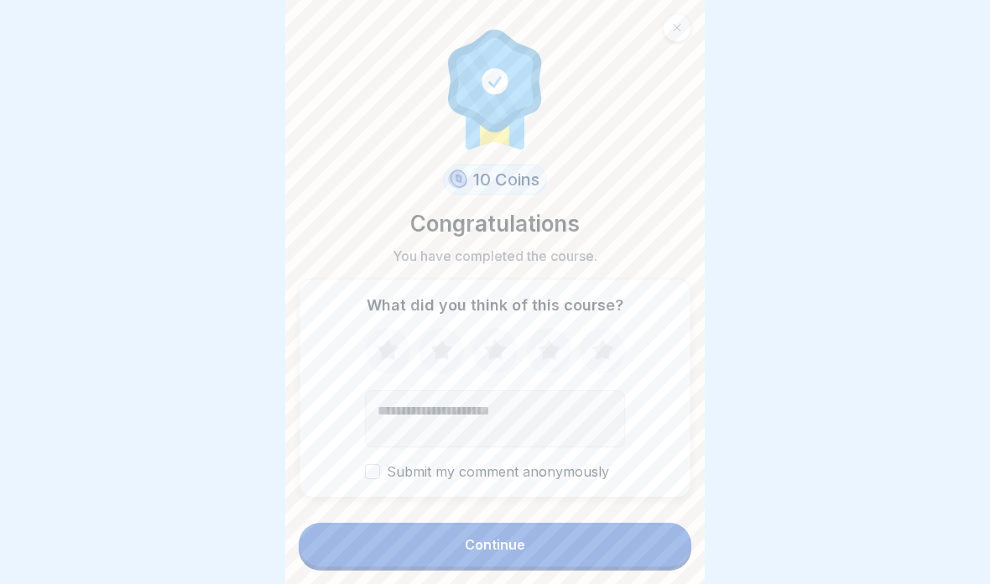
click at [546, 548] on button "Continue" at bounding box center [495, 545] width 393 height 44
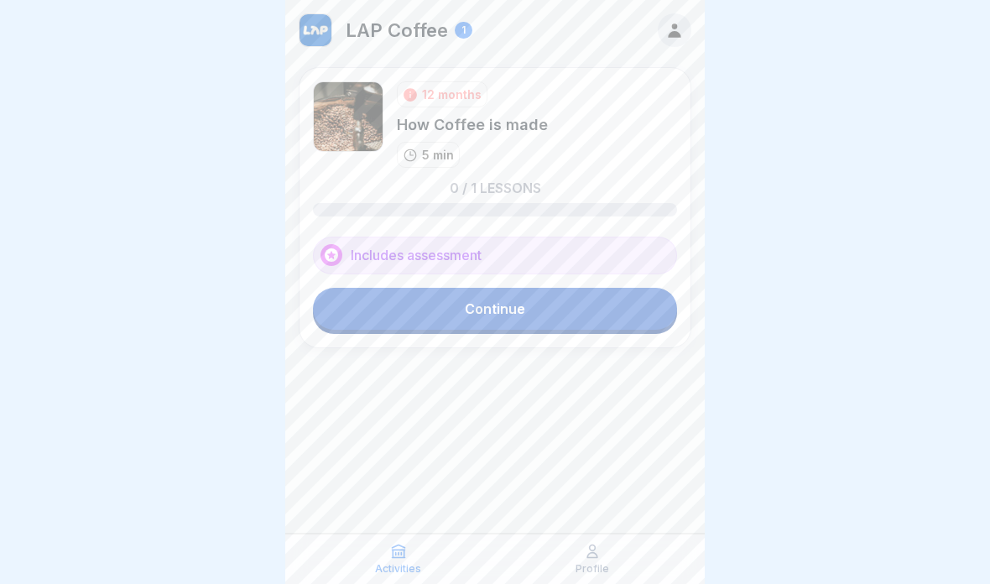
click at [444, 325] on link "Continue" at bounding box center [495, 309] width 364 height 42
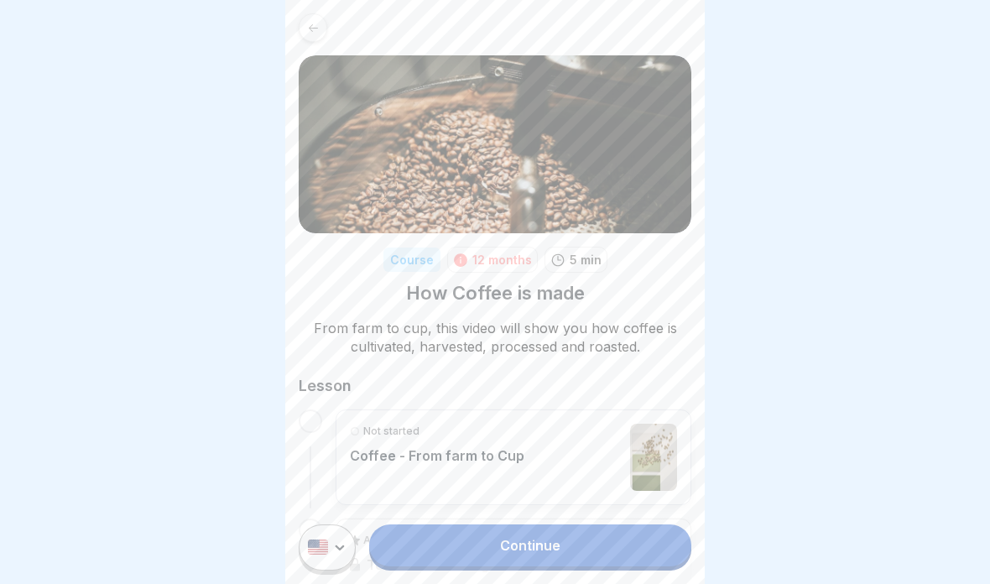
click at [544, 533] on link "Continue" at bounding box center [530, 545] width 322 height 42
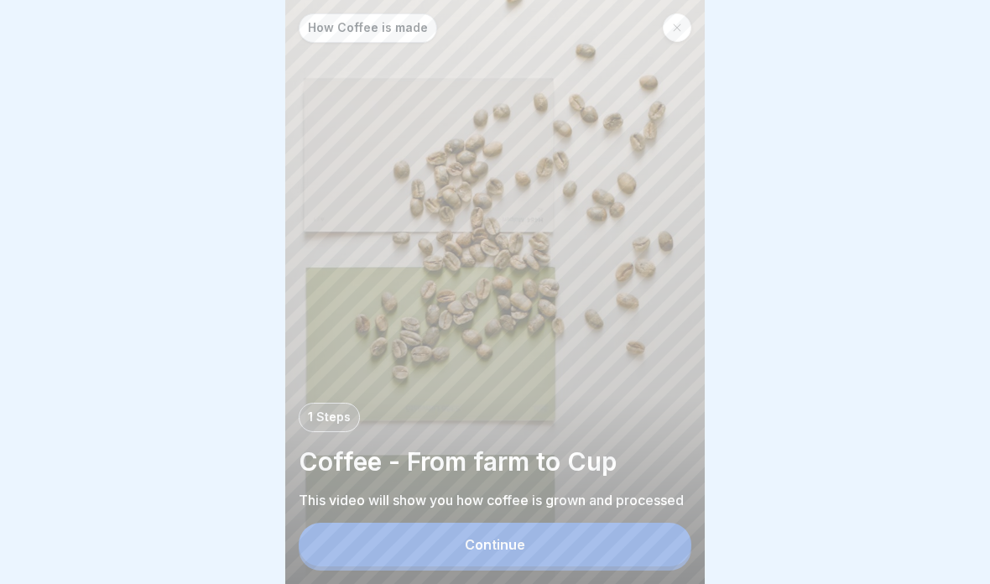
click at [383, 552] on button "Continue" at bounding box center [495, 545] width 393 height 44
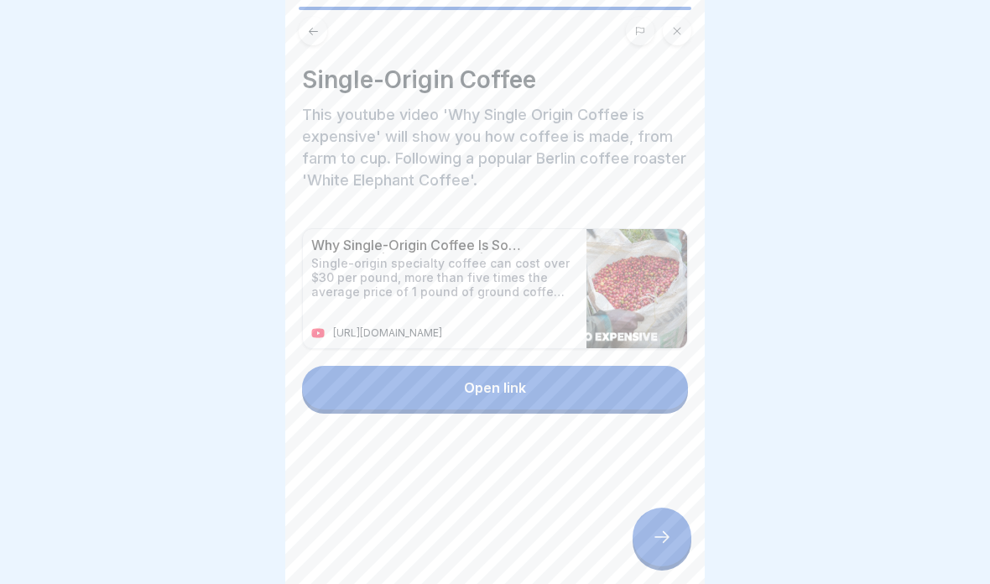
click at [409, 406] on button "Open link" at bounding box center [495, 388] width 386 height 44
click at [659, 504] on div at bounding box center [495, 464] width 386 height 101
click at [664, 539] on icon at bounding box center [662, 537] width 20 height 20
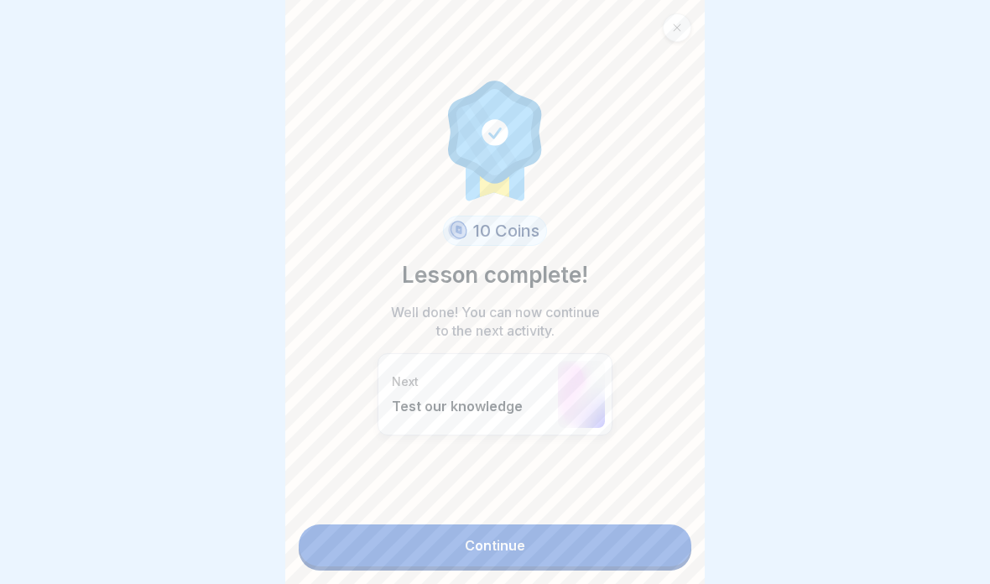
click at [470, 530] on link "Continue" at bounding box center [495, 545] width 393 height 42
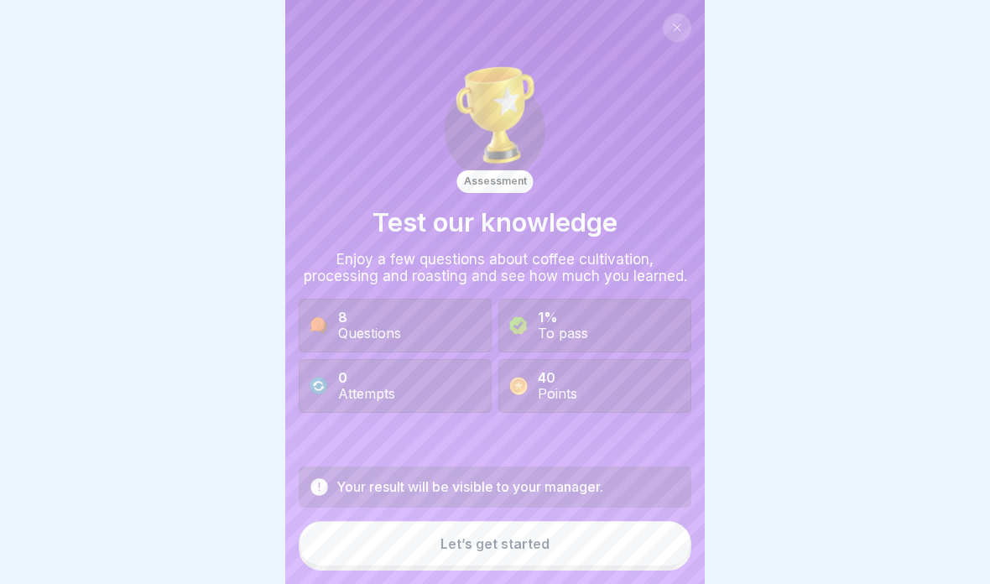
click at [451, 529] on button "Let’s get started" at bounding box center [495, 543] width 393 height 45
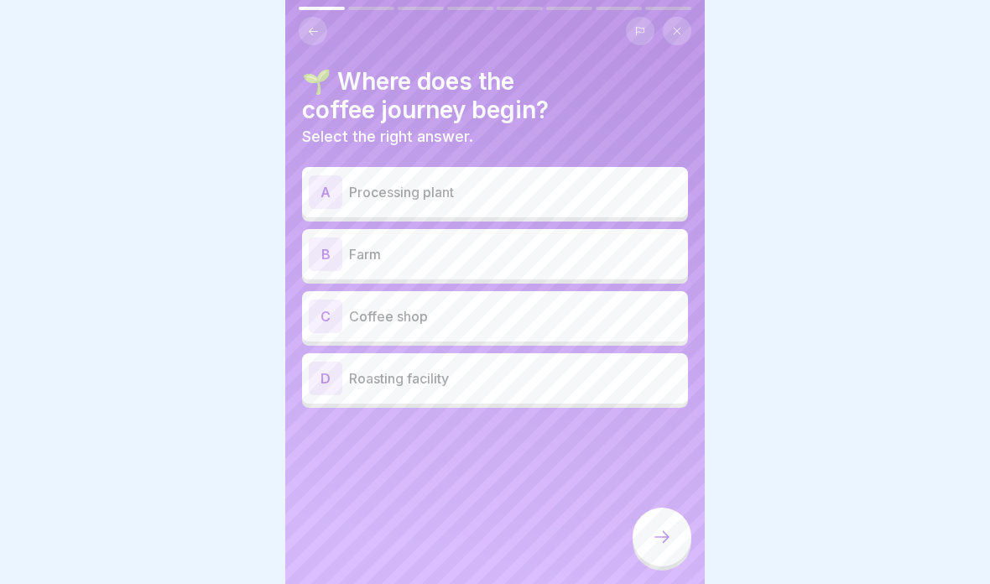
click at [344, 258] on div "B Farm" at bounding box center [495, 254] width 372 height 34
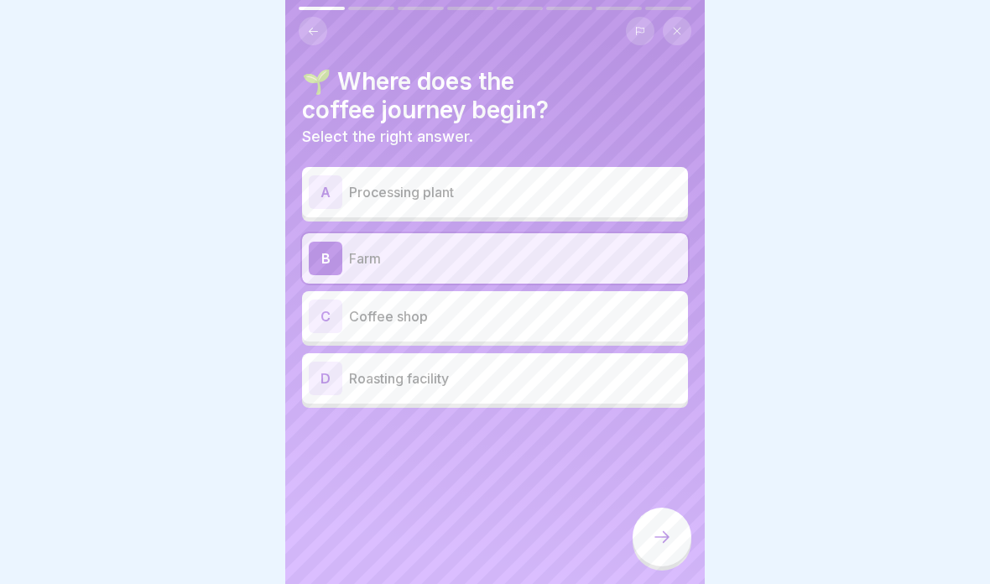
click at [659, 554] on div at bounding box center [661, 536] width 59 height 59
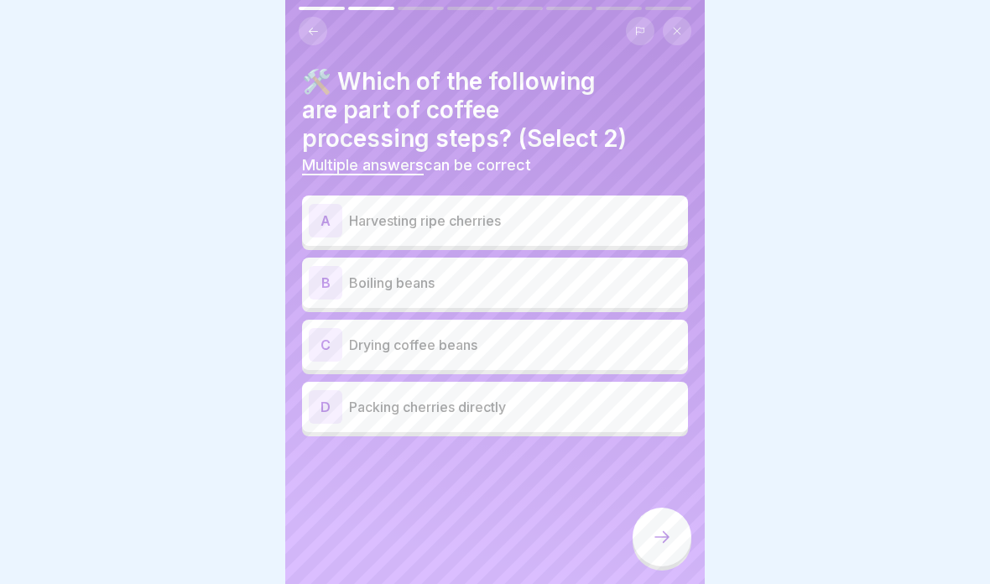
click at [304, 4] on div "🛠️ Which of the following are part of coffee processing steps? (Select 2) Multi…" at bounding box center [494, 292] width 419 height 584
click at [307, 28] on icon at bounding box center [313, 31] width 13 height 13
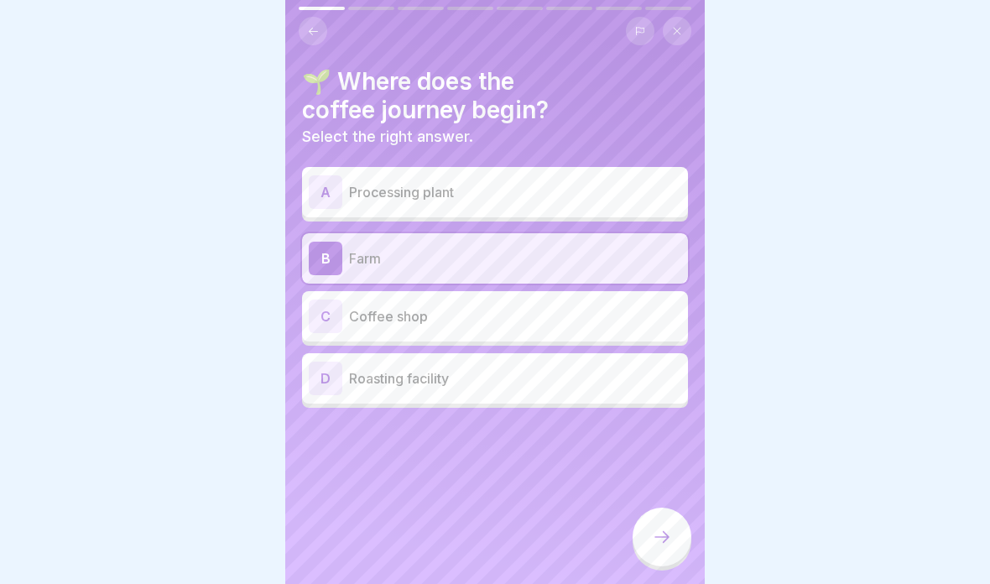
click at [377, 185] on p "Processing plant" at bounding box center [515, 192] width 332 height 20
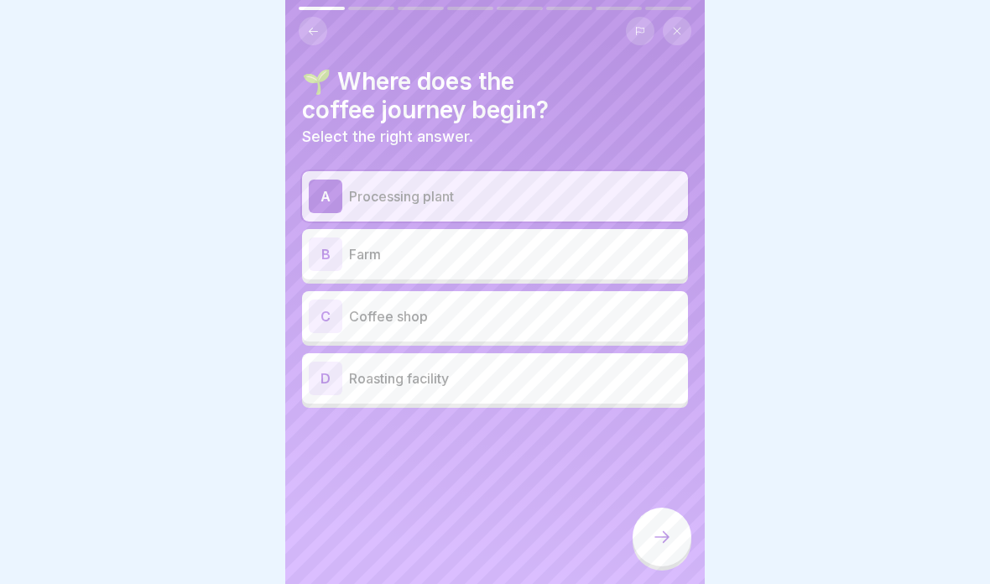
click at [465, 240] on div "B Farm" at bounding box center [495, 254] width 372 height 34
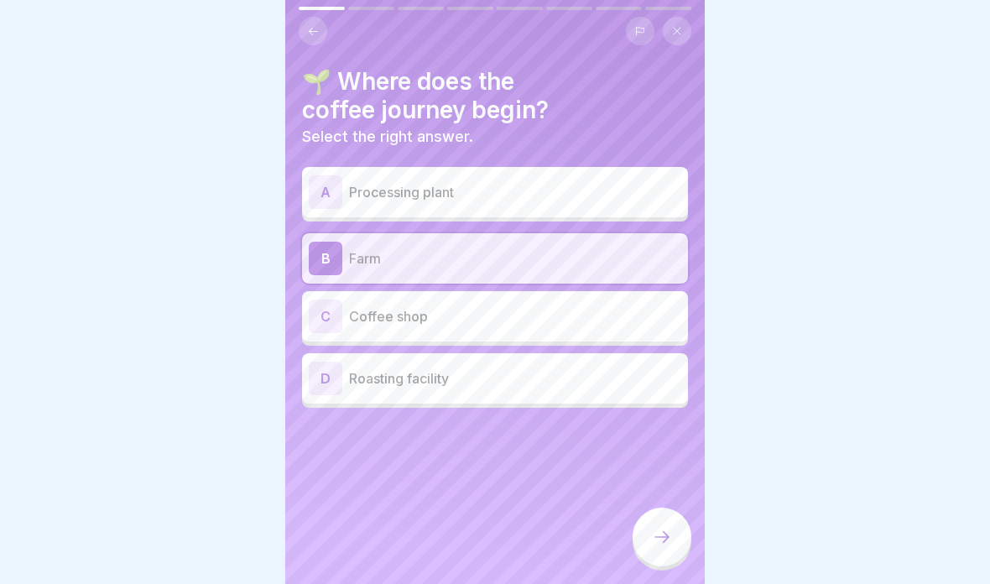
click at [652, 544] on icon at bounding box center [662, 537] width 20 height 20
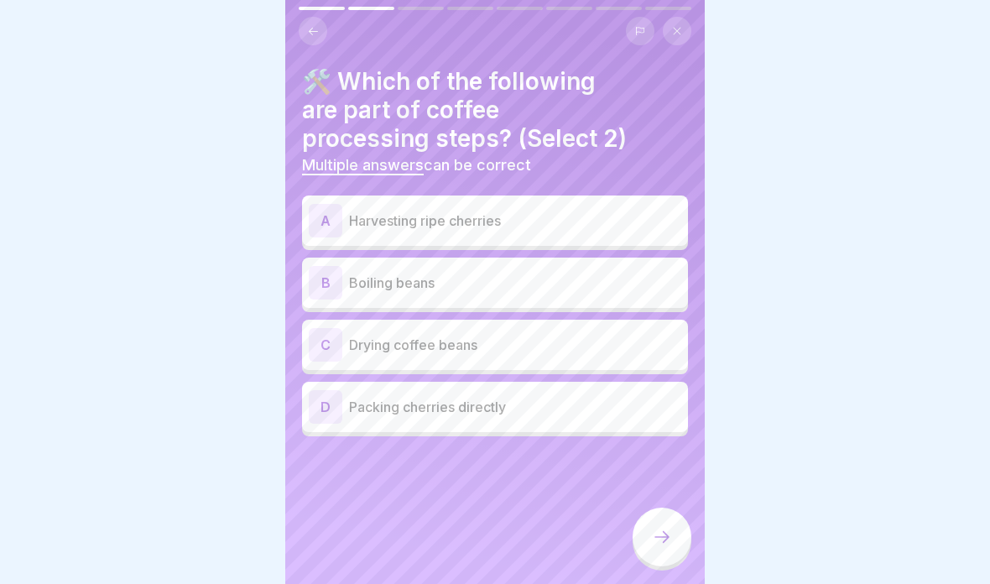
click at [81, 539] on div at bounding box center [495, 292] width 990 height 584
click at [356, 211] on p "Harvesting ripe cherries" at bounding box center [515, 221] width 332 height 20
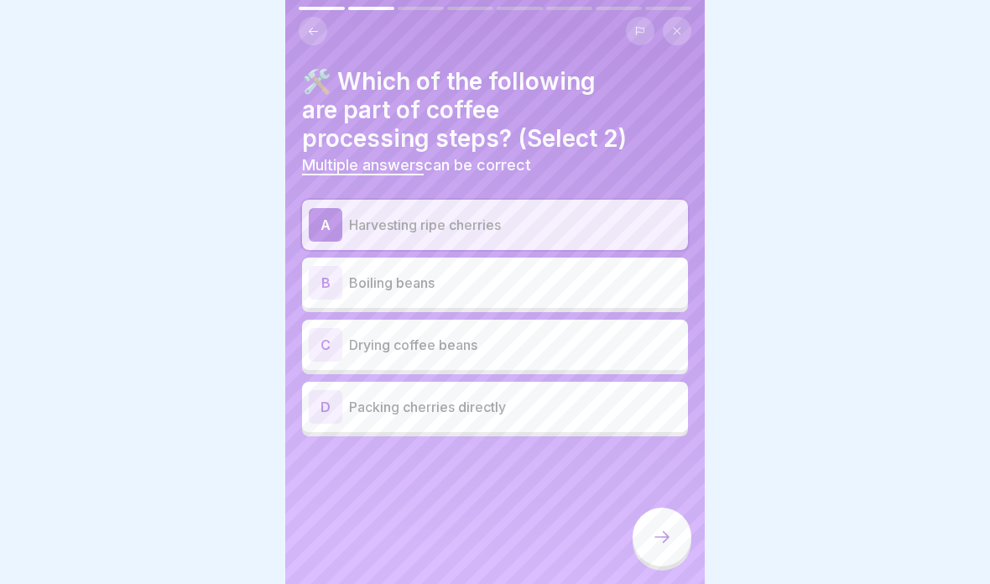
click at [342, 341] on div "C Drying coffee beans" at bounding box center [495, 345] width 372 height 34
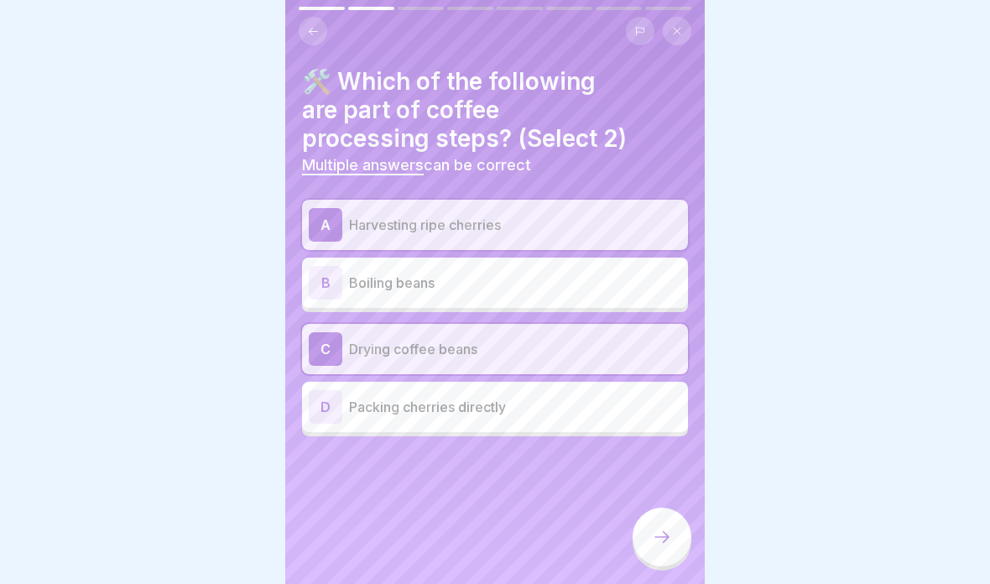
click at [662, 544] on icon at bounding box center [662, 537] width 20 height 20
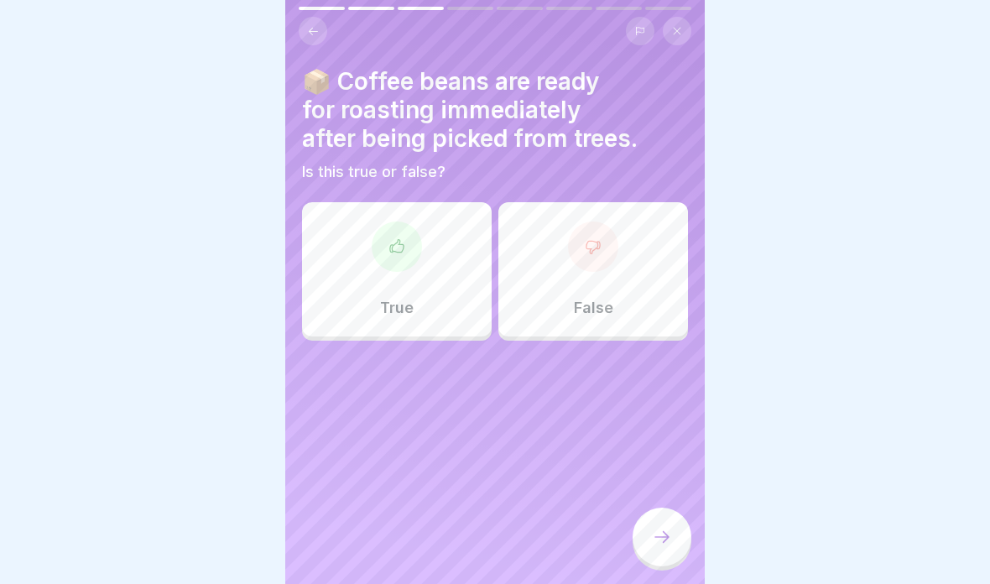
click at [588, 299] on p "False" at bounding box center [593, 308] width 39 height 18
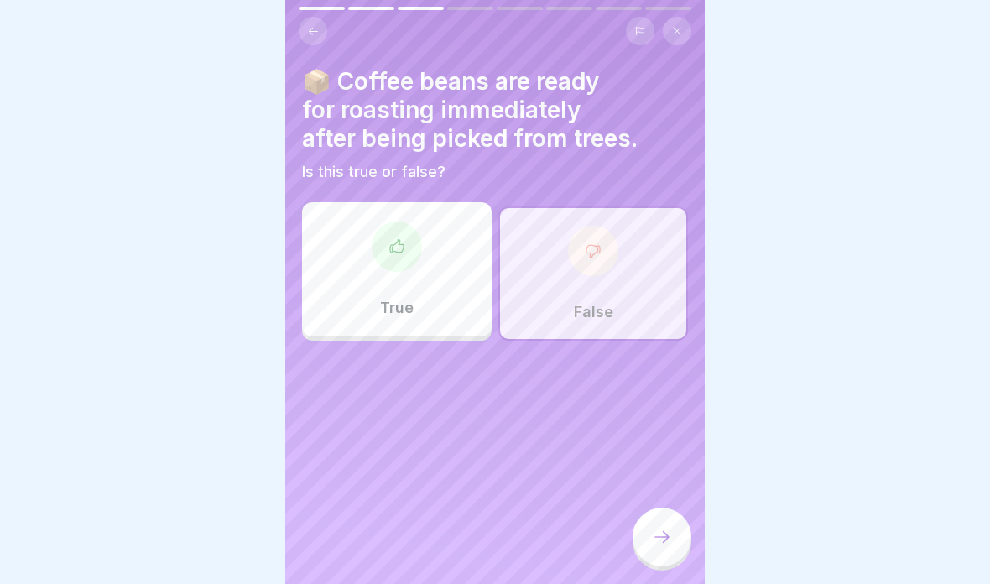
click at [668, 544] on icon at bounding box center [662, 537] width 20 height 20
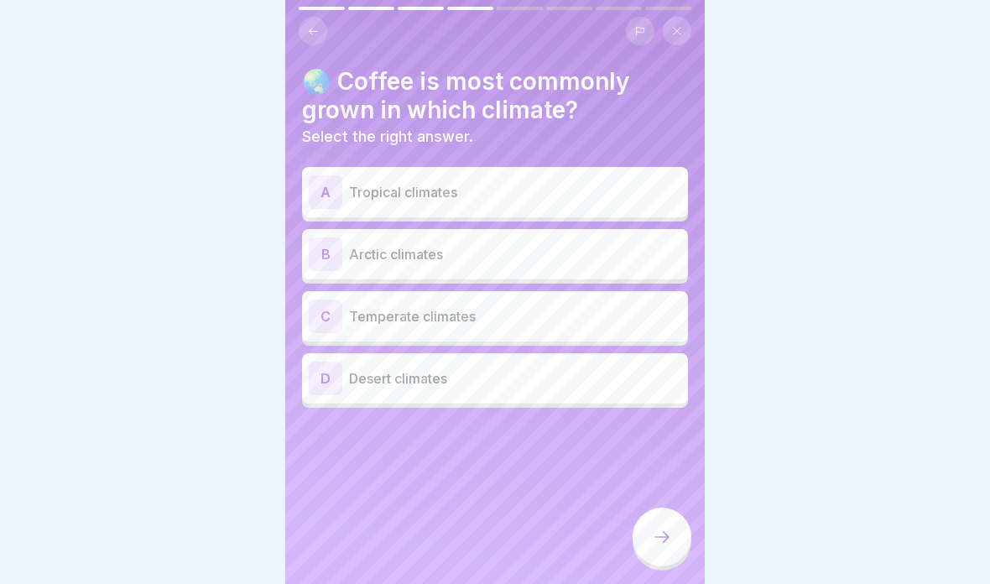
click at [455, 183] on p "Tropical climates" at bounding box center [515, 192] width 332 height 20
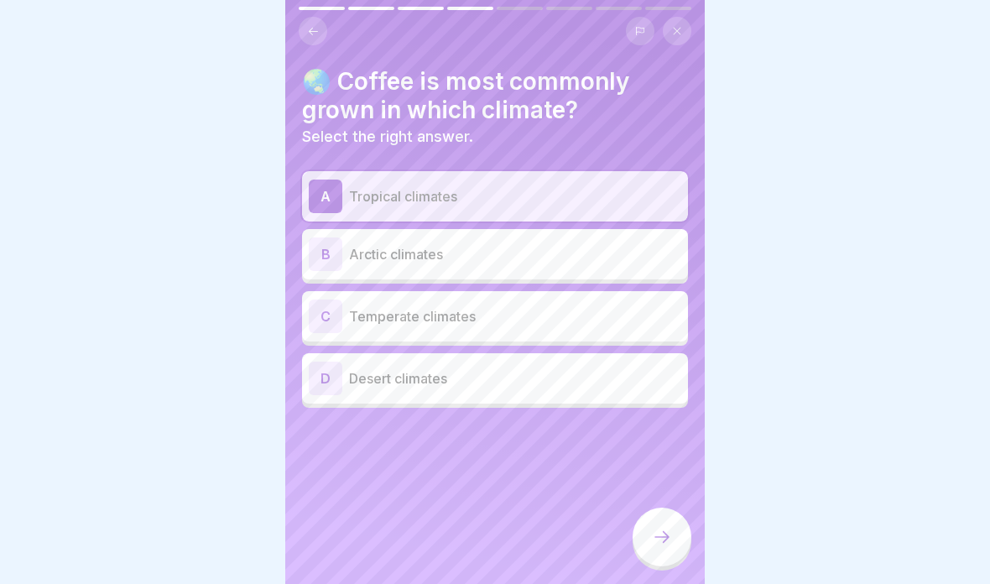
click at [673, 537] on div at bounding box center [661, 536] width 59 height 59
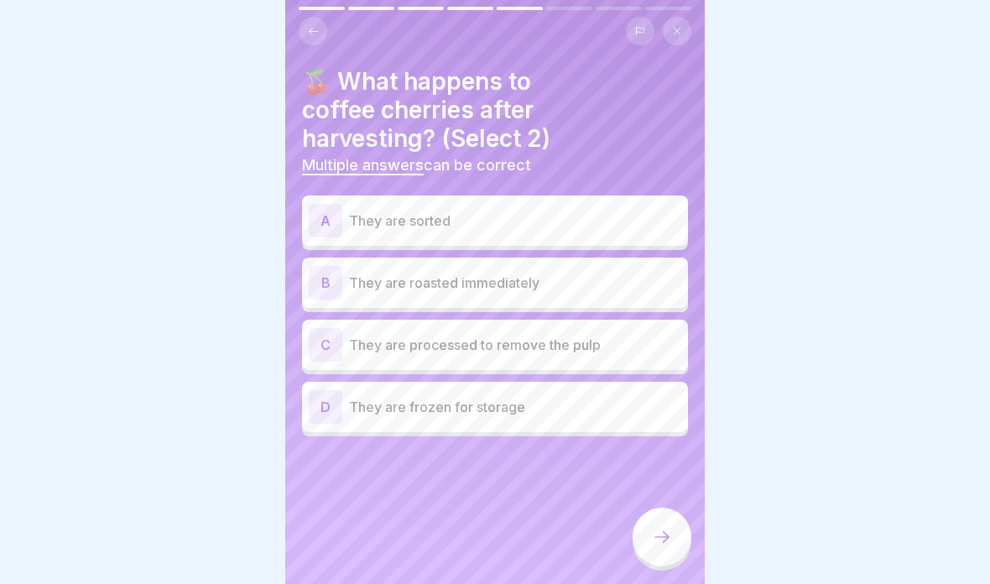
click at [325, 23] on button at bounding box center [313, 31] width 29 height 29
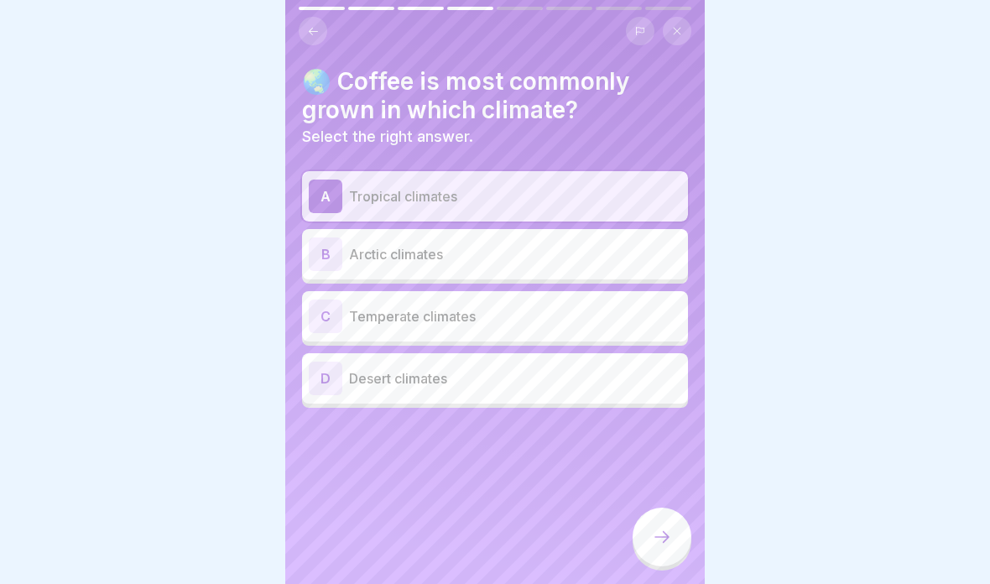
click at [492, 316] on p "Temperate climates" at bounding box center [515, 316] width 332 height 20
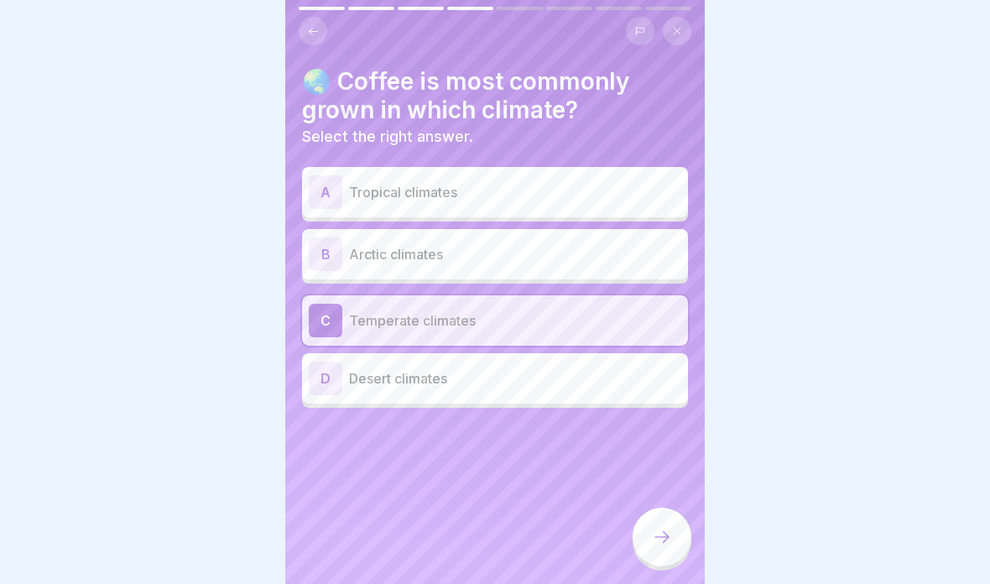
click at [433, 179] on div "A Tropical climates" at bounding box center [495, 192] width 372 height 34
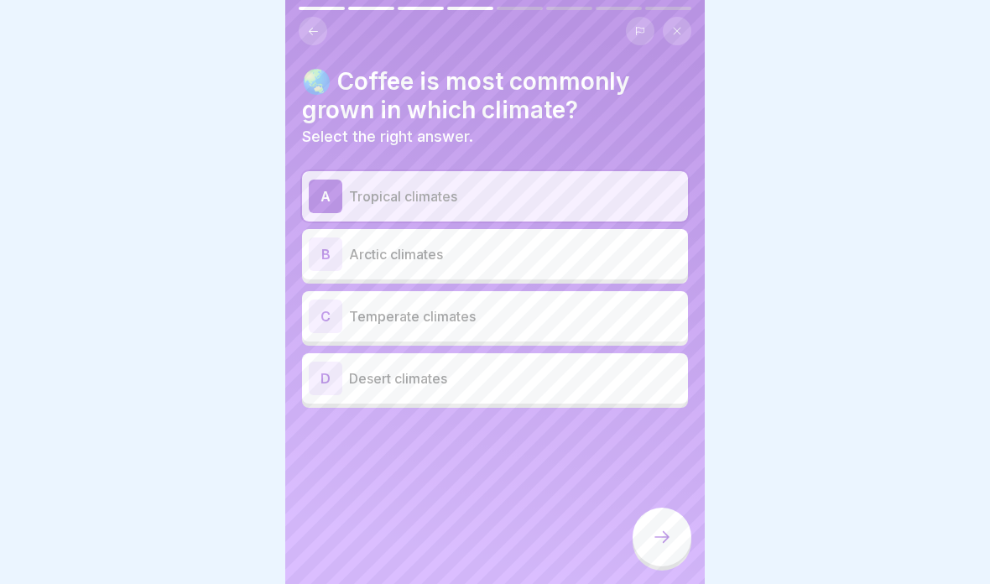
click at [664, 541] on icon at bounding box center [661, 537] width 15 height 12
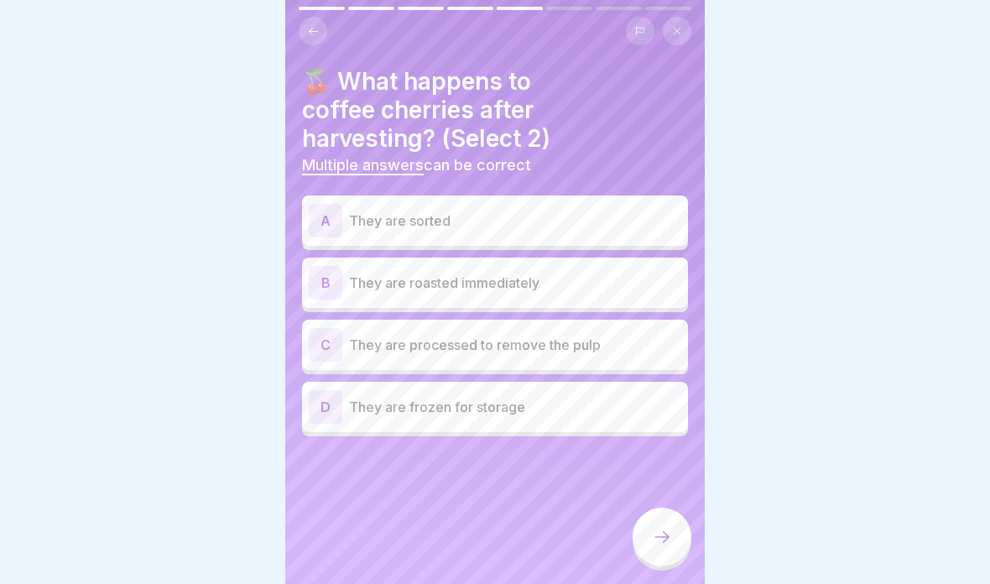
click at [379, 244] on div "A They are sorted" at bounding box center [495, 220] width 386 height 50
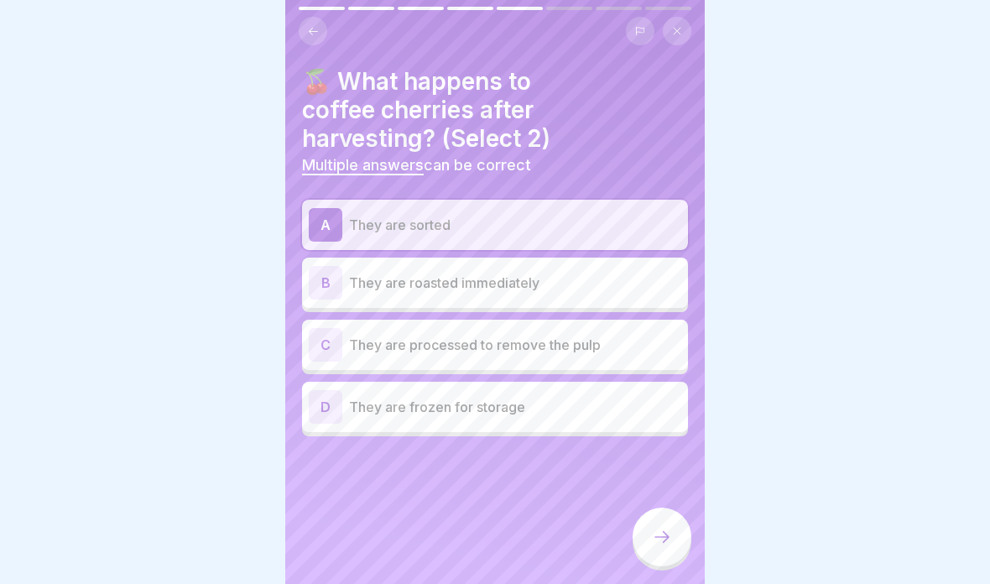
click at [352, 352] on p "They are processed to remove the pulp" at bounding box center [515, 345] width 332 height 20
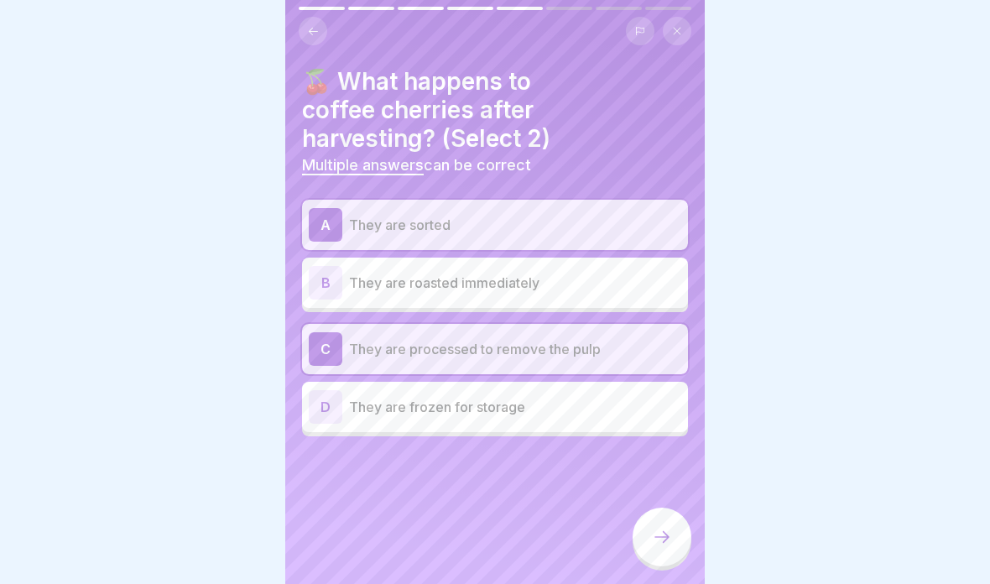
click at [674, 542] on div at bounding box center [661, 536] width 59 height 59
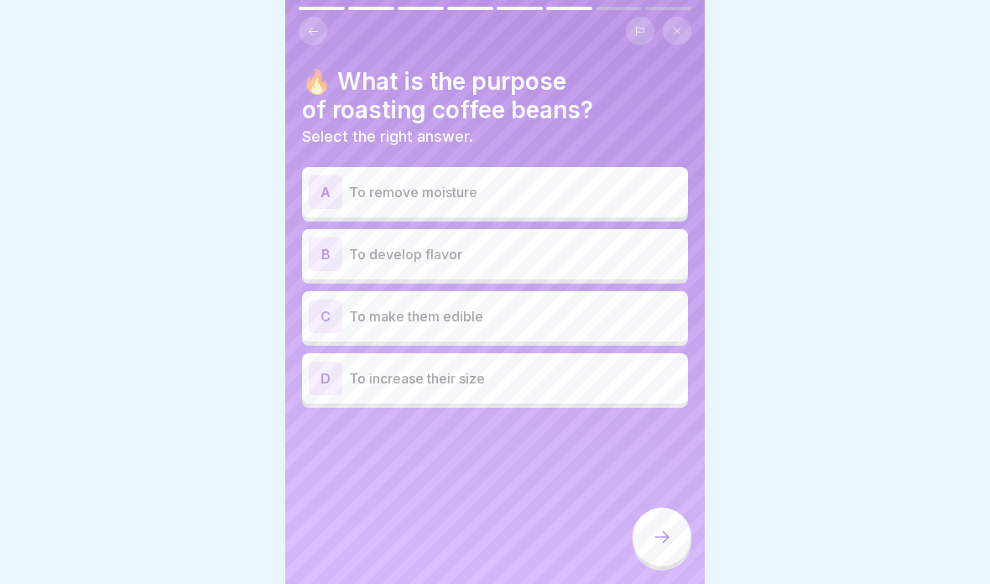
click at [340, 232] on div "B To develop flavor" at bounding box center [495, 254] width 386 height 50
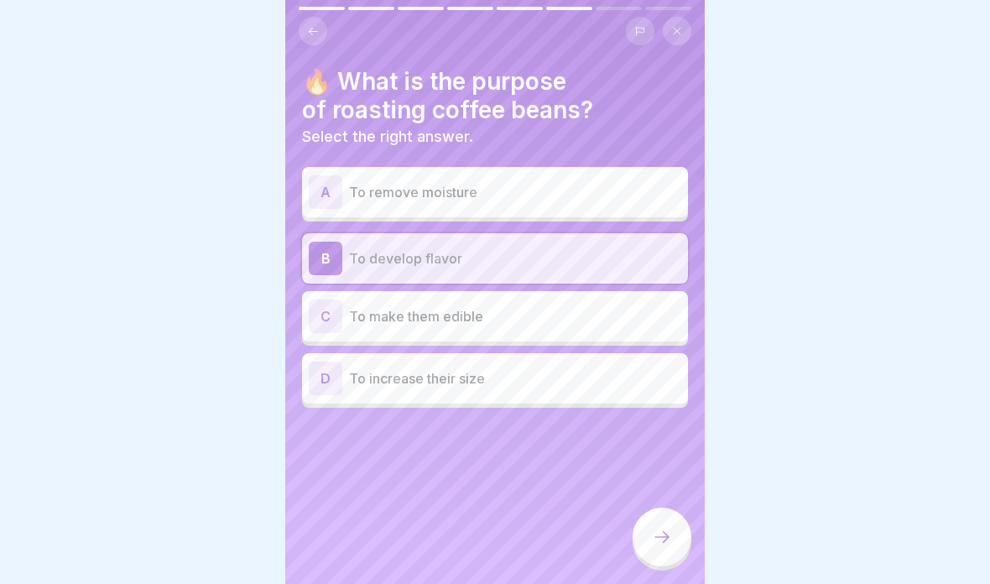
click at [409, 370] on p "To increase their size" at bounding box center [515, 378] width 332 height 20
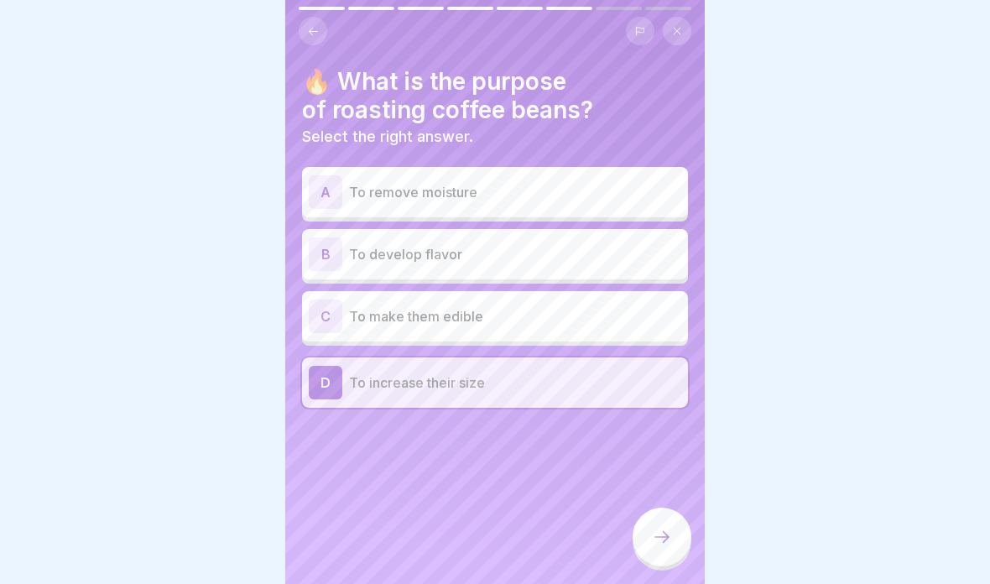
click at [345, 234] on div "B To develop flavor" at bounding box center [495, 254] width 386 height 50
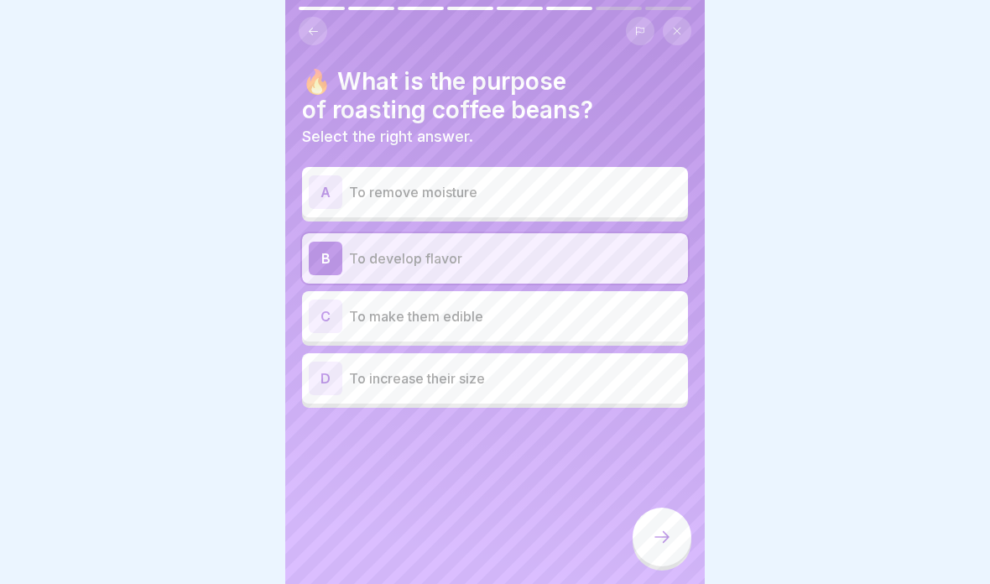
click at [666, 533] on icon at bounding box center [661, 537] width 15 height 12
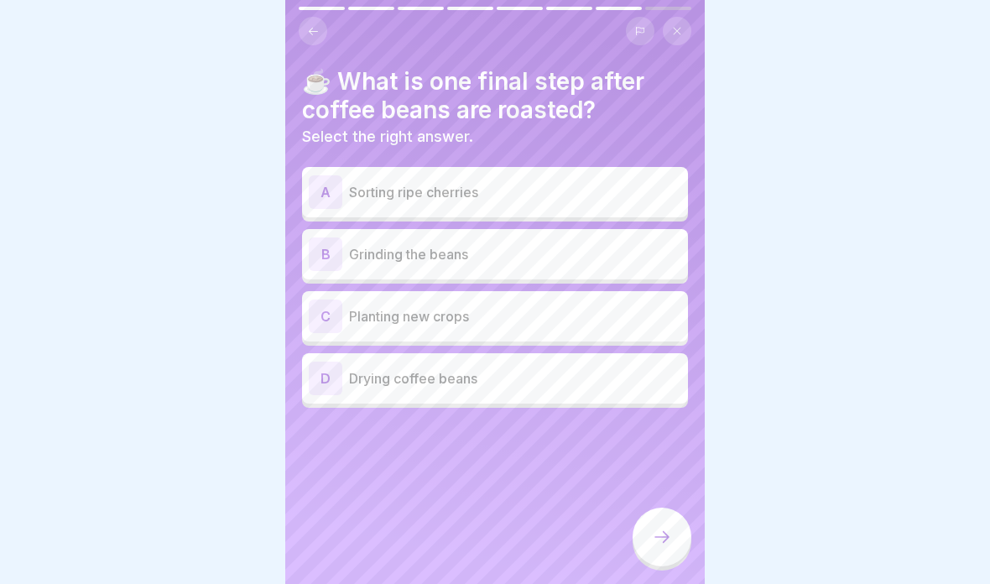
click at [389, 391] on div "D Drying coffee beans" at bounding box center [495, 379] width 372 height 34
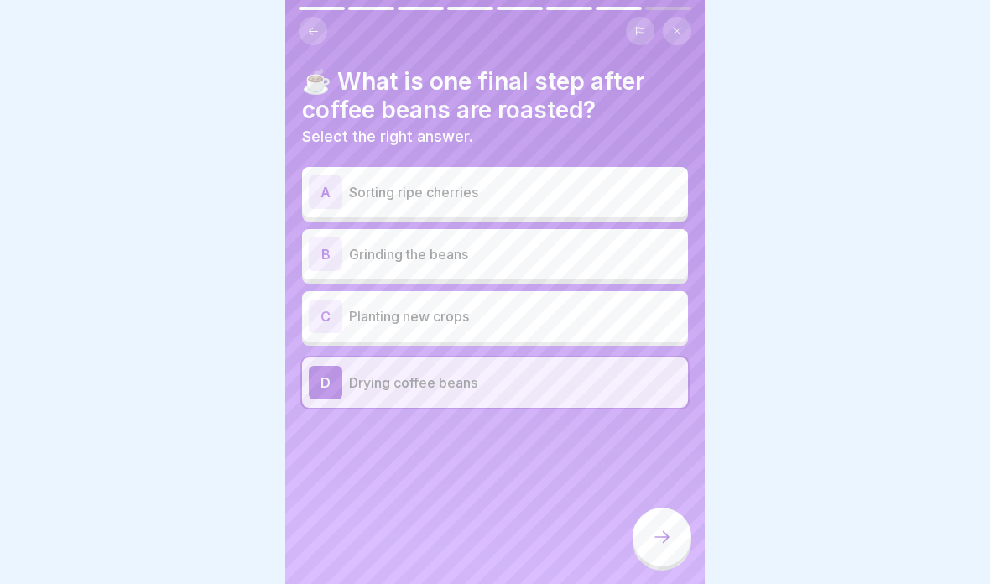
click at [677, 545] on div at bounding box center [661, 536] width 59 height 59
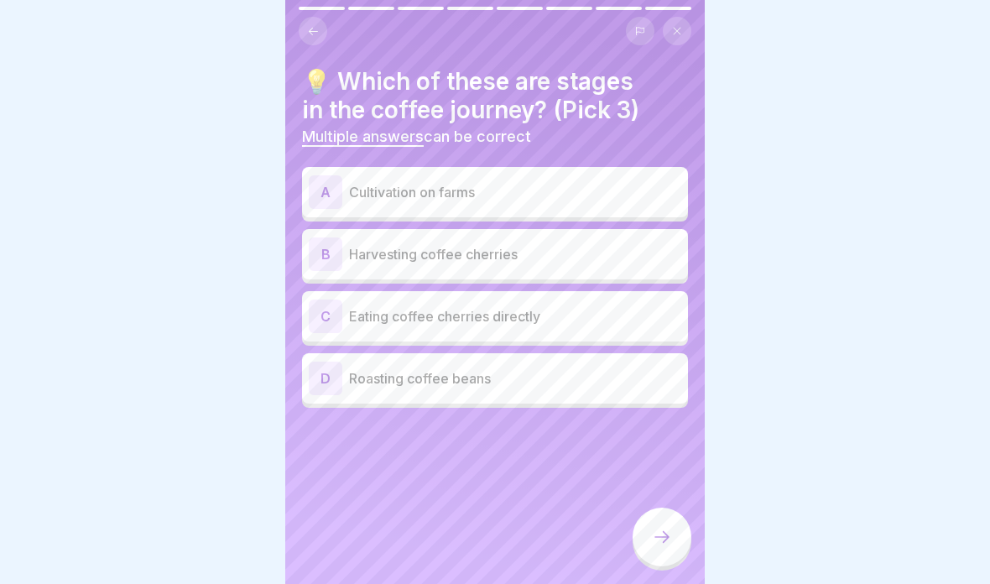
click at [378, 374] on p "Roasting coffee beans" at bounding box center [515, 378] width 332 height 20
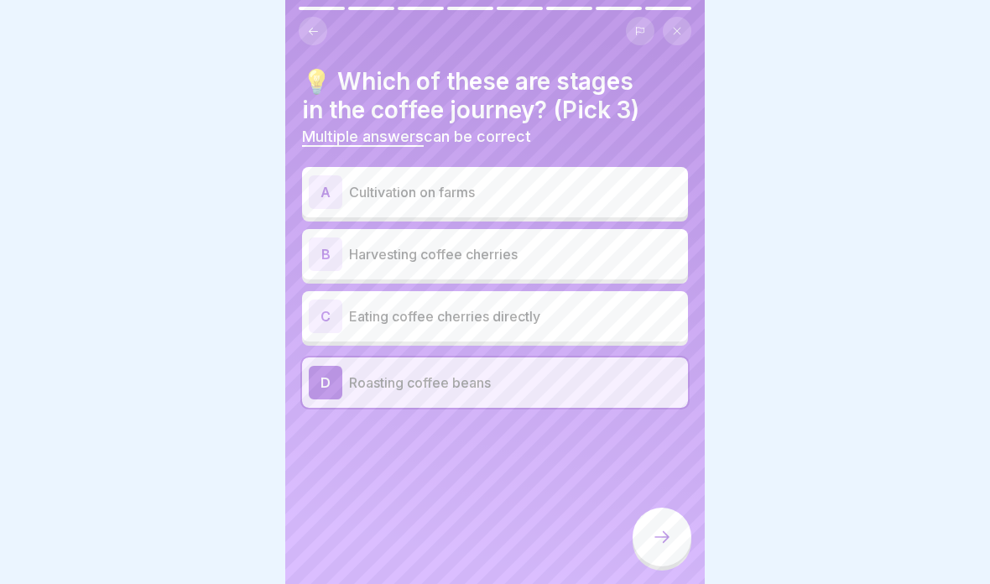
click at [363, 177] on div "A Cultivation on farms" at bounding box center [495, 192] width 372 height 34
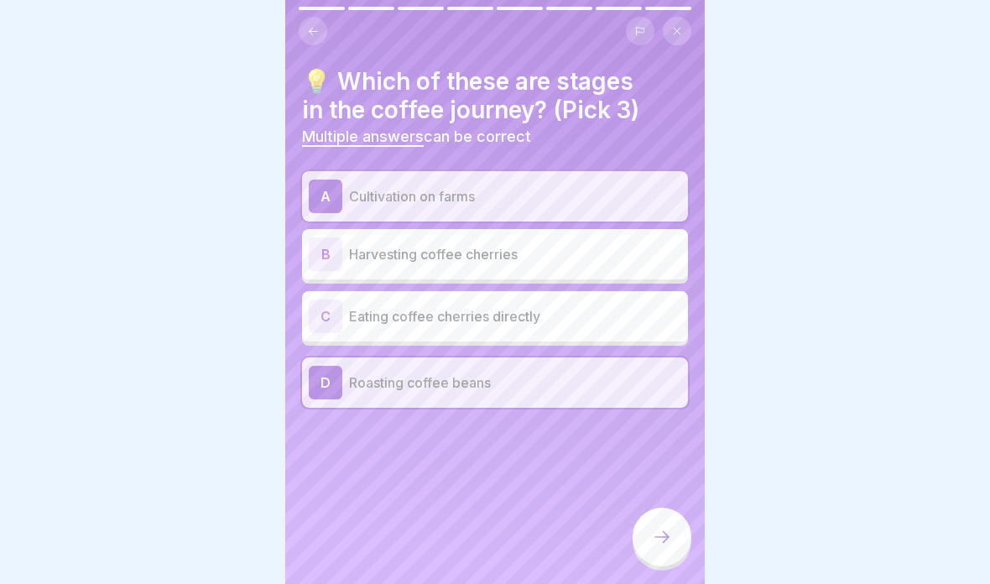
click at [401, 254] on p "Harvesting coffee cherries" at bounding box center [515, 254] width 332 height 20
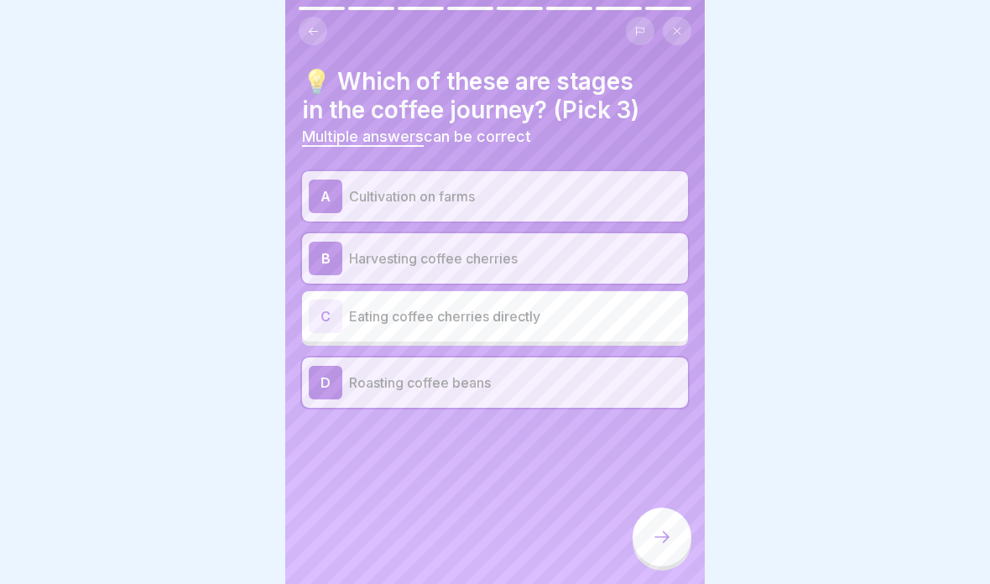
click at [660, 532] on icon at bounding box center [662, 537] width 20 height 20
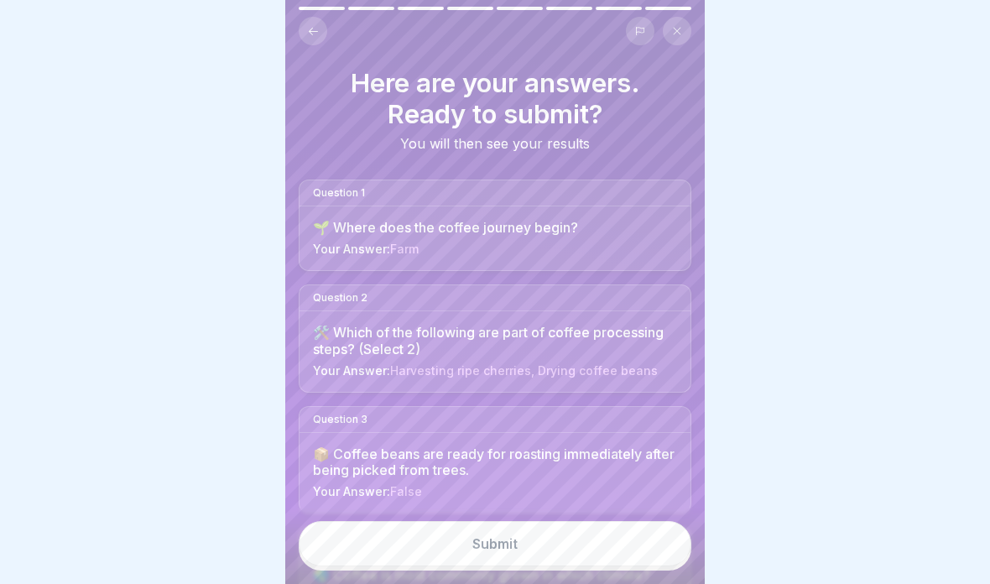
click at [313, 34] on icon at bounding box center [313, 31] width 13 height 13
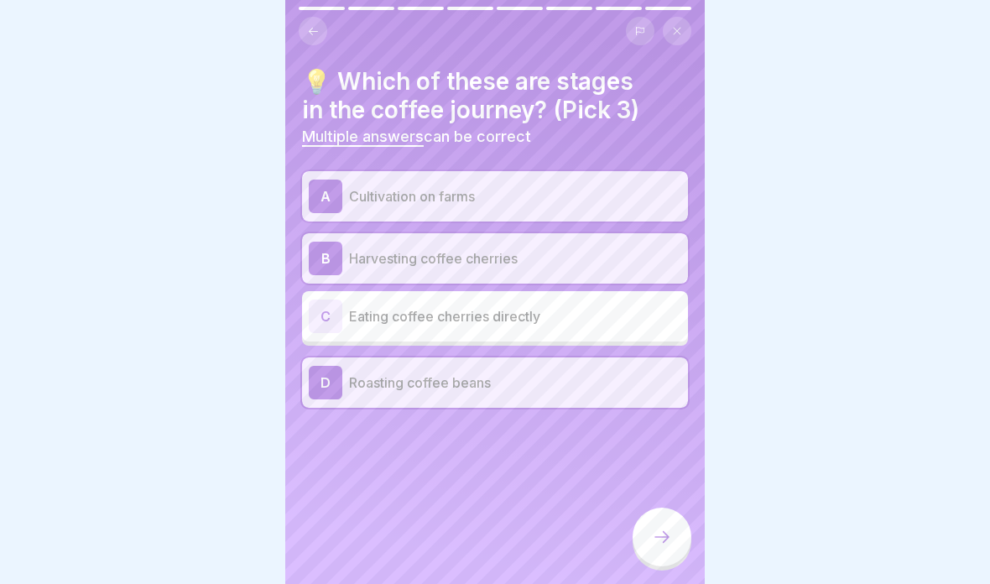
click at [318, 34] on icon at bounding box center [313, 31] width 13 height 13
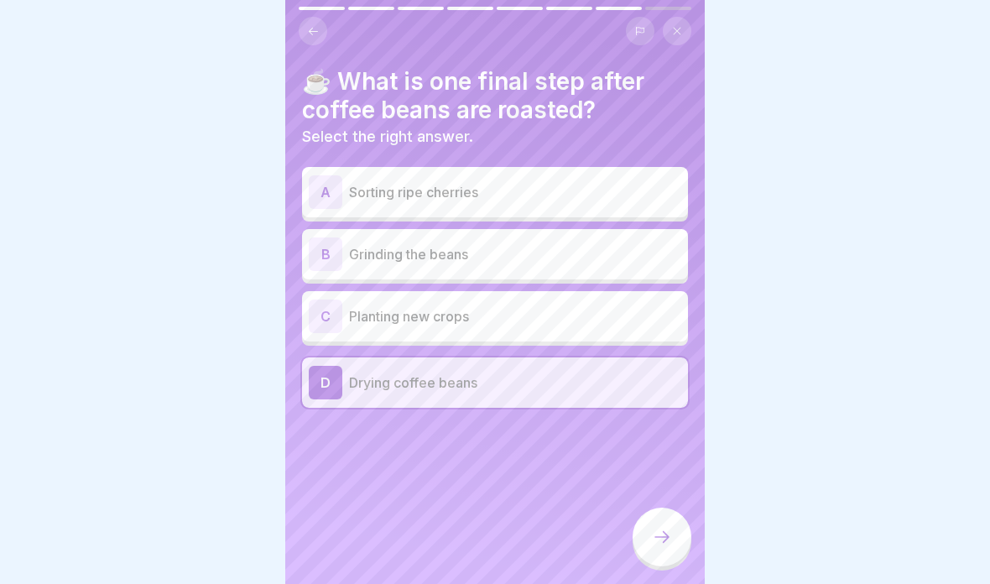
click at [315, 39] on button at bounding box center [313, 31] width 29 height 29
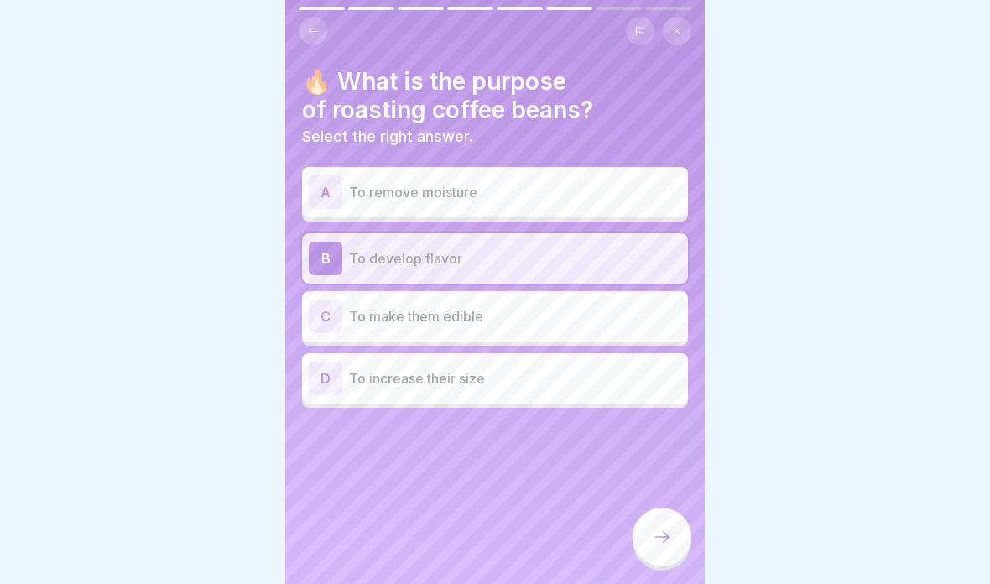
click at [312, 38] on button at bounding box center [313, 31] width 29 height 29
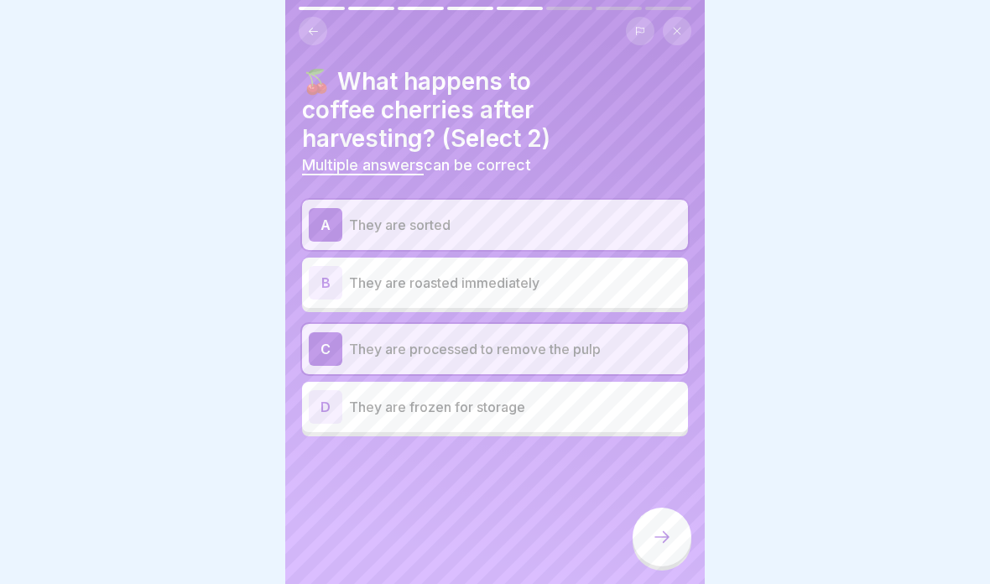
click at [310, 43] on button at bounding box center [313, 31] width 29 height 29
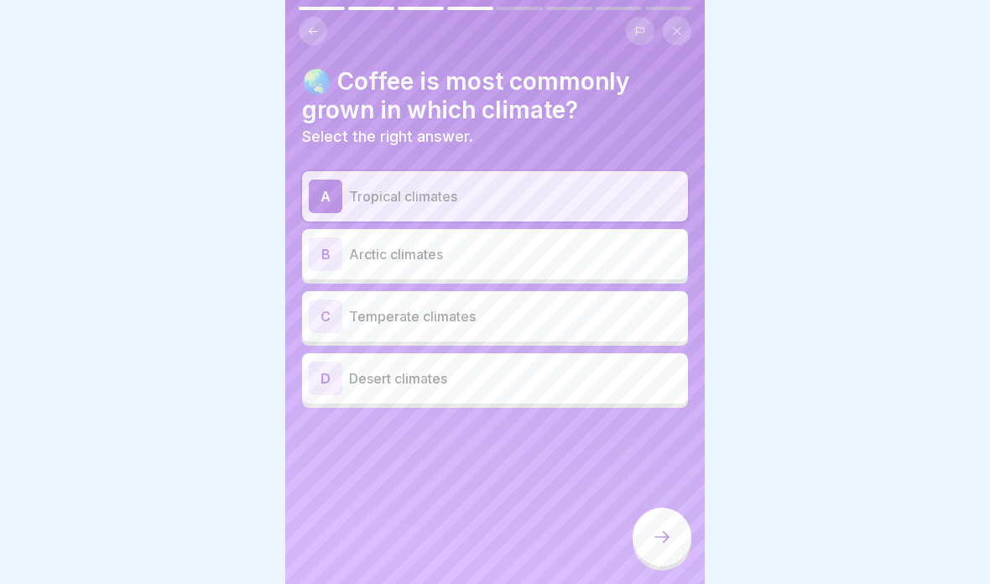
click at [312, 52] on div "🌏 Coffee is most commonly grown in which climate? Select the right answer. A Tr…" at bounding box center [494, 292] width 419 height 584
click at [308, 25] on icon at bounding box center [313, 31] width 13 height 13
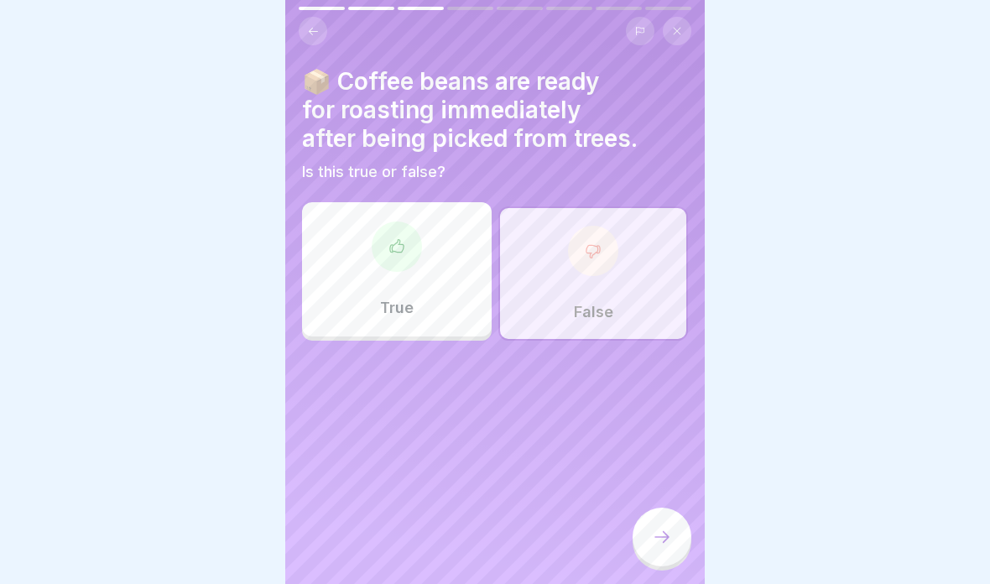
click at [304, 28] on button at bounding box center [313, 31] width 29 height 29
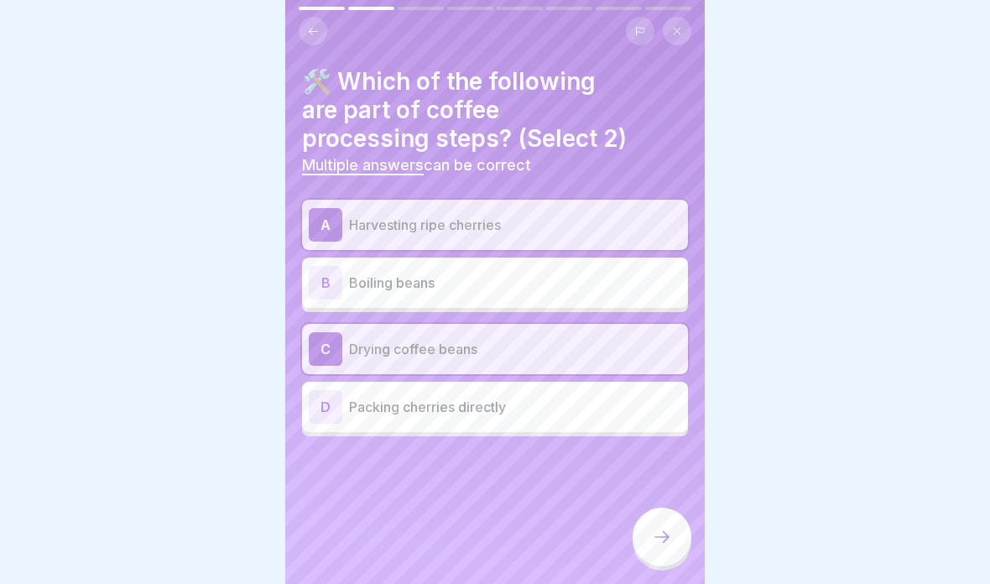
click at [301, 35] on button at bounding box center [313, 31] width 29 height 29
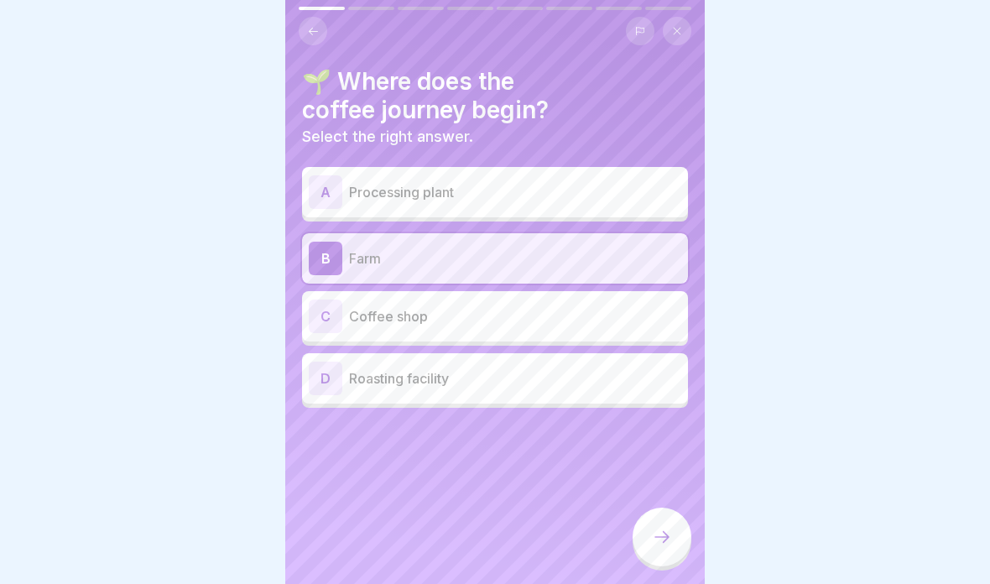
click at [308, 41] on button at bounding box center [313, 31] width 29 height 29
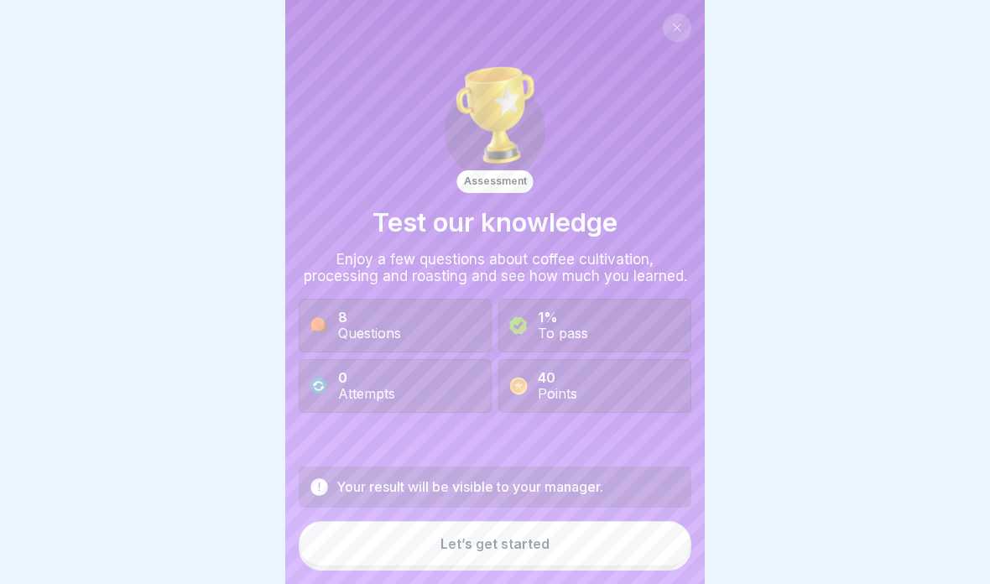
click at [622, 548] on button "Let’s get started" at bounding box center [495, 543] width 393 height 45
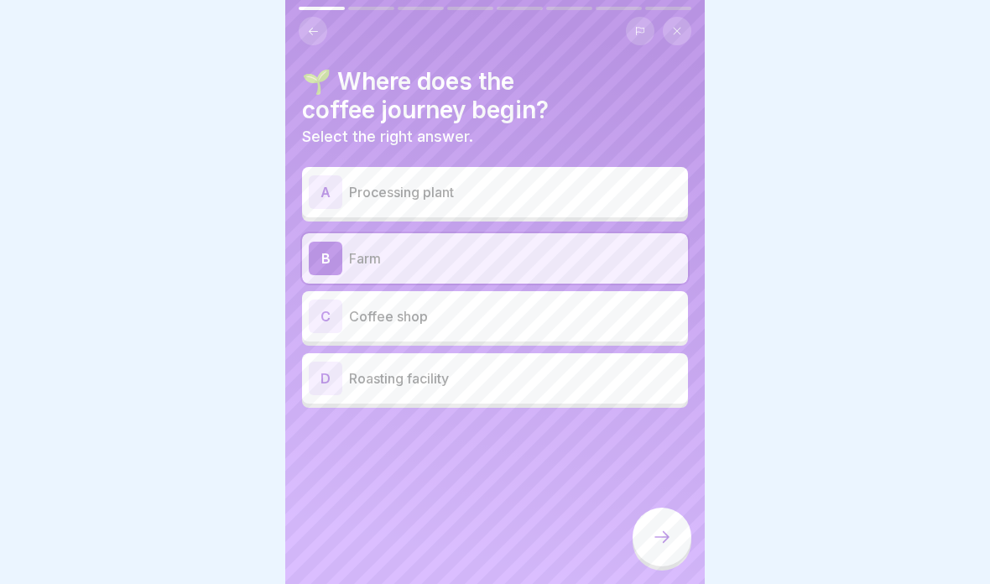
click at [679, 530] on div at bounding box center [661, 536] width 59 height 59
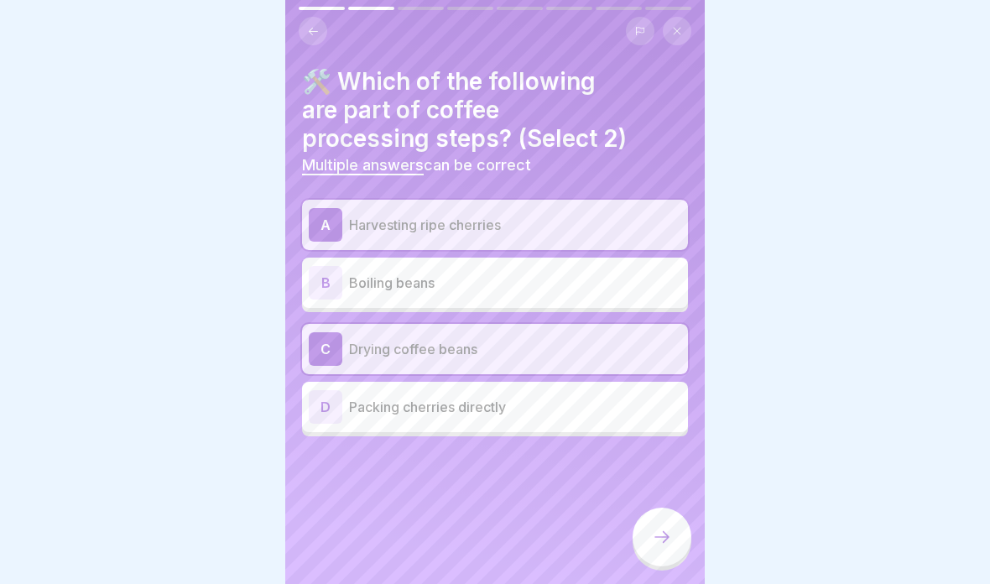
click at [669, 533] on icon at bounding box center [662, 537] width 20 height 20
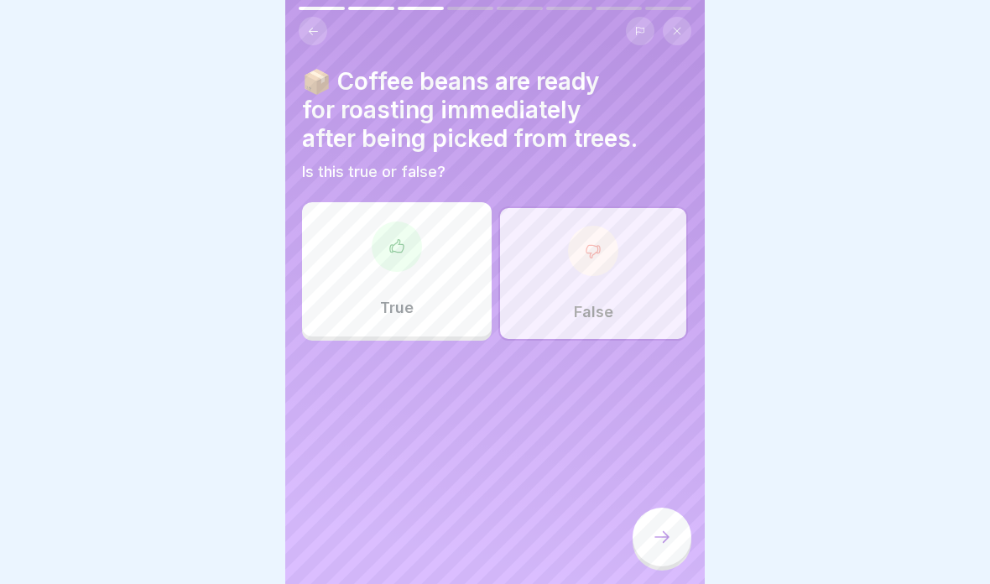
click at [681, 537] on div at bounding box center [661, 536] width 59 height 59
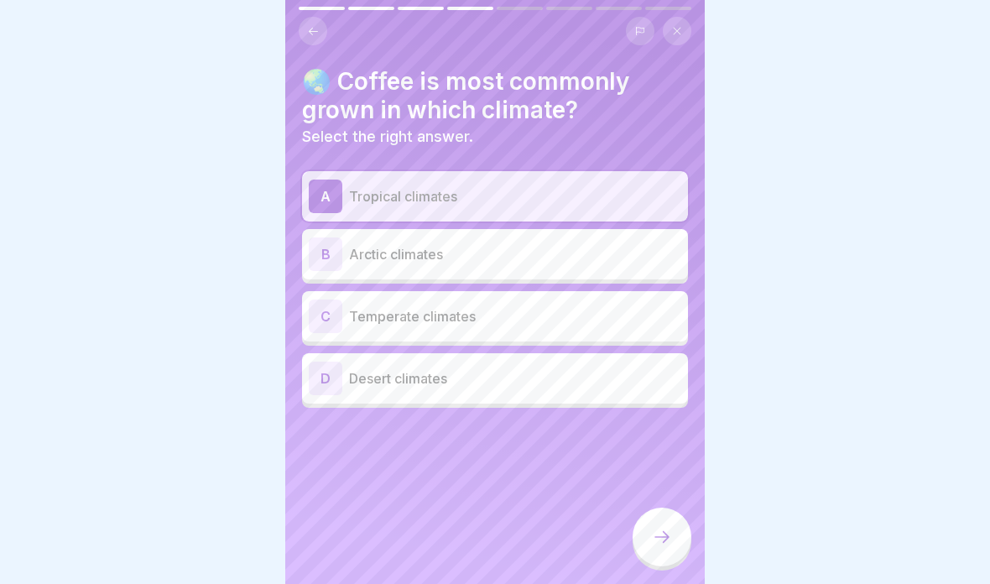
click at [675, 523] on div at bounding box center [661, 536] width 59 height 59
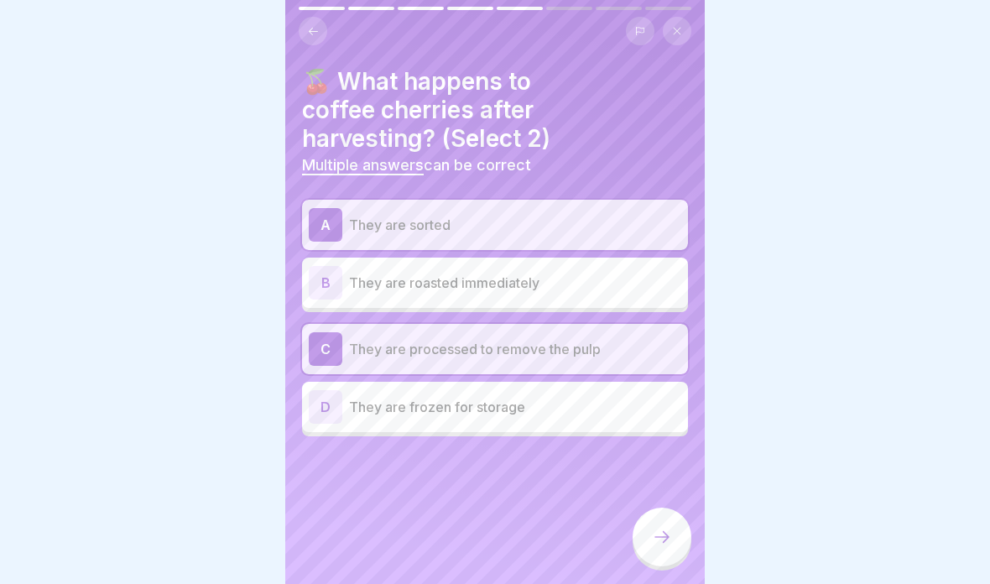
click at [674, 532] on div at bounding box center [661, 536] width 59 height 59
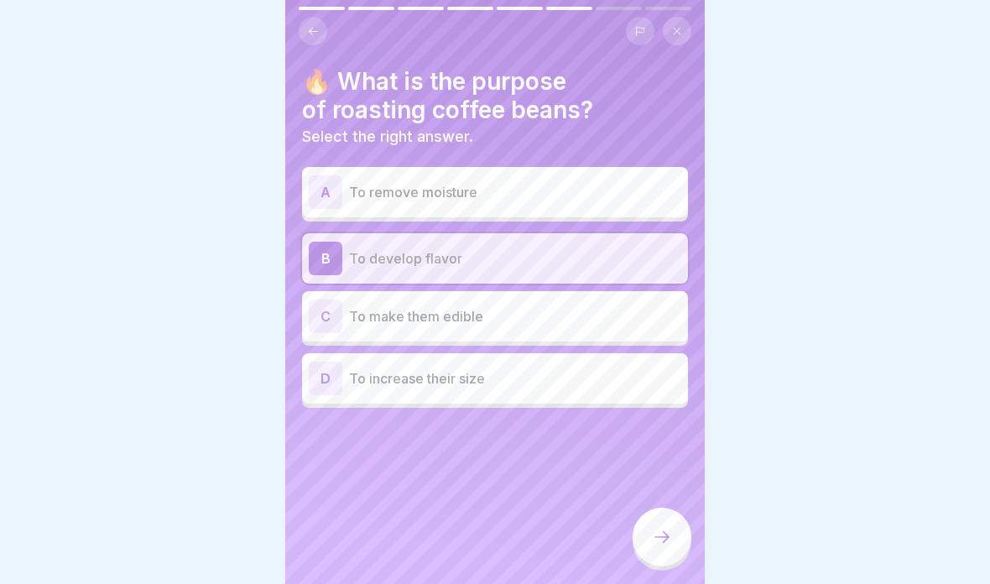
click at [669, 539] on icon at bounding box center [662, 537] width 20 height 20
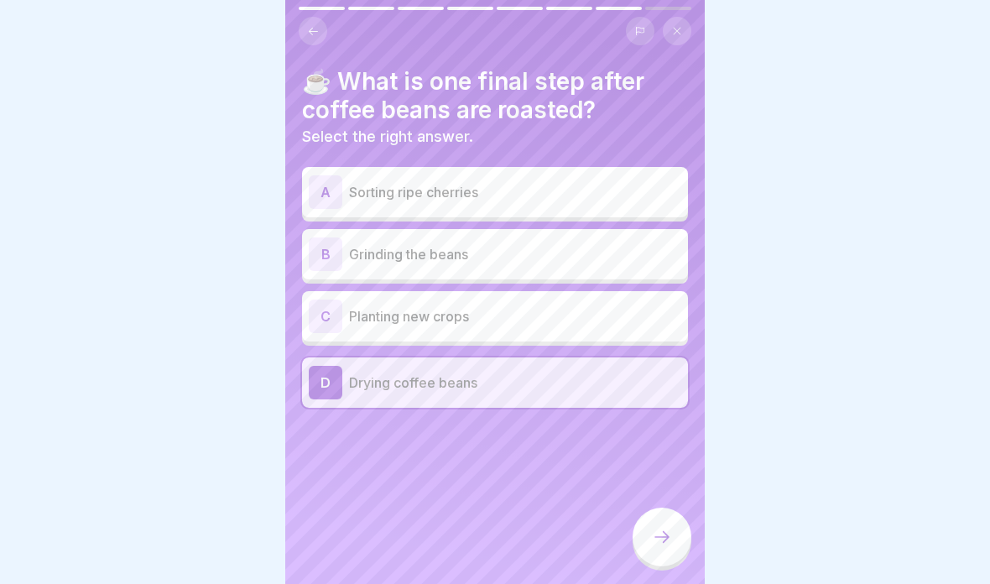
click at [678, 535] on div at bounding box center [661, 536] width 59 height 59
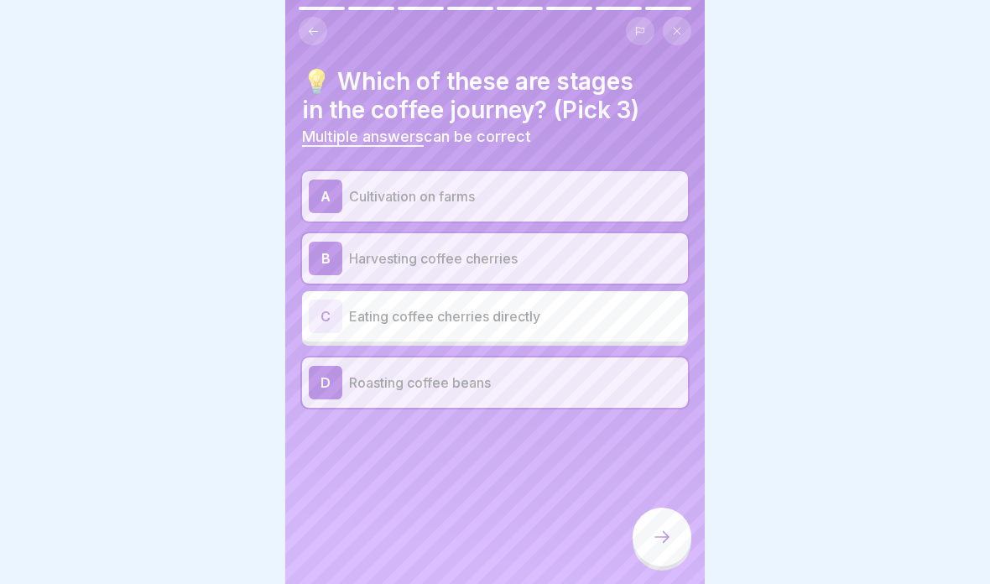
click at [675, 538] on div at bounding box center [661, 536] width 59 height 59
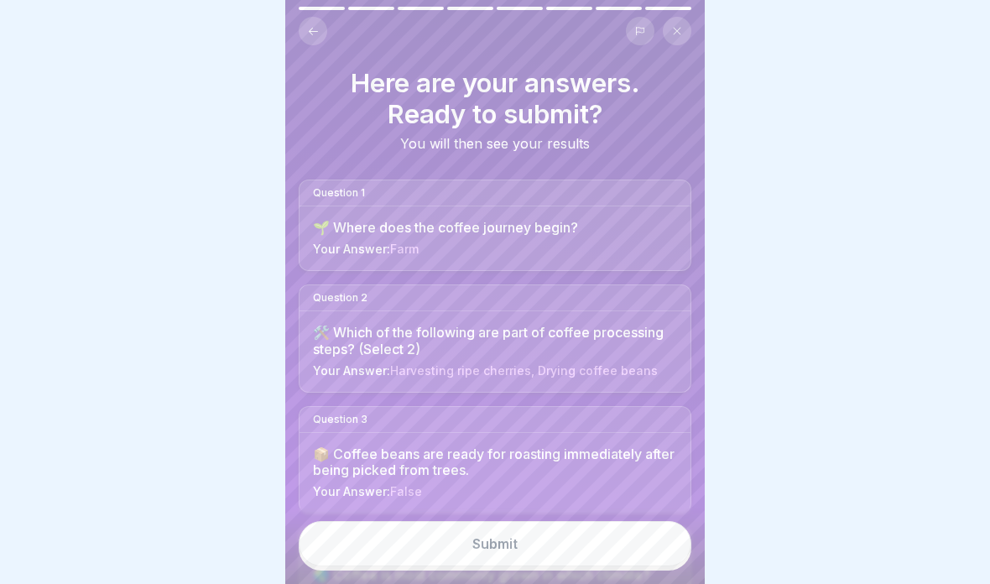
click at [646, 546] on button "Submit" at bounding box center [495, 543] width 393 height 45
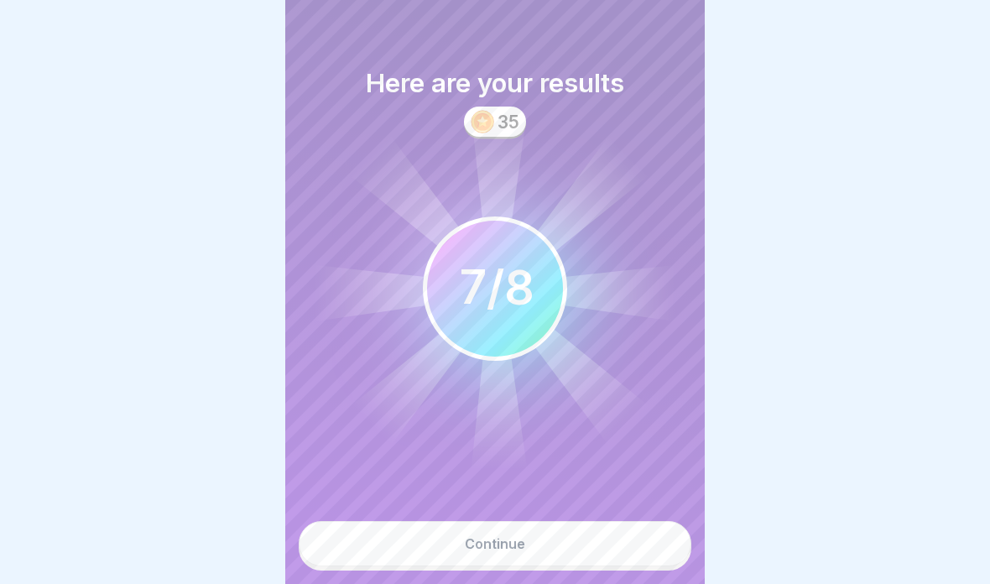
click at [570, 531] on button "Continue" at bounding box center [495, 543] width 393 height 45
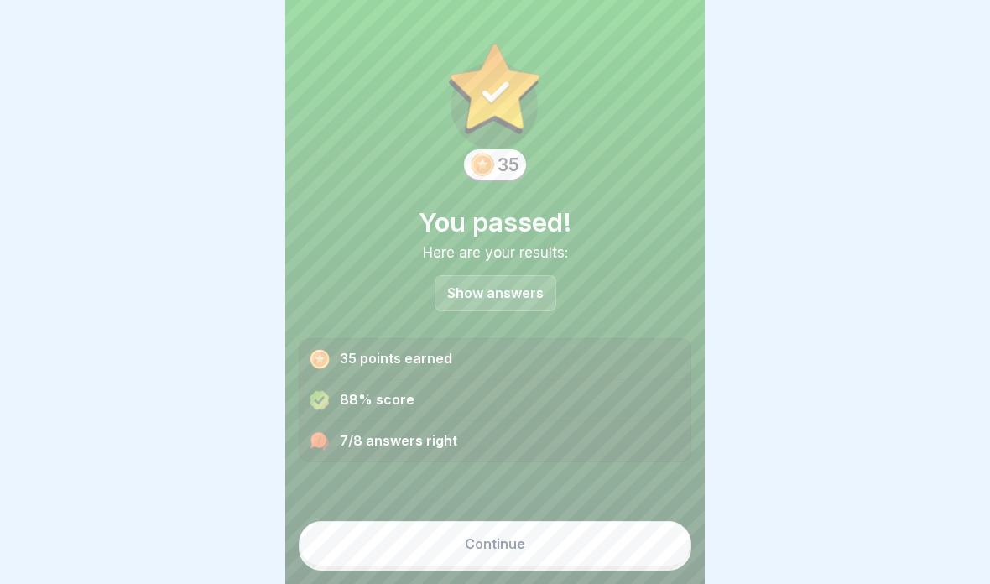
click at [569, 536] on button "Continue" at bounding box center [495, 543] width 393 height 45
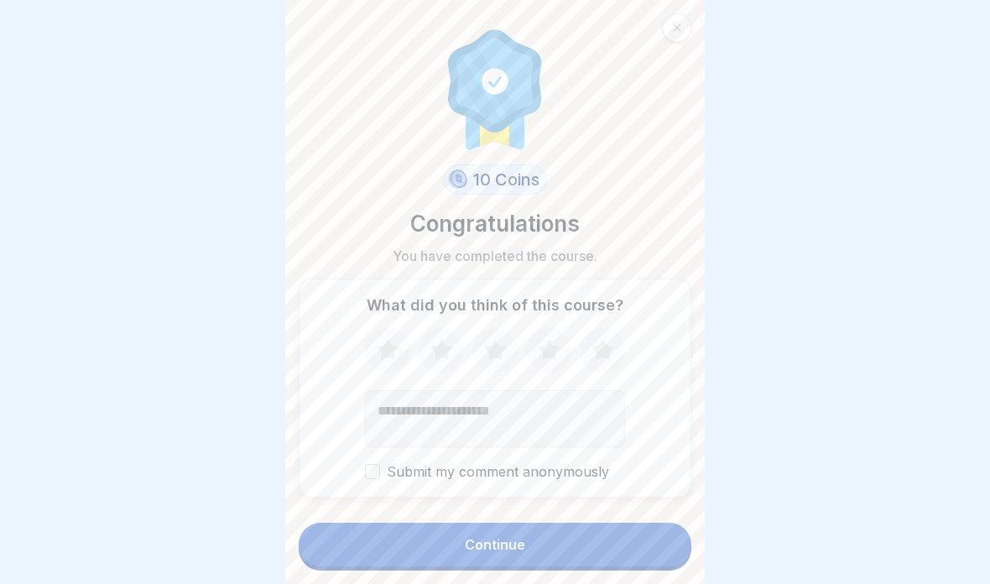
click at [568, 542] on button "Continue" at bounding box center [495, 545] width 393 height 44
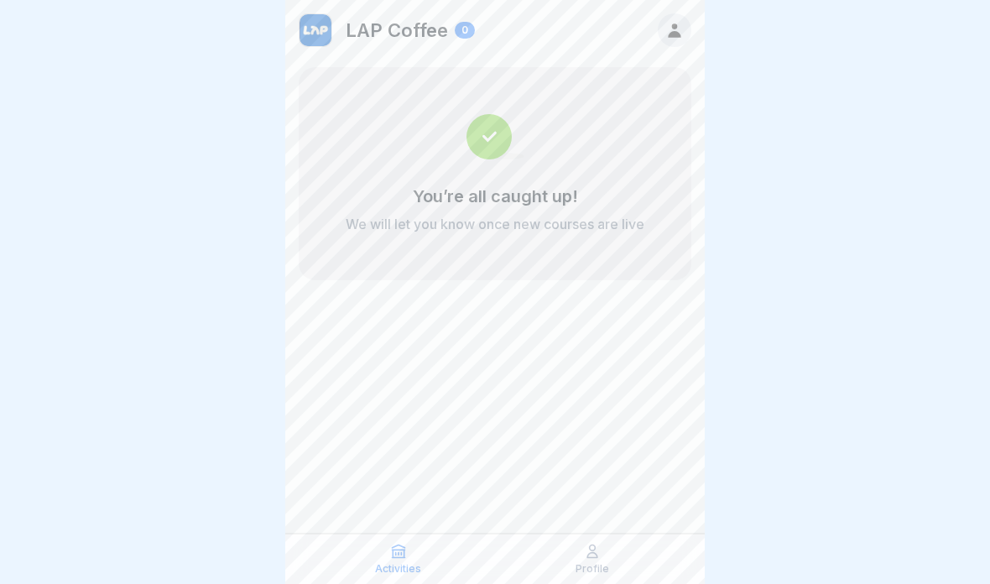
click at [619, 538] on div "Activities Profile" at bounding box center [494, 558] width 419 height 50
click at [606, 545] on div "Profile" at bounding box center [591, 559] width 185 height 32
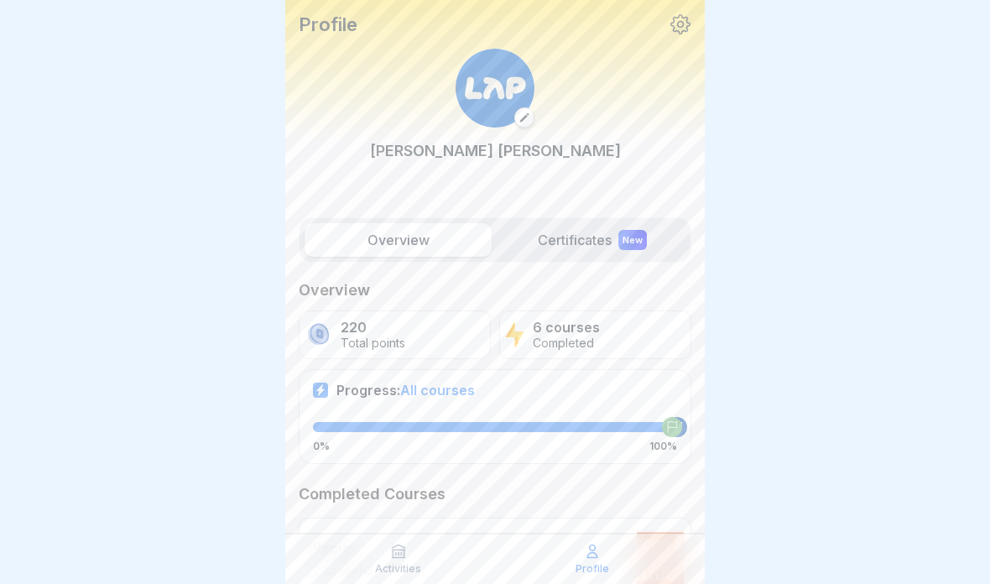
click at [585, 245] on label "Certificates New" at bounding box center [591, 240] width 187 height 34
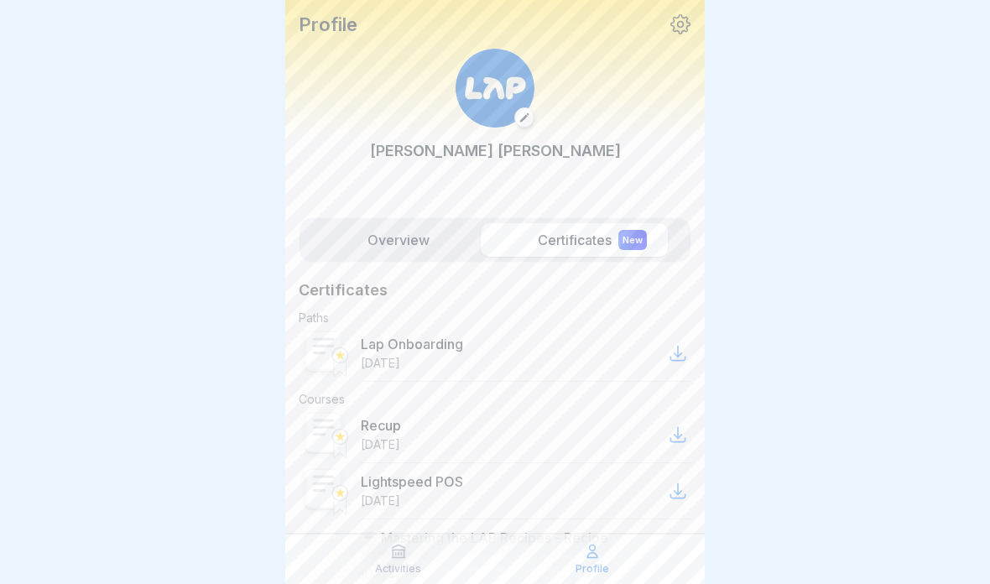
click at [605, 218] on div "Overview Certificates New" at bounding box center [495, 239] width 393 height 45
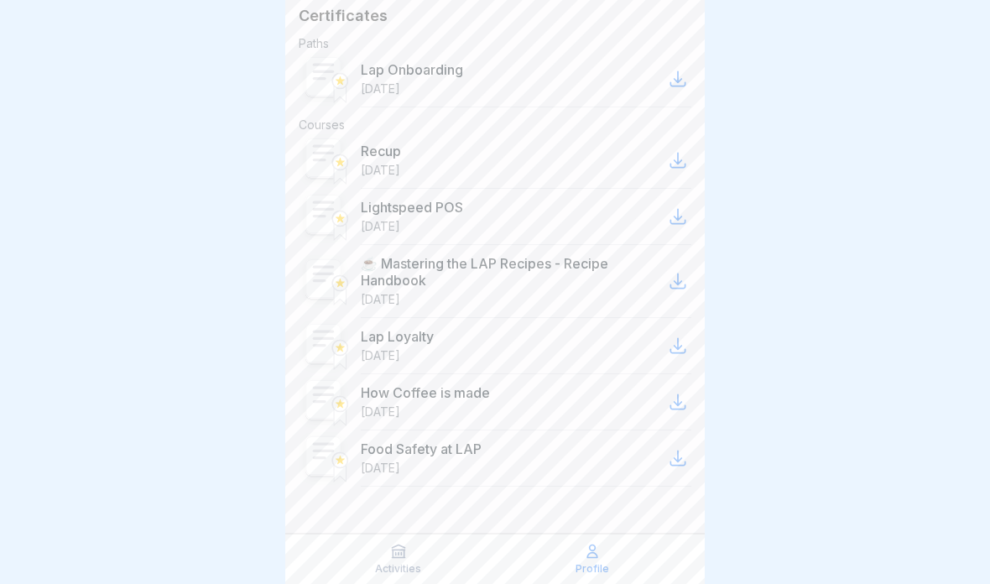
click at [133, 41] on div at bounding box center [495, 292] width 990 height 584
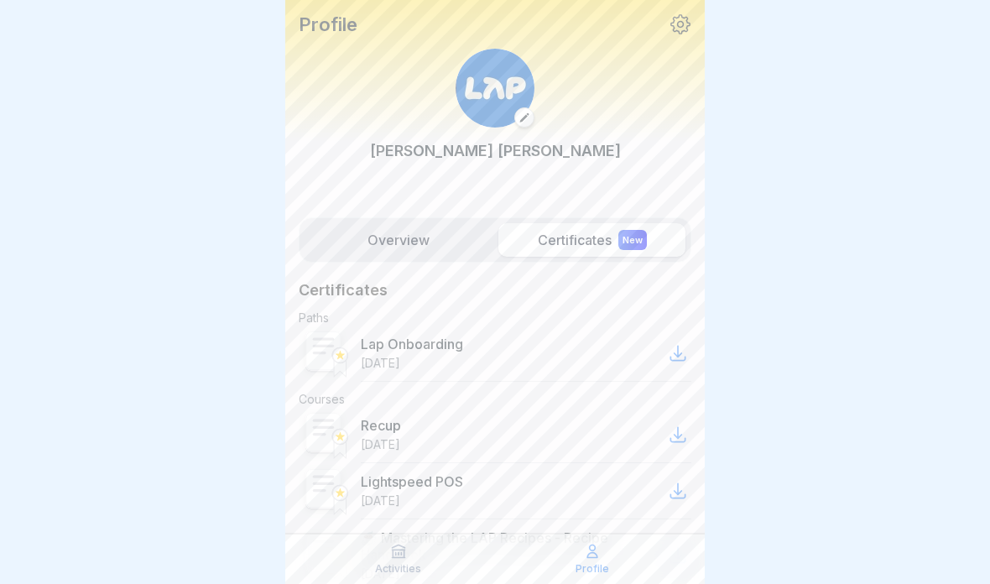
click at [369, 240] on label "Overview" at bounding box center [397, 240] width 187 height 34
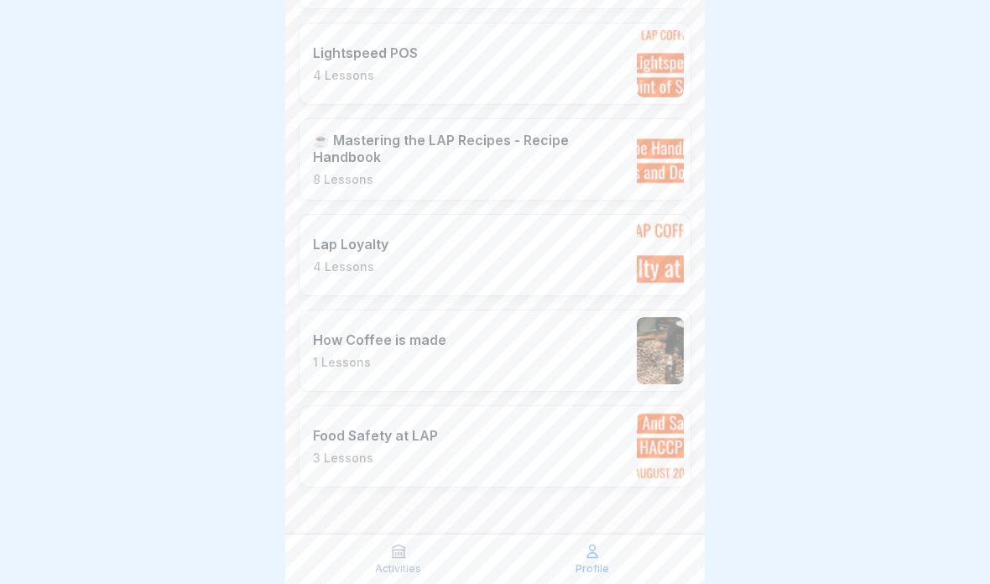
scroll to position [590, 0]
